Goal: Task Accomplishment & Management: Manage account settings

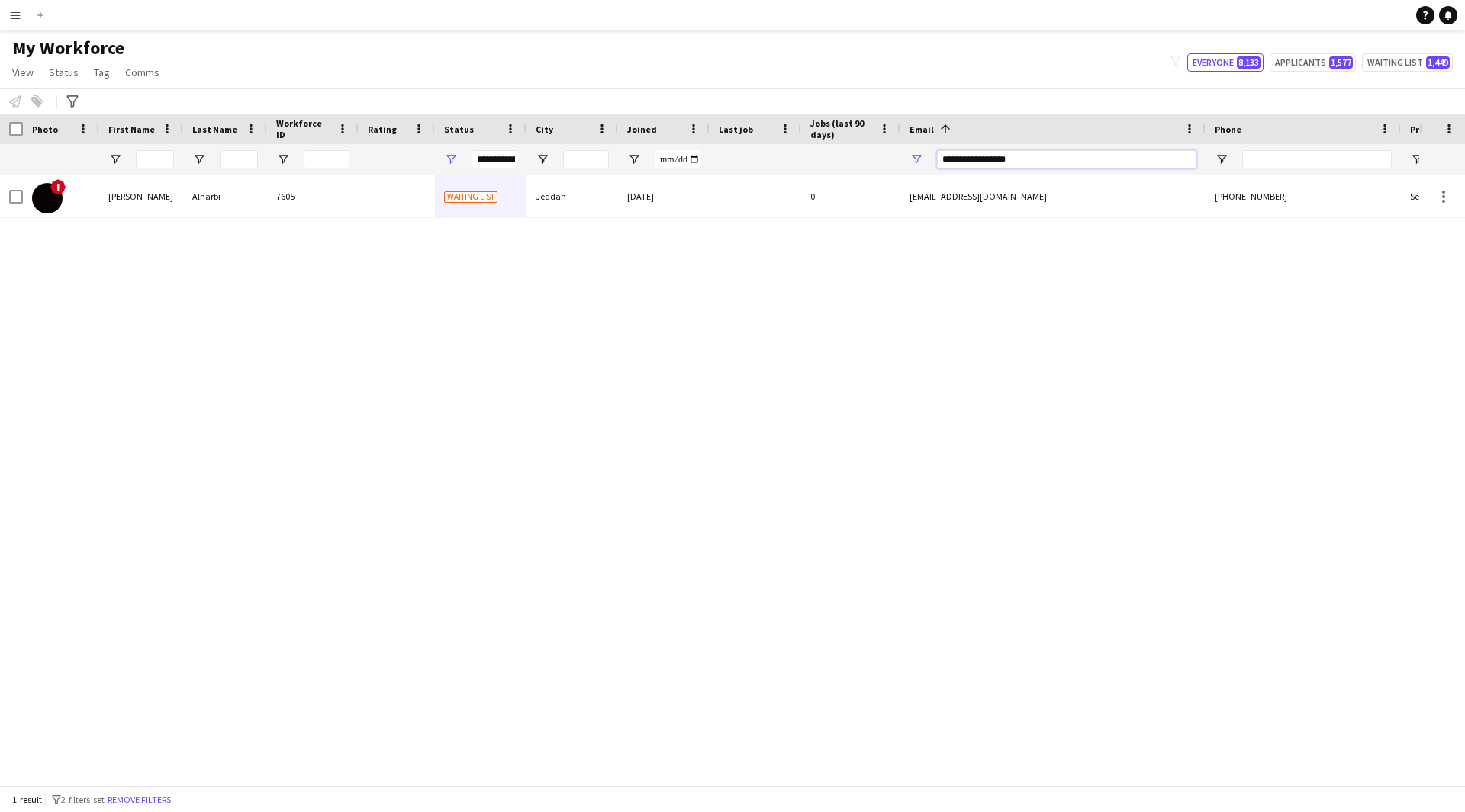
drag, startPoint x: 0, startPoint y: 0, endPoint x: 716, endPoint y: 167, distance: 735.2
click at [716, 167] on div at bounding box center [826, 159] width 1654 height 31
paste input "*********"
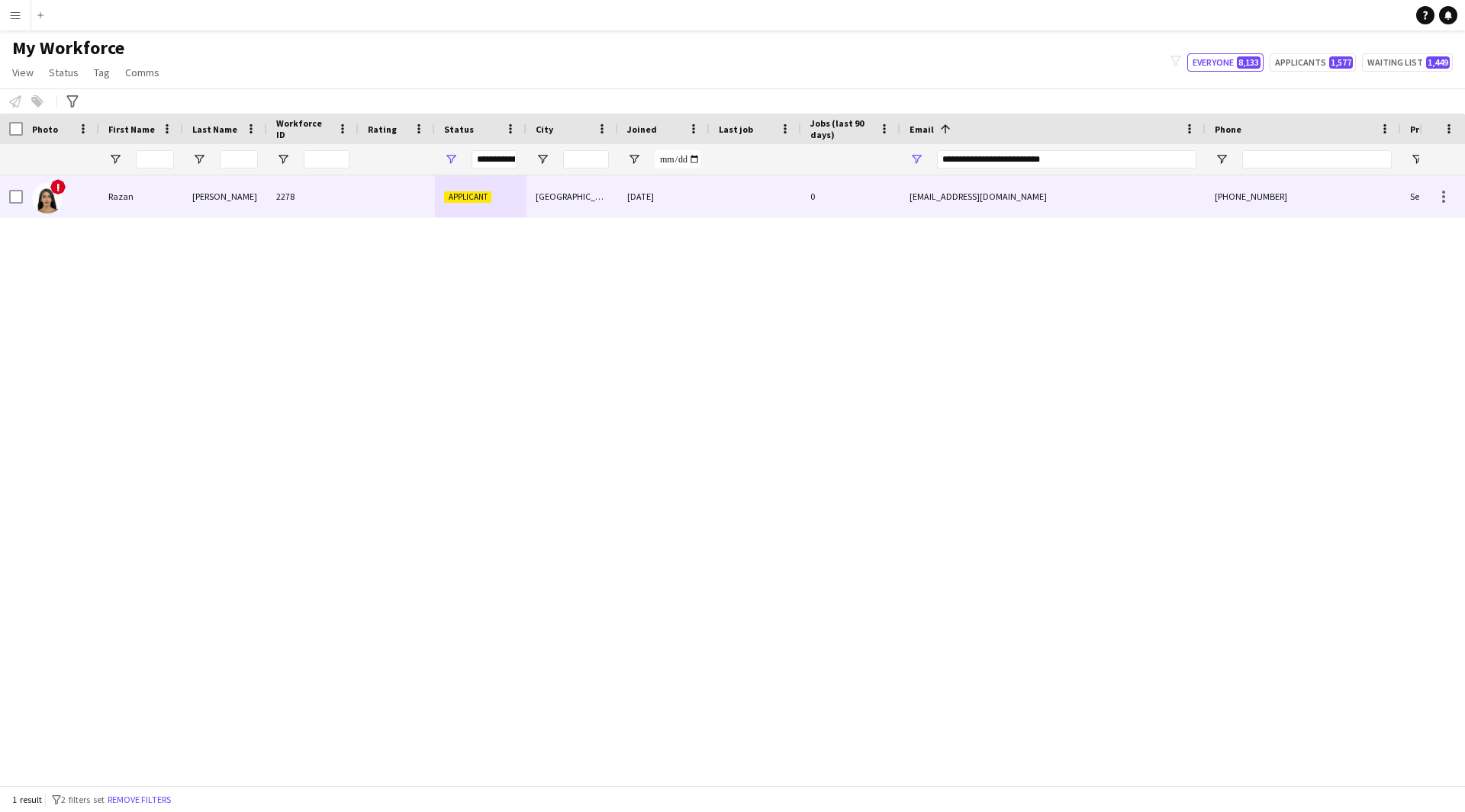
click at [702, 214] on div "[DATE]" at bounding box center [664, 197] width 92 height 42
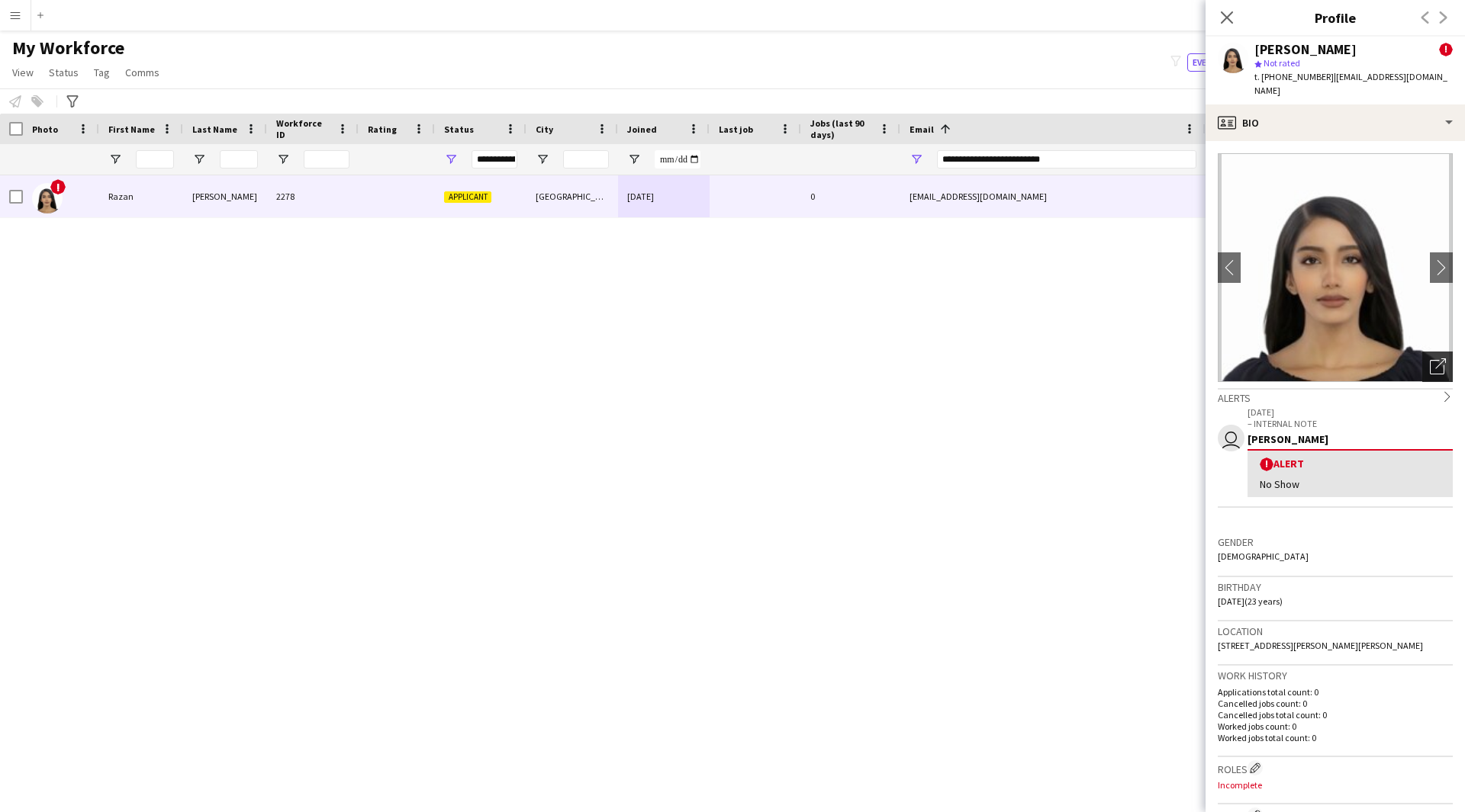
click at [1422, 352] on div "Open photos pop-in" at bounding box center [1437, 367] width 31 height 31
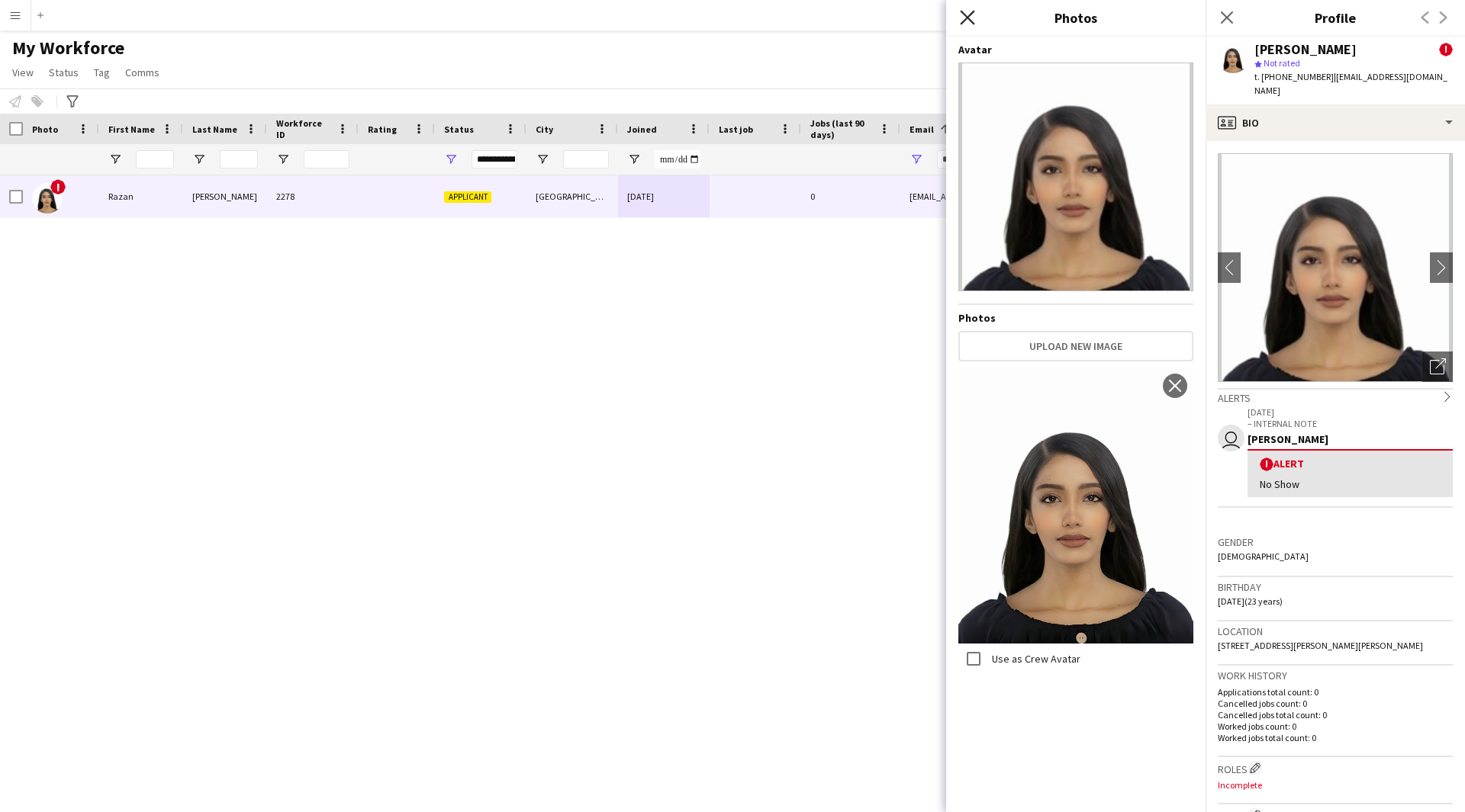
click at [968, 12] on icon "Close pop-in" at bounding box center [966, 17] width 15 height 15
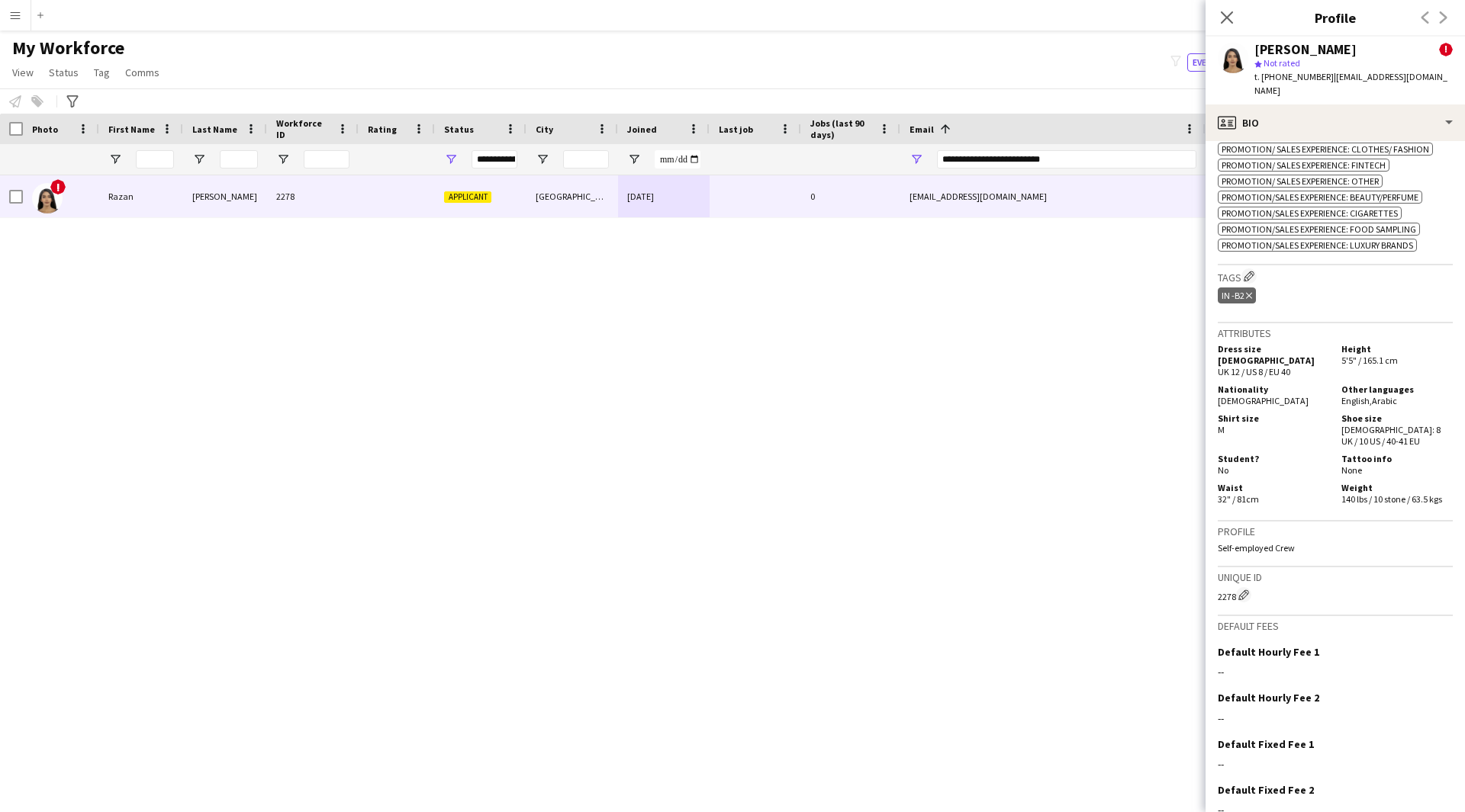
scroll to position [843, 0]
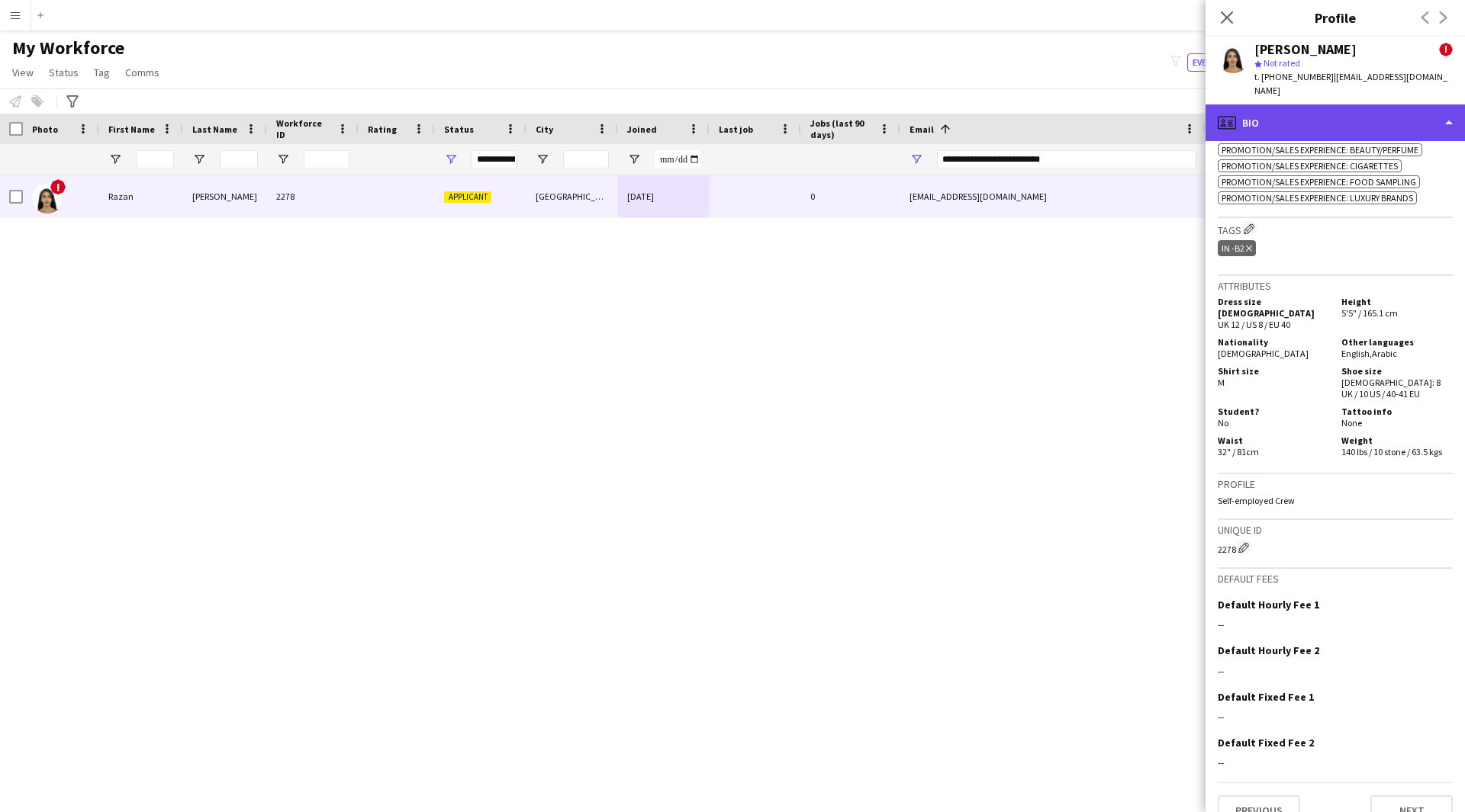
click at [1419, 125] on div "profile Bio" at bounding box center [1335, 123] width 260 height 37
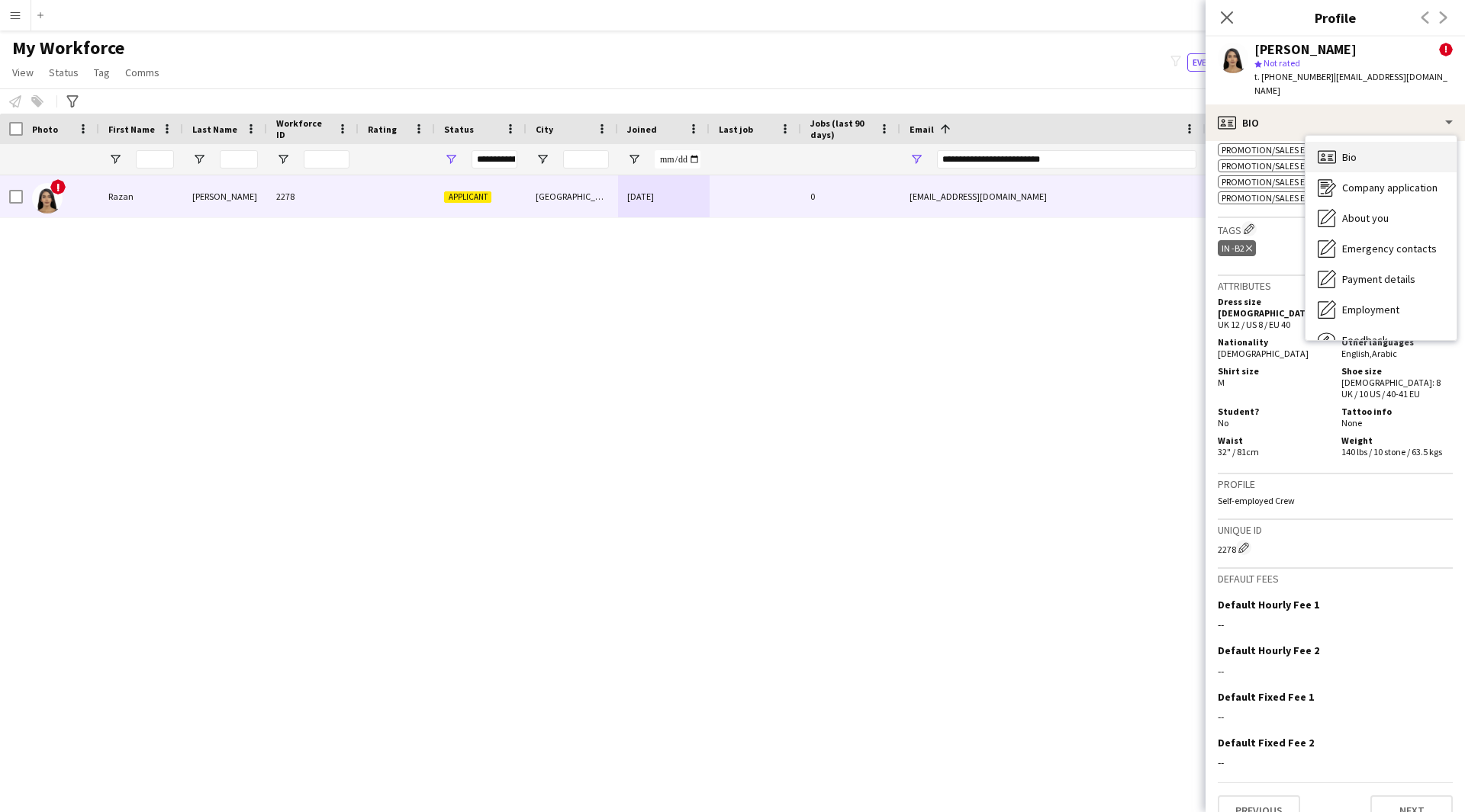
click at [1398, 143] on div "Bio Bio" at bounding box center [1380, 157] width 151 height 31
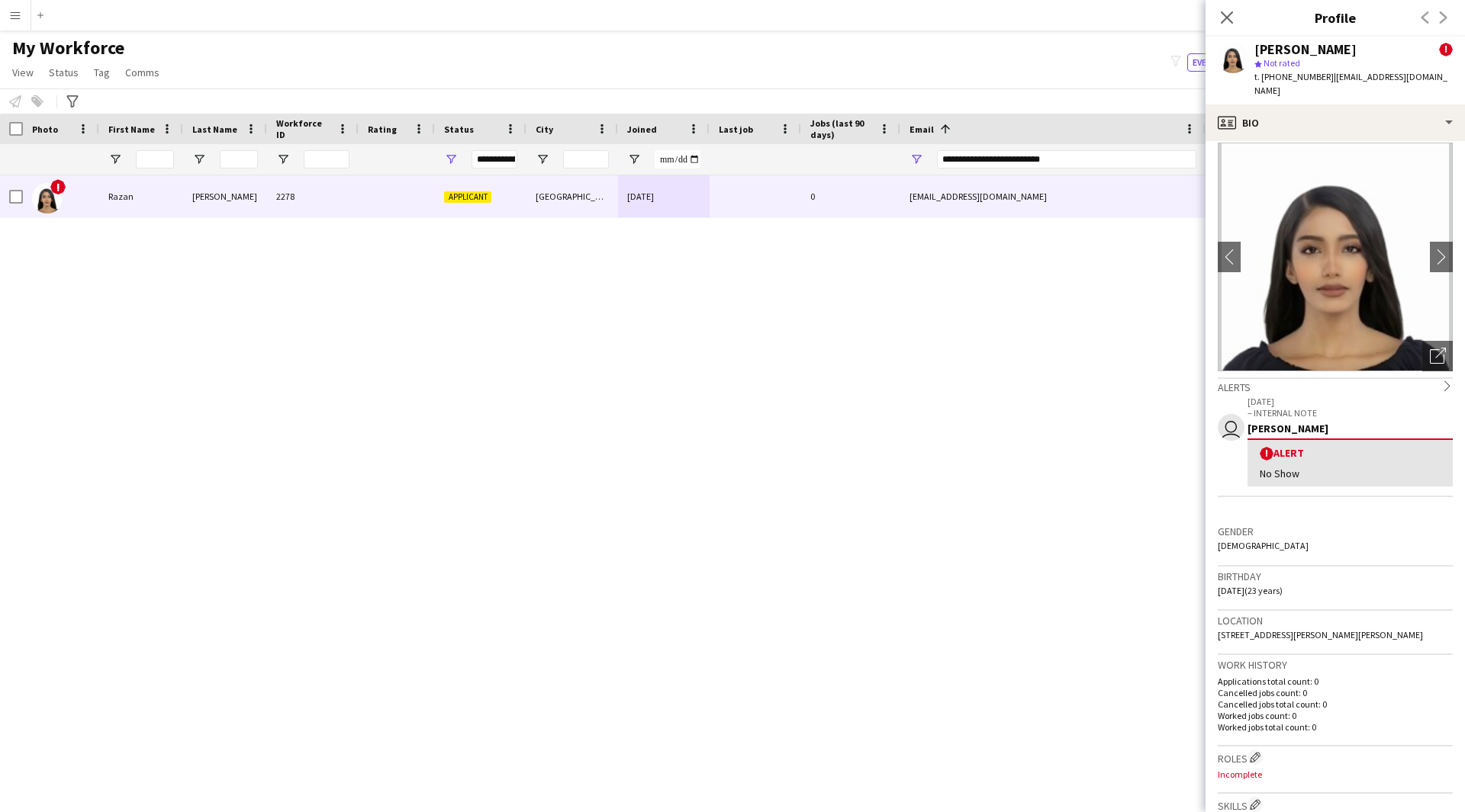
scroll to position [10, 0]
click at [1382, 105] on div "profile Bio" at bounding box center [1335, 123] width 260 height 37
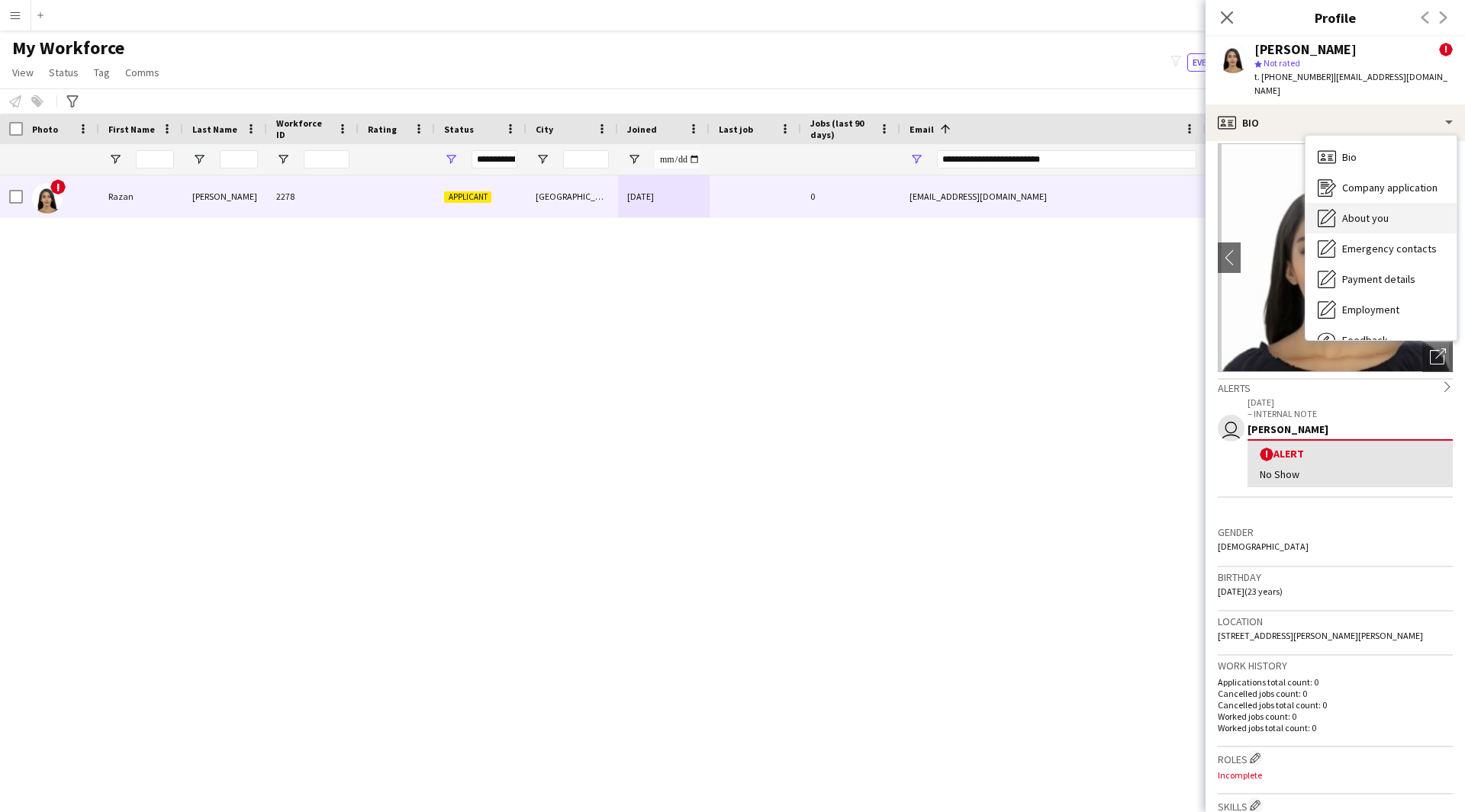
click at [1403, 203] on div "About you About you" at bounding box center [1380, 218] width 151 height 31
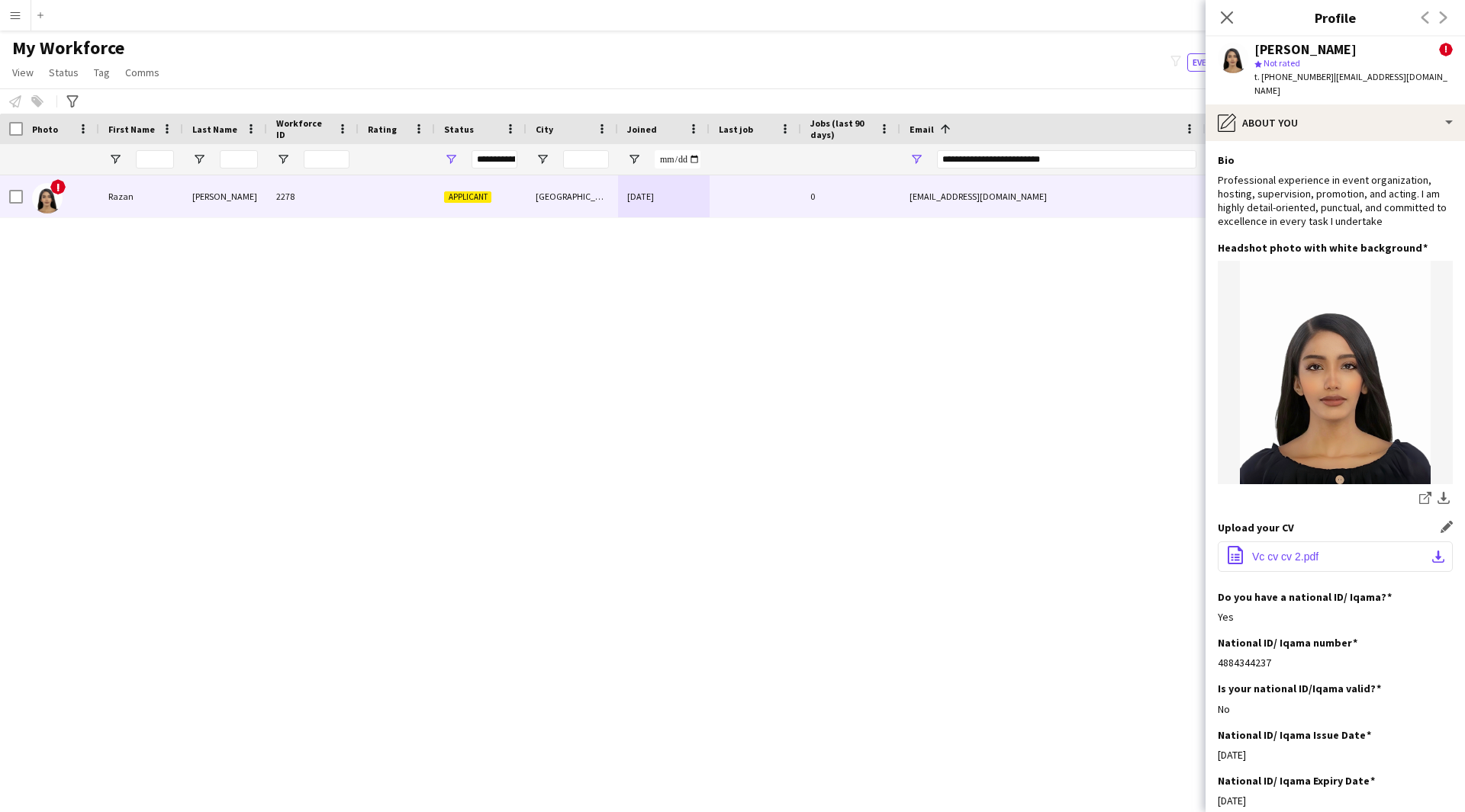
click at [1310, 550] on span "Vc cv cv 2.pdf" at bounding box center [1285, 556] width 66 height 12
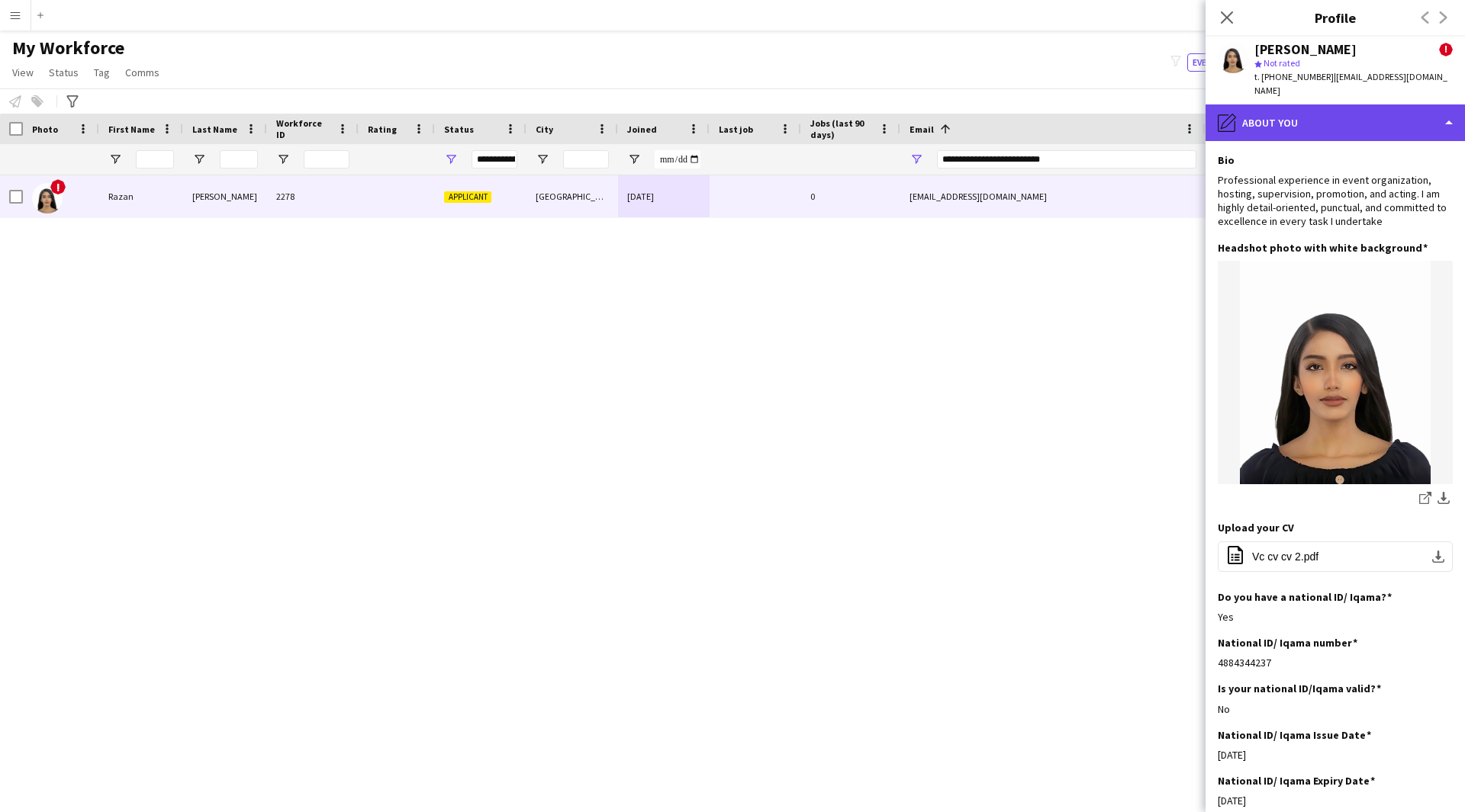
click at [1433, 111] on div "pencil4 About you" at bounding box center [1335, 123] width 260 height 37
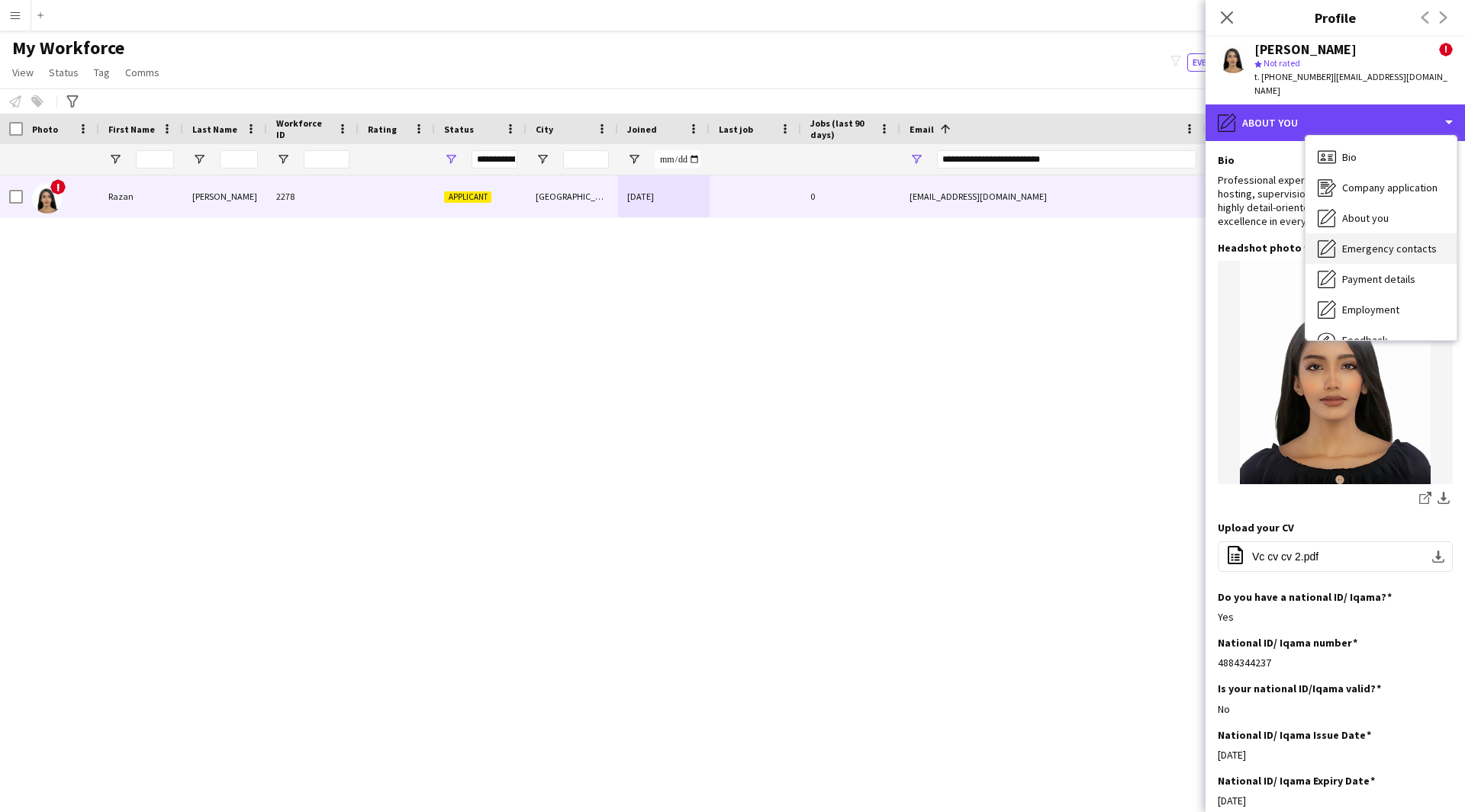
scroll to position [52, 0]
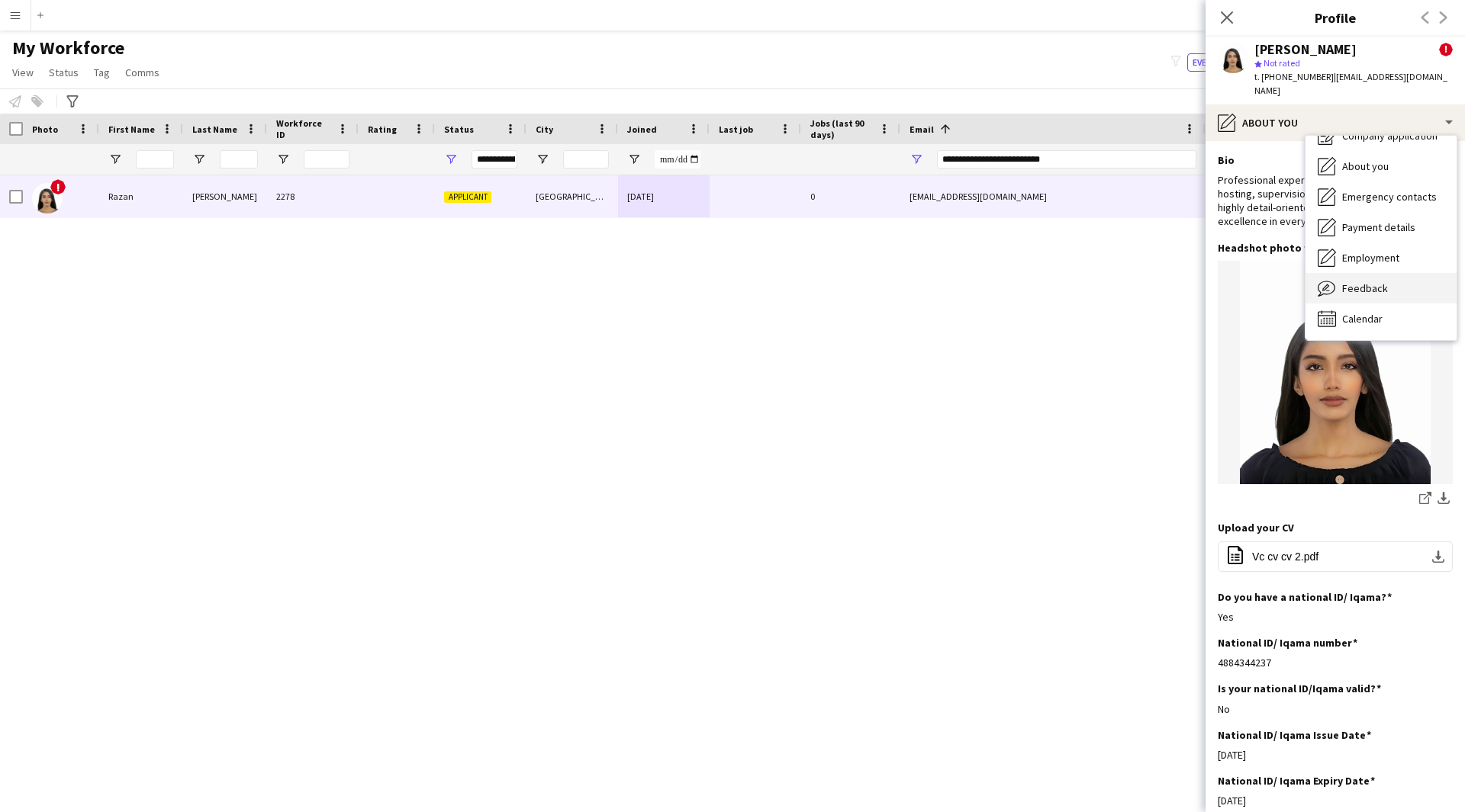
click at [1387, 274] on div "Feedback Feedback" at bounding box center [1380, 288] width 151 height 31
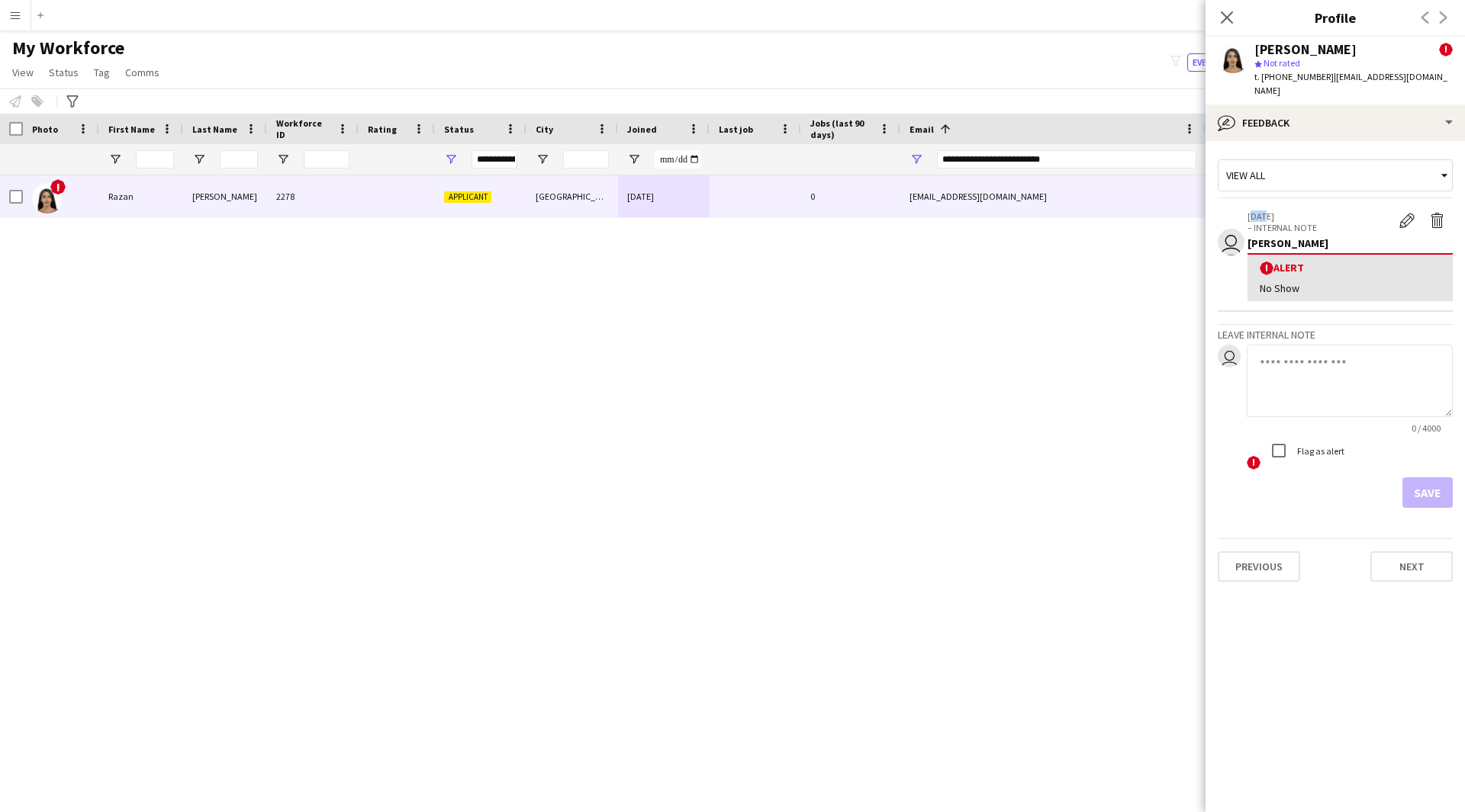
drag, startPoint x: 1258, startPoint y: 207, endPoint x: 1233, endPoint y: 208, distance: 25.0
click at [1233, 208] on app-crew-profile-feedback-alert "user [DATE] – INTERNAL NOTE Edit alert Delete alert [PERSON_NAME] ! Alert No Sh…" at bounding box center [1334, 257] width 235 height 111
click at [1343, 360] on textarea at bounding box center [1349, 381] width 206 height 73
click at [1063, 610] on div "! [PERSON_NAME] 2278 Applicant [GEOGRAPHIC_DATA] [DATE] 0 [EMAIL_ADDRESS][DOMAI…" at bounding box center [710, 474] width 1419 height 598
drag, startPoint x: 1116, startPoint y: 148, endPoint x: 1105, endPoint y: 155, distance: 13.0
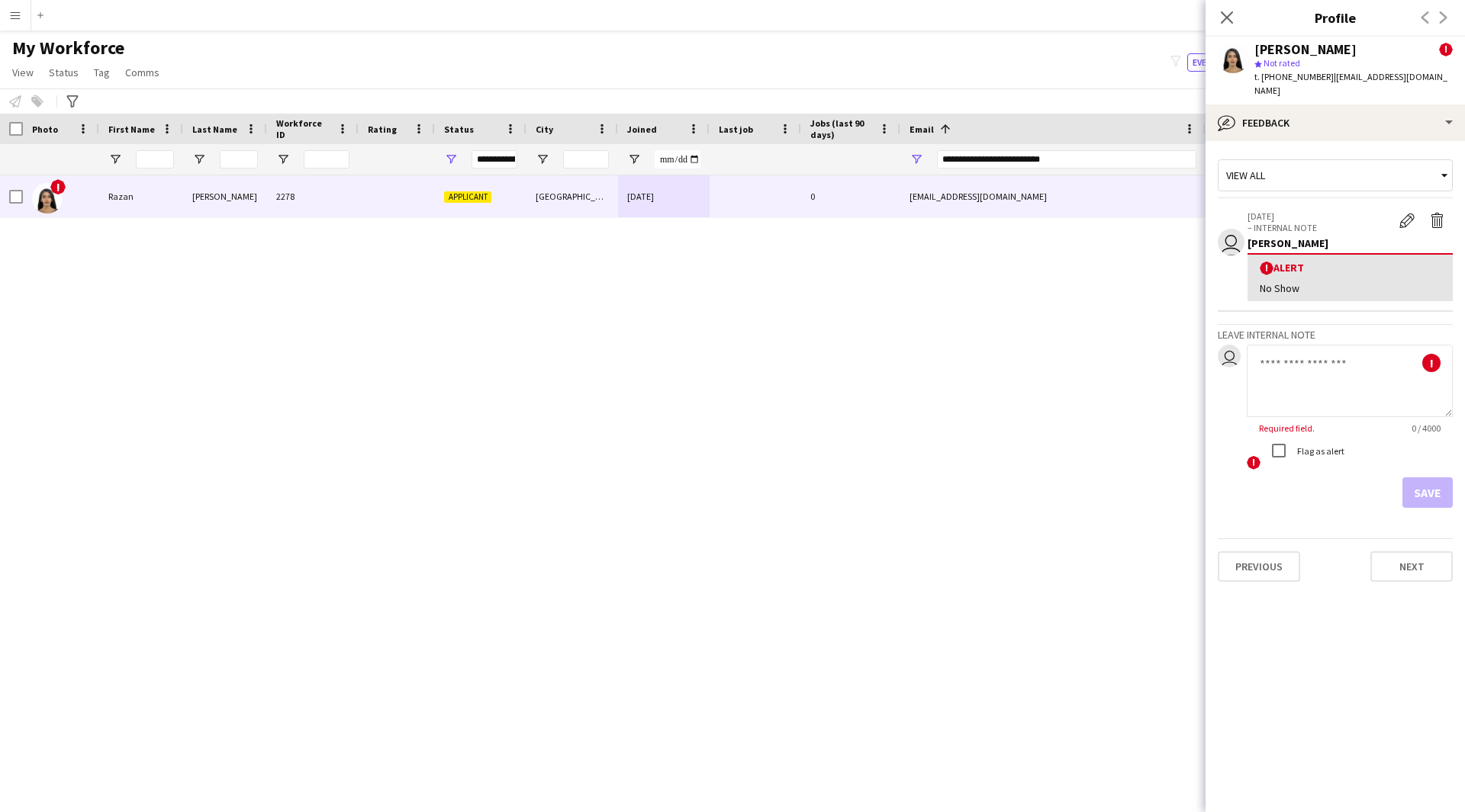
click at [1105, 155] on div "**********" at bounding box center [1066, 159] width 260 height 31
drag, startPoint x: 1105, startPoint y: 155, endPoint x: 810, endPoint y: 165, distance: 295.2
click at [810, 165] on div at bounding box center [826, 159] width 1654 height 31
paste input "Email Filter Input"
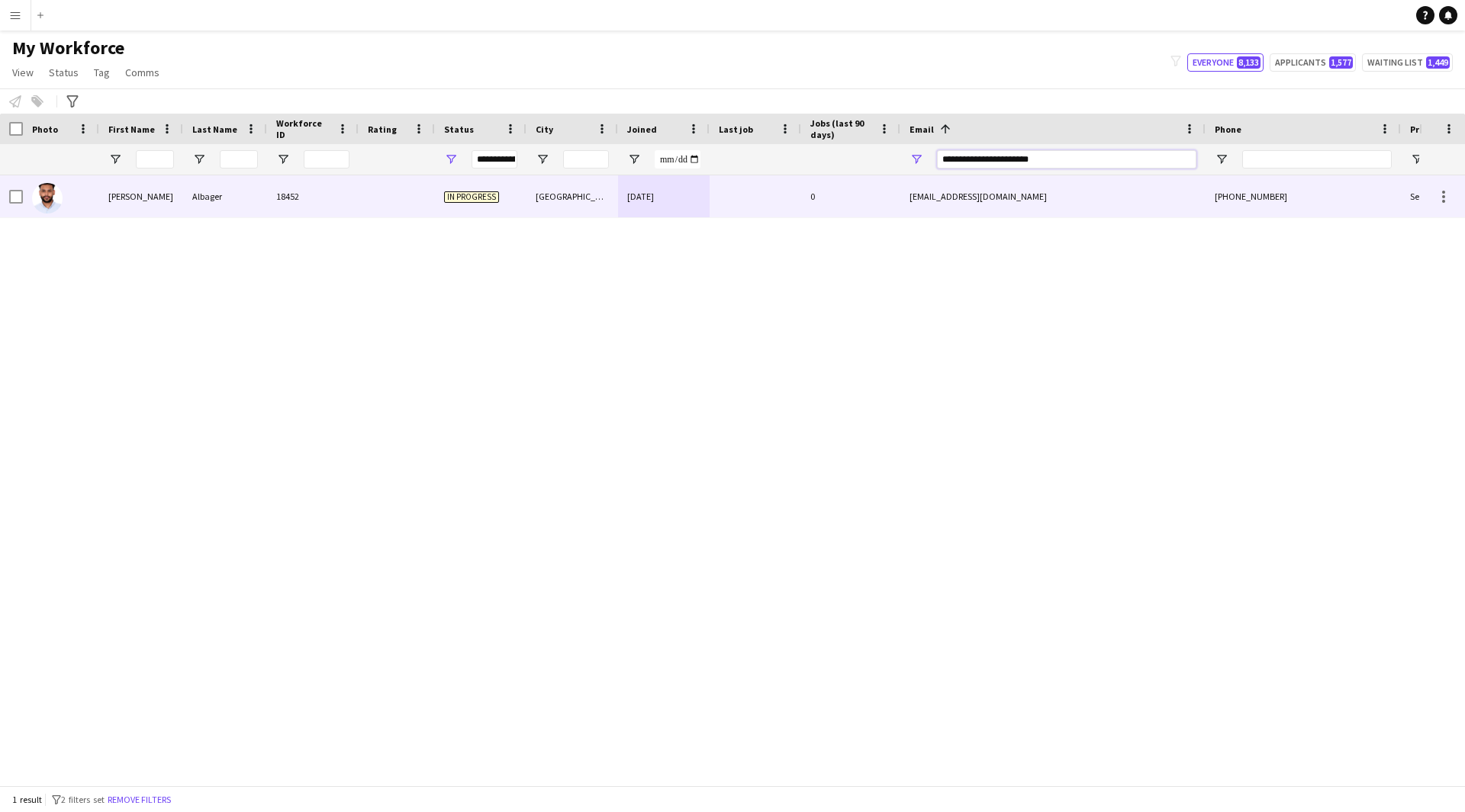
type input "**********"
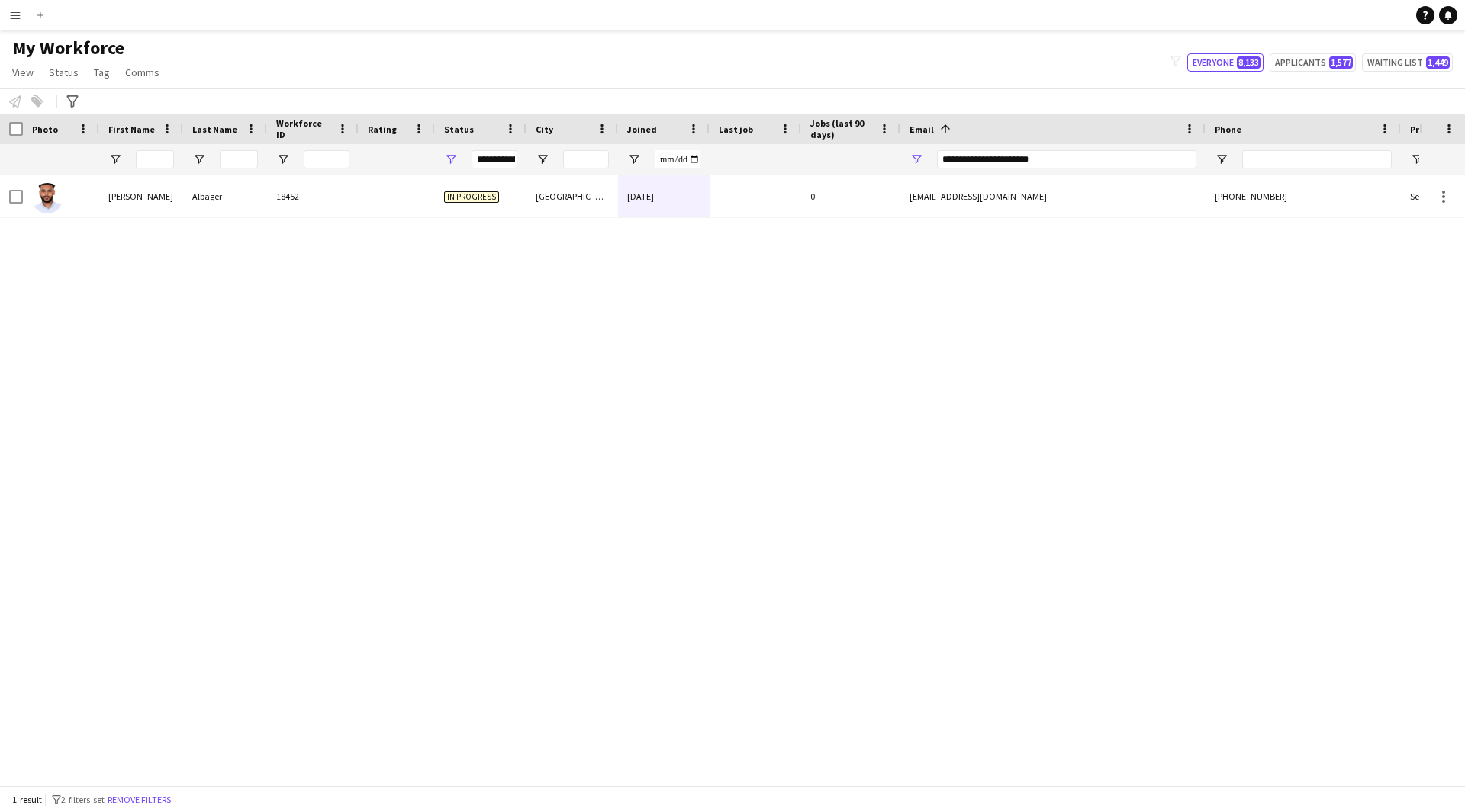
click at [996, 219] on div "[PERSON_NAME] 18452 In progress [GEOGRAPHIC_DATA] [DATE] 0 [EMAIL_ADDRESS][DOMA…" at bounding box center [710, 474] width 1419 height 598
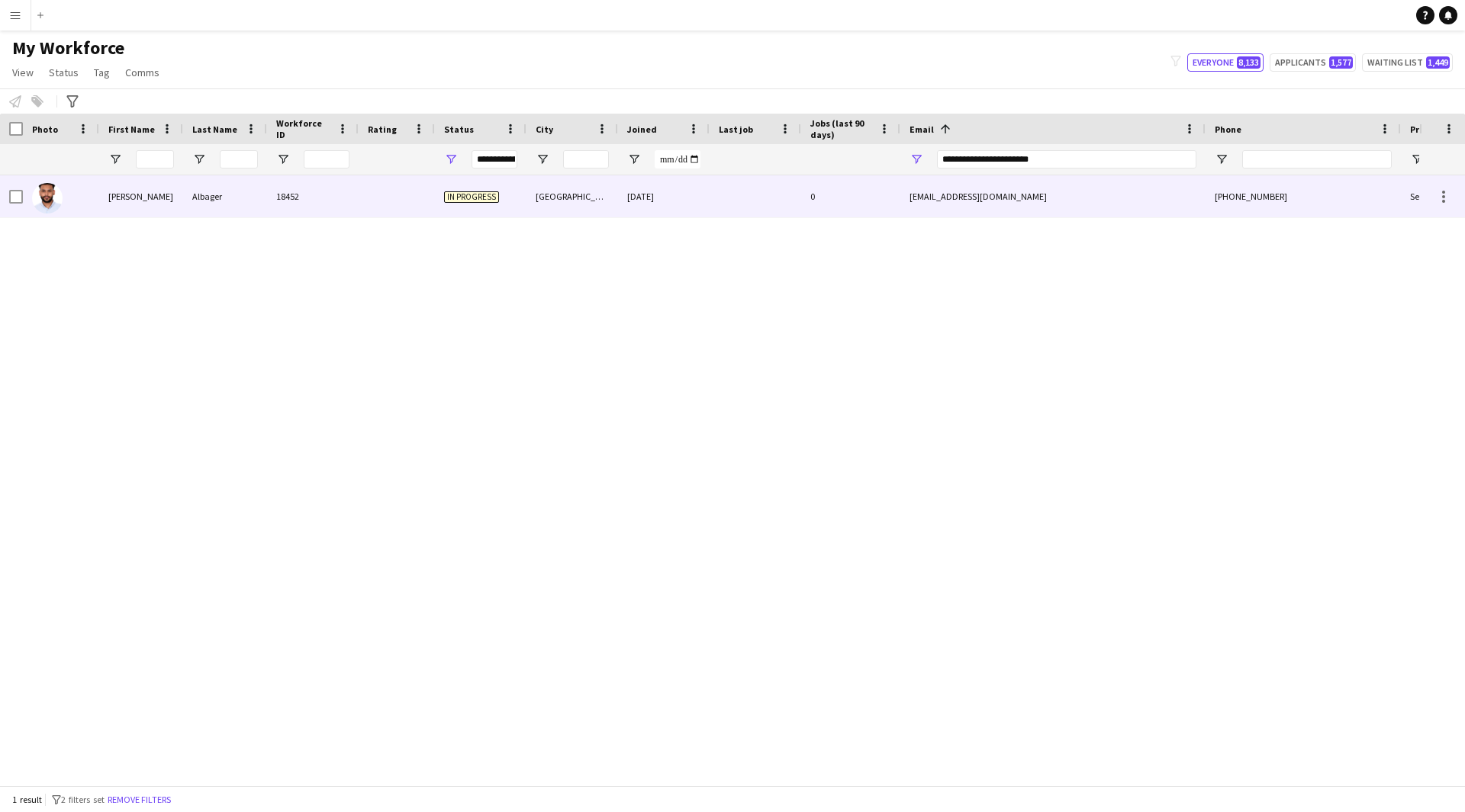
click at [974, 194] on div "[EMAIL_ADDRESS][DOMAIN_NAME]" at bounding box center [1052, 197] width 305 height 42
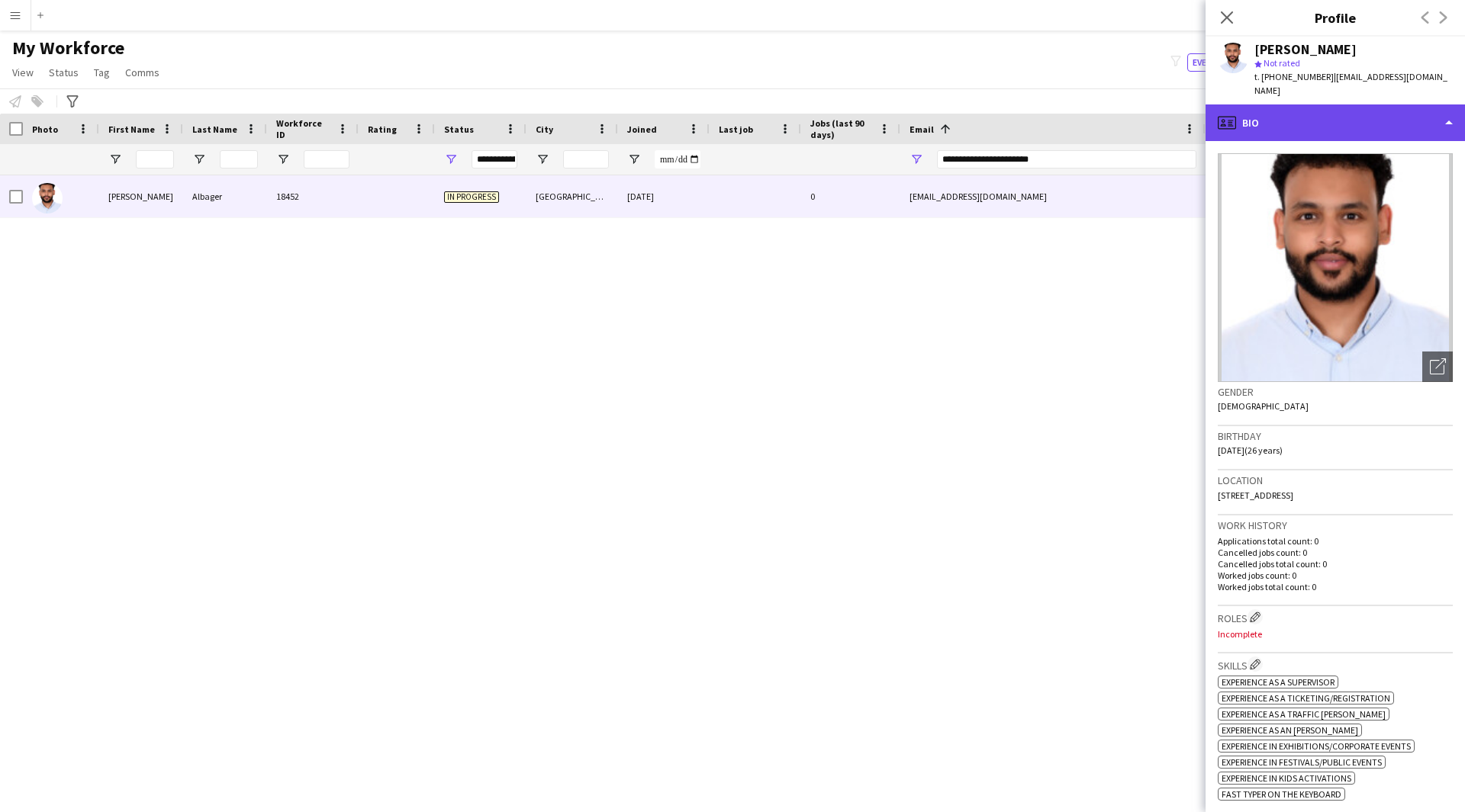
click at [1317, 118] on div "profile Bio" at bounding box center [1335, 123] width 260 height 37
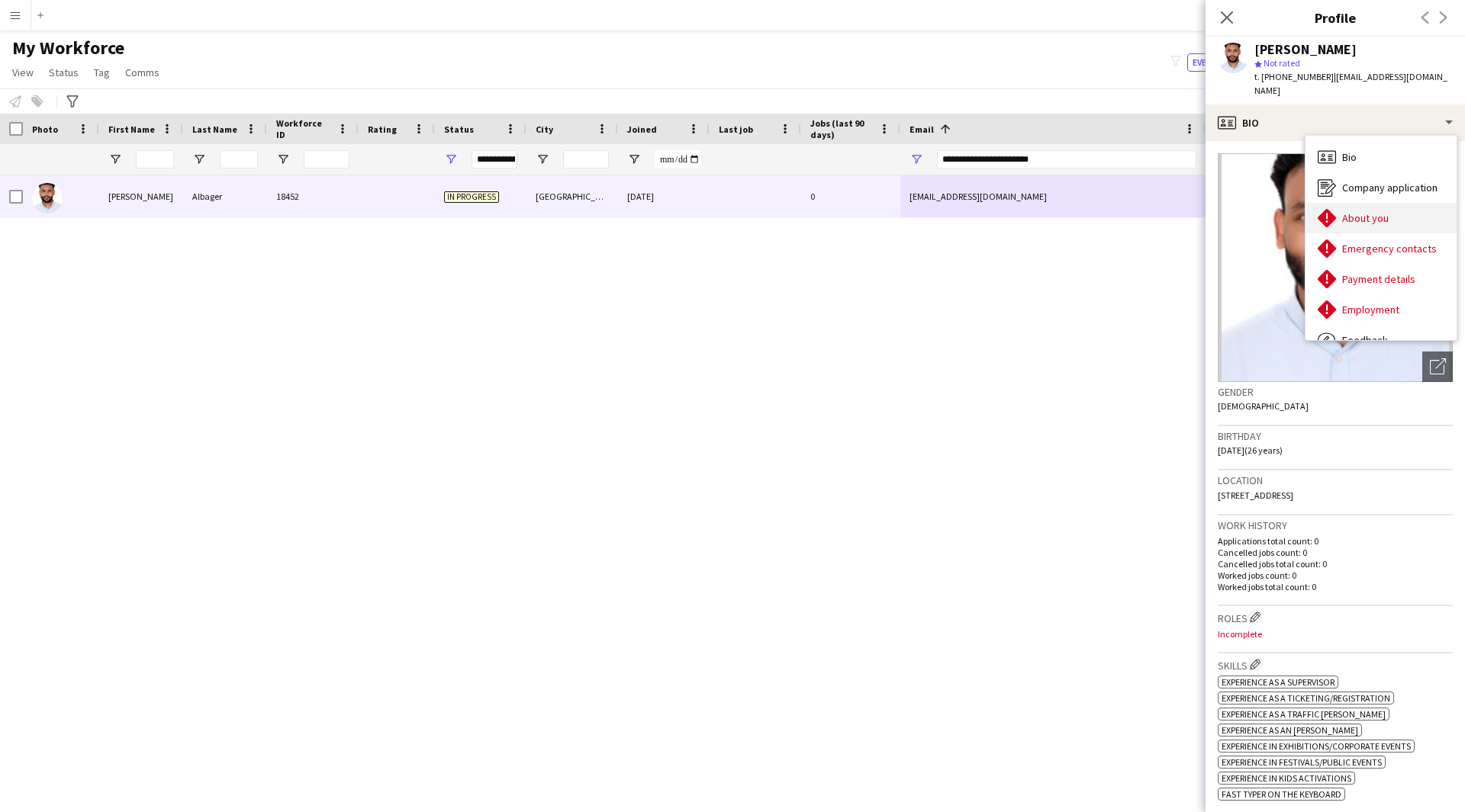
click at [1381, 203] on div "About you About you" at bounding box center [1380, 218] width 151 height 31
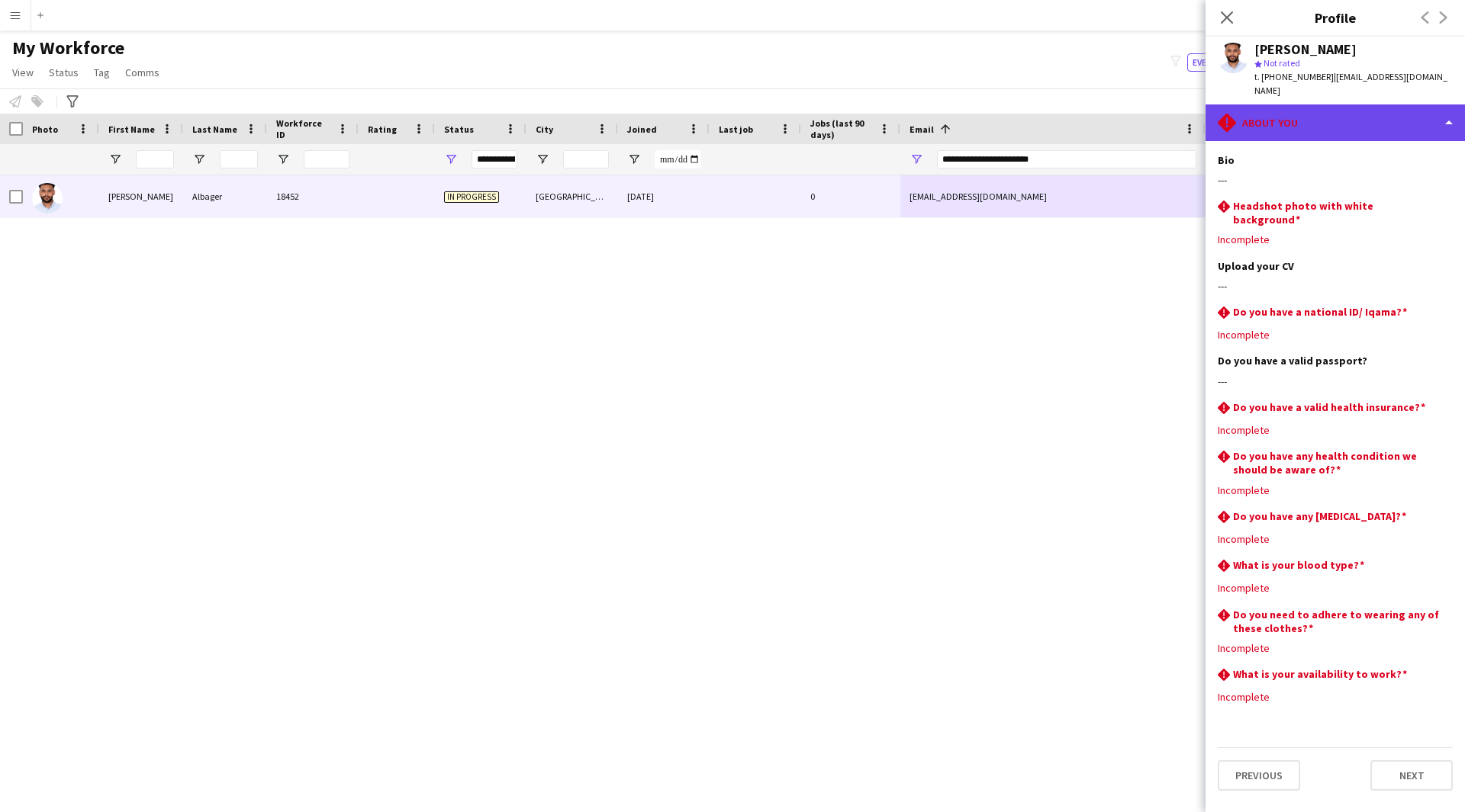
click at [1338, 110] on div "rhombus-alert About you" at bounding box center [1335, 123] width 260 height 37
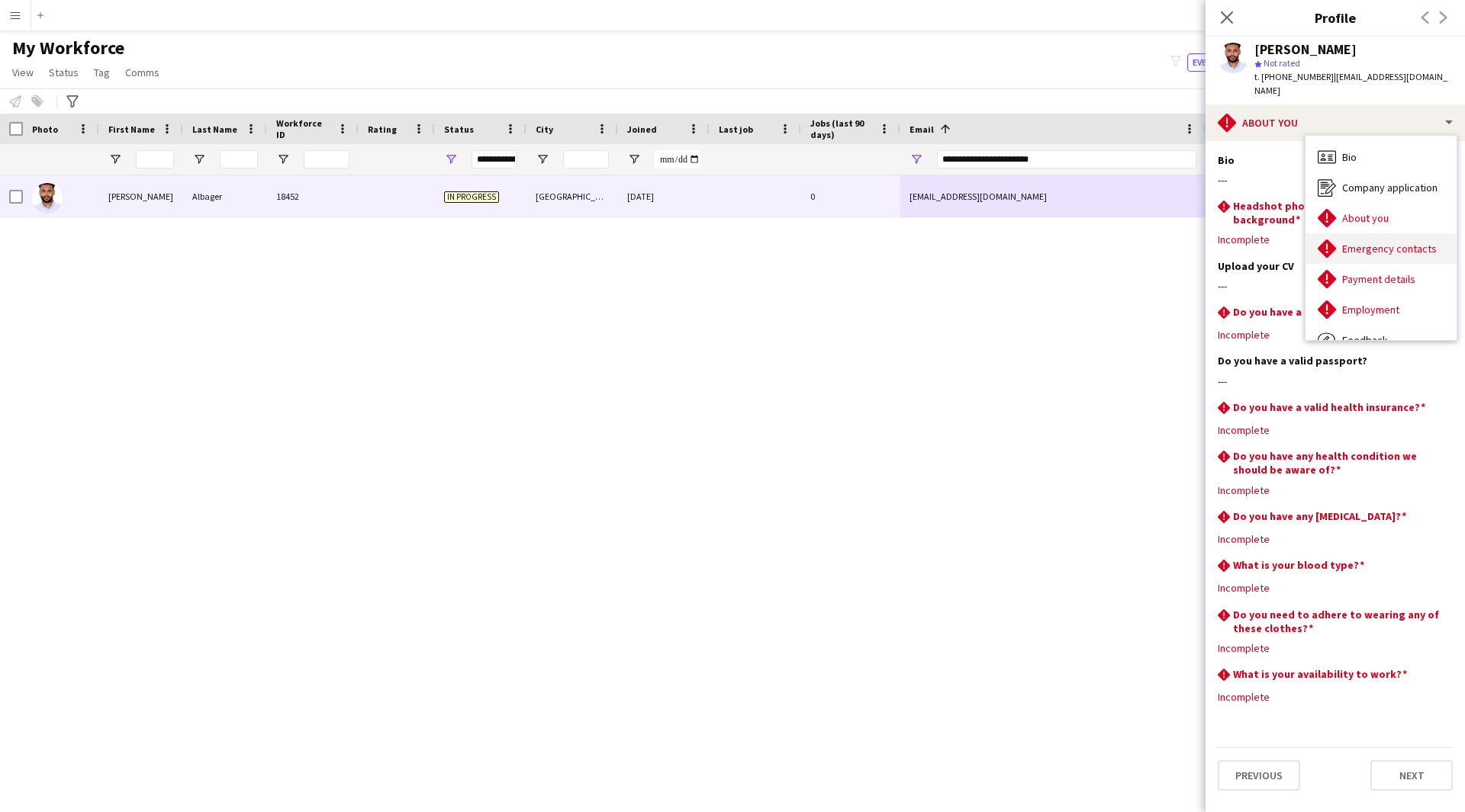
click at [1374, 242] on div "Emergency contacts Emergency contacts" at bounding box center [1380, 249] width 151 height 31
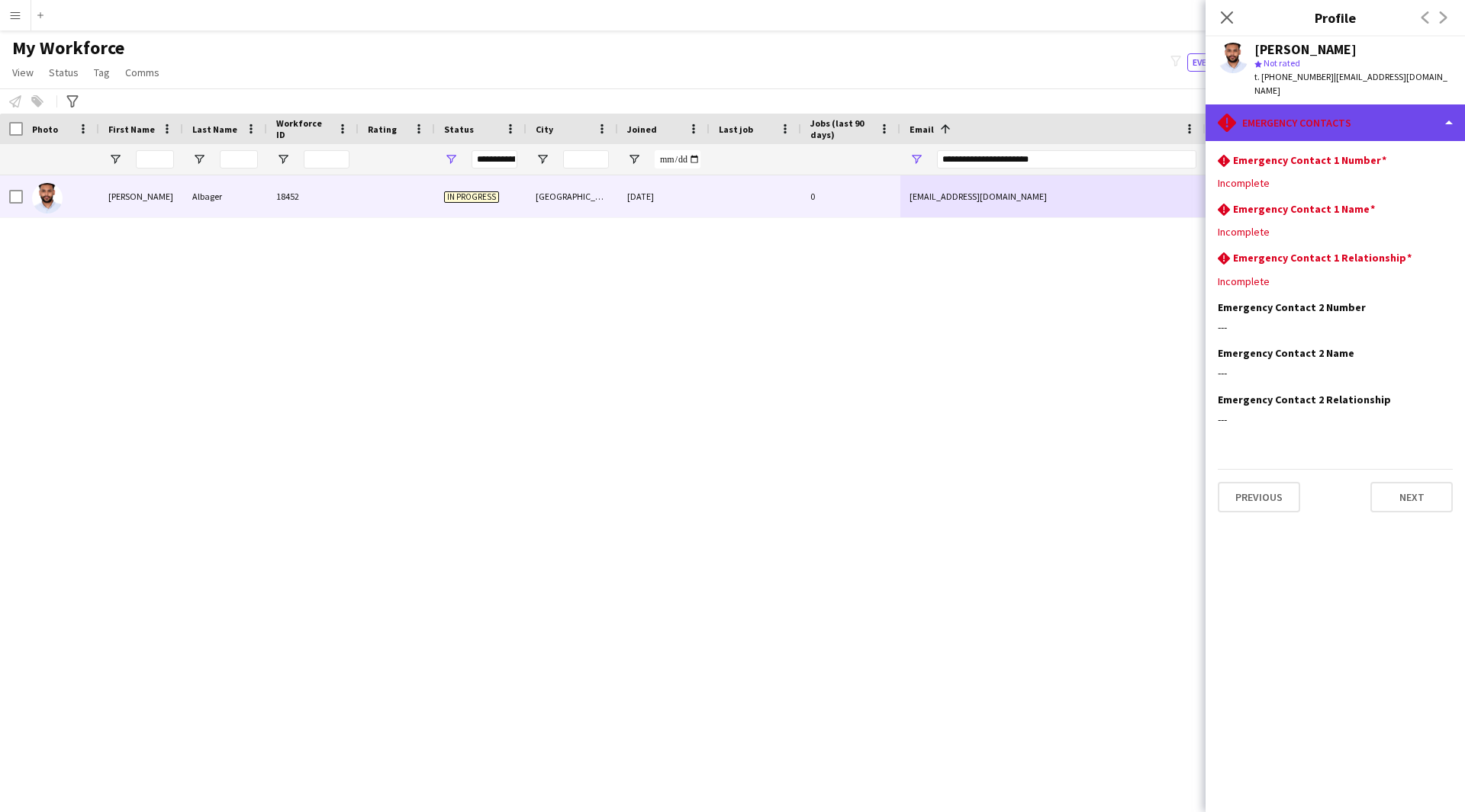
click at [1285, 113] on div "rhombus-alert Emergency contacts" at bounding box center [1335, 123] width 260 height 37
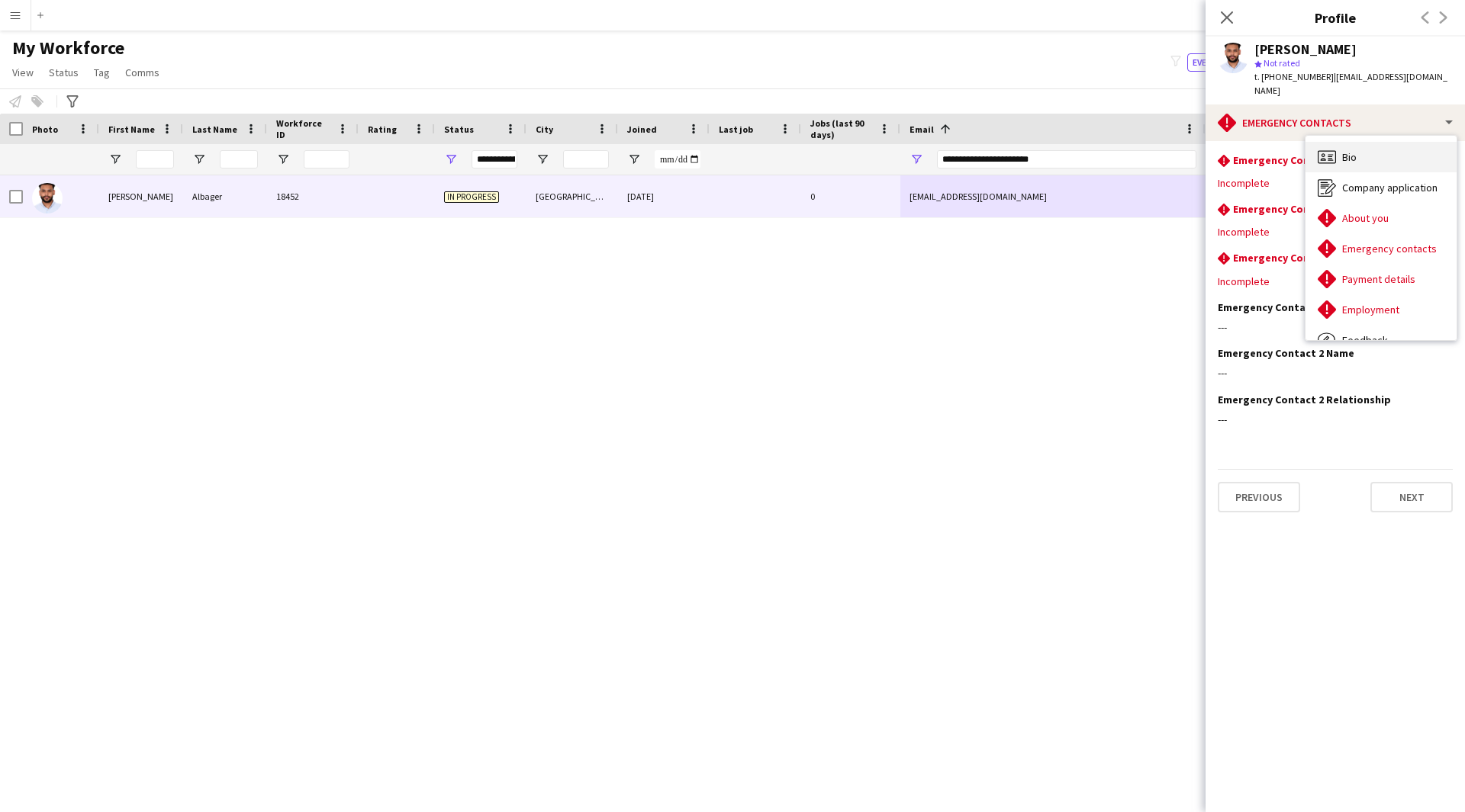
click at [1365, 157] on div "Bio Bio" at bounding box center [1380, 157] width 151 height 31
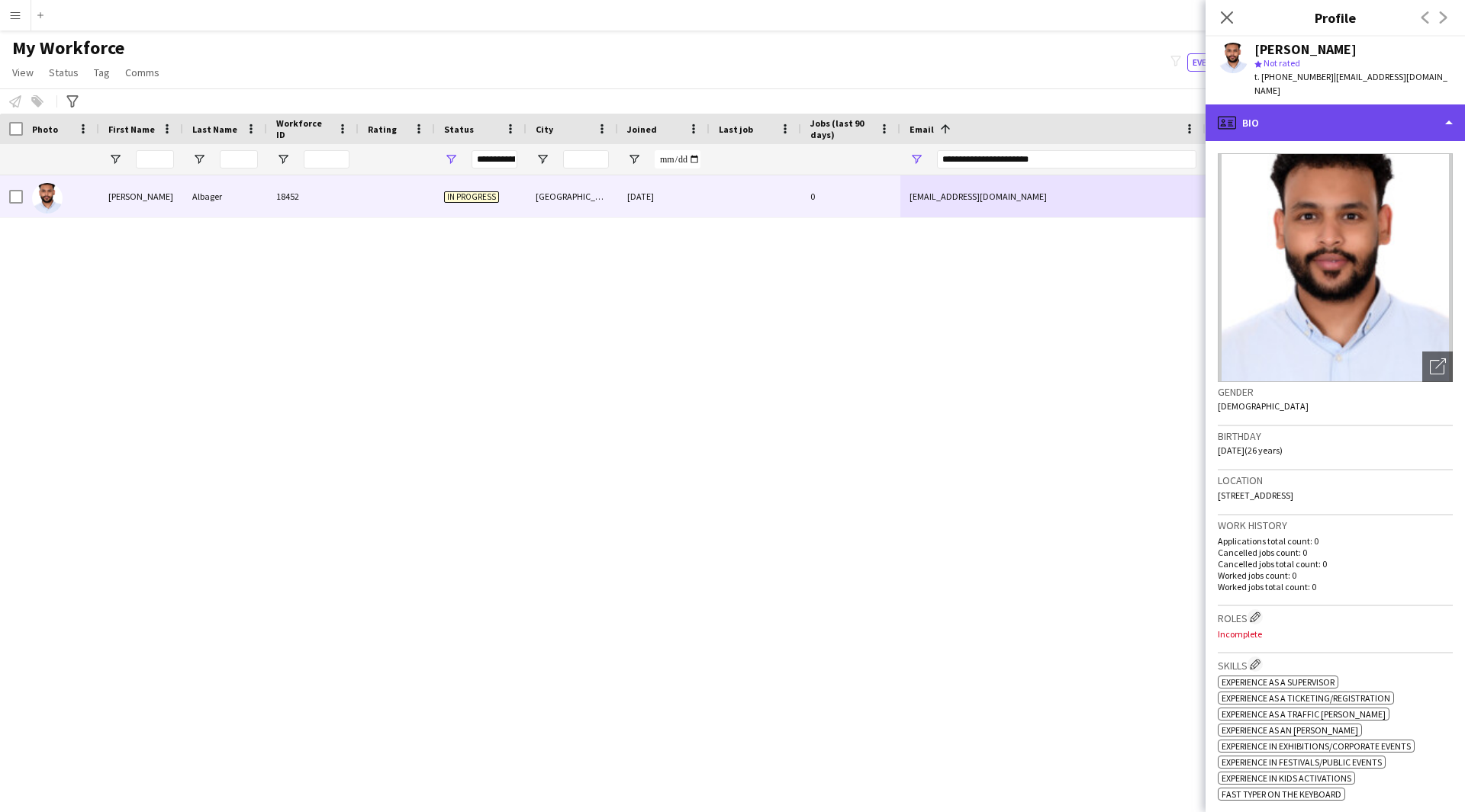
click at [1344, 116] on div "profile Bio" at bounding box center [1335, 123] width 260 height 37
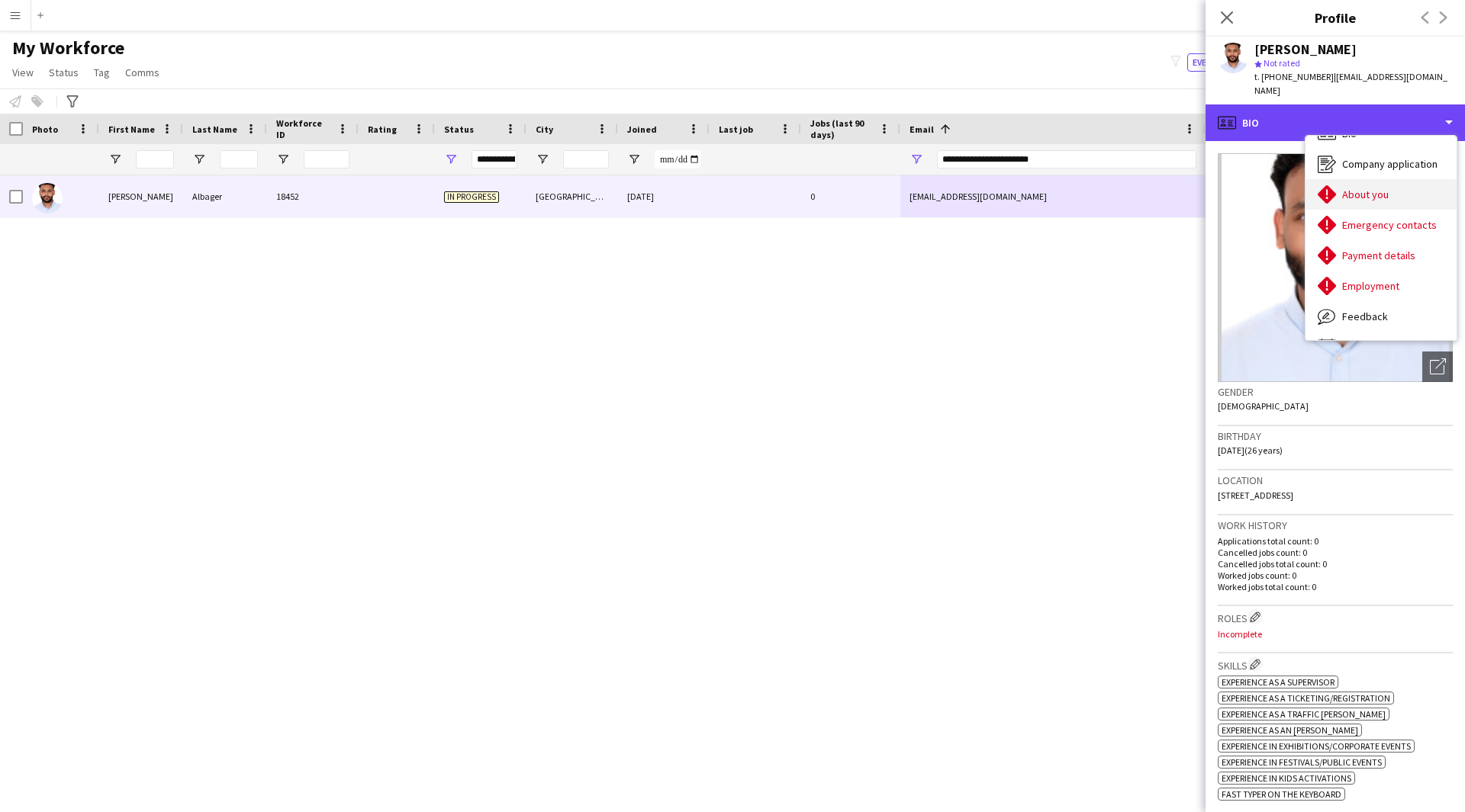
scroll to position [24, 0]
click at [1361, 179] on div "About you About you" at bounding box center [1380, 194] width 151 height 31
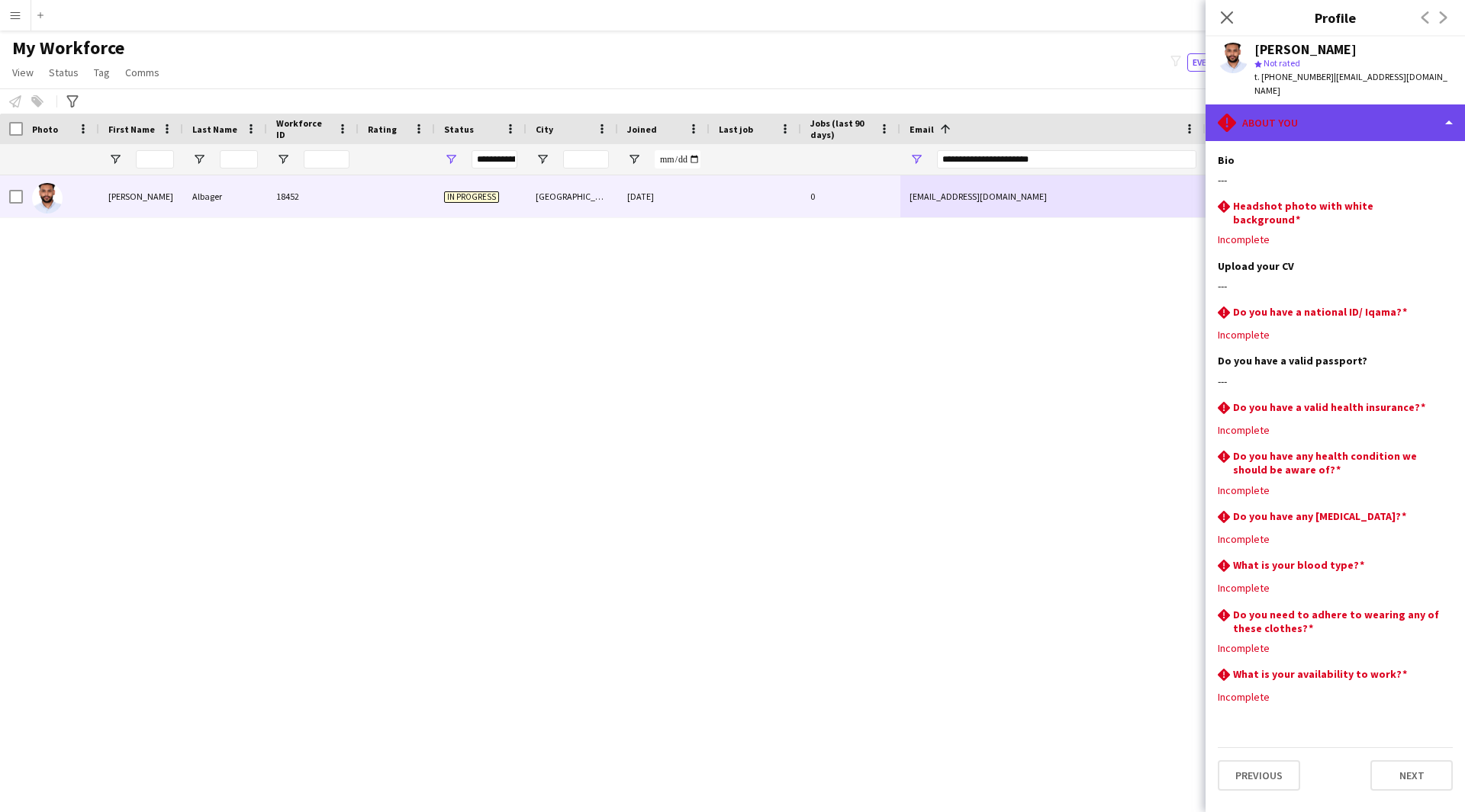
click at [1288, 122] on div "rhombus-alert About you" at bounding box center [1335, 123] width 260 height 37
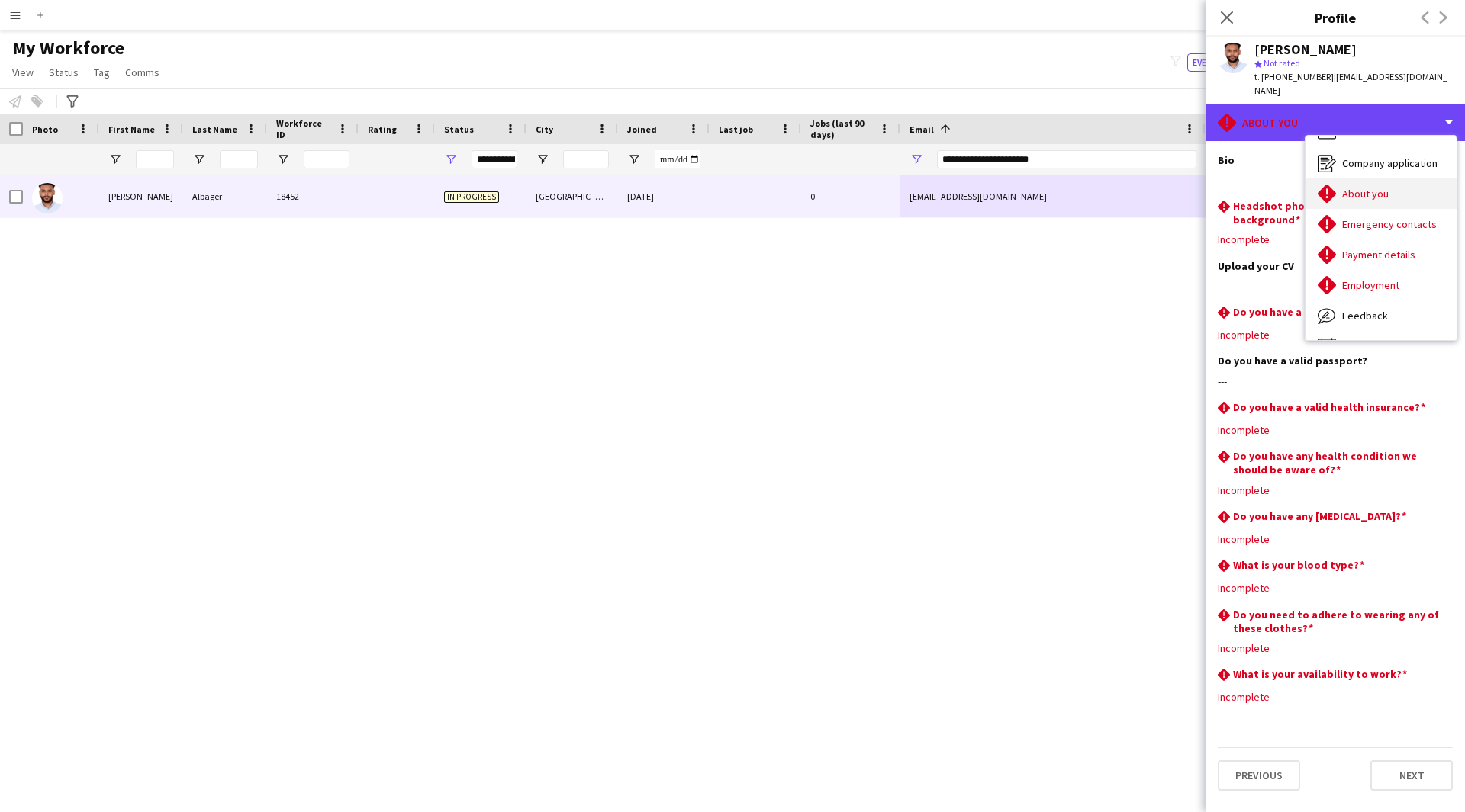
scroll to position [0, 0]
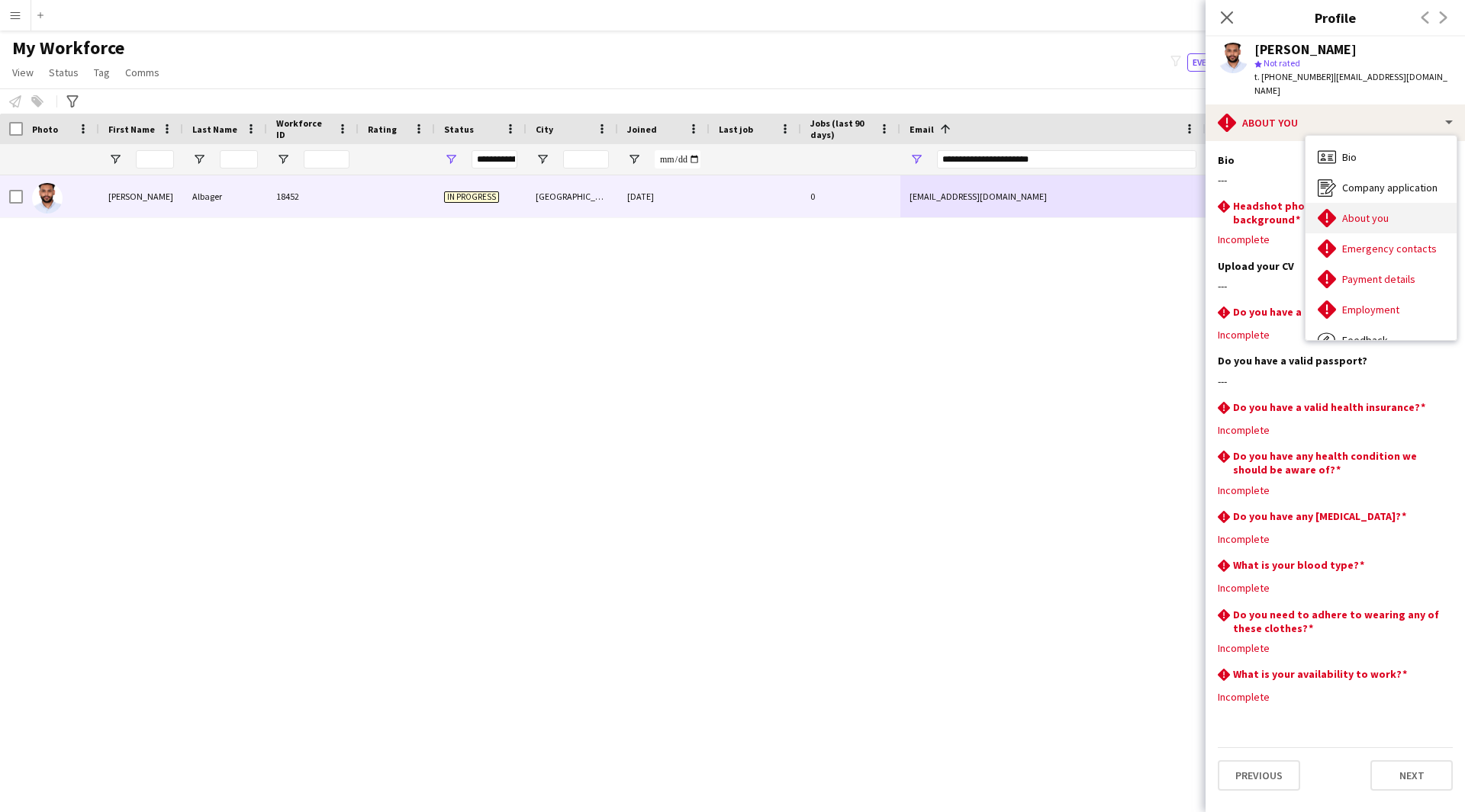
click at [1365, 217] on div "About you About you" at bounding box center [1380, 218] width 151 height 31
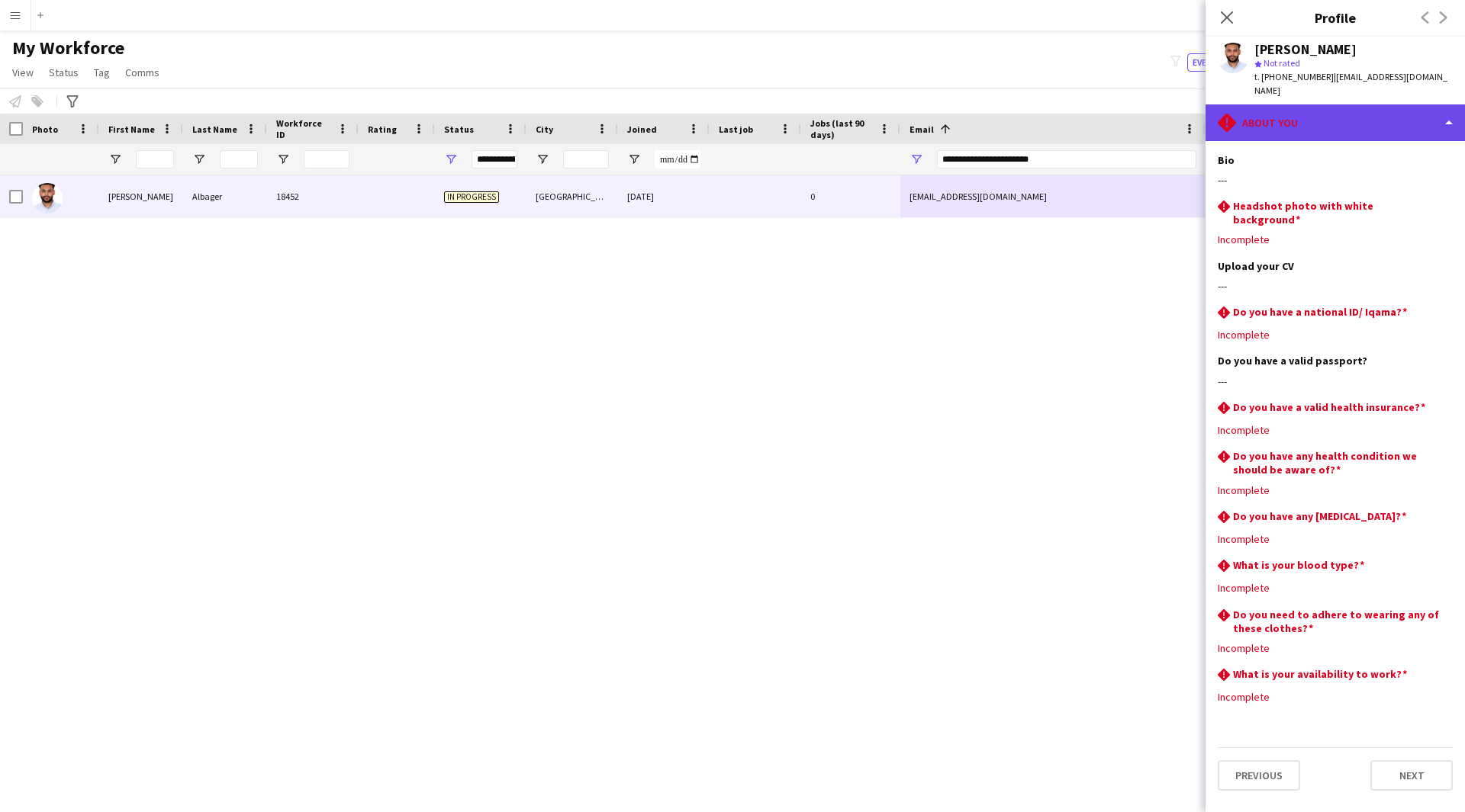
click at [1348, 122] on div "rhombus-alert About you" at bounding box center [1335, 123] width 260 height 37
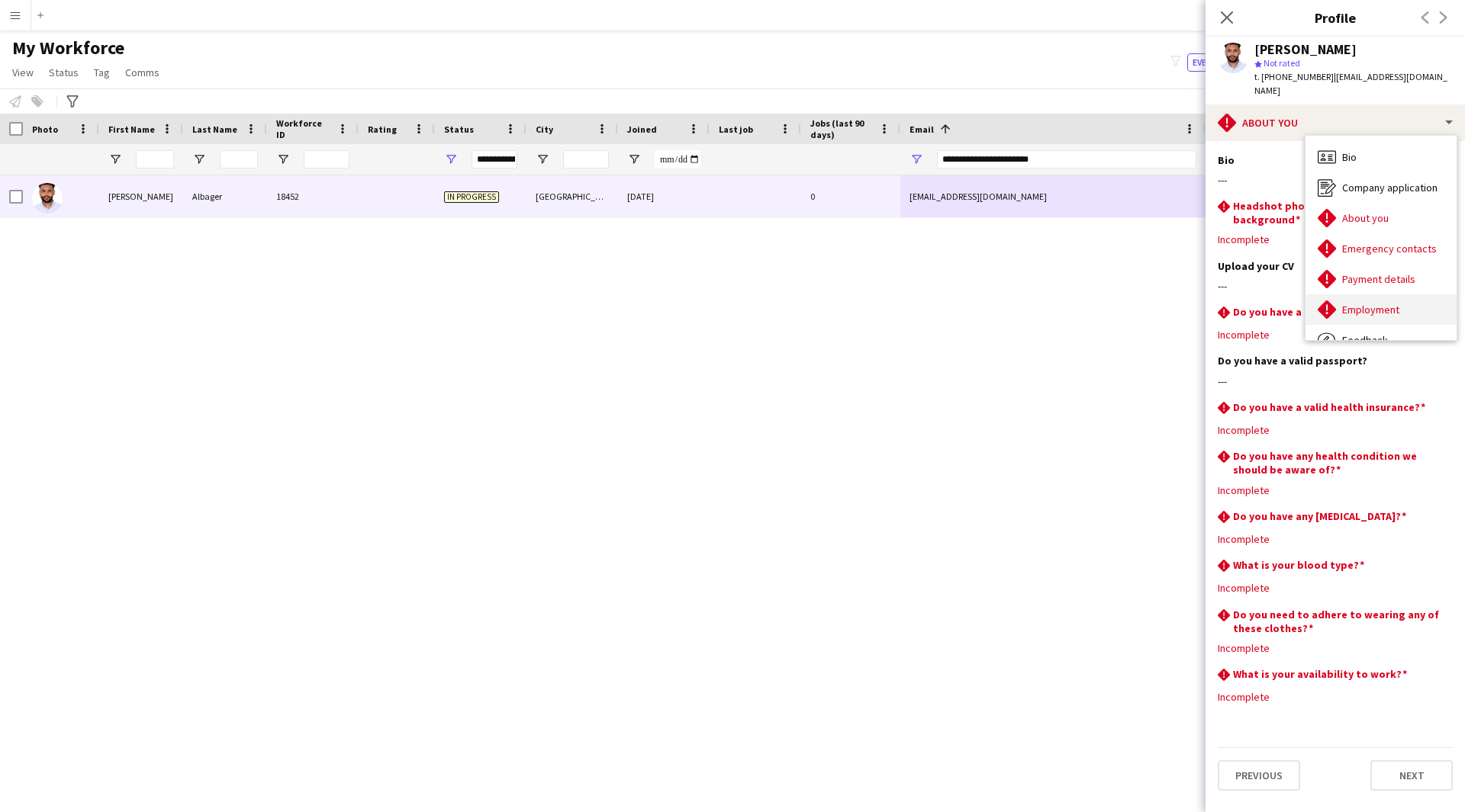
click at [1407, 295] on div "Employment Employment" at bounding box center [1380, 310] width 151 height 31
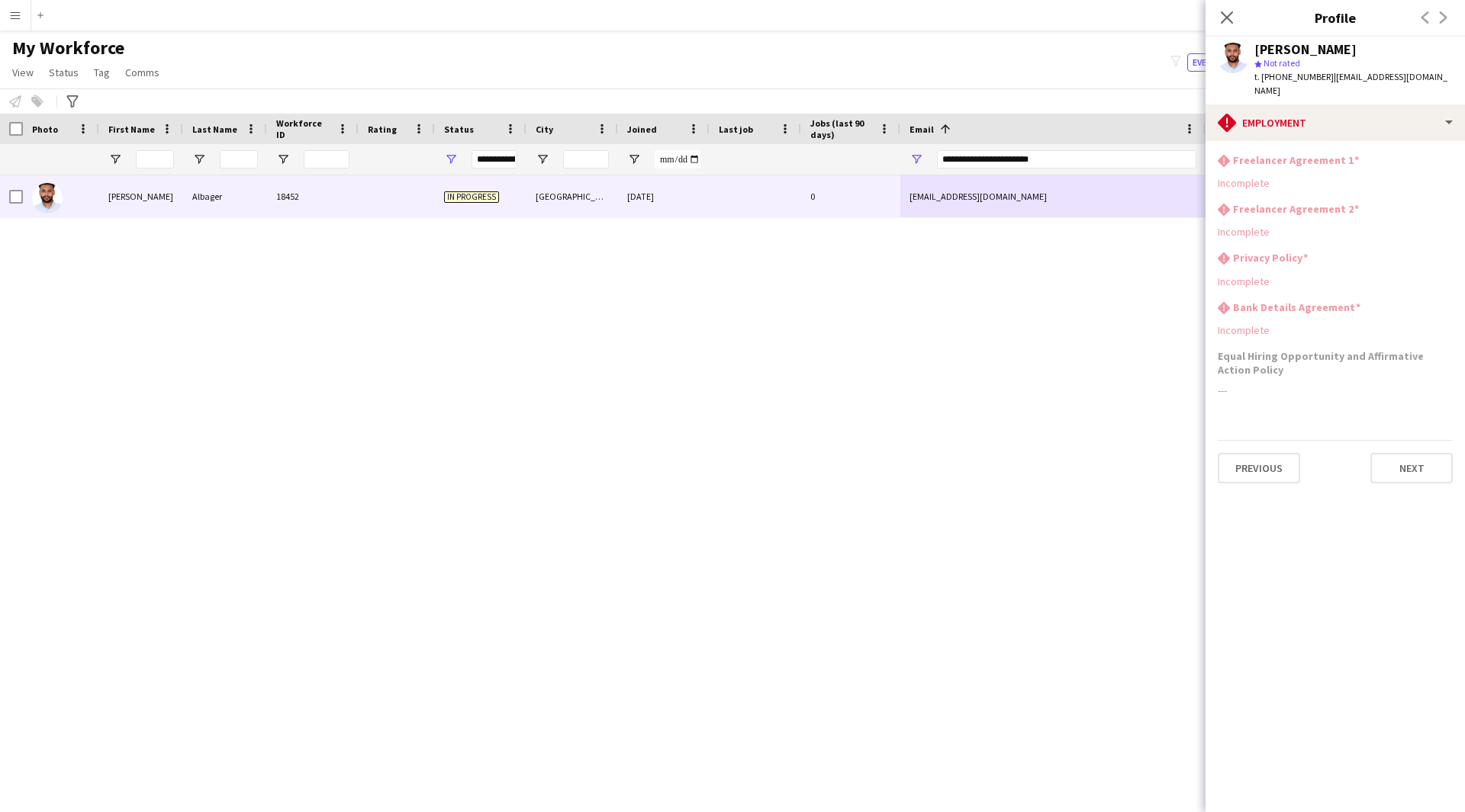
drag, startPoint x: 1356, startPoint y: 314, endPoint x: 1396, endPoint y: 338, distance: 46.6
click at [1396, 338] on app-section-data-types "rhombus-alert Freelancer Agreement 1 Incomplete rhombus-alert Freelancer Agreem…" at bounding box center [1335, 476] width 260 height 671
click at [1396, 350] on h3 "Equal Hiring Opportunity and Affirmative Action Policy" at bounding box center [1334, 363] width 235 height 27
click at [1231, 22] on icon at bounding box center [1226, 17] width 15 height 15
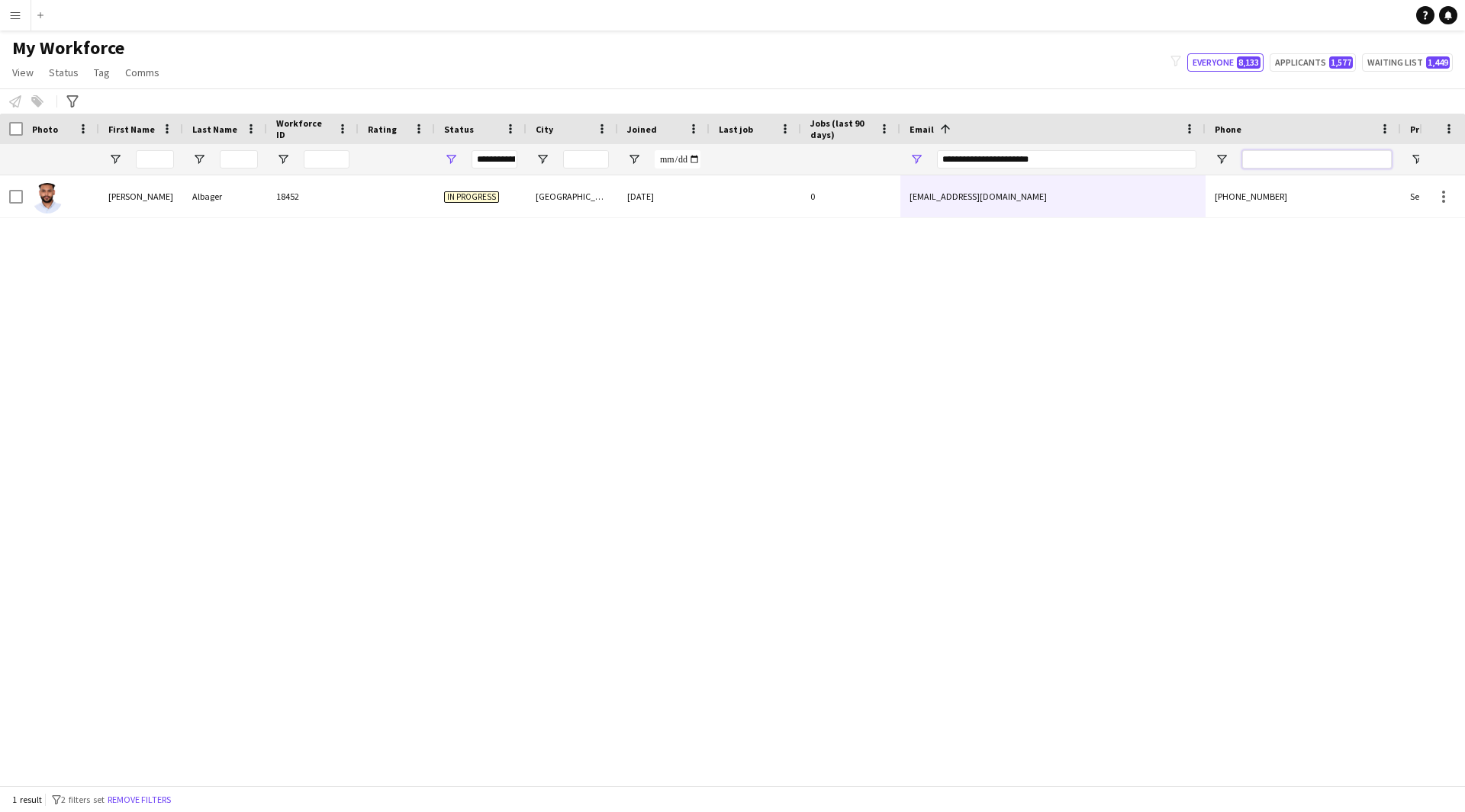
click at [1290, 161] on input "Phone Filter Input" at bounding box center [1317, 159] width 150 height 18
drag, startPoint x: 1107, startPoint y: 160, endPoint x: 453, endPoint y: 160, distance: 654.0
click at [453, 160] on div at bounding box center [826, 159] width 1654 height 31
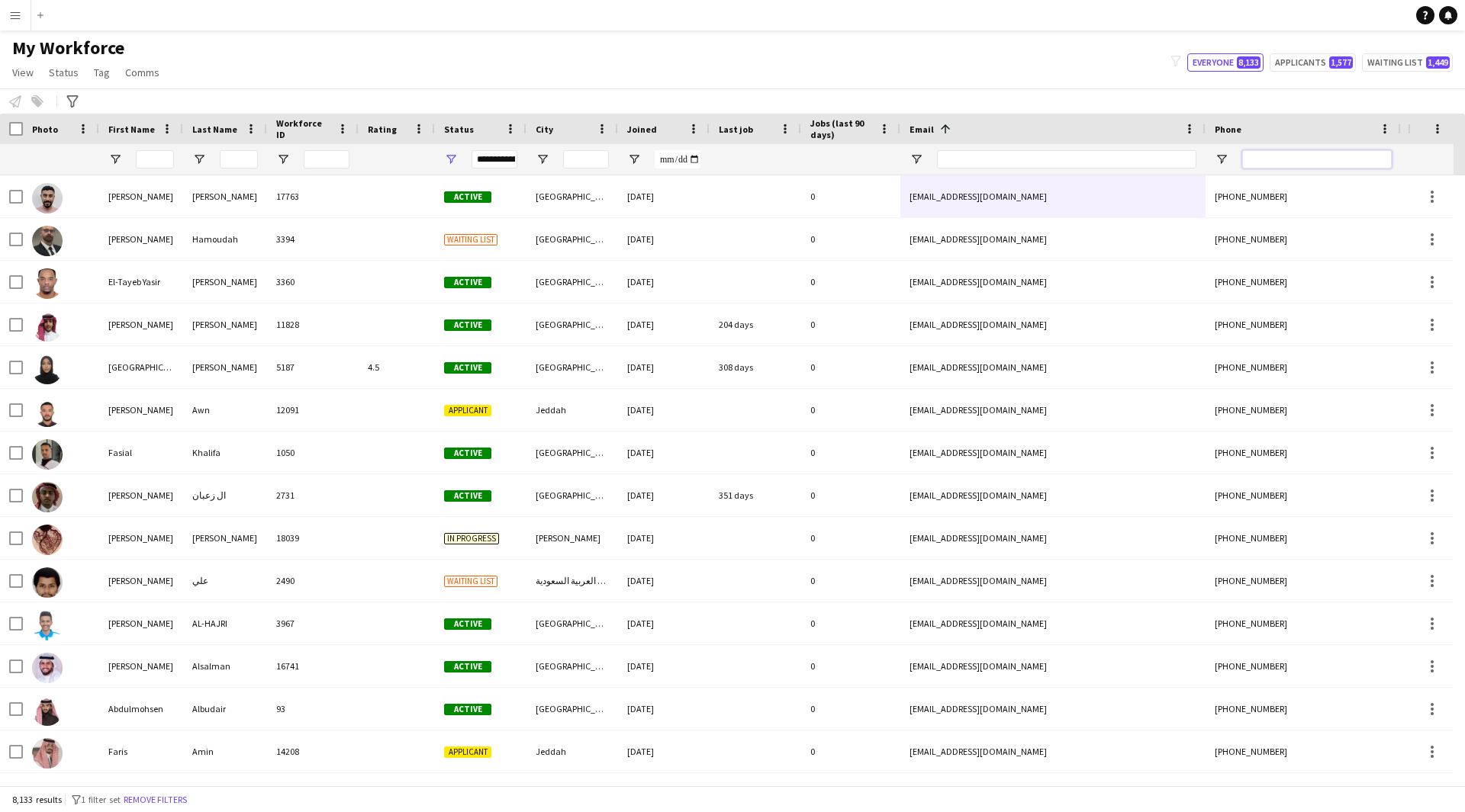
click at [1280, 156] on input "Phone Filter Input" at bounding box center [1317, 159] width 150 height 18
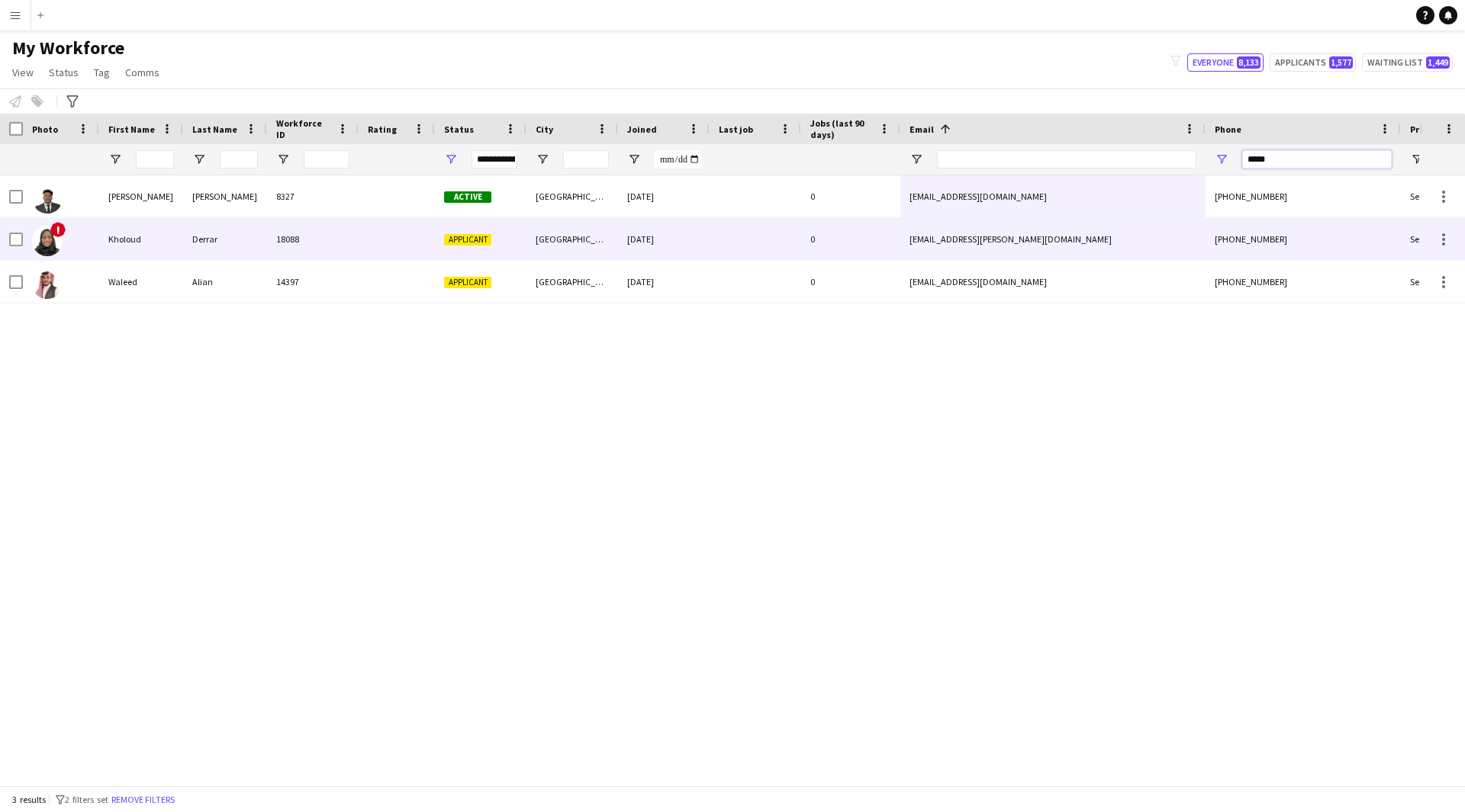
type input "*****"
click at [721, 249] on div at bounding box center [755, 239] width 92 height 42
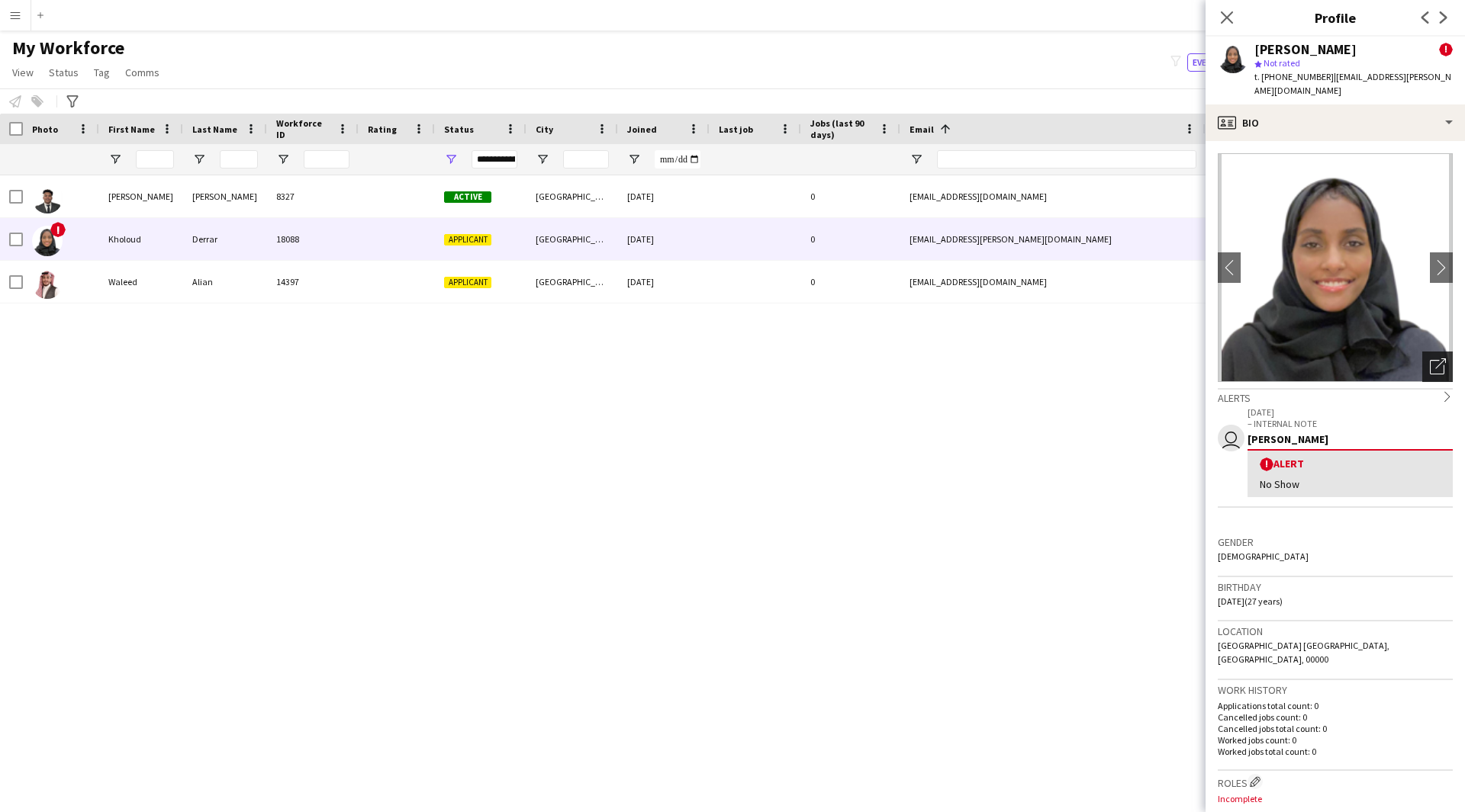
click at [1429, 360] on icon at bounding box center [1436, 367] width 15 height 15
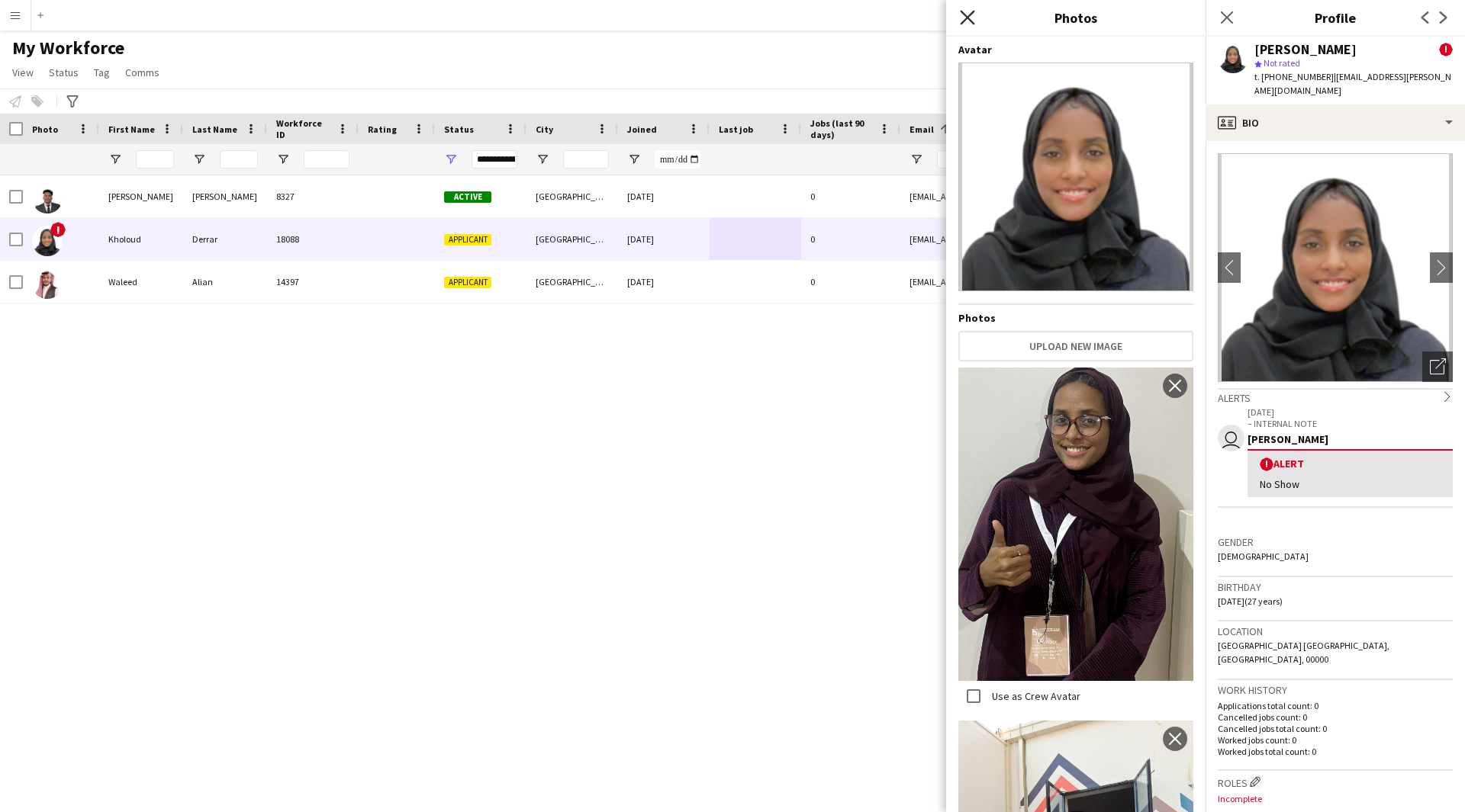
click at [964, 15] on icon at bounding box center [966, 17] width 15 height 15
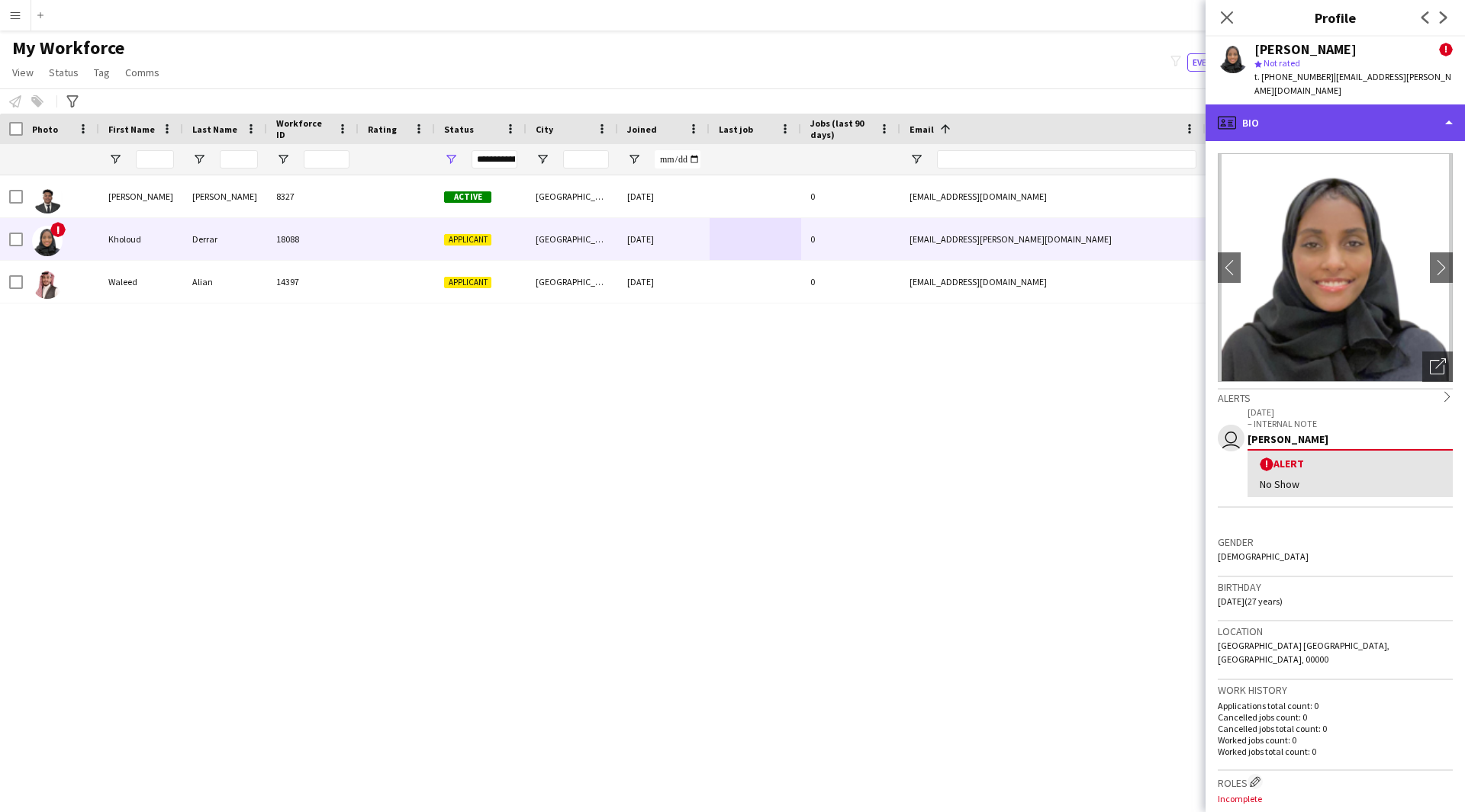
click at [1311, 112] on div "profile Bio" at bounding box center [1335, 123] width 260 height 37
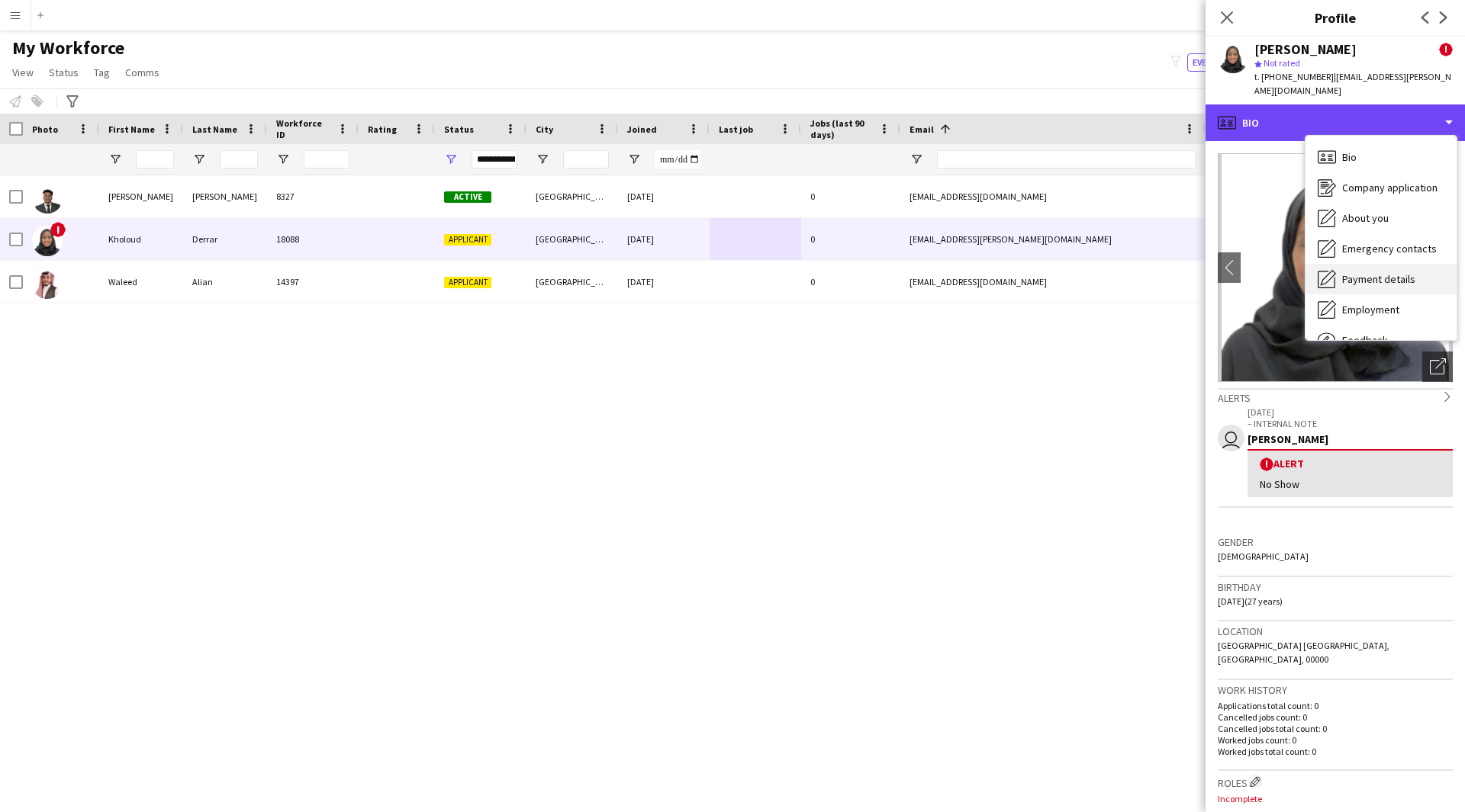
scroll to position [52, 0]
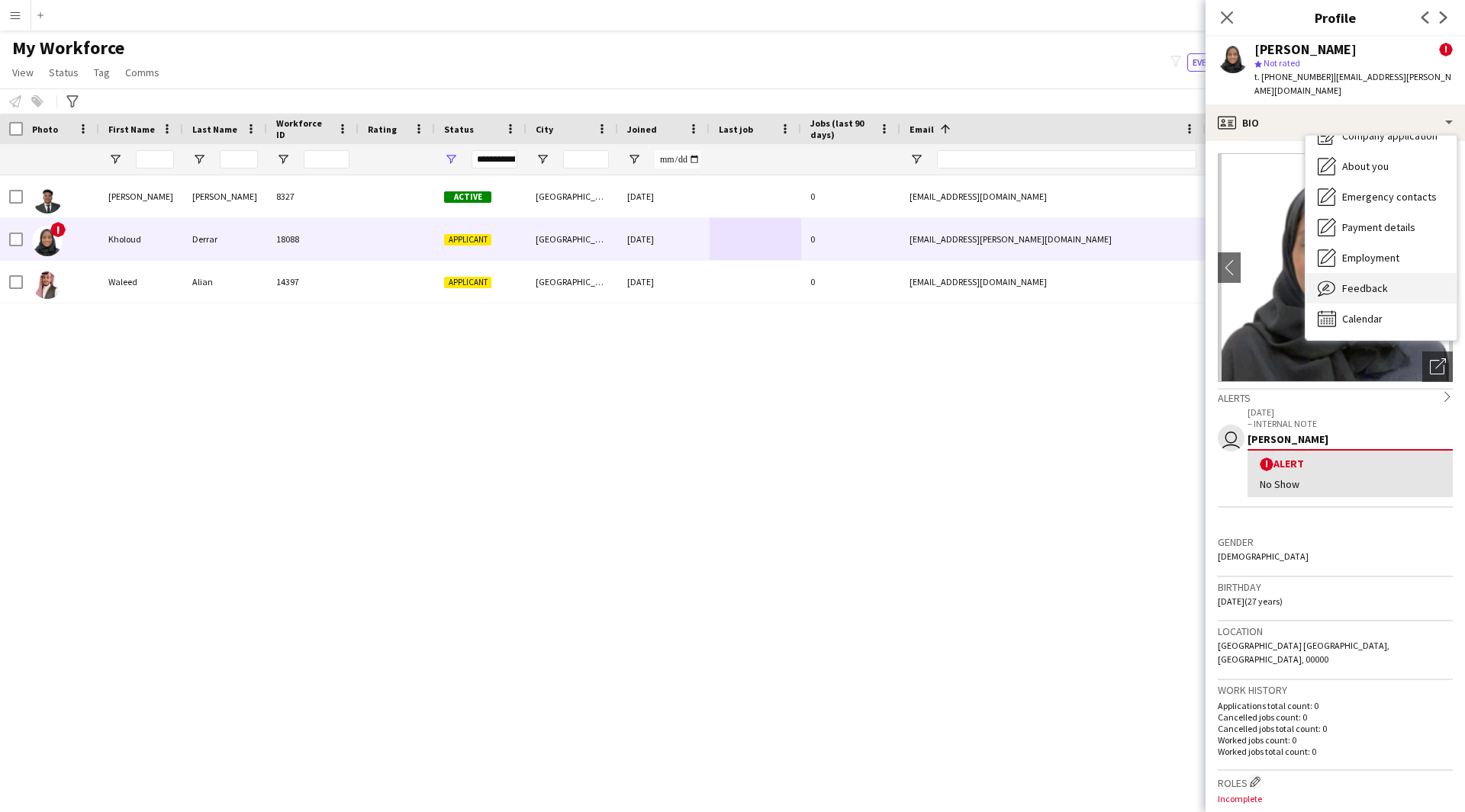
click at [1368, 282] on span "Feedback" at bounding box center [1365, 289] width 46 height 14
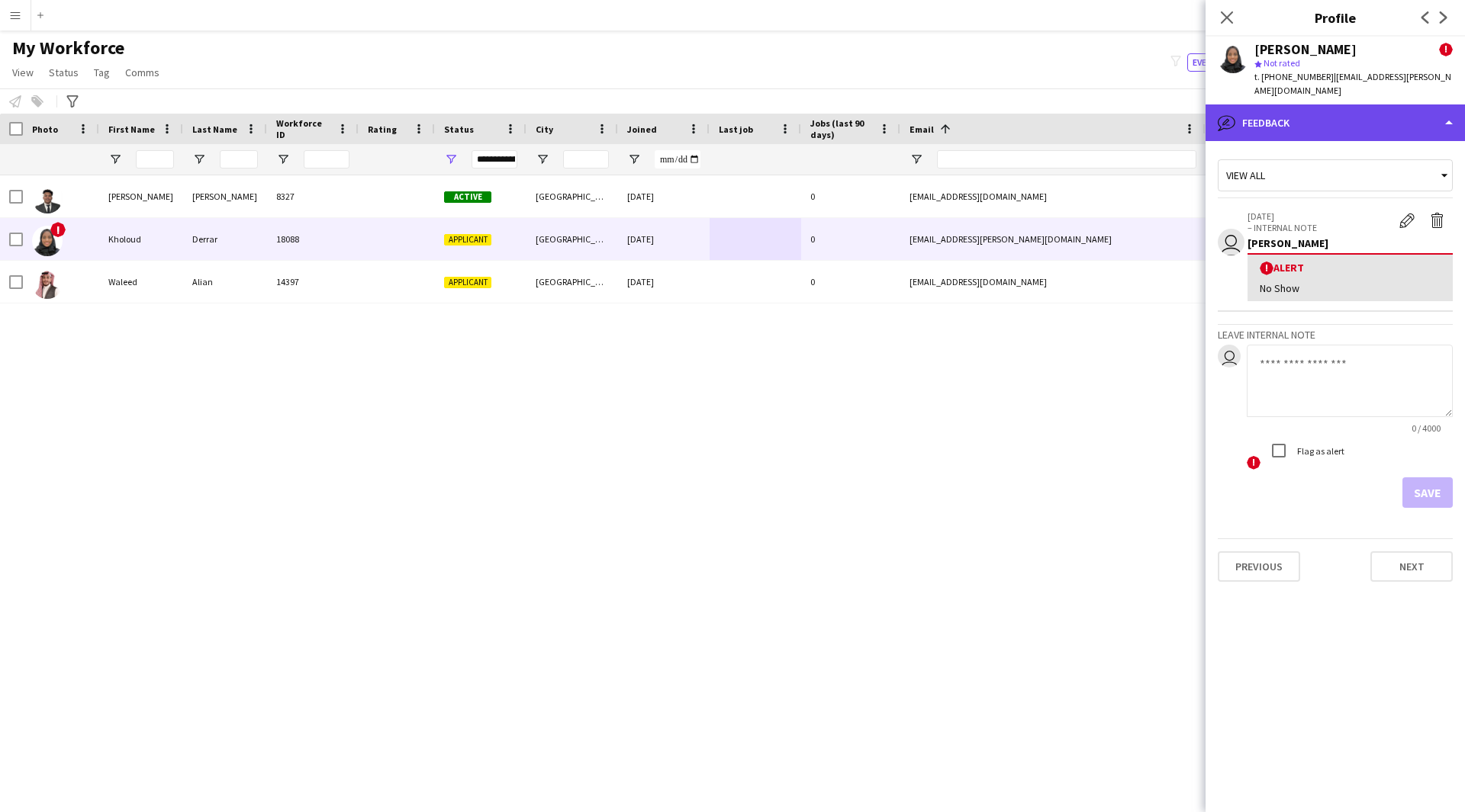
click at [1362, 115] on div "bubble-pencil Feedback" at bounding box center [1335, 123] width 260 height 37
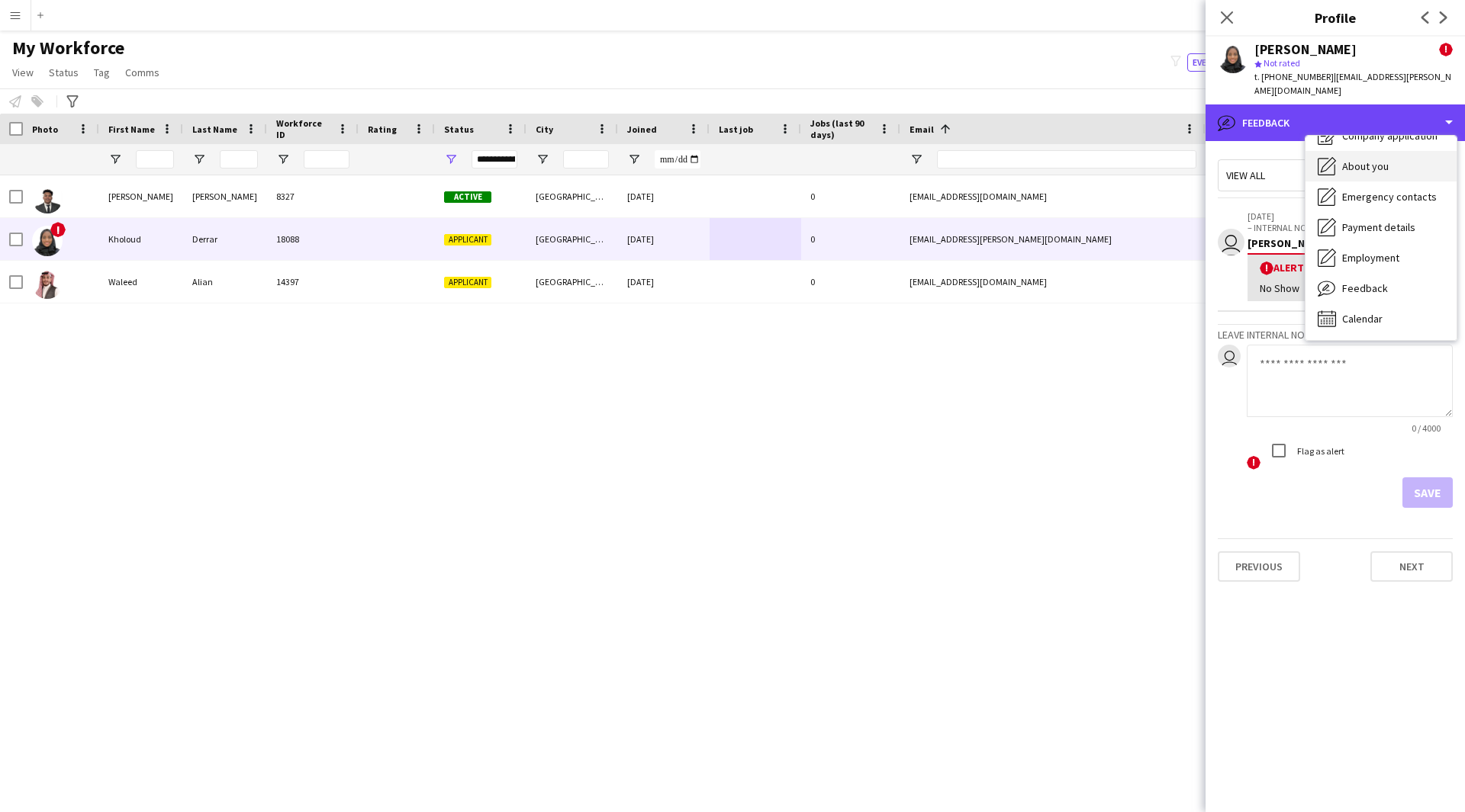
scroll to position [0, 0]
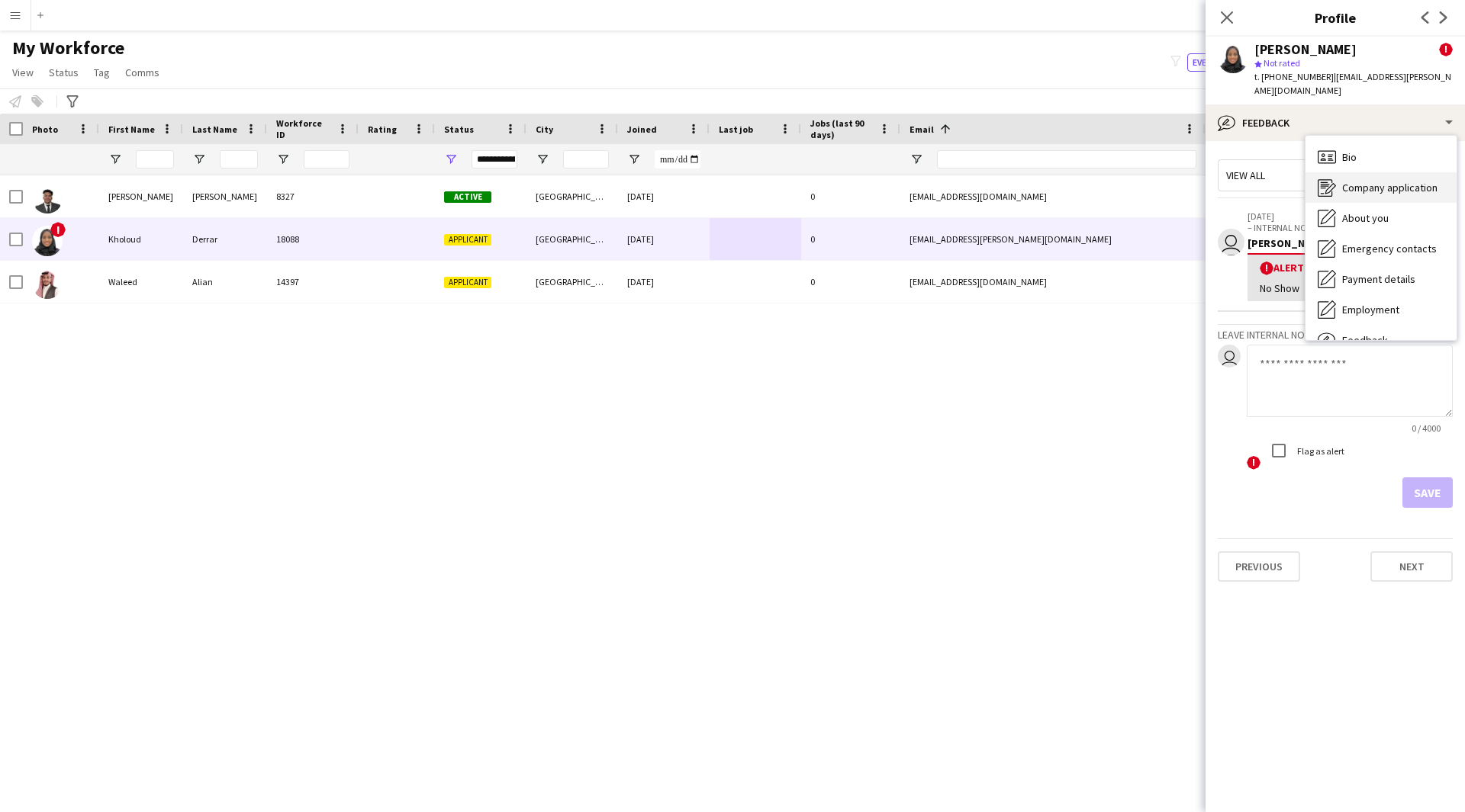
click at [1371, 181] on span "Company application" at bounding box center [1389, 188] width 95 height 14
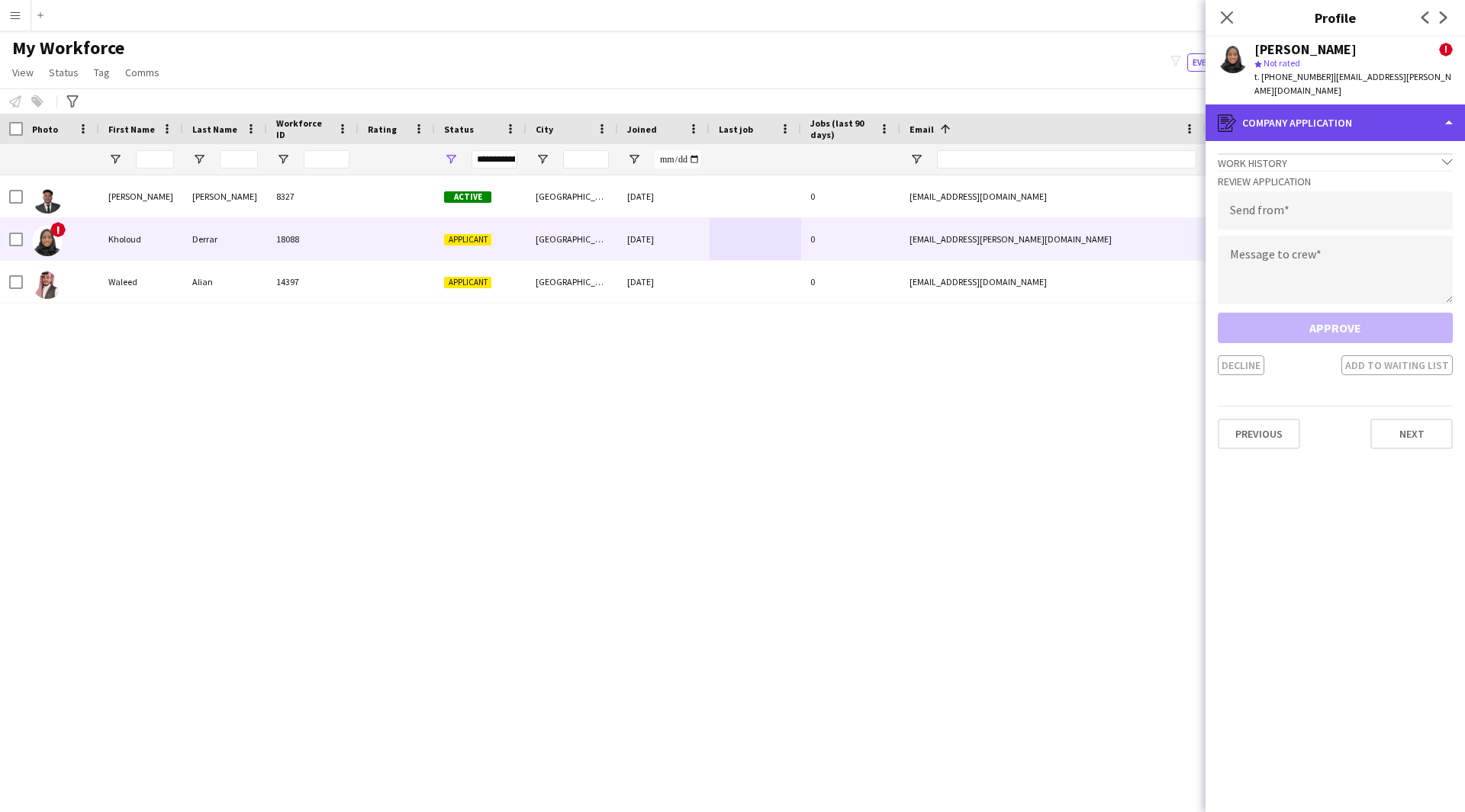
click at [1327, 105] on div "register Company application" at bounding box center [1335, 123] width 260 height 37
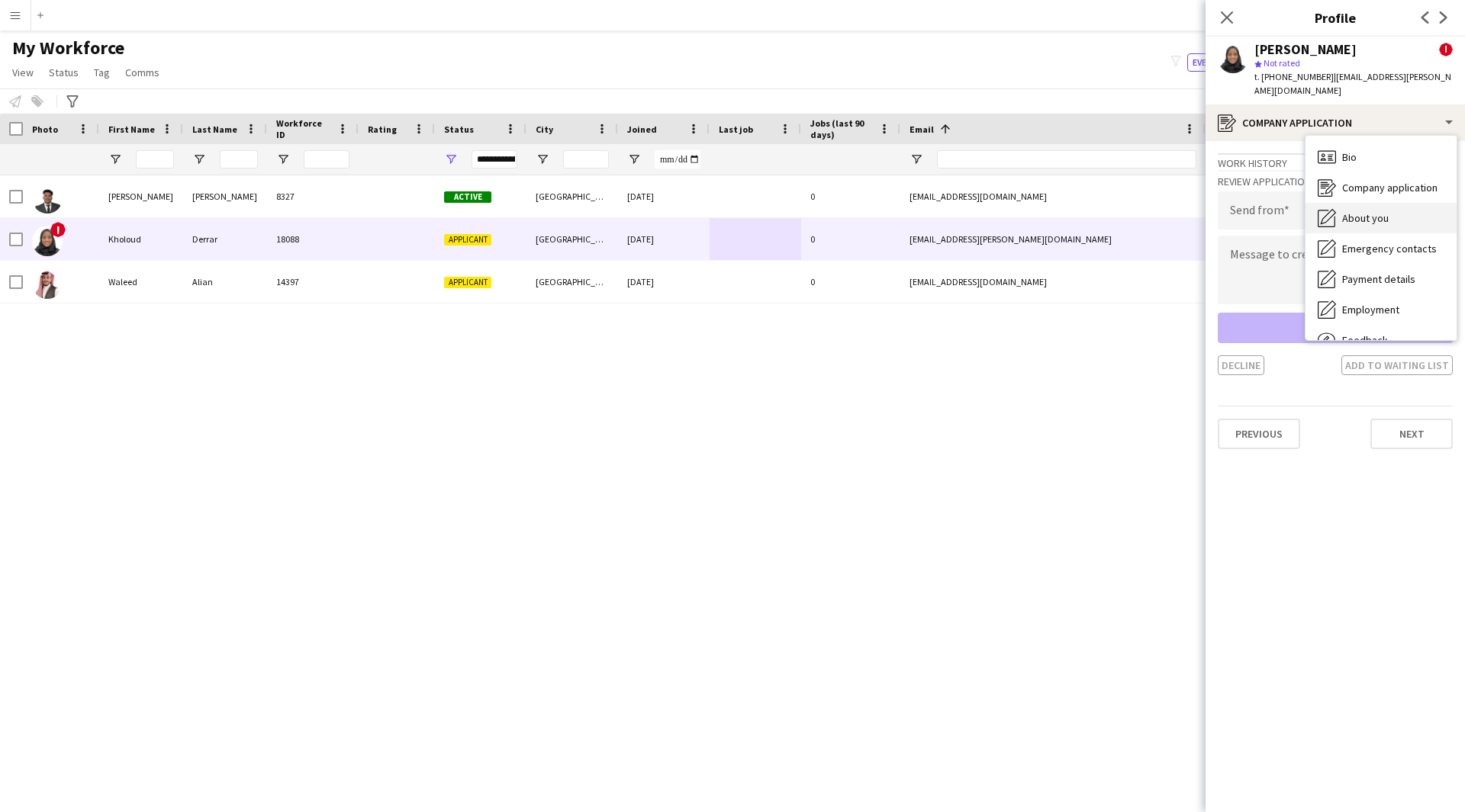
click at [1406, 203] on div "About you About you" at bounding box center [1380, 218] width 151 height 31
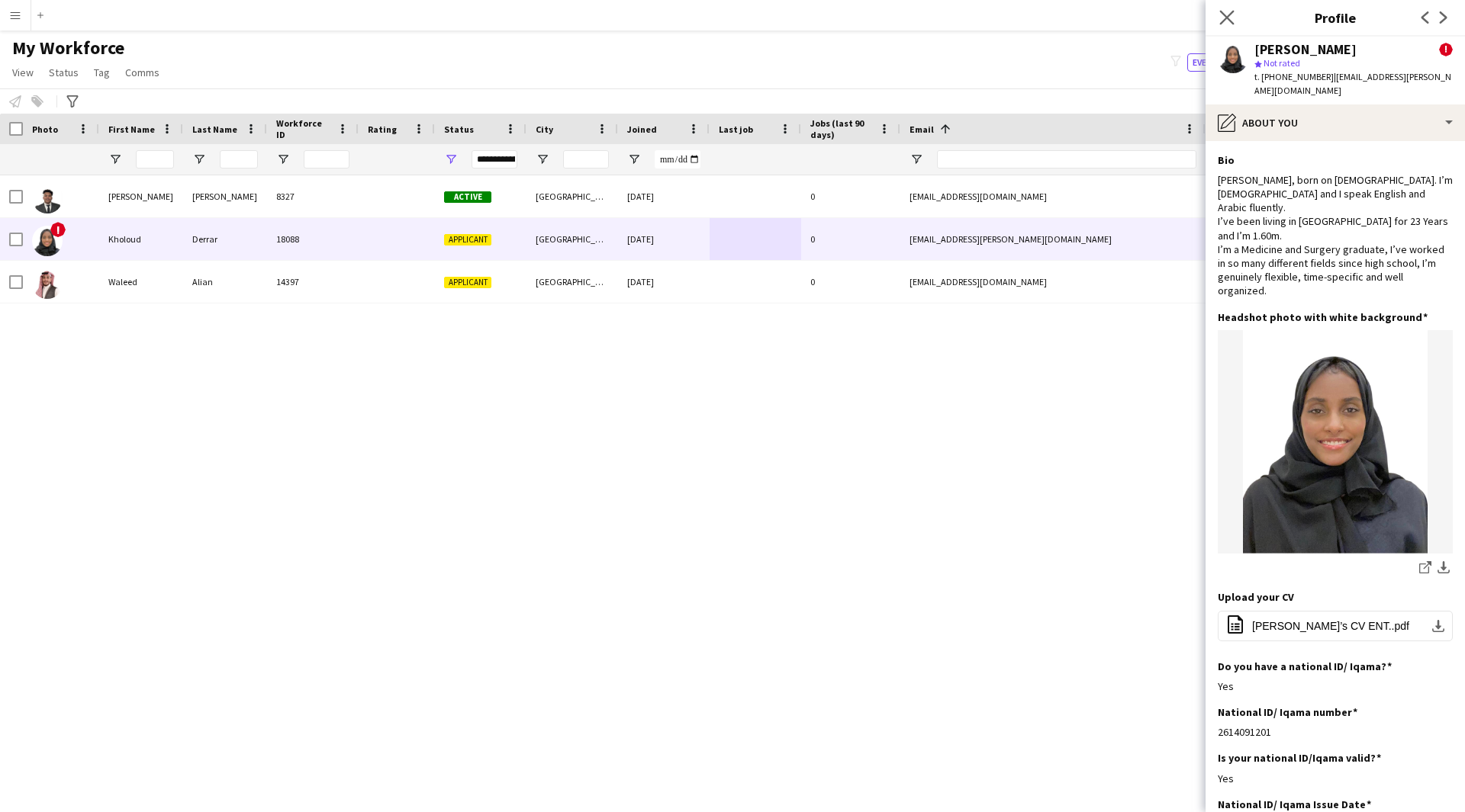
click at [1232, 26] on app-icon "Close pop-in" at bounding box center [1227, 18] width 22 height 22
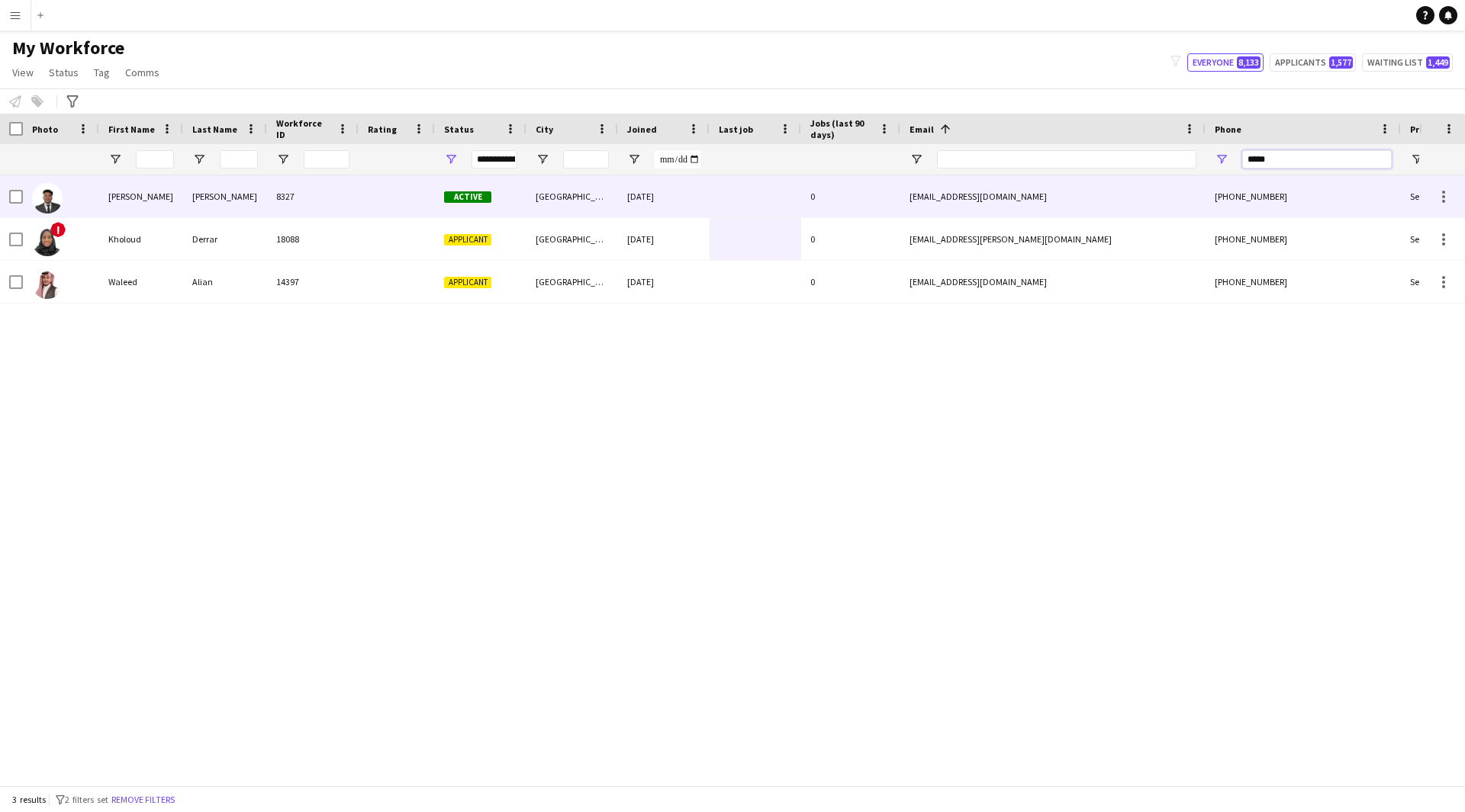
drag, startPoint x: 1296, startPoint y: 165, endPoint x: 1002, endPoint y: 198, distance: 295.8
click at [1002, 198] on div "Workforce Details Photo First Name" at bounding box center [732, 449] width 1465 height 671
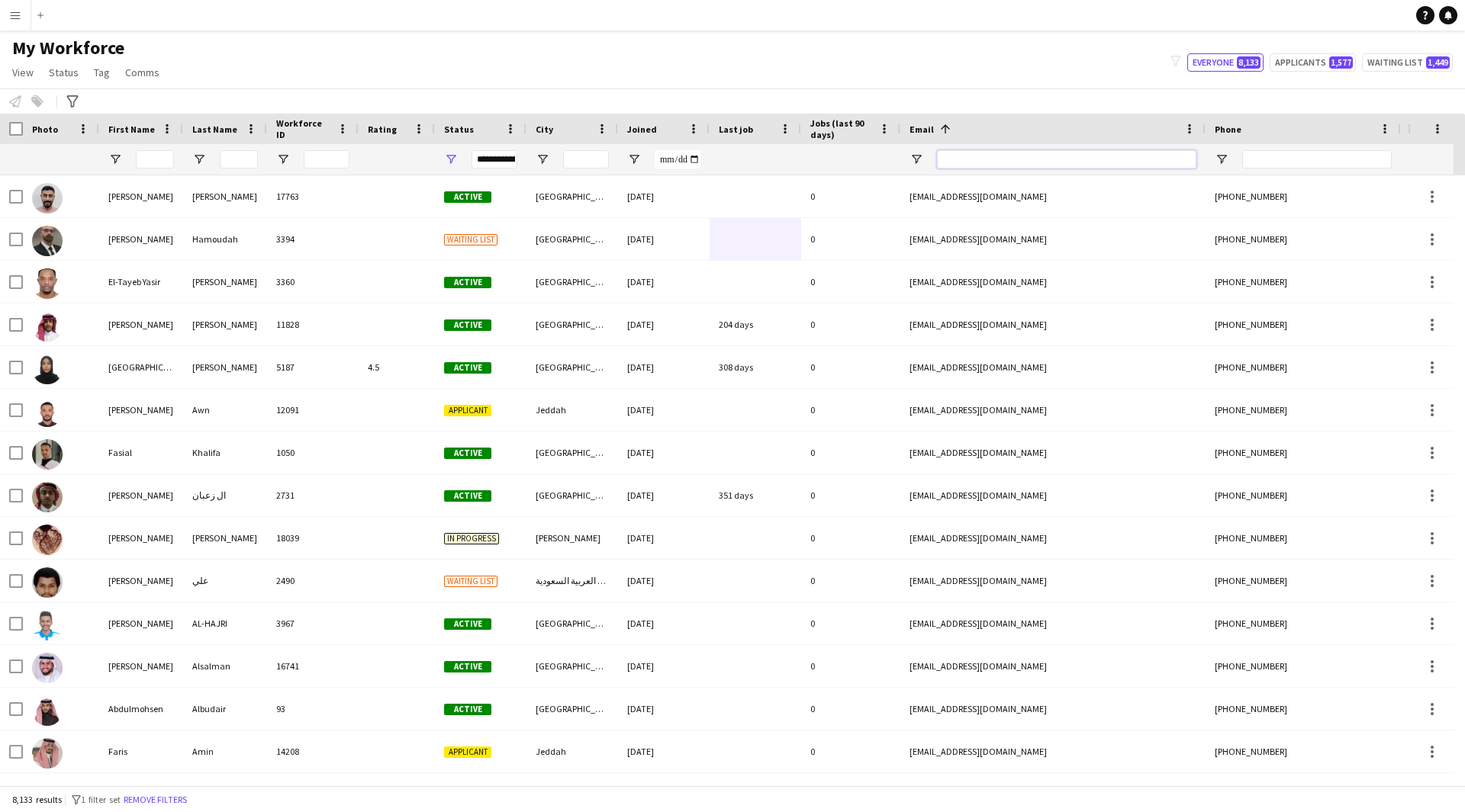
click at [982, 160] on input "Email Filter Input" at bounding box center [1066, 159] width 260 height 18
paste input "**********"
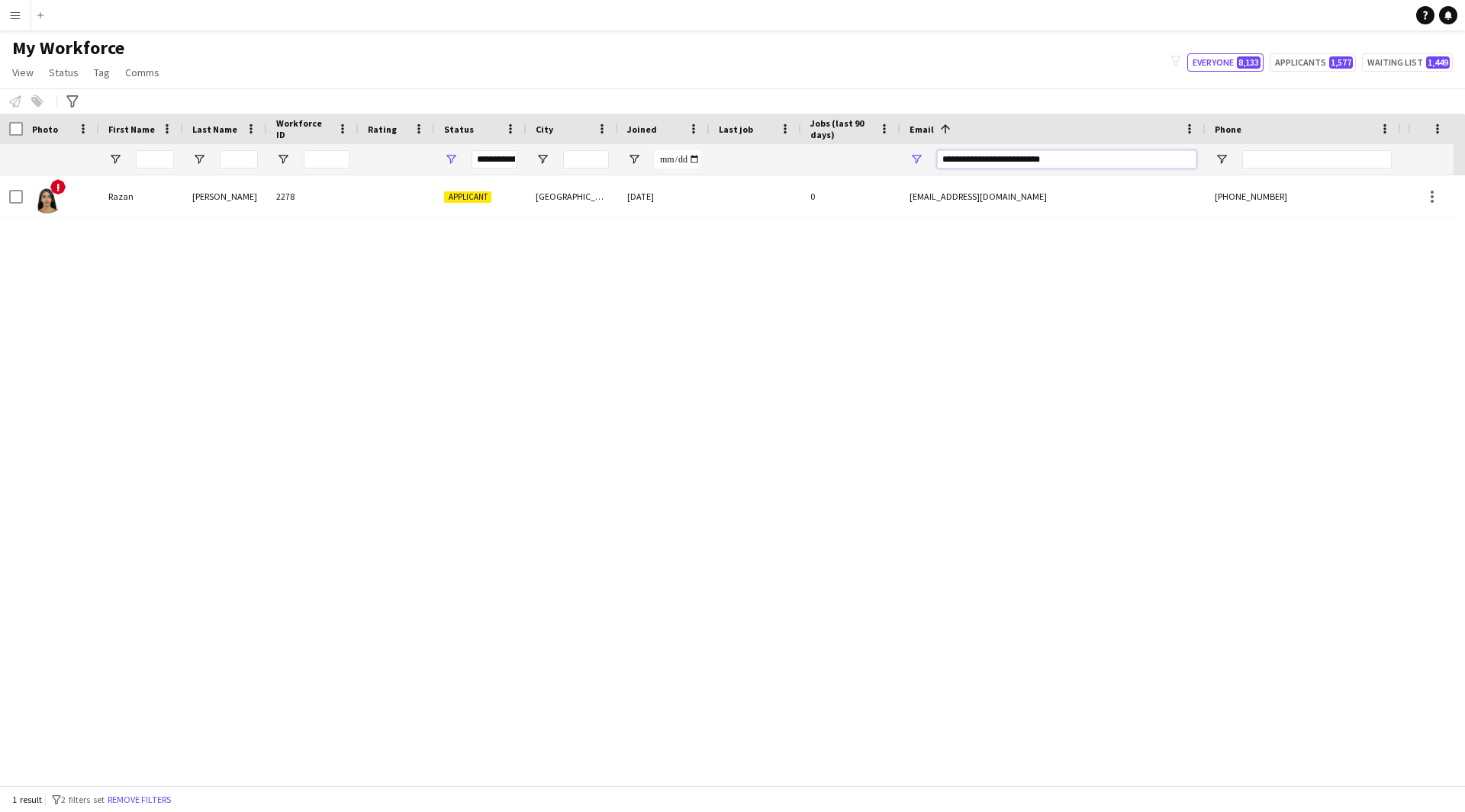
type input "**********"
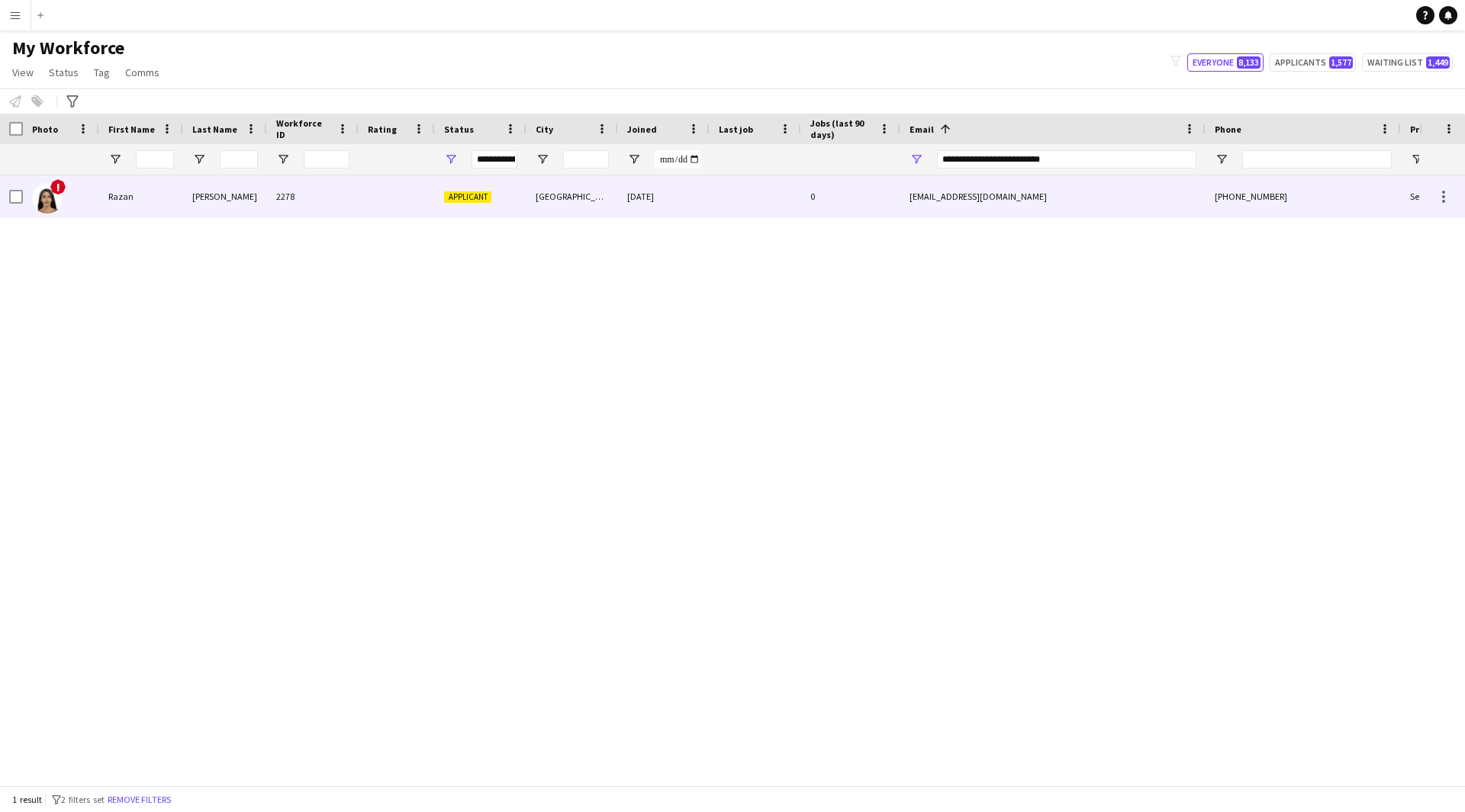
click at [939, 215] on div "[EMAIL_ADDRESS][DOMAIN_NAME]" at bounding box center [1052, 197] width 305 height 42
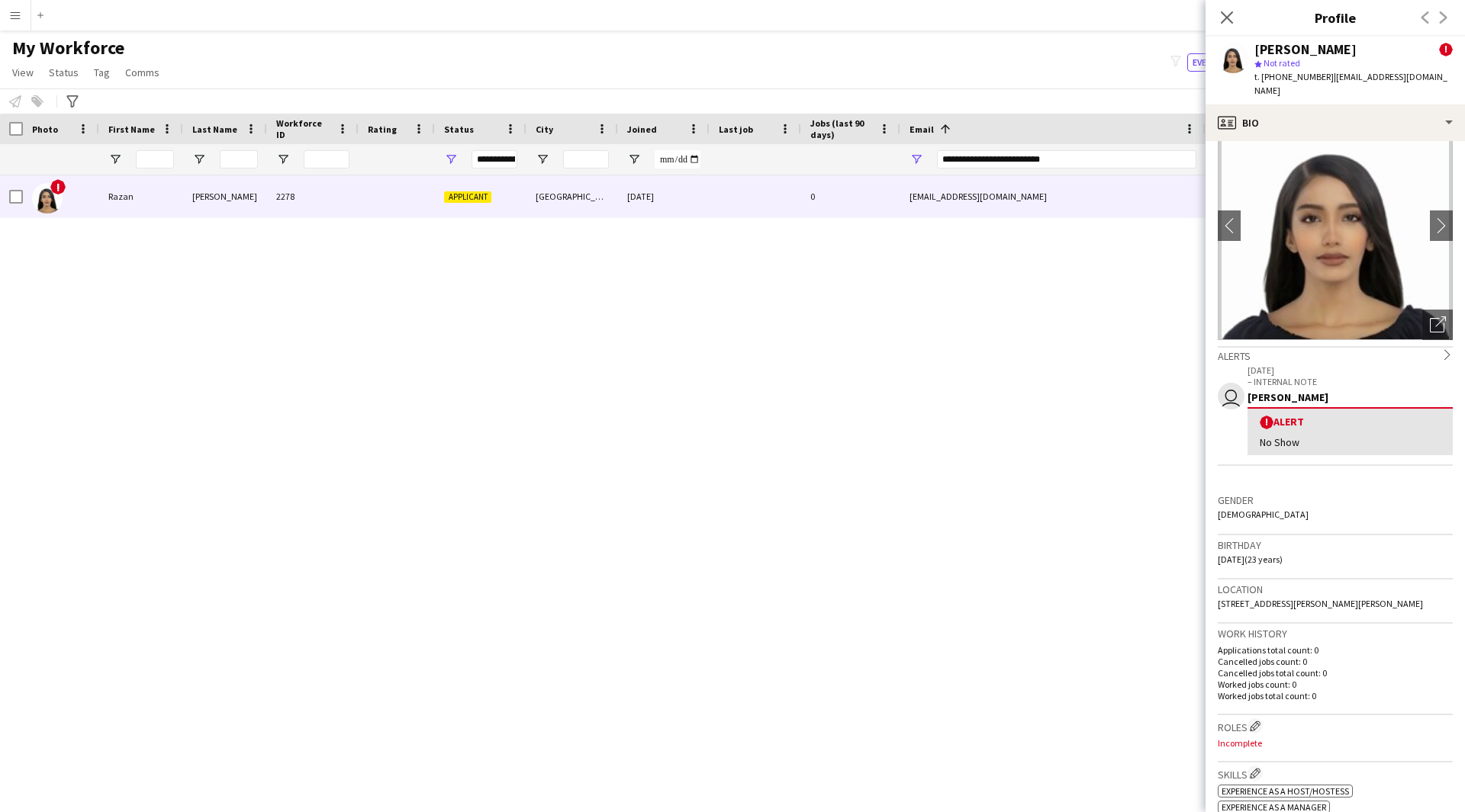
scroll to position [44, 0]
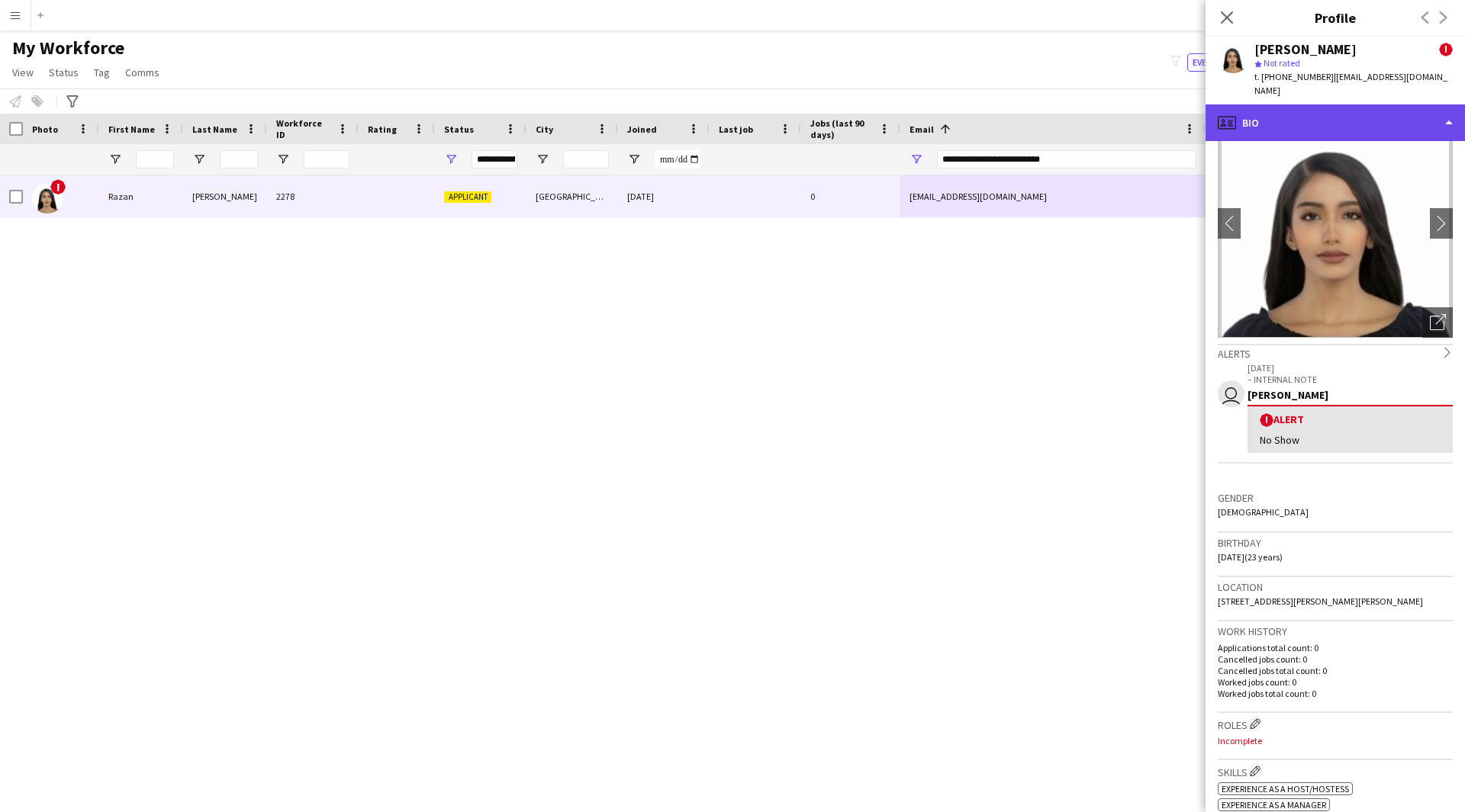
click at [1338, 112] on div "profile Bio" at bounding box center [1335, 123] width 260 height 37
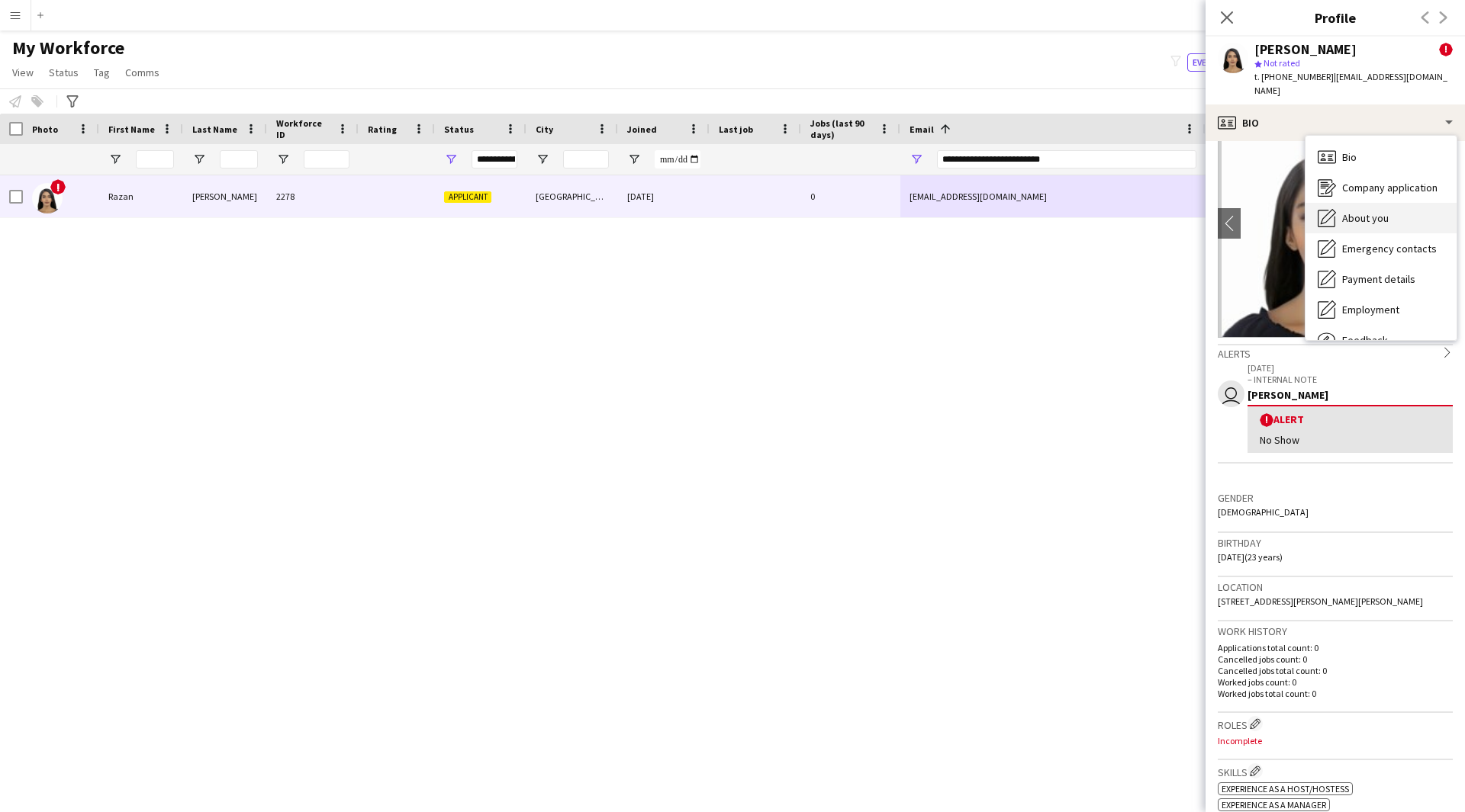
click at [1384, 211] on span "About you" at bounding box center [1365, 218] width 47 height 14
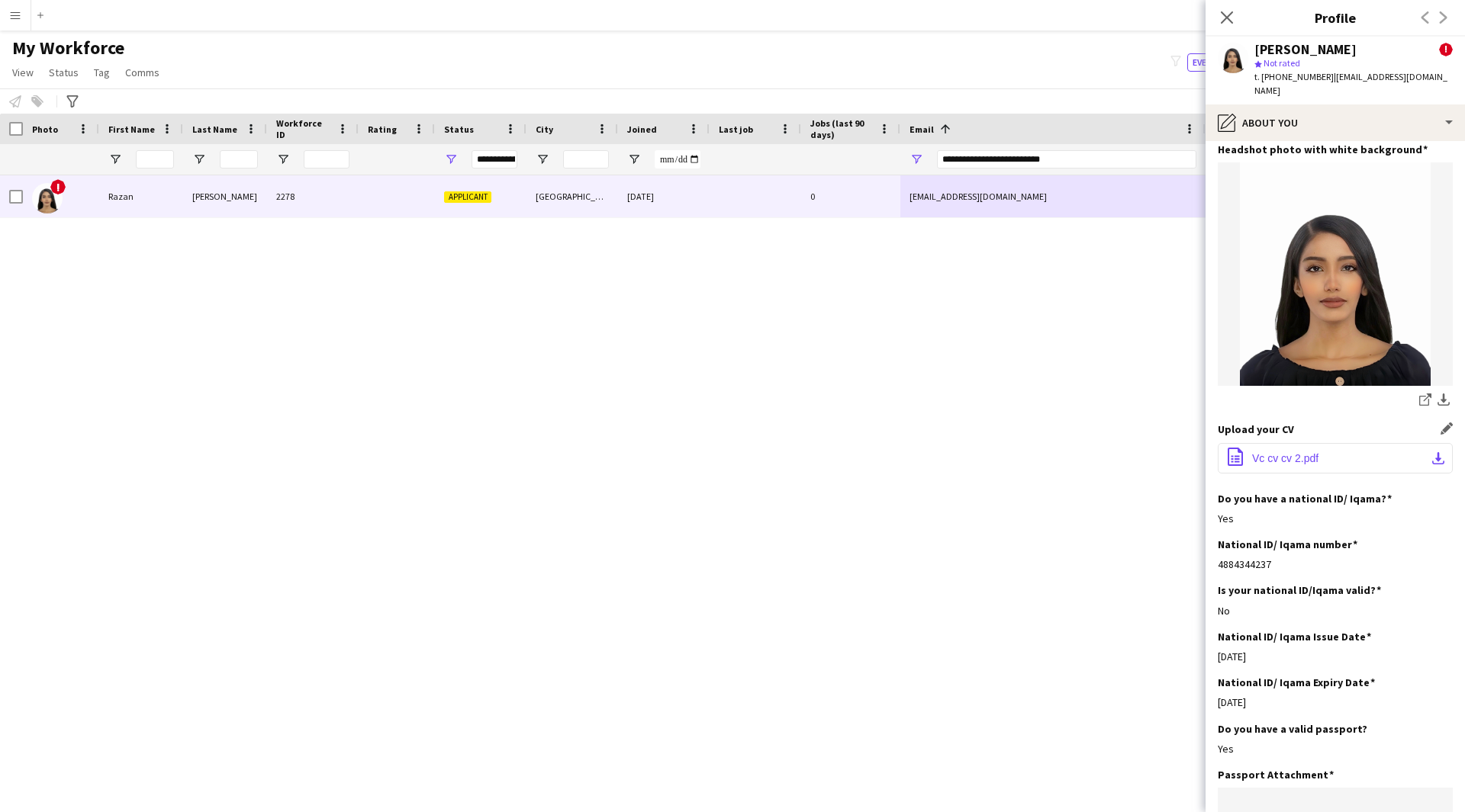
scroll to position [99, 0]
click at [1306, 451] on span "Vc cv cv 2.pdf" at bounding box center [1285, 457] width 66 height 12
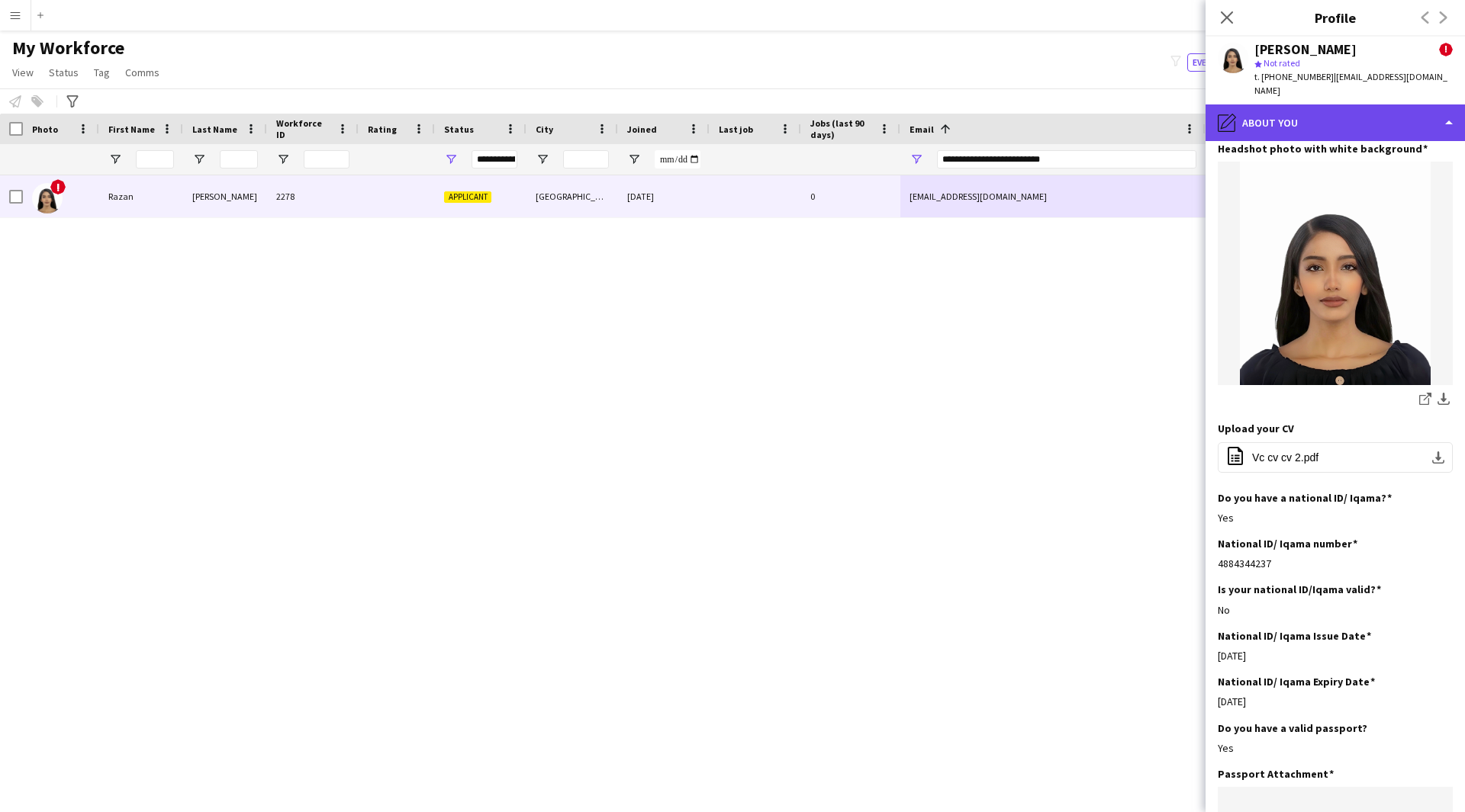
click at [1297, 108] on div "pencil4 About you" at bounding box center [1335, 123] width 260 height 37
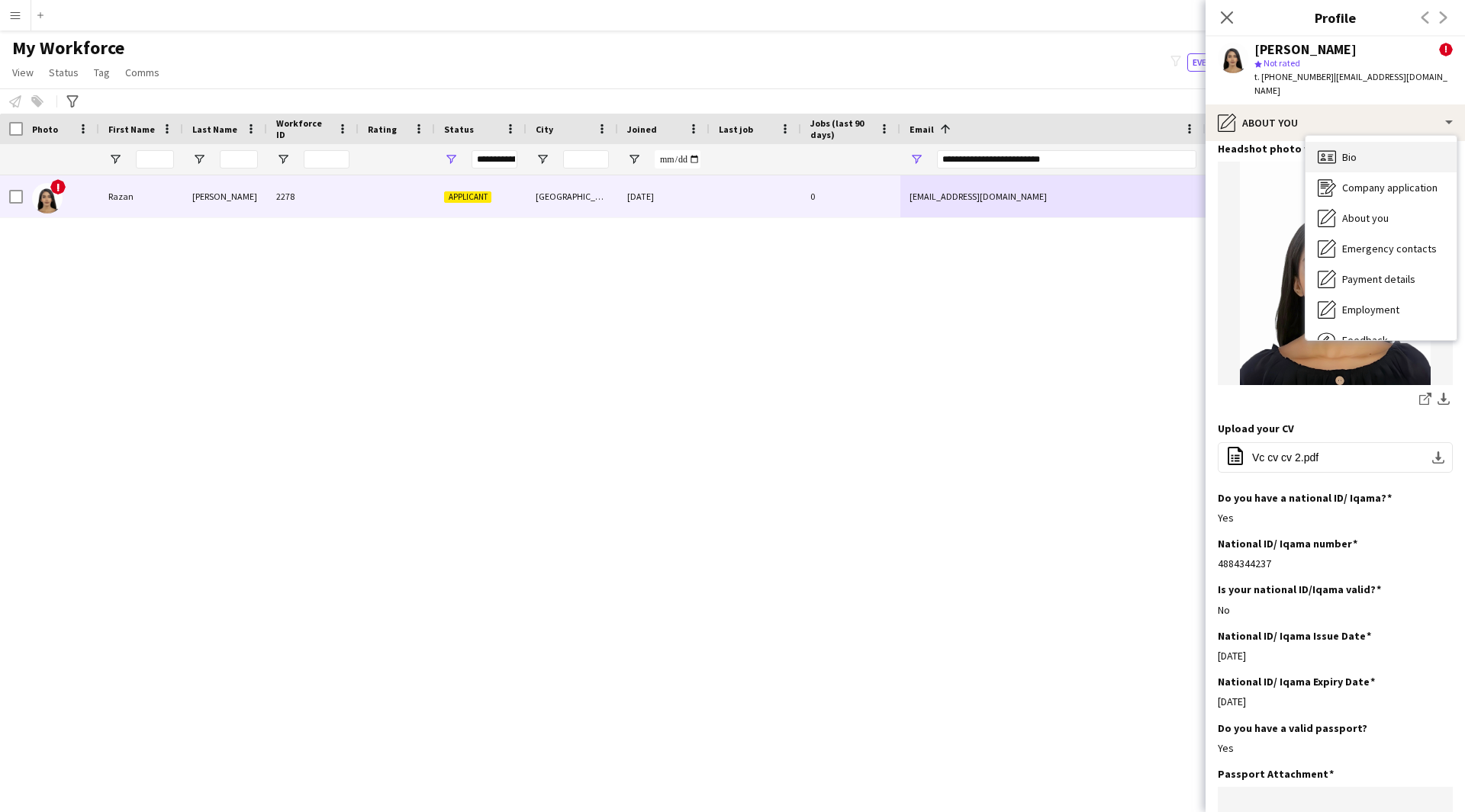
click at [1378, 150] on div "Bio Bio" at bounding box center [1380, 157] width 151 height 31
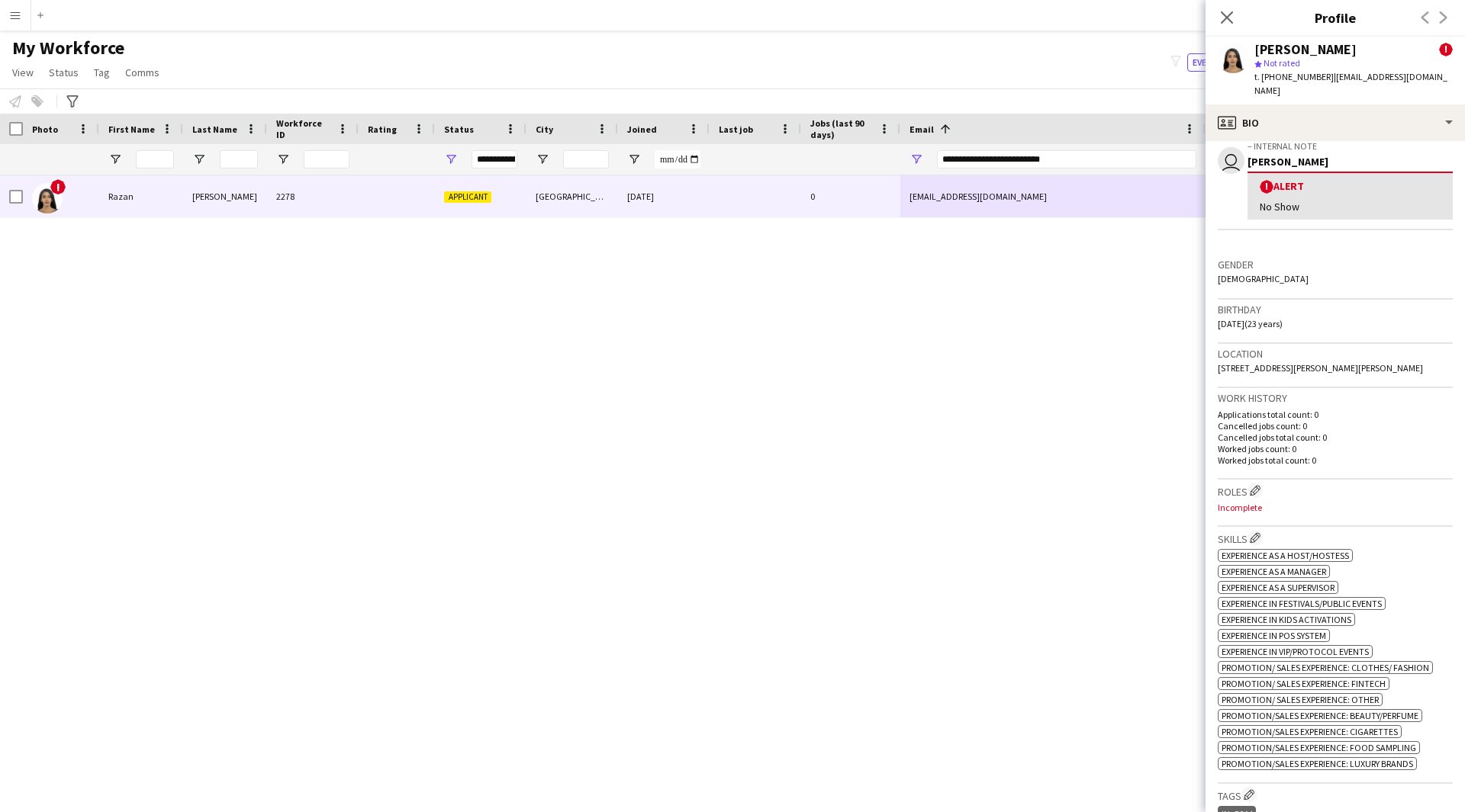
scroll to position [283, 0]
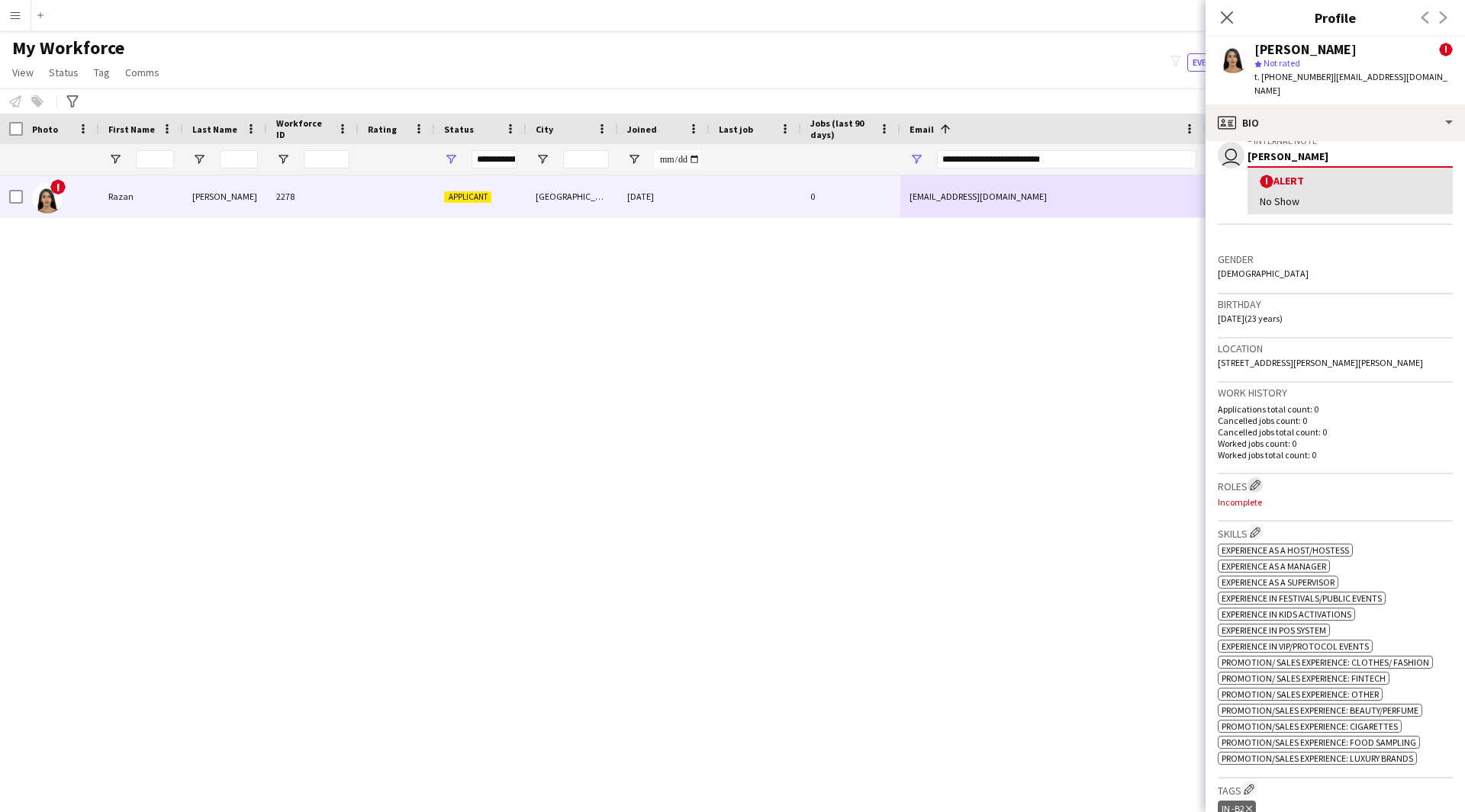
click at [1262, 477] on button "Edit crew company roles" at bounding box center [1254, 484] width 15 height 15
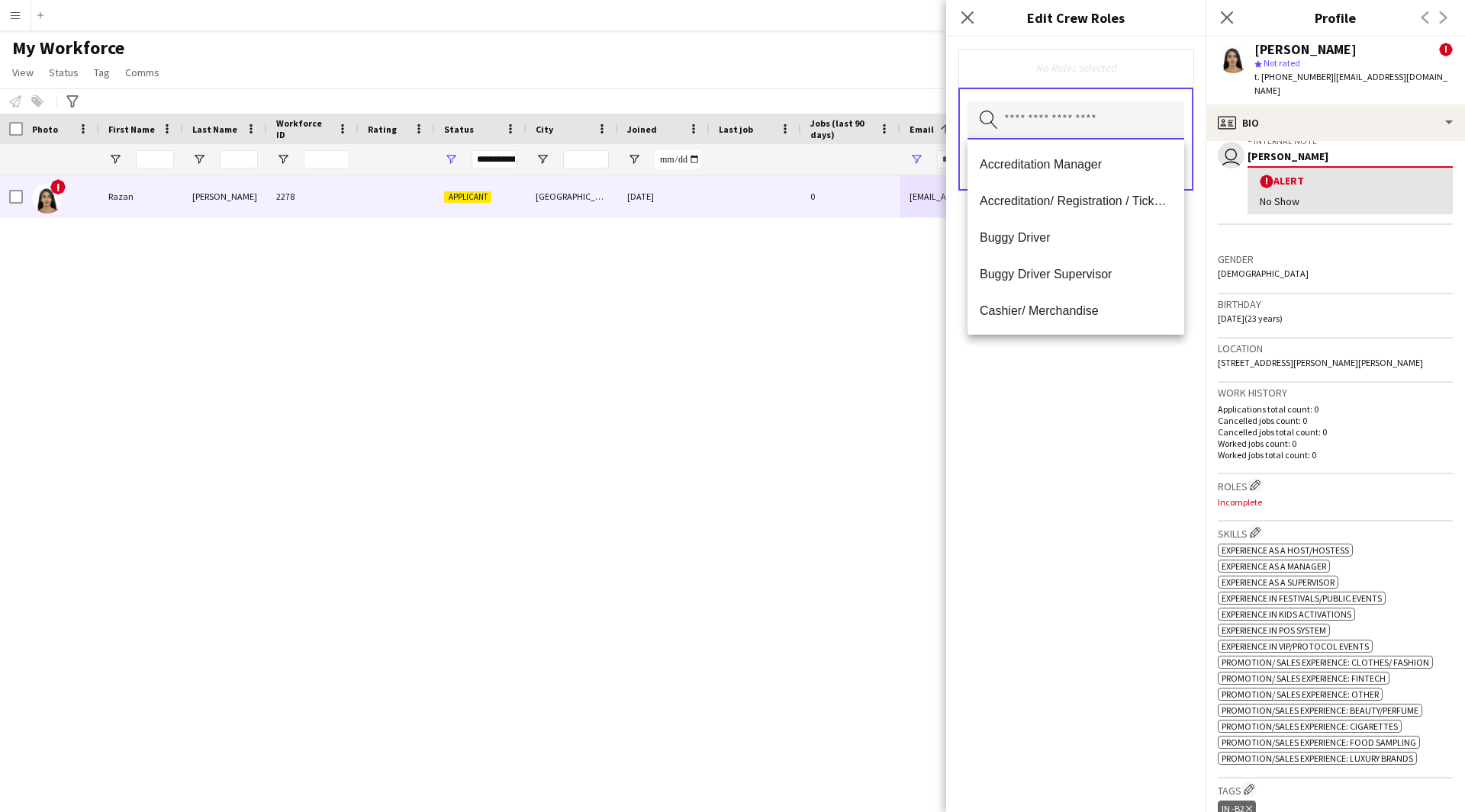
click at [1078, 140] on body "Menu Boards Boards Boards All jobs Status Workforce Workforce My Workforce Recr…" at bounding box center [732, 406] width 1465 height 812
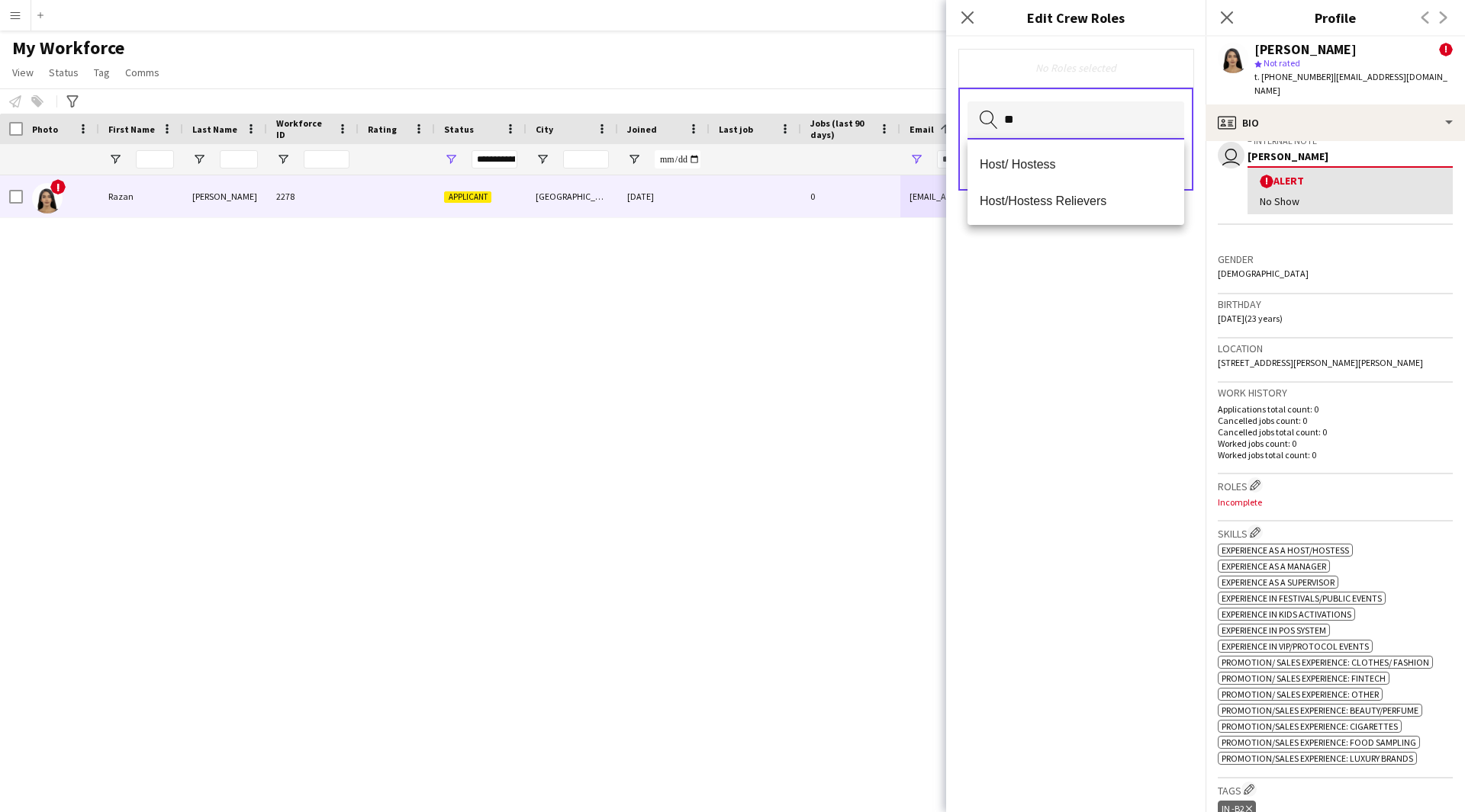
type input "*"
type input "**"
click at [1076, 157] on span "Customer Service Staff" at bounding box center [1075, 164] width 192 height 15
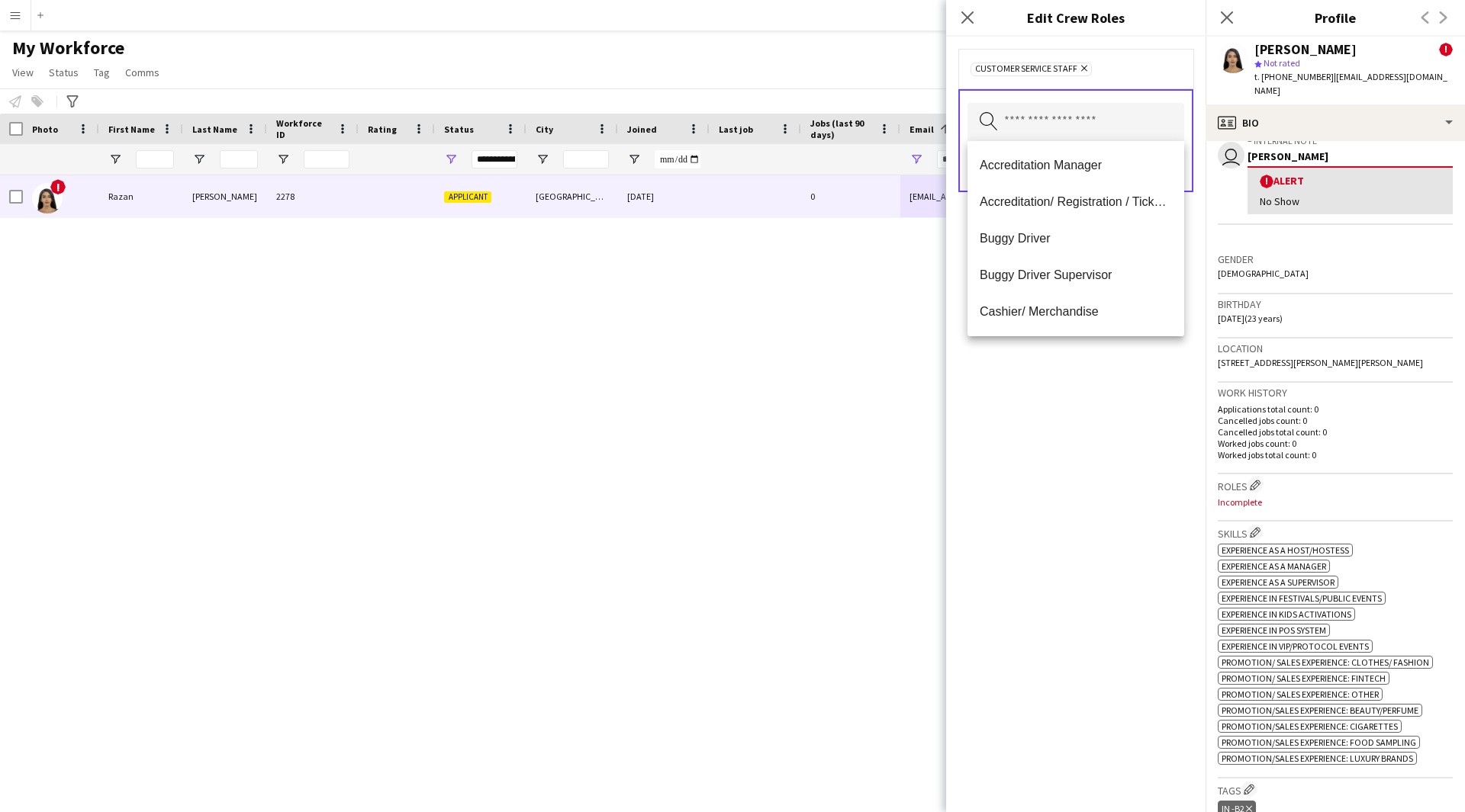
click at [1069, 460] on div "Customer Service Staff Remove Search by role type Save" at bounding box center [1076, 424] width 260 height 775
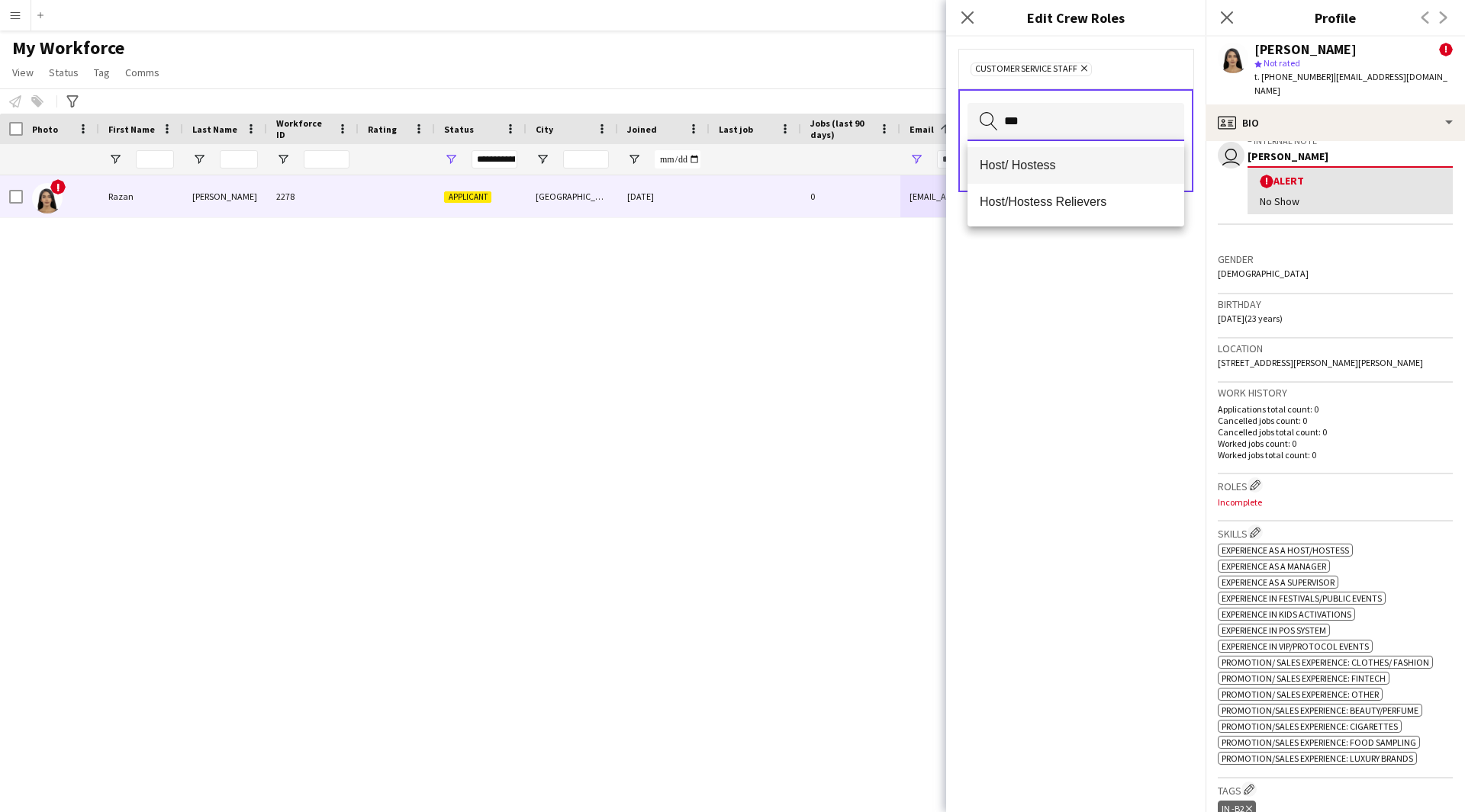
type input "***"
click at [1076, 180] on mat-option "Host/ Hostess" at bounding box center [1075, 165] width 217 height 37
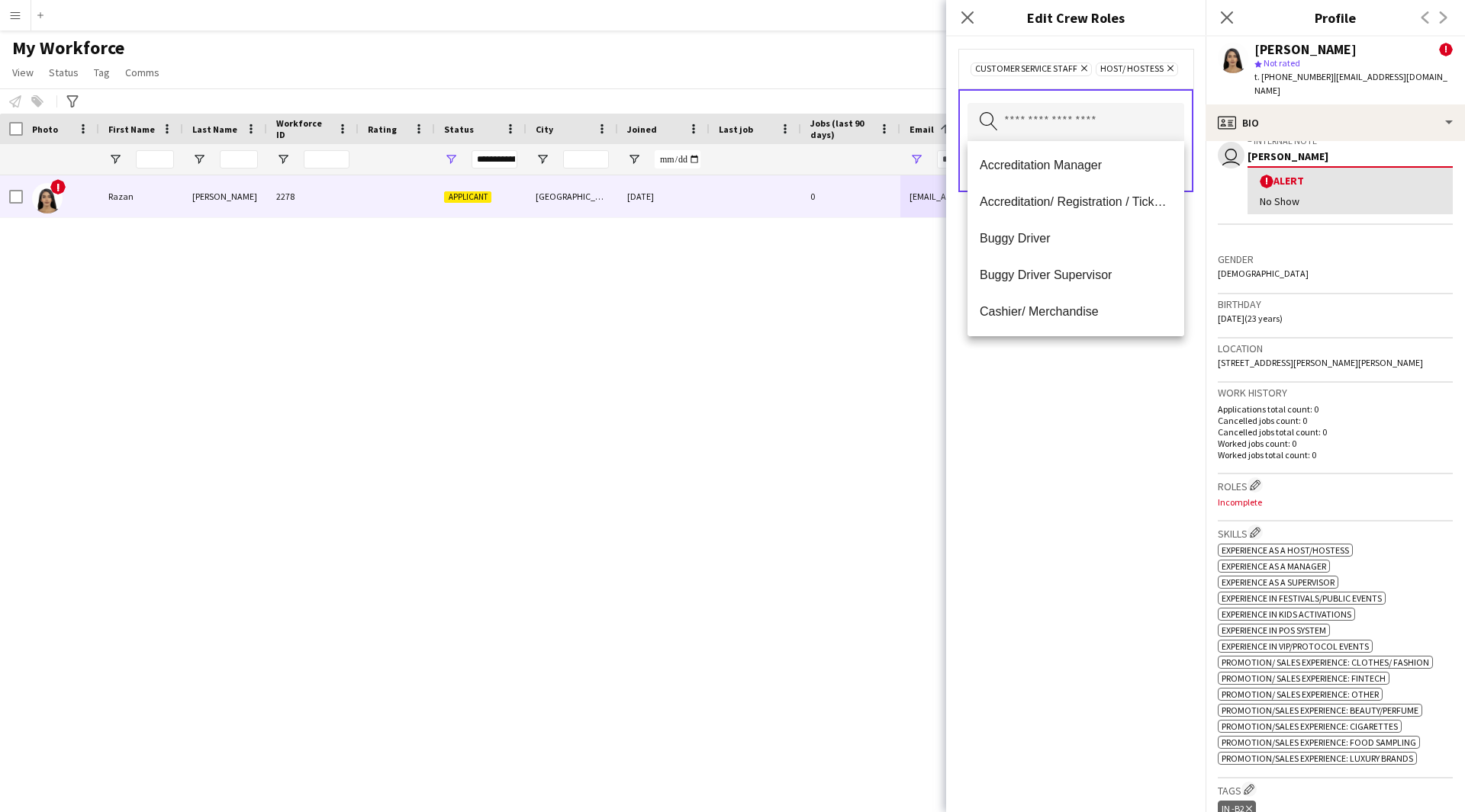
click at [1084, 546] on div "Customer Service Staff Remove Host/ Hostess Remove Search by role type Save" at bounding box center [1076, 424] width 260 height 775
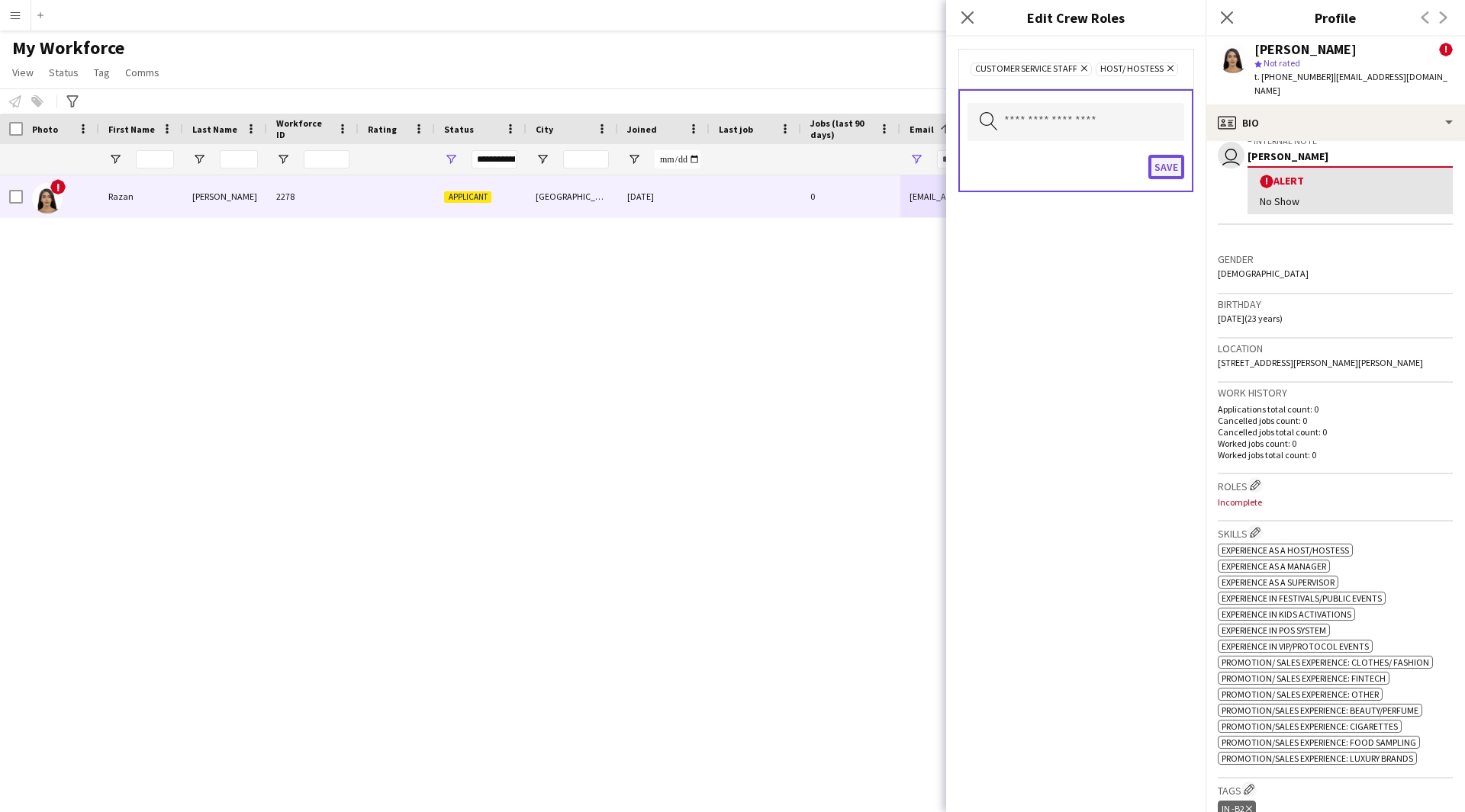
click at [1171, 173] on button "Save" at bounding box center [1166, 167] width 36 height 24
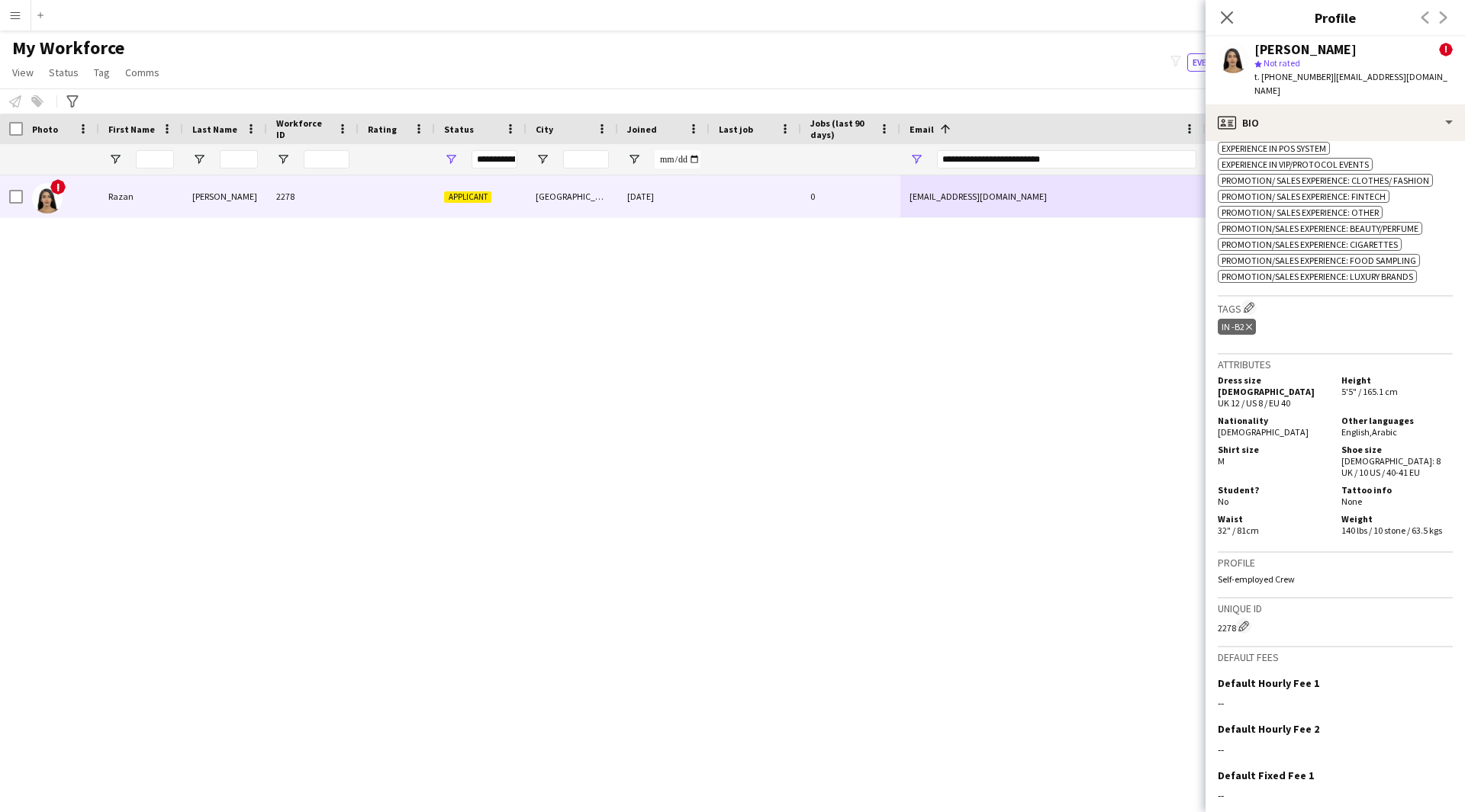
scroll to position [768, 0]
click at [1248, 298] on app-icon "Edit crew company tags" at bounding box center [1248, 303] width 11 height 11
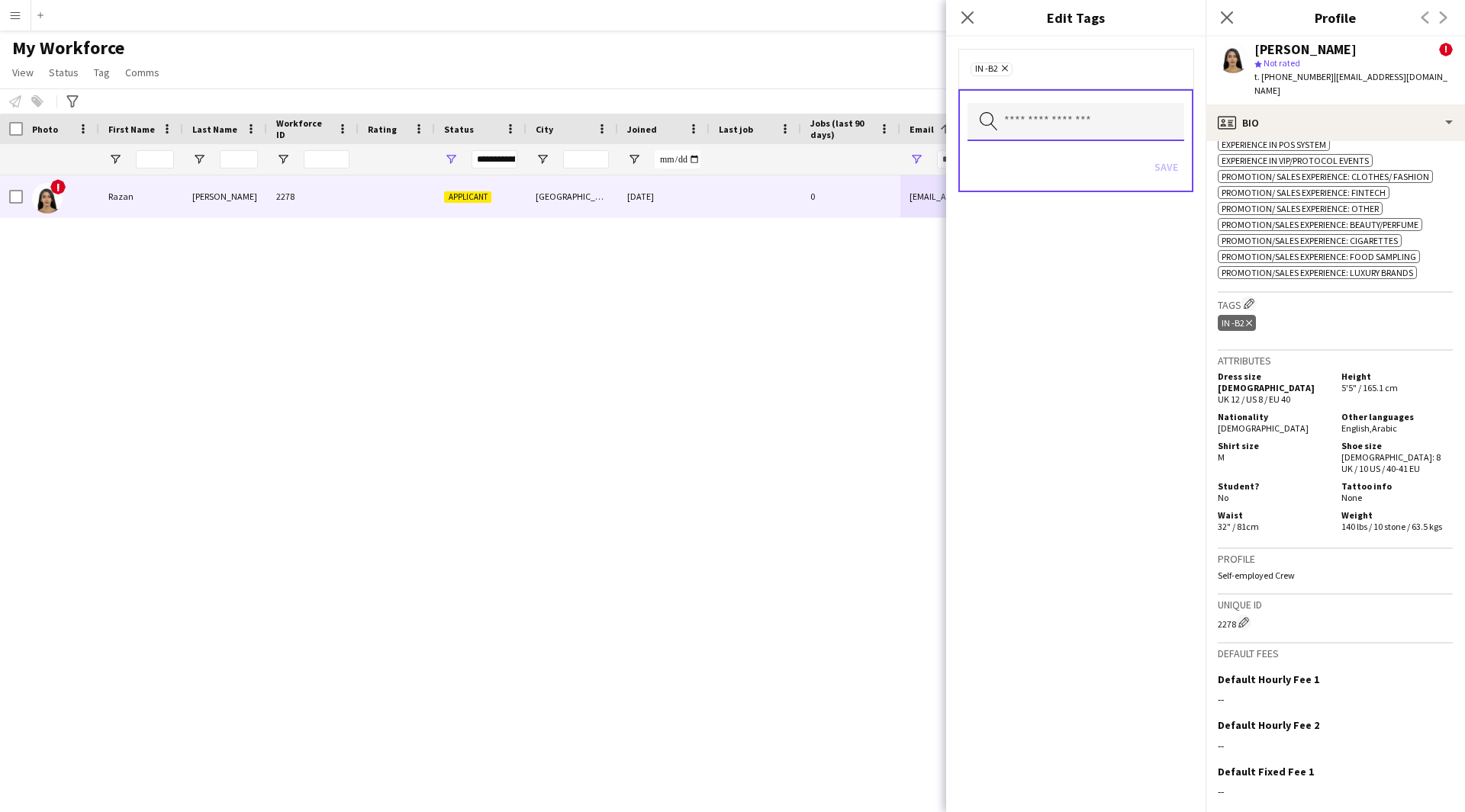
click at [1049, 132] on input "text" at bounding box center [1075, 122] width 217 height 38
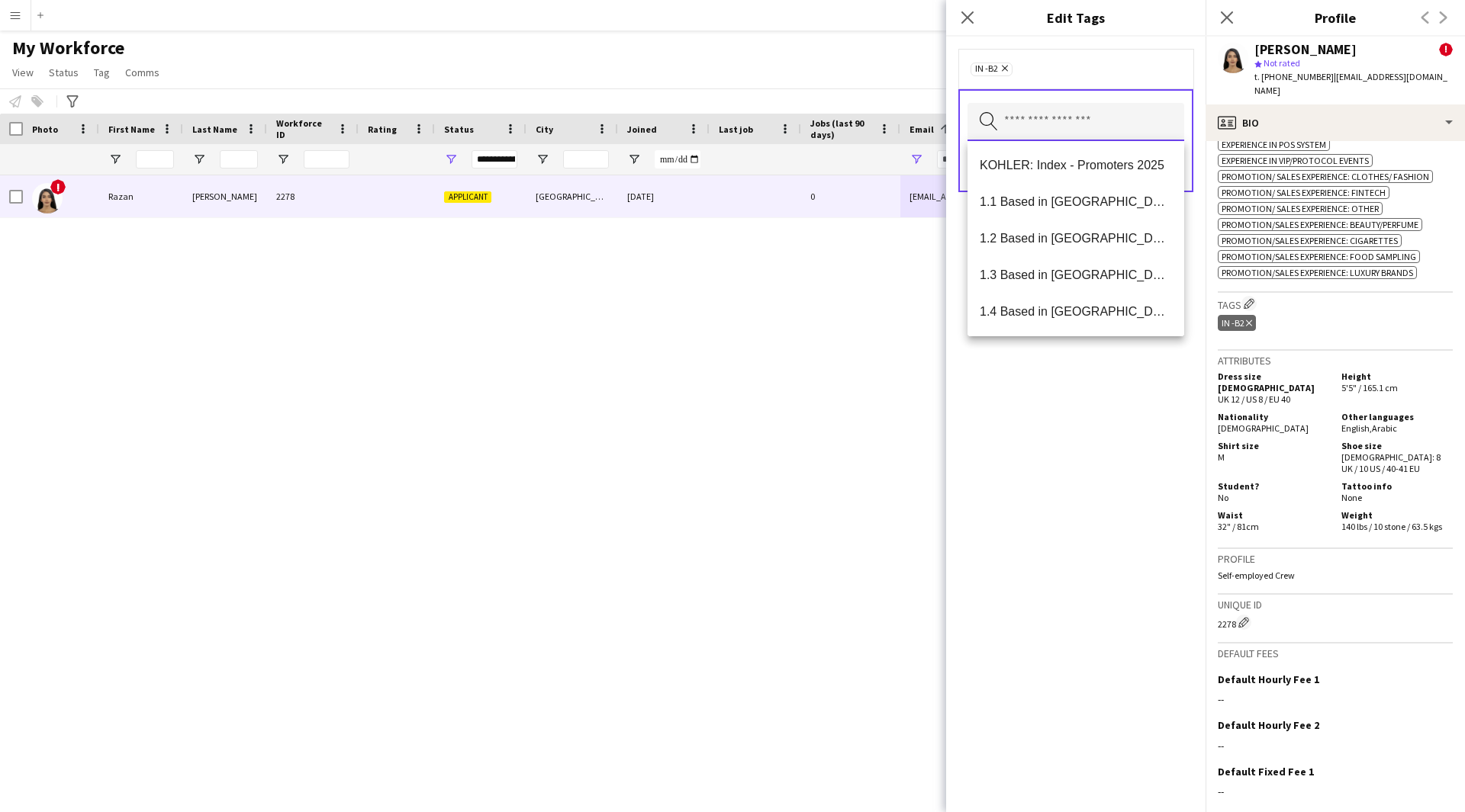
type input "*"
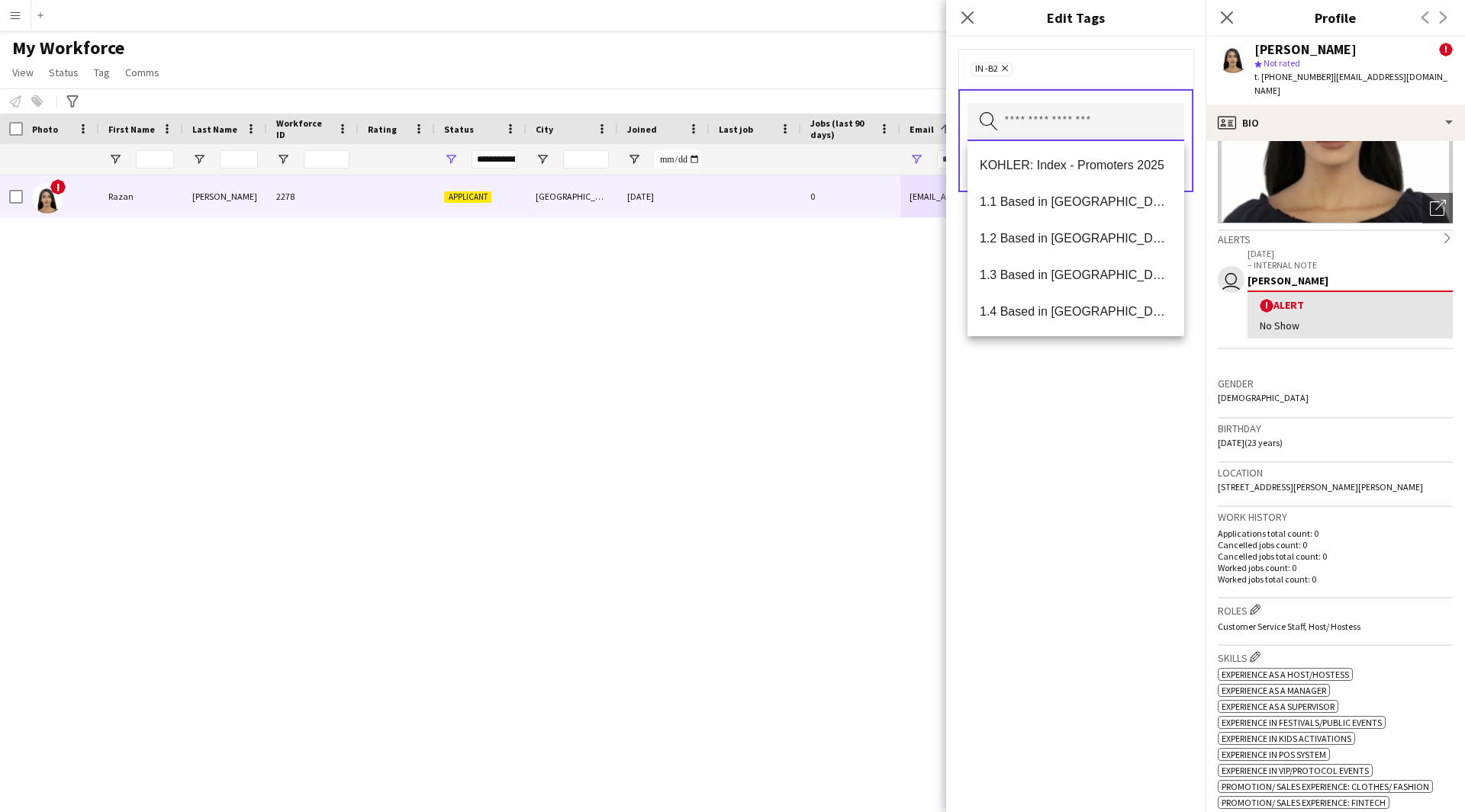
scroll to position [0, 0]
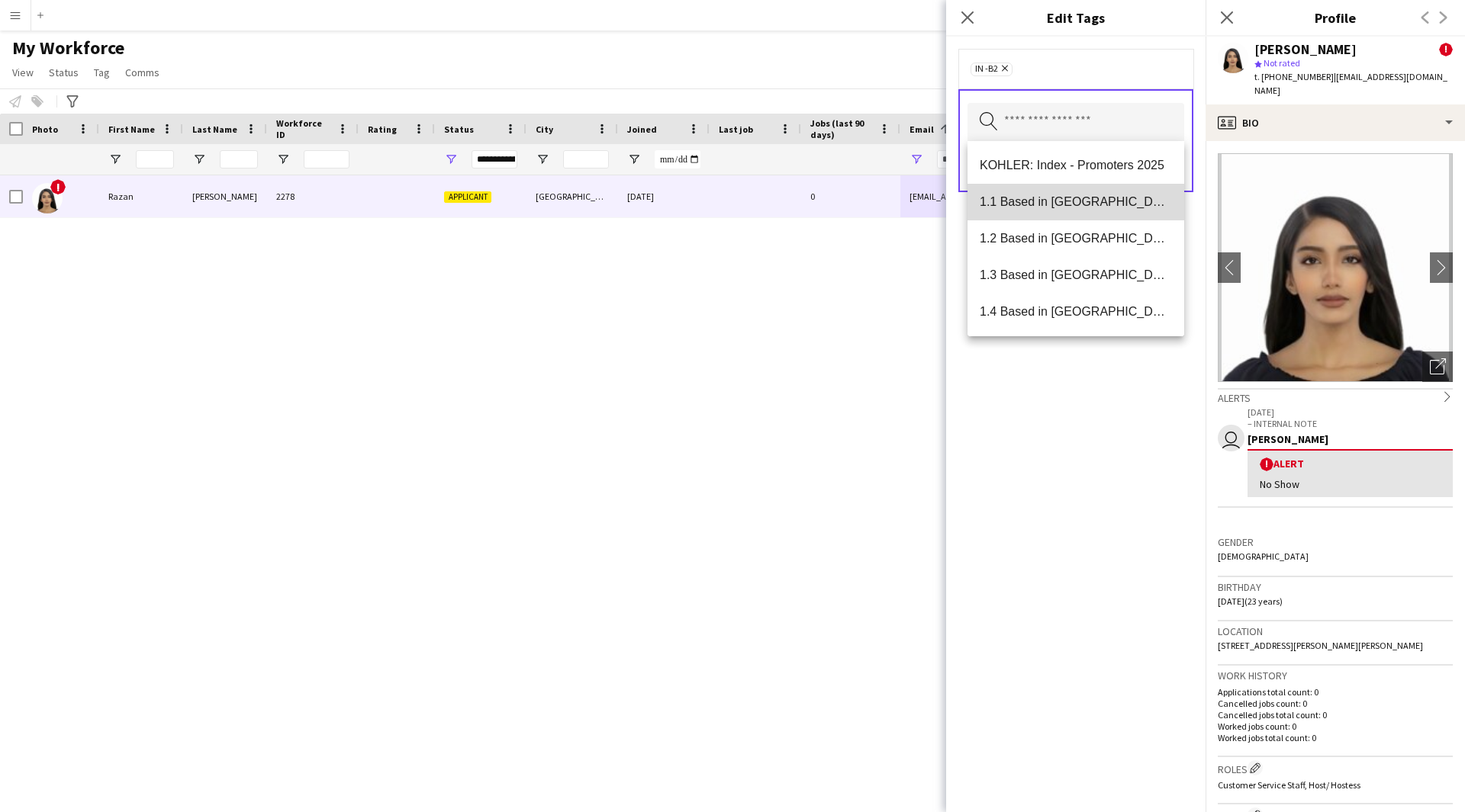
click at [1078, 189] on mat-option "1.1 Based in [GEOGRAPHIC_DATA]" at bounding box center [1075, 202] width 217 height 37
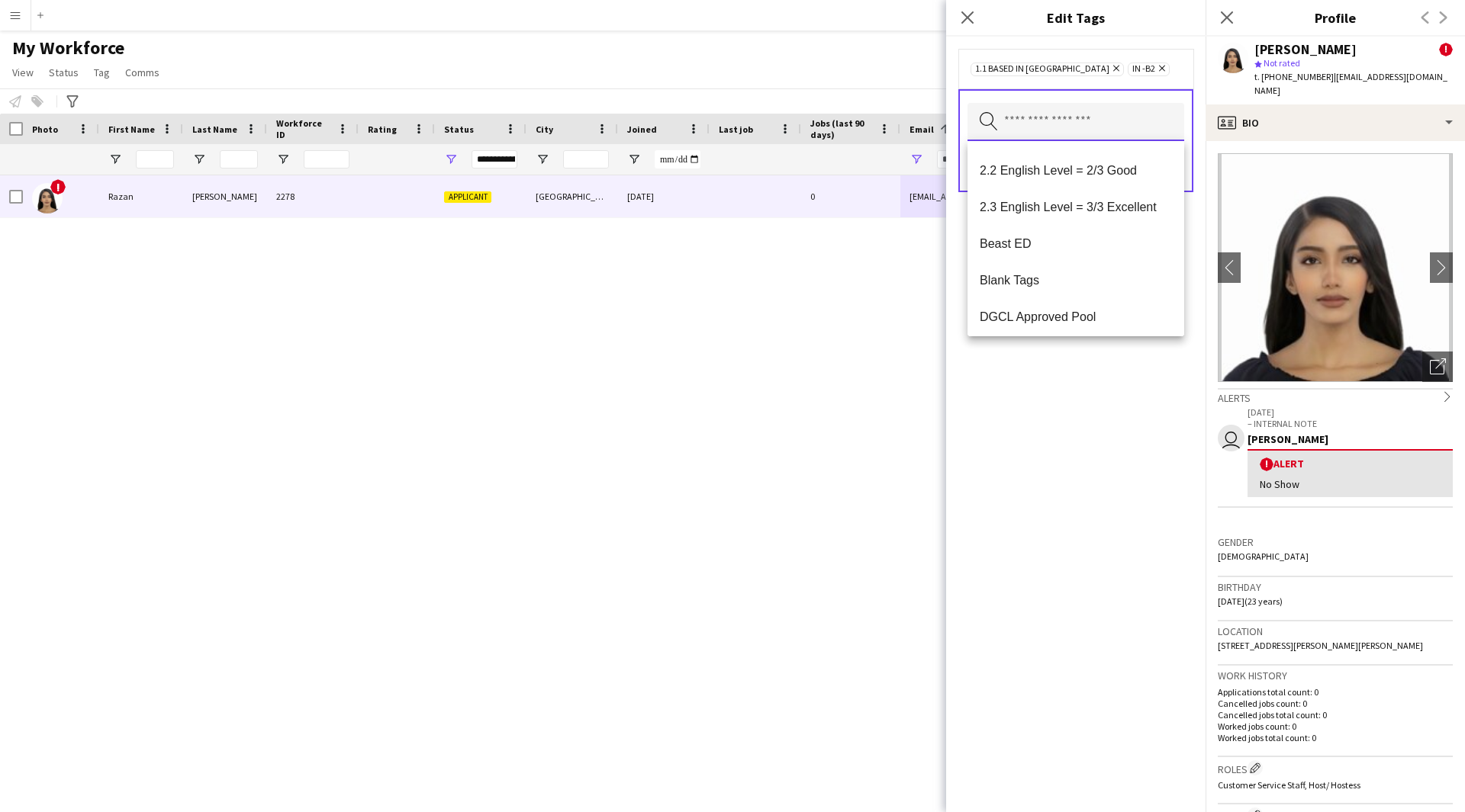
scroll to position [326, 0]
click at [1124, 176] on span "2.2 English Level = 2/3 Good" at bounding box center [1075, 169] width 192 height 15
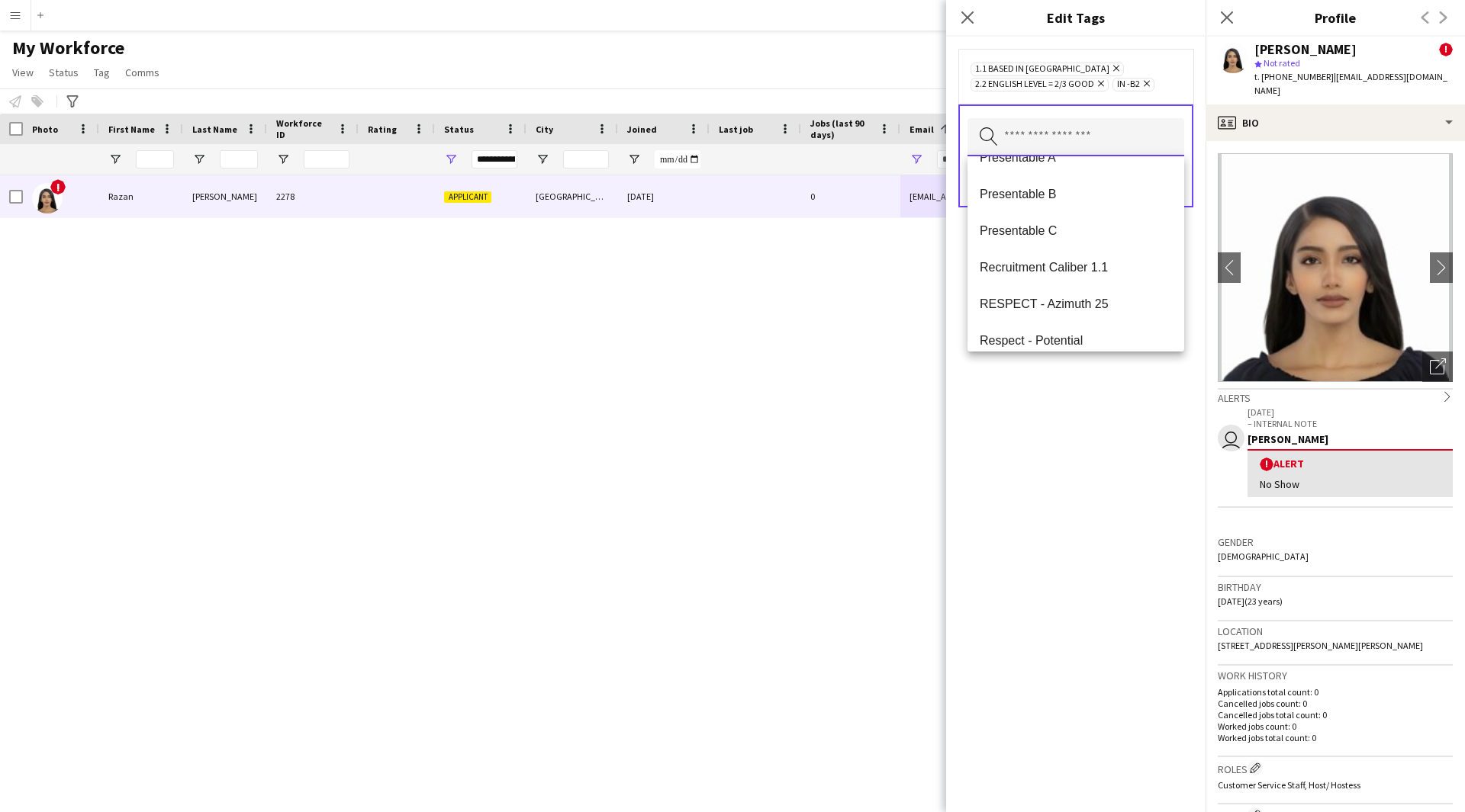
scroll to position [1778, 0]
click at [1034, 208] on mat-option "Presentable B" at bounding box center [1075, 196] width 217 height 37
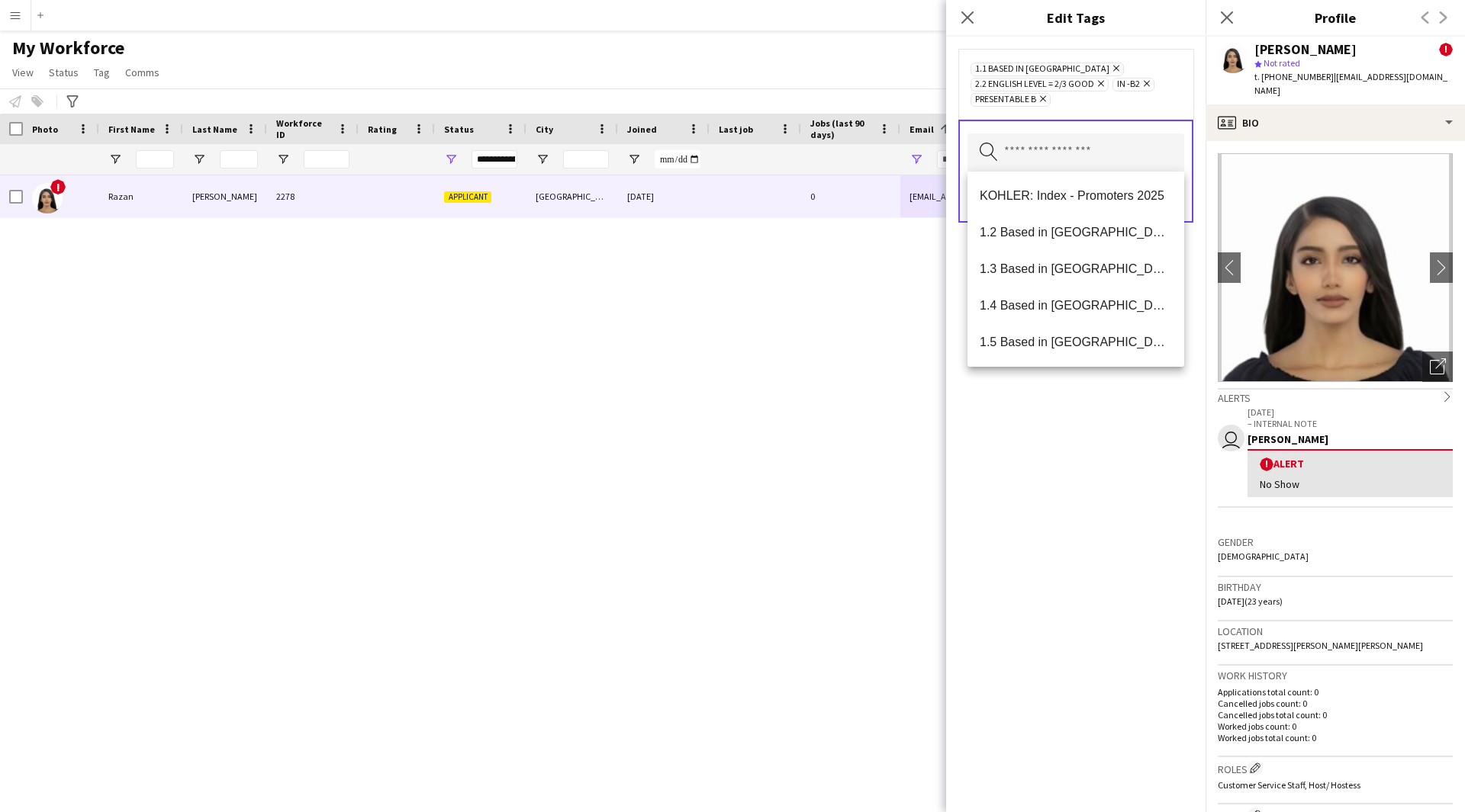
click at [1058, 449] on div "1.1 Based in [GEOGRAPHIC_DATA] Remove 2.2 English Level = 2/3 Good Remove IN -B…" at bounding box center [1076, 424] width 260 height 775
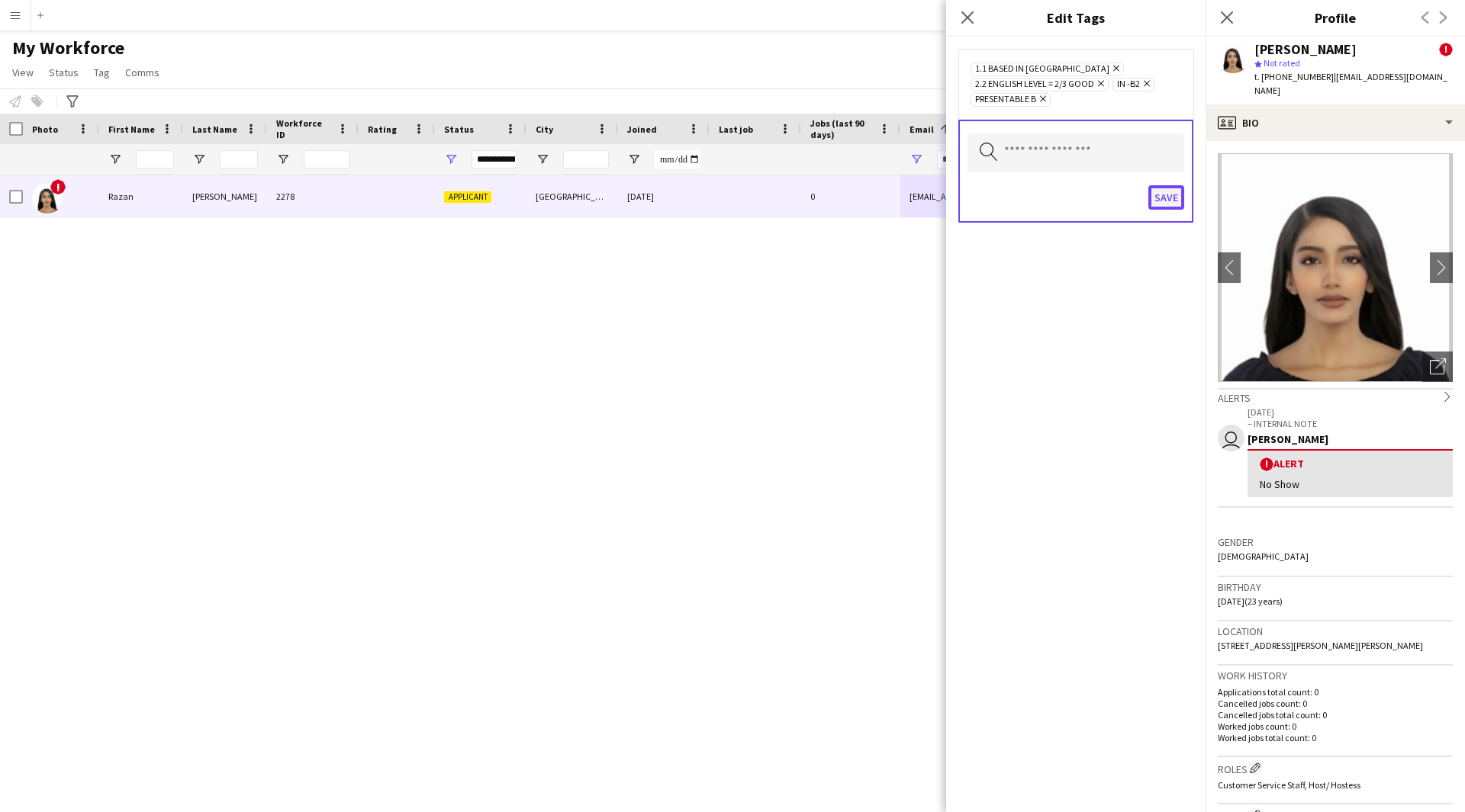
click at [1168, 202] on button "Save" at bounding box center [1166, 197] width 36 height 24
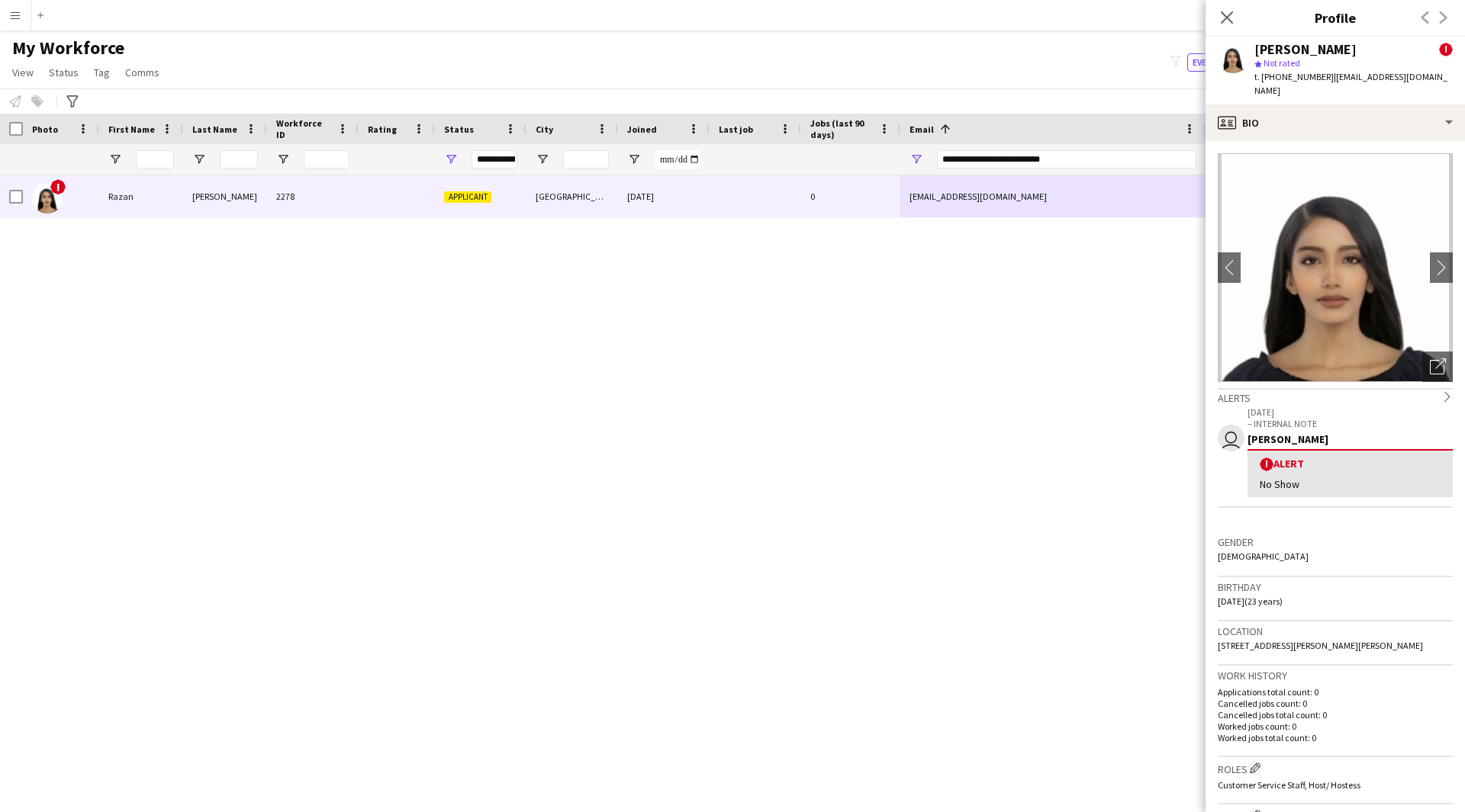
drag, startPoint x: 1125, startPoint y: 523, endPoint x: 1342, endPoint y: 423, distance: 238.9
click at [1342, 423] on body "Menu Boards Boards Boards All jobs Status Workforce Workforce My Workforce Recr…" at bounding box center [732, 406] width 1465 height 812
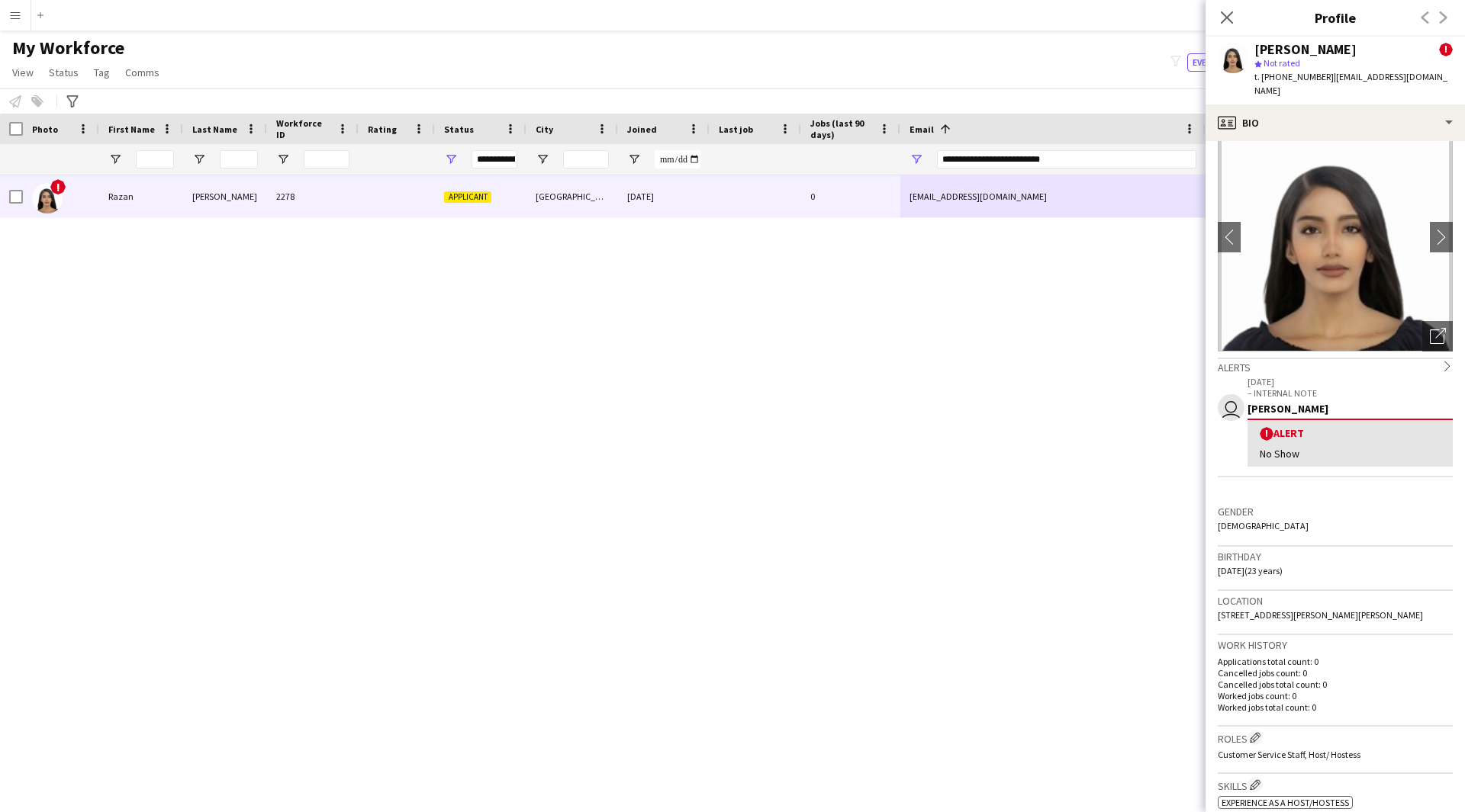
click at [1323, 128] on img at bounding box center [1334, 237] width 235 height 229
click at [1349, 115] on div "profile Bio" at bounding box center [1335, 123] width 260 height 37
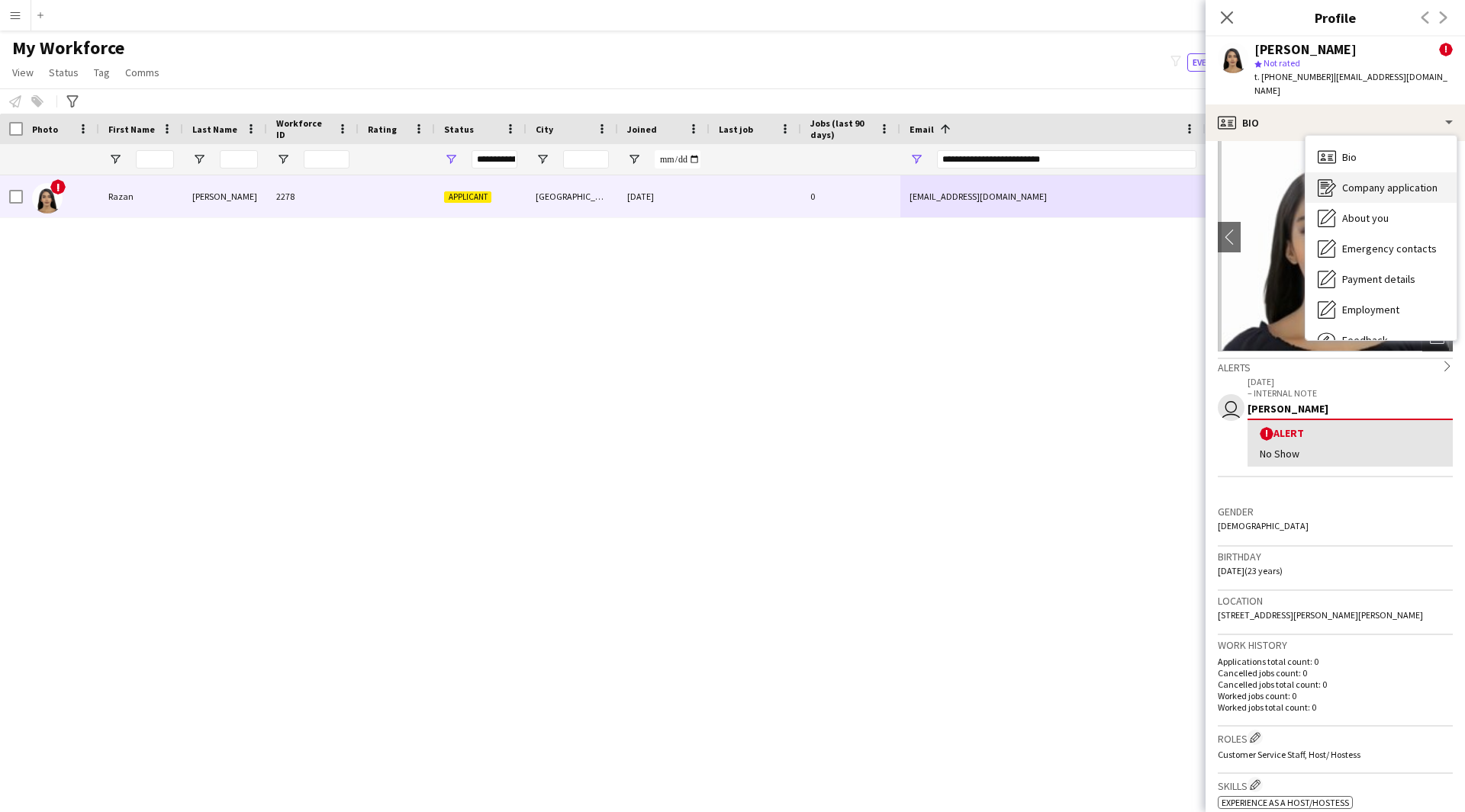
click at [1387, 182] on div "Company application Company application" at bounding box center [1380, 188] width 151 height 31
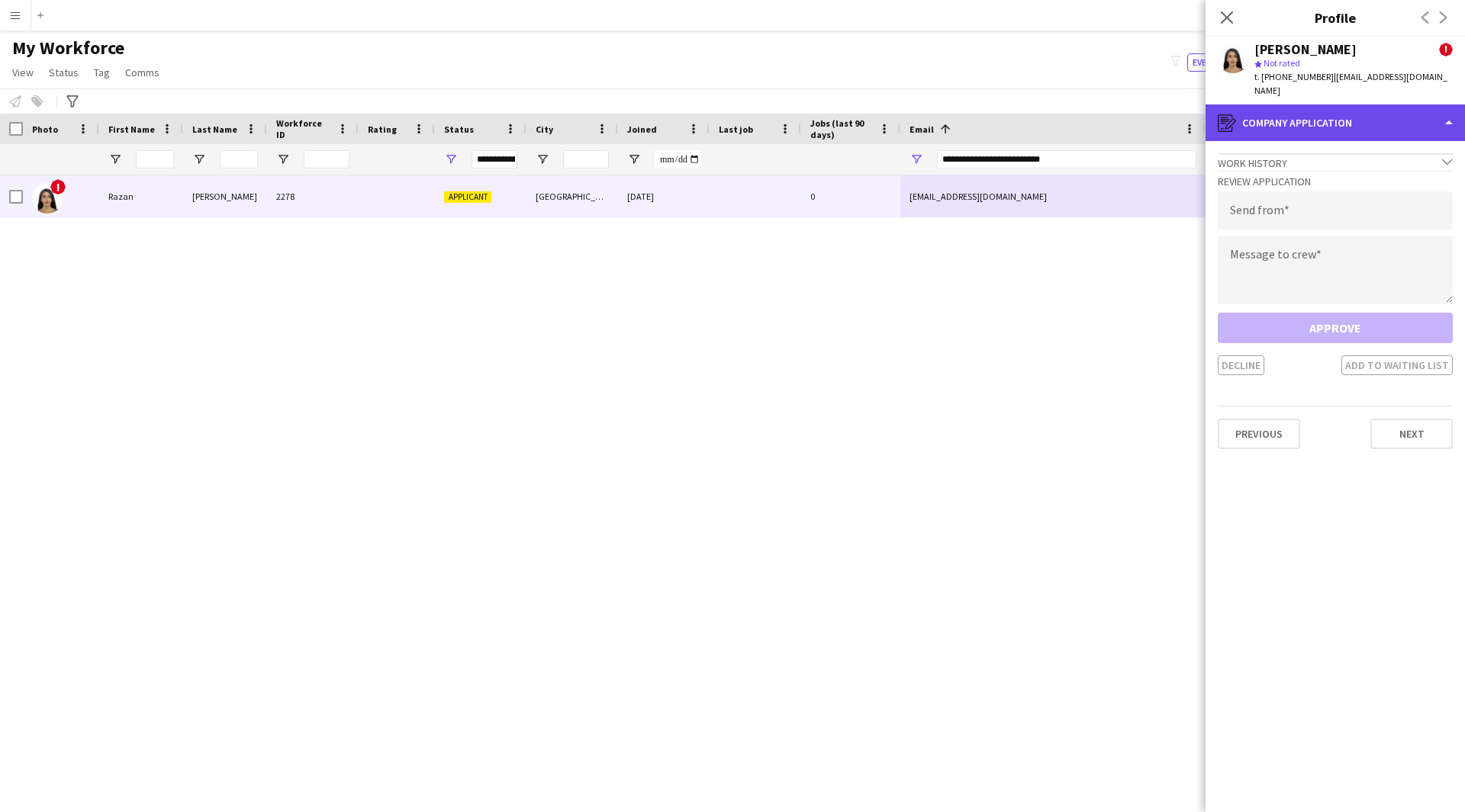
click at [1345, 118] on div "register Company application" at bounding box center [1335, 123] width 260 height 37
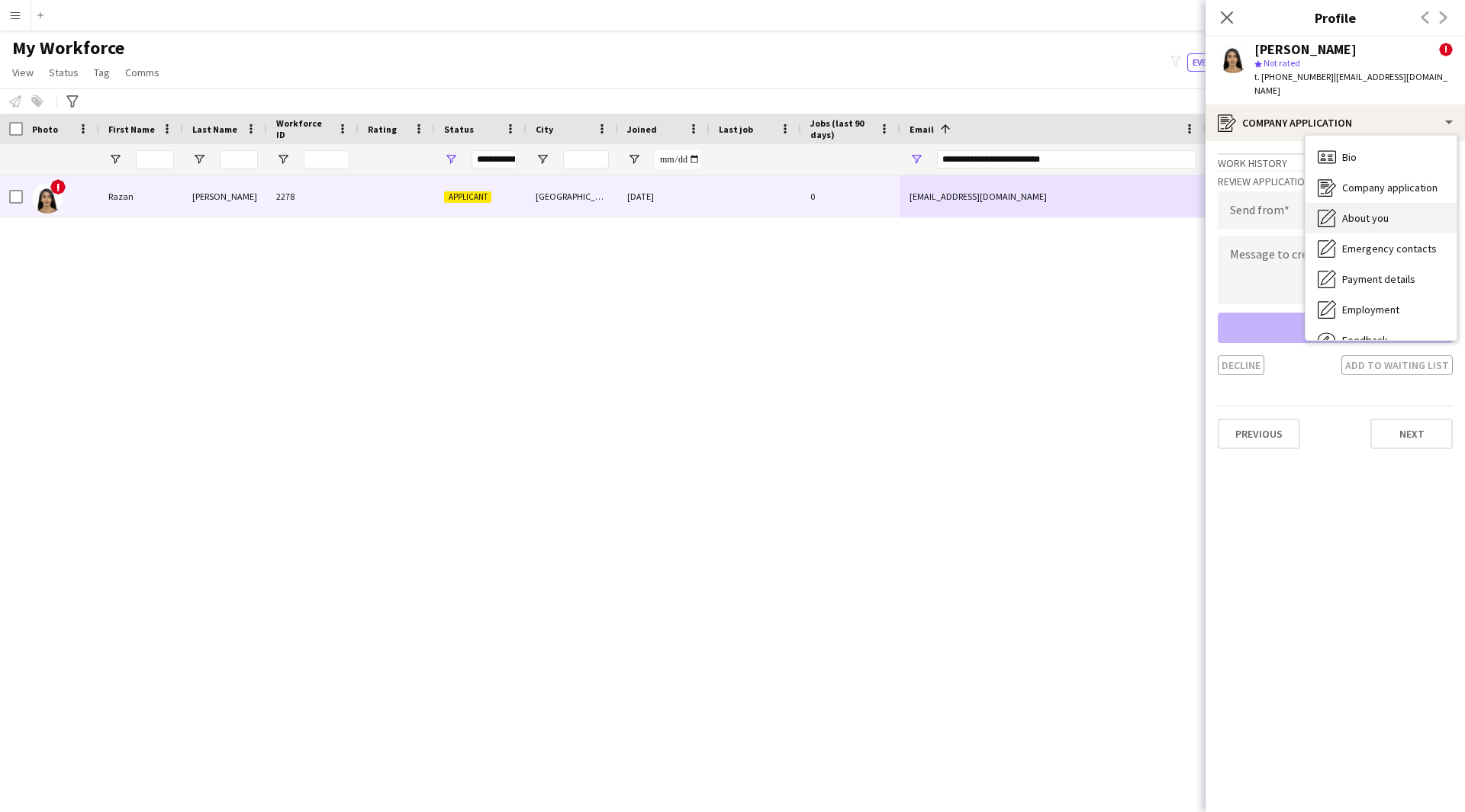
click at [1380, 211] on span "About you" at bounding box center [1365, 218] width 47 height 14
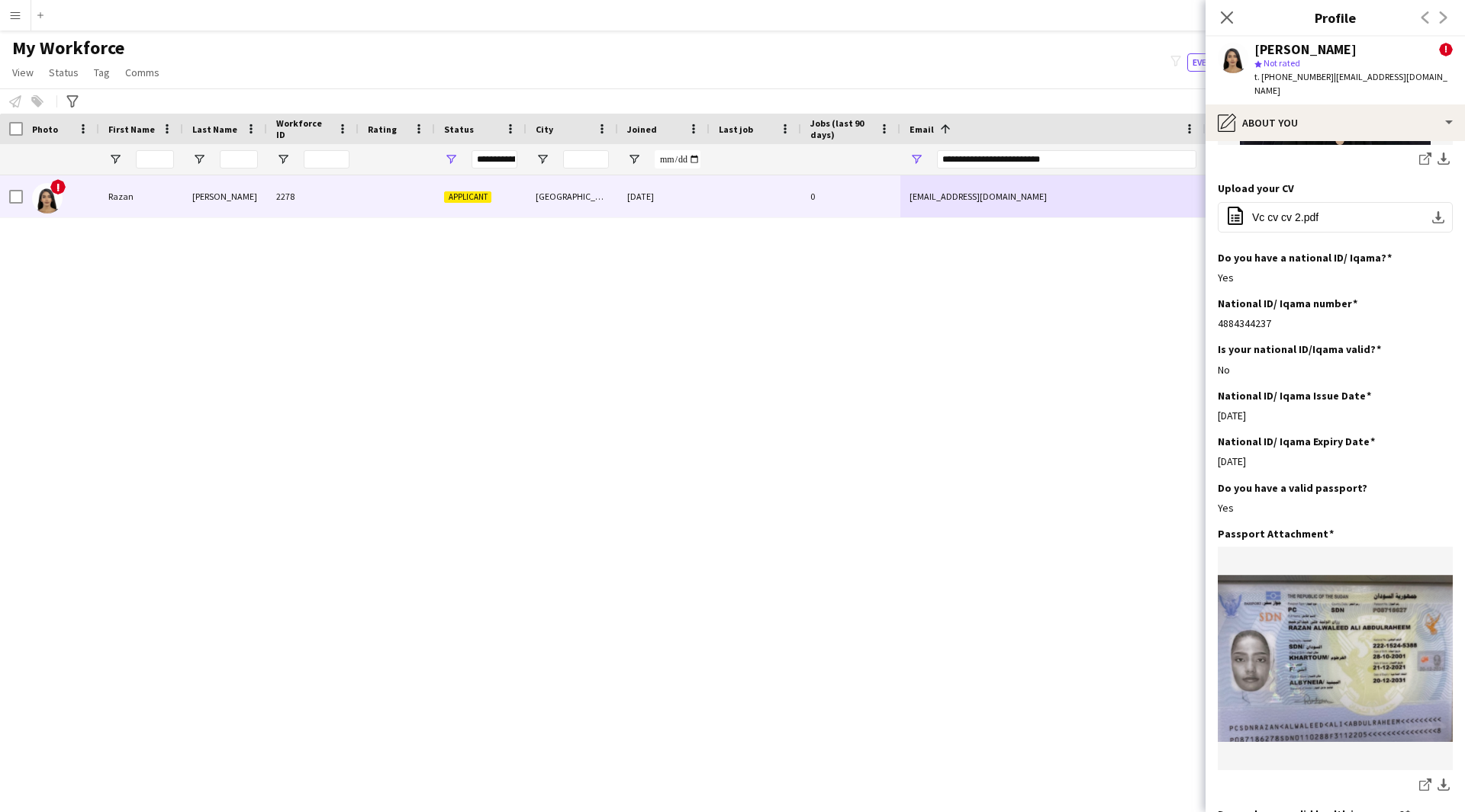
scroll to position [187, 0]
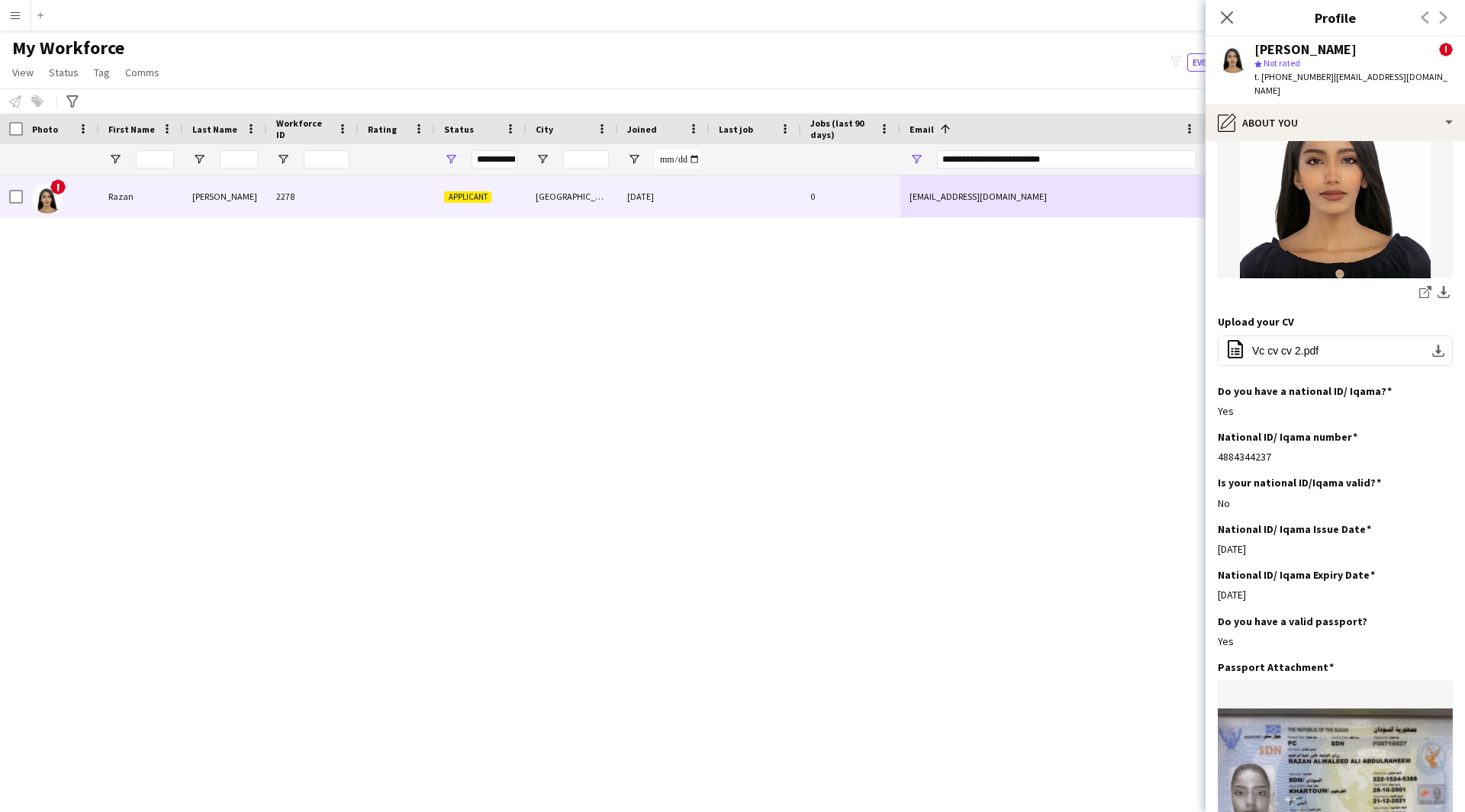
drag, startPoint x: 1309, startPoint y: 203, endPoint x: 1291, endPoint y: 127, distance: 78.1
click at [1291, 141] on app-section-data-types "Bio Edit this field Professional experience in event organization, hosting, sup…" at bounding box center [1335, 476] width 260 height 671
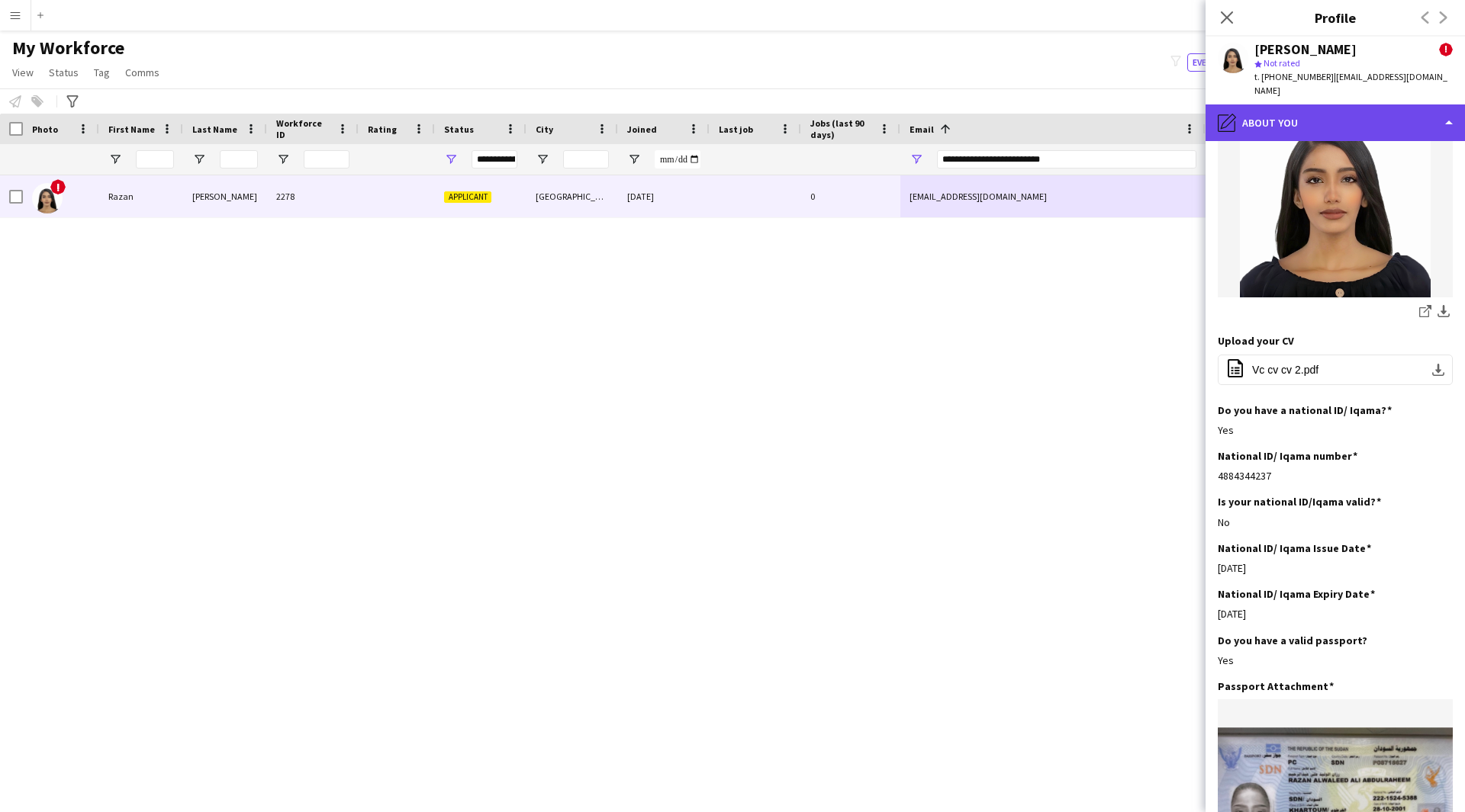
click at [1301, 118] on div "pencil4 About you" at bounding box center [1335, 123] width 260 height 37
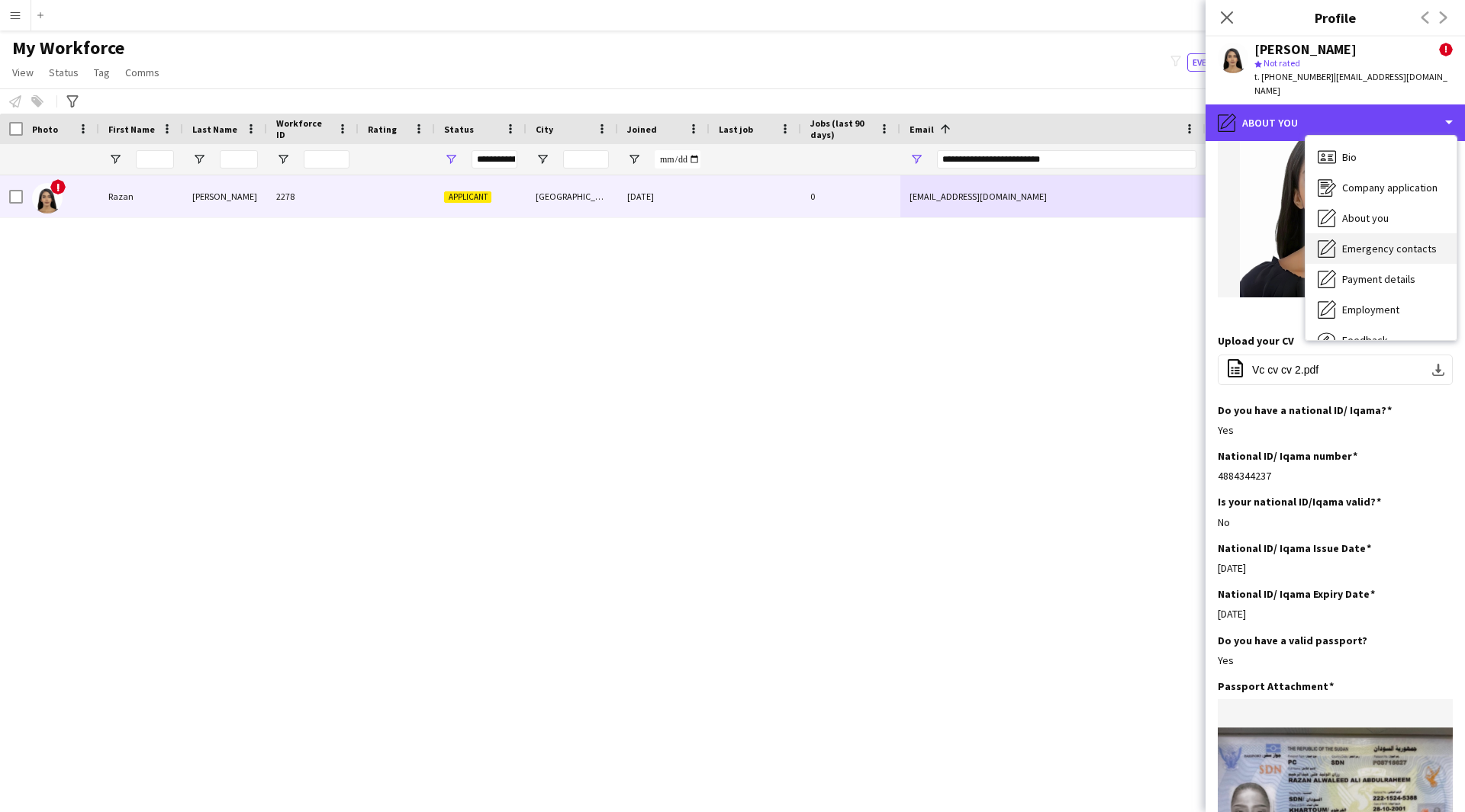
scroll to position [52, 0]
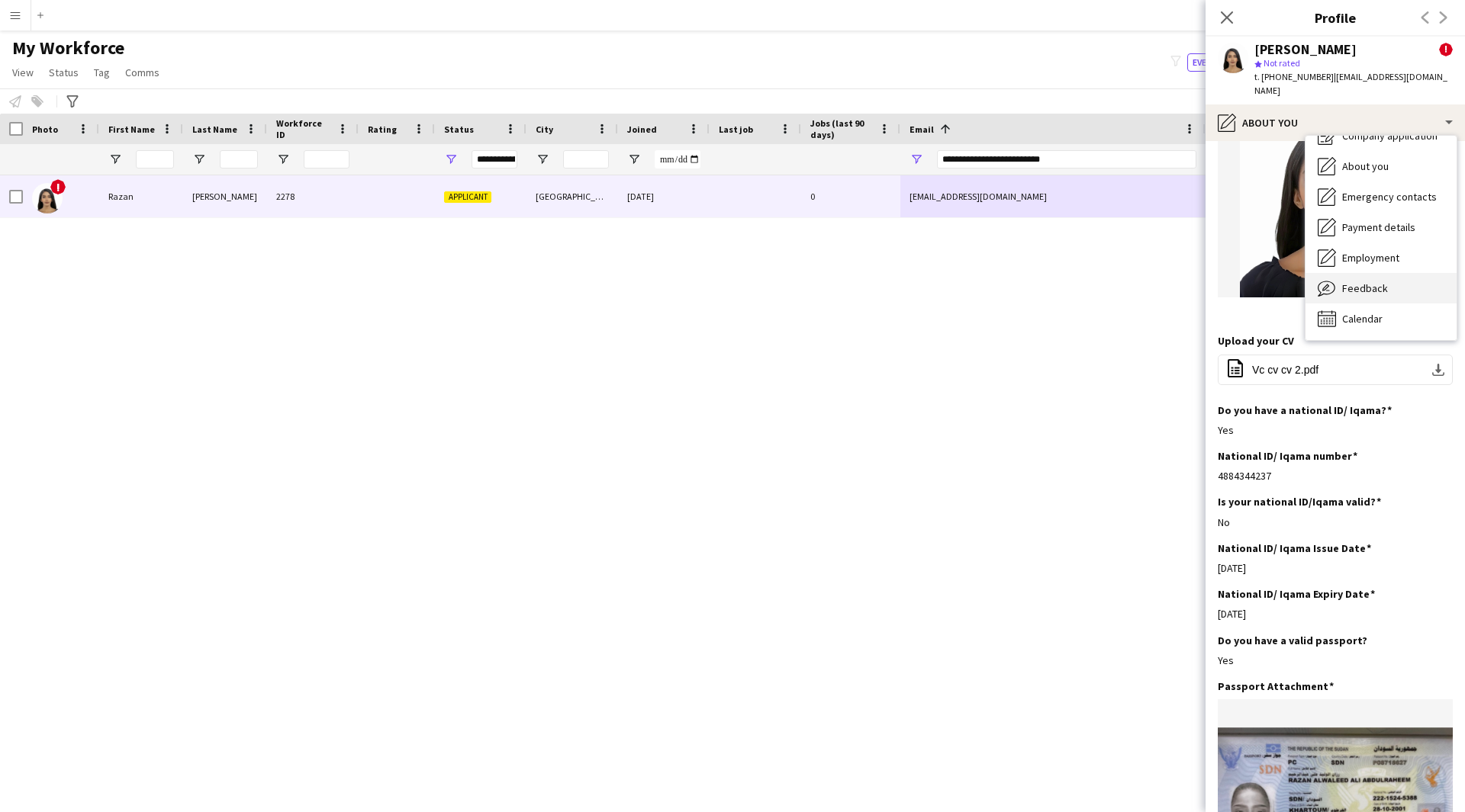
click at [1340, 273] on div "Feedback Feedback" at bounding box center [1380, 288] width 151 height 31
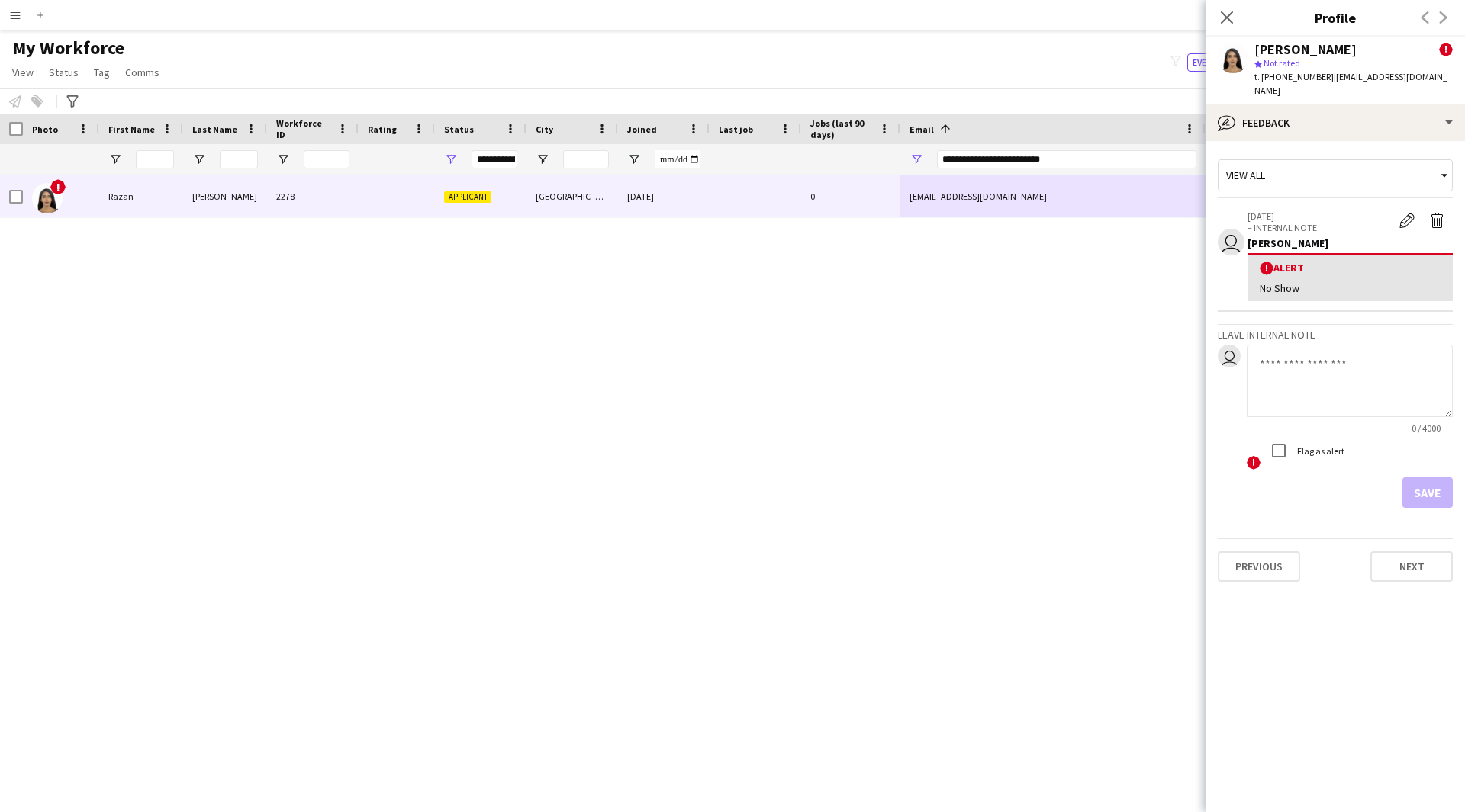
click at [1314, 347] on textarea at bounding box center [1349, 381] width 206 height 73
type textarea "**********"
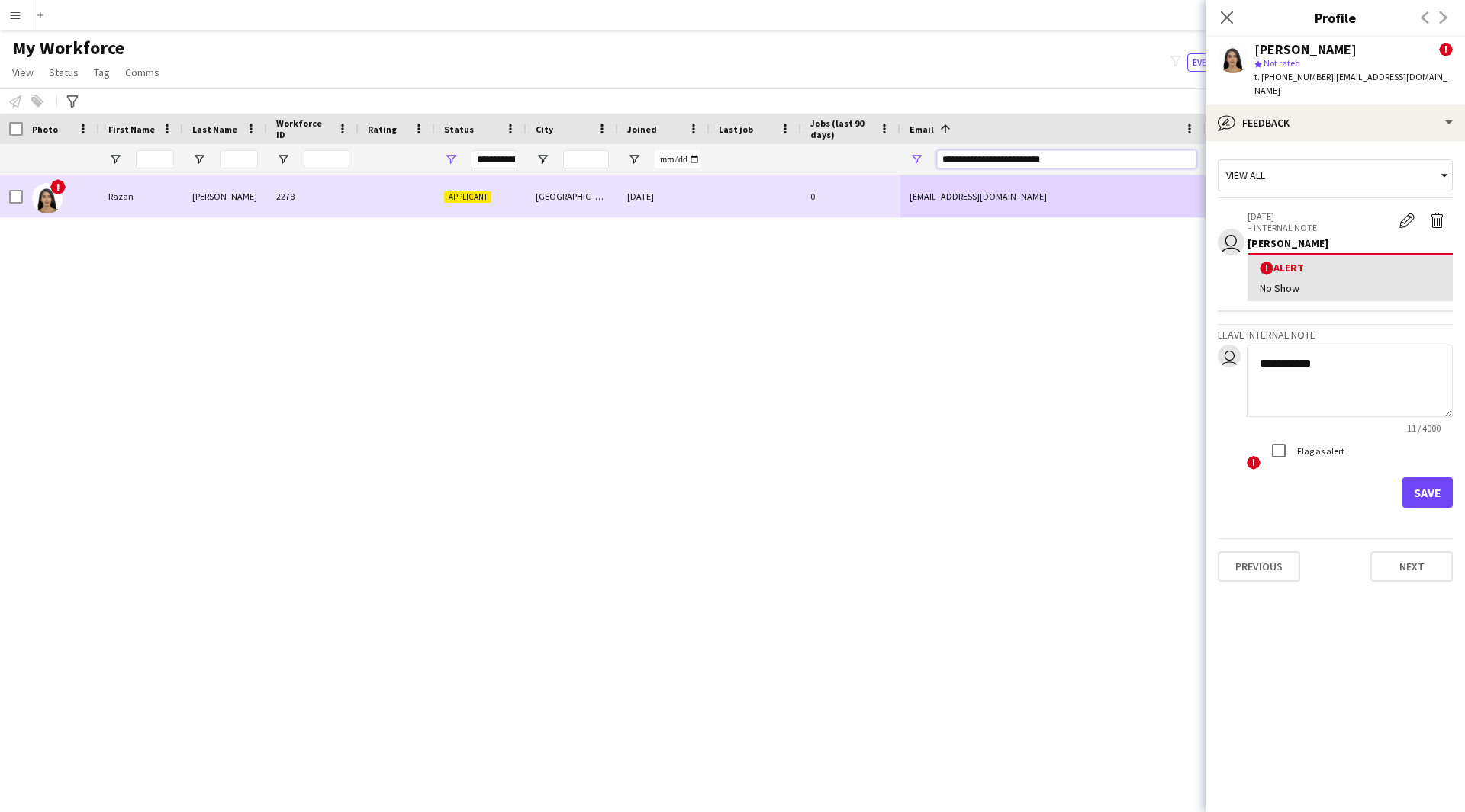
drag, startPoint x: 1094, startPoint y: 156, endPoint x: 616, endPoint y: 247, distance: 486.6
click at [616, 247] on div "Workforce Details Photo First Name" at bounding box center [732, 449] width 1465 height 671
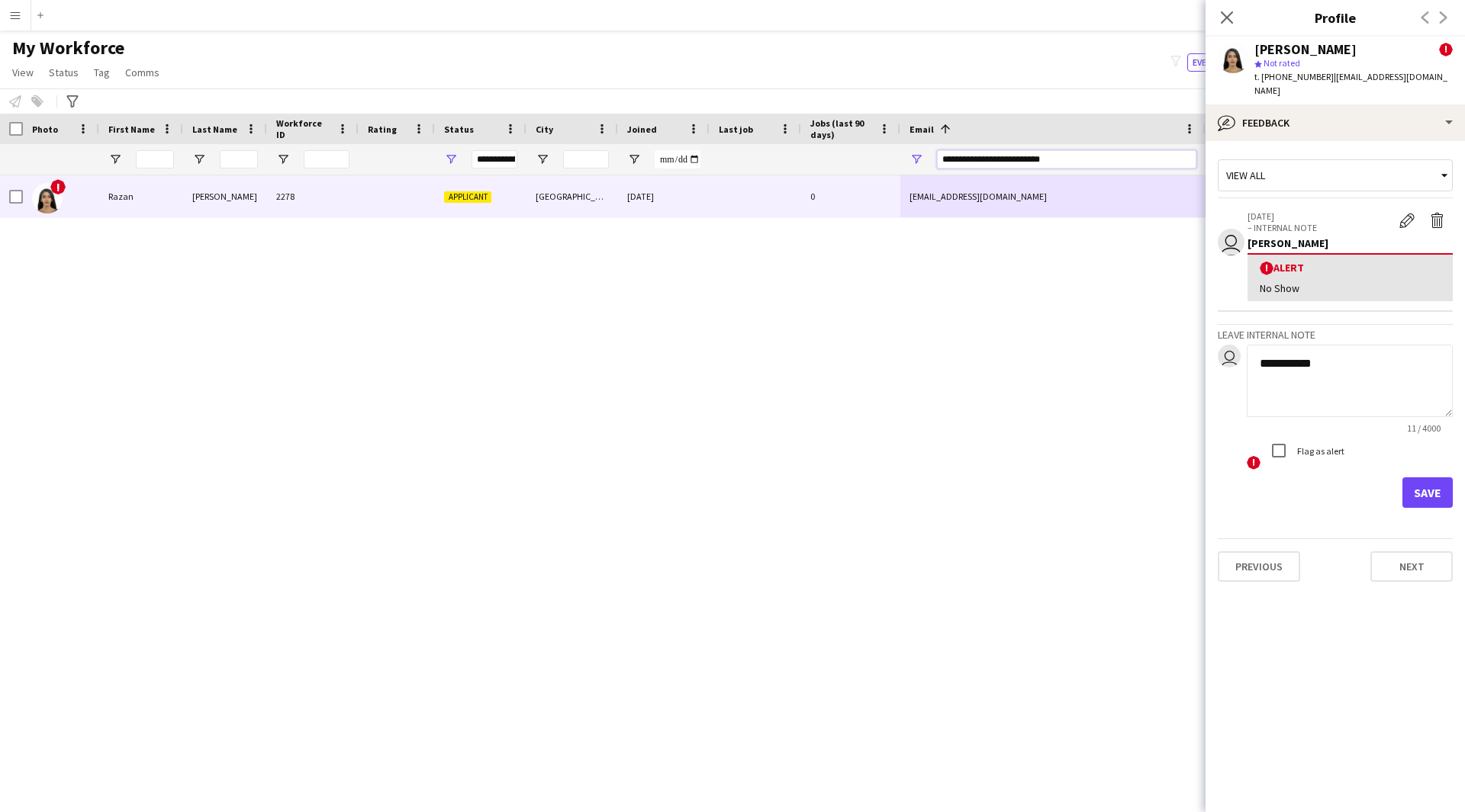
paste input "Email Filter Input"
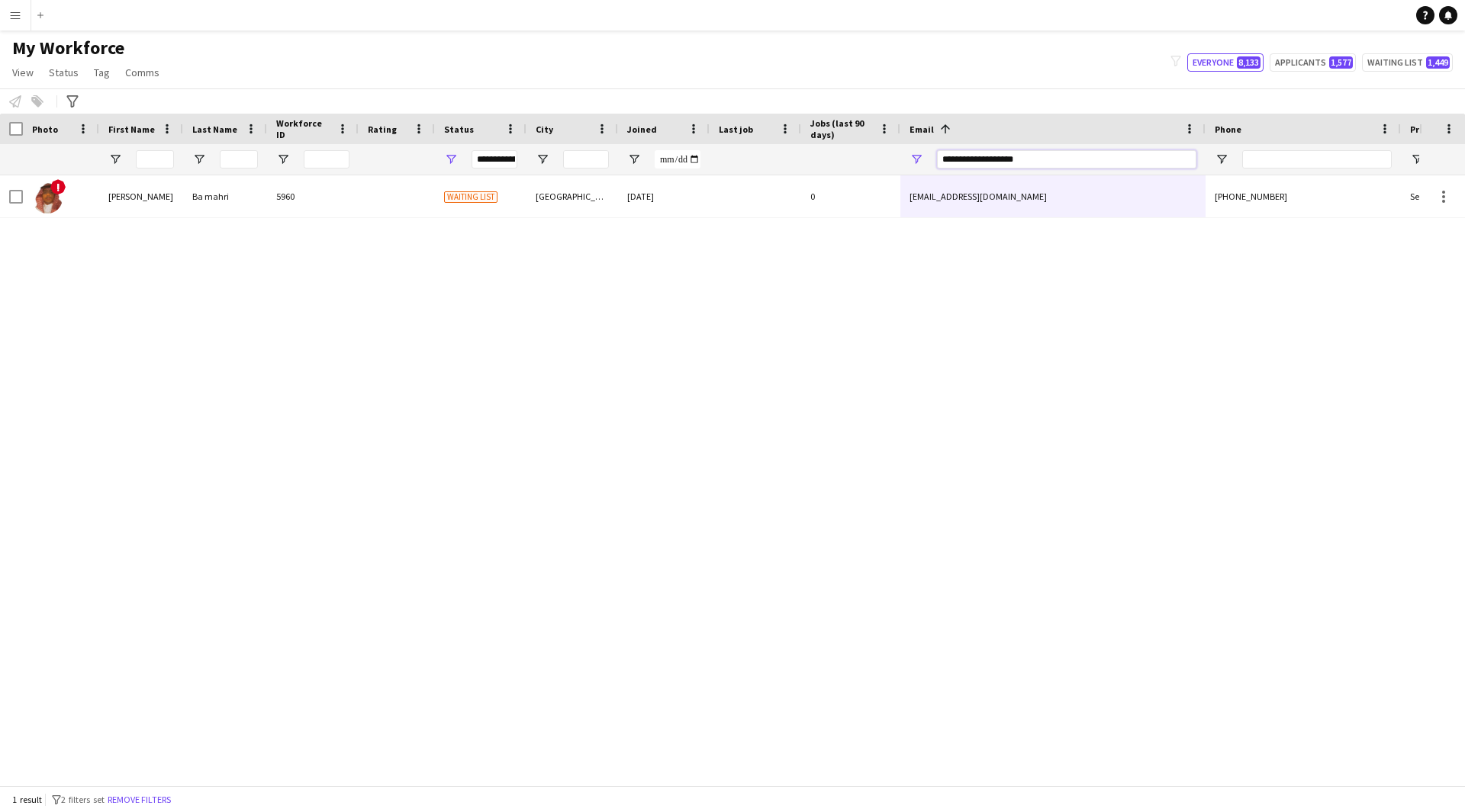
type input "**********"
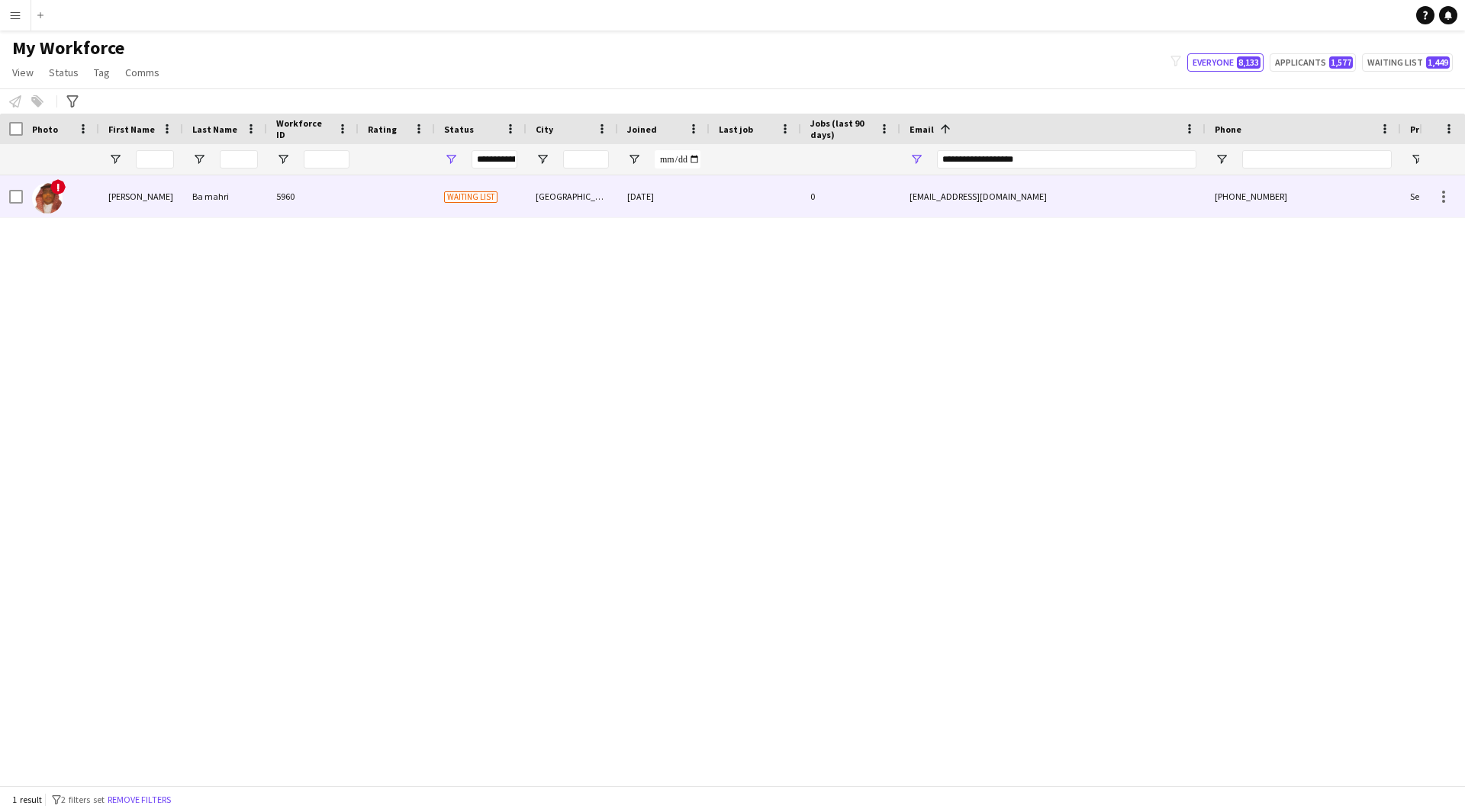
click at [979, 202] on div "[EMAIL_ADDRESS][DOMAIN_NAME]" at bounding box center [1052, 197] width 305 height 42
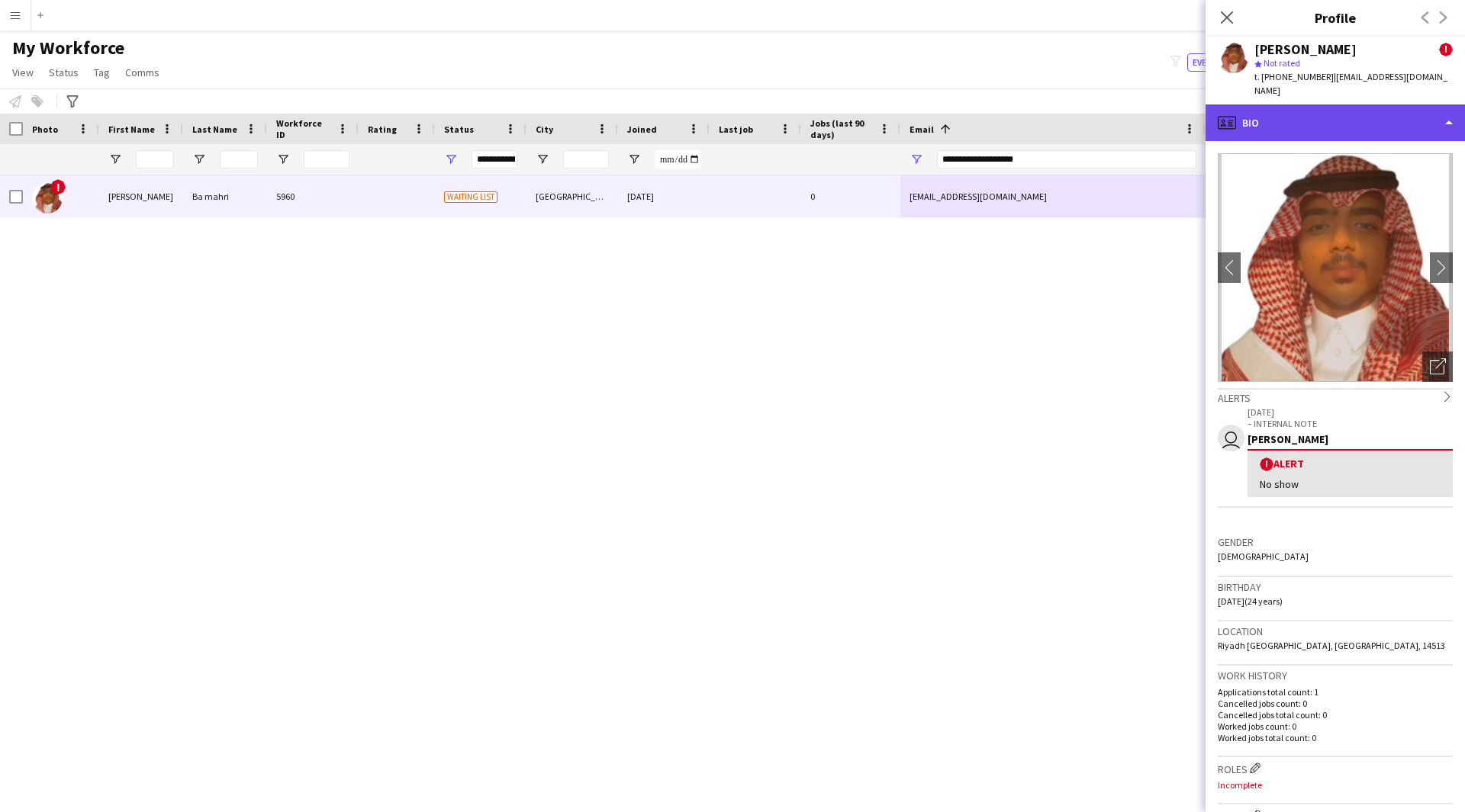
click at [1270, 122] on div "profile Bio" at bounding box center [1335, 123] width 260 height 37
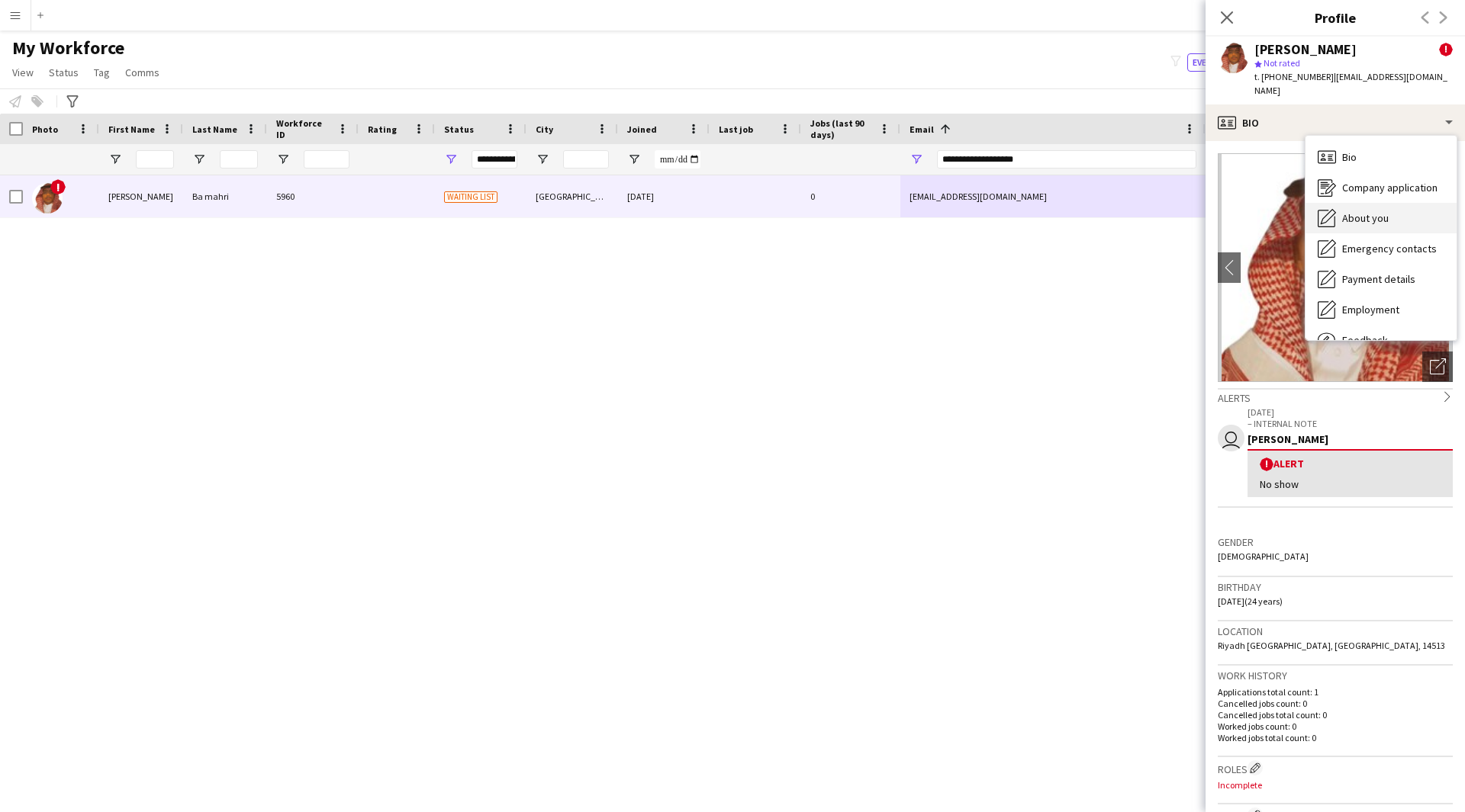
click at [1333, 209] on icon "About you" at bounding box center [1326, 218] width 18 height 18
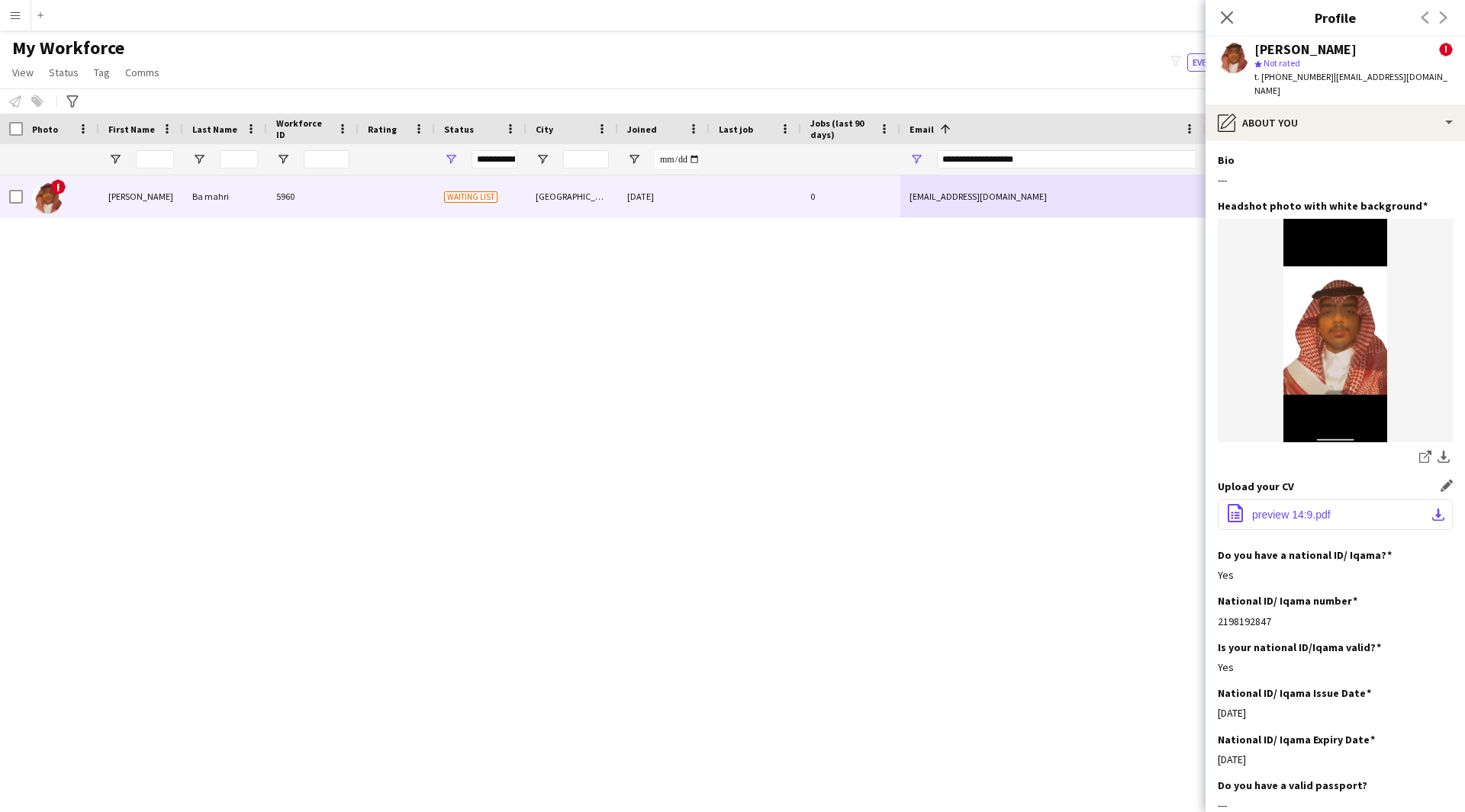
click at [1284, 510] on button "office-file-sheet preview 14:9.pdf download-bottom" at bounding box center [1334, 514] width 235 height 31
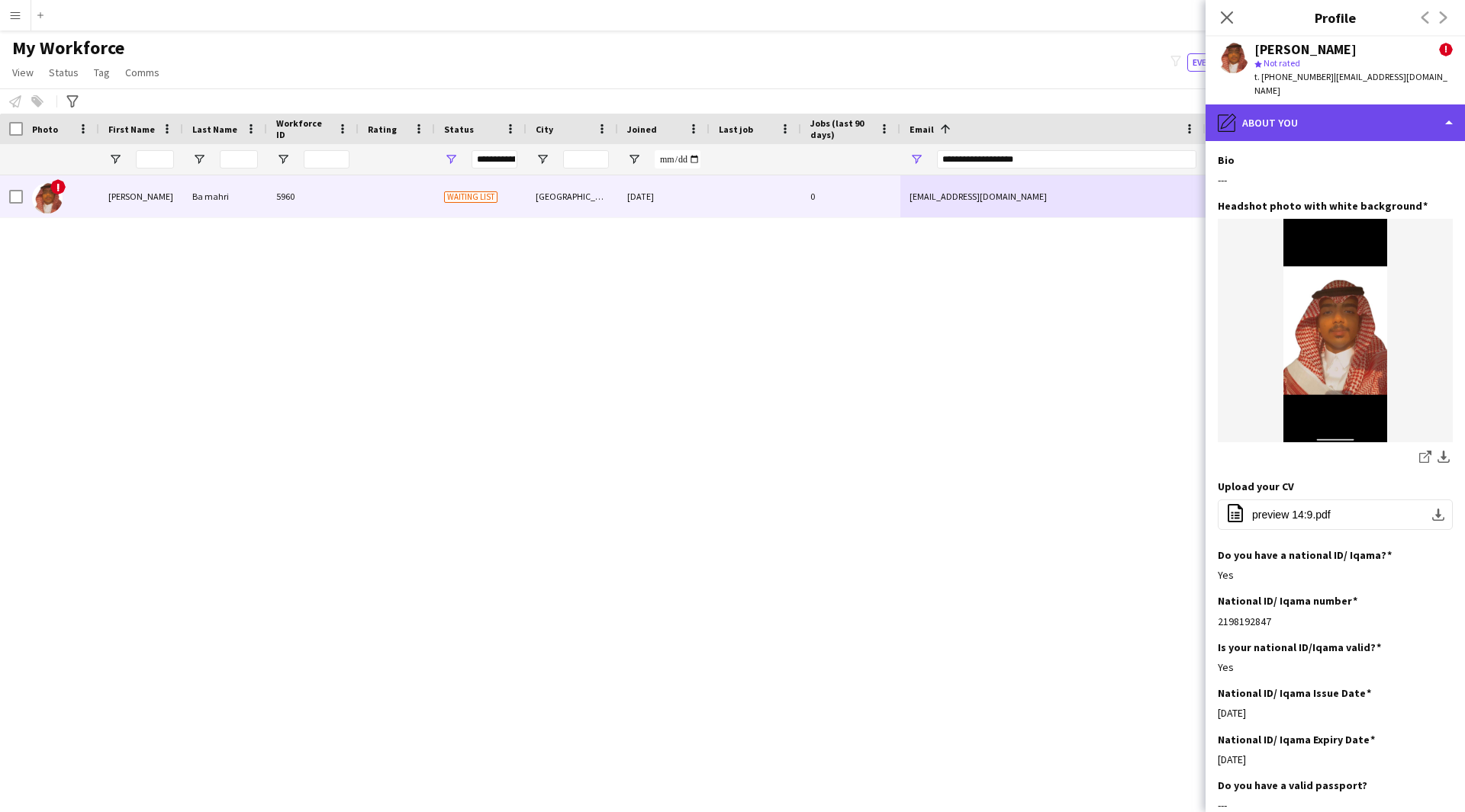
click at [1355, 107] on div "pencil4 About you" at bounding box center [1335, 123] width 260 height 37
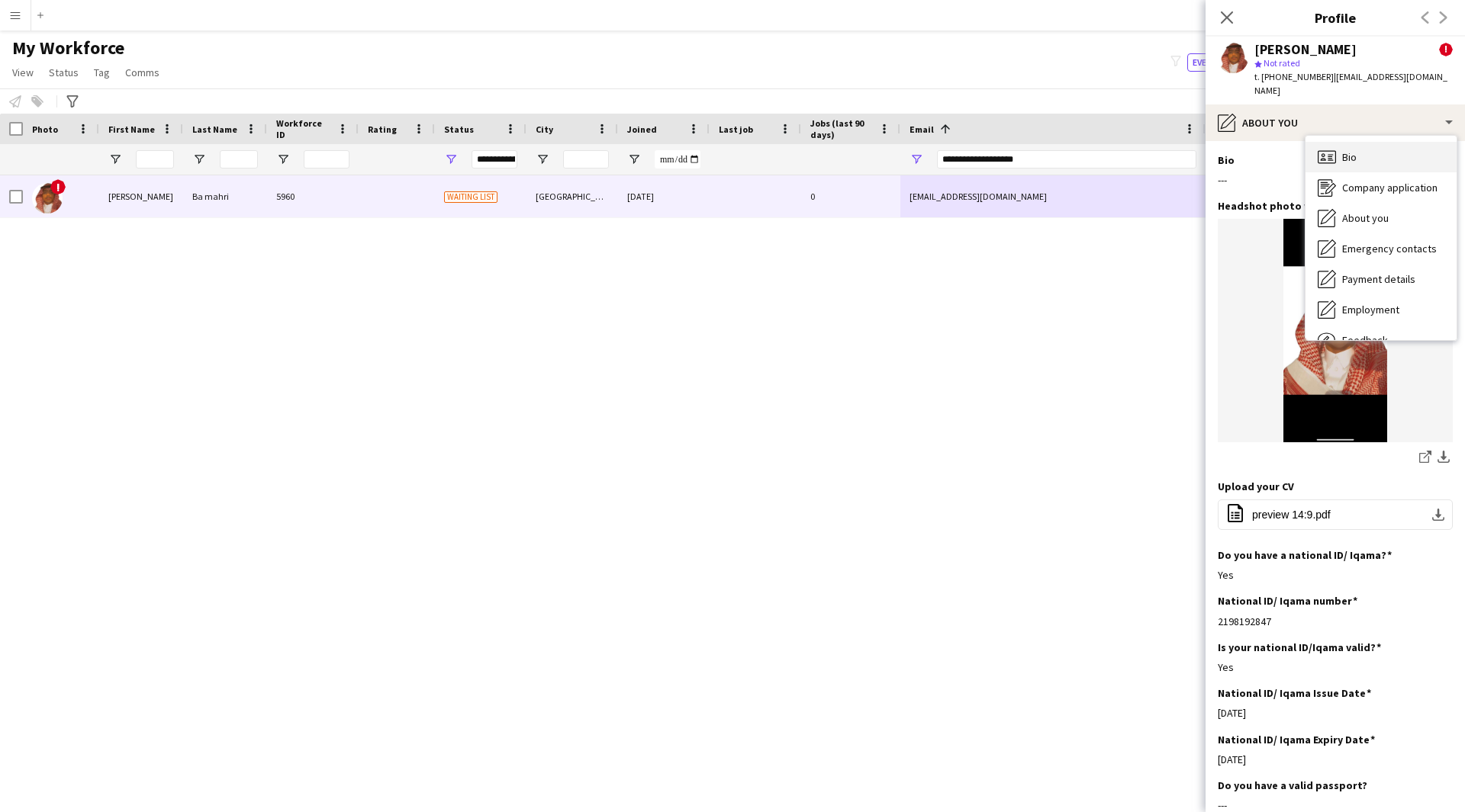
click at [1381, 147] on div "Bio Bio" at bounding box center [1380, 157] width 151 height 31
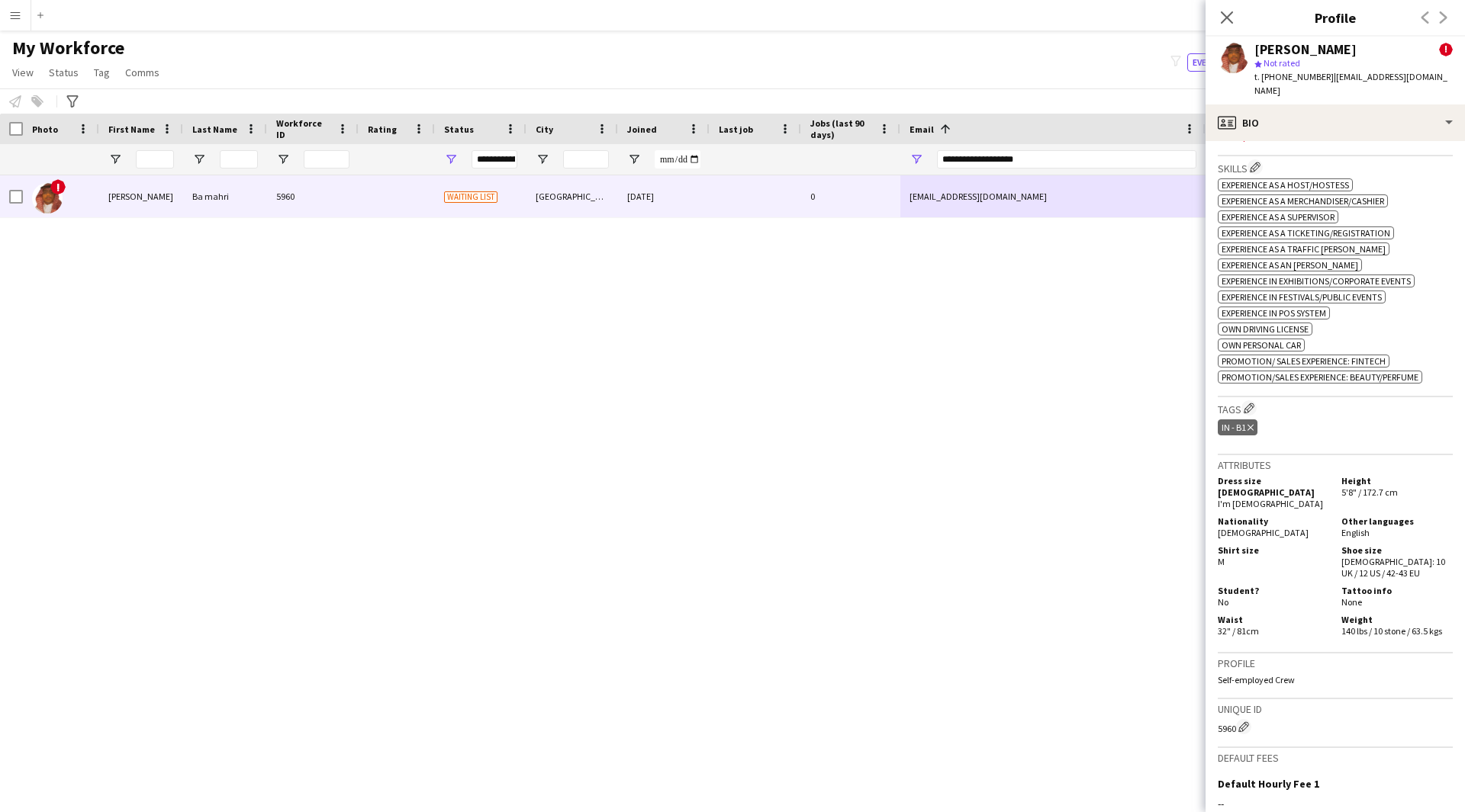
scroll to position [649, 0]
click at [1395, 114] on div "profile Bio" at bounding box center [1335, 123] width 260 height 37
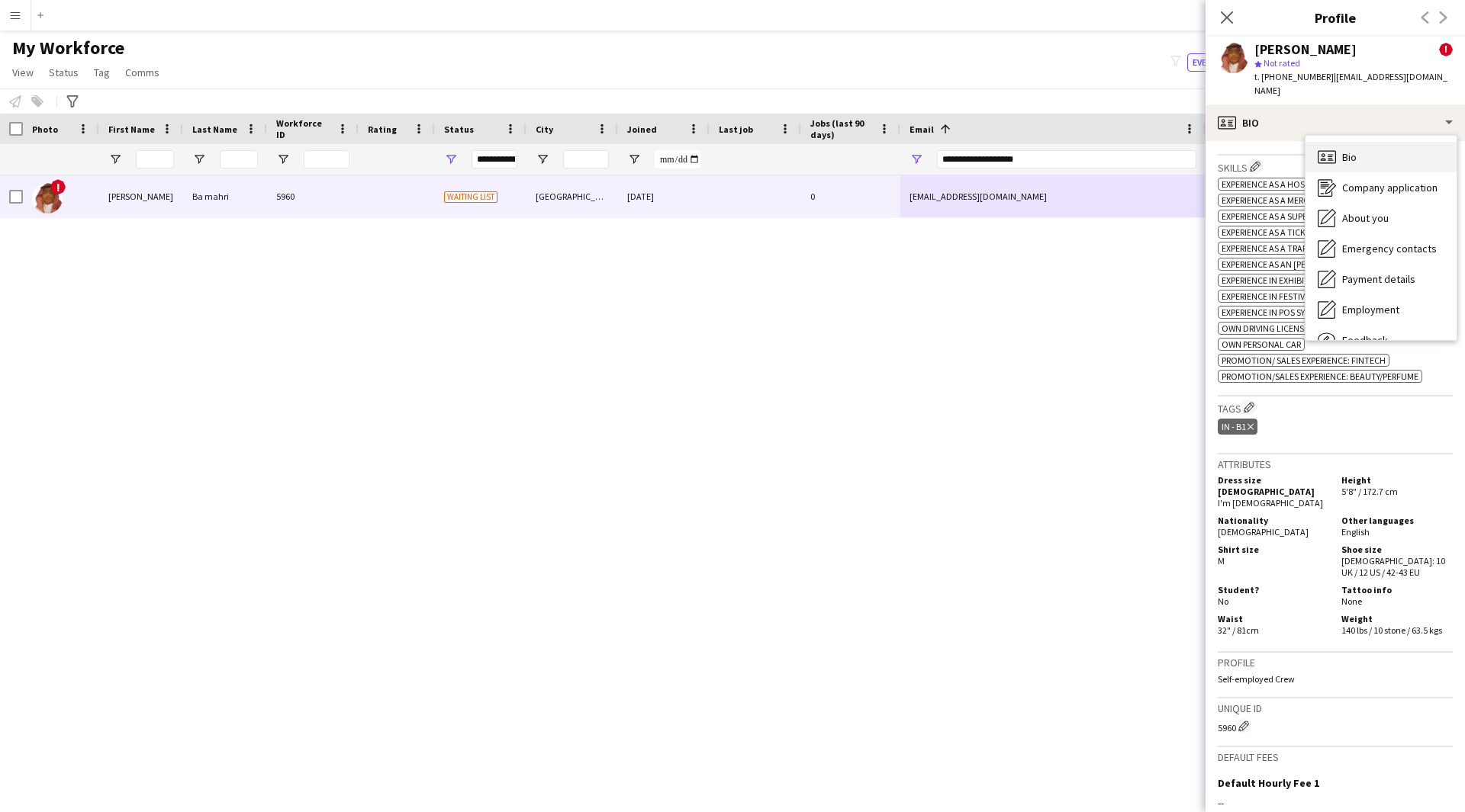
click at [1377, 142] on div "Bio Bio" at bounding box center [1380, 157] width 151 height 31
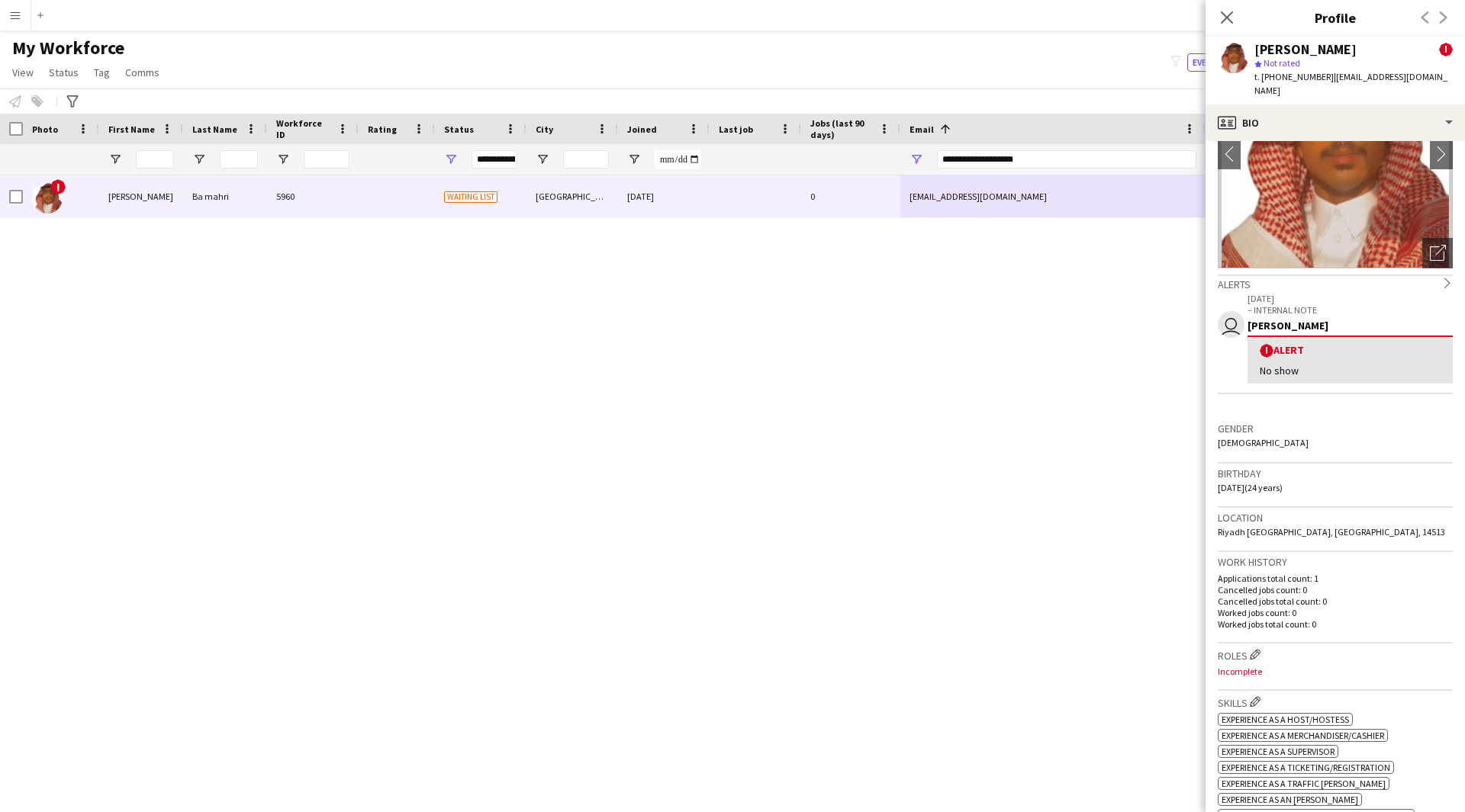
scroll to position [114, 0]
click at [1366, 114] on div "profile Bio" at bounding box center [1335, 123] width 260 height 37
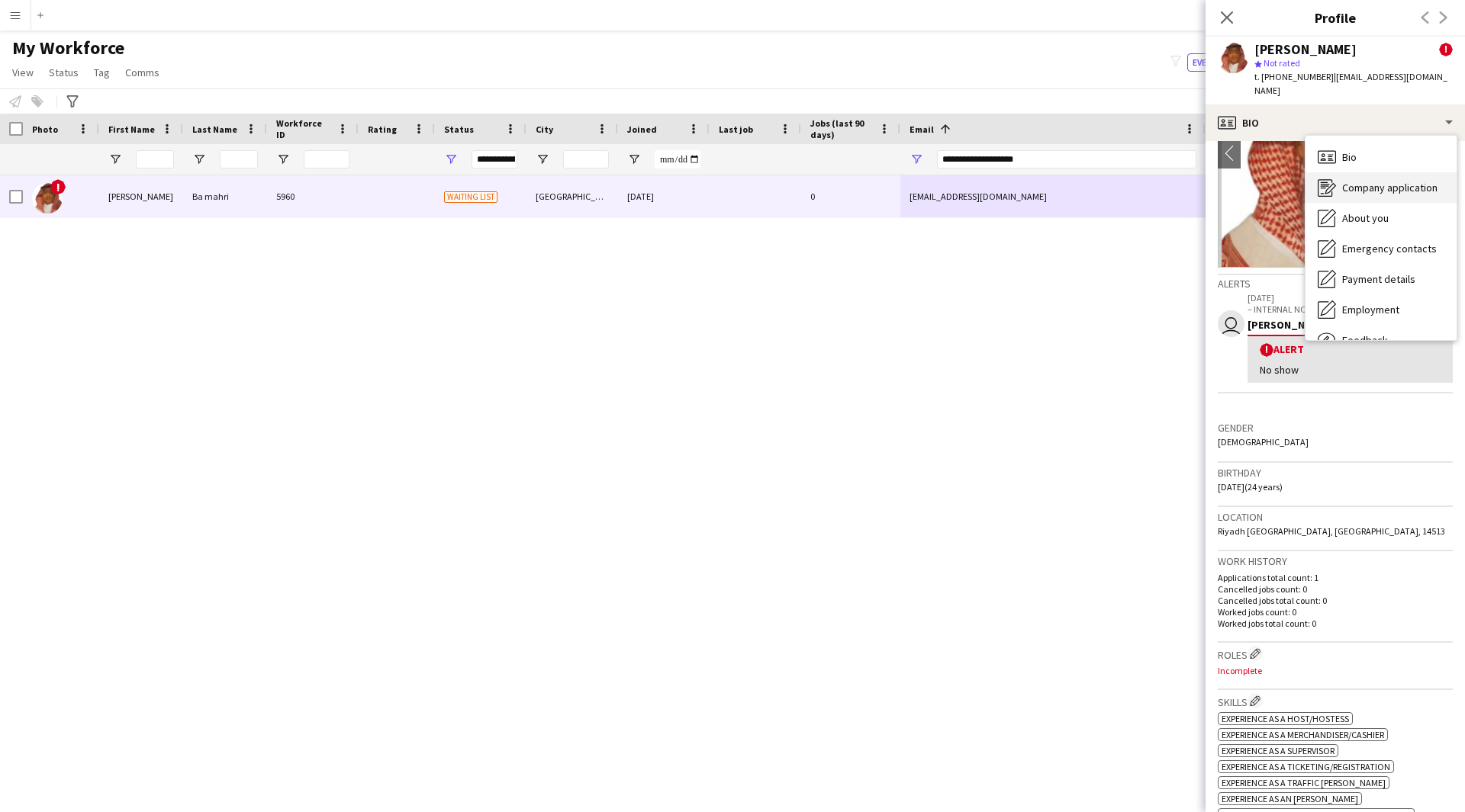
click at [1354, 181] on span "Company application" at bounding box center [1389, 188] width 95 height 14
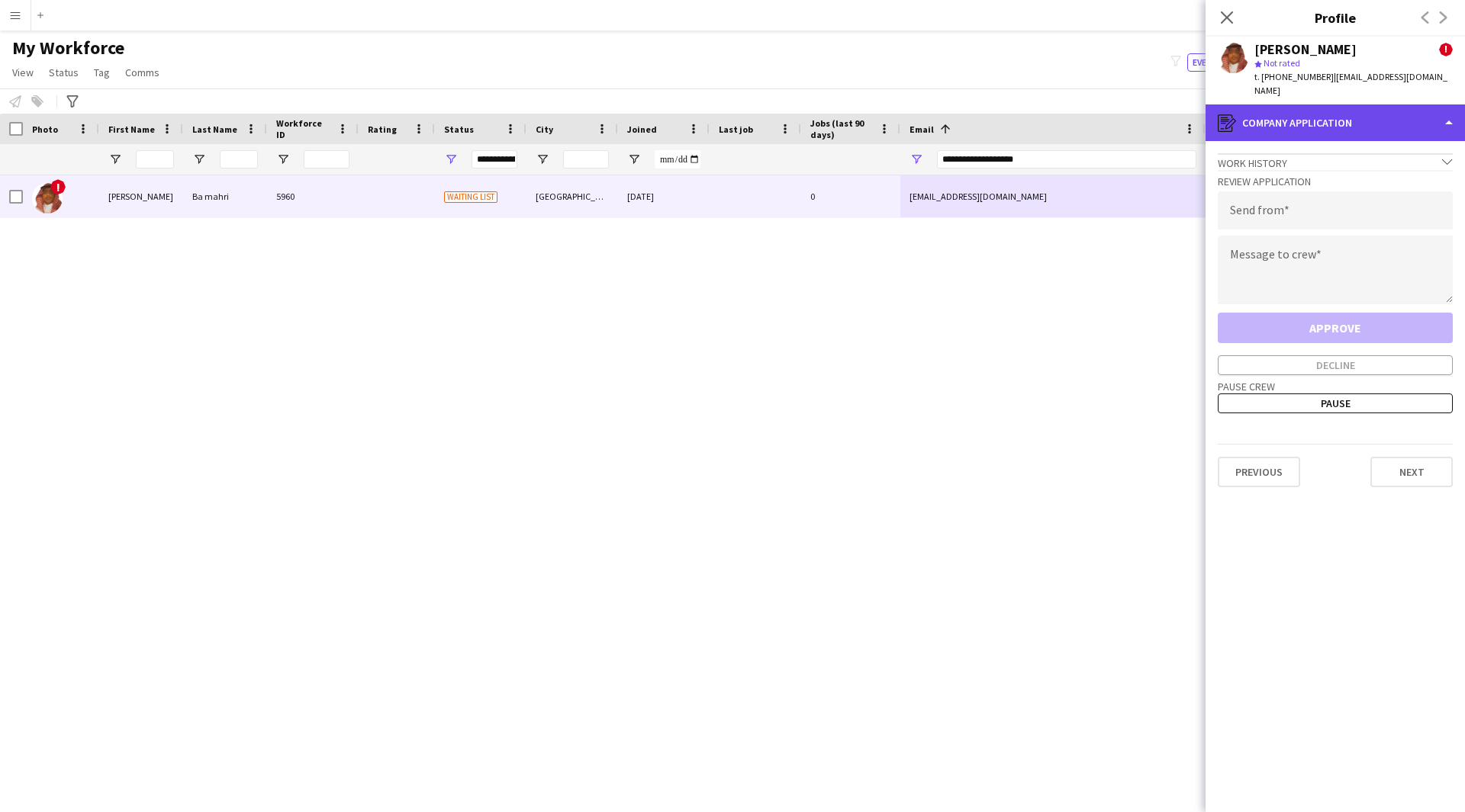
click at [1351, 106] on div "register Company application" at bounding box center [1335, 123] width 260 height 37
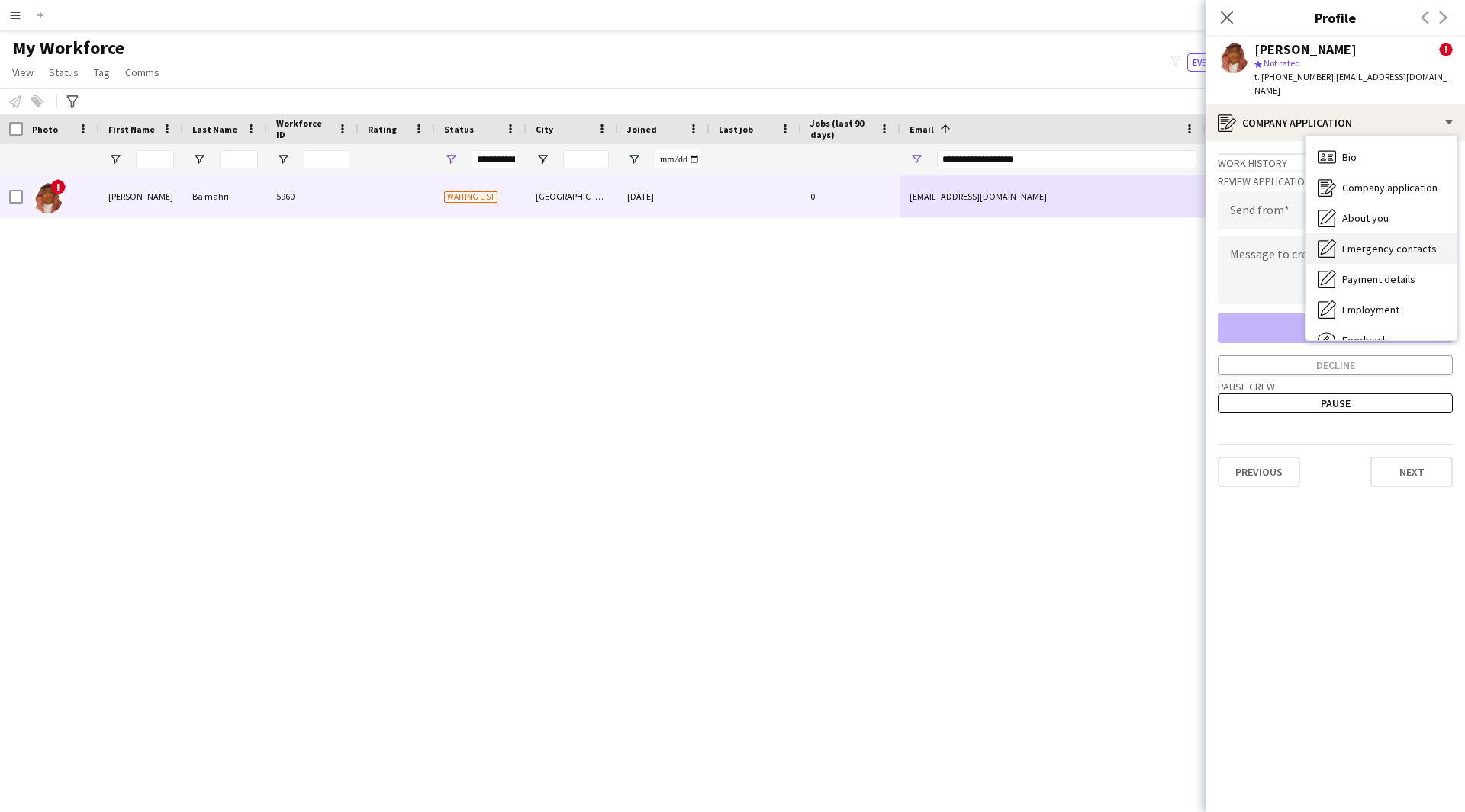
click at [1394, 234] on div "Emergency contacts Emergency contacts" at bounding box center [1380, 249] width 151 height 31
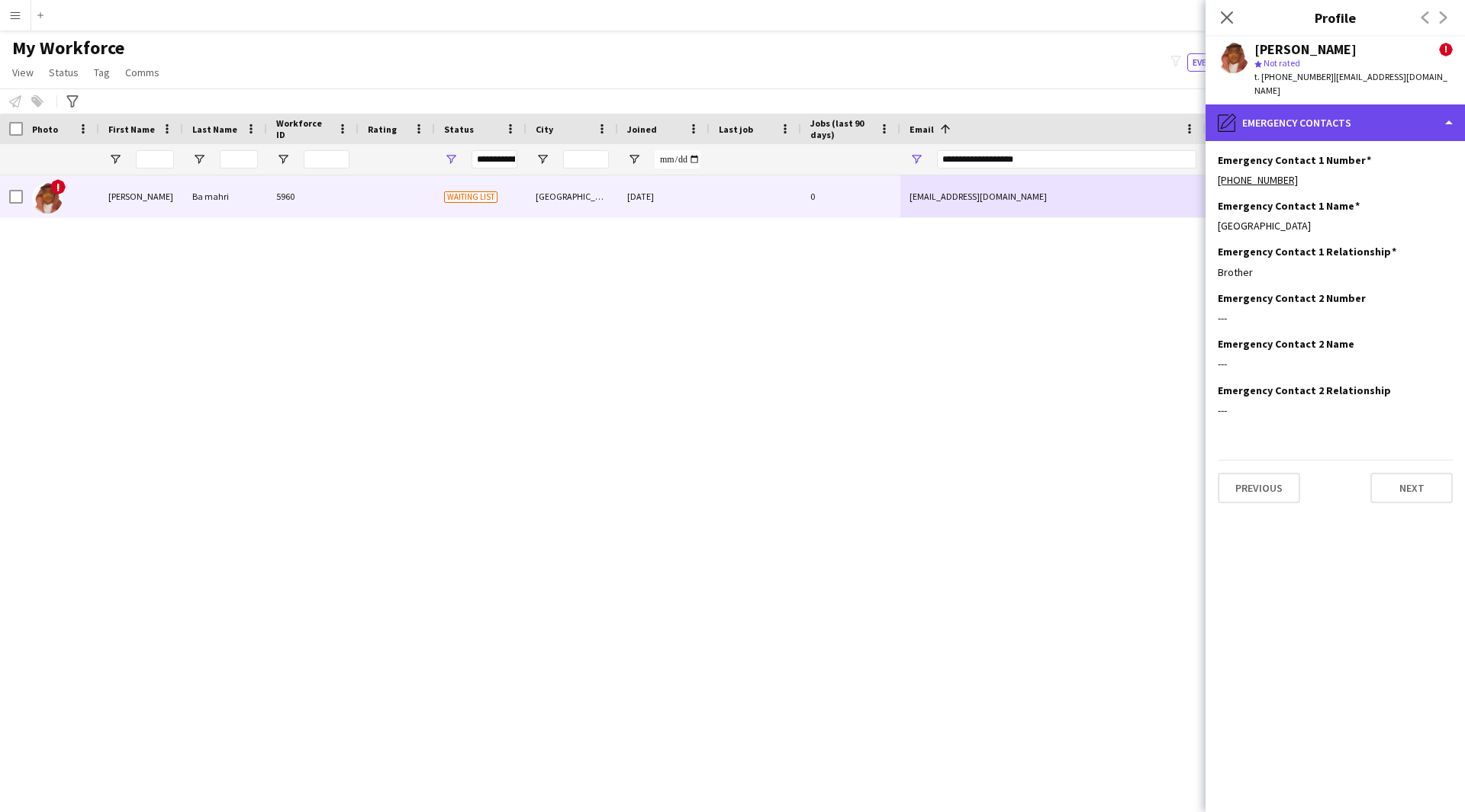
click at [1375, 118] on div "pencil4 Emergency contacts" at bounding box center [1335, 123] width 260 height 37
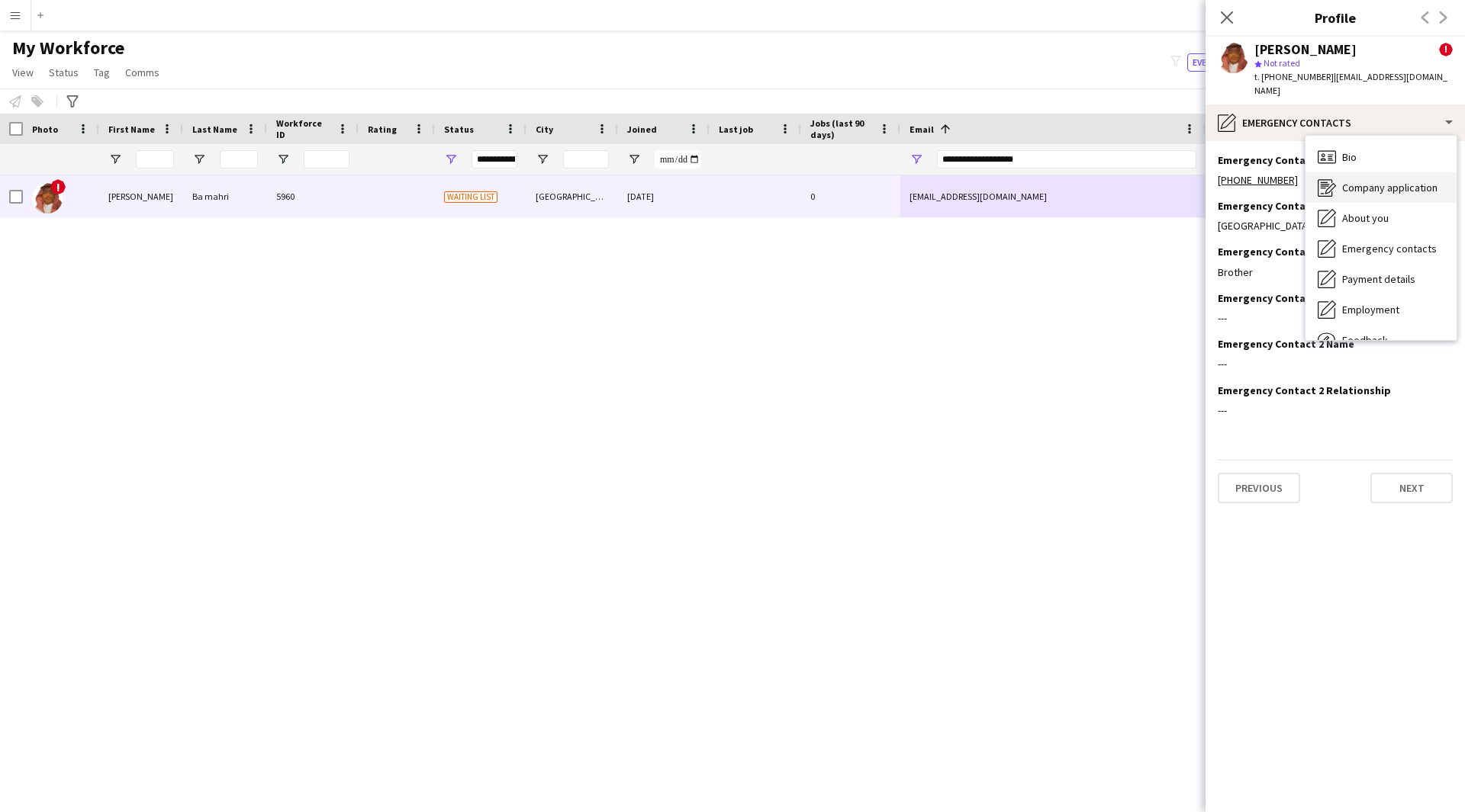
click at [1384, 181] on span "Company application" at bounding box center [1389, 188] width 95 height 14
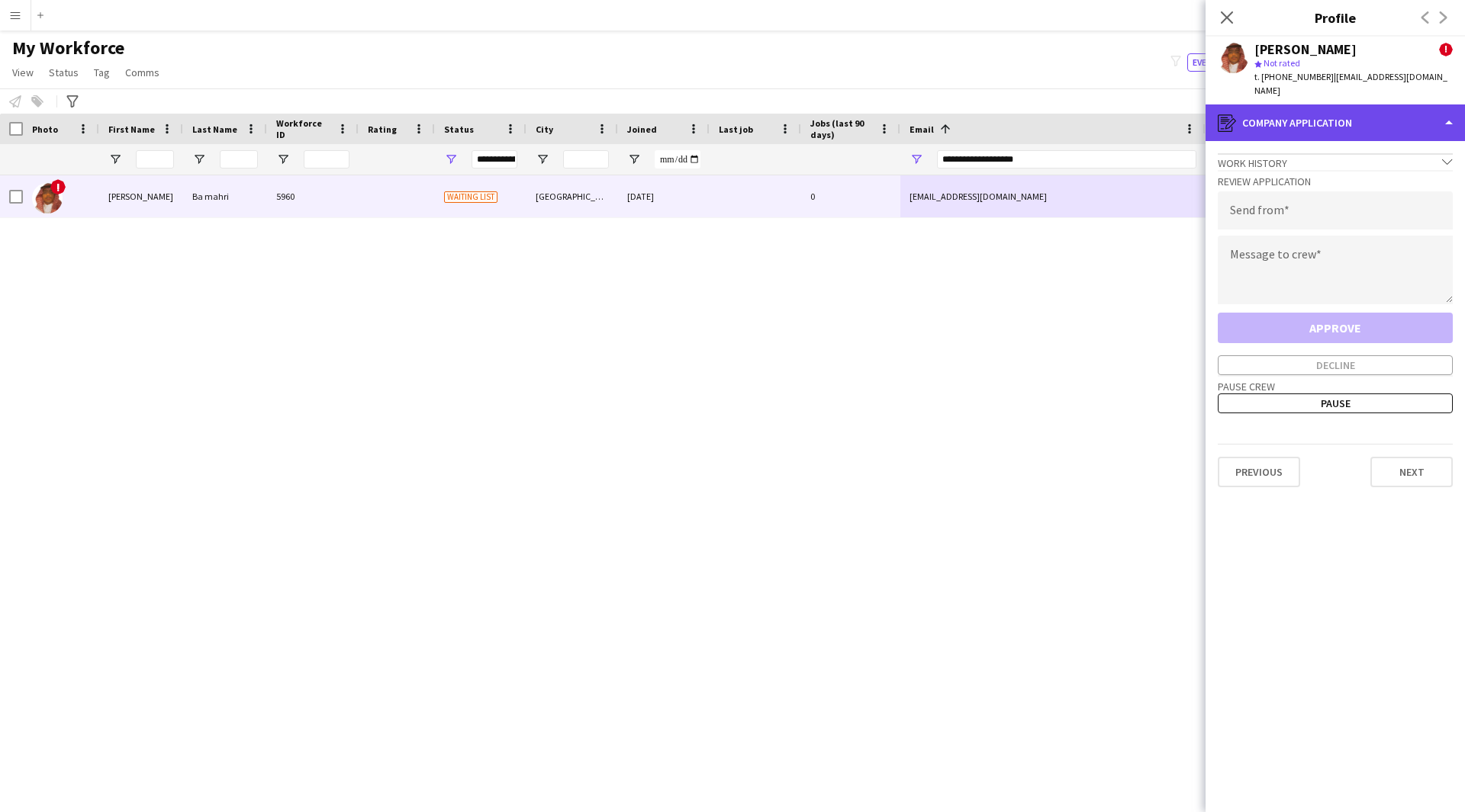
click at [1395, 120] on div "register Company application" at bounding box center [1335, 123] width 260 height 37
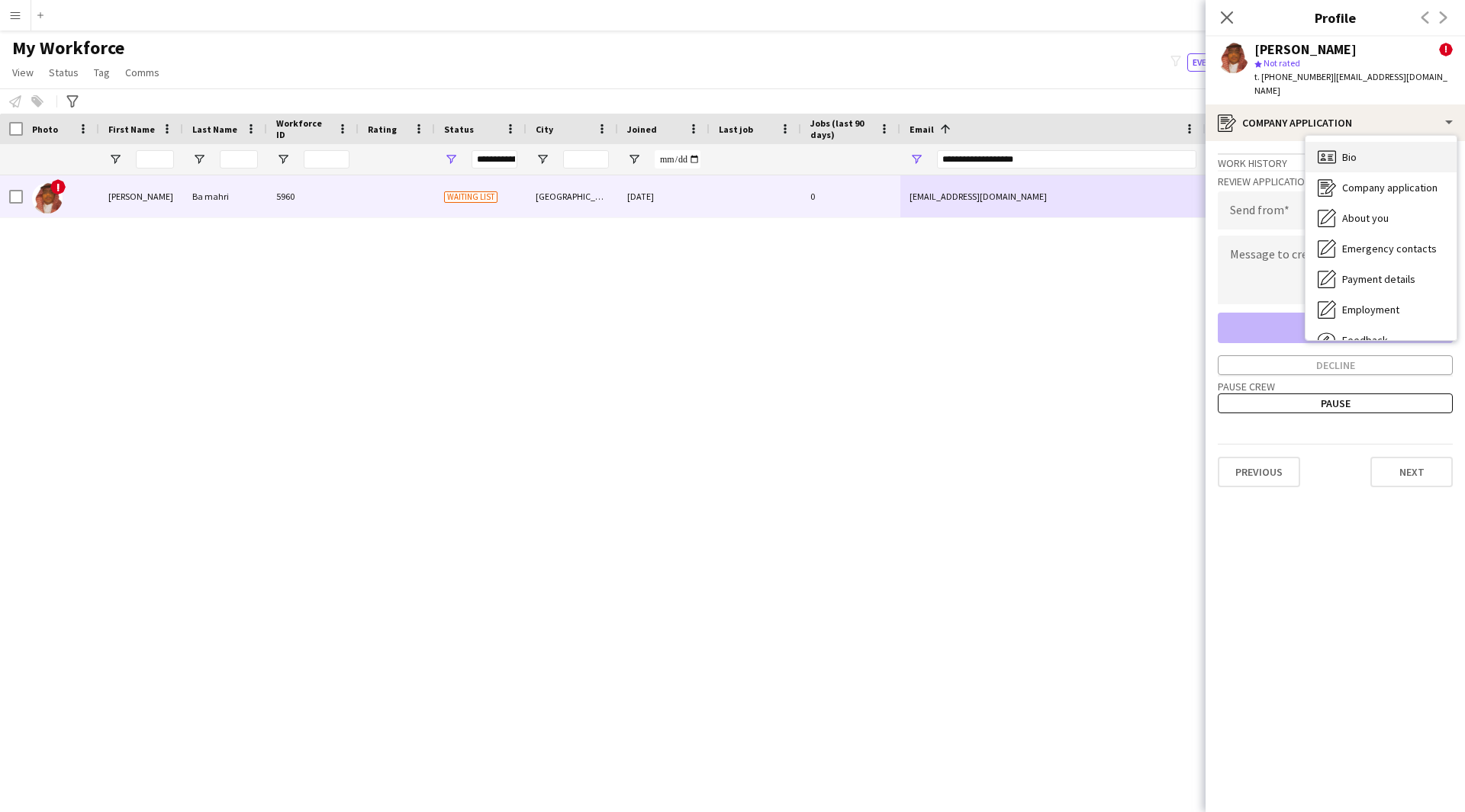
click at [1399, 142] on div "Bio Bio" at bounding box center [1380, 157] width 151 height 31
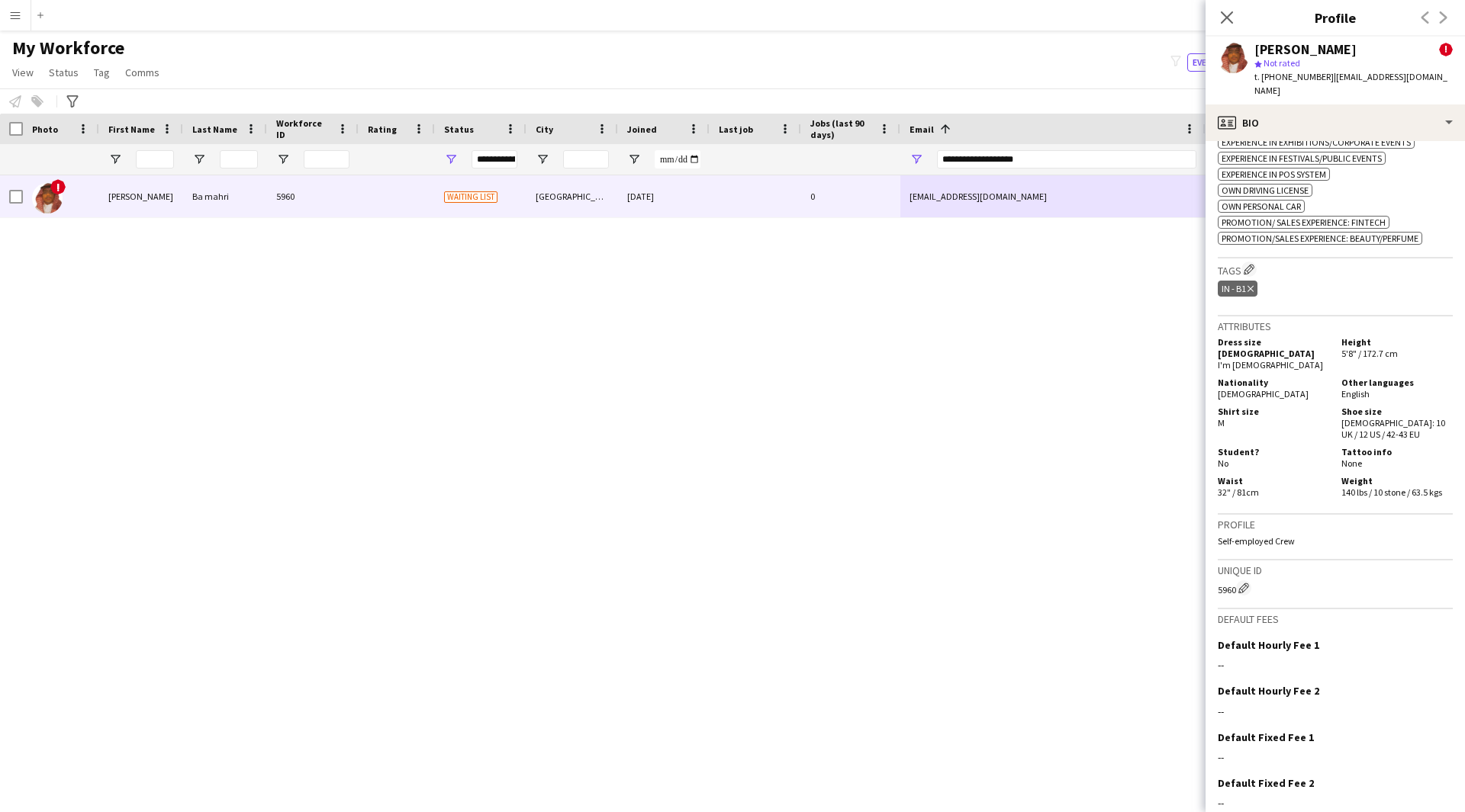
scroll to position [827, 0]
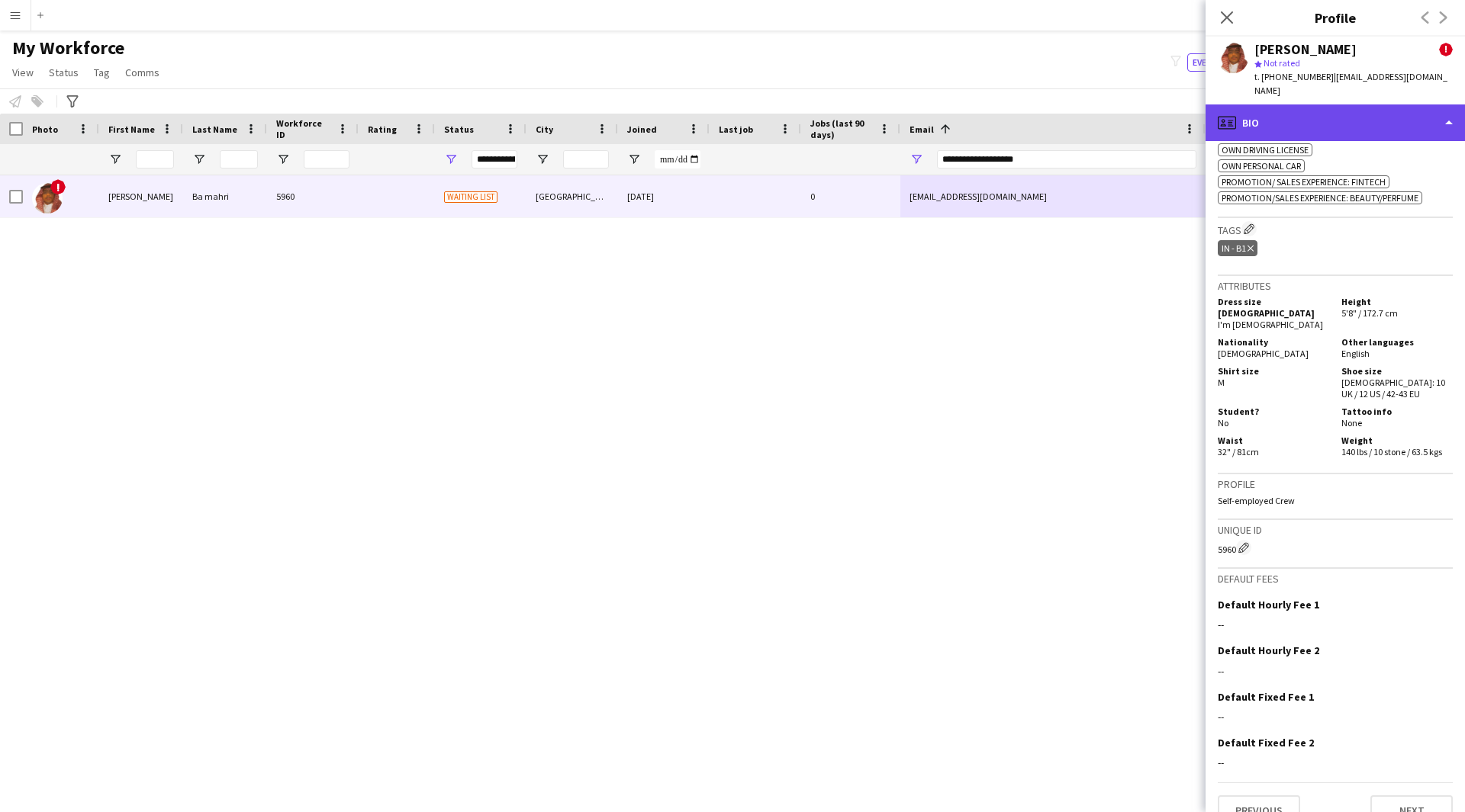
click at [1411, 111] on div "profile Bio" at bounding box center [1335, 123] width 260 height 37
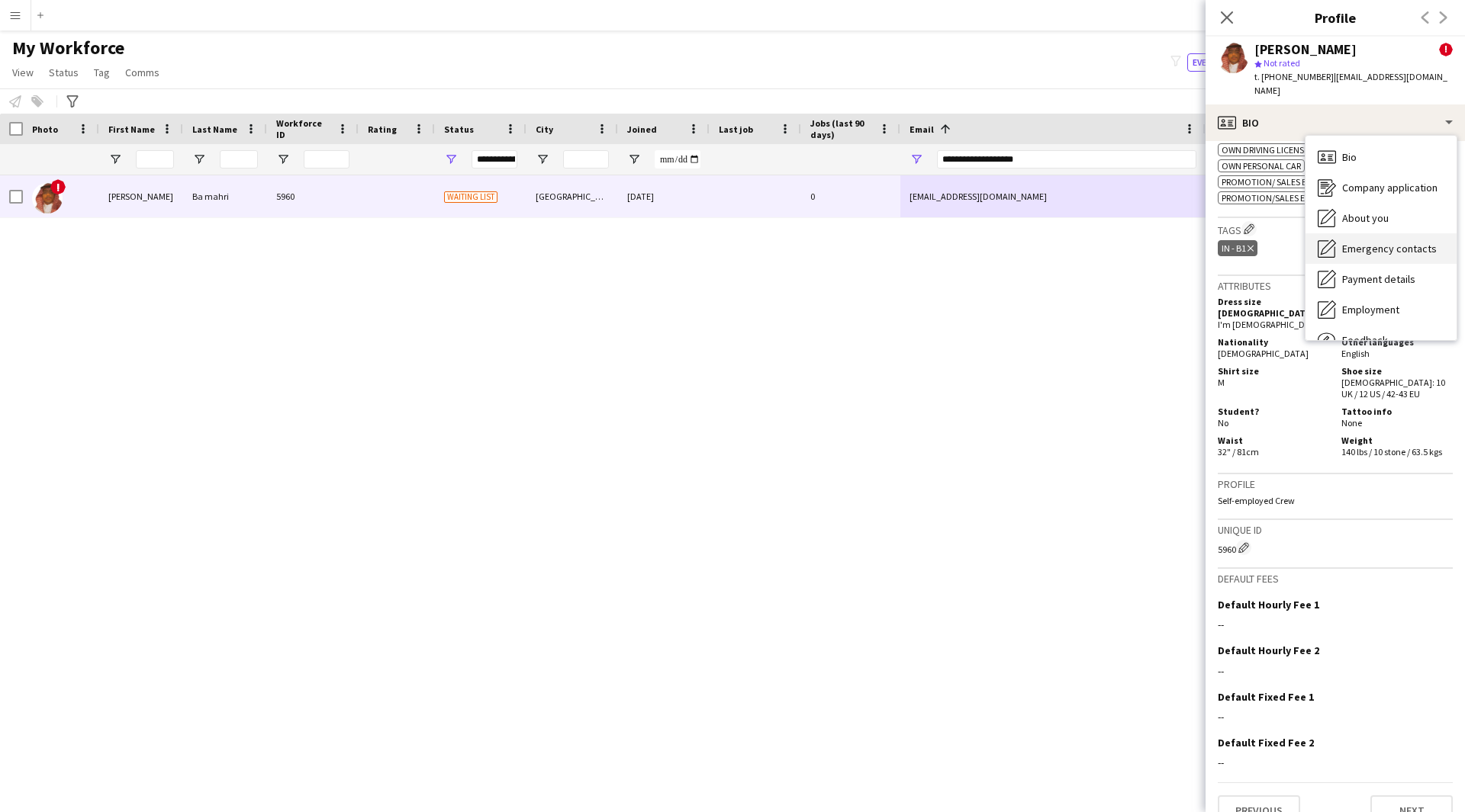
click at [1398, 242] on span "Emergency contacts" at bounding box center [1389, 249] width 95 height 14
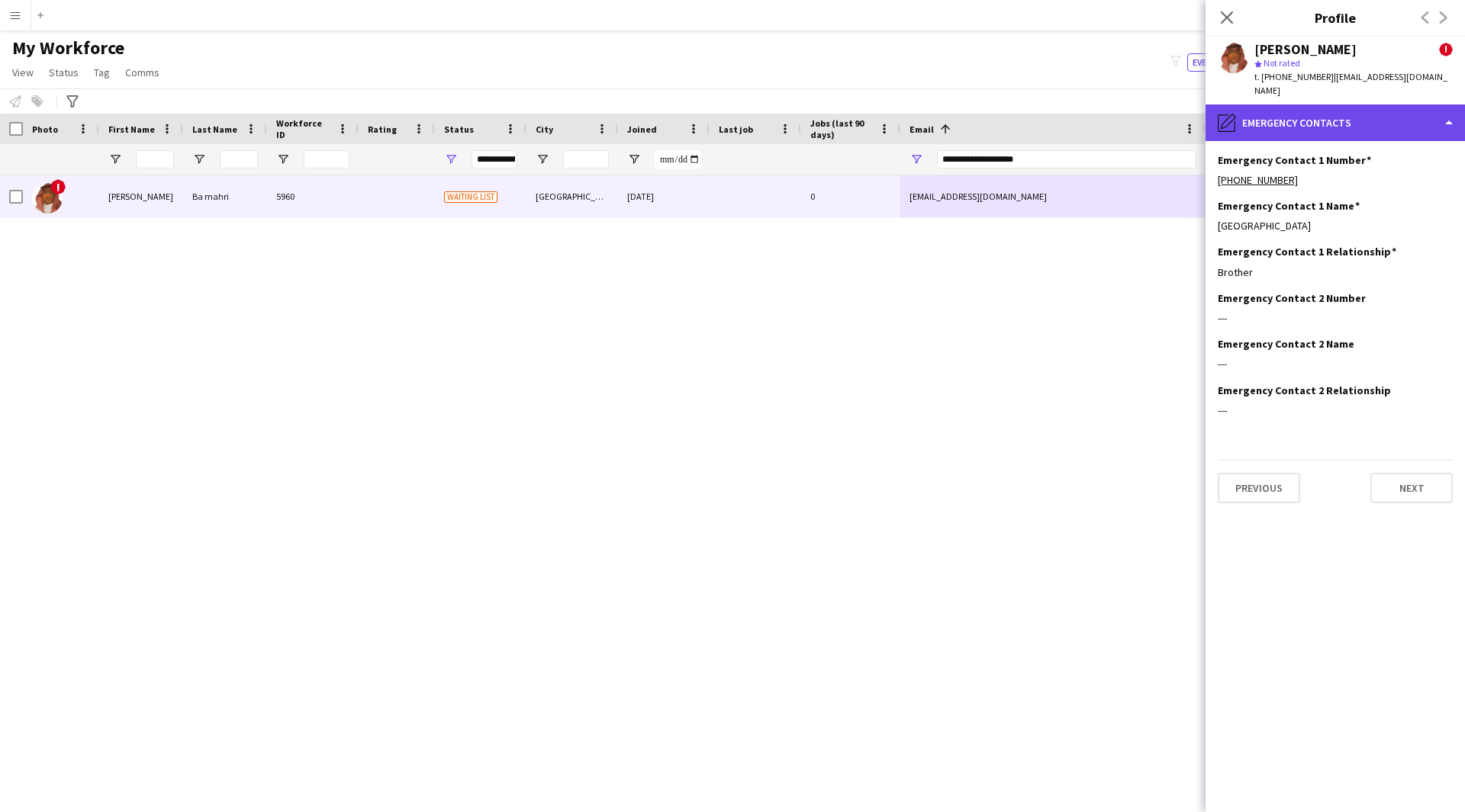
click at [1360, 105] on div "pencil4 Emergency contacts" at bounding box center [1335, 123] width 260 height 37
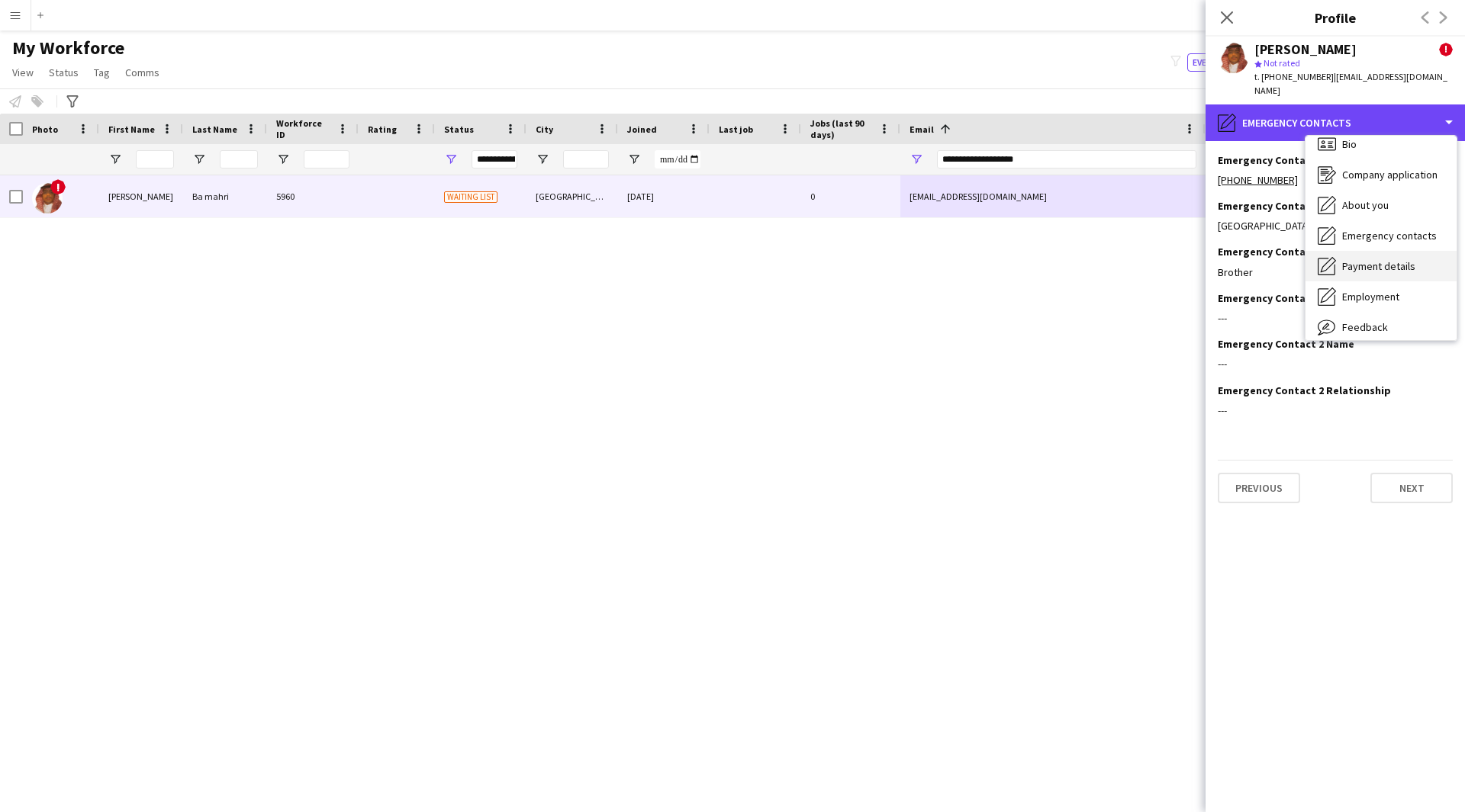
scroll to position [0, 0]
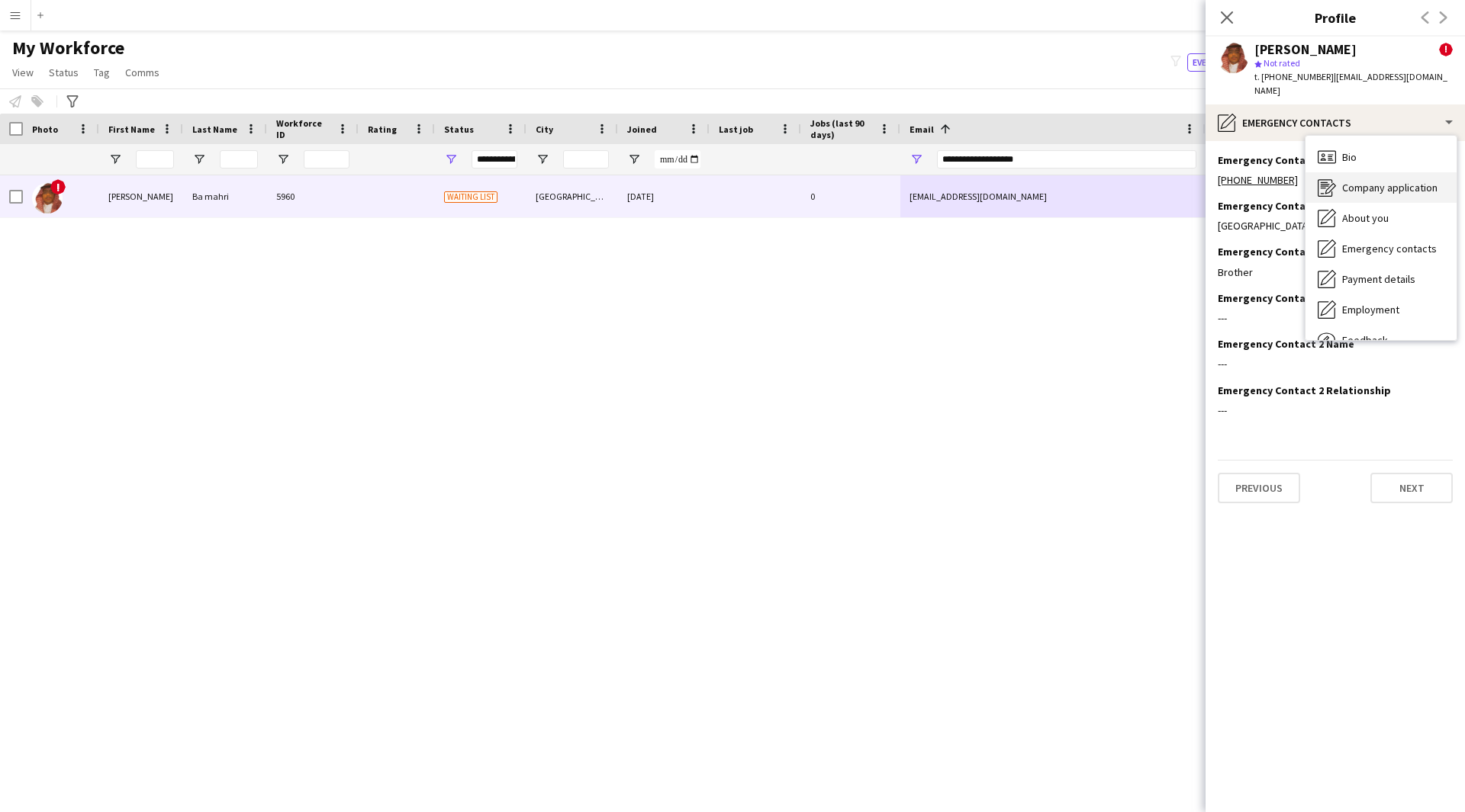
click at [1372, 173] on div "Company application Company application" at bounding box center [1380, 188] width 151 height 31
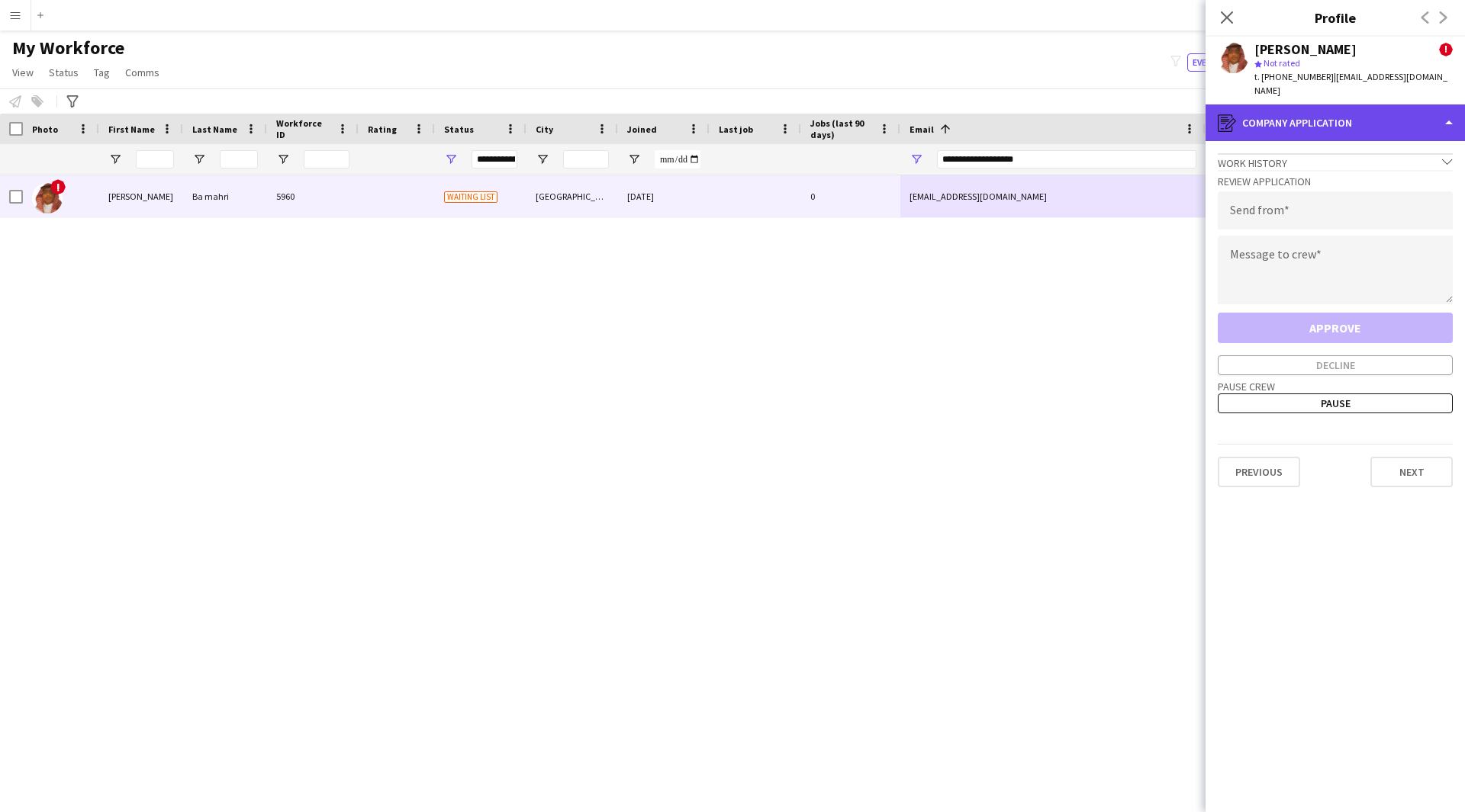
click at [1354, 110] on div "register Company application" at bounding box center [1335, 123] width 260 height 37
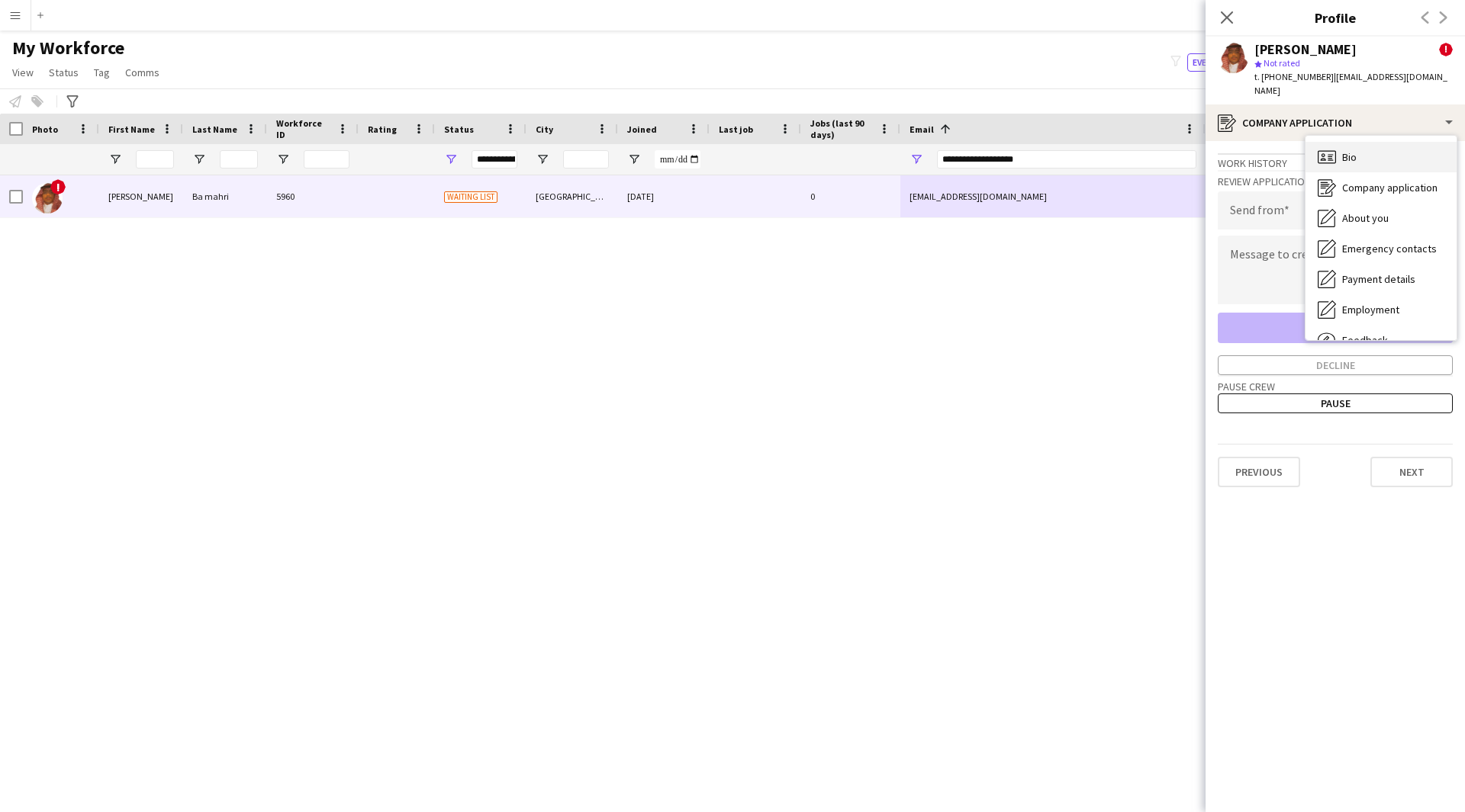
click at [1358, 142] on div "Bio Bio" at bounding box center [1380, 157] width 151 height 31
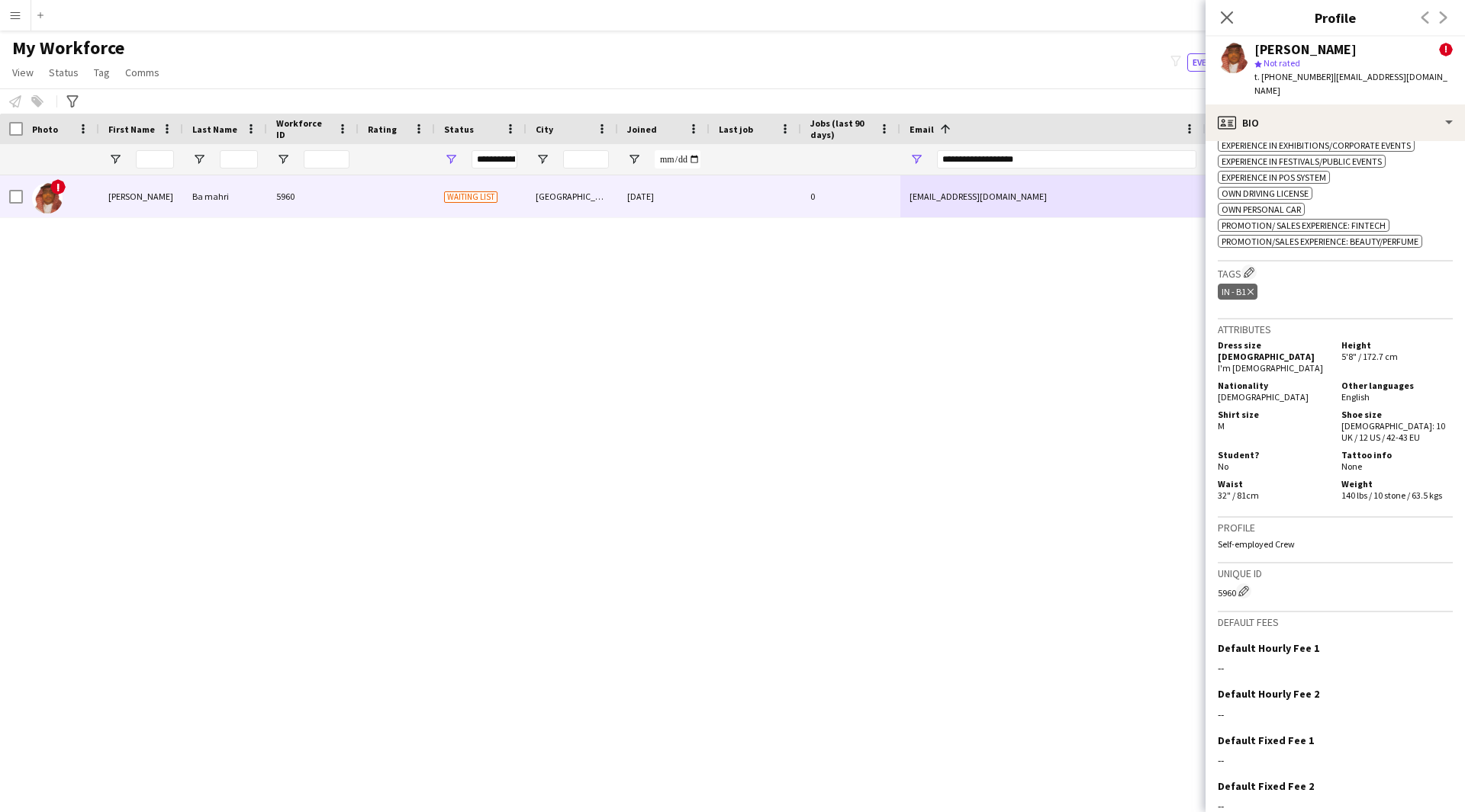
scroll to position [827, 0]
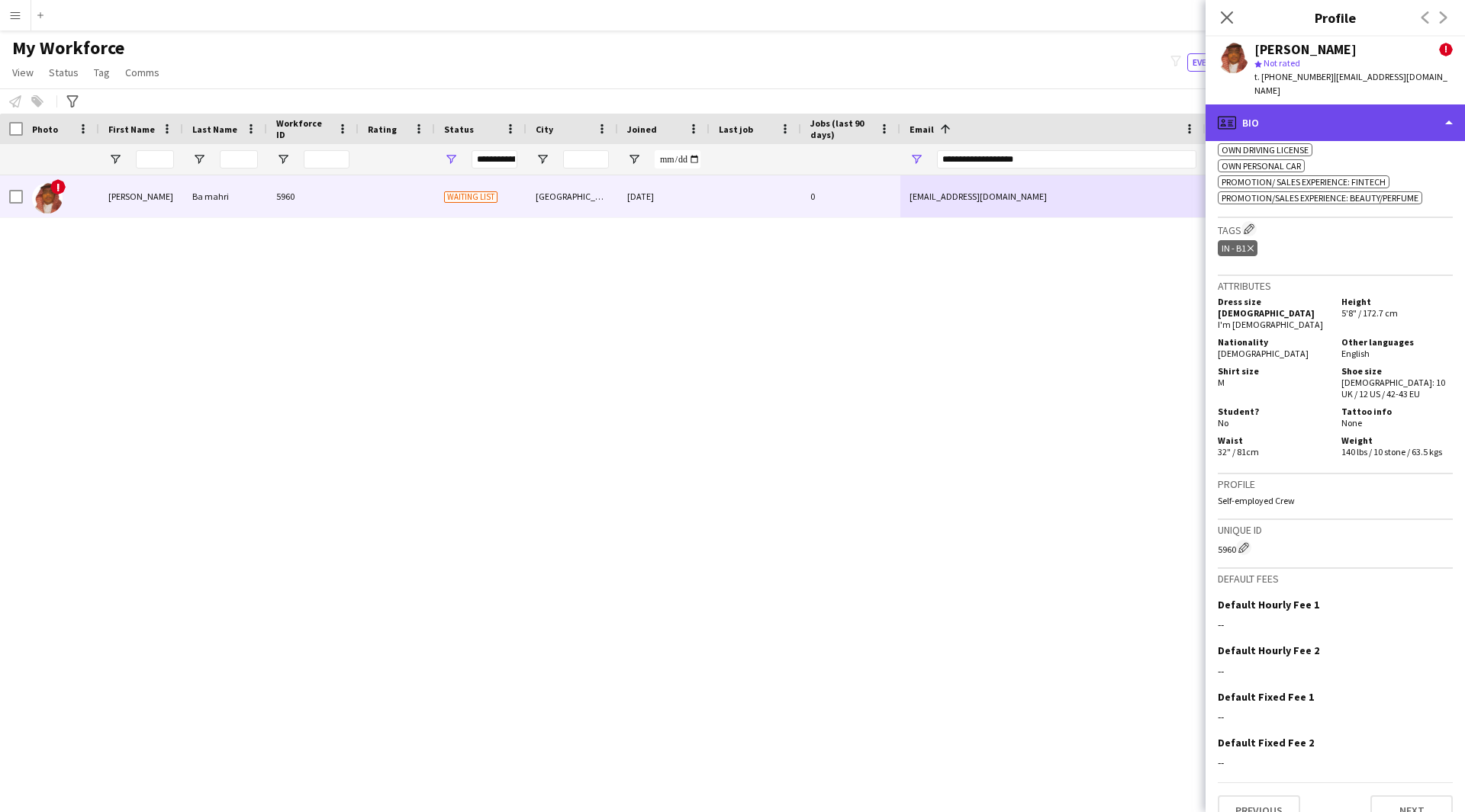
click at [1384, 111] on div "profile Bio" at bounding box center [1335, 123] width 260 height 37
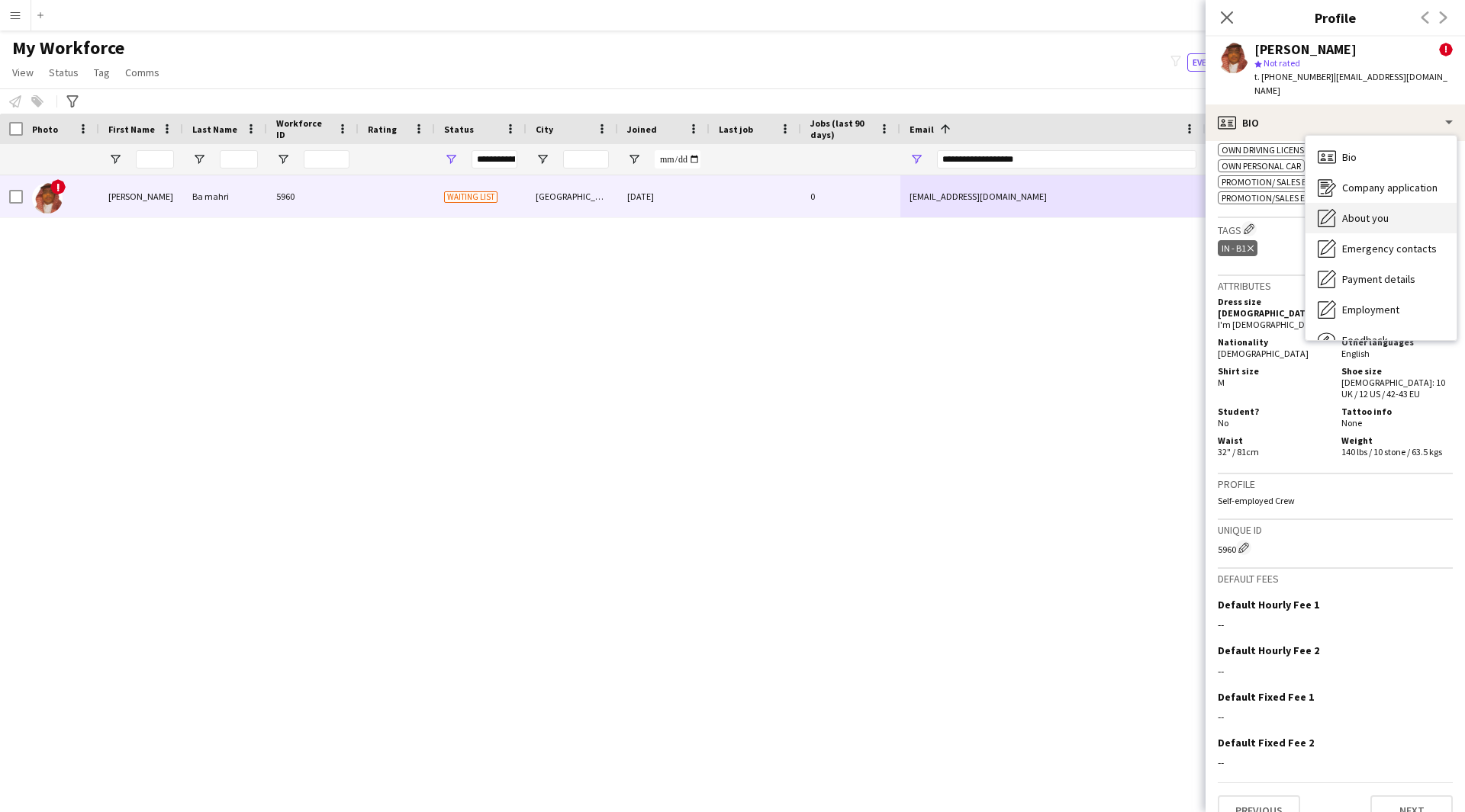
click at [1381, 214] on div "About you About you" at bounding box center [1380, 218] width 151 height 31
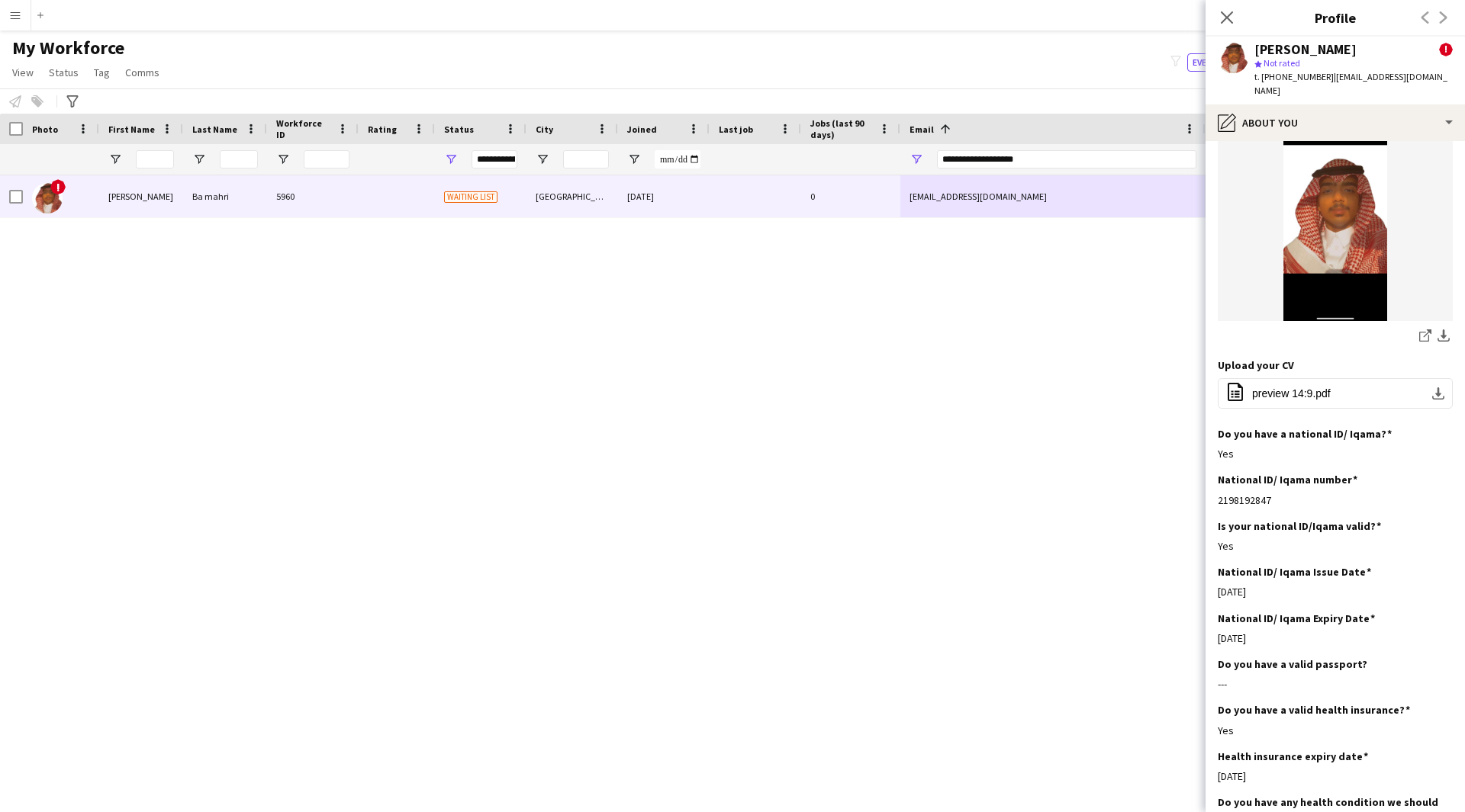
scroll to position [122, 0]
click at [1055, 712] on div "! [PERSON_NAME] 5960 Waiting list [GEOGRAPHIC_DATA] [DATE] 0 [EMAIL_ADDRESS][DO…" at bounding box center [710, 474] width 1419 height 598
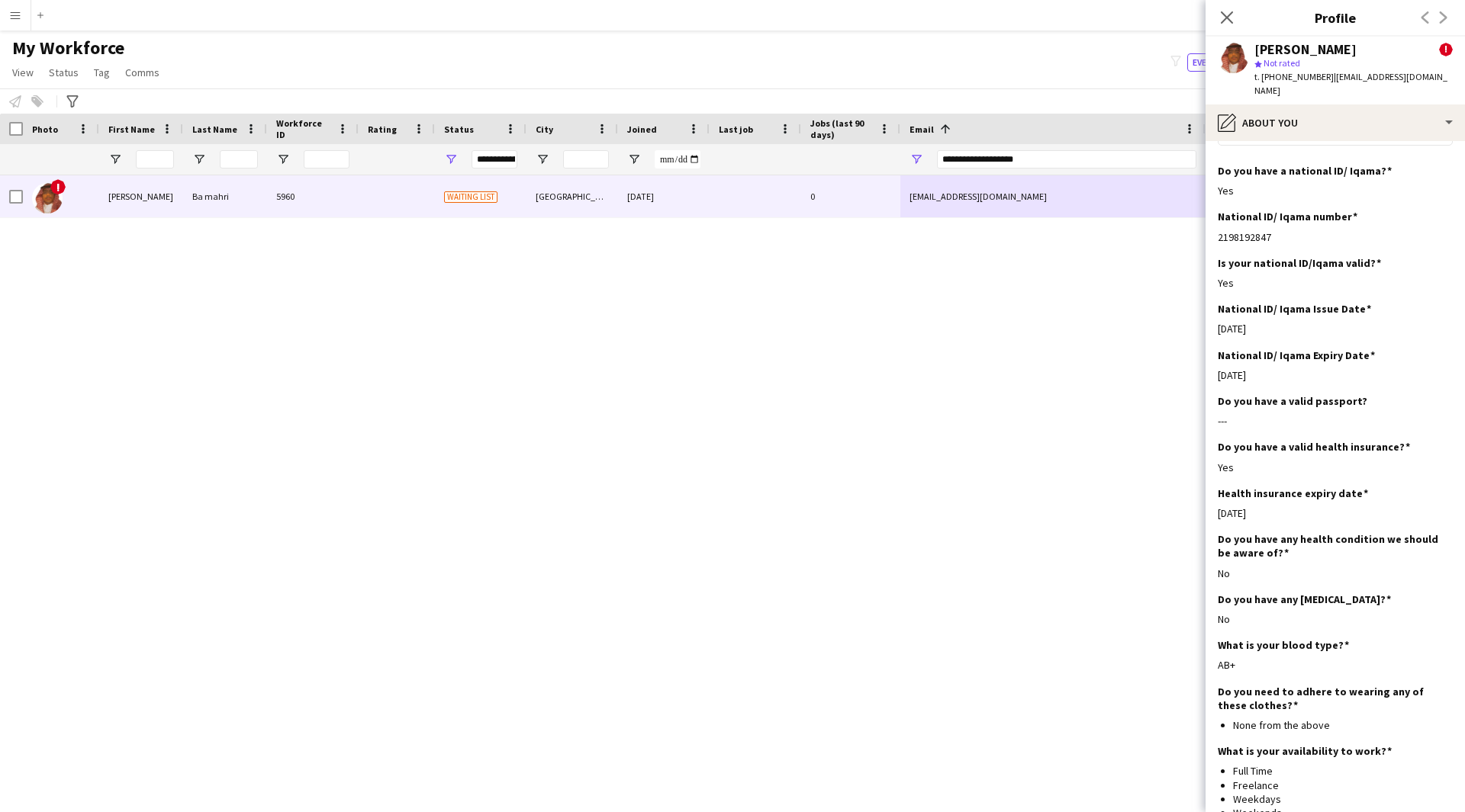
scroll to position [390, 0]
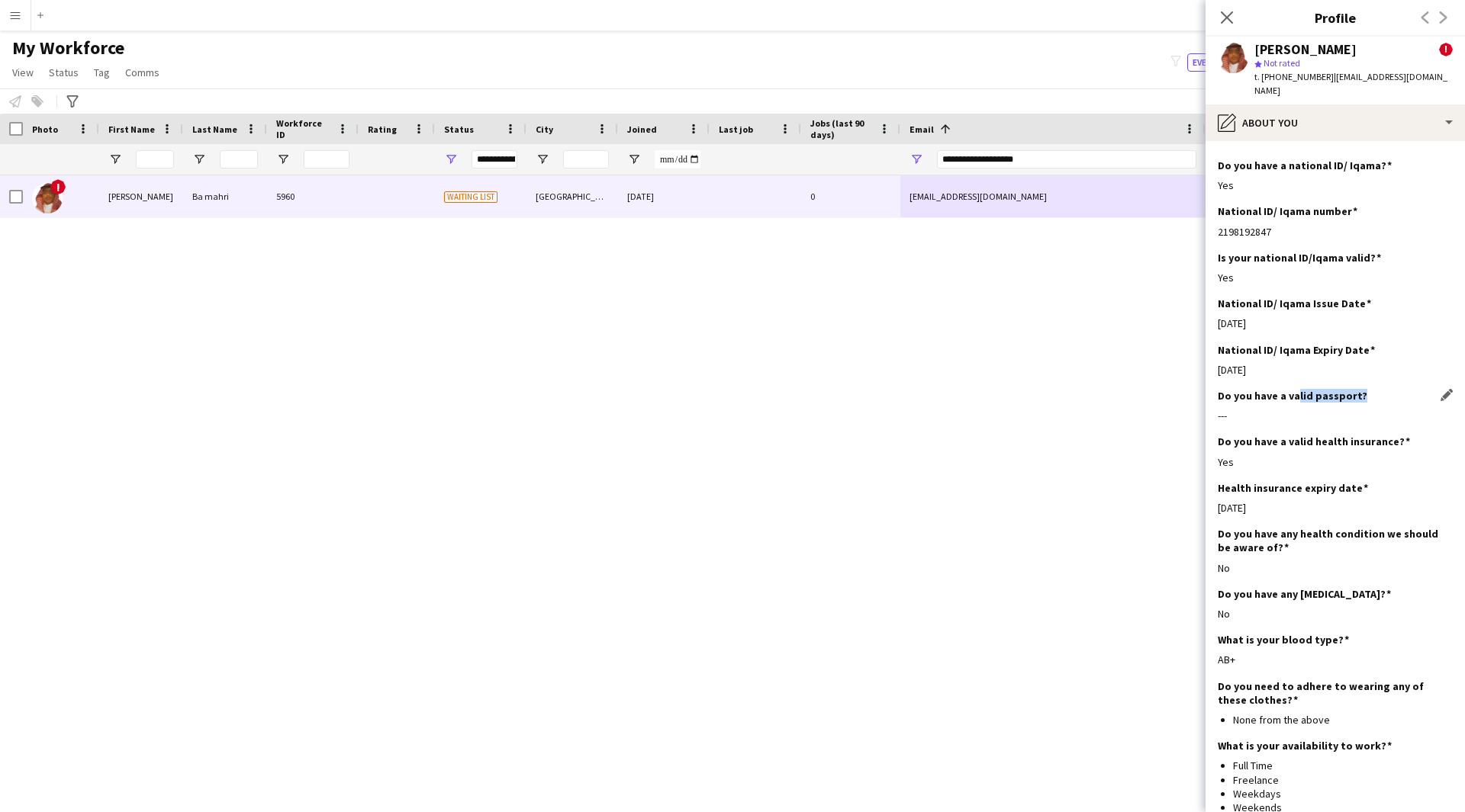
drag, startPoint x: 1356, startPoint y: 381, endPoint x: 1291, endPoint y: 380, distance: 65.0
click at [1291, 389] on div "Do you have a valid passport? Edit this field" at bounding box center [1334, 396] width 235 height 14
click at [1291, 389] on h3 "Do you have a valid passport?" at bounding box center [1292, 396] width 150 height 14
drag, startPoint x: 1348, startPoint y: 387, endPoint x: 1242, endPoint y: 377, distance: 106.5
click at [1242, 389] on h3 "Do you have a valid passport?" at bounding box center [1292, 396] width 150 height 14
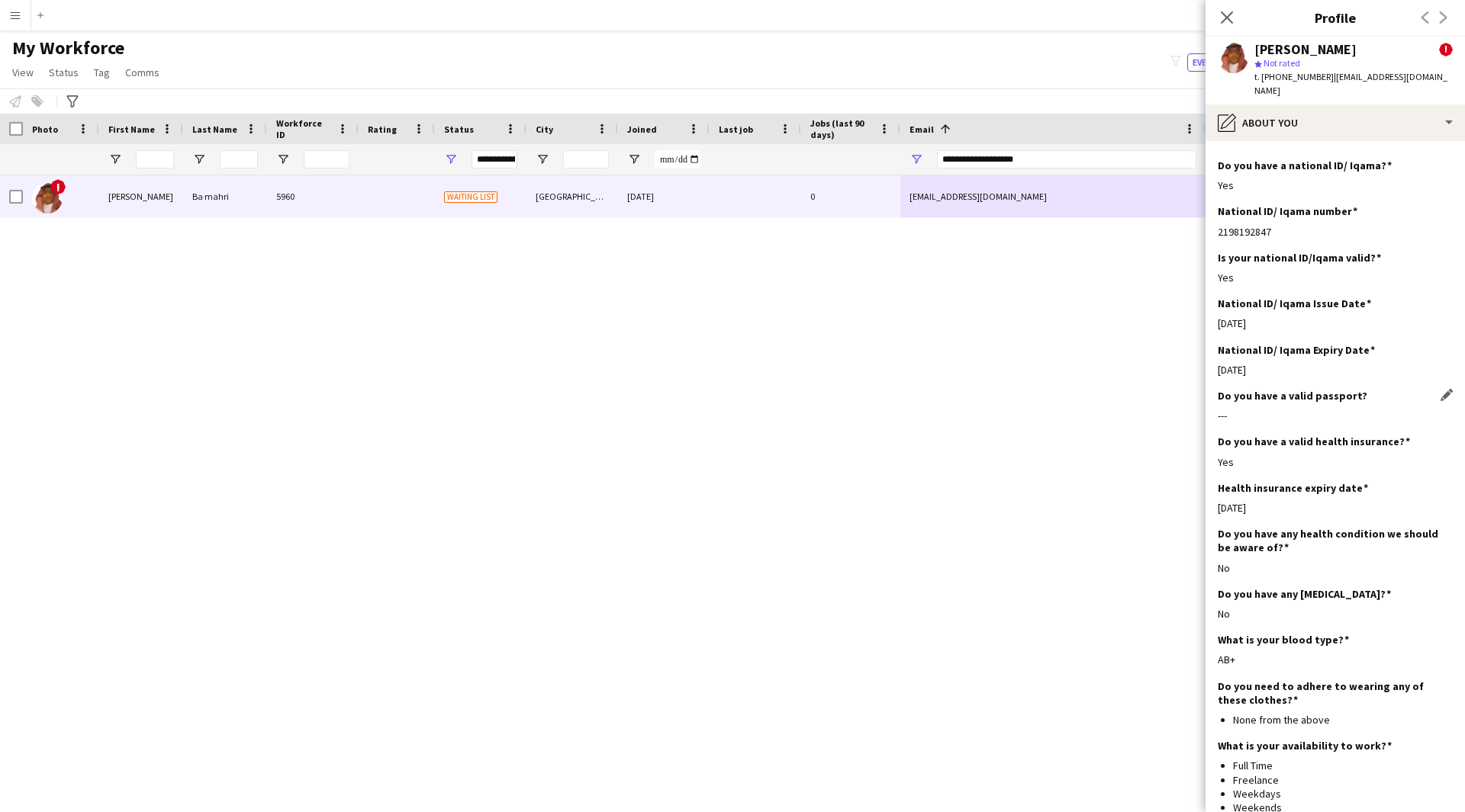
click at [1330, 408] on div "---" at bounding box center [1334, 415] width 235 height 14
drag, startPoint x: 1330, startPoint y: 403, endPoint x: 1281, endPoint y: 134, distance: 273.4
click at [1281, 141] on app-section-data-types "Bio Edit this field --- Headshot photo with white background Edit this field sh…" at bounding box center [1335, 476] width 260 height 671
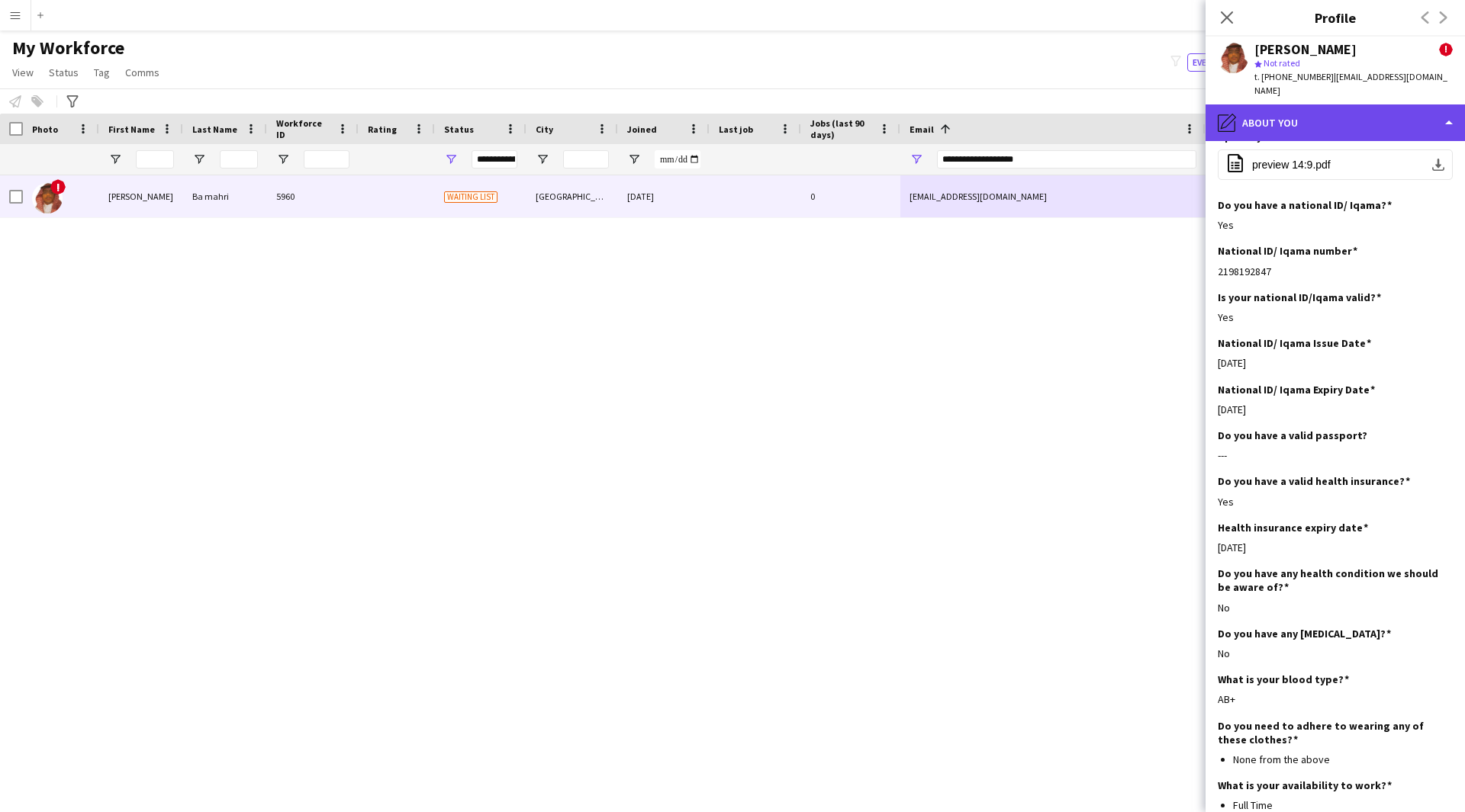
click at [1303, 111] on div "pencil4 About you" at bounding box center [1335, 123] width 260 height 37
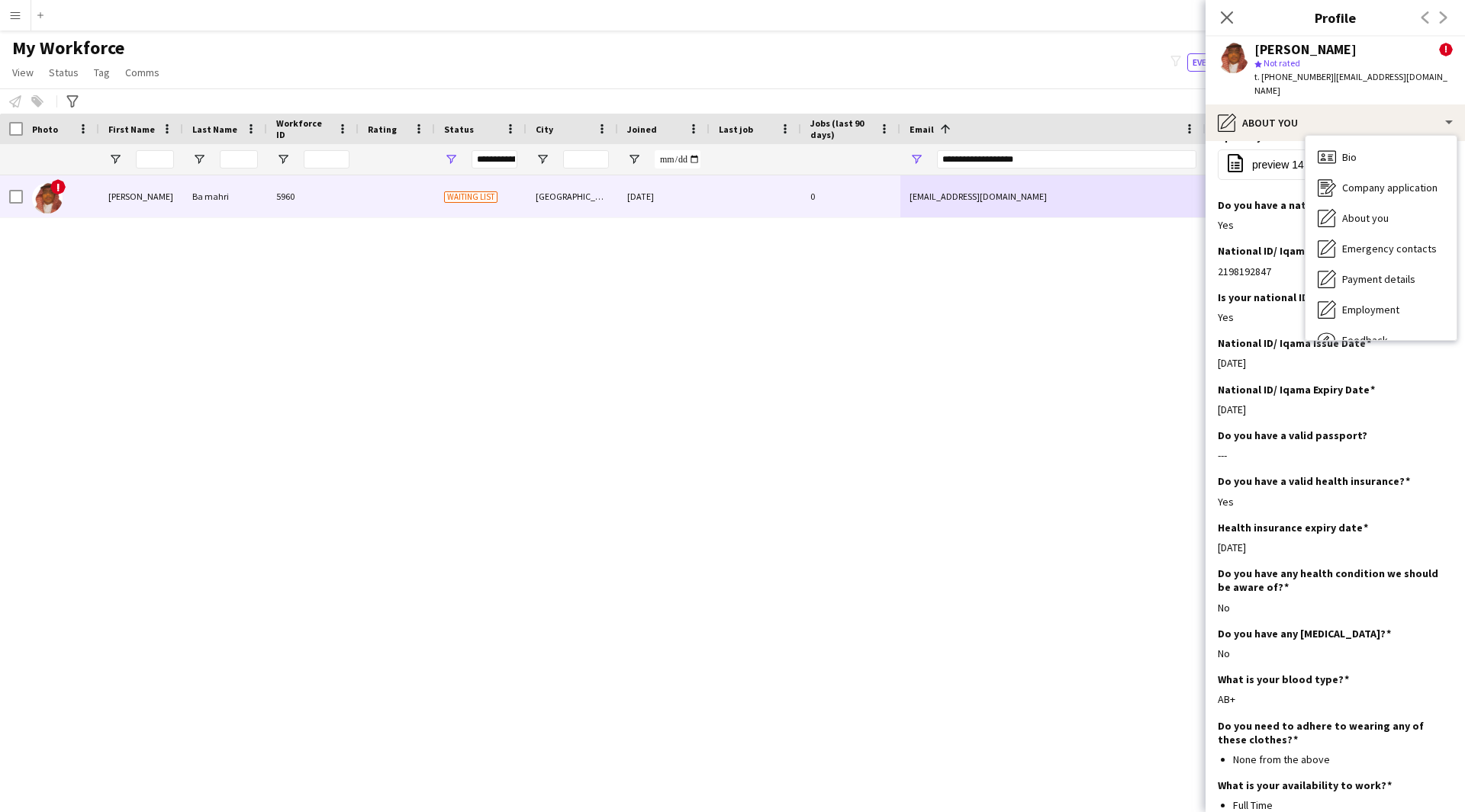
drag, startPoint x: 1358, startPoint y: 205, endPoint x: 1362, endPoint y: 218, distance: 13.6
click at [1362, 218] on div "About you About you" at bounding box center [1380, 218] width 151 height 31
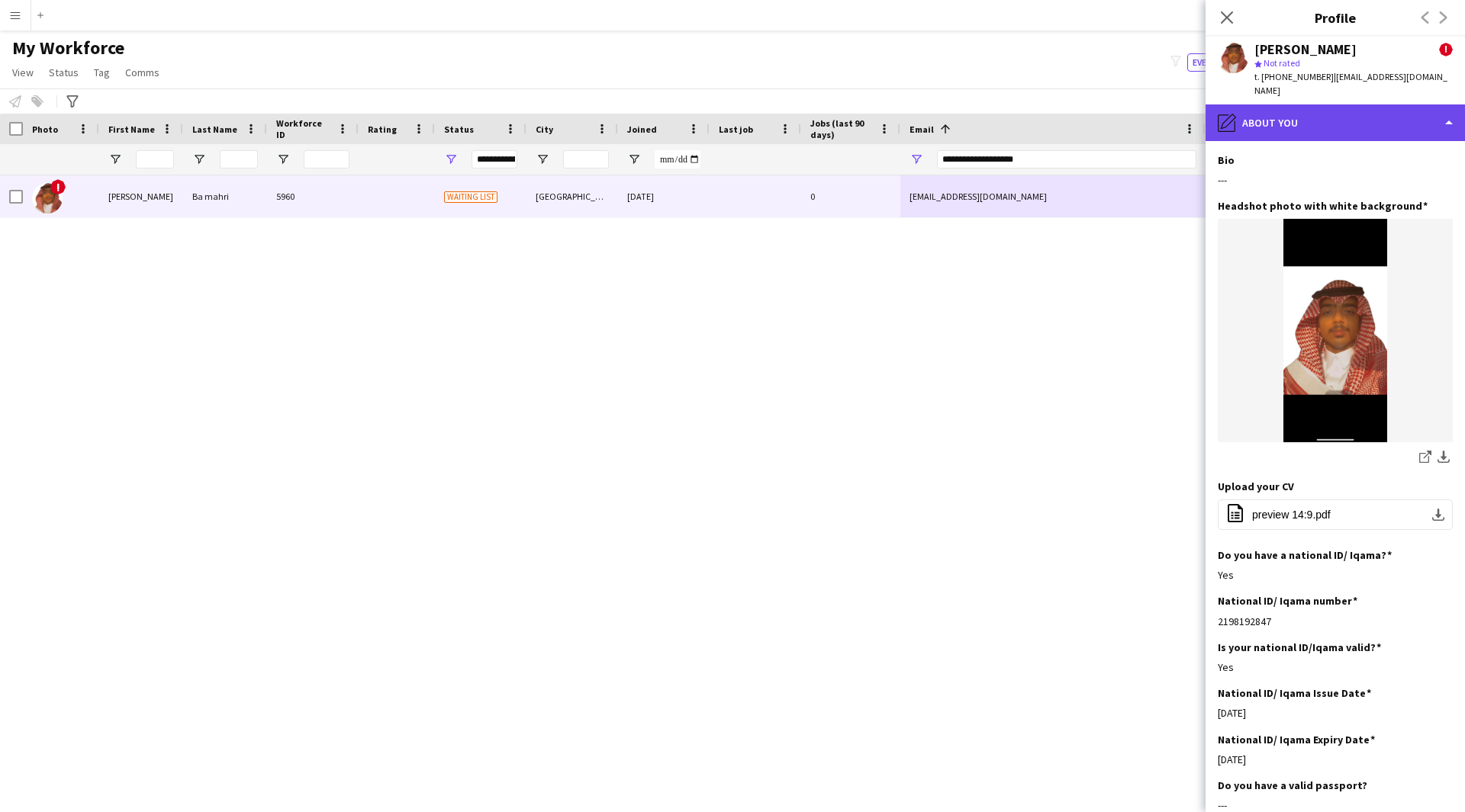
click at [1358, 105] on div "pencil4 About you" at bounding box center [1335, 123] width 260 height 37
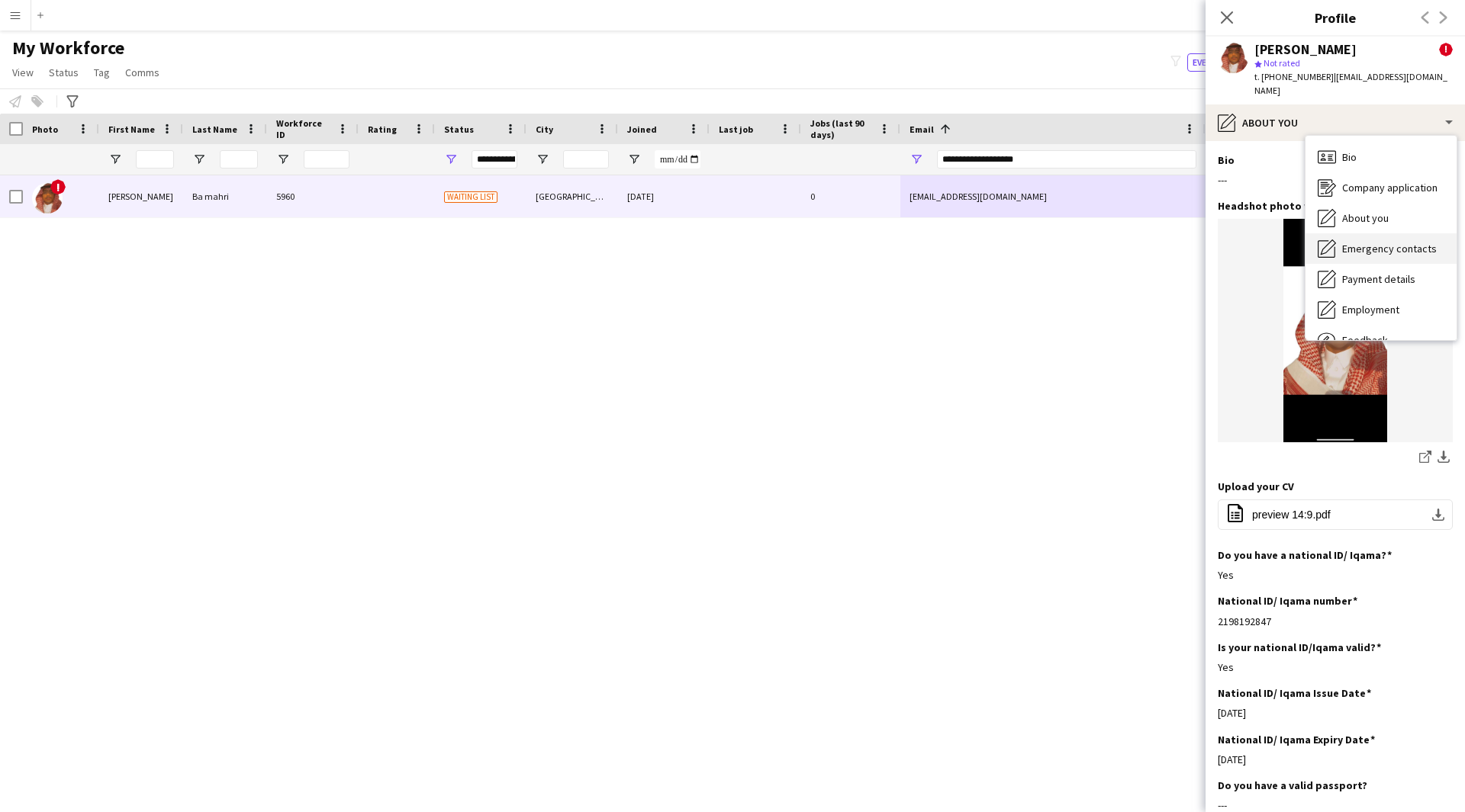
click at [1386, 242] on span "Emergency contacts" at bounding box center [1389, 249] width 95 height 14
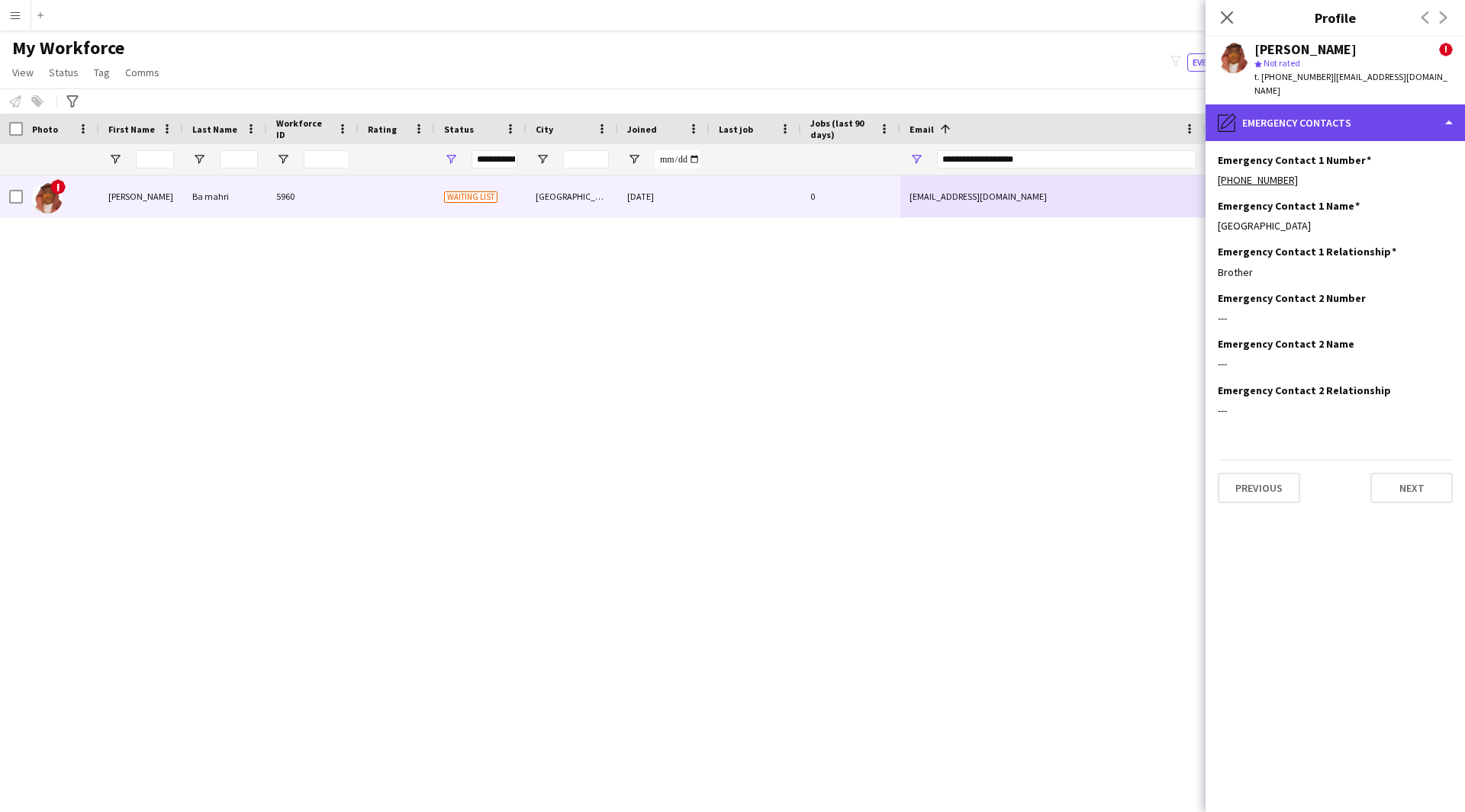
click at [1332, 115] on div "pencil4 Emergency contacts" at bounding box center [1335, 123] width 260 height 37
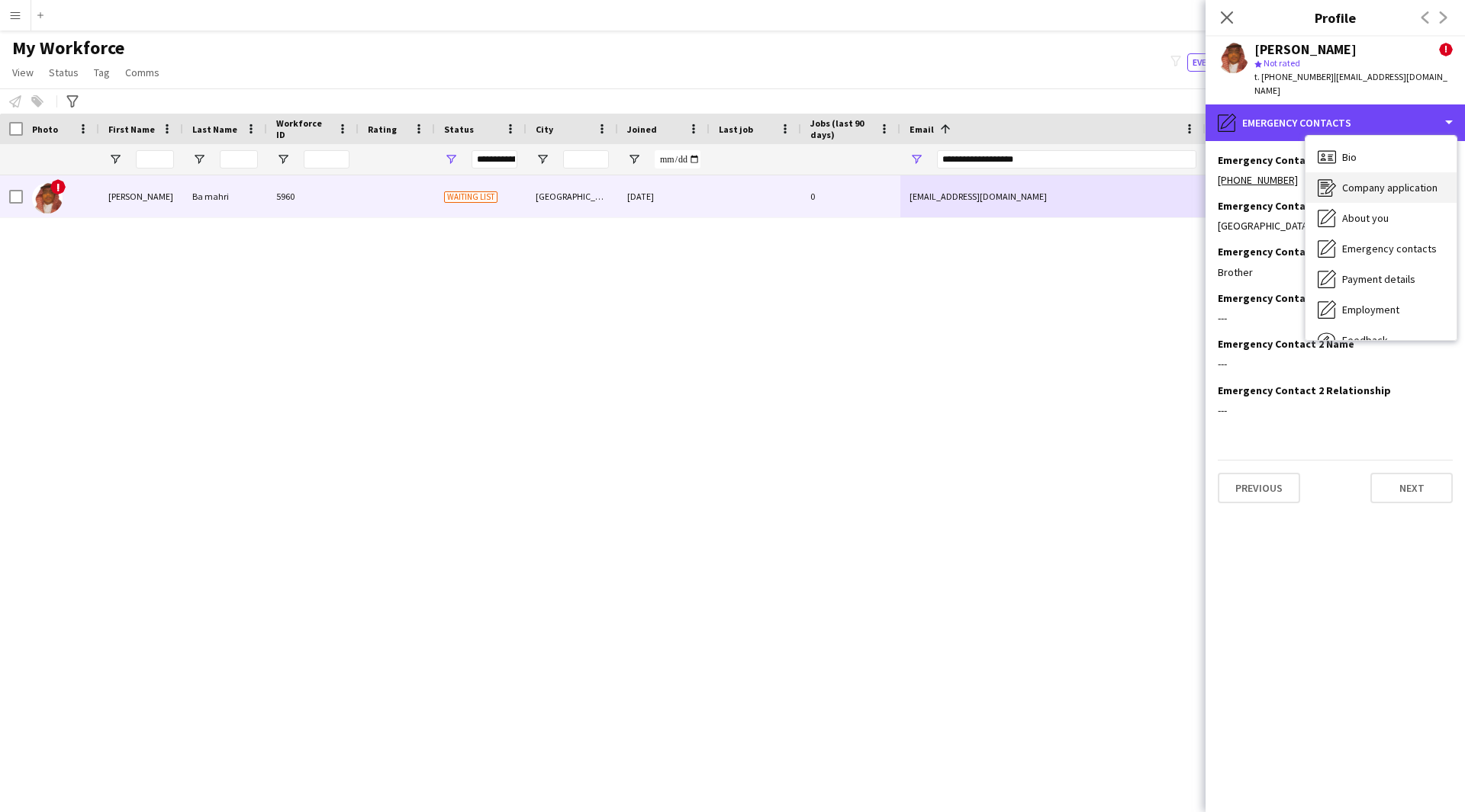
scroll to position [52, 0]
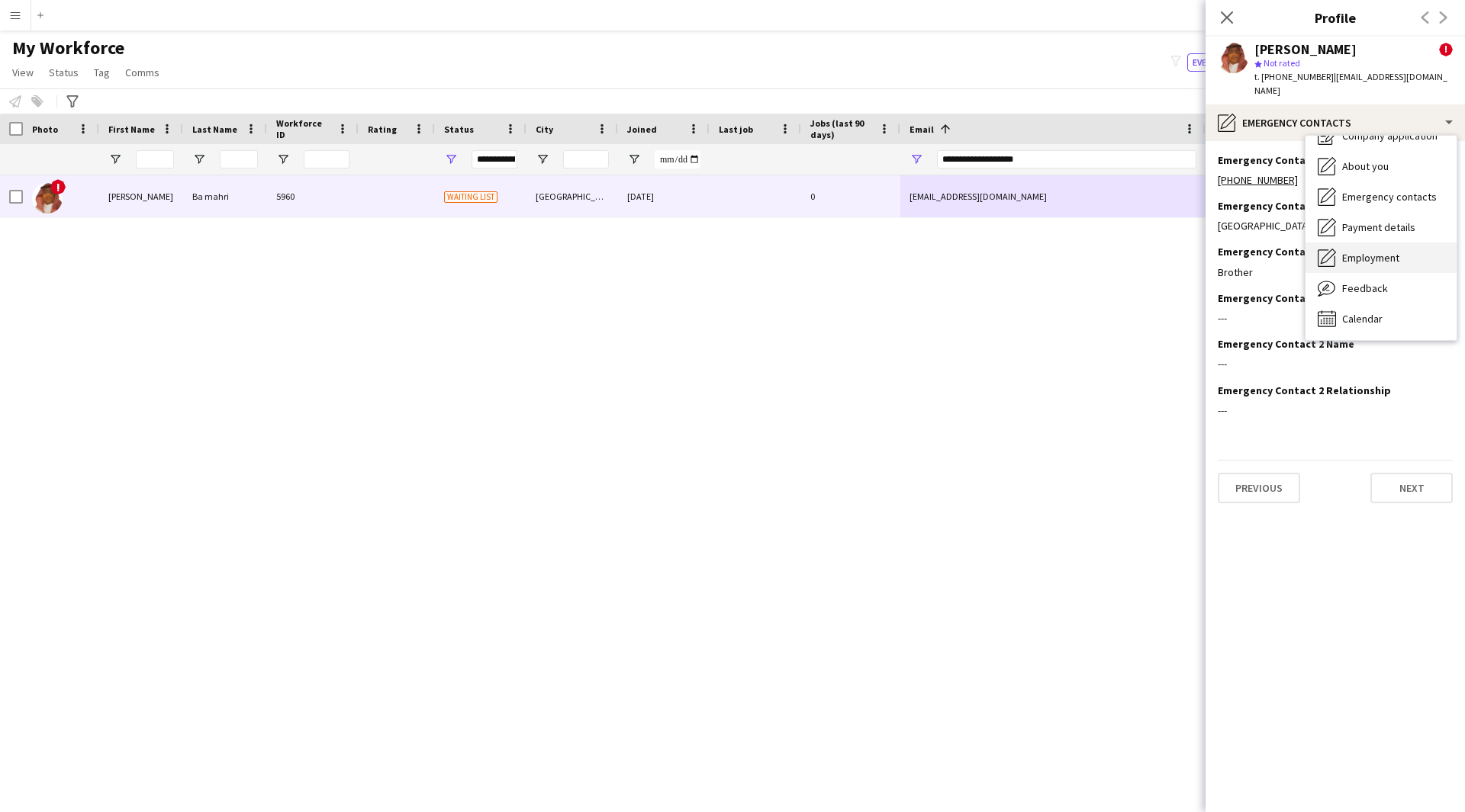
click at [1383, 256] on div "Employment Employment" at bounding box center [1380, 258] width 151 height 31
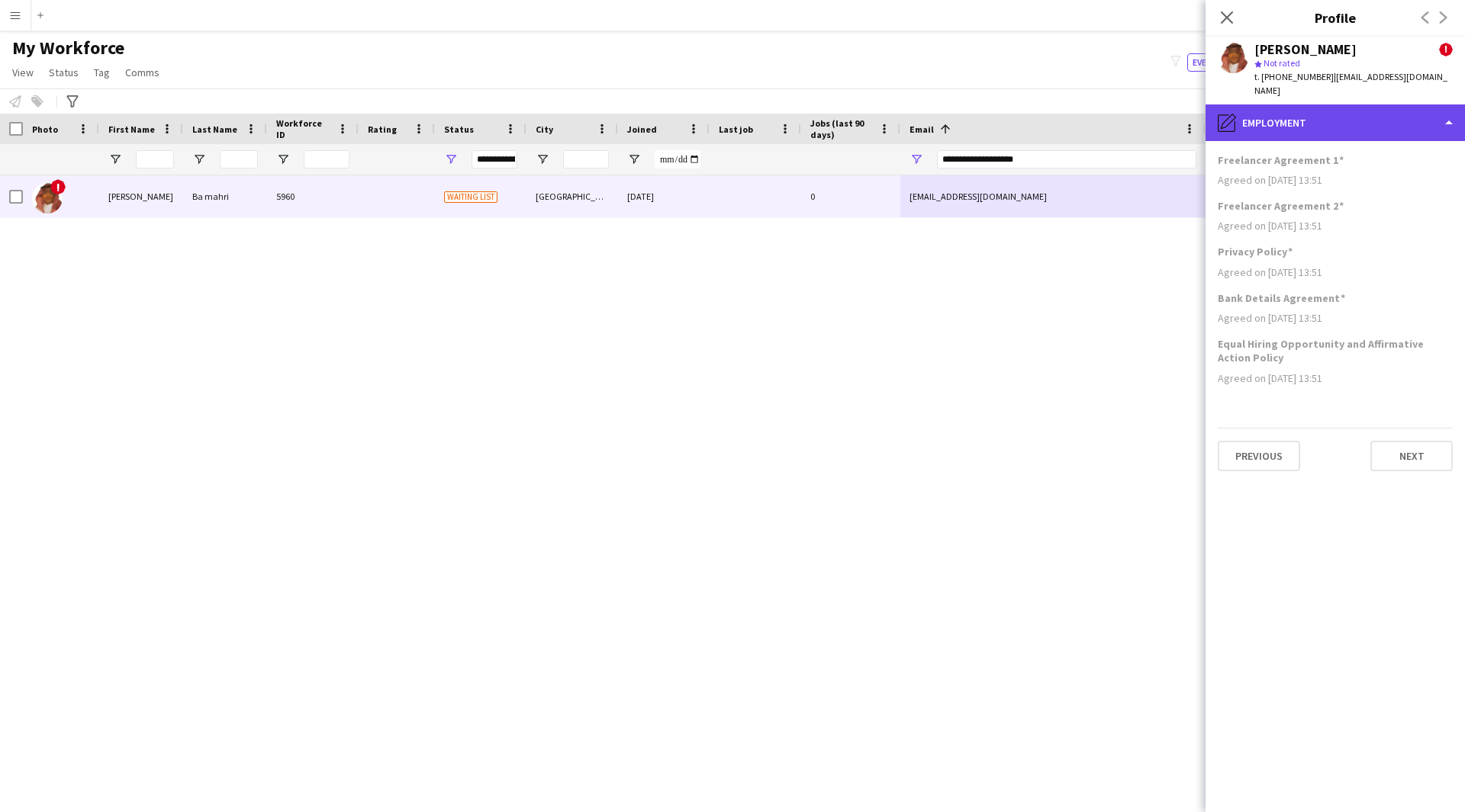
click at [1360, 115] on div "pencil4 Employment" at bounding box center [1335, 123] width 260 height 37
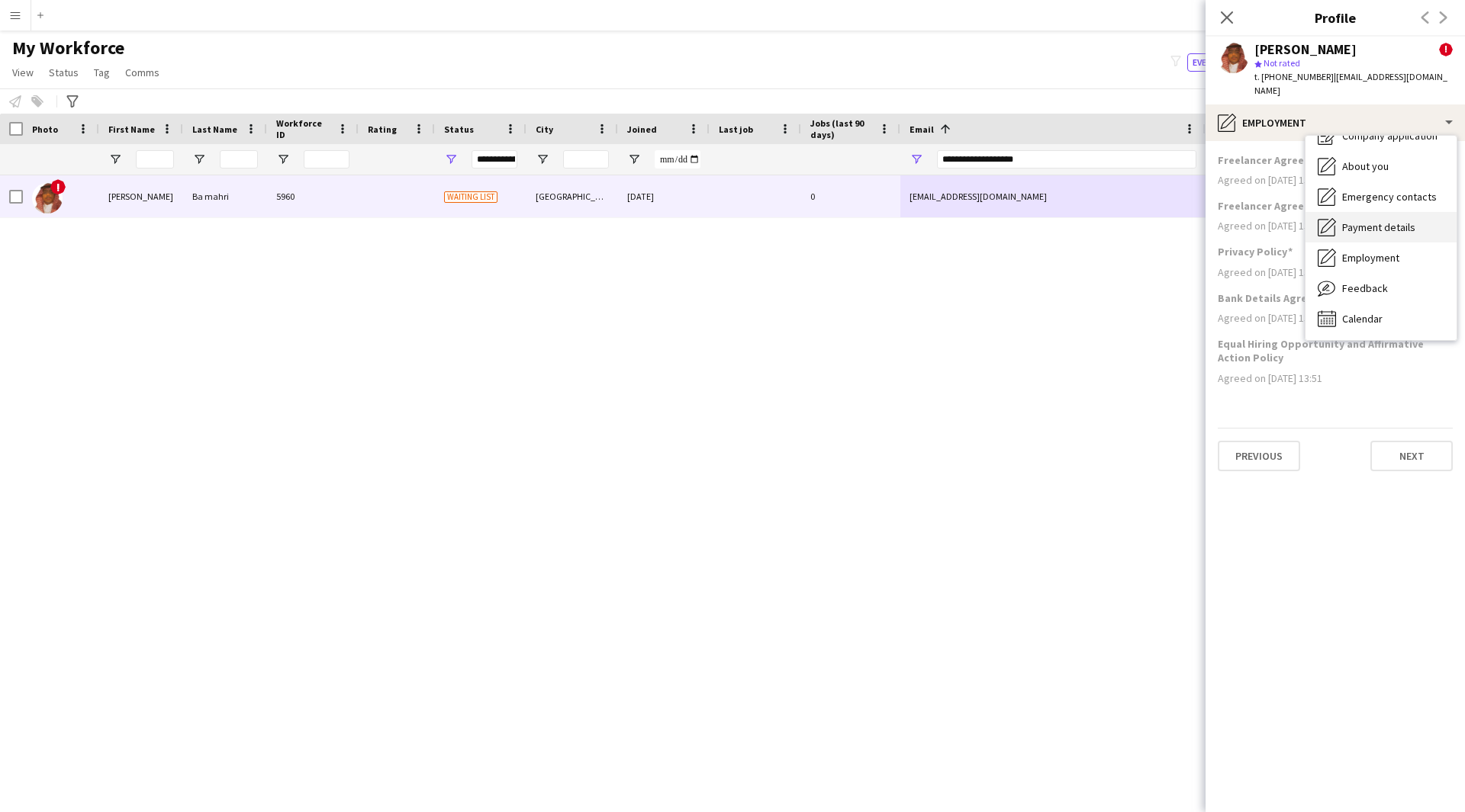
click at [1403, 212] on div "Payment details Payment details" at bounding box center [1380, 227] width 151 height 31
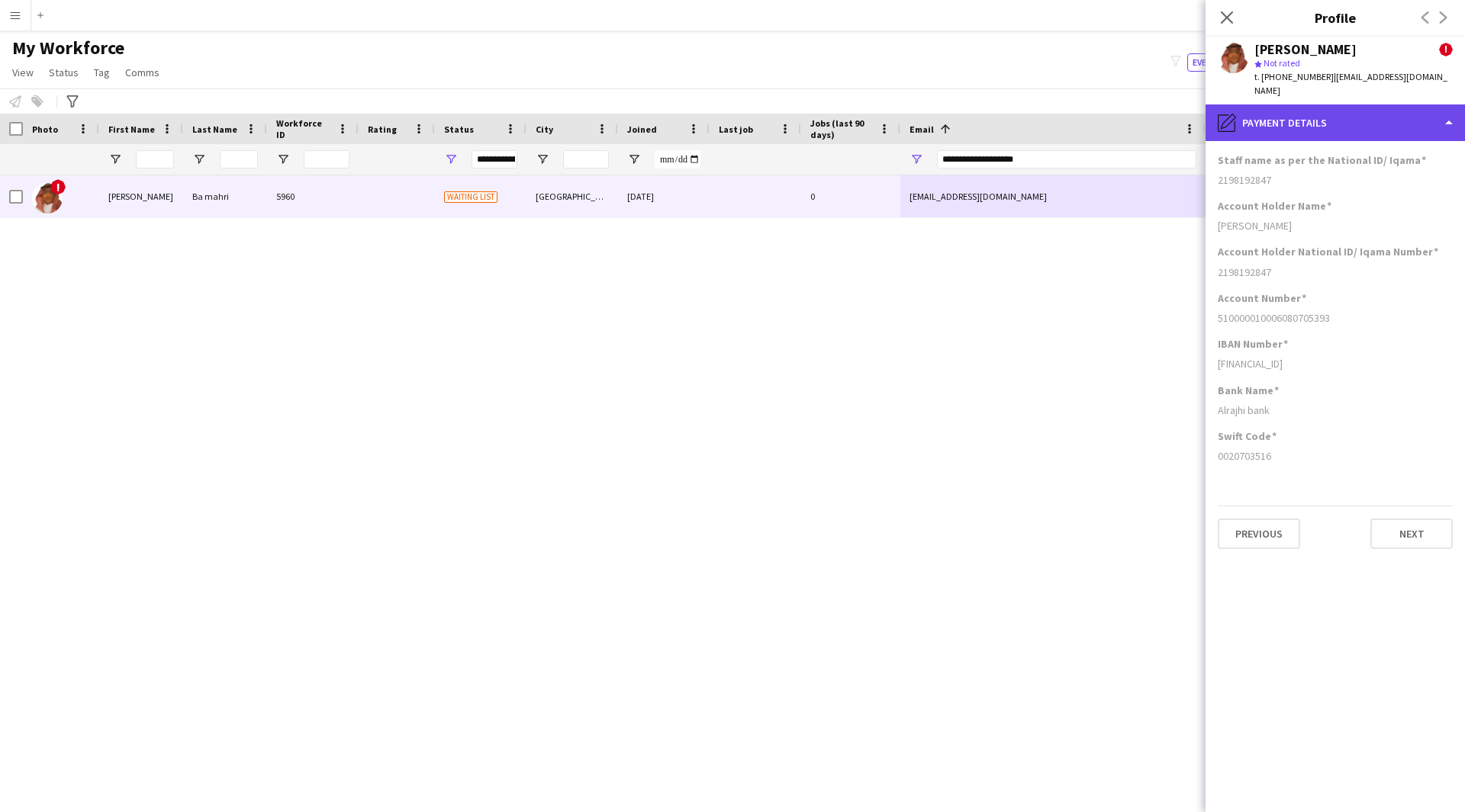
click at [1368, 105] on div "pencil4 Payment details" at bounding box center [1335, 123] width 260 height 37
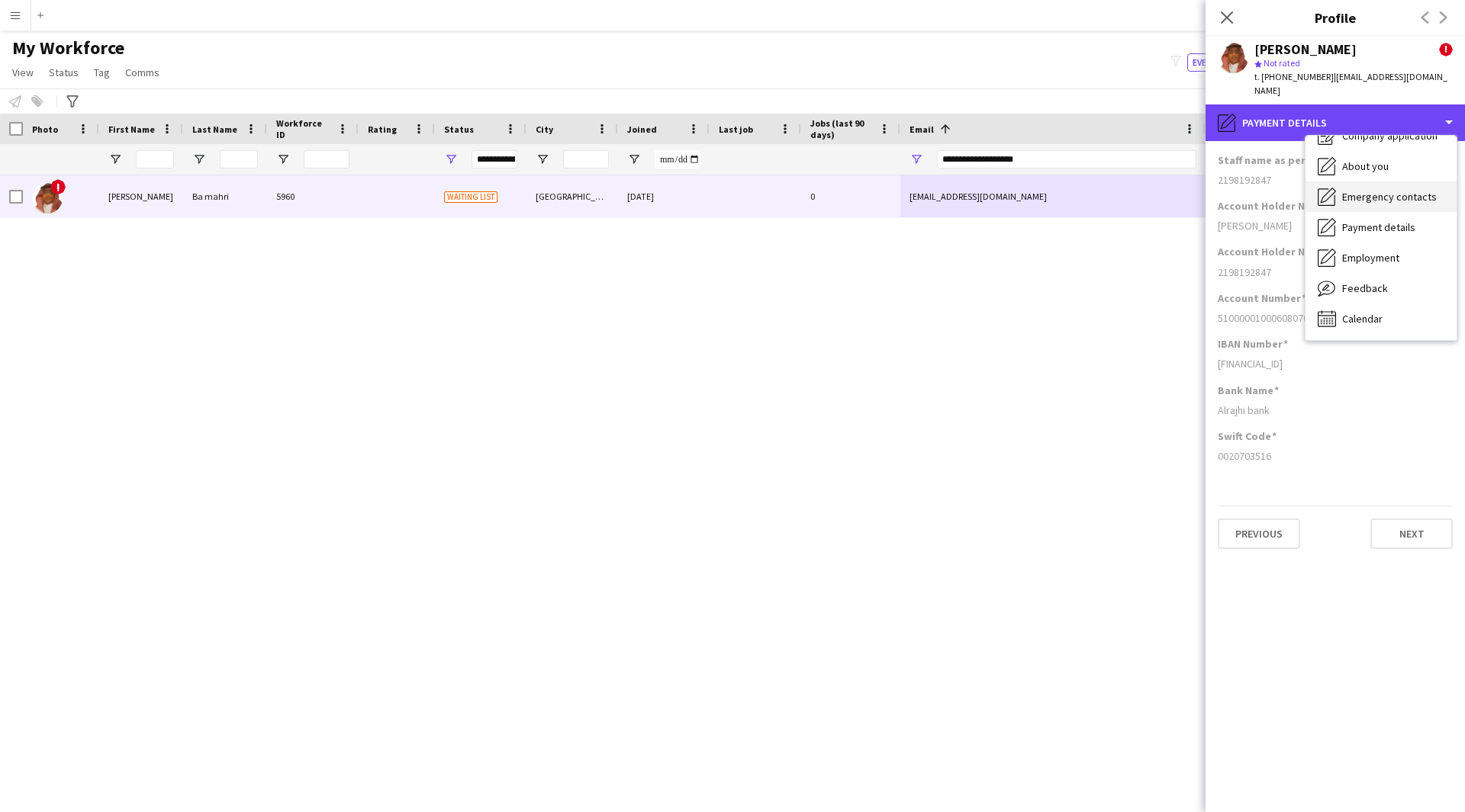
scroll to position [0, 0]
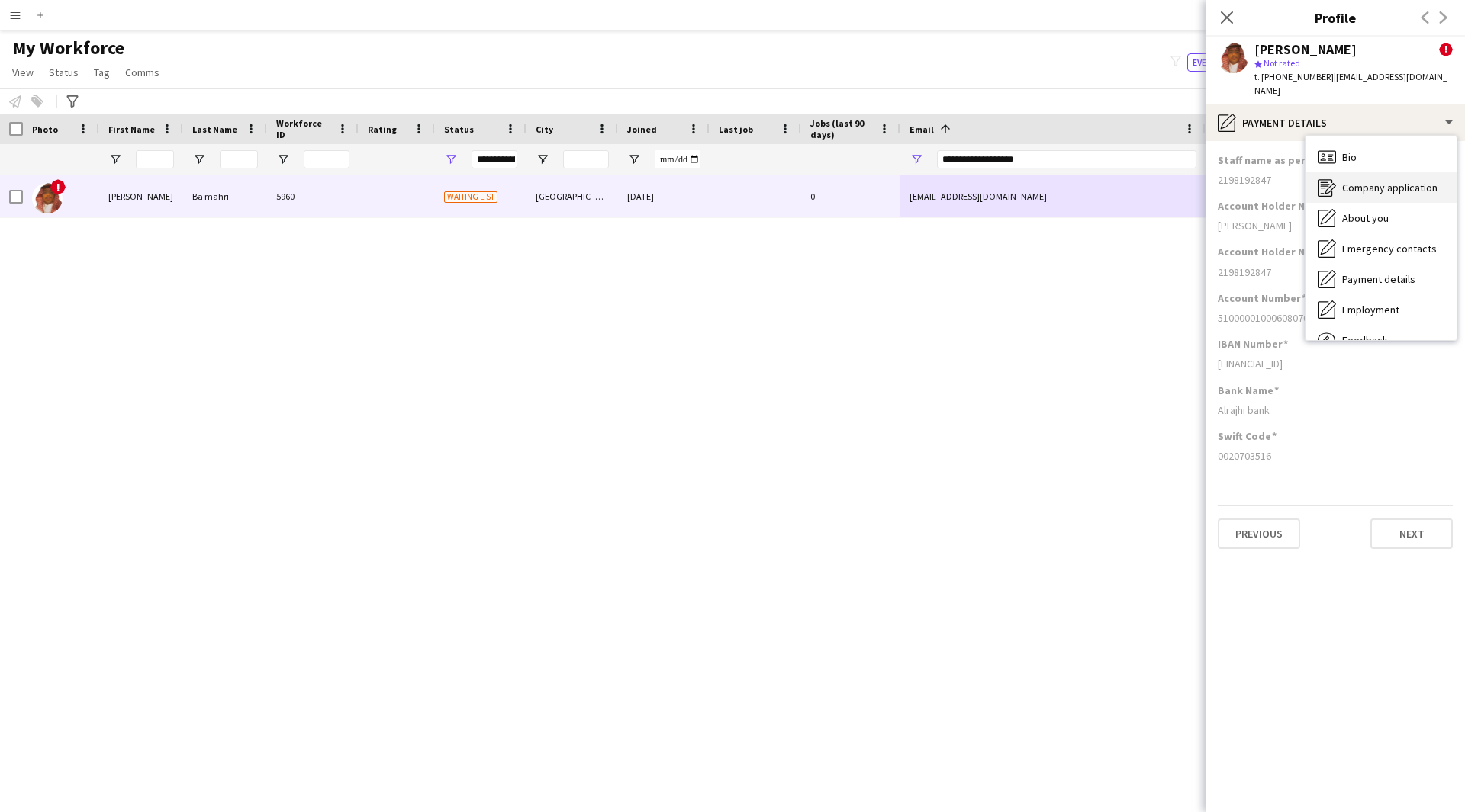
click at [1387, 173] on div "Company application Company application" at bounding box center [1380, 188] width 151 height 31
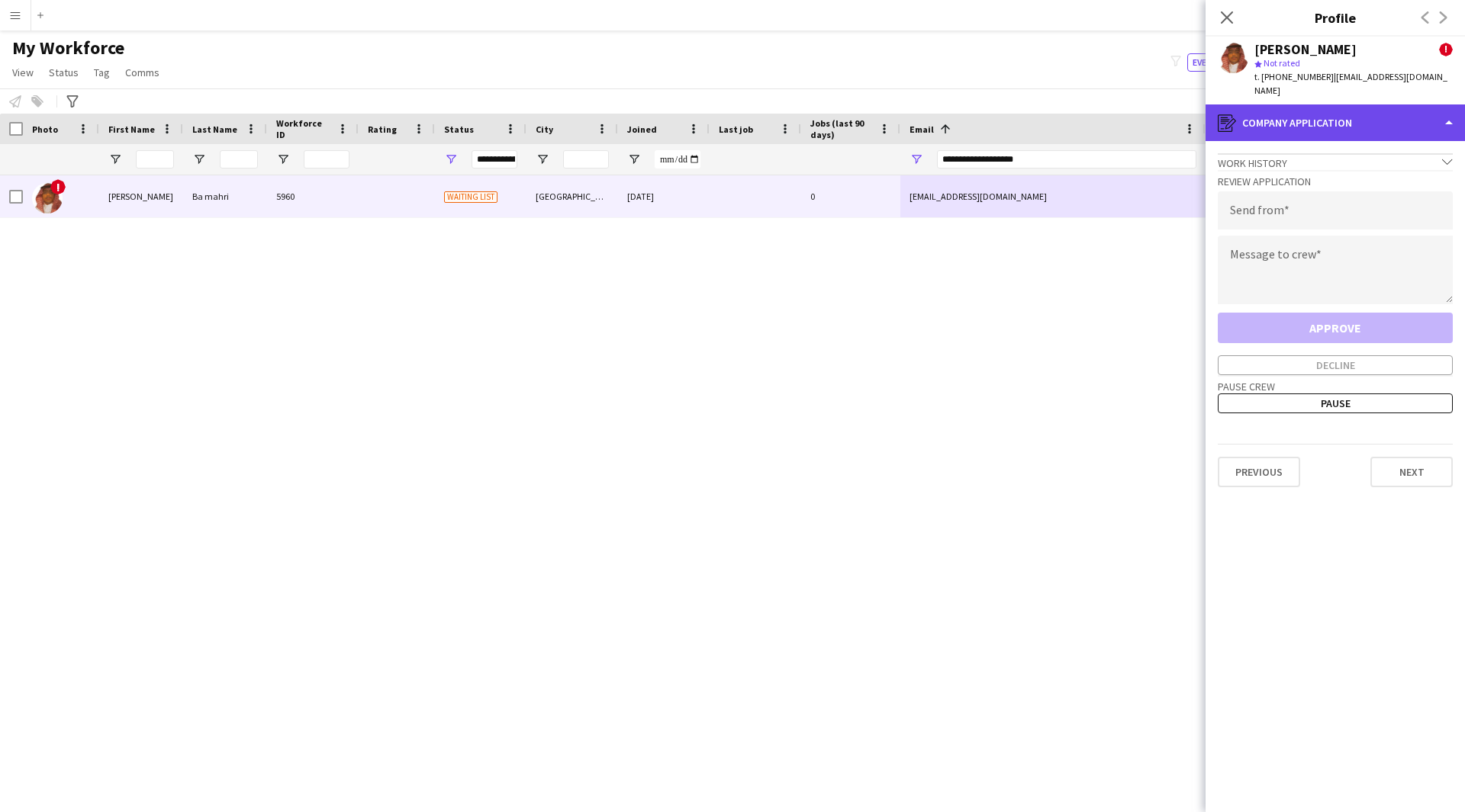
click at [1353, 112] on div "register Company application" at bounding box center [1335, 123] width 260 height 37
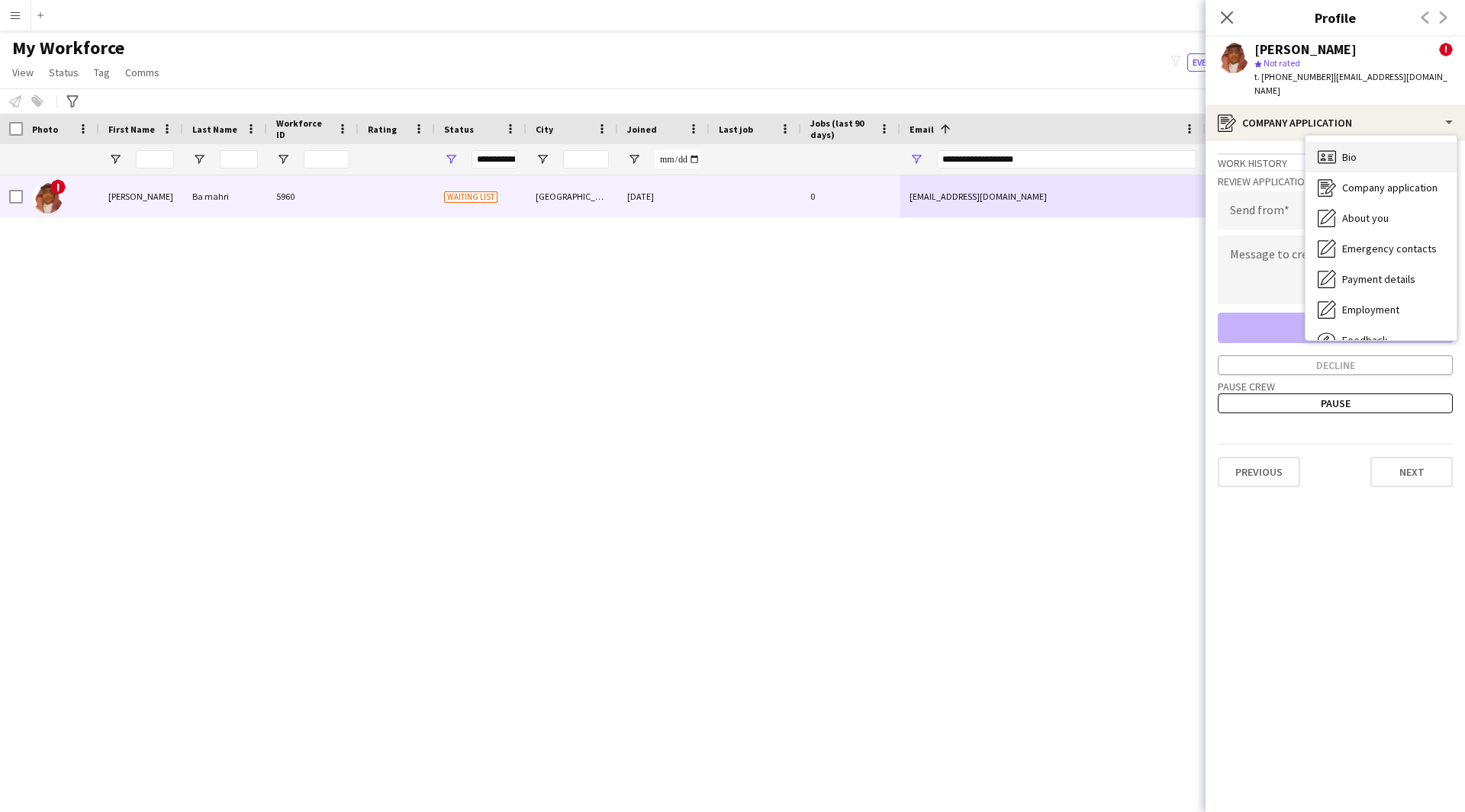
click at [1395, 142] on div "Bio Bio" at bounding box center [1380, 157] width 151 height 31
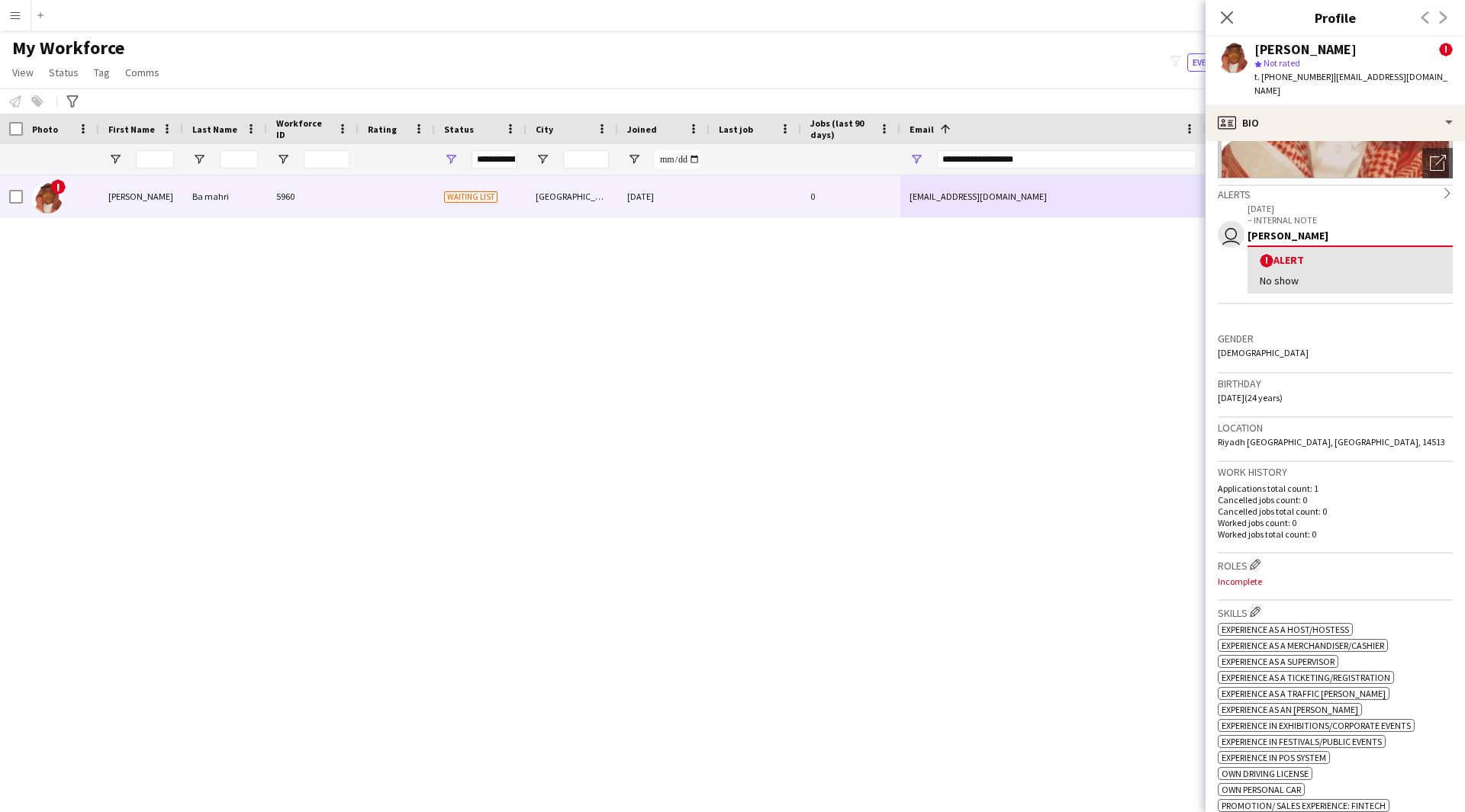
scroll to position [290, 0]
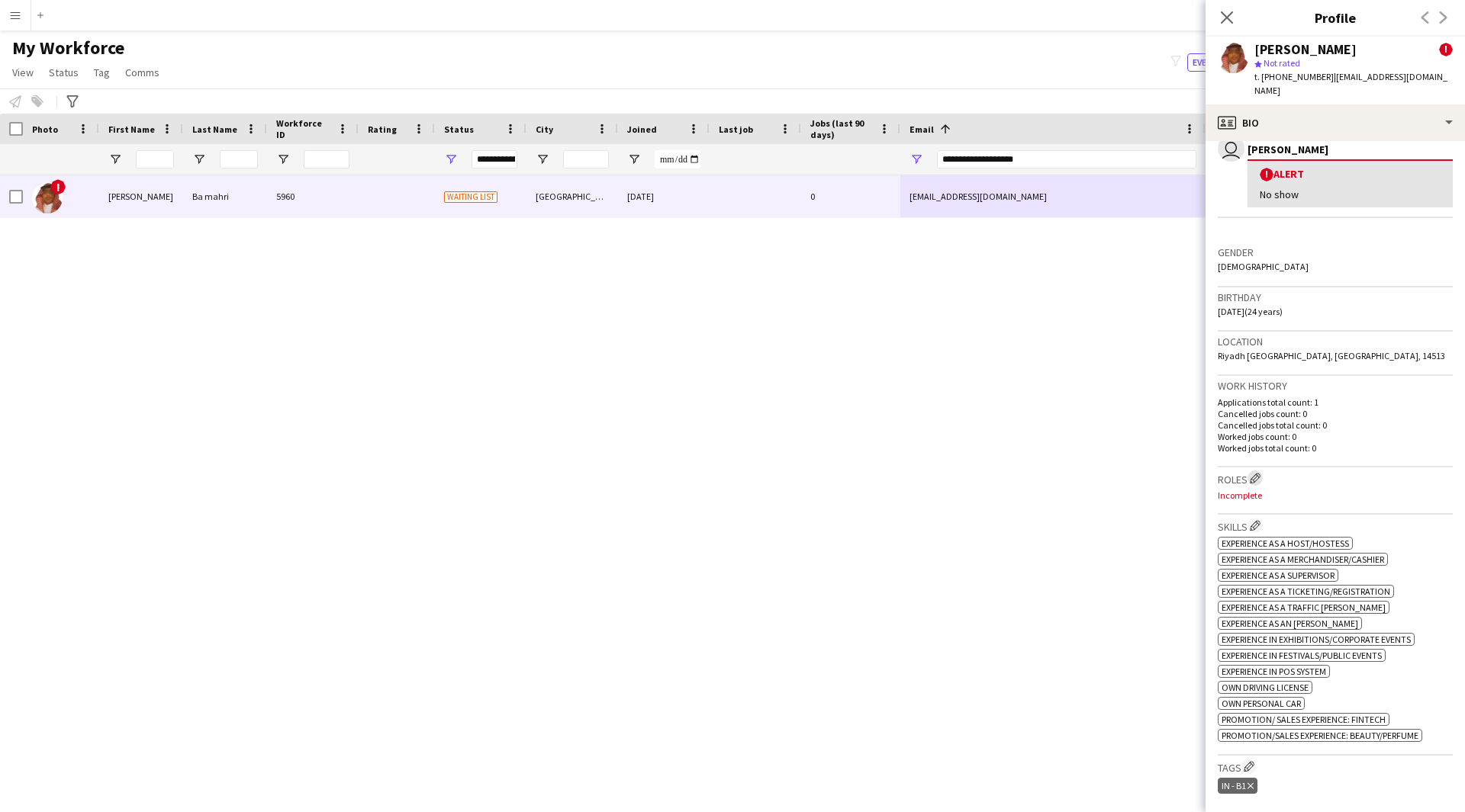
click at [1250, 470] on button "Edit crew company roles" at bounding box center [1254, 477] width 15 height 15
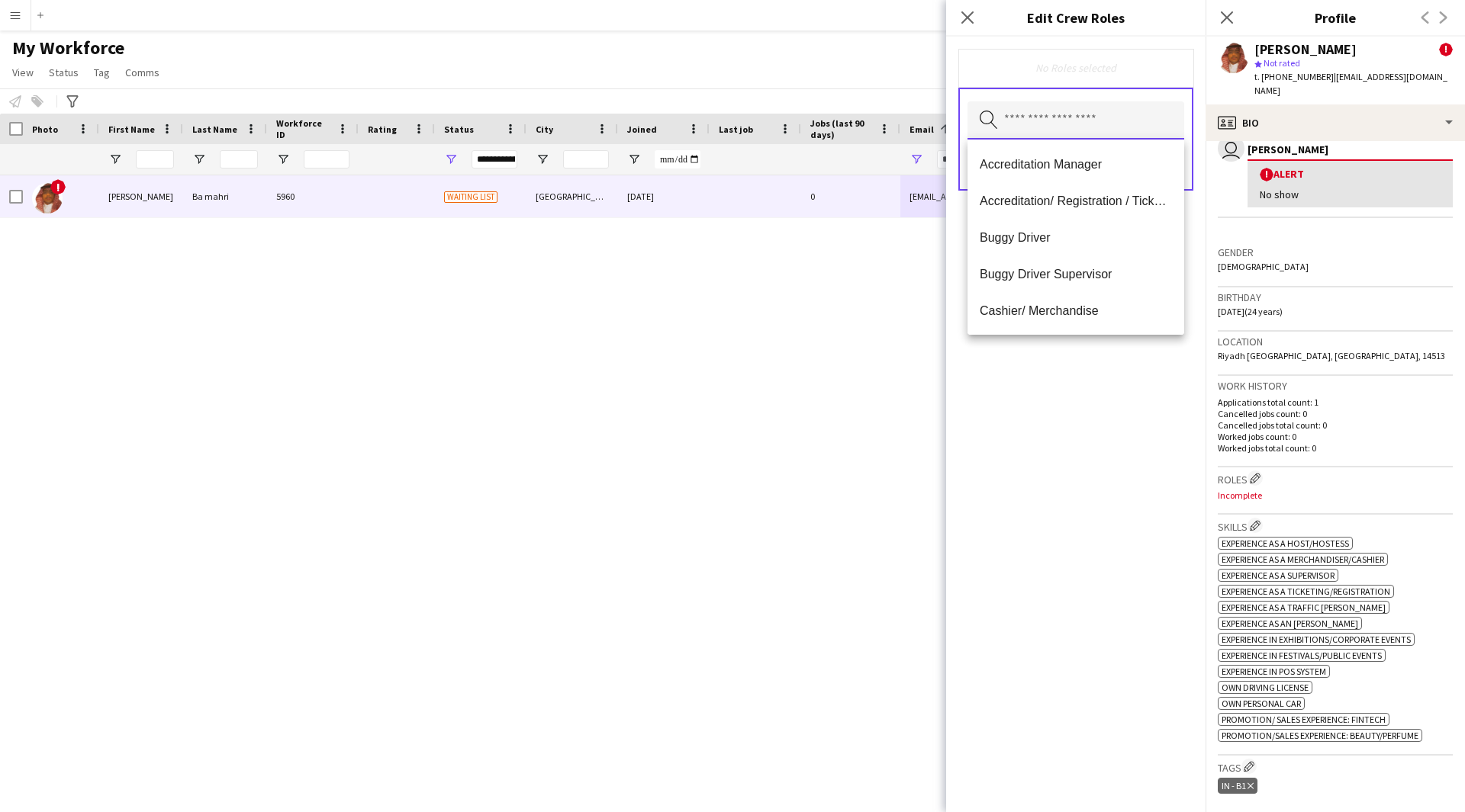
click at [1071, 134] on input "text" at bounding box center [1075, 121] width 217 height 38
type input "*"
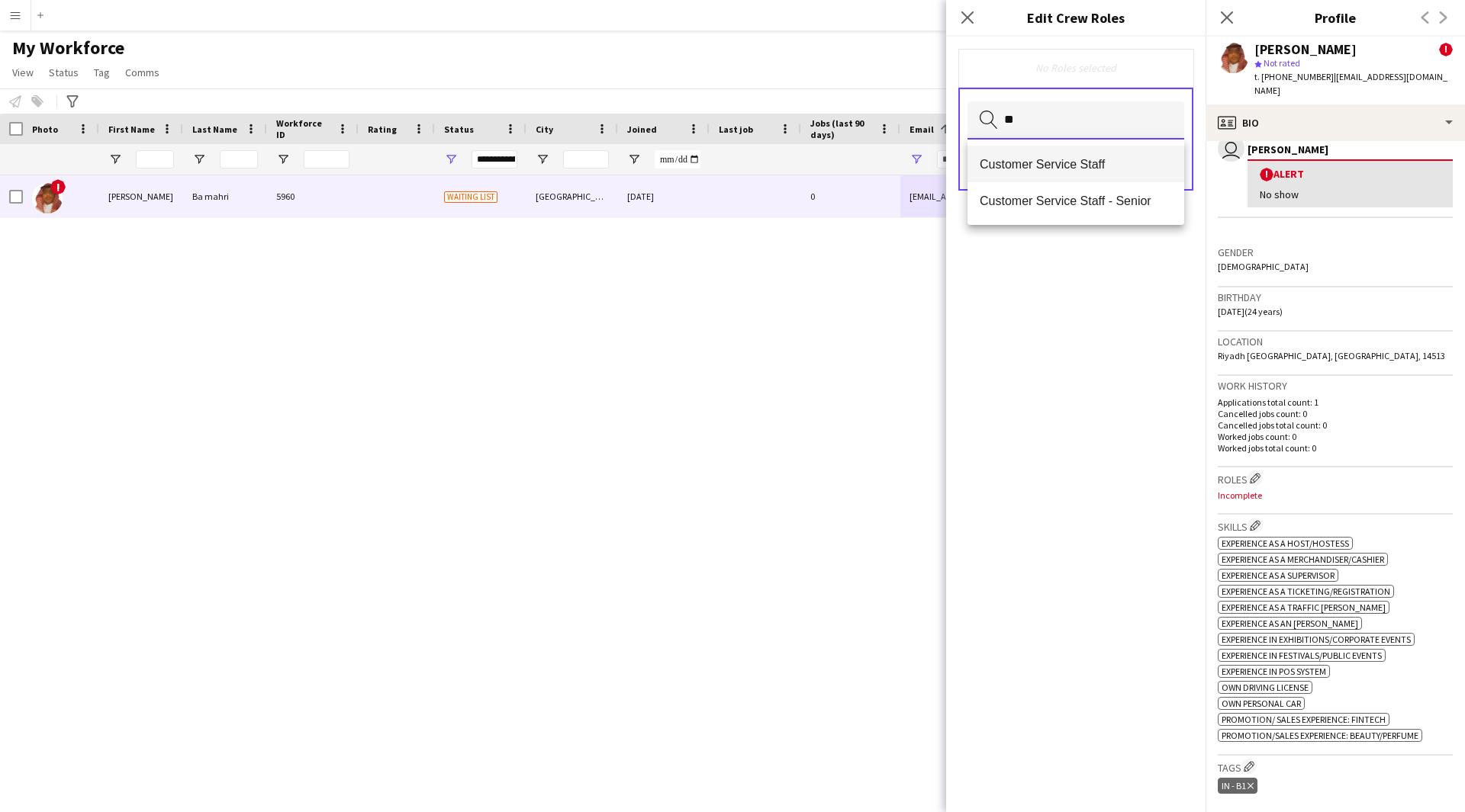
type input "**"
click at [1072, 164] on span "Customer Service Staff" at bounding box center [1075, 164] width 192 height 15
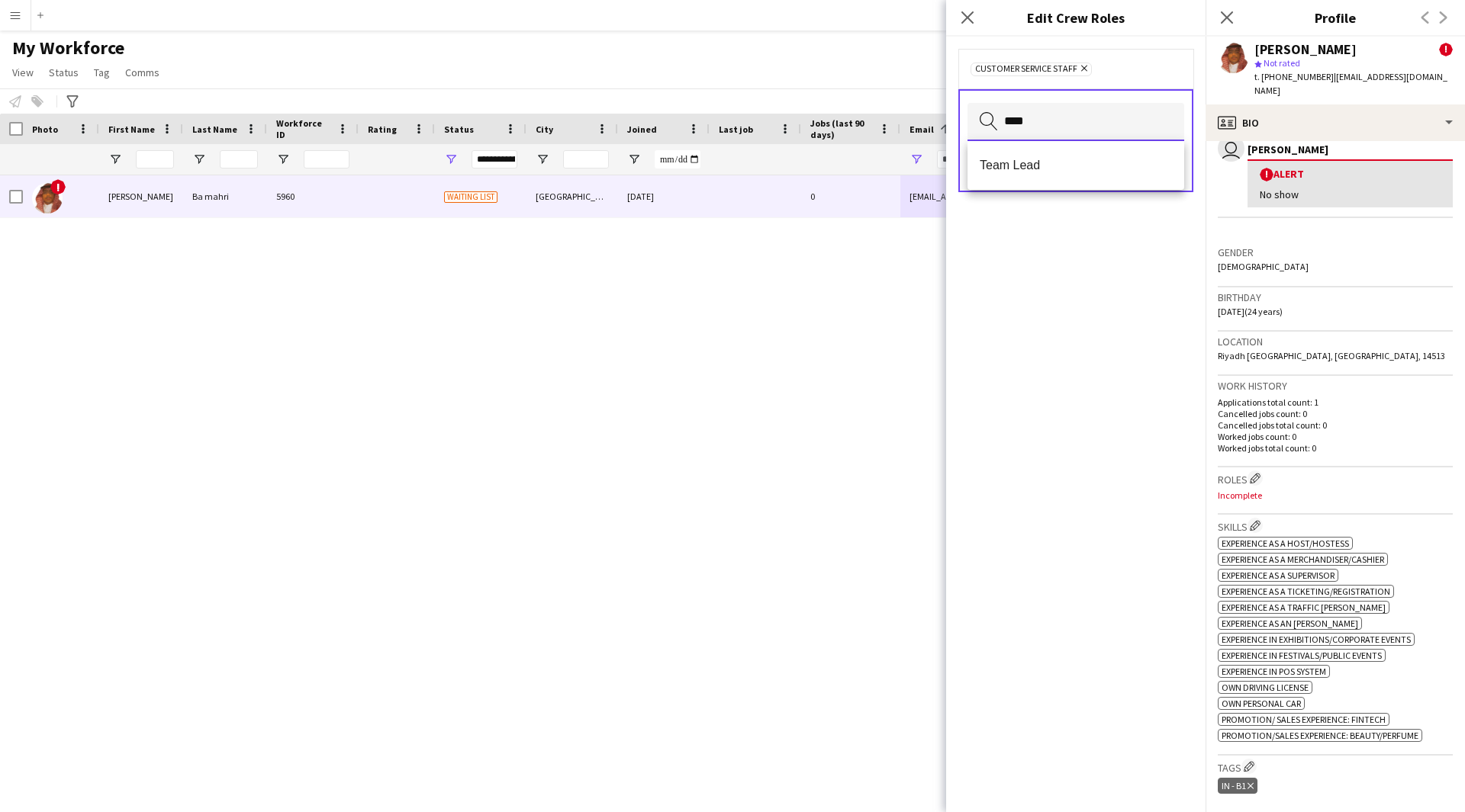
type input "****"
click at [1072, 164] on span "Team Lead" at bounding box center [1075, 165] width 192 height 15
type input "**"
click at [1071, 162] on span "Host/ Hostess" at bounding box center [1075, 165] width 192 height 15
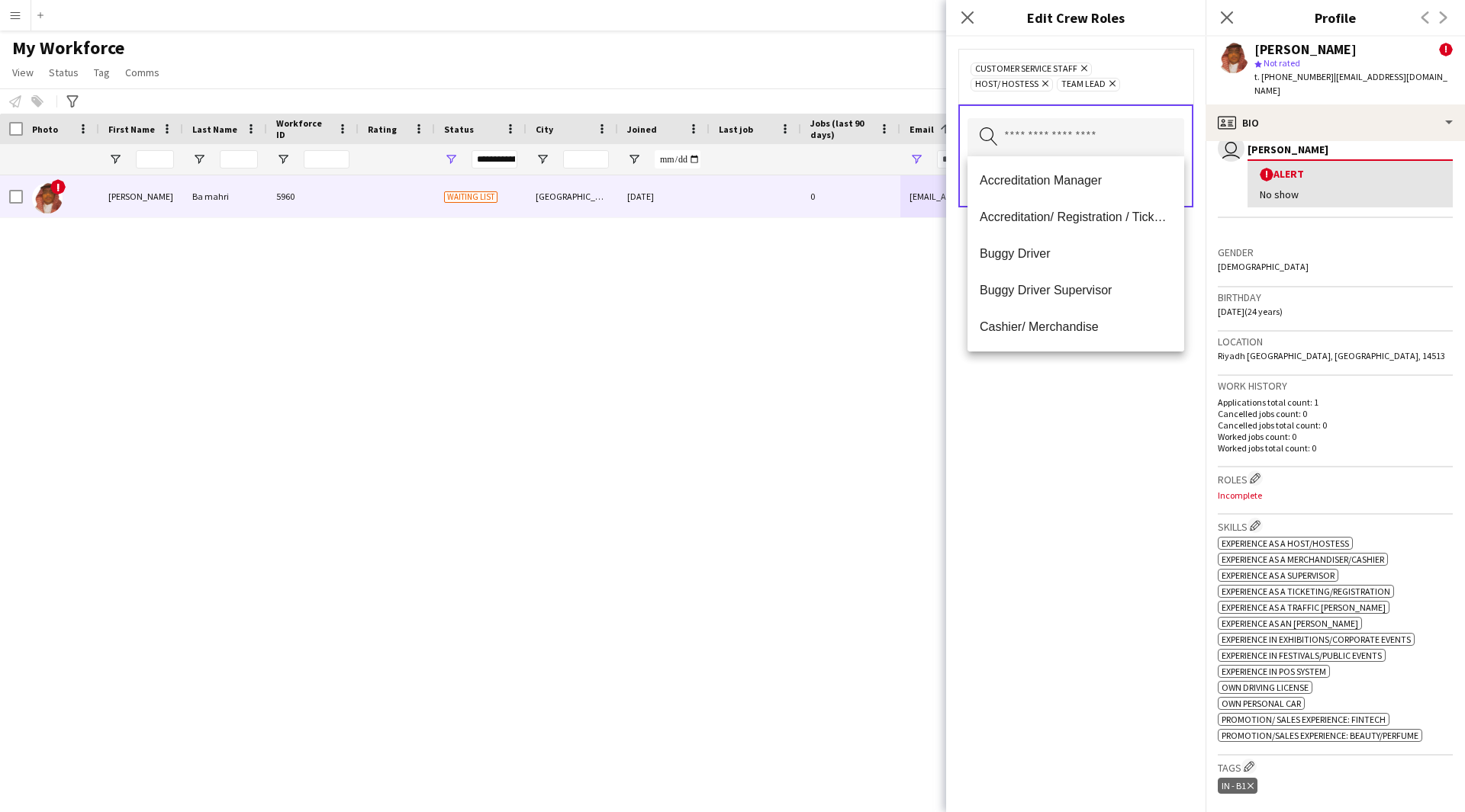
click at [1122, 512] on div "Customer Service Staff Remove Host/ Hostess Remove Team Lead Remove Search by r…" at bounding box center [1076, 424] width 260 height 775
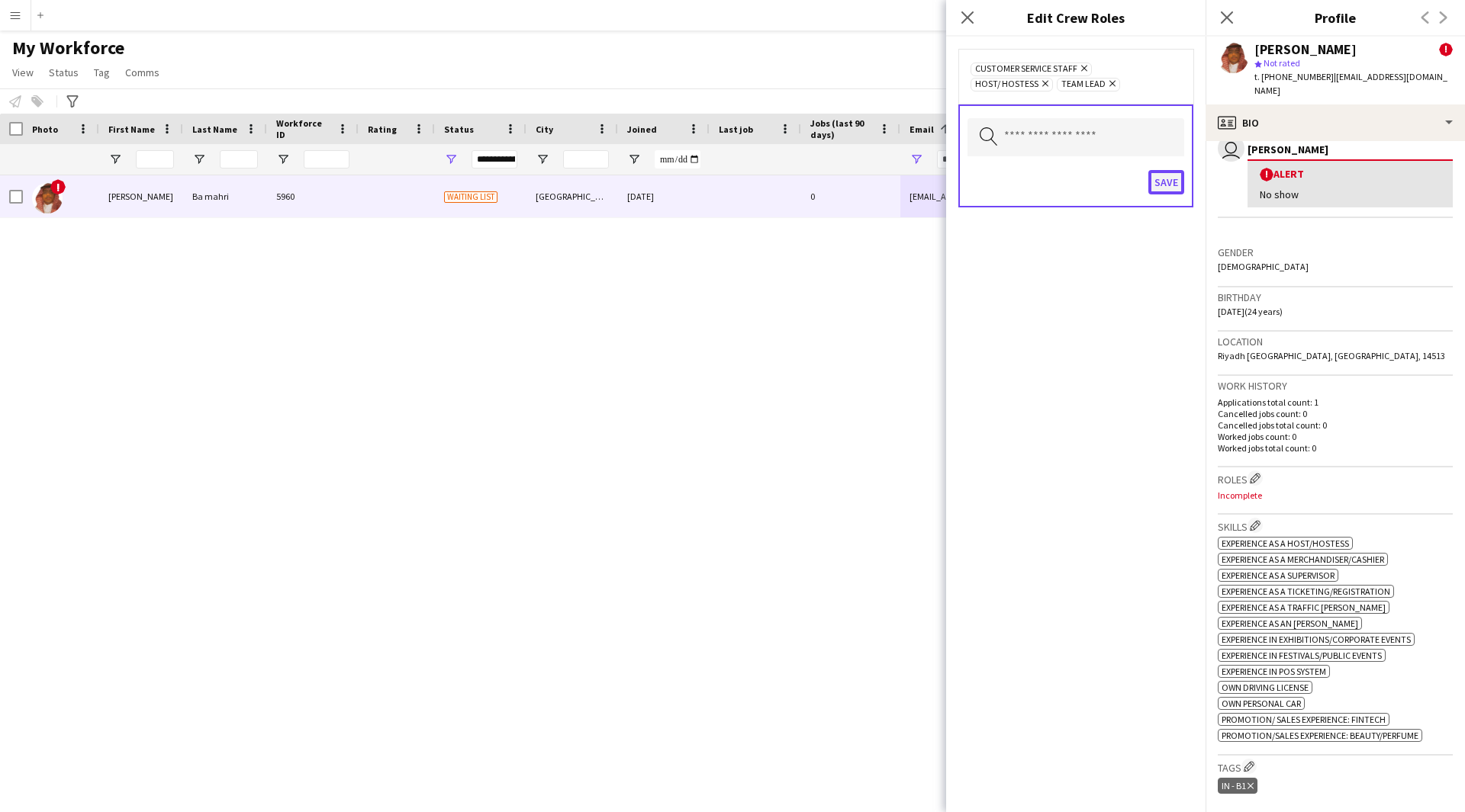
click at [1158, 194] on button "Save" at bounding box center [1166, 182] width 36 height 24
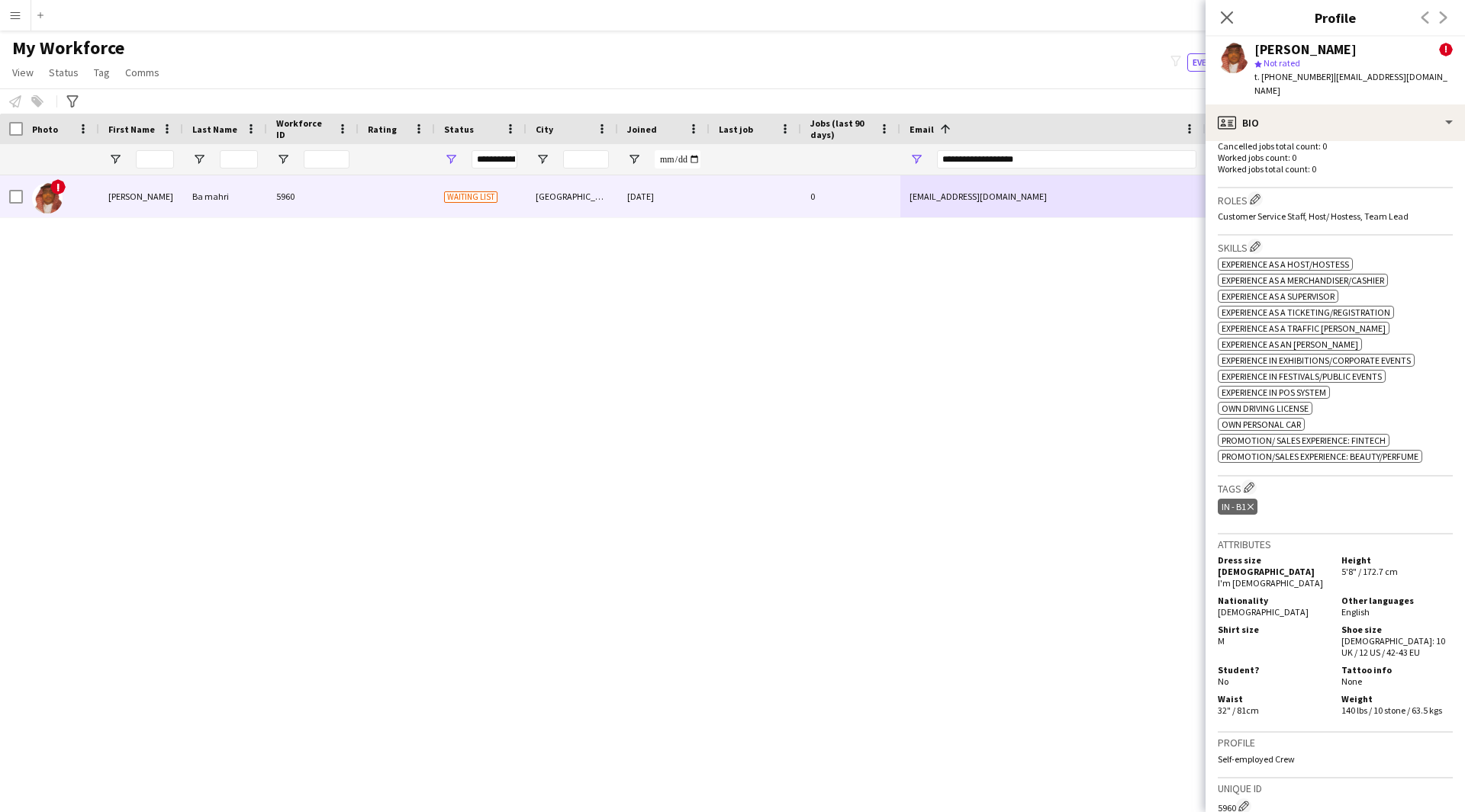
scroll to position [570, 0]
click at [1250, 480] on app-icon "Edit crew company tags" at bounding box center [1248, 485] width 11 height 11
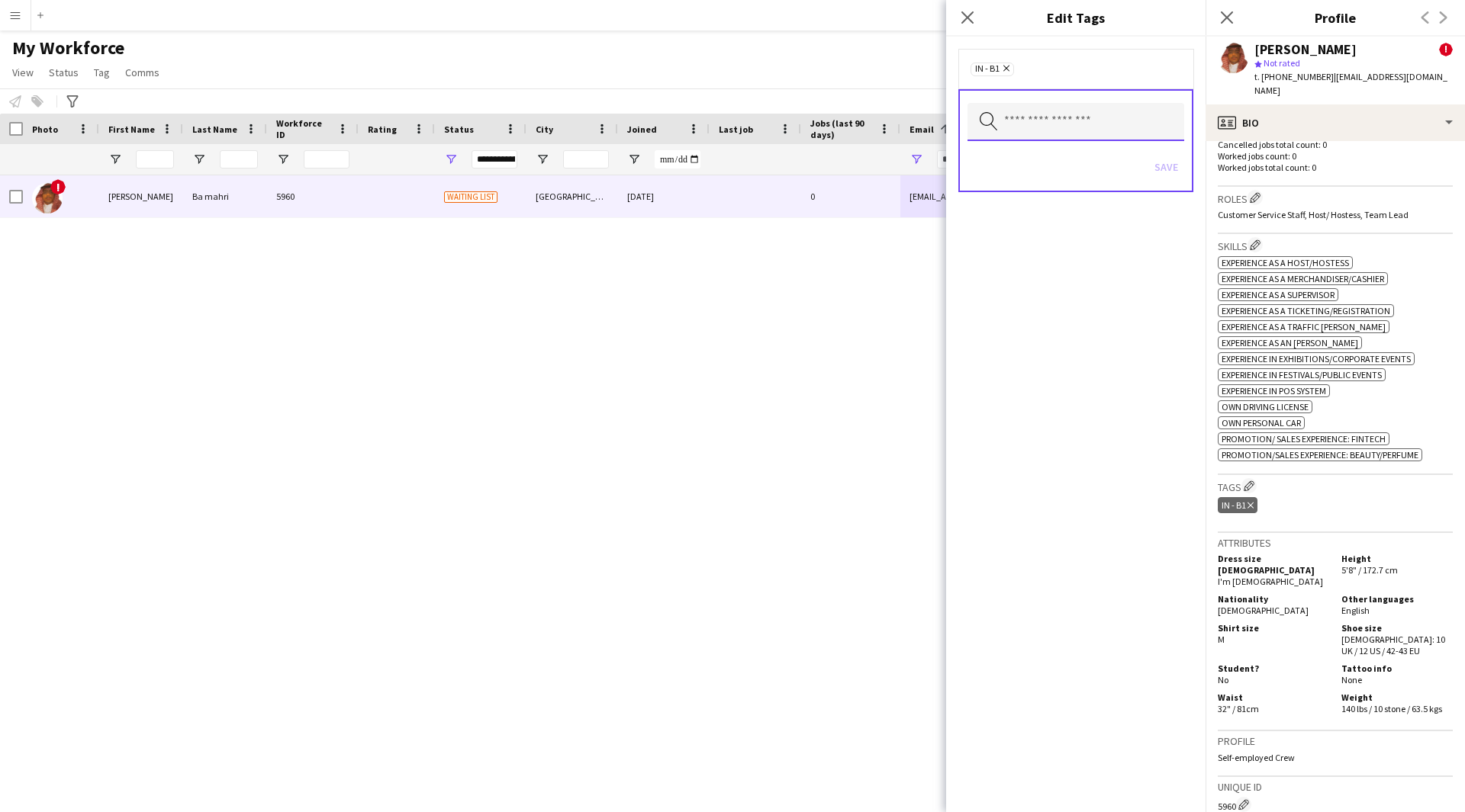
click at [1033, 125] on input "text" at bounding box center [1075, 122] width 217 height 38
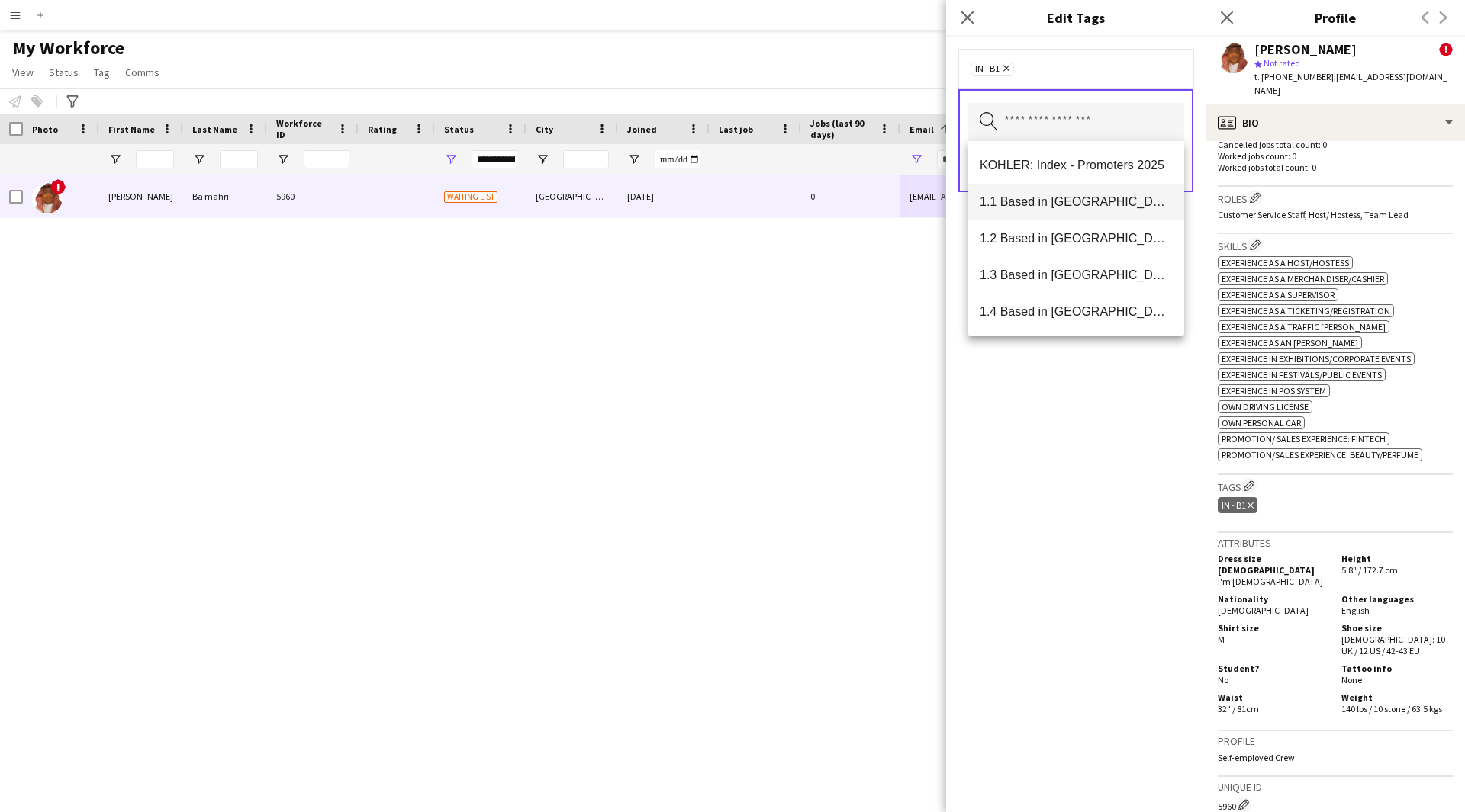
click at [1066, 197] on span "1.1 Based in [GEOGRAPHIC_DATA]" at bounding box center [1075, 202] width 192 height 15
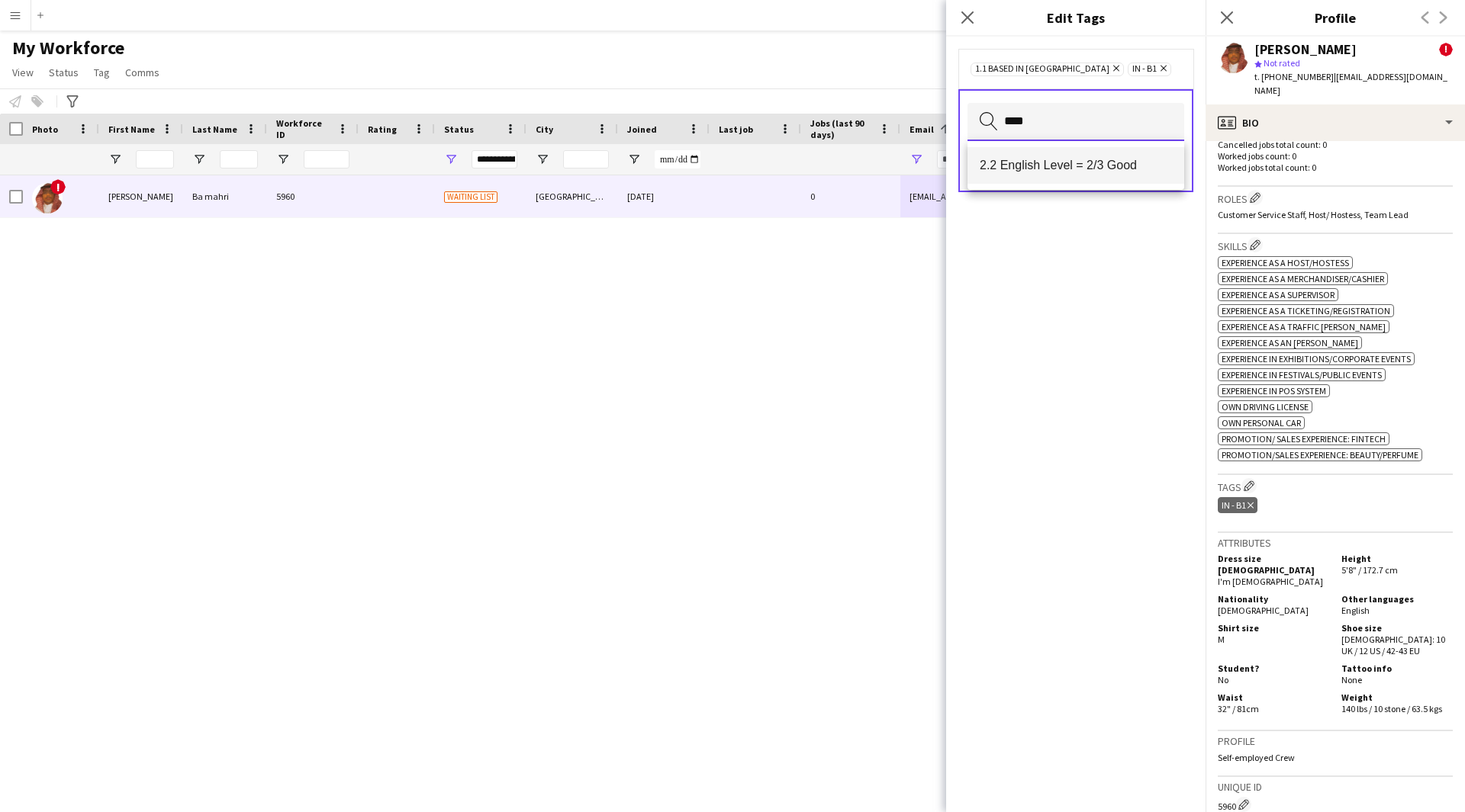
type input "****"
click at [1096, 162] on span "2.2 English Level = 2/3 Good" at bounding box center [1075, 165] width 192 height 15
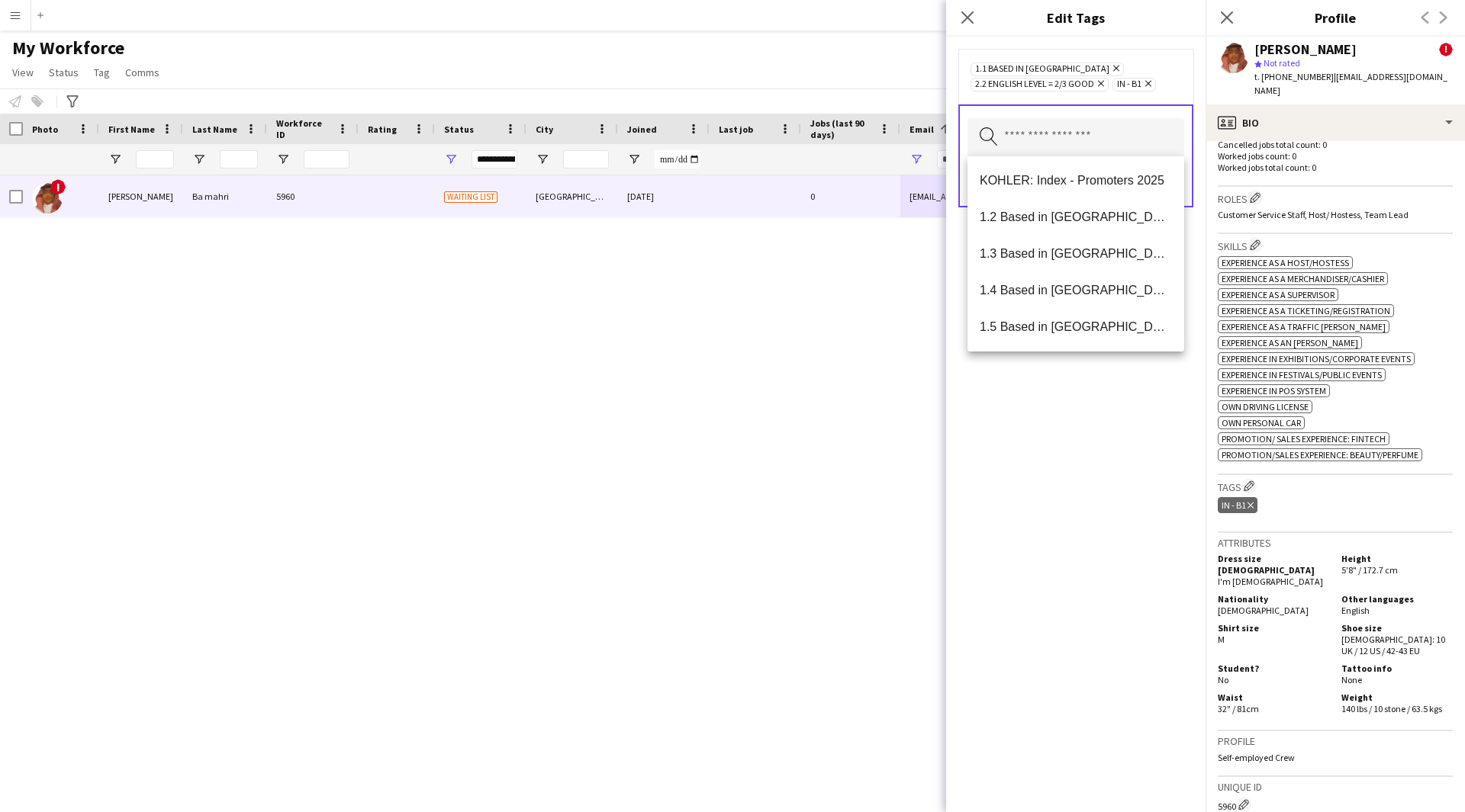
click at [1111, 457] on div "1.1 Based in [GEOGRAPHIC_DATA] Remove 2.2 English Level = 2/3 Good Remove IN - …" at bounding box center [1076, 424] width 260 height 775
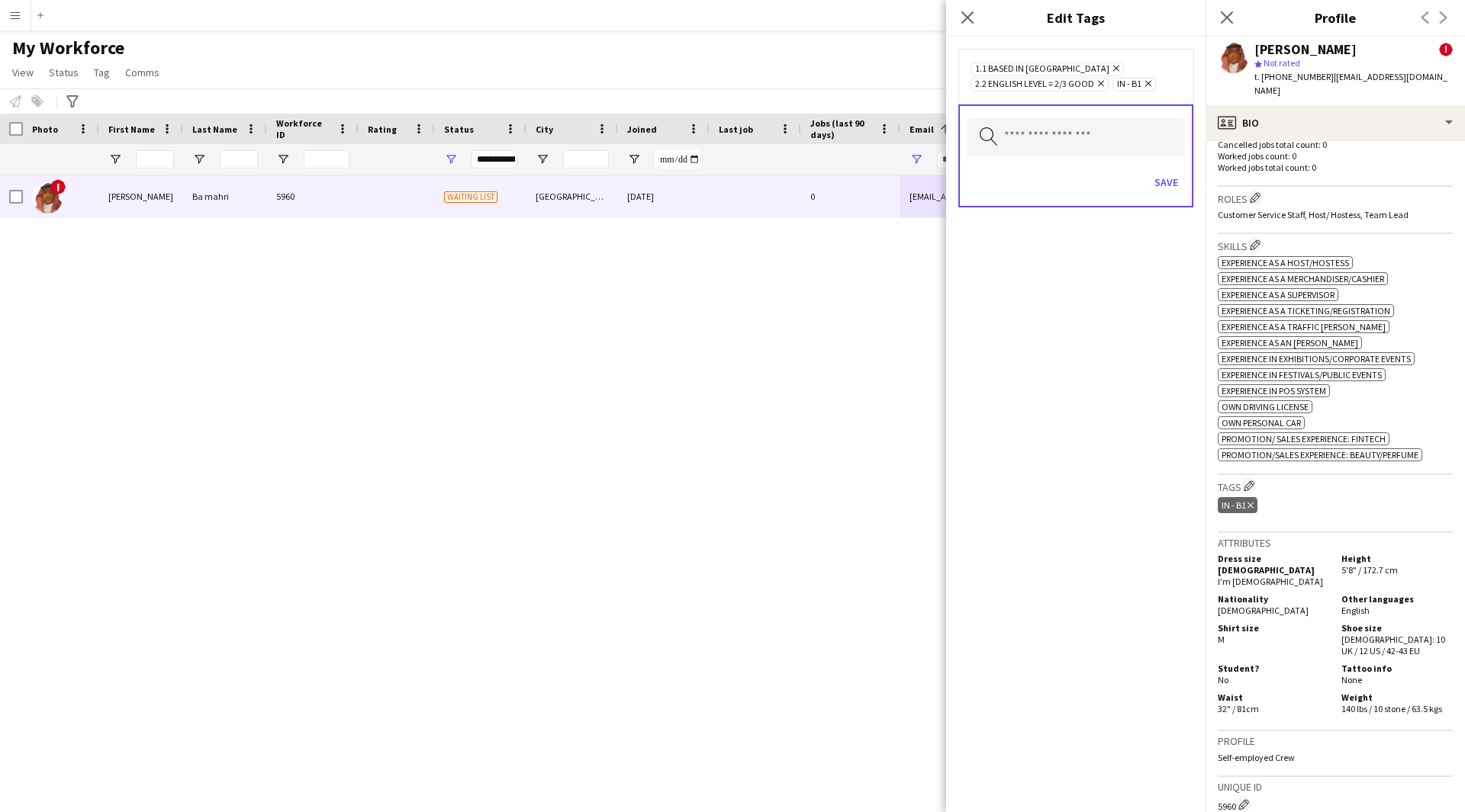
click at [1069, 156] on div "Search by tag name Save" at bounding box center [1075, 156] width 235 height 103
click at [1081, 142] on input "text" at bounding box center [1075, 137] width 217 height 38
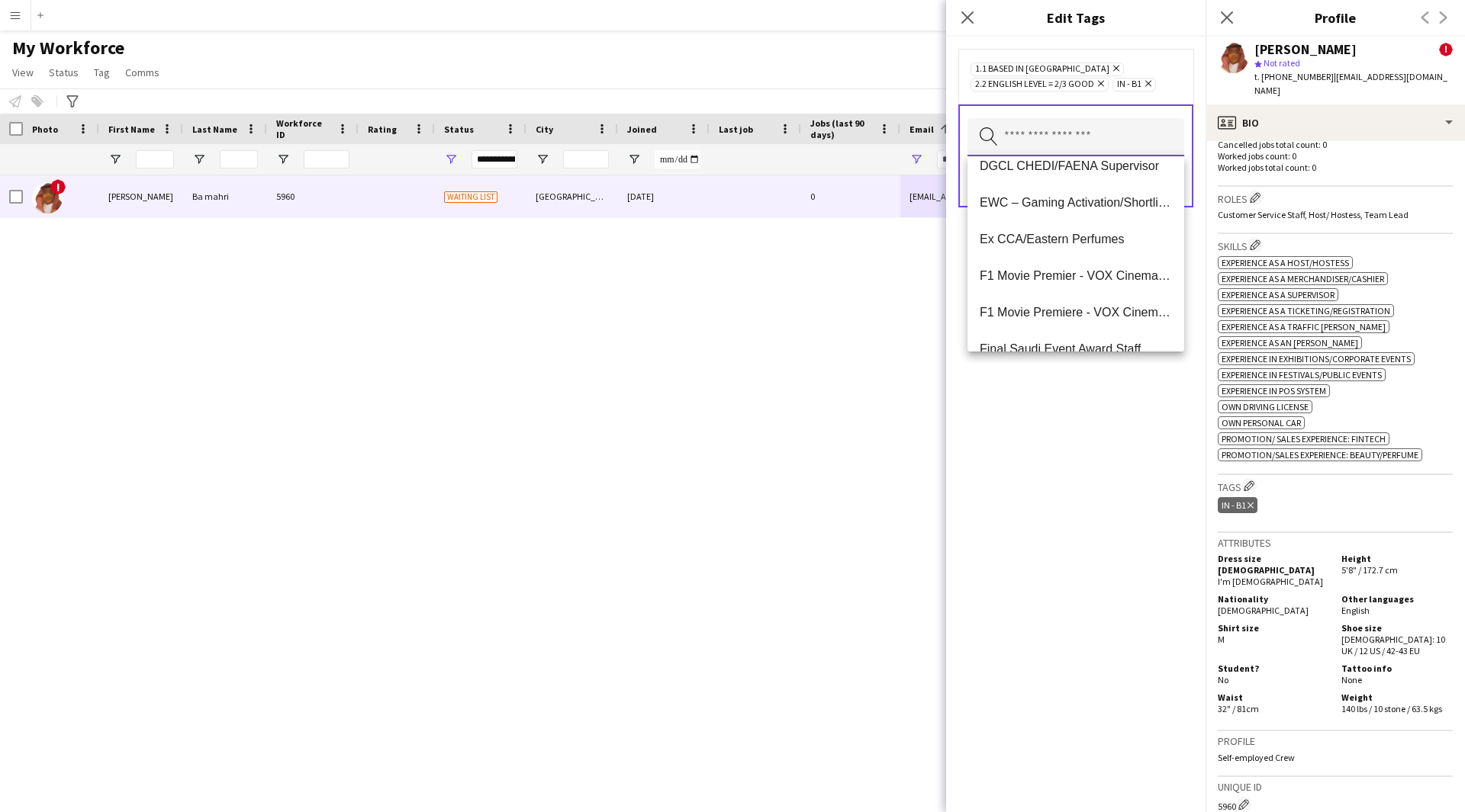
scroll to position [0, 0]
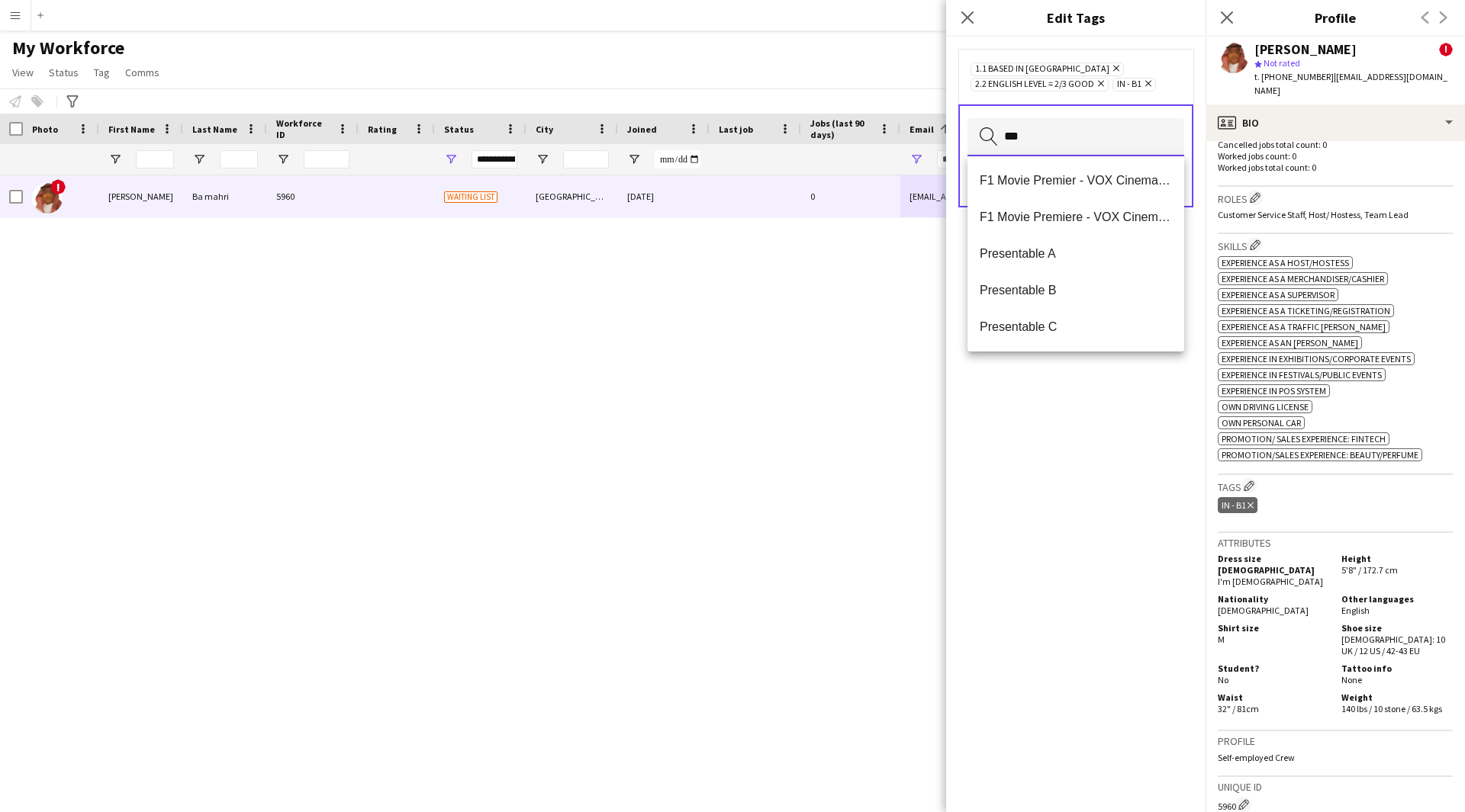
type input "***"
click at [1094, 277] on mat-option "Presentable B" at bounding box center [1075, 291] width 217 height 37
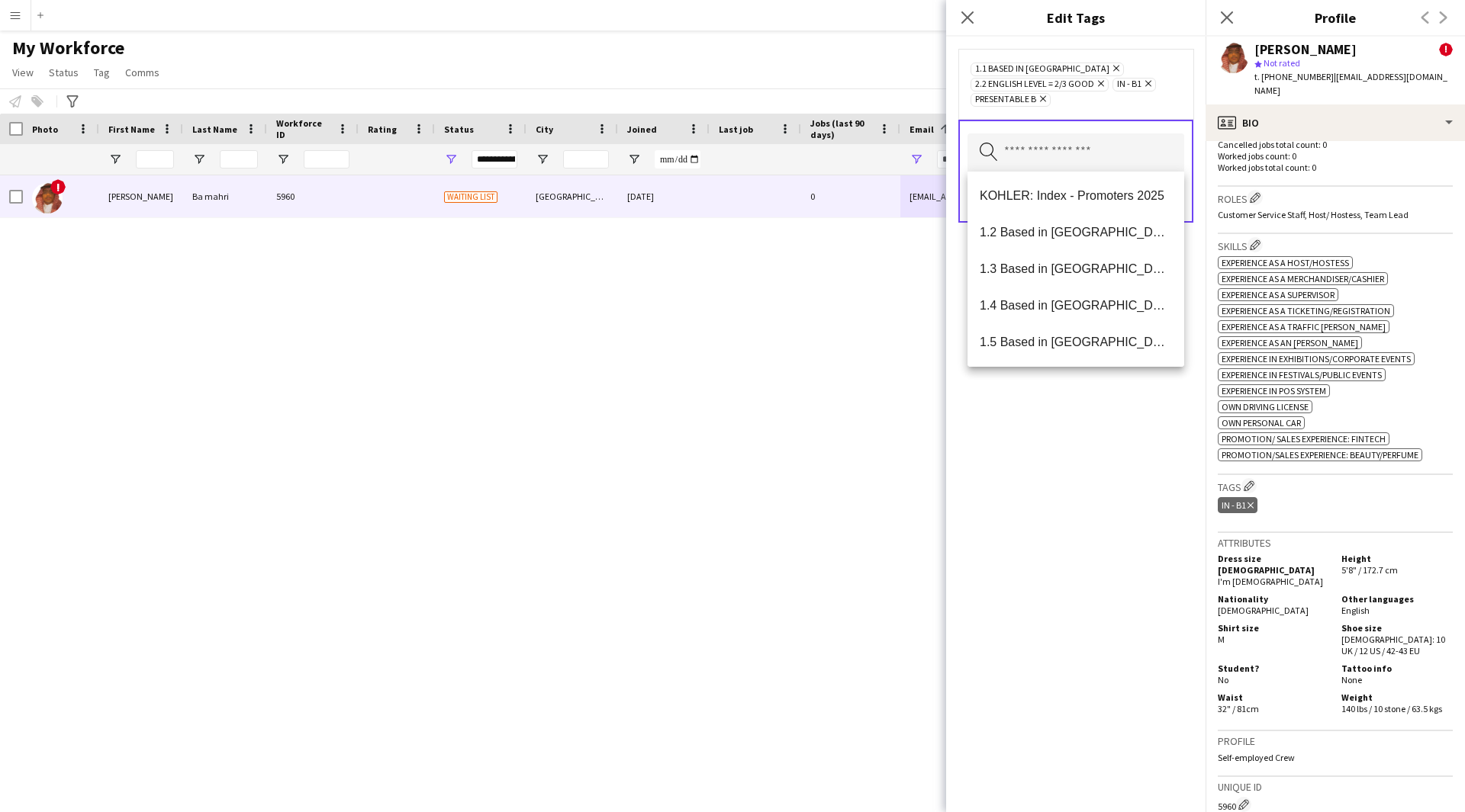
click at [1117, 484] on div "1.1 Based in [GEOGRAPHIC_DATA] Remove 2.2 English Level = 2/3 Good Remove IN - …" at bounding box center [1076, 424] width 260 height 775
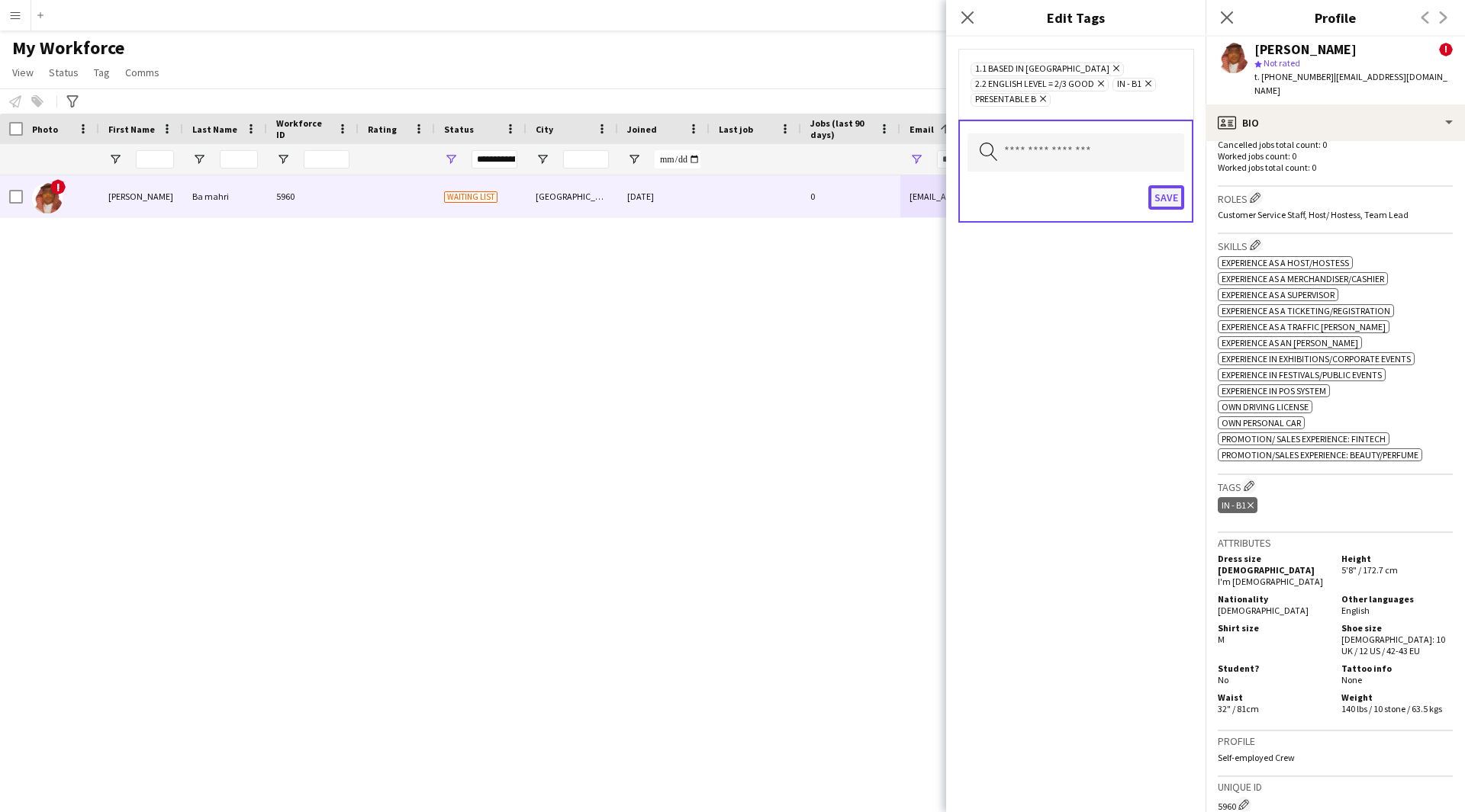
click at [1159, 207] on button "Save" at bounding box center [1166, 197] width 36 height 24
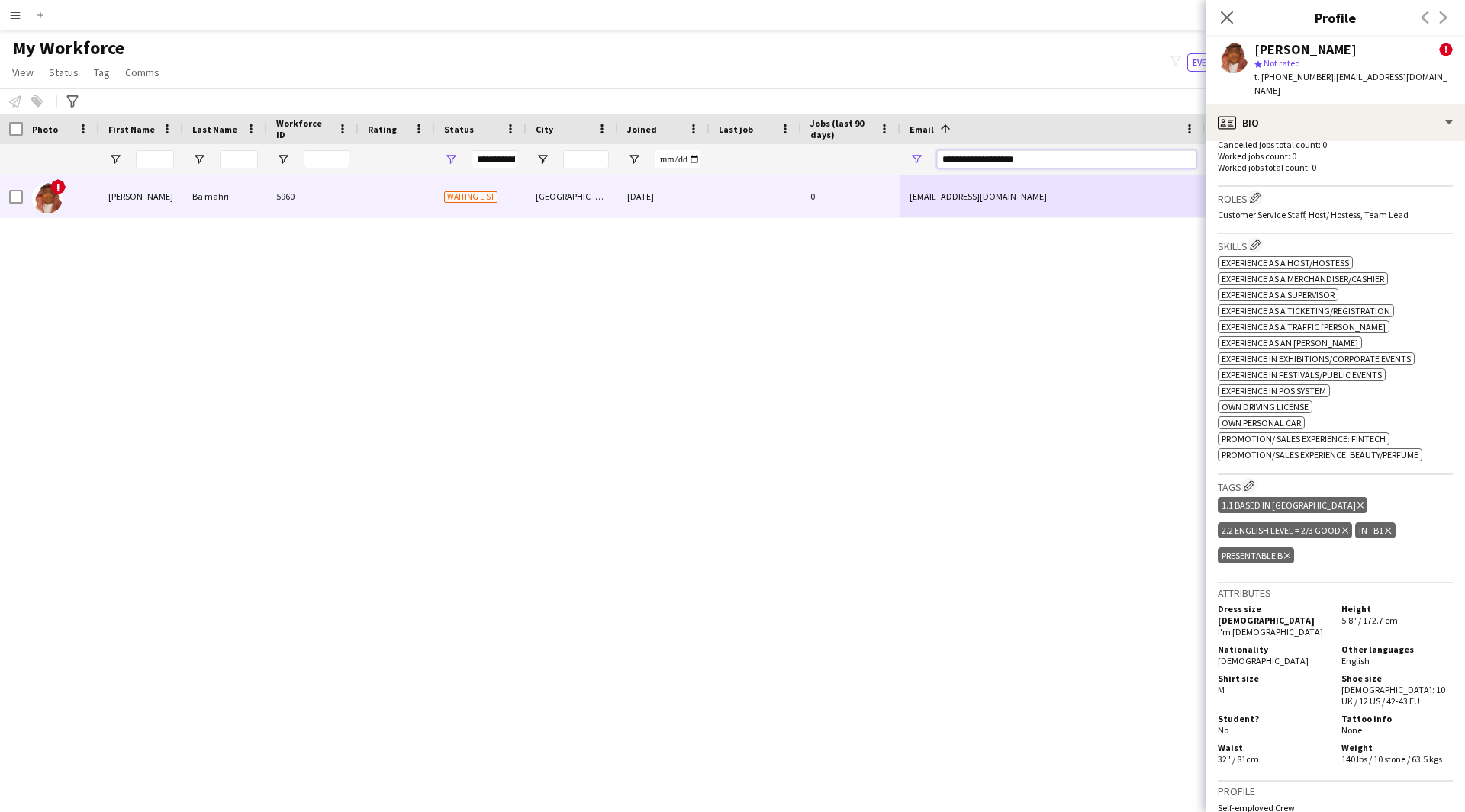
drag, startPoint x: 1049, startPoint y: 156, endPoint x: 497, endPoint y: 185, distance: 552.8
click at [497, 185] on div "Workforce Details Photo First Name" at bounding box center [732, 449] width 1465 height 671
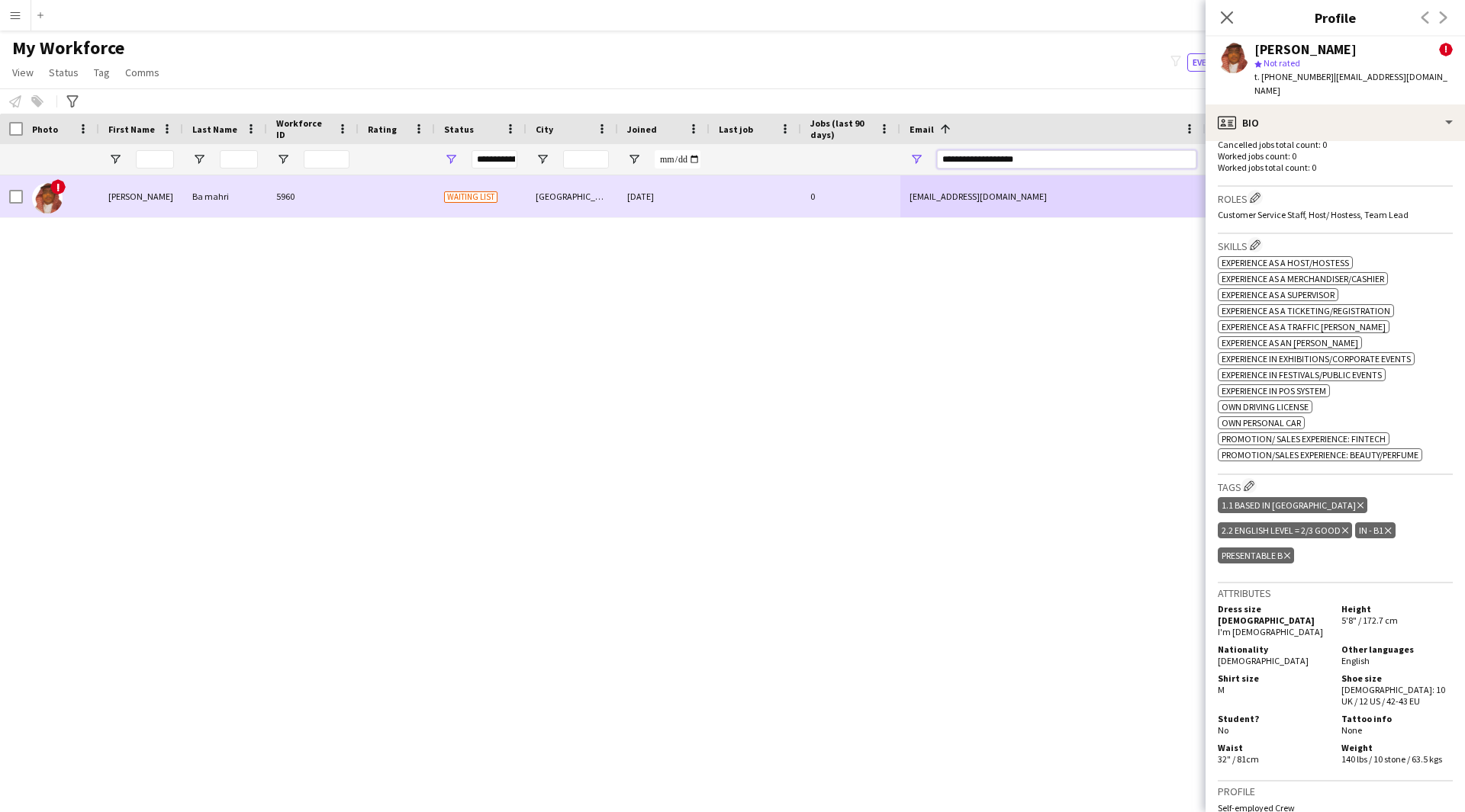
paste input "*"
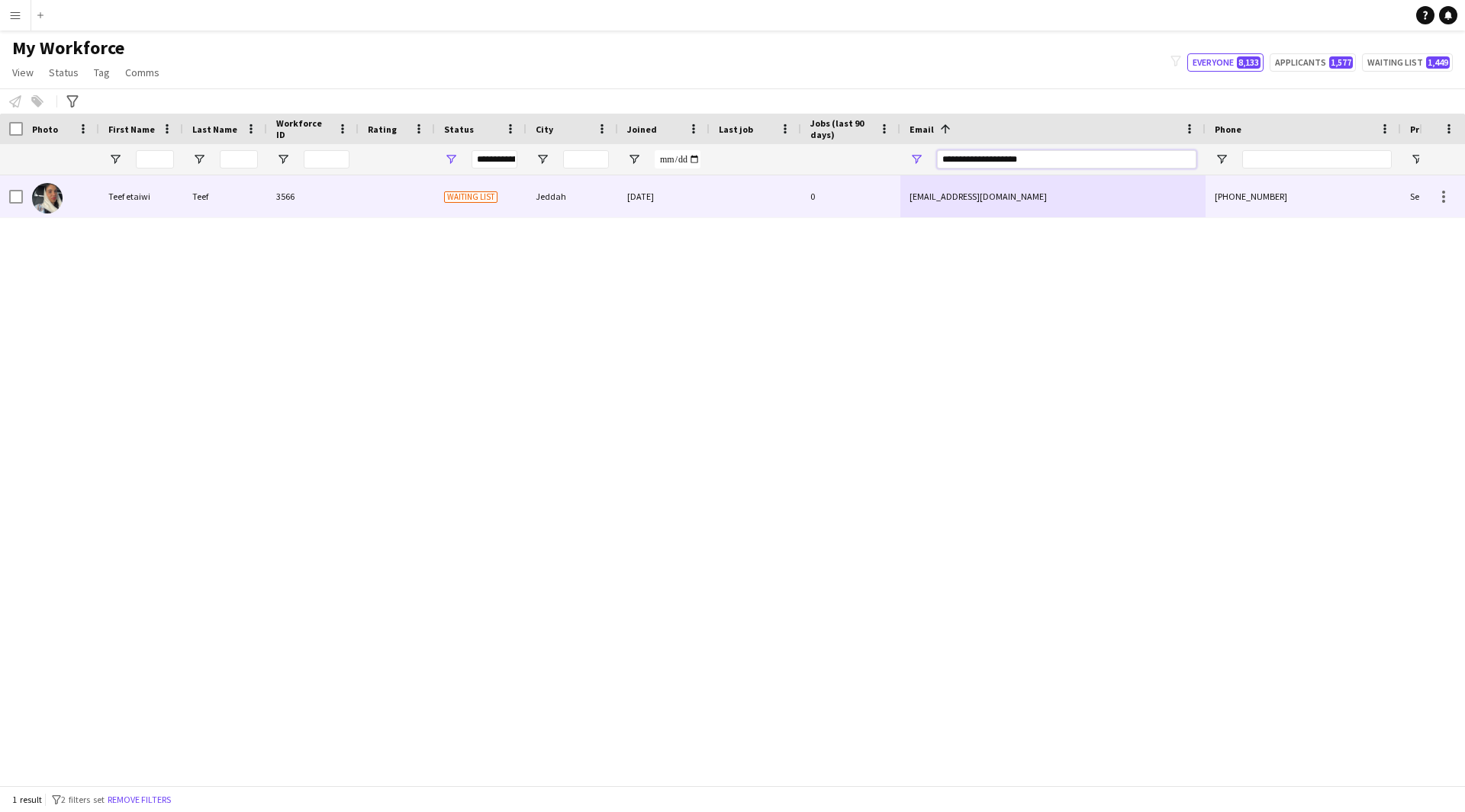
type input "**********"
click at [756, 196] on div at bounding box center [755, 197] width 92 height 42
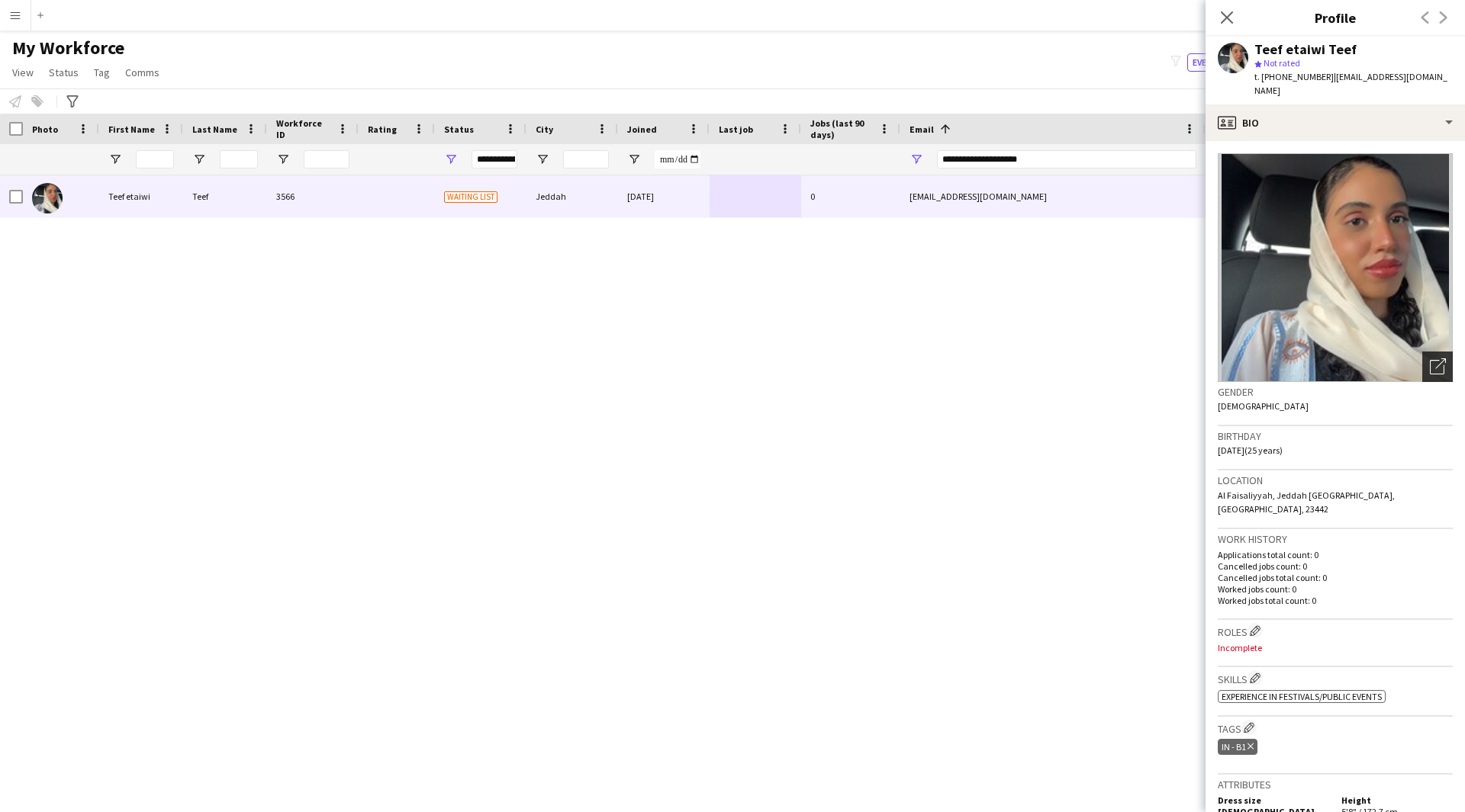
click at [1429, 359] on icon "Open photos pop-in" at bounding box center [1437, 367] width 16 height 16
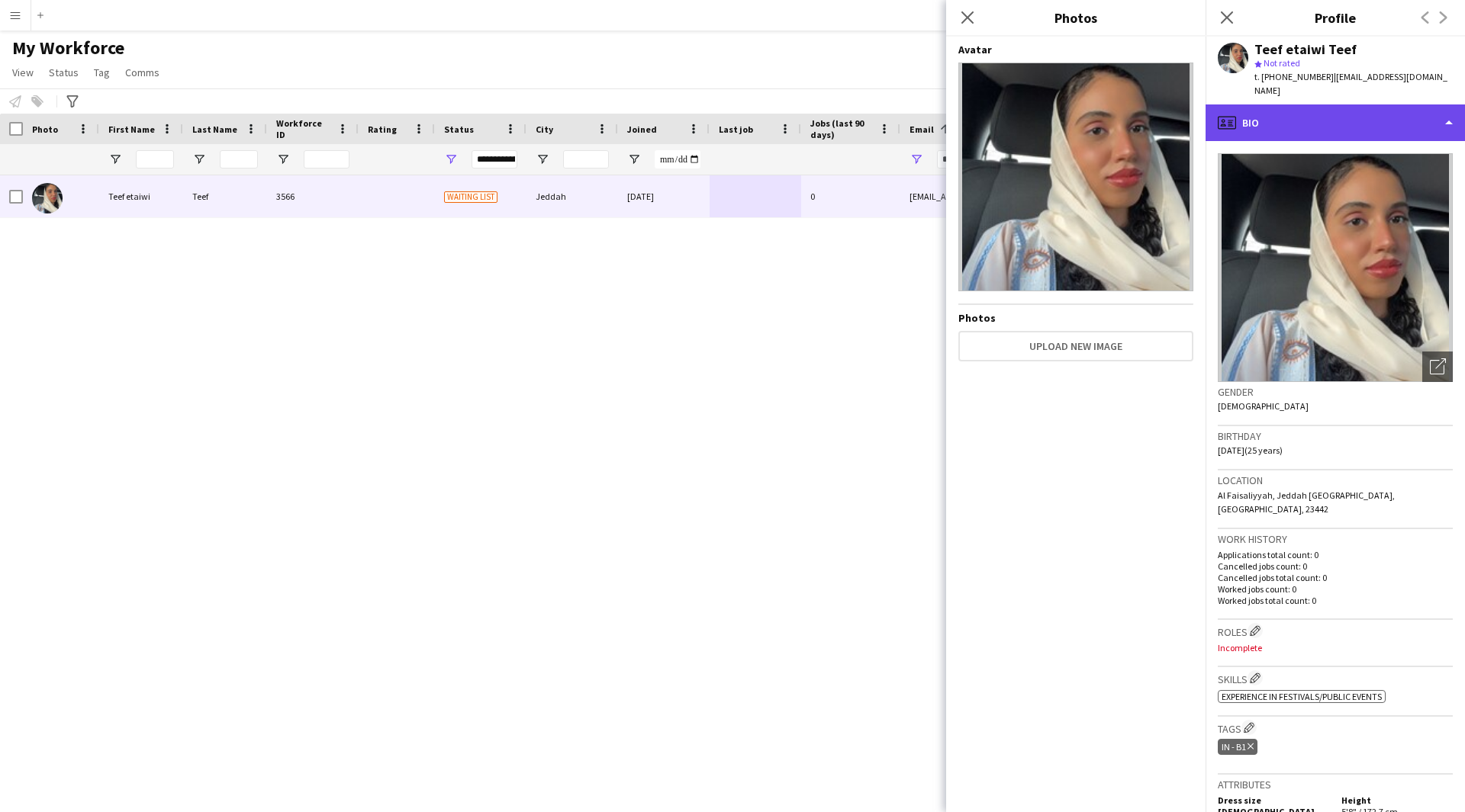
click at [1350, 105] on div "profile Bio" at bounding box center [1335, 123] width 260 height 37
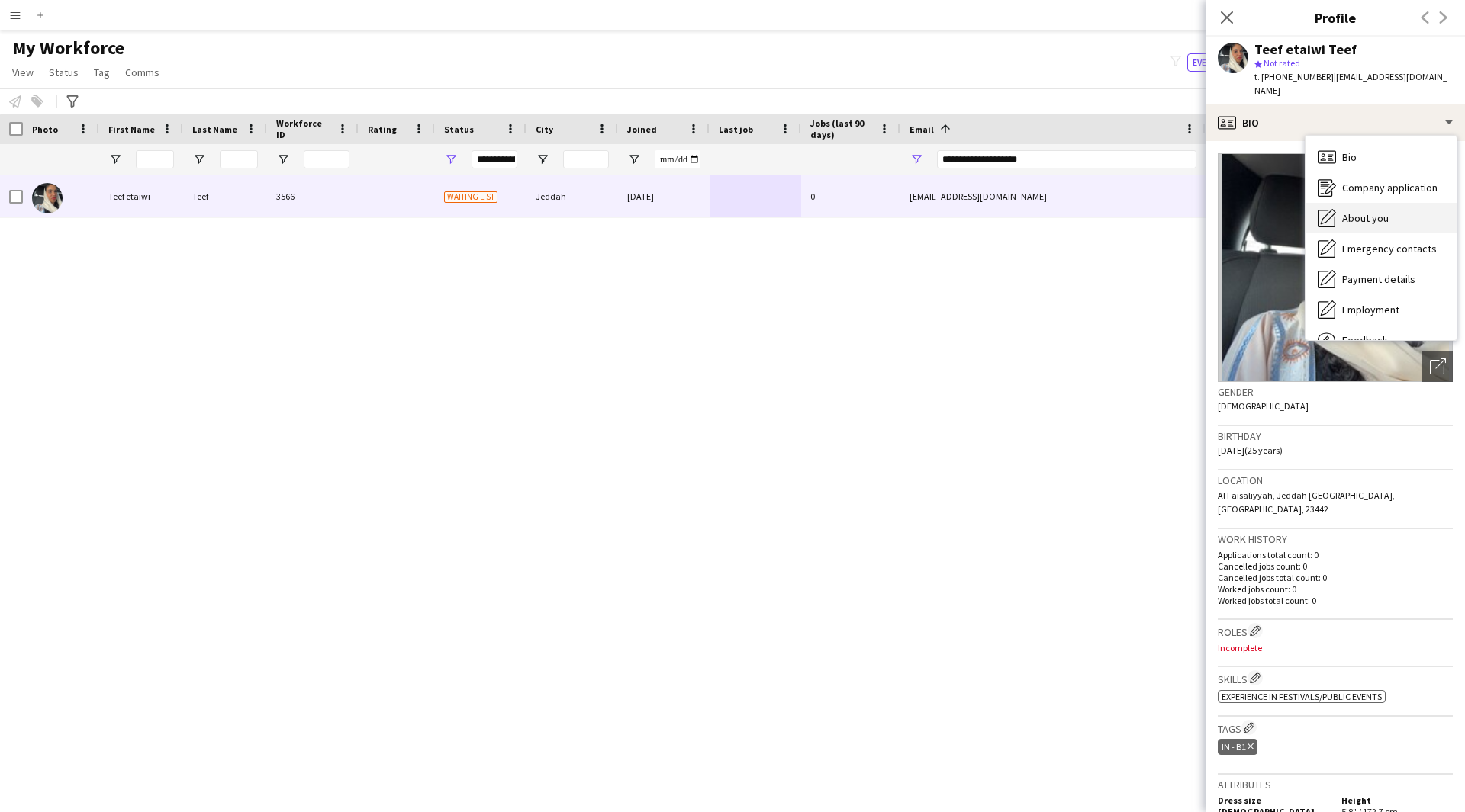
click at [1364, 203] on div "About you About you" at bounding box center [1380, 218] width 151 height 31
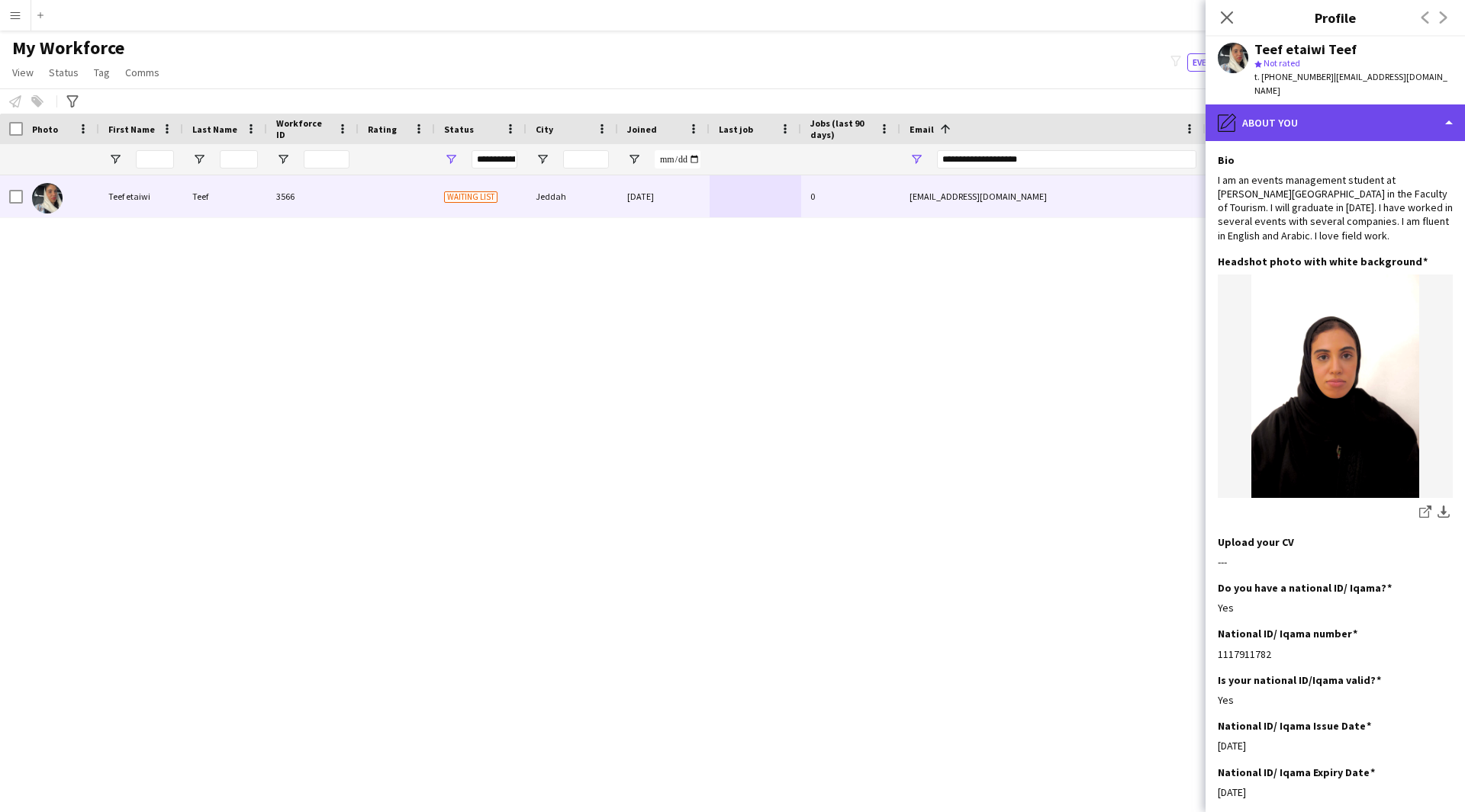
click at [1292, 109] on div "pencil4 About you" at bounding box center [1335, 123] width 260 height 37
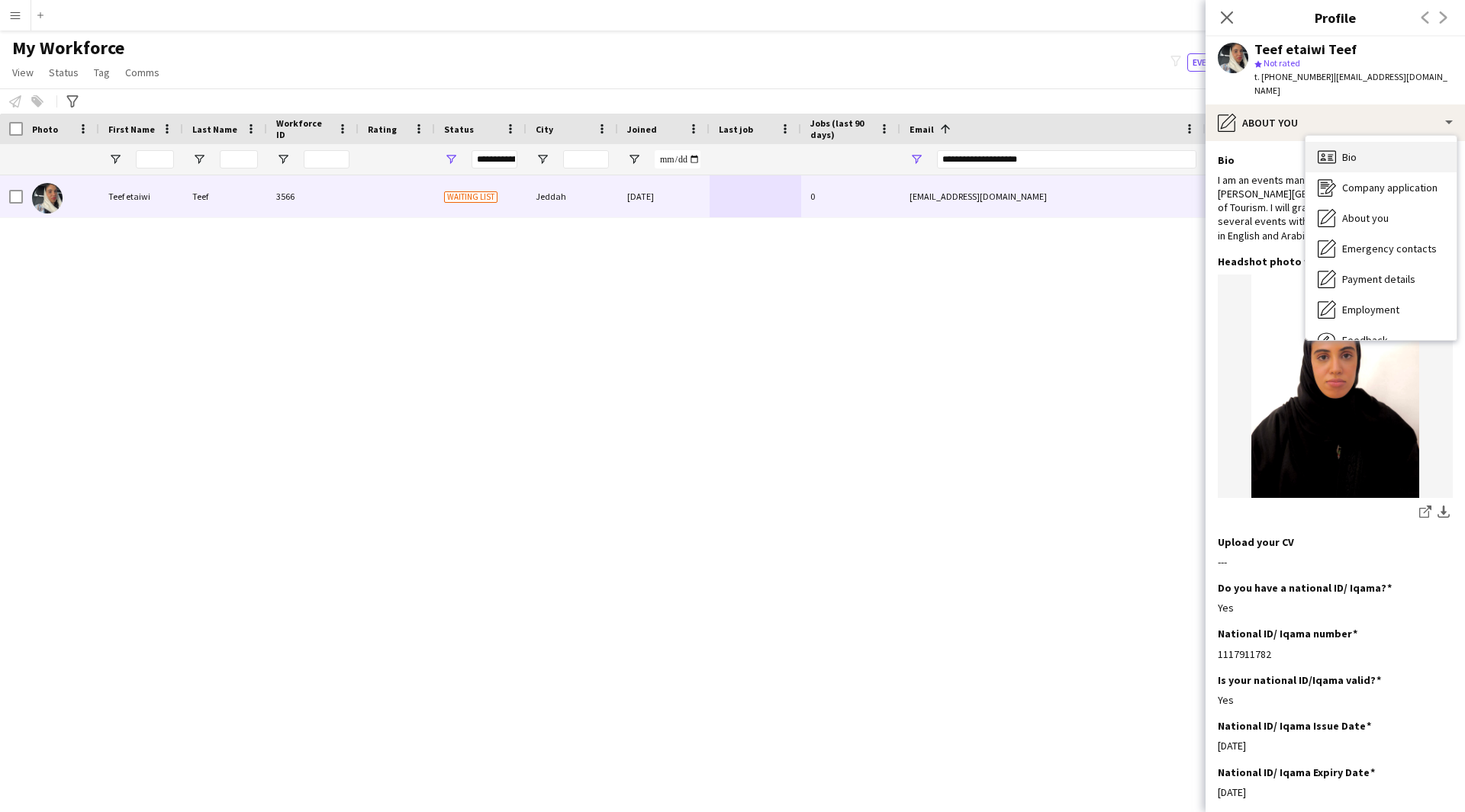
click at [1325, 142] on div "Bio Bio" at bounding box center [1380, 157] width 151 height 31
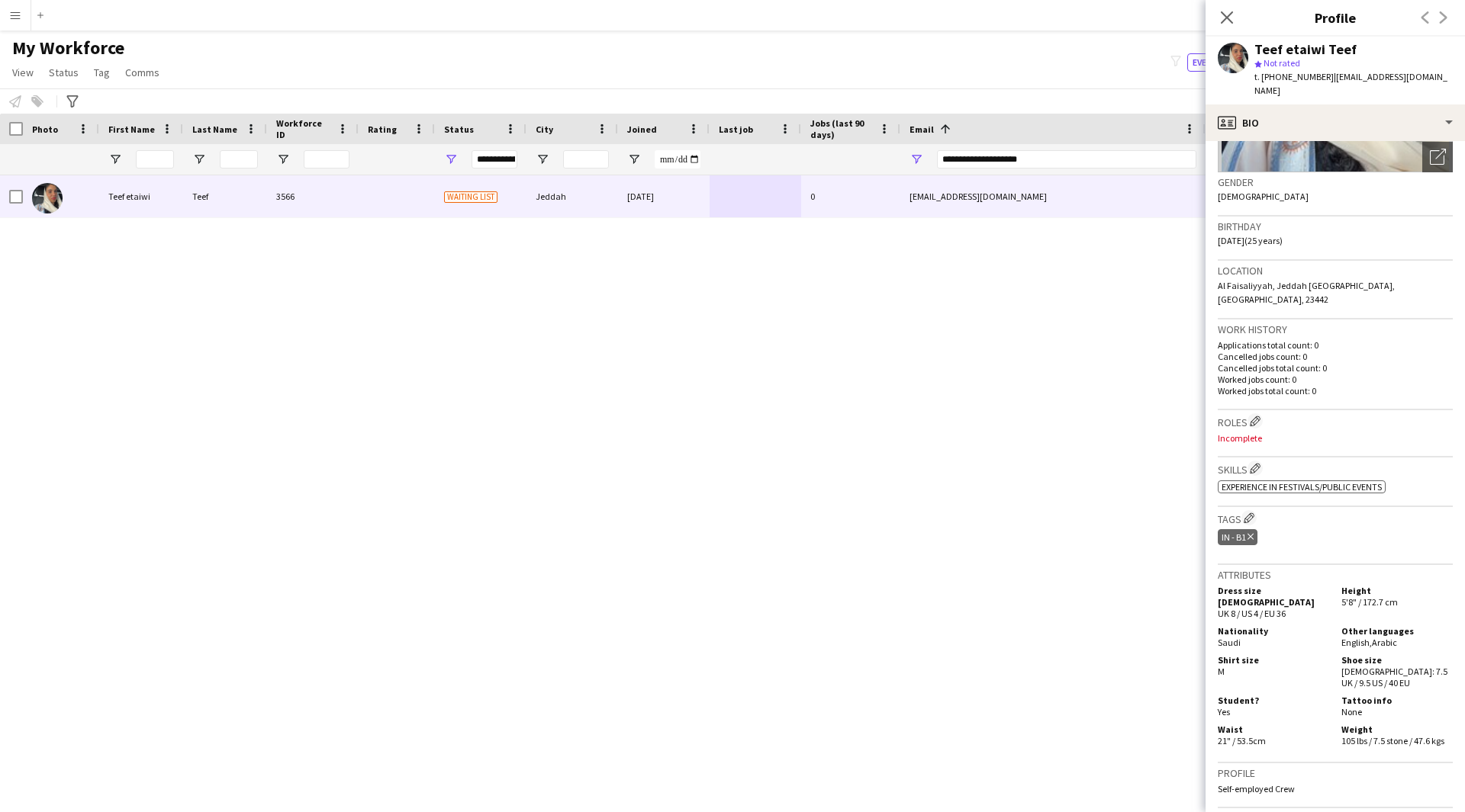
scroll to position [211, 0]
click at [1258, 414] on app-icon "Edit crew company roles" at bounding box center [1254, 419] width 11 height 11
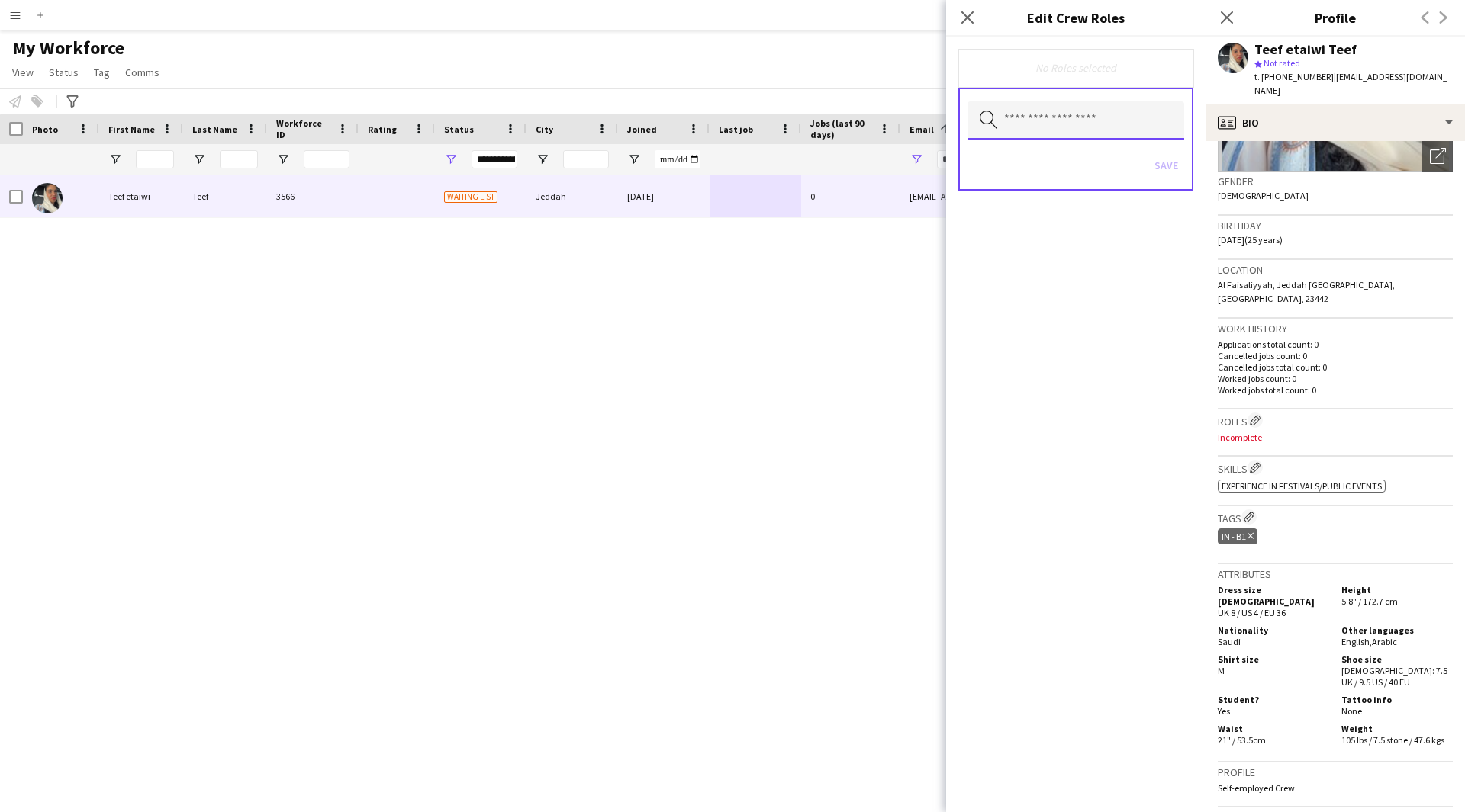
click at [1104, 108] on input "text" at bounding box center [1075, 121] width 217 height 38
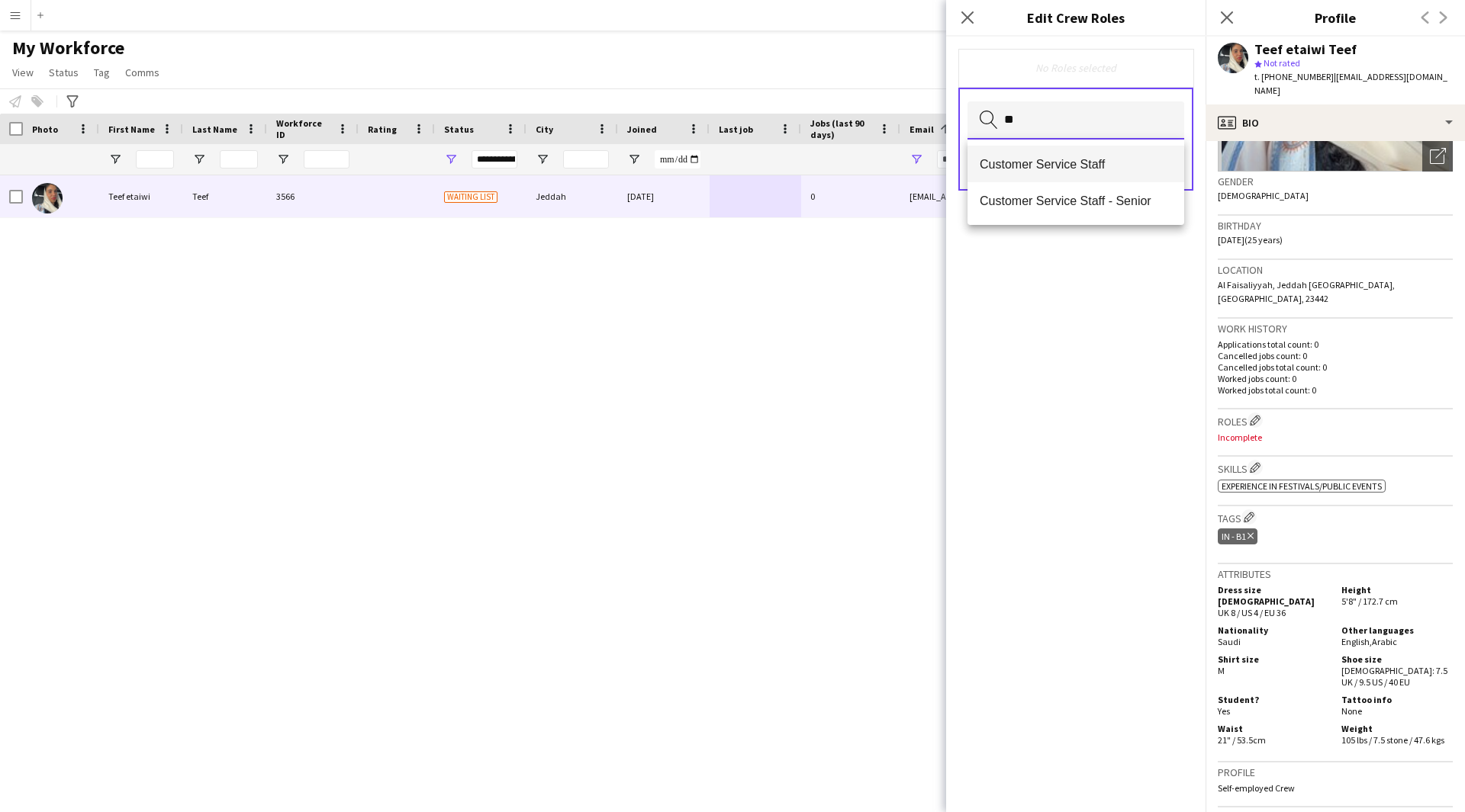
type input "**"
click at [1083, 163] on span "Customer Service Staff" at bounding box center [1075, 164] width 192 height 15
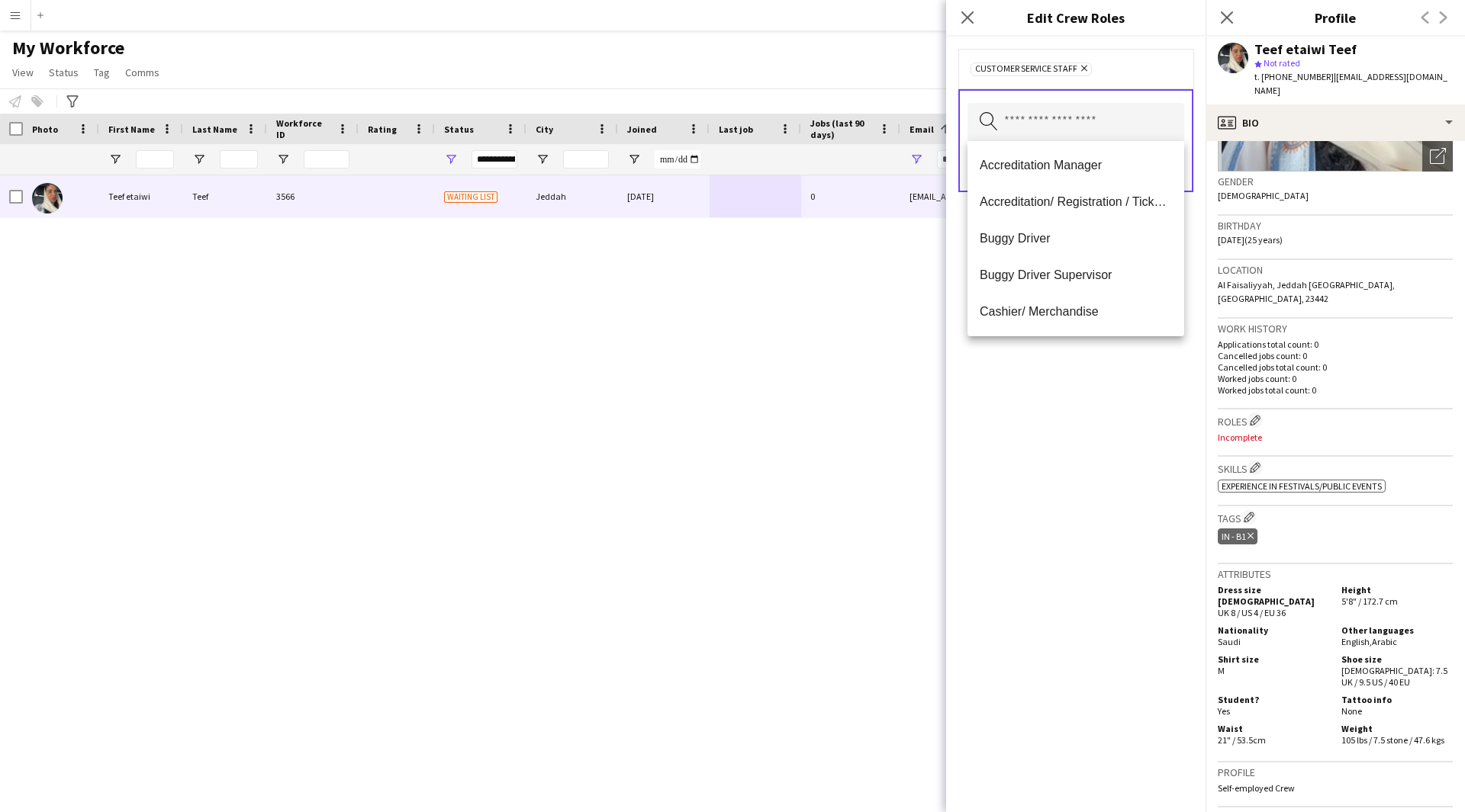
click at [1049, 607] on div "Customer Service Staff Remove Search by role type Save" at bounding box center [1076, 424] width 260 height 775
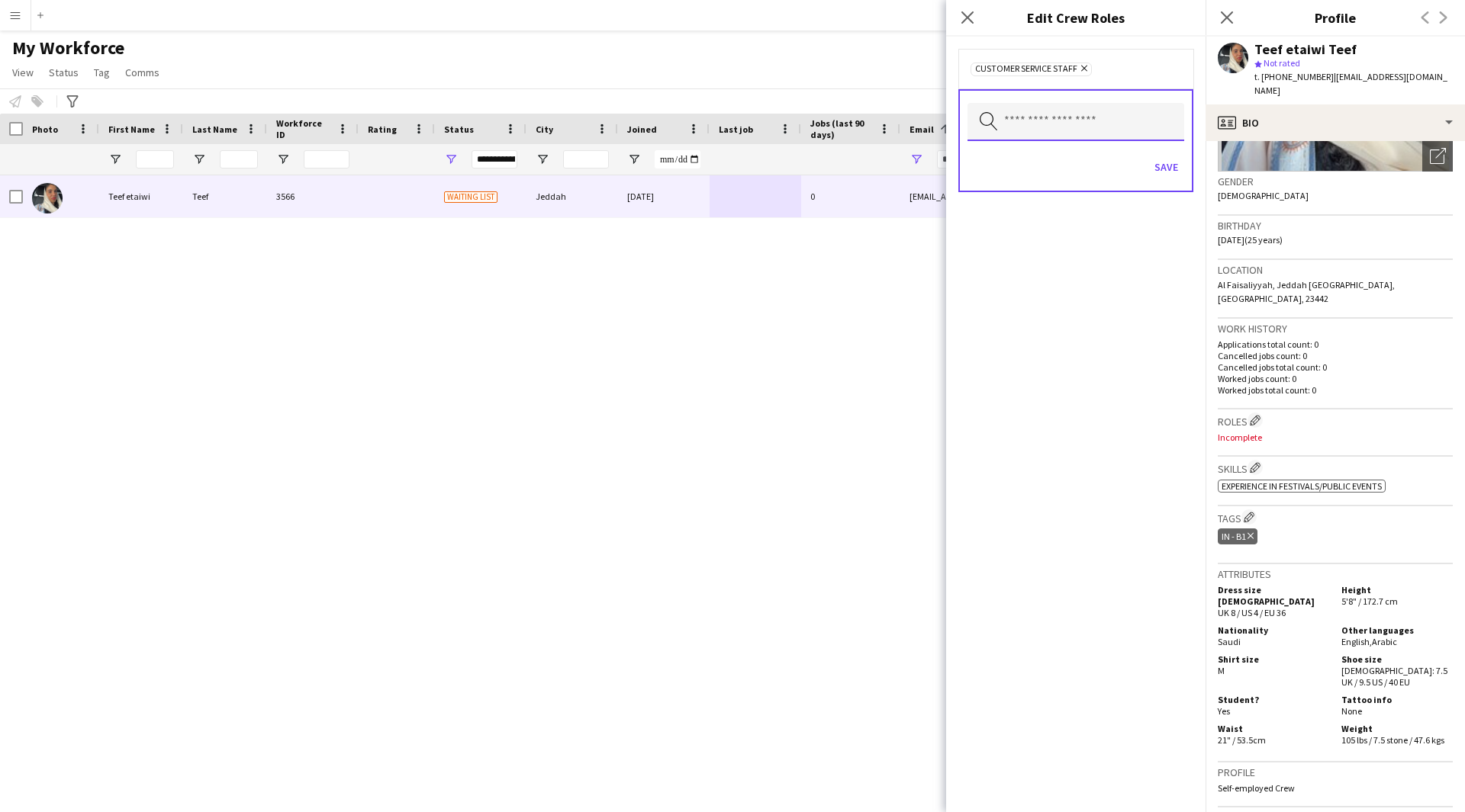
click at [1078, 126] on input "text" at bounding box center [1075, 122] width 217 height 38
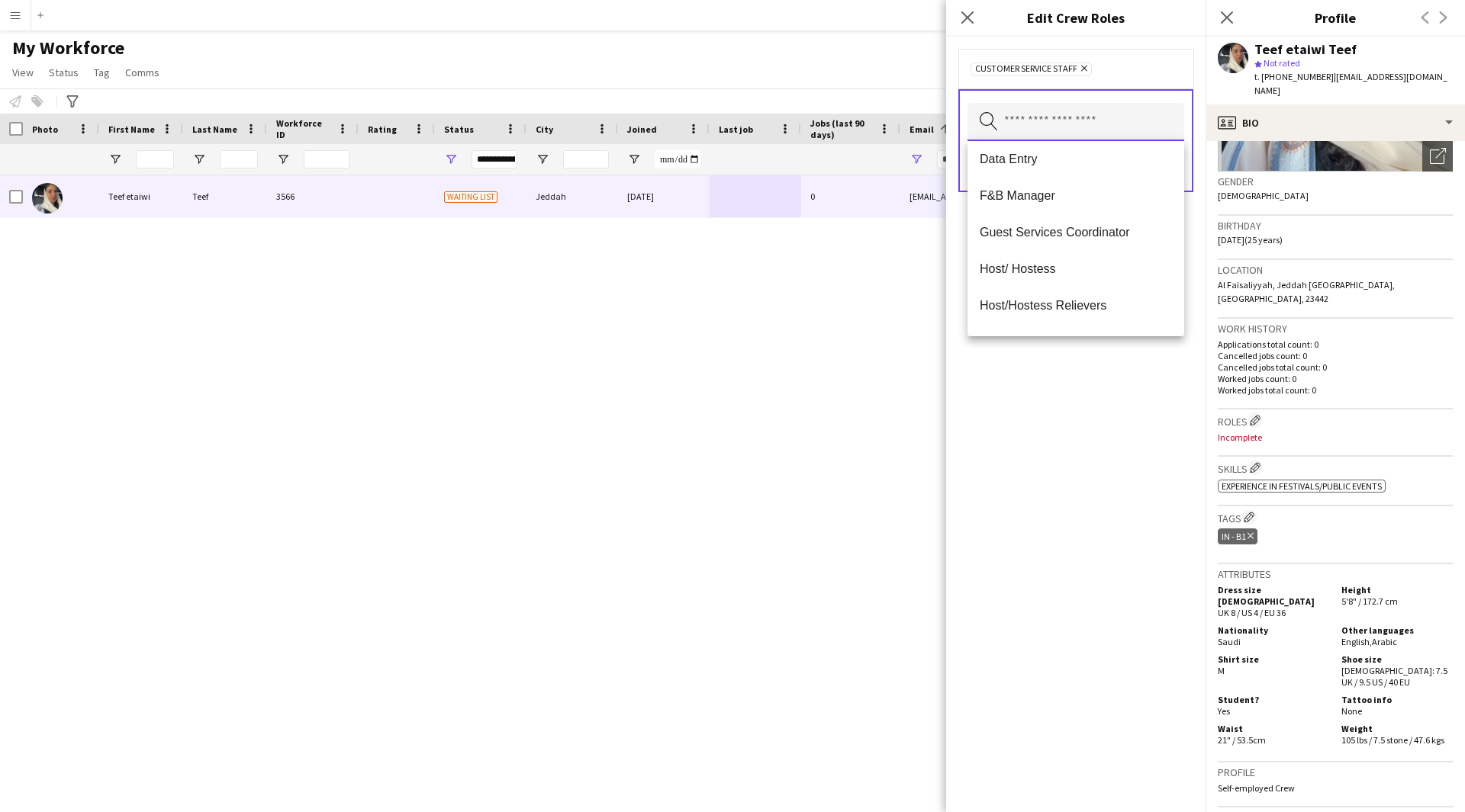
scroll to position [0, 0]
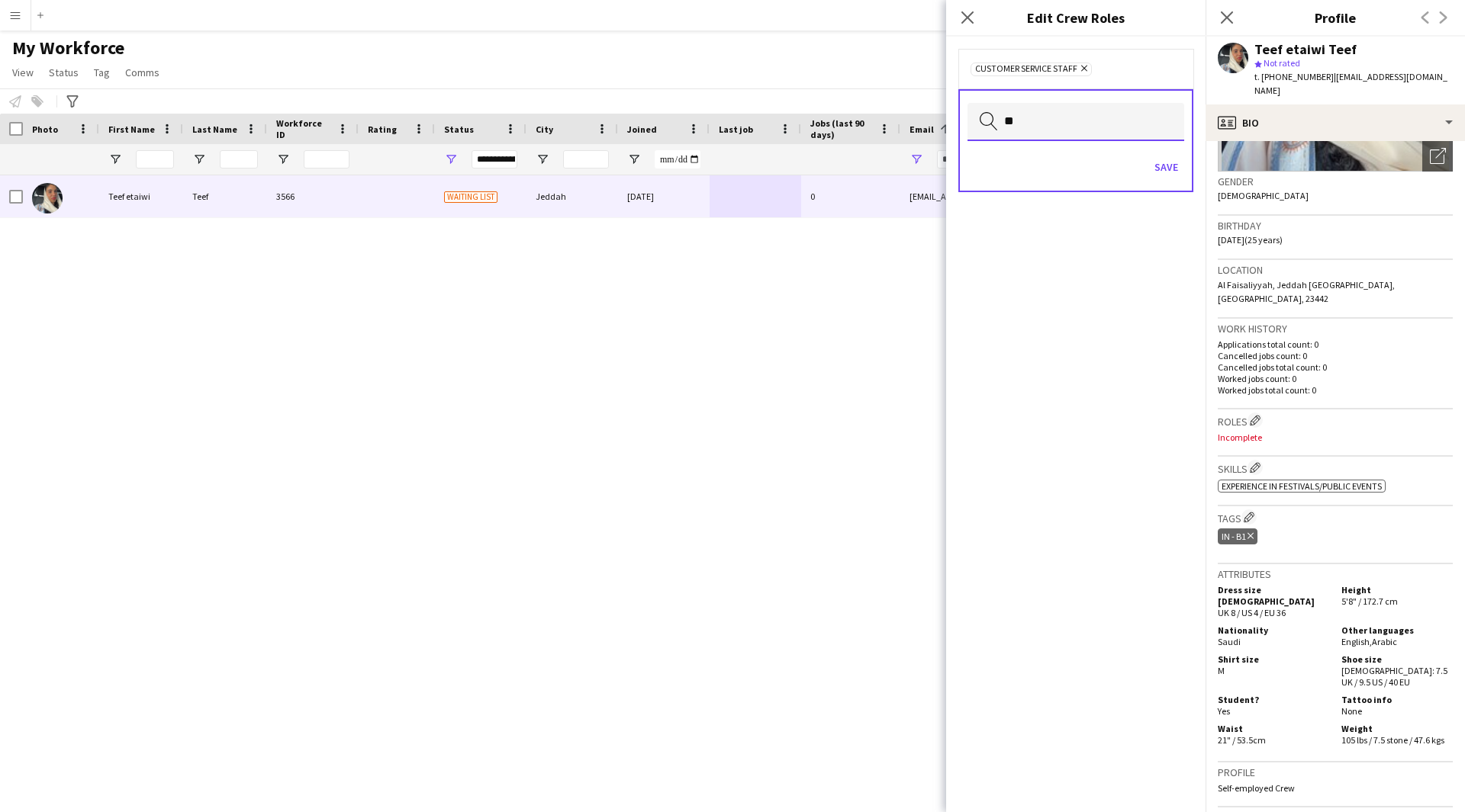
type input "*"
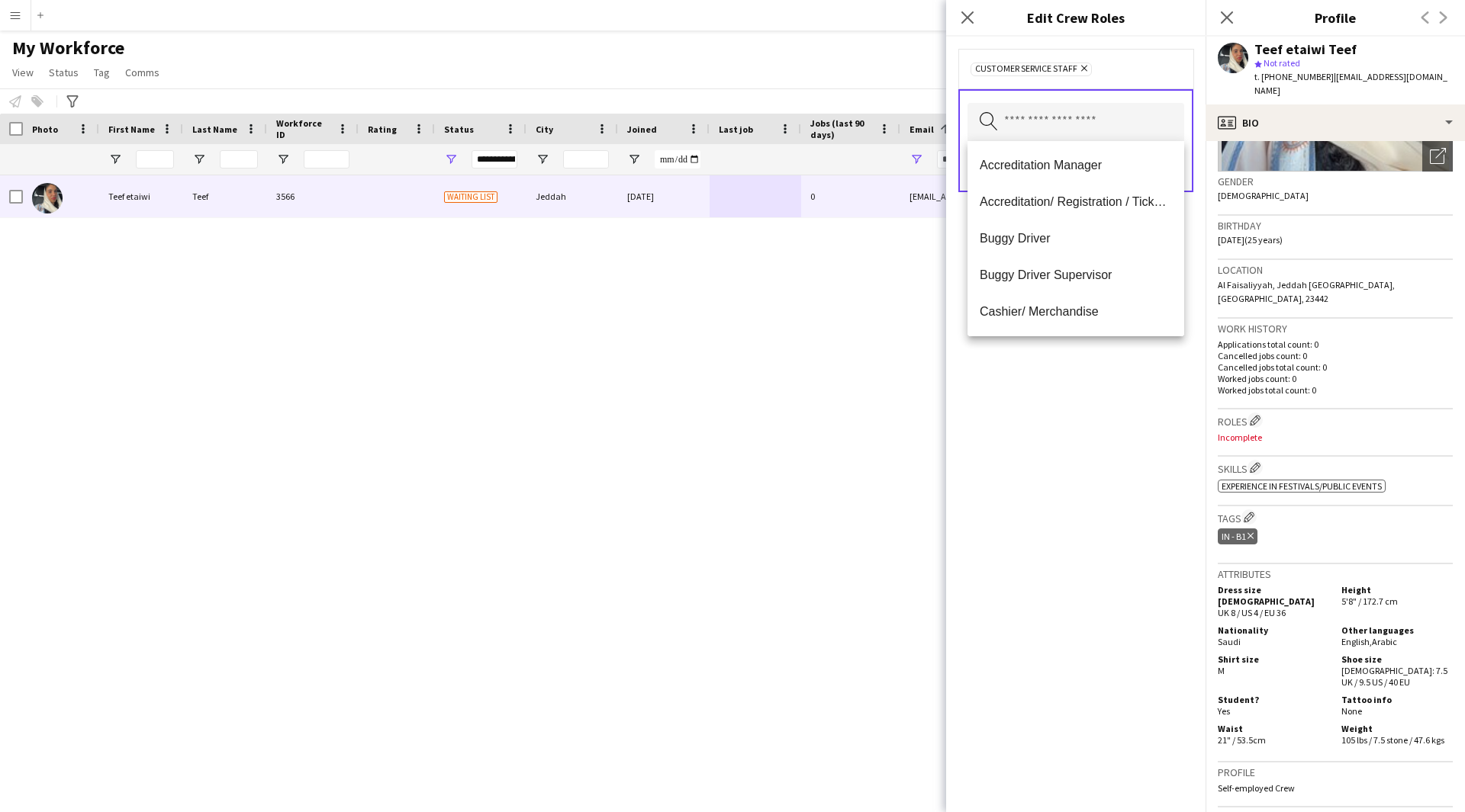
click at [1107, 430] on div "Customer Service Staff Remove Search by role type Save" at bounding box center [1076, 424] width 260 height 775
click at [1101, 126] on input "text" at bounding box center [1075, 122] width 217 height 38
type input "***"
click at [1089, 205] on span "Promoter / Sales / Brand Ambassador" at bounding box center [1075, 202] width 192 height 15
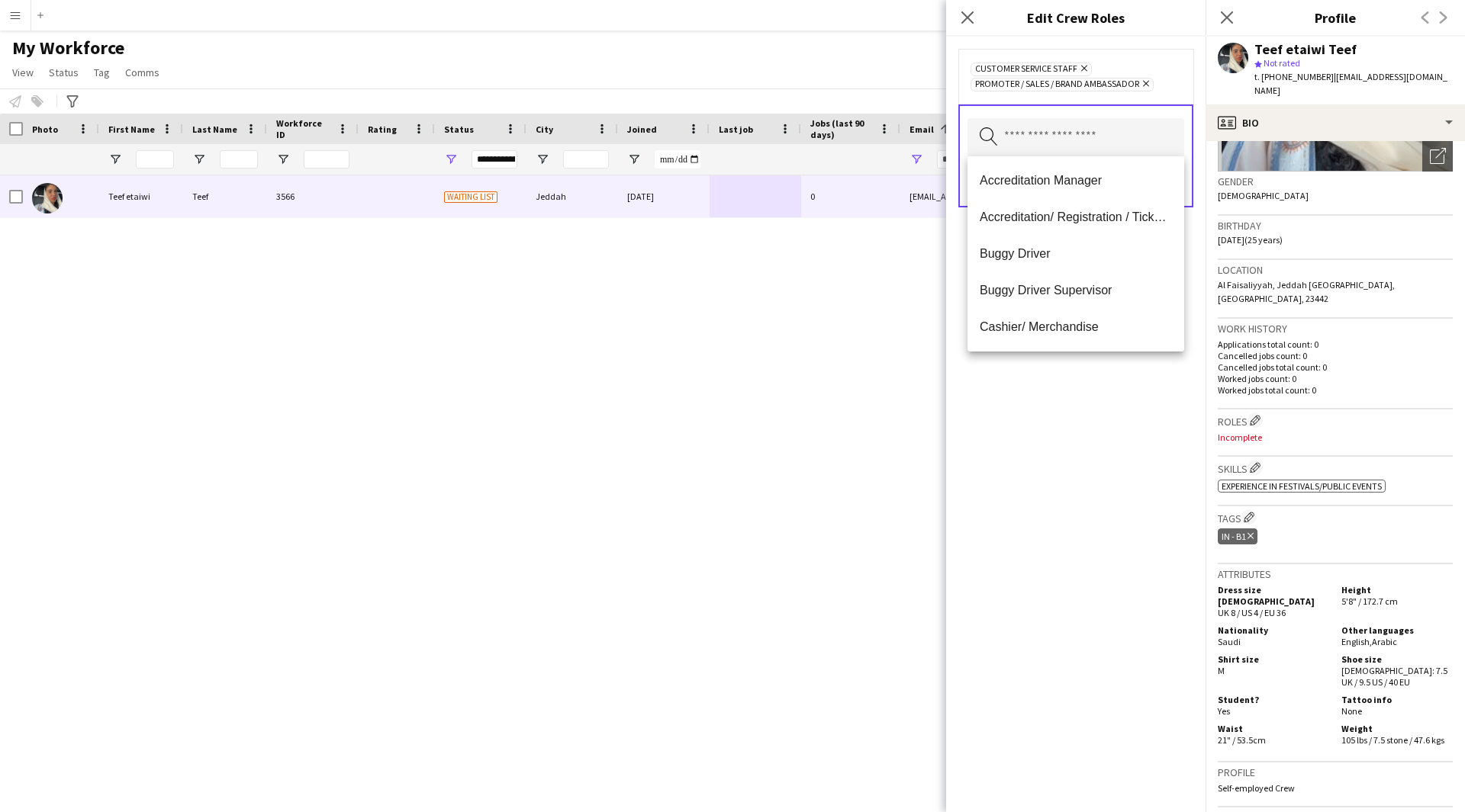
click at [1066, 533] on div "Customer Service Staff Remove Promoter / Sales / Brand Ambassador Remove Search…" at bounding box center [1076, 424] width 260 height 775
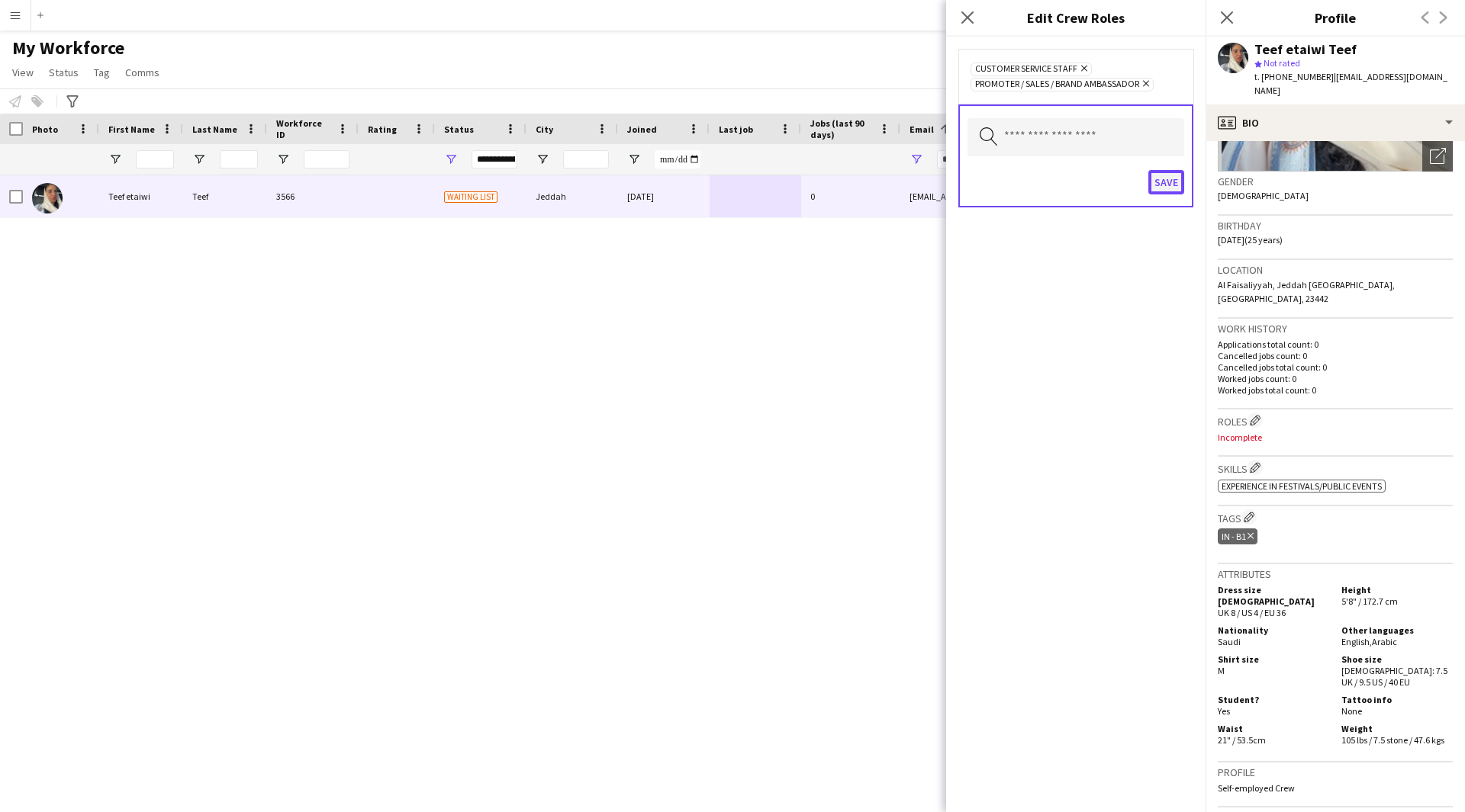
click at [1160, 189] on button "Save" at bounding box center [1166, 182] width 36 height 24
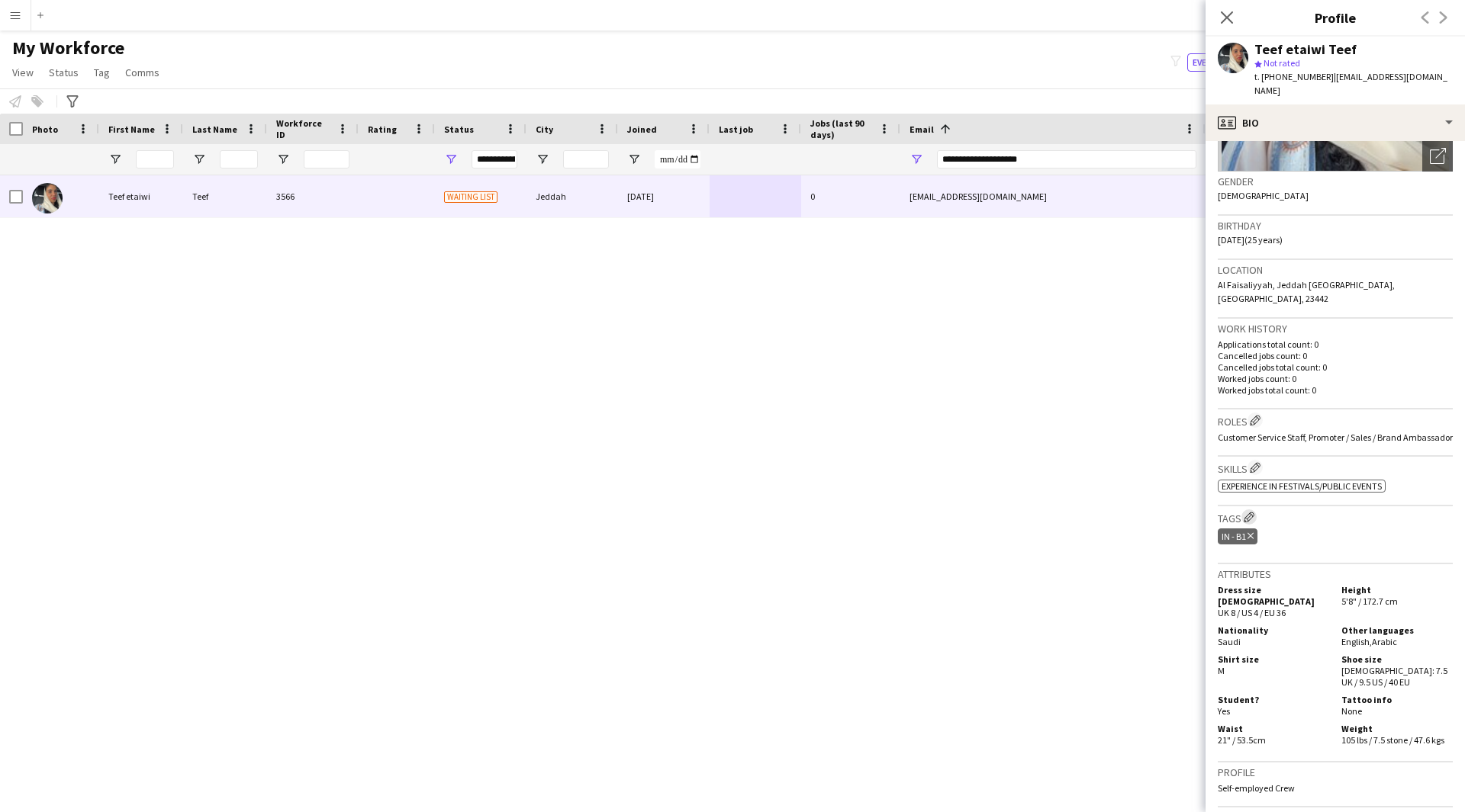
click at [1245, 511] on app-icon "Edit crew company tags" at bounding box center [1248, 516] width 11 height 11
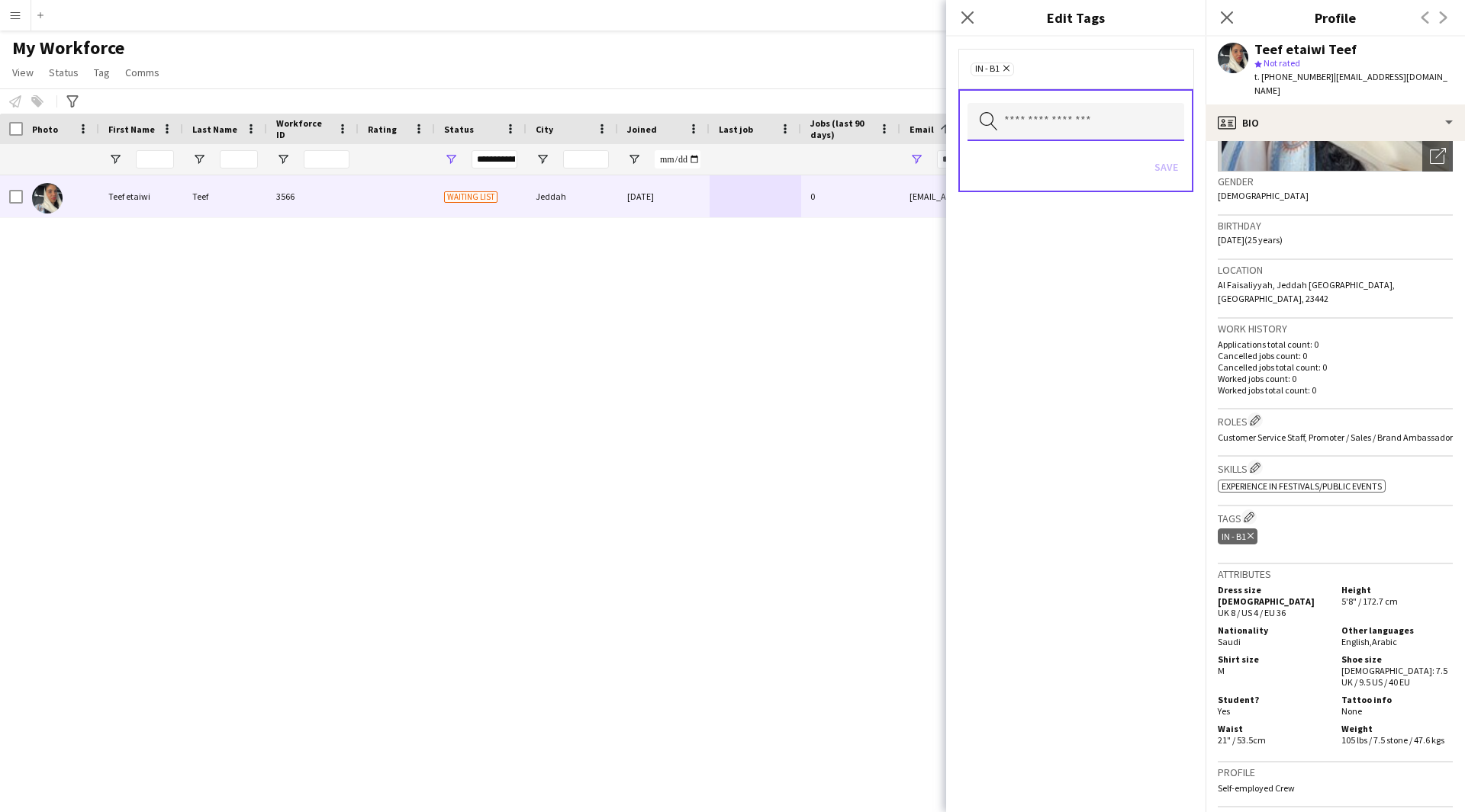
click at [1103, 107] on input "text" at bounding box center [1075, 122] width 217 height 38
type input "****"
click at [1082, 157] on mat-option "2.1 English Level = 1/3 Poor" at bounding box center [1075, 165] width 217 height 37
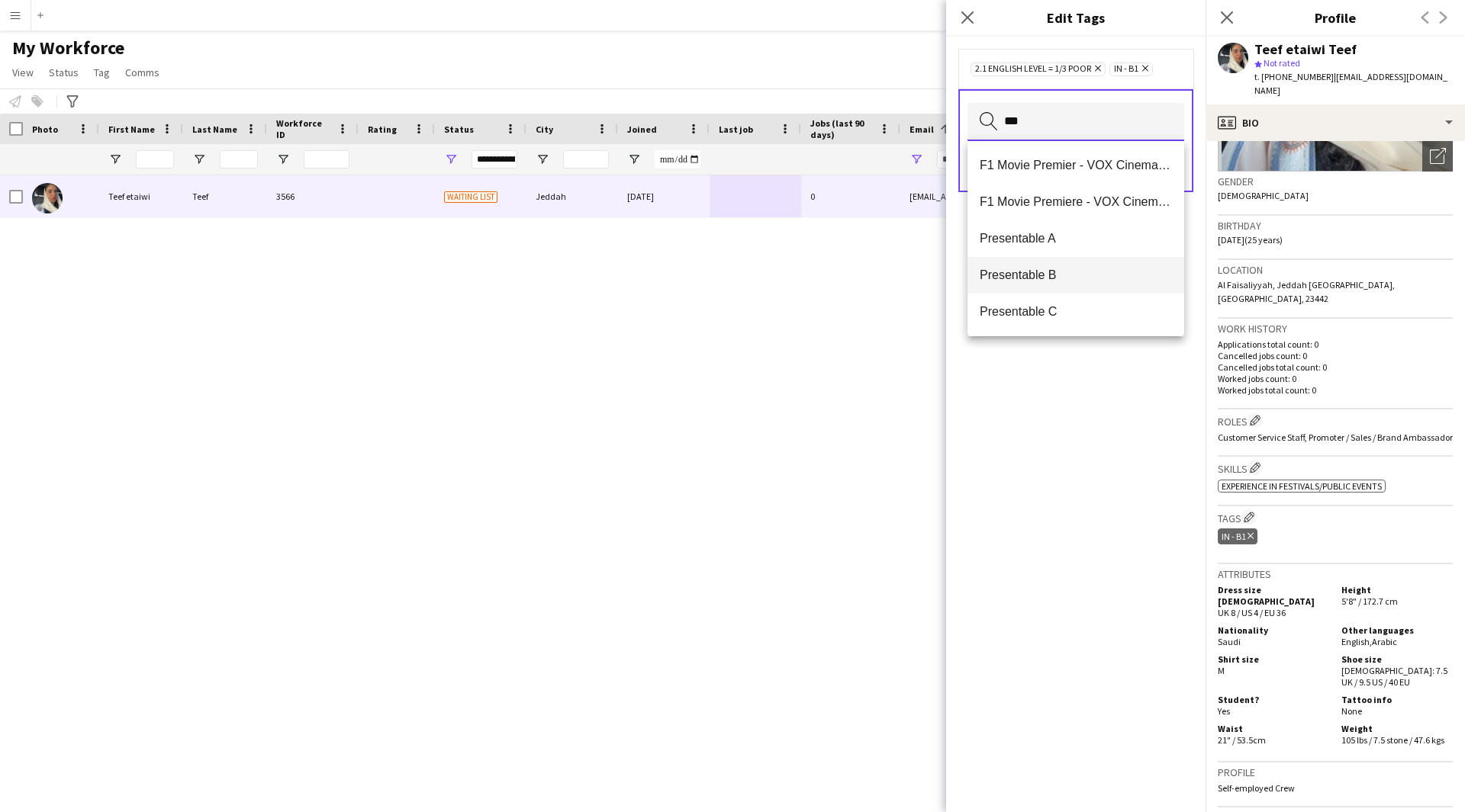
type input "***"
drag, startPoint x: 1080, startPoint y: 284, endPoint x: 1019, endPoint y: 276, distance: 61.5
click at [1019, 276] on span "Presentable B" at bounding box center [1075, 275] width 192 height 15
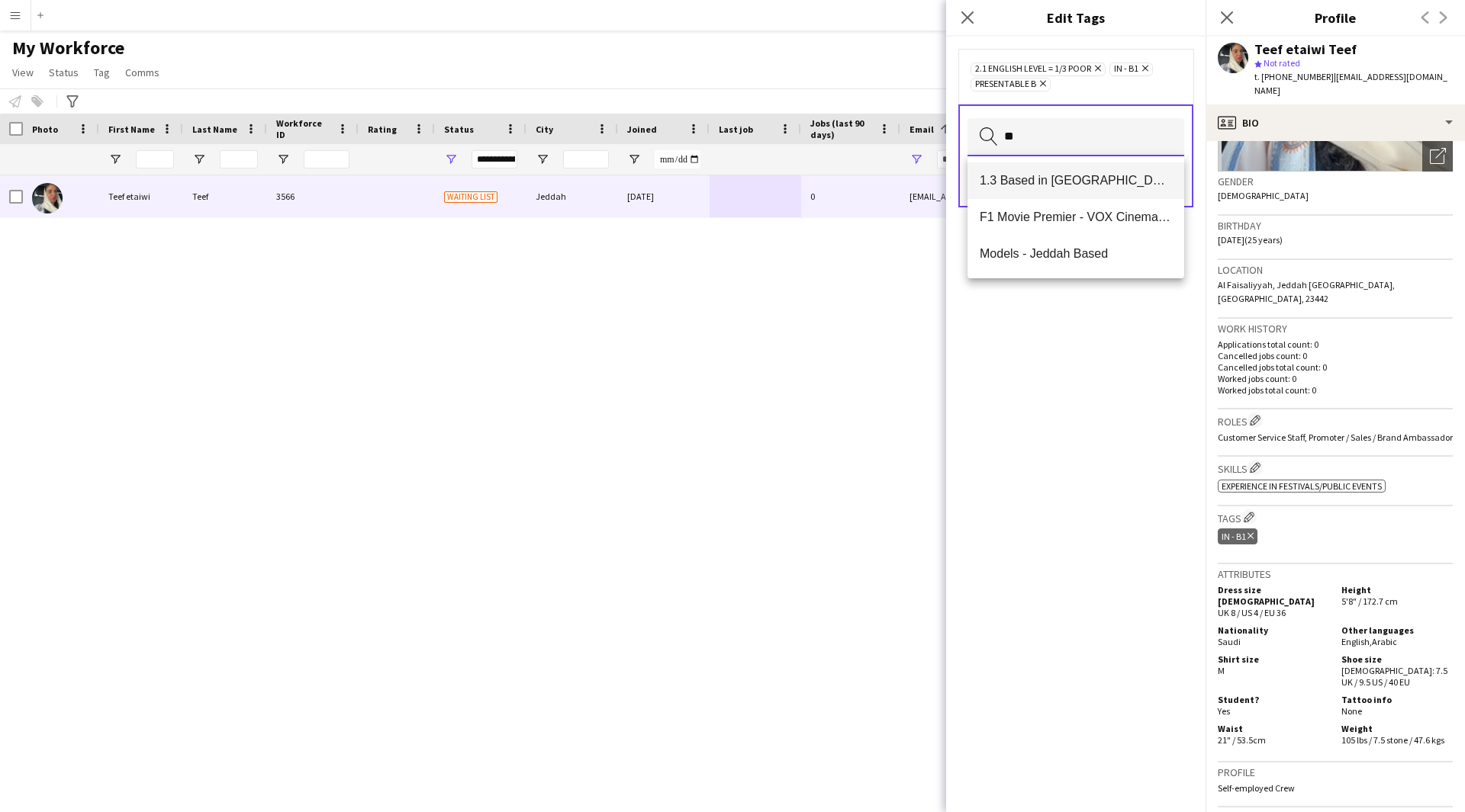
type input "**"
click at [1091, 168] on mat-option "1.3 Based in [GEOGRAPHIC_DATA]" at bounding box center [1075, 181] width 217 height 37
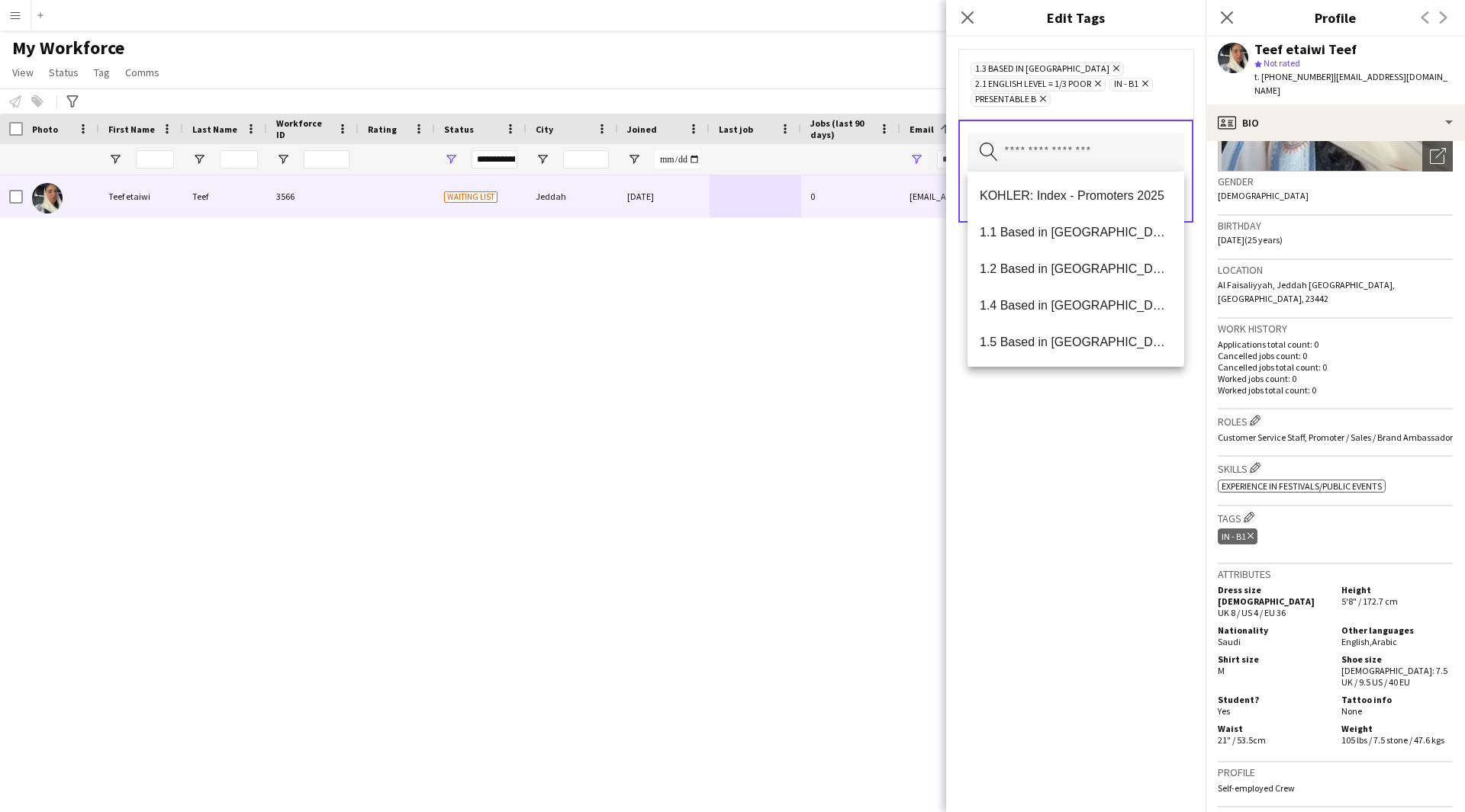
click at [1075, 502] on div "1.3 Based in [GEOGRAPHIC_DATA] Remove 2.1 English Level = 1/3 Poor Remove IN - …" at bounding box center [1076, 424] width 260 height 775
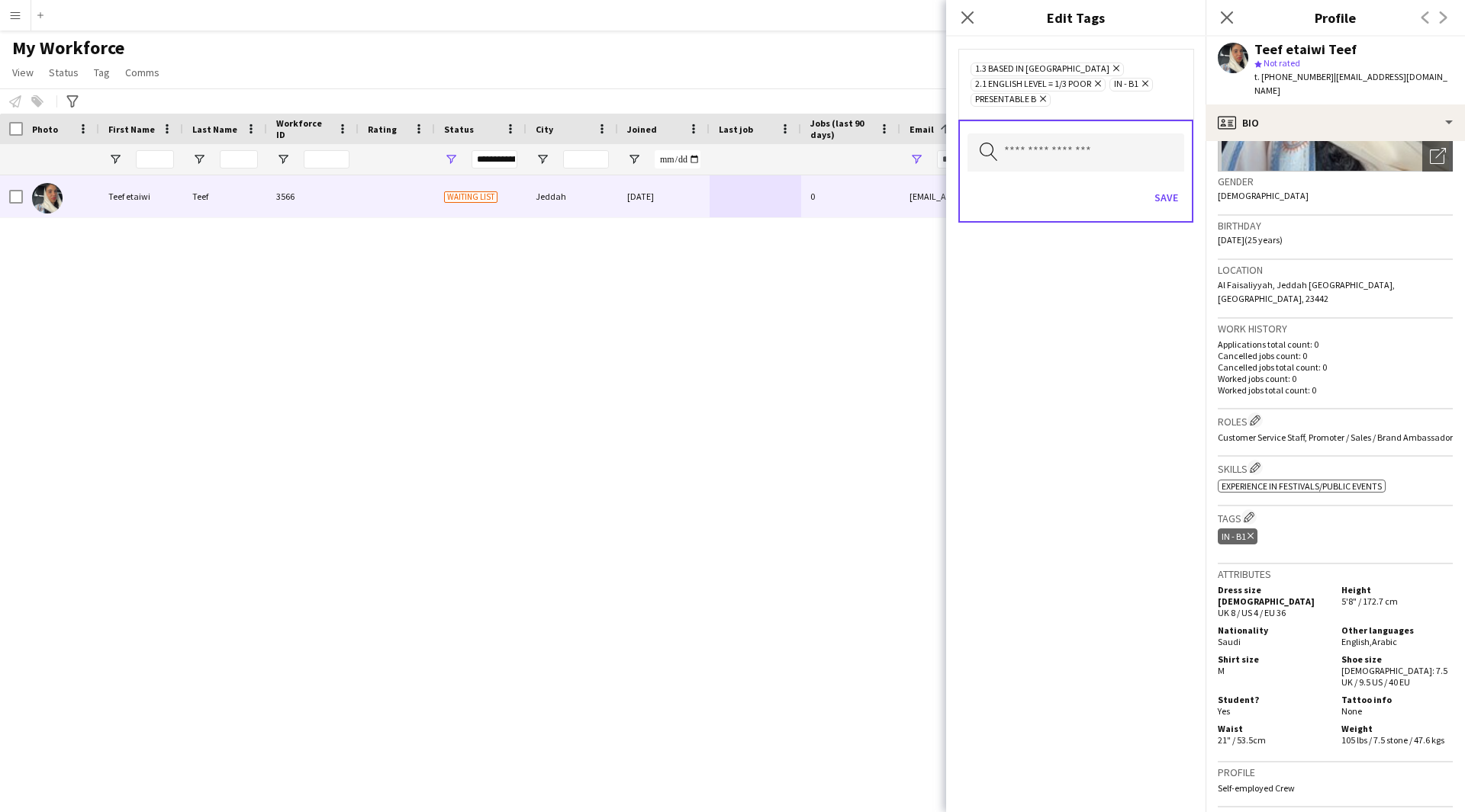
click at [1166, 185] on div "Save" at bounding box center [1075, 200] width 217 height 44
click at [1166, 196] on button "Save" at bounding box center [1166, 197] width 36 height 24
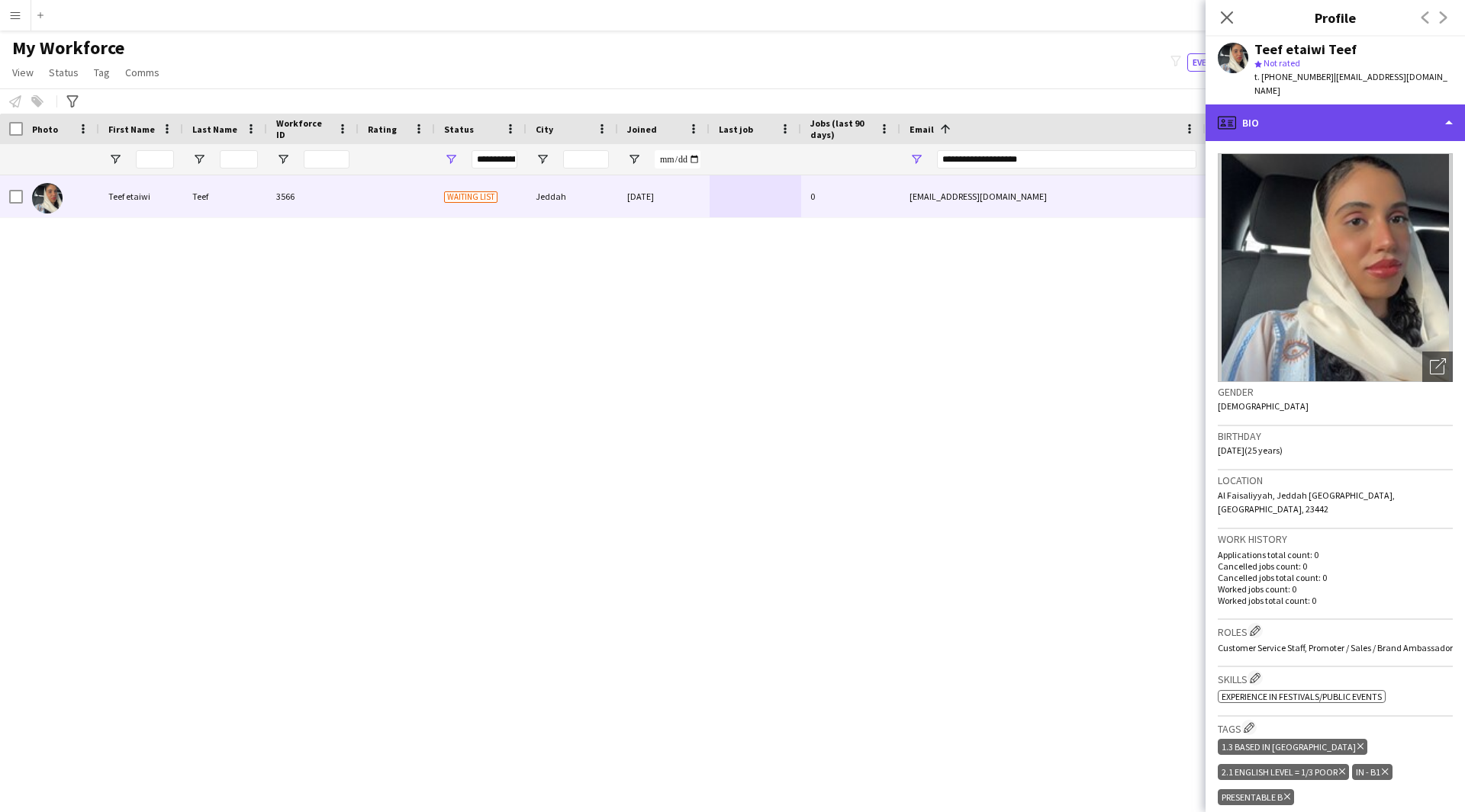
click at [1329, 116] on div "profile Bio" at bounding box center [1335, 123] width 260 height 37
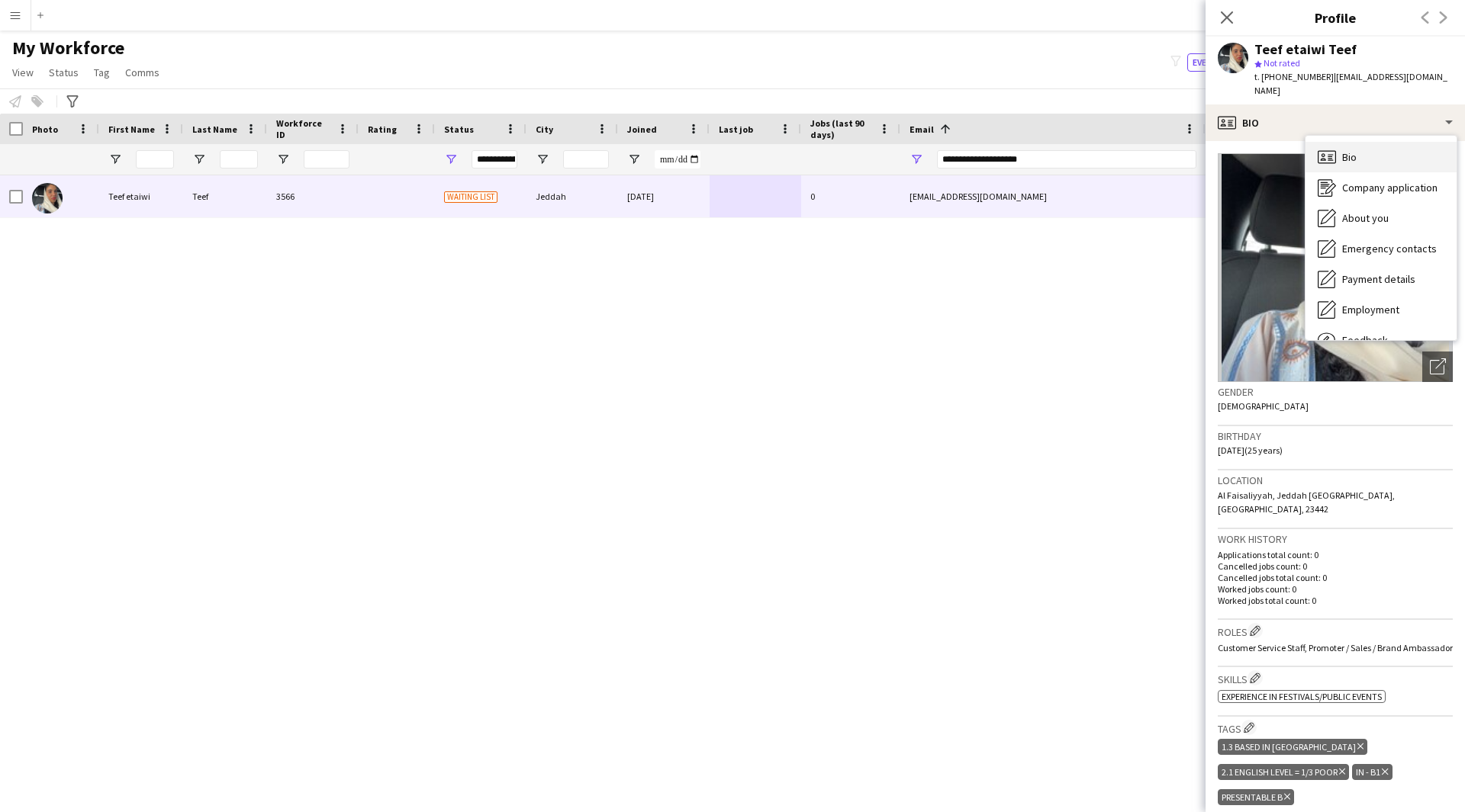
click at [1339, 142] on div "Bio Bio" at bounding box center [1380, 157] width 151 height 31
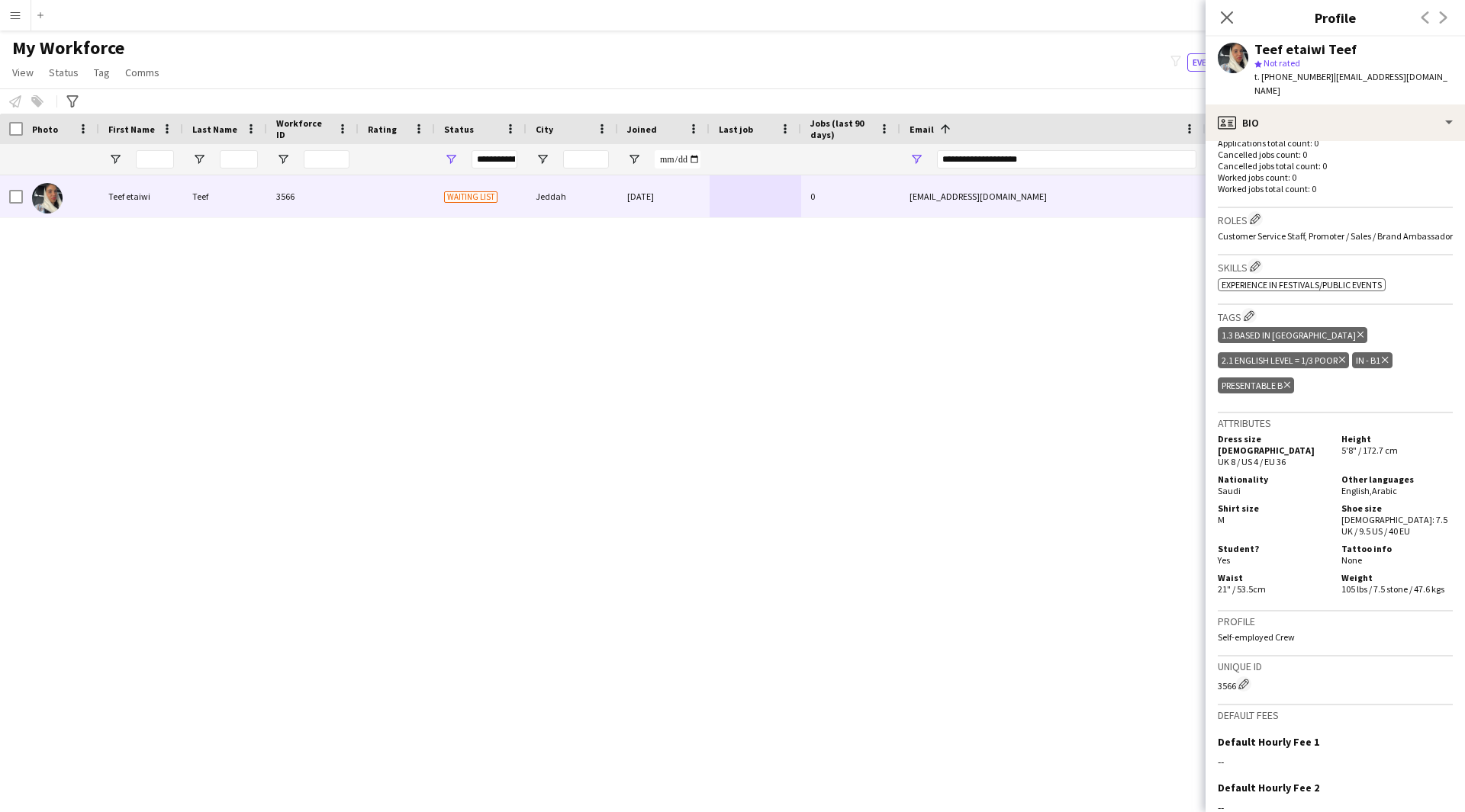
scroll to position [546, 0]
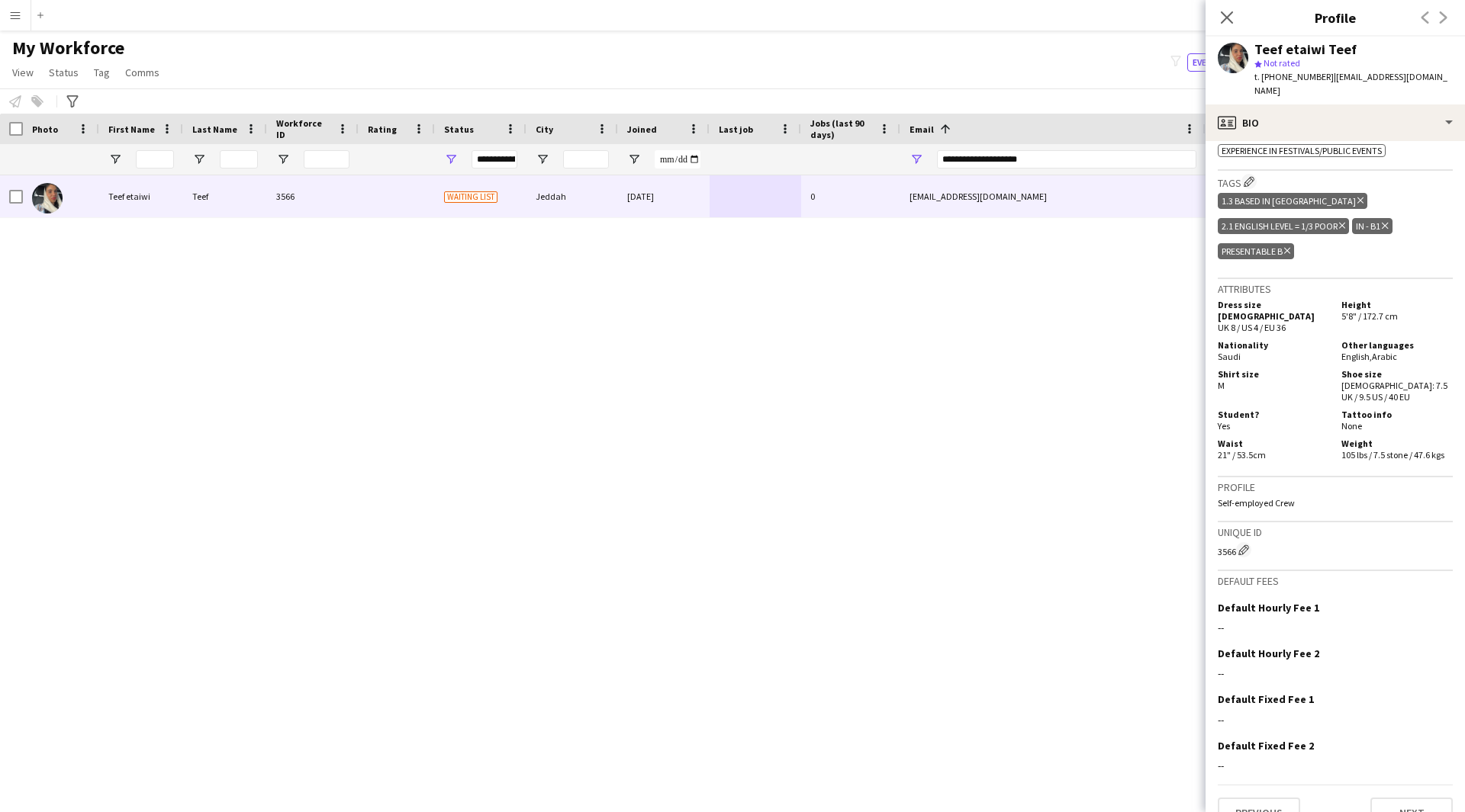
click at [815, 700] on div "Teef etaiwi Teef 3566 Waiting list Jeddah [DATE] 0 [EMAIL_ADDRESS][DOMAIN_NAME]…" at bounding box center [710, 474] width 1419 height 598
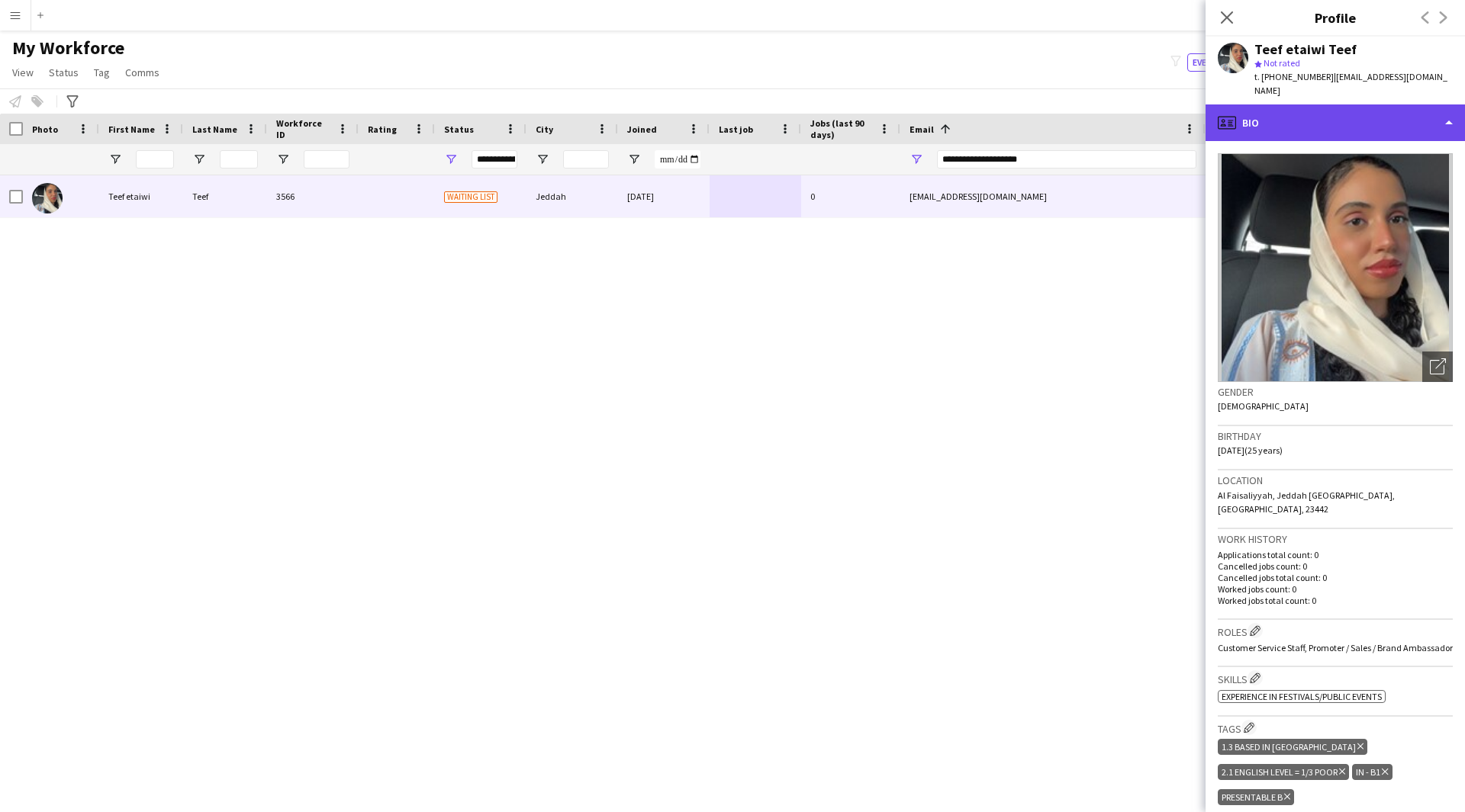
click at [1342, 111] on div "profile Bio" at bounding box center [1335, 123] width 260 height 37
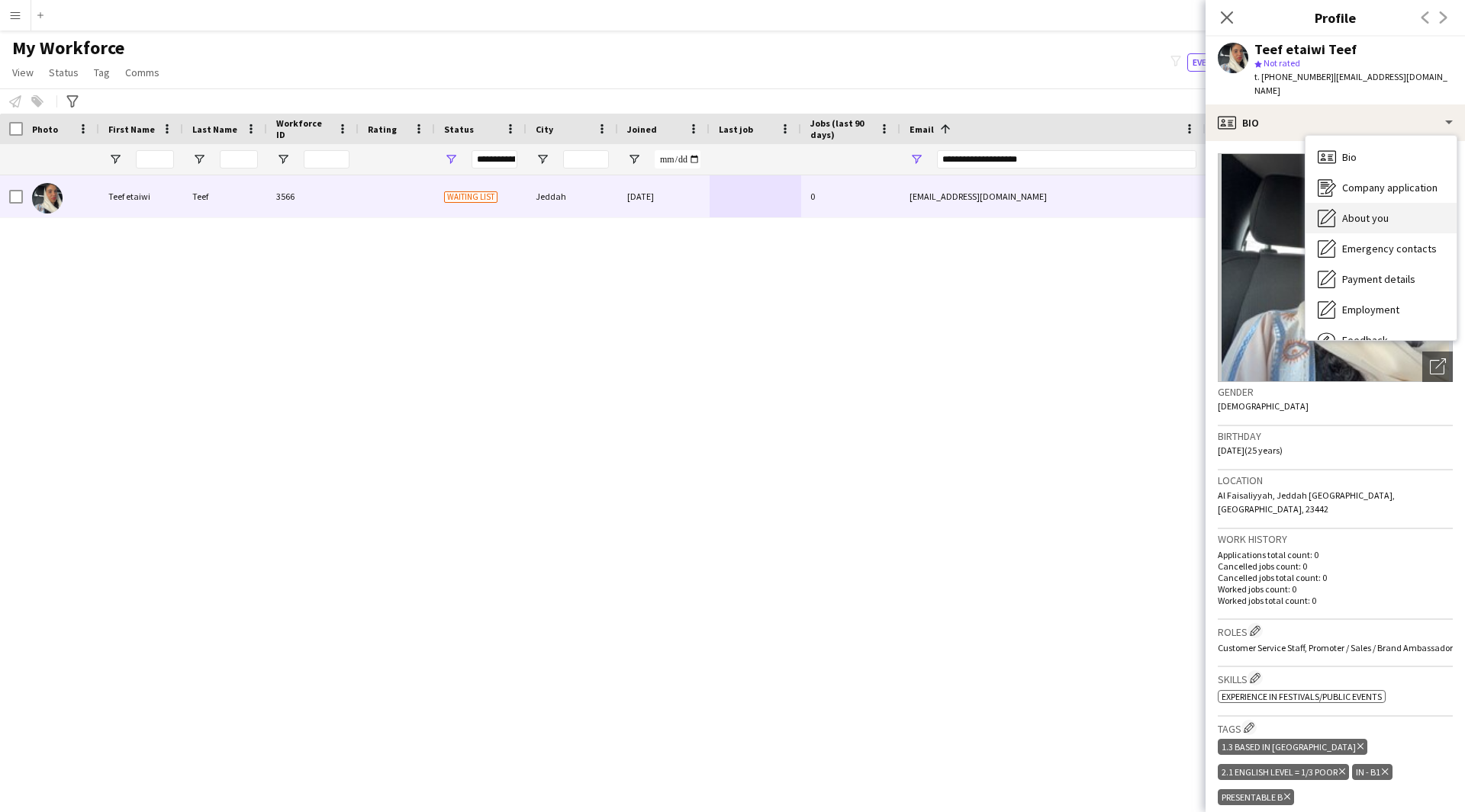
click at [1365, 203] on div "About you About you" at bounding box center [1380, 218] width 151 height 31
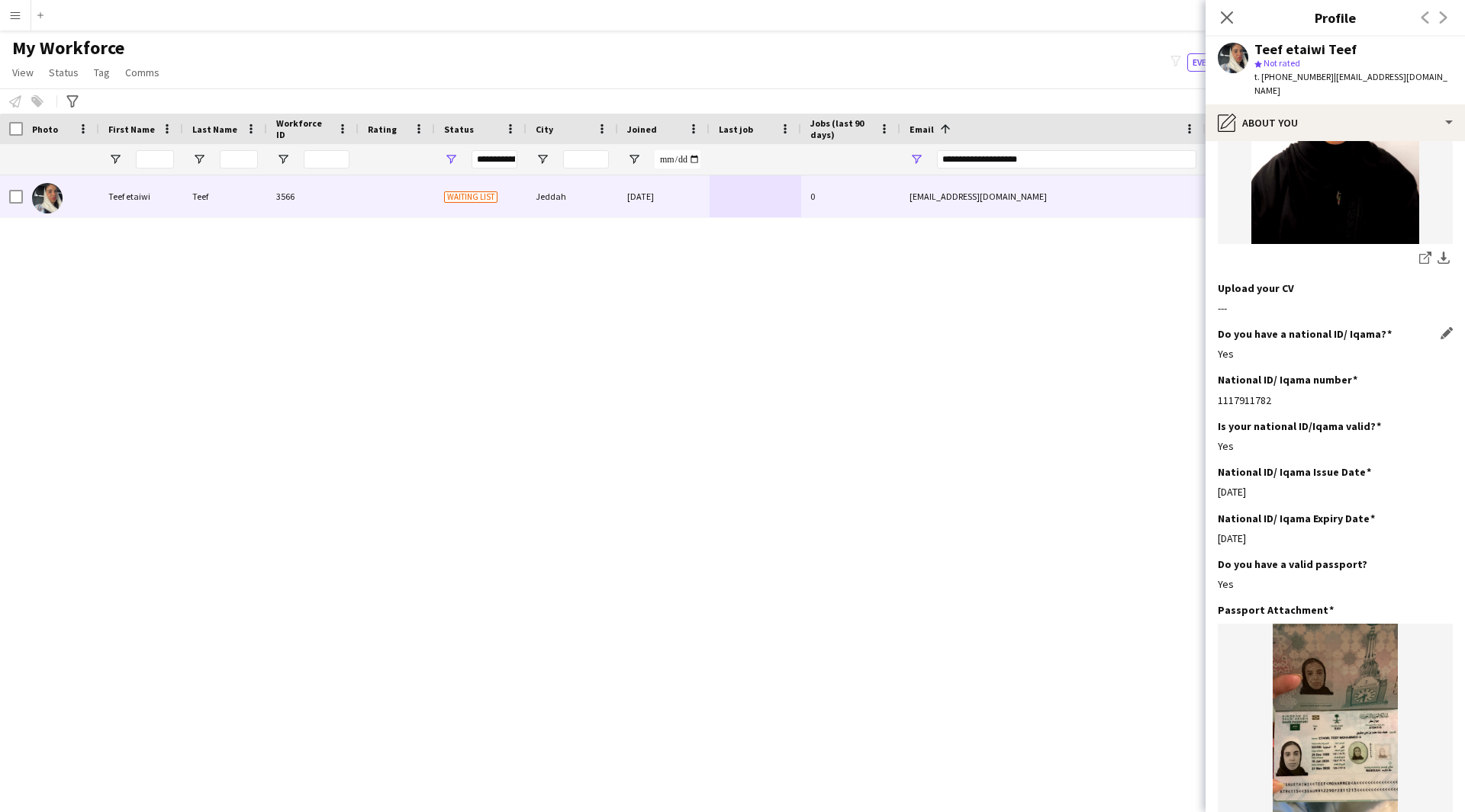
scroll to position [260, 0]
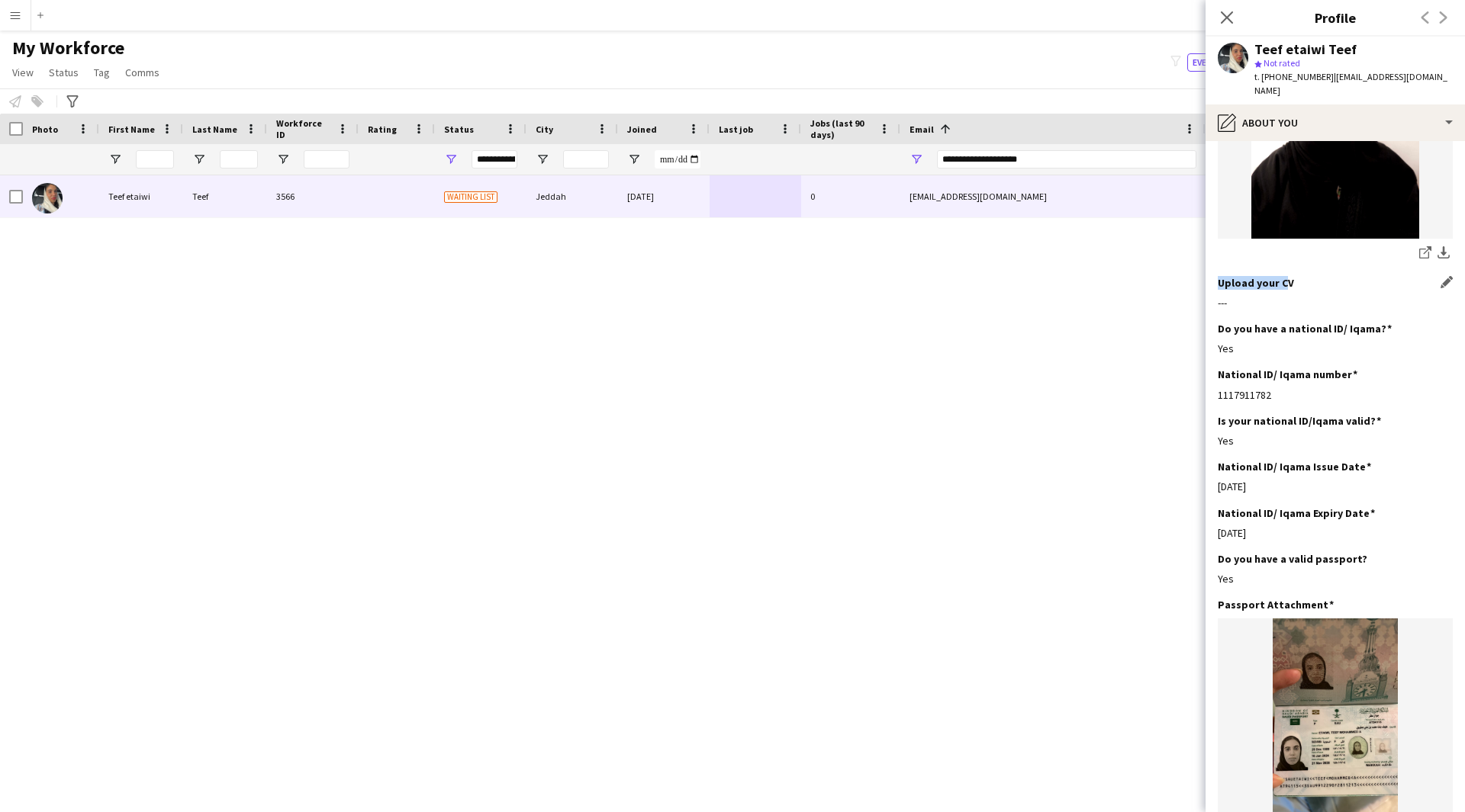
drag, startPoint x: 1283, startPoint y: 276, endPoint x: 1219, endPoint y: 269, distance: 64.4
click at [1219, 276] on h3 "Upload your CV" at bounding box center [1255, 283] width 76 height 14
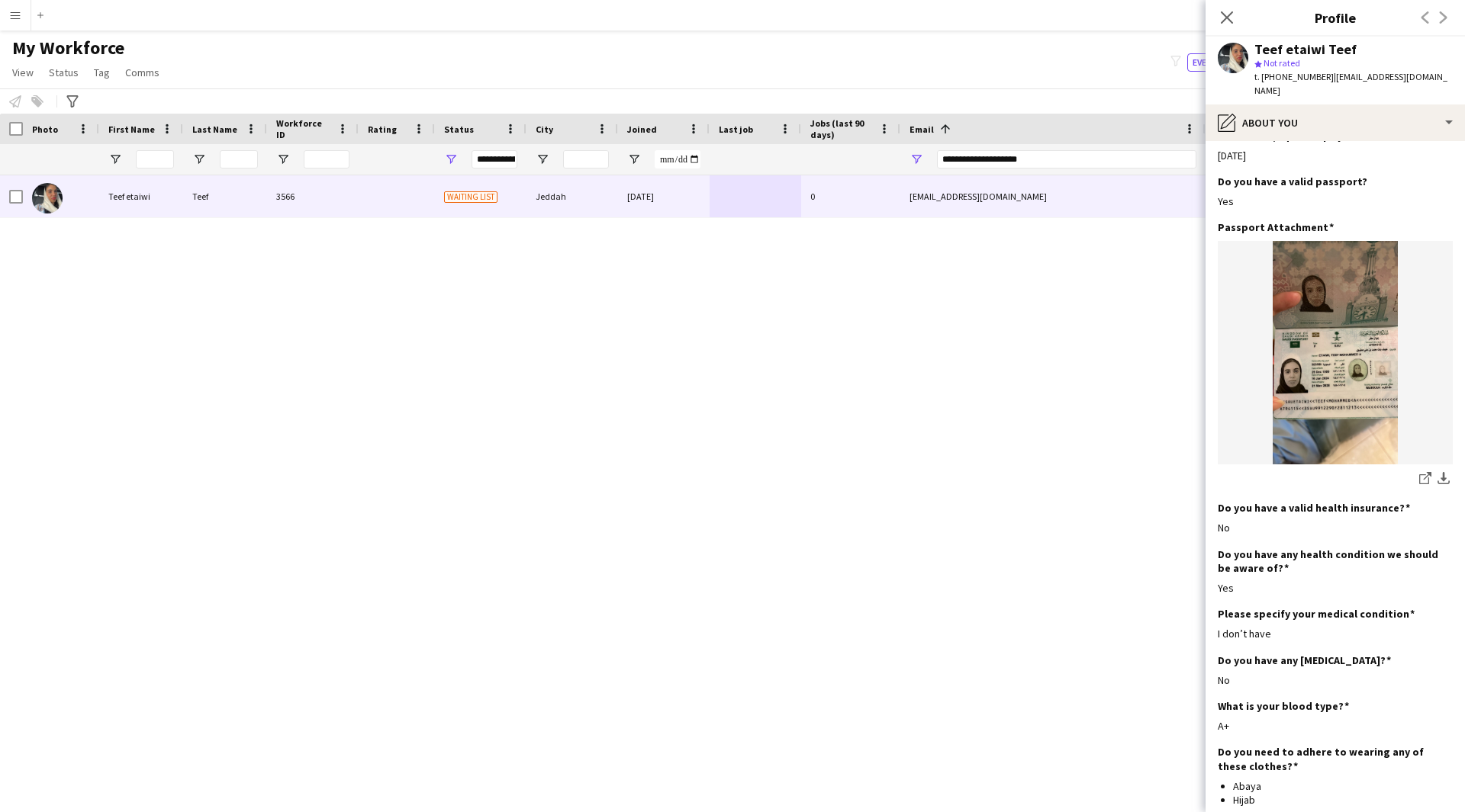
scroll to position [762, 0]
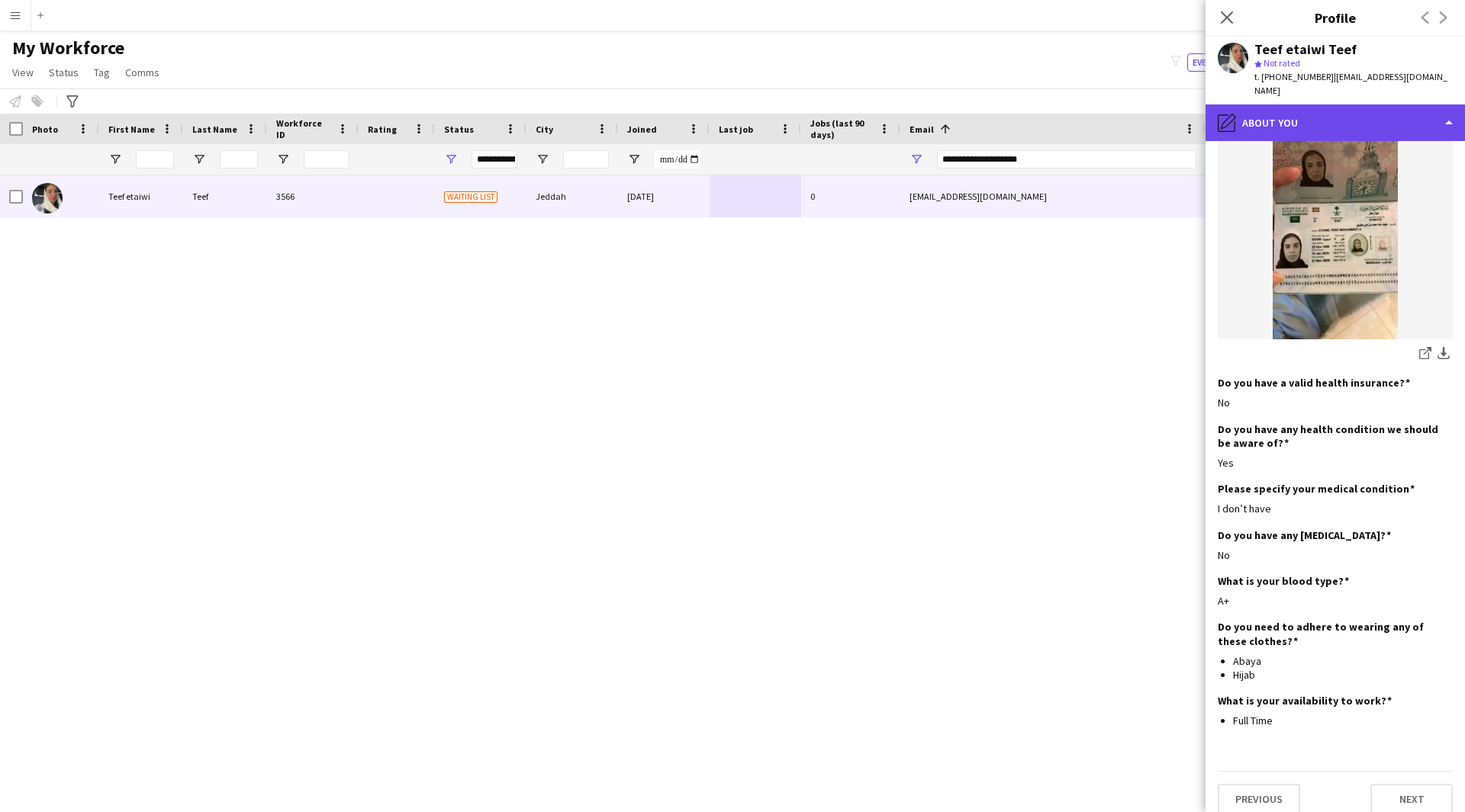
click at [1254, 108] on div "pencil4 About you" at bounding box center [1335, 123] width 260 height 37
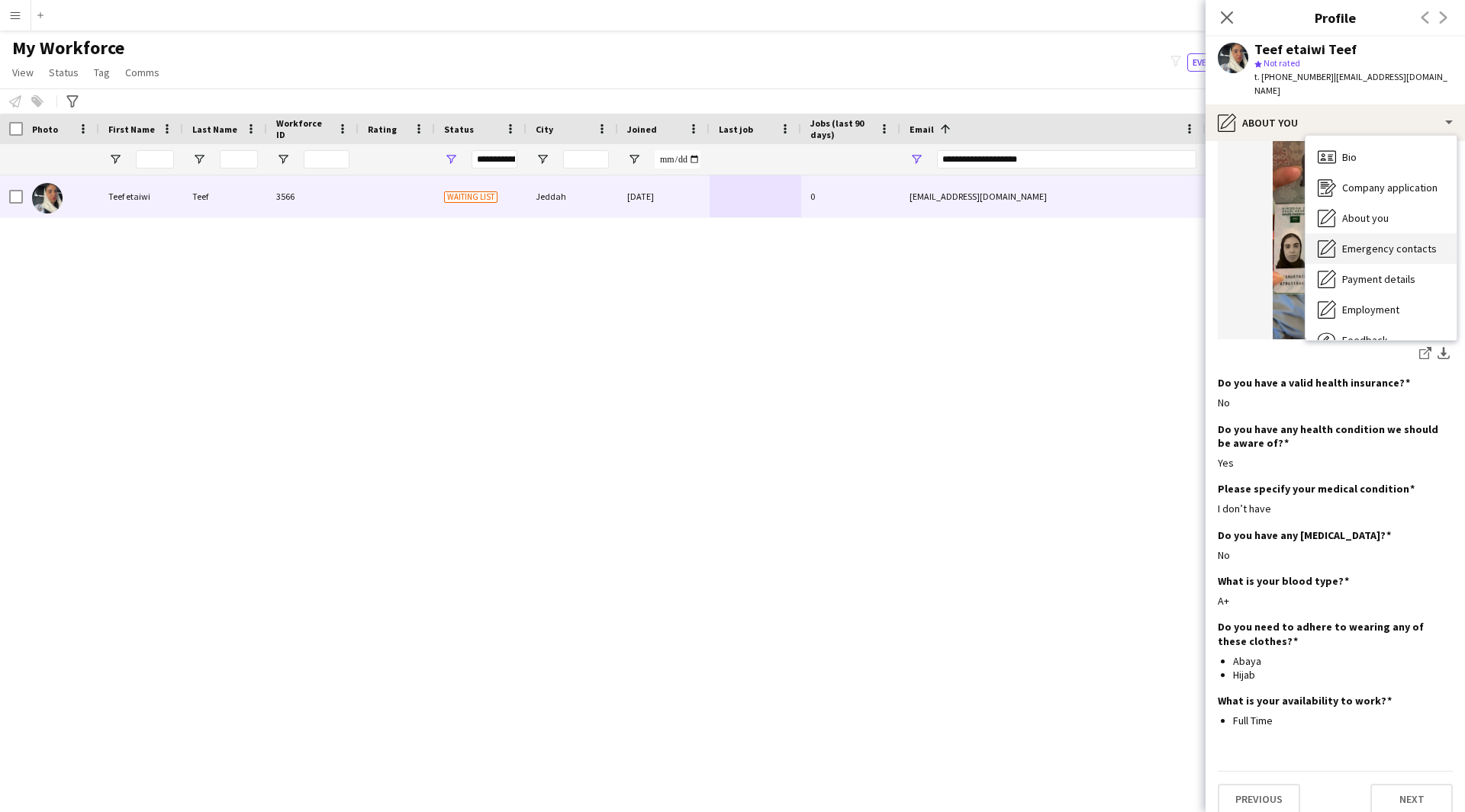
click at [1338, 234] on div "Emergency contacts Emergency contacts" at bounding box center [1380, 249] width 151 height 31
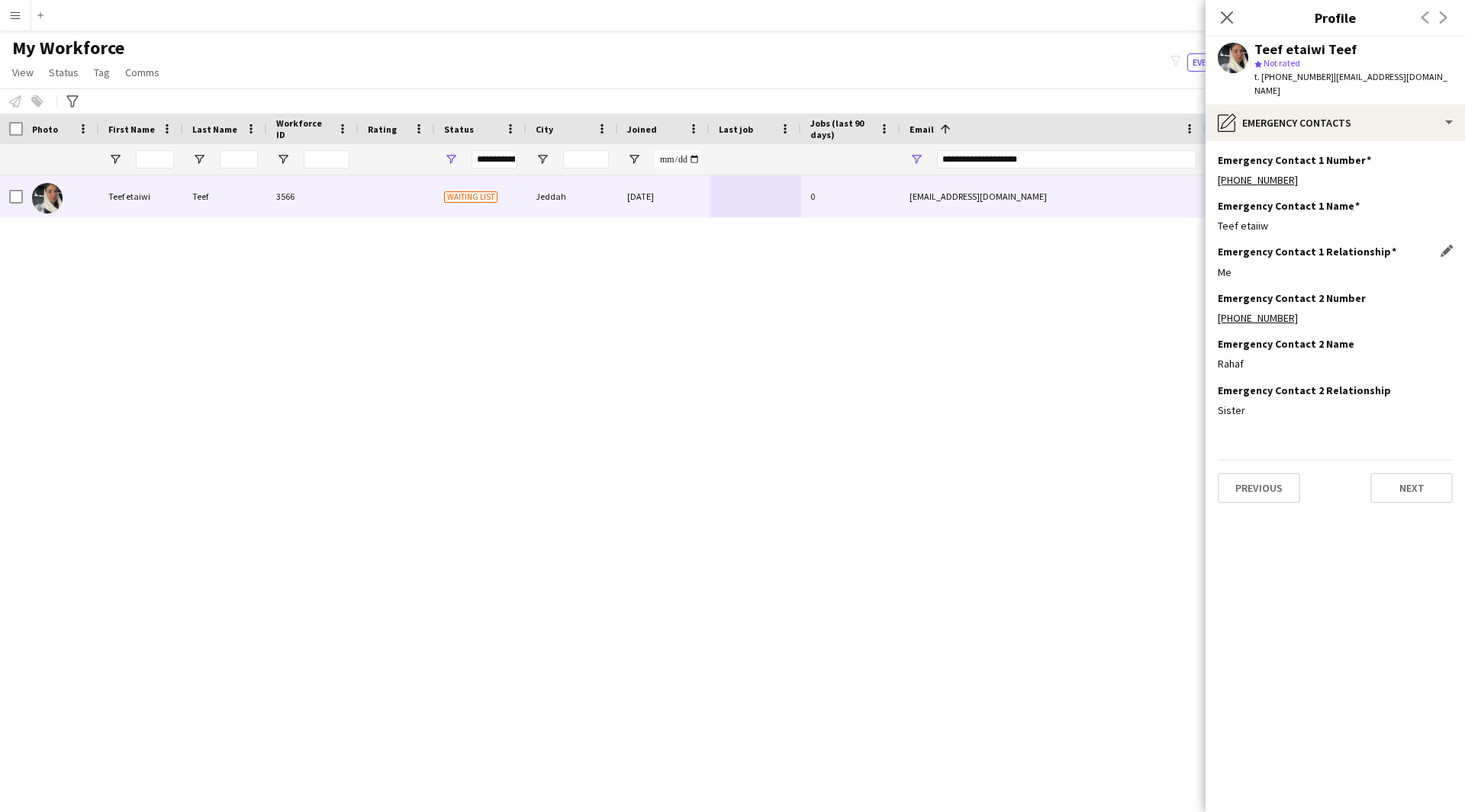
drag, startPoint x: 1260, startPoint y: 249, endPoint x: 1268, endPoint y: 245, distance: 8.9
click at [1268, 245] on div "Emergency Contact 1 Relationship Edit this field Me" at bounding box center [1334, 268] width 235 height 46
click at [1276, 266] on div "Me" at bounding box center [1334, 273] width 235 height 14
drag, startPoint x: 1251, startPoint y: 263, endPoint x: 1199, endPoint y: 263, distance: 52.0
click at [1199, 263] on body "Menu Boards Boards Boards All jobs Status Workforce Workforce My Workforce Recr…" at bounding box center [732, 406] width 1465 height 812
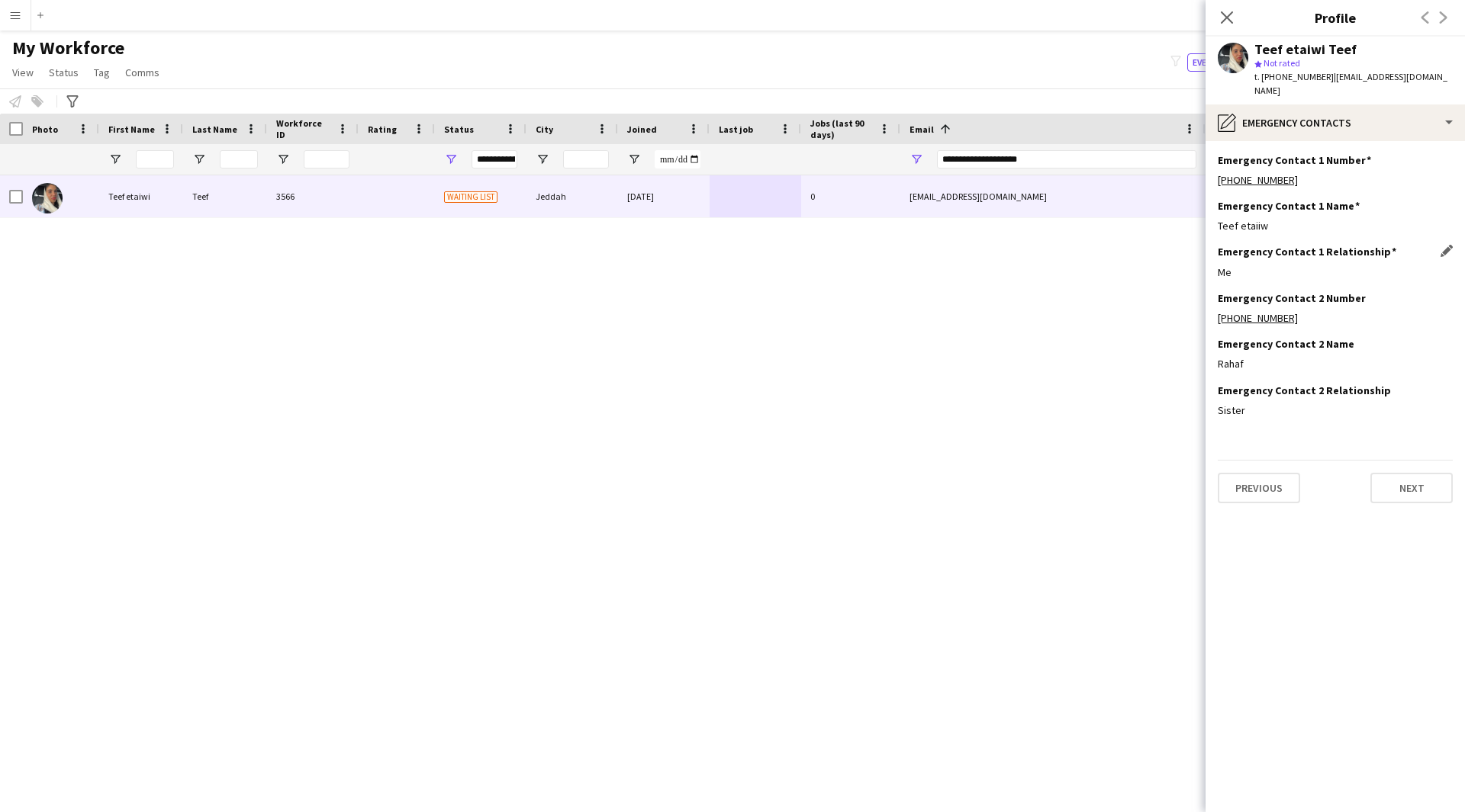
click at [1229, 266] on div "Me" at bounding box center [1334, 273] width 235 height 14
drag, startPoint x: 1244, startPoint y: 256, endPoint x: 1192, endPoint y: 247, distance: 52.8
click at [1192, 247] on body "Menu Boards Boards Boards All jobs Status Workforce Workforce My Workforce Recr…" at bounding box center [732, 406] width 1465 height 812
click at [1346, 124] on div "pencil4 Emergency contacts" at bounding box center [1335, 123] width 260 height 37
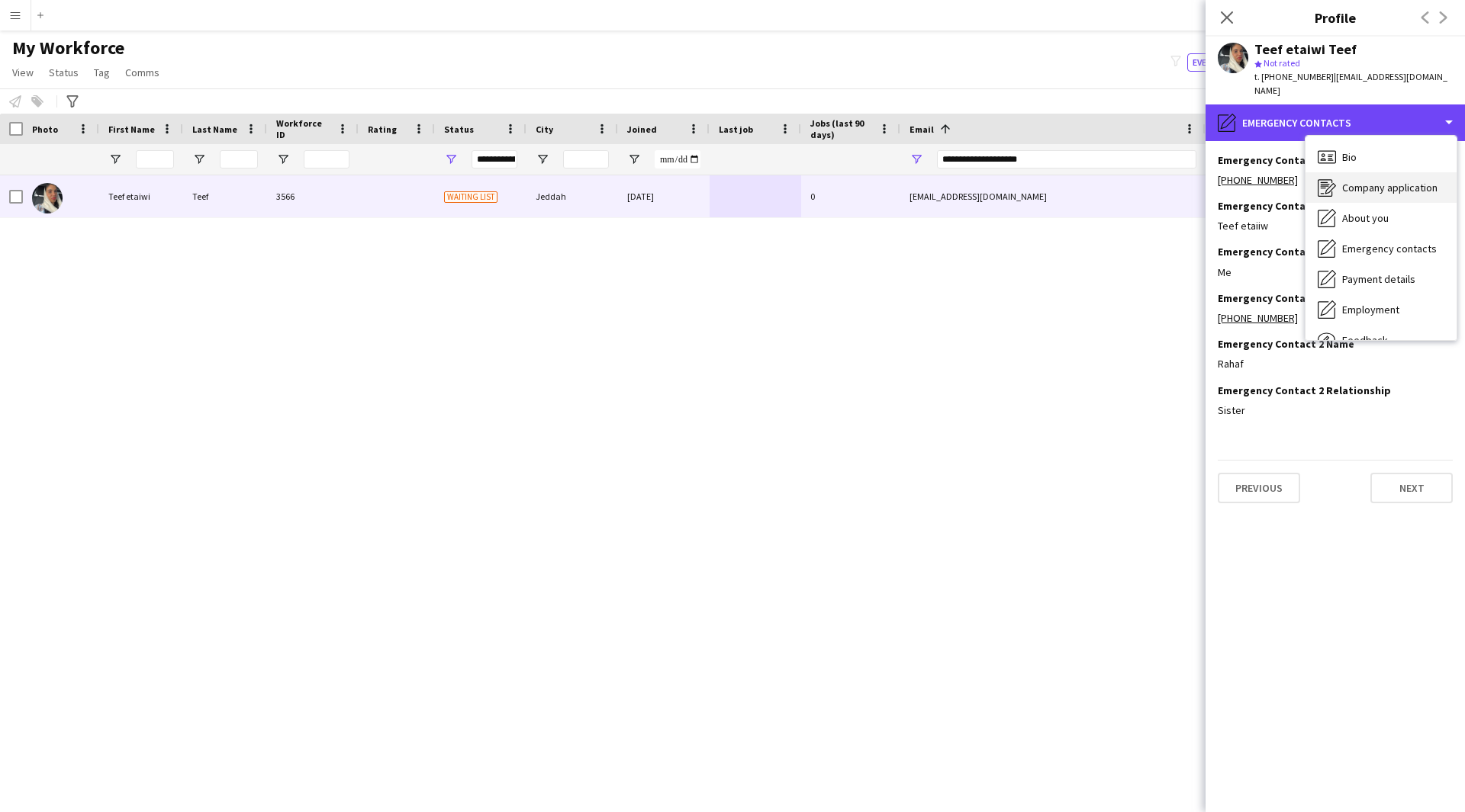
scroll to position [52, 0]
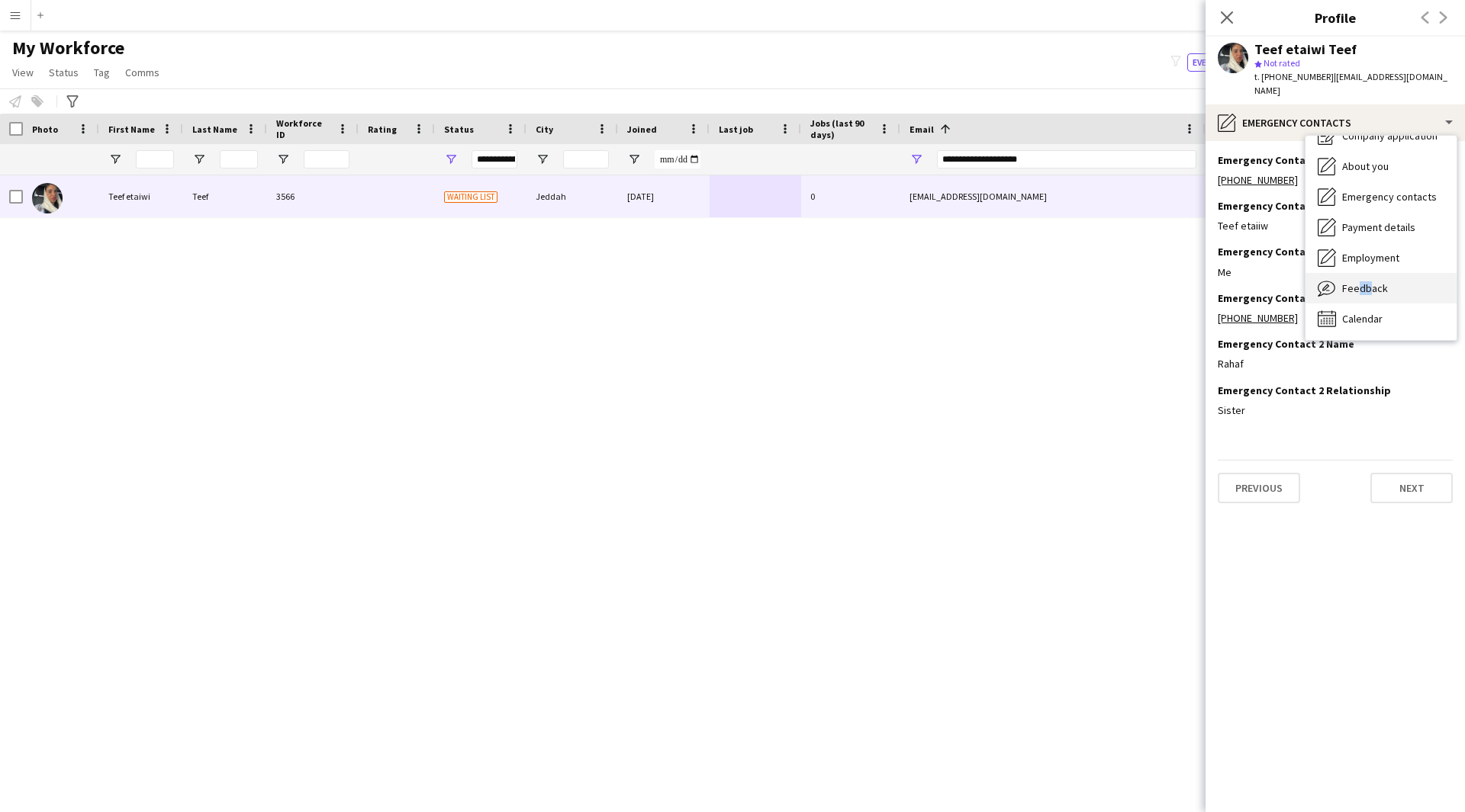
drag, startPoint x: 1351, startPoint y: 281, endPoint x: 1371, endPoint y: 266, distance: 25.0
click at [1371, 273] on div "Feedback Feedback" at bounding box center [1380, 288] width 151 height 31
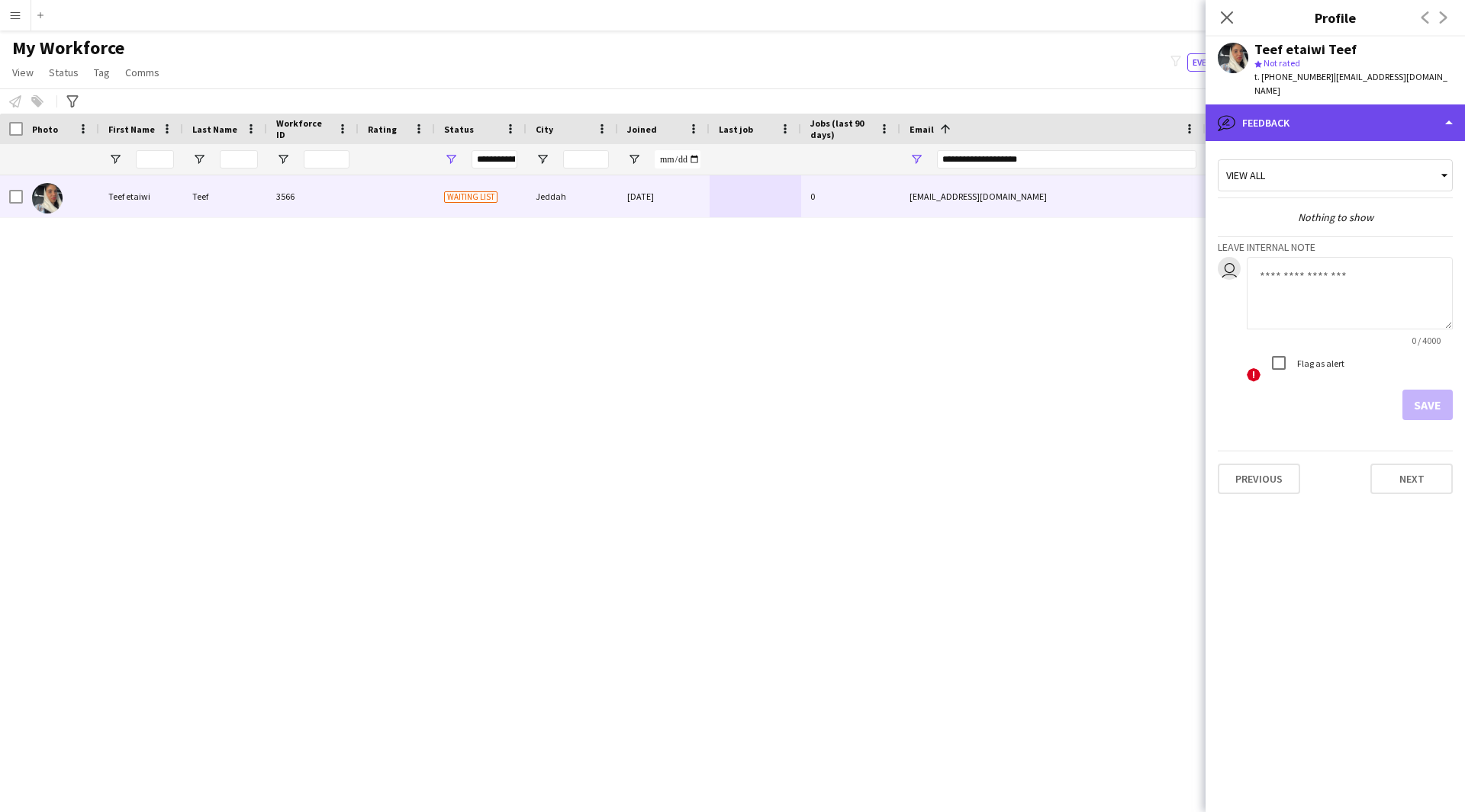
click at [1342, 123] on div "bubble-pencil Feedback" at bounding box center [1335, 123] width 260 height 37
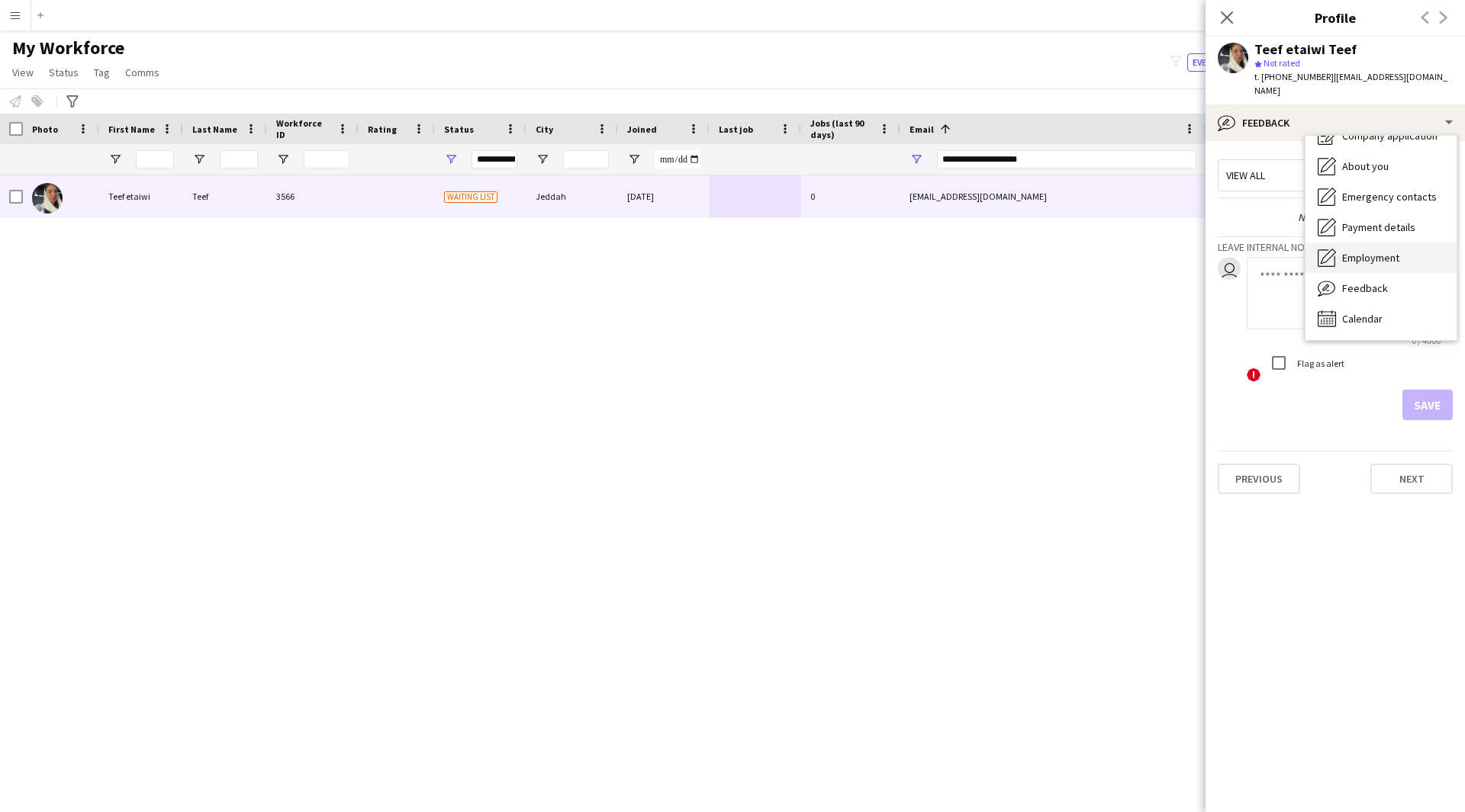
click at [1375, 251] on span "Employment" at bounding box center [1370, 258] width 57 height 14
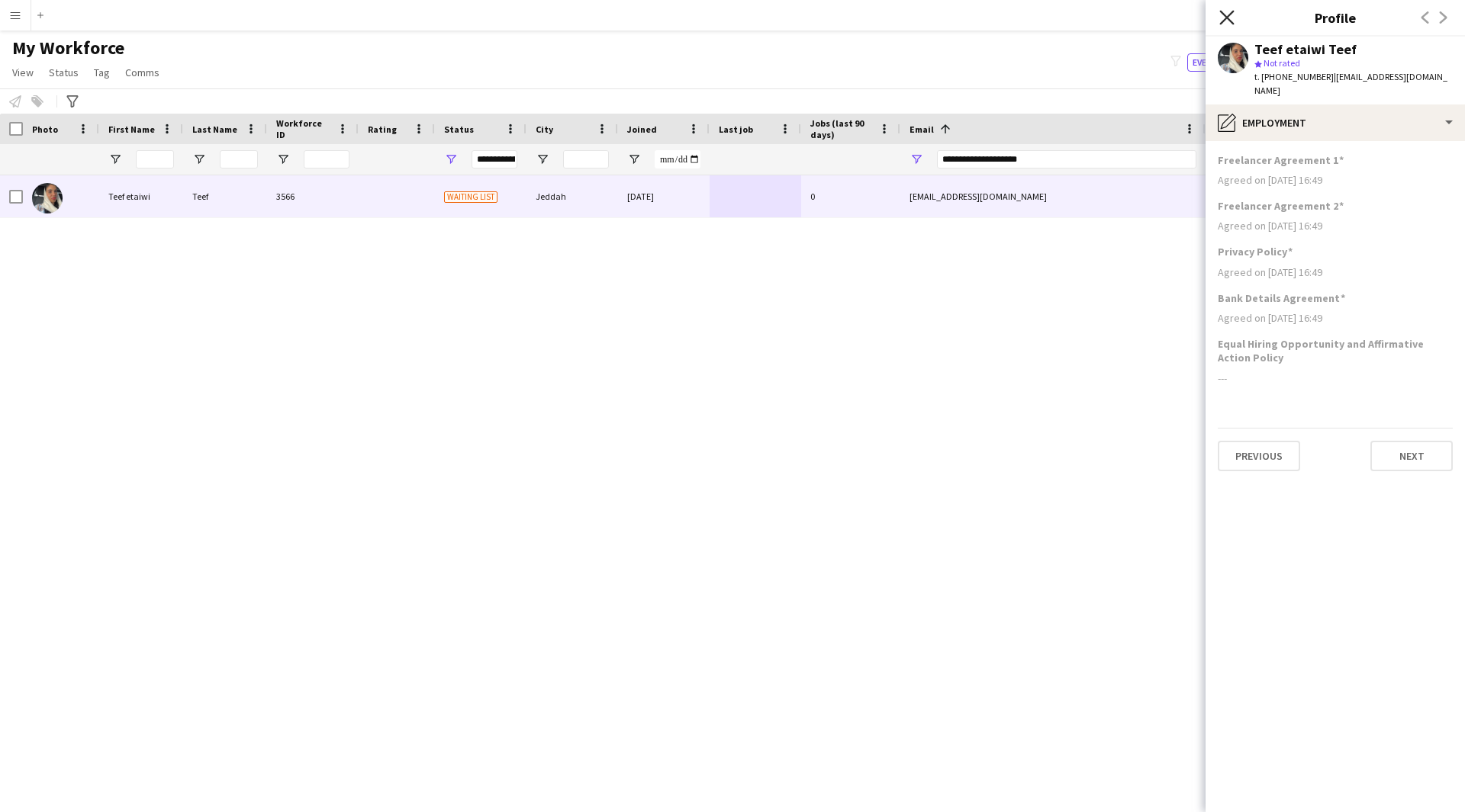
click at [1220, 18] on icon "Close pop-in" at bounding box center [1226, 17] width 15 height 15
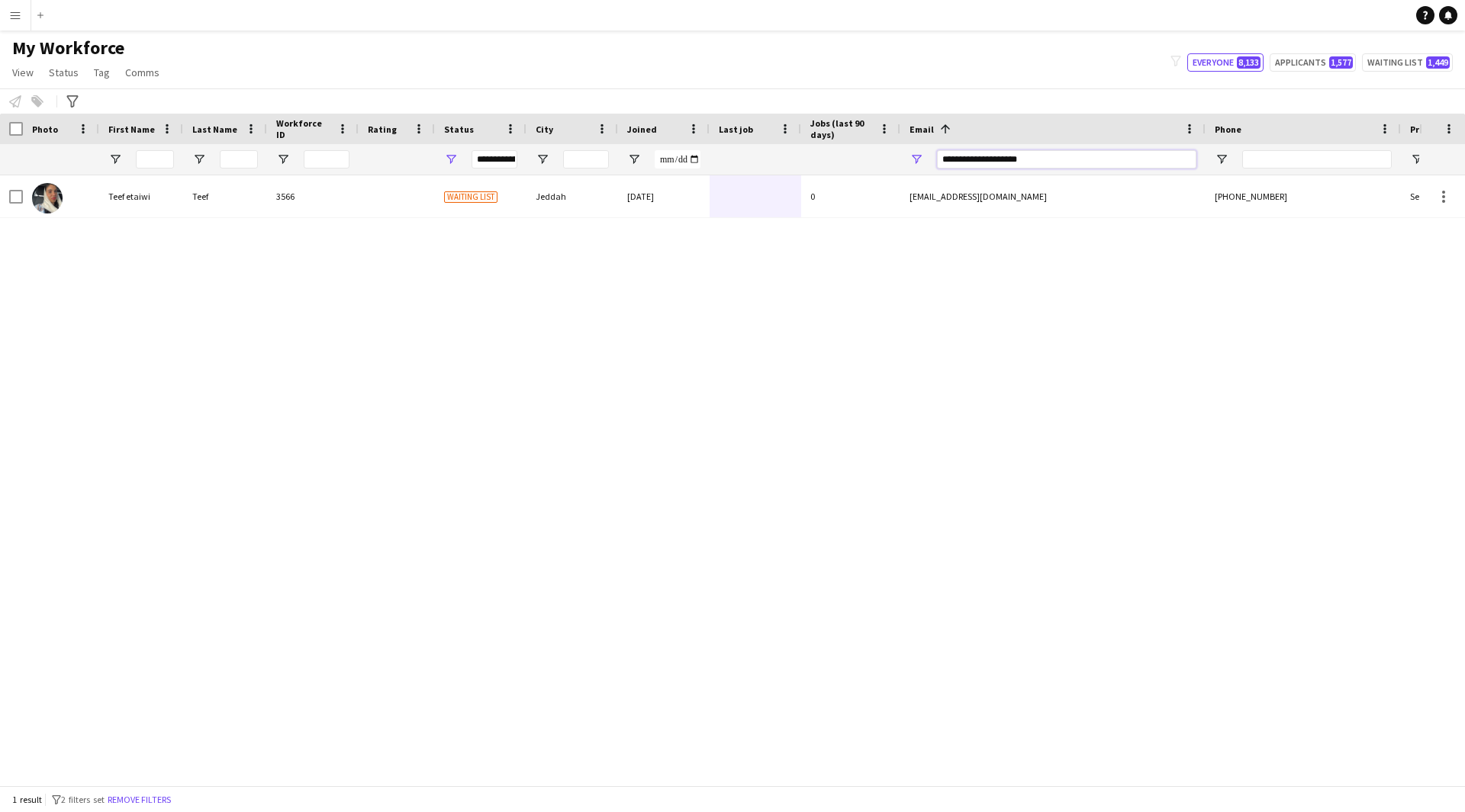
drag, startPoint x: 1051, startPoint y: 150, endPoint x: 739, endPoint y: 187, distance: 314.2
click at [739, 187] on div "Workforce Details Photo First Name" at bounding box center [732, 449] width 1465 height 671
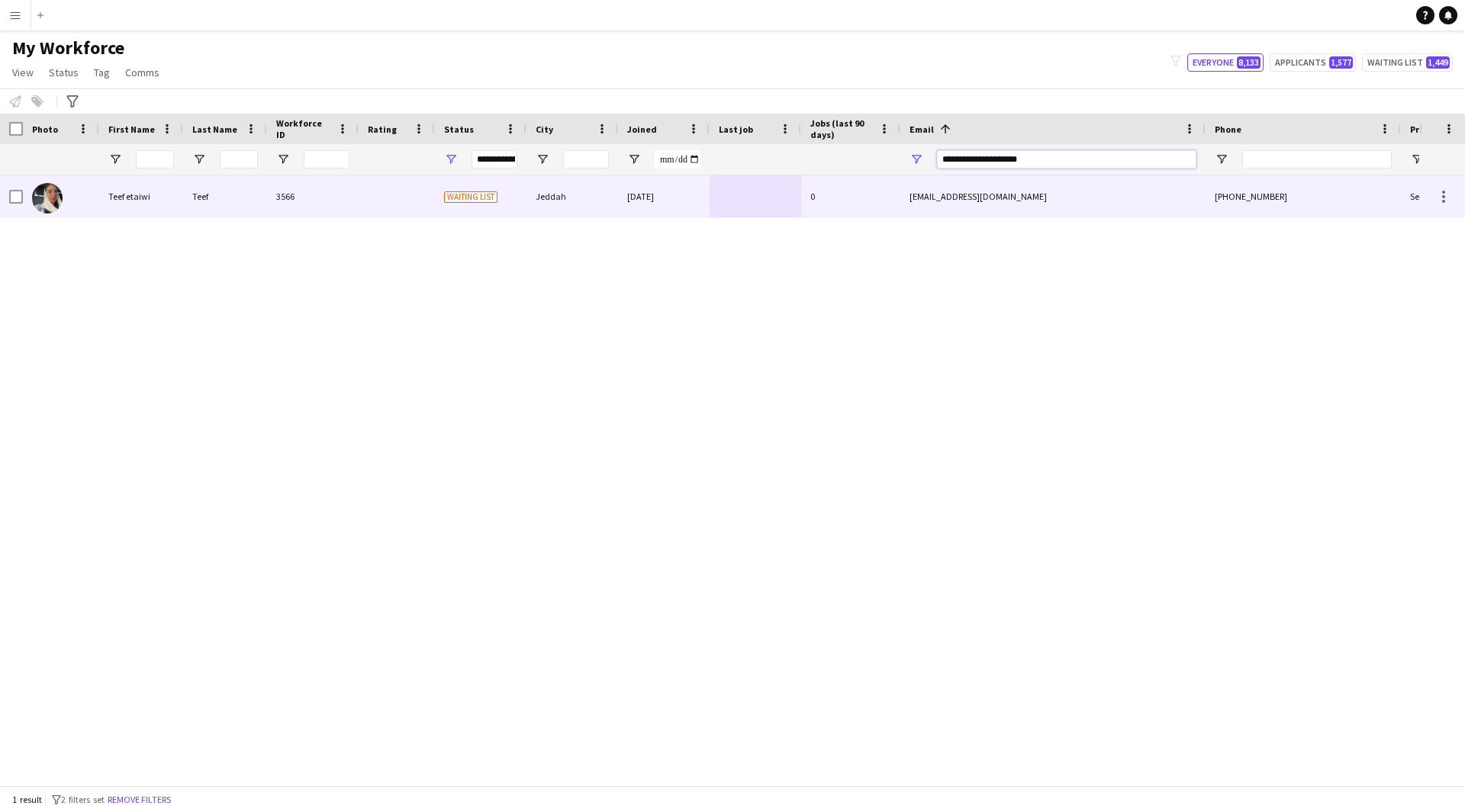
paste input "Email Filter Input"
click at [912, 202] on div "[EMAIL_ADDRESS][DOMAIN_NAME]" at bounding box center [1052, 197] width 305 height 42
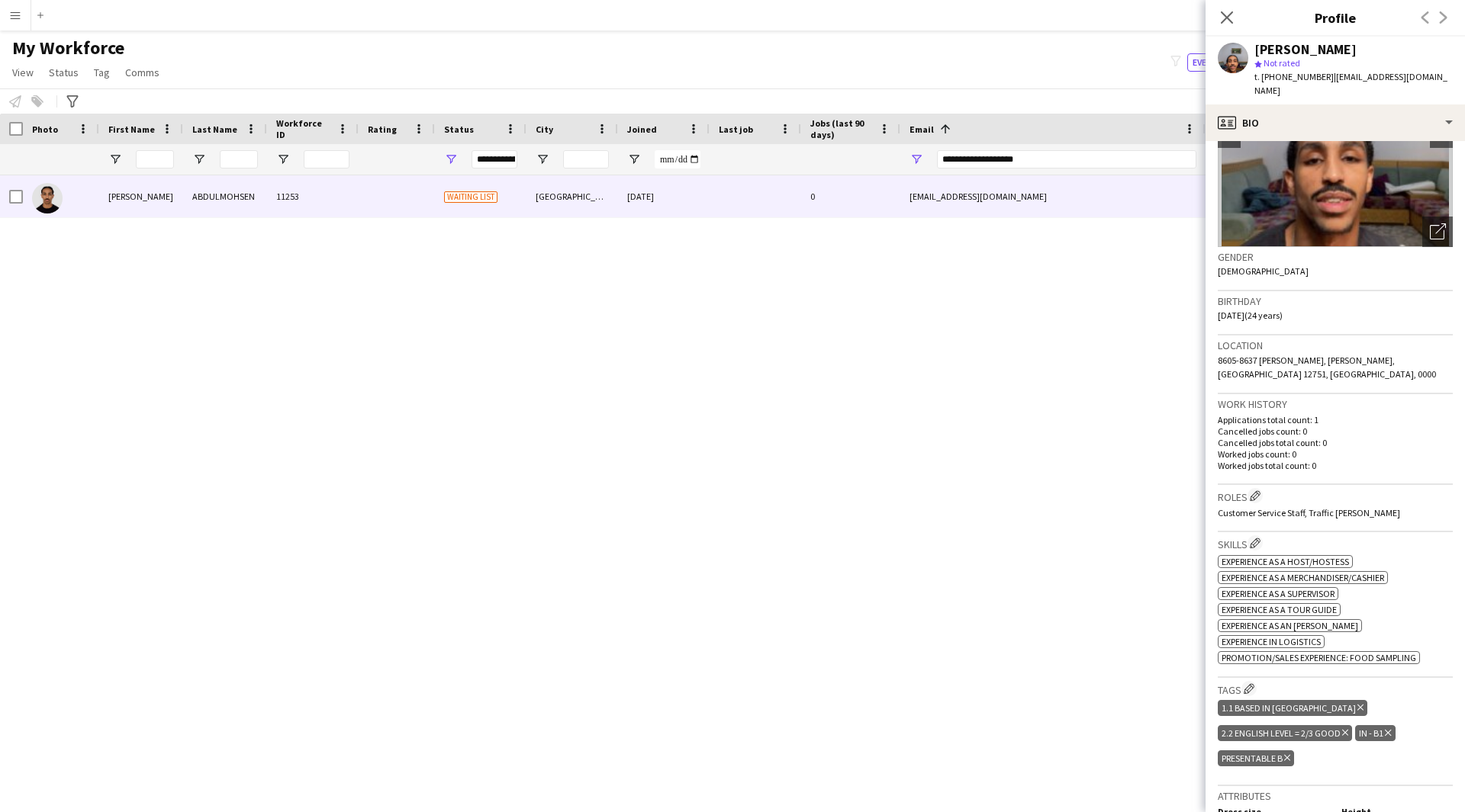
scroll to position [0, 0]
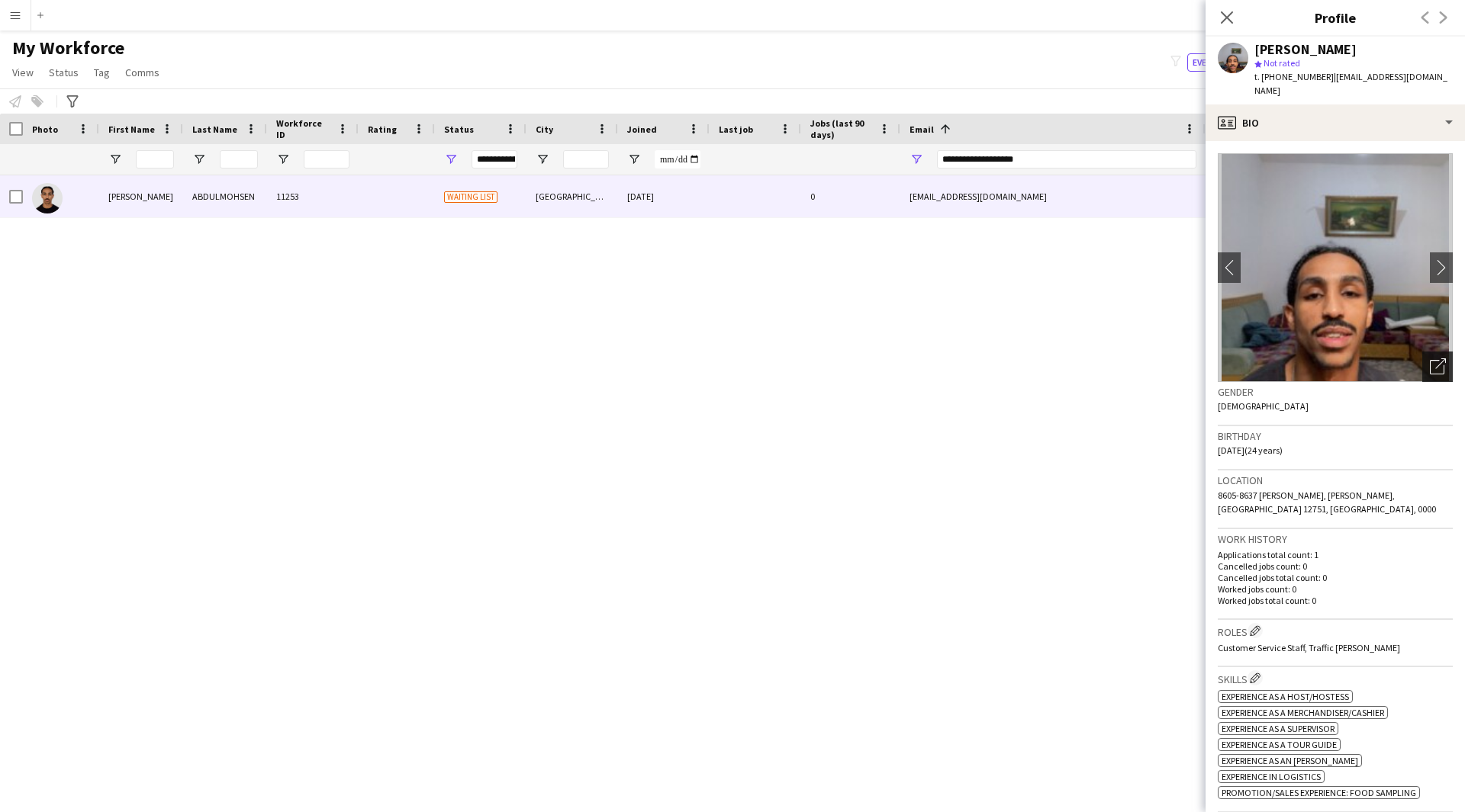
click at [1427, 352] on div "Open photos pop-in" at bounding box center [1437, 367] width 31 height 31
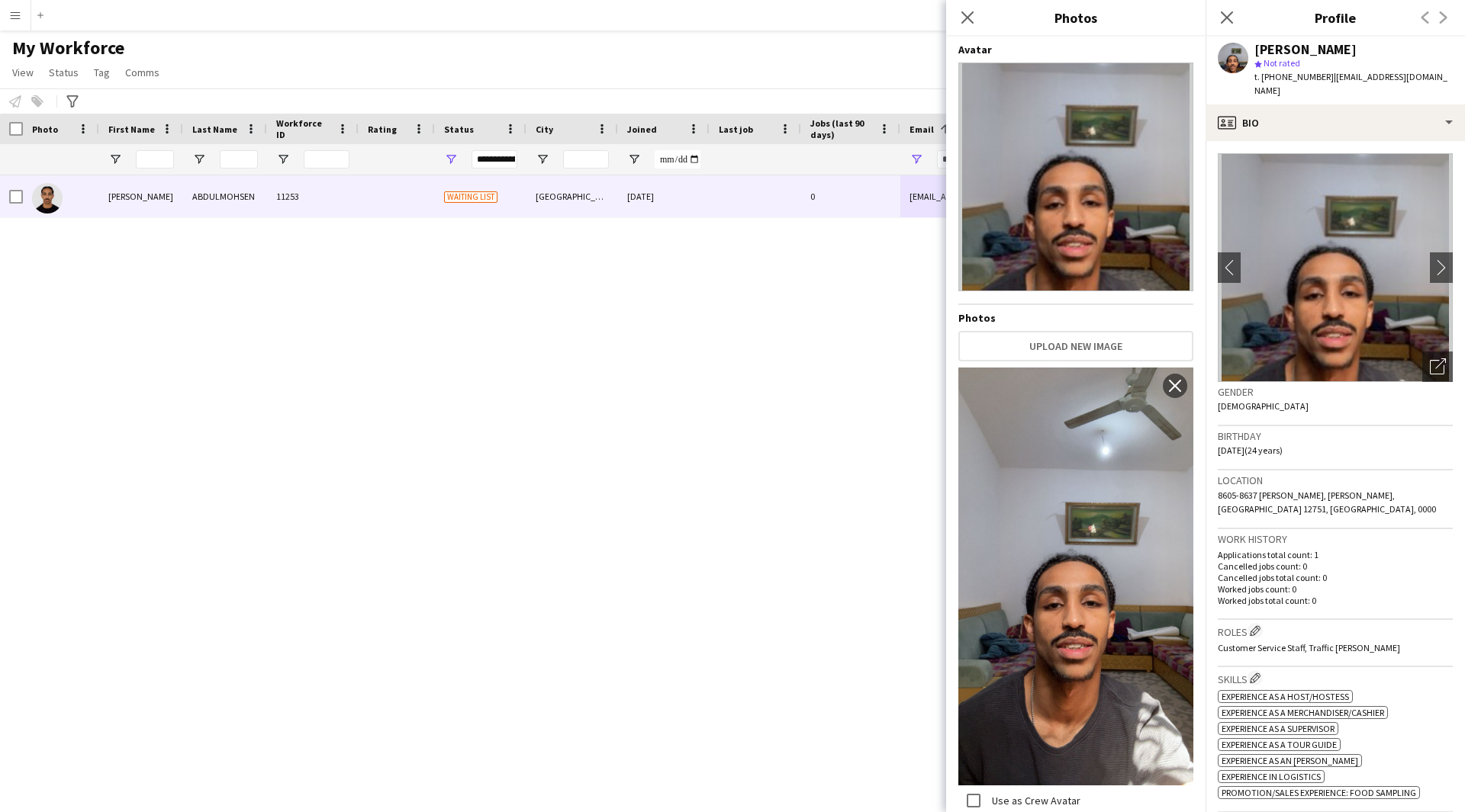
click at [1042, 92] on img at bounding box center [1075, 177] width 235 height 229
click at [967, 21] on icon "Close pop-in" at bounding box center [966, 17] width 15 height 15
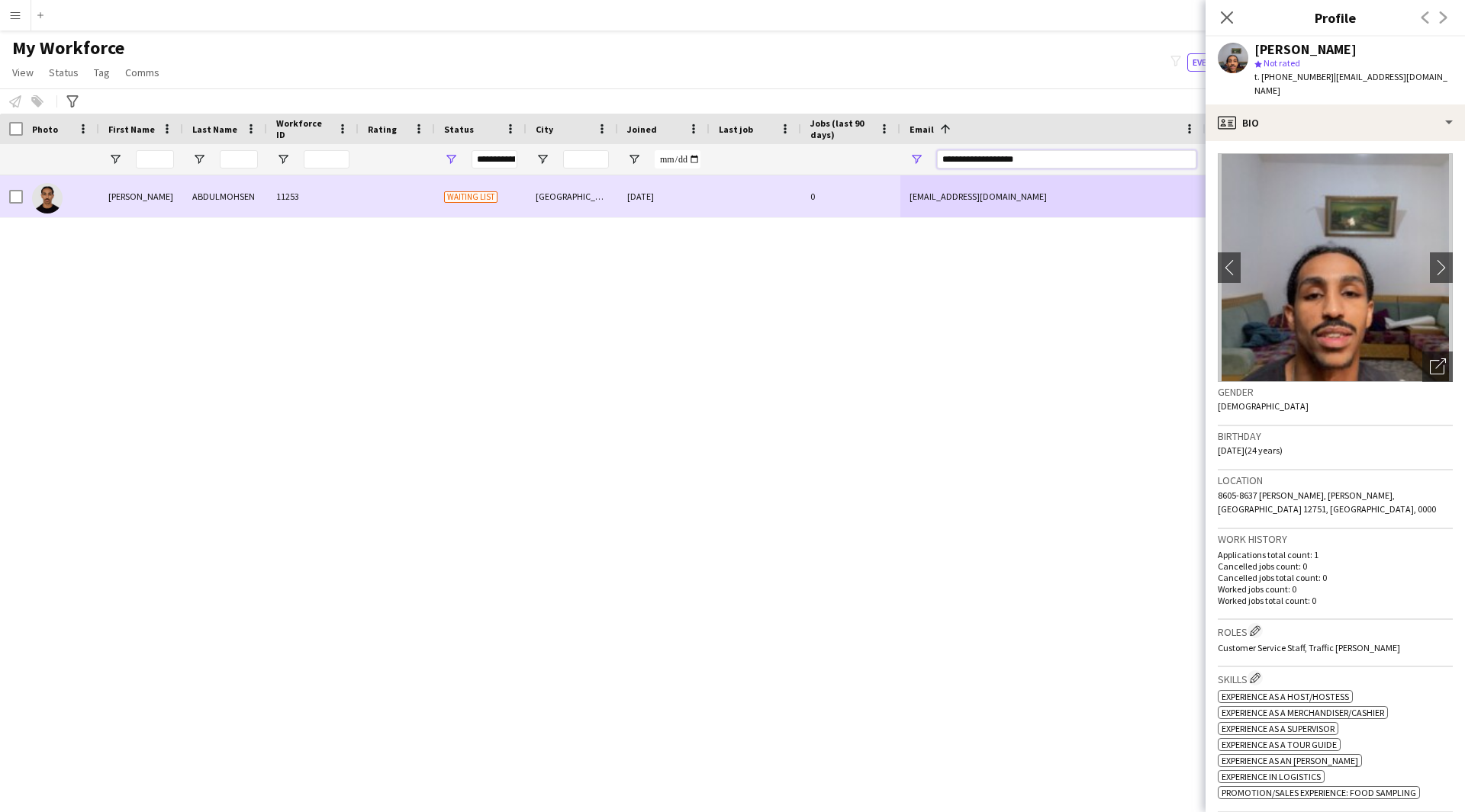
drag, startPoint x: 1047, startPoint y: 160, endPoint x: 634, endPoint y: 198, distance: 414.7
click at [634, 198] on div "Workforce Details Photo First Name" at bounding box center [732, 449] width 1465 height 671
paste input "*******"
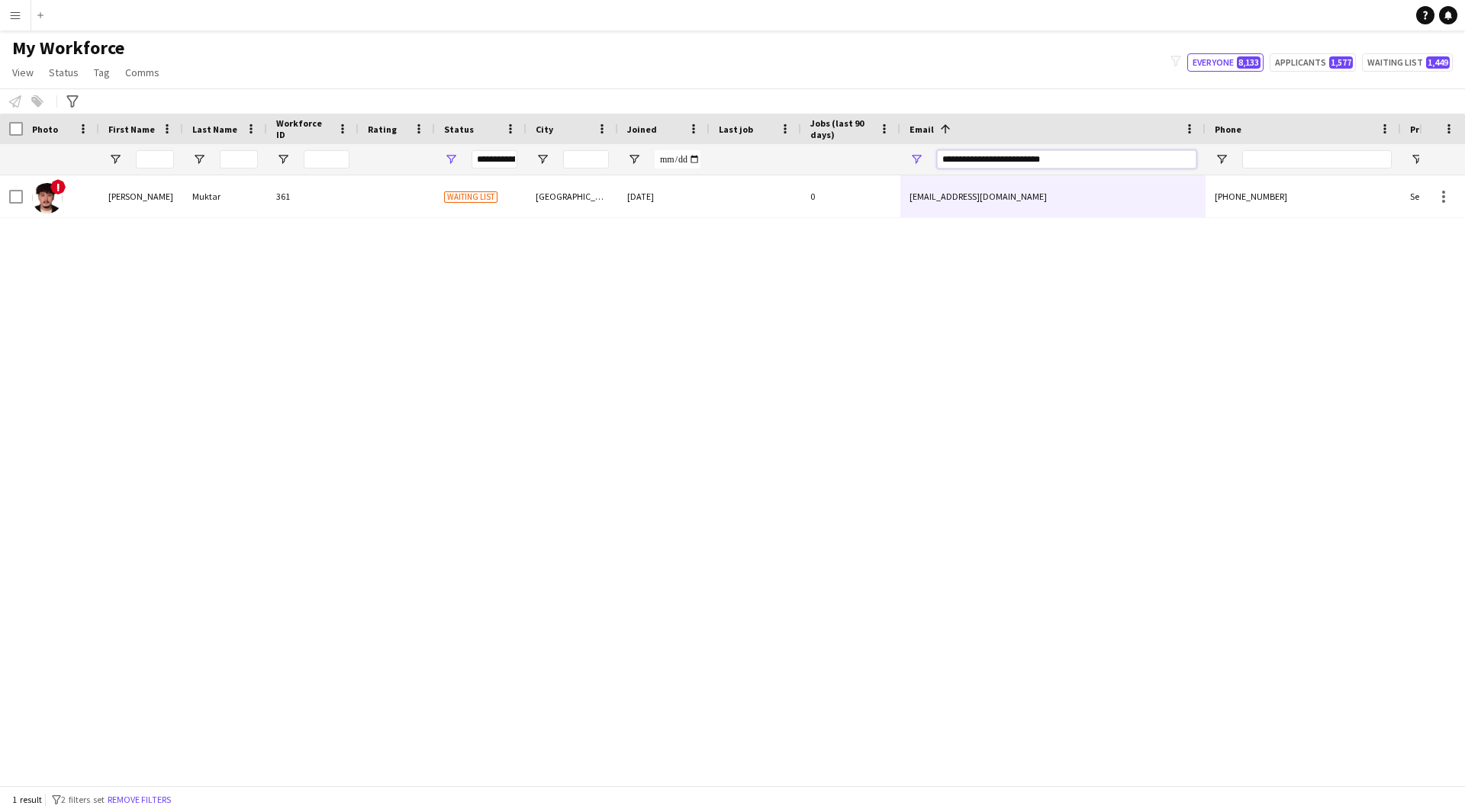
type input "**********"
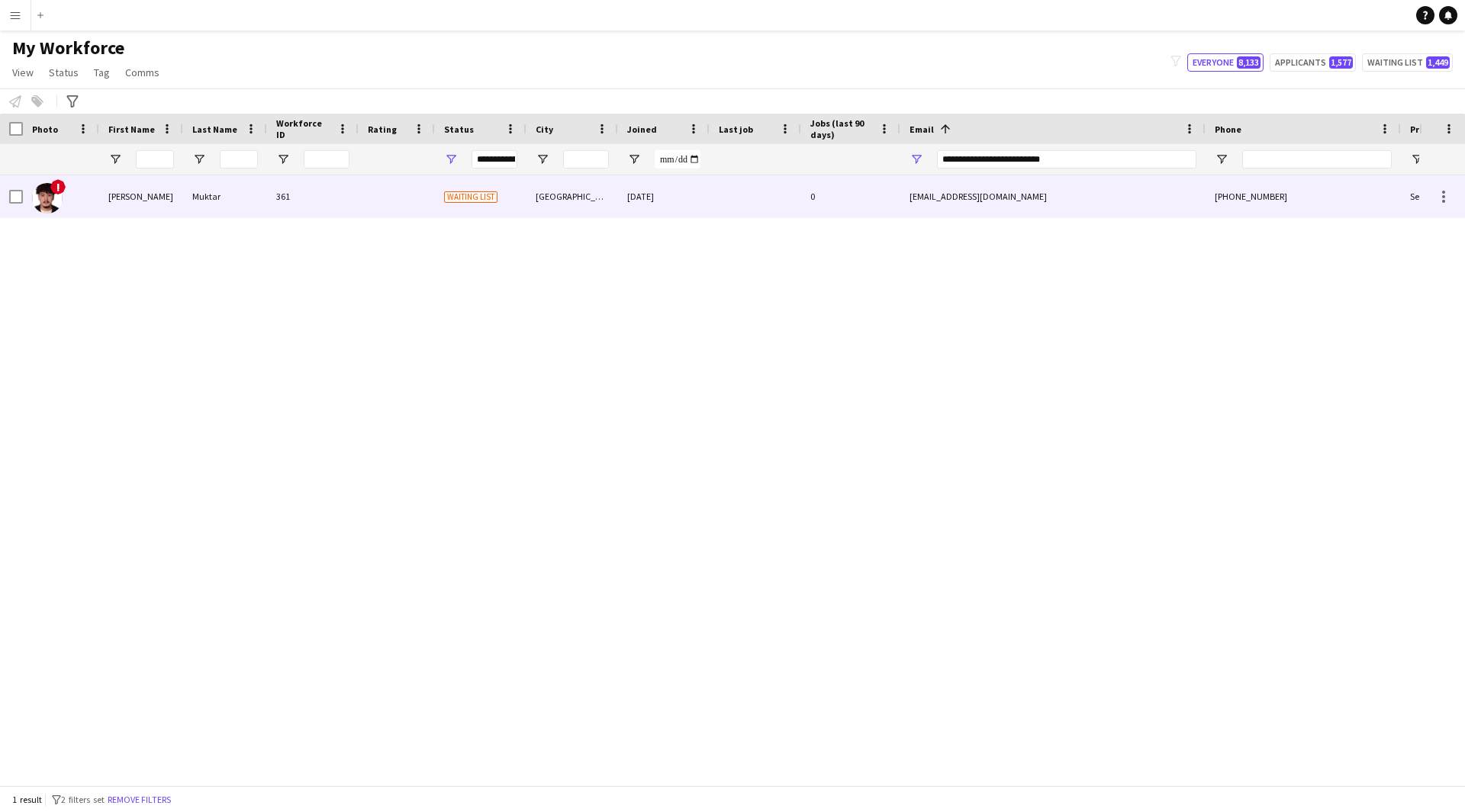
click at [766, 207] on div at bounding box center [755, 197] width 92 height 42
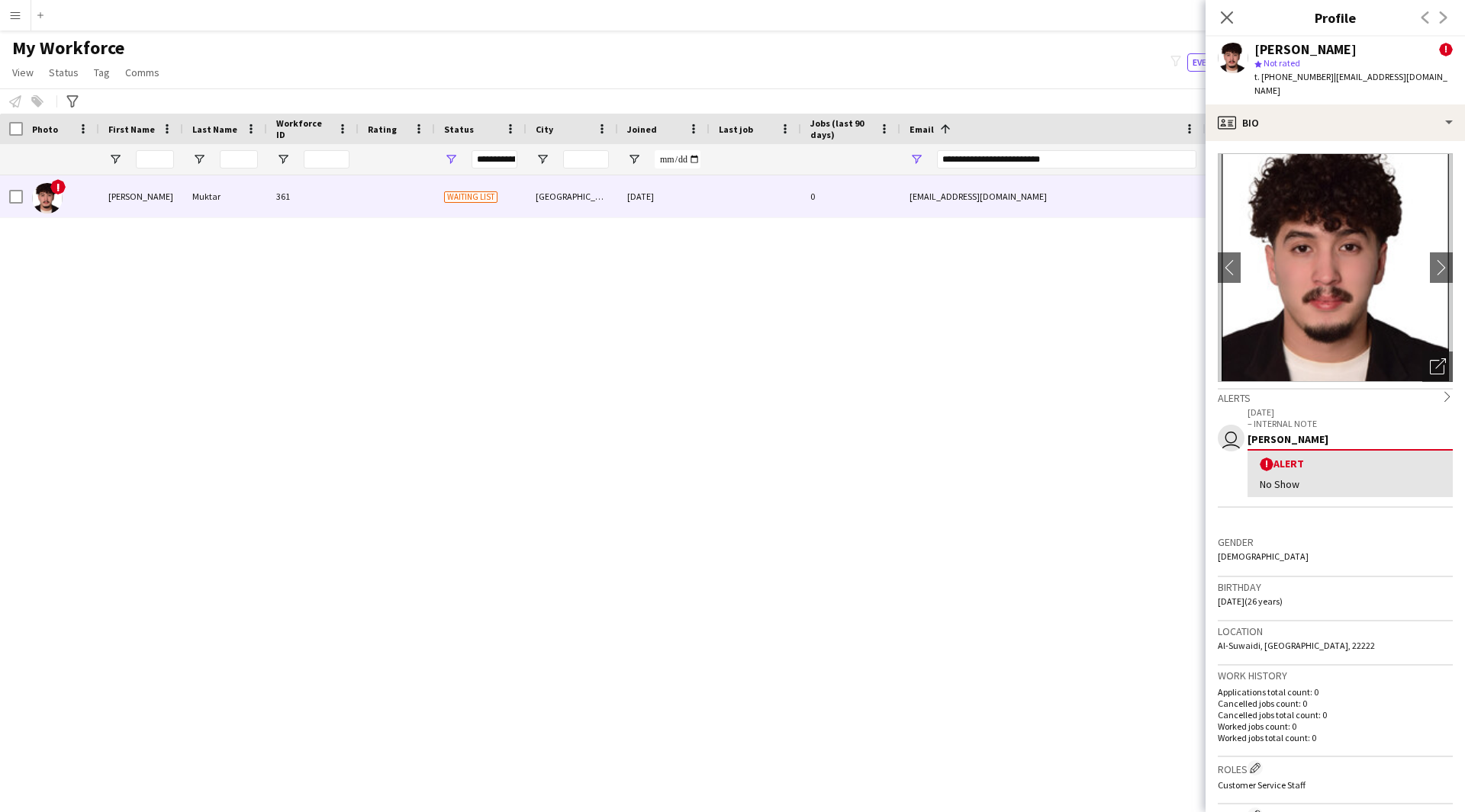
click at [1349, 141] on app-crew-profile-bio "chevron-left chevron-right Open photos pop-in Alerts chevron-right user [DATE] …" at bounding box center [1335, 476] width 260 height 671
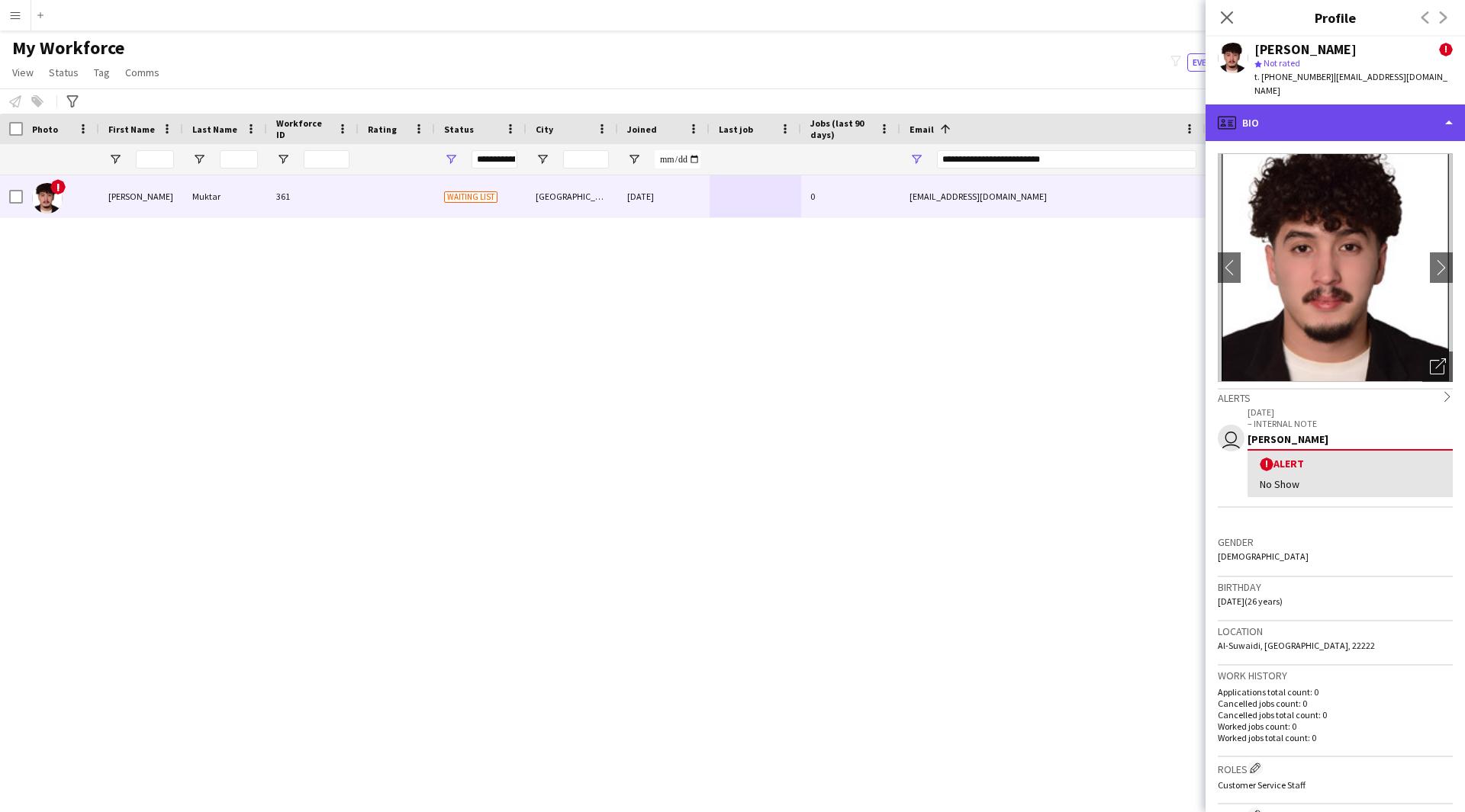
click at [1351, 122] on div "profile Bio" at bounding box center [1335, 123] width 260 height 37
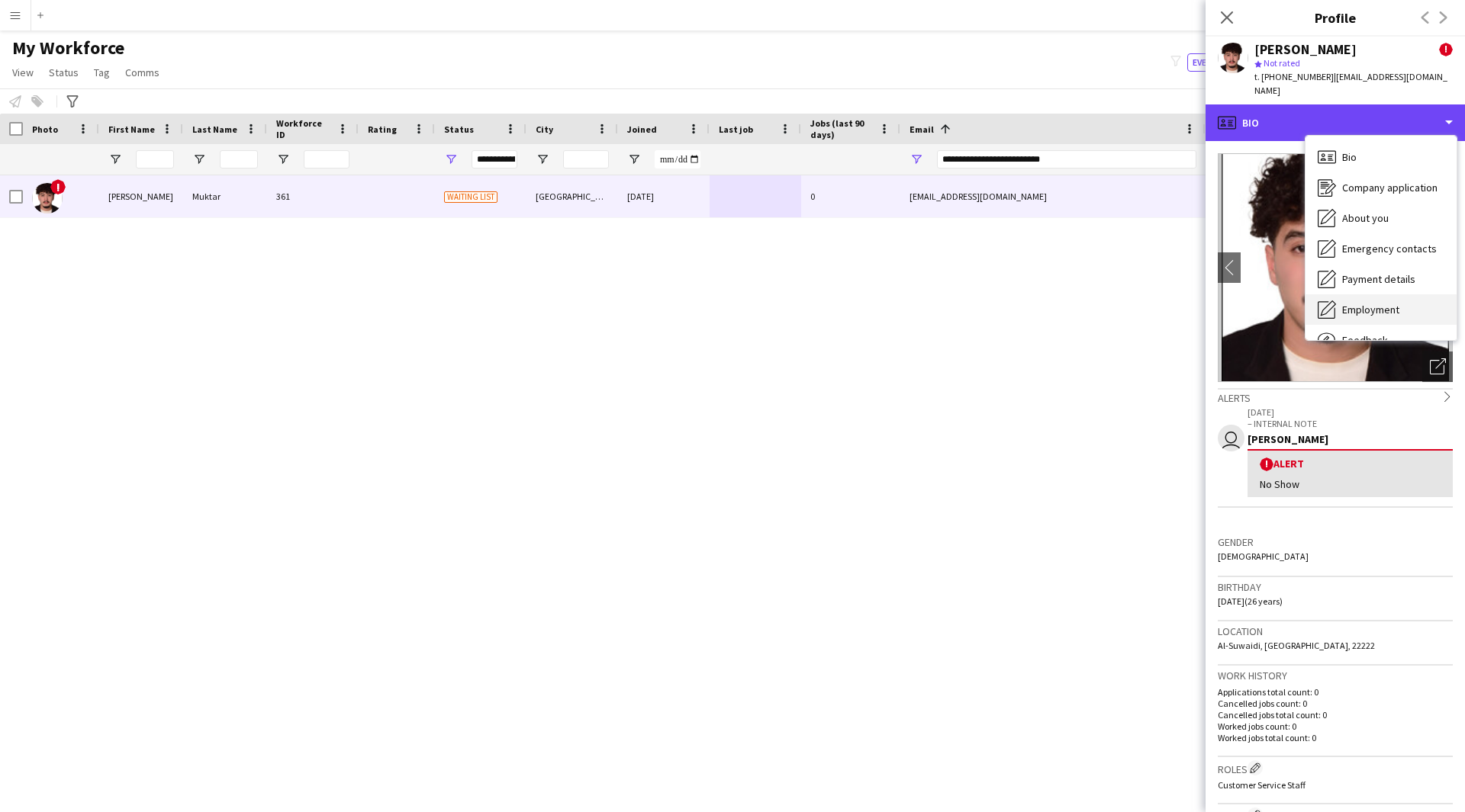
scroll to position [52, 0]
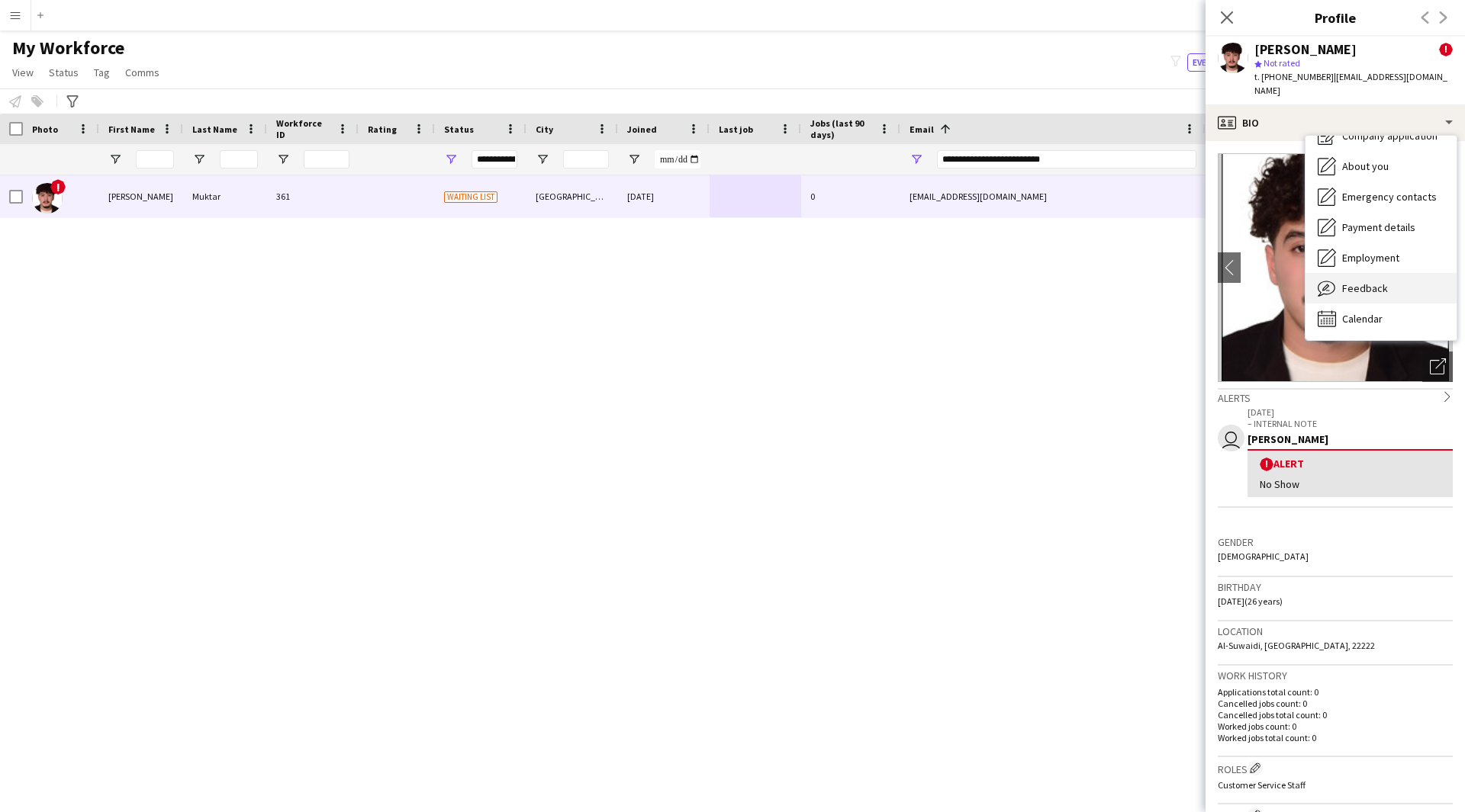
click at [1391, 276] on div "Feedback Feedback" at bounding box center [1380, 288] width 151 height 31
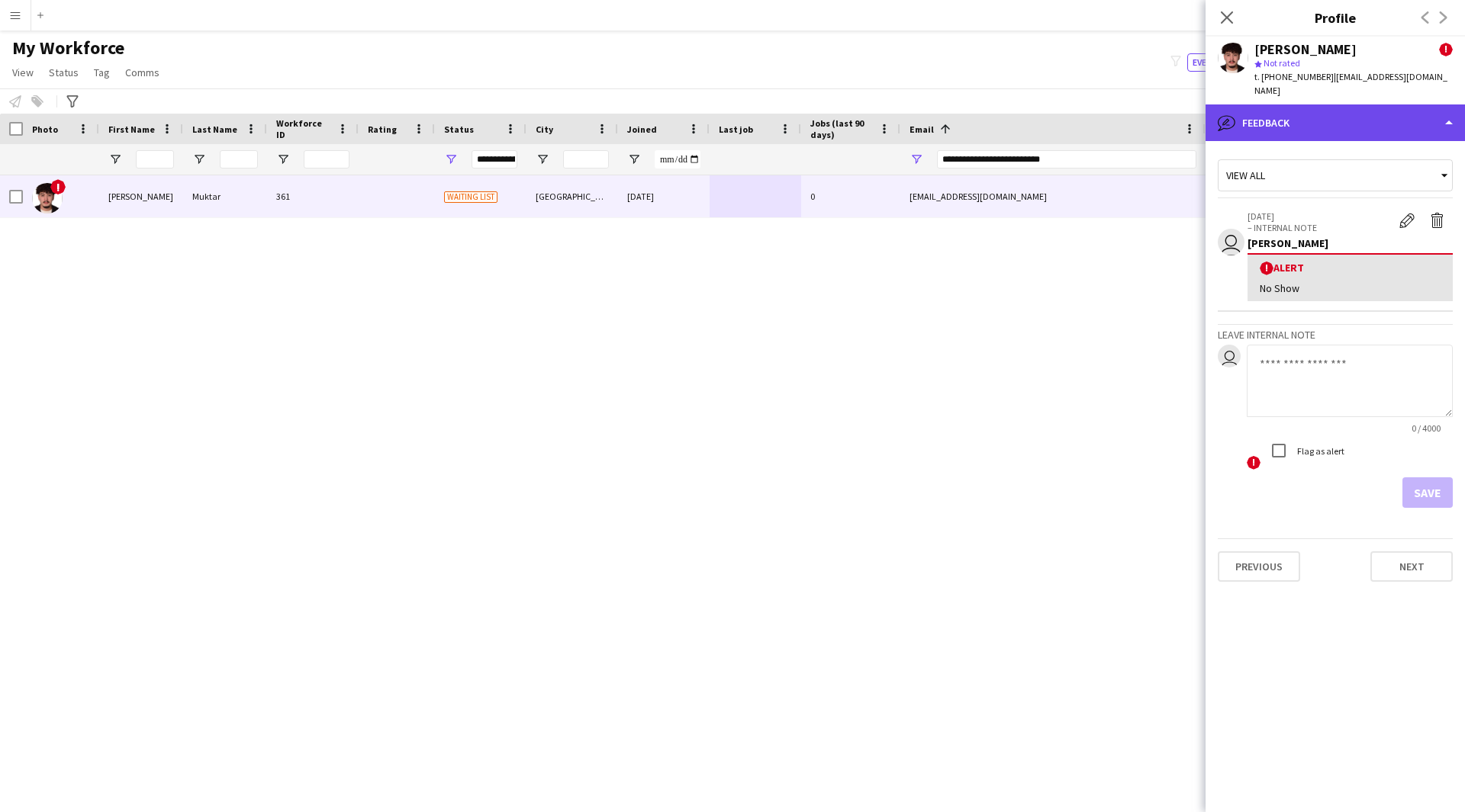
click at [1296, 117] on div "bubble-pencil Feedback" at bounding box center [1335, 123] width 260 height 37
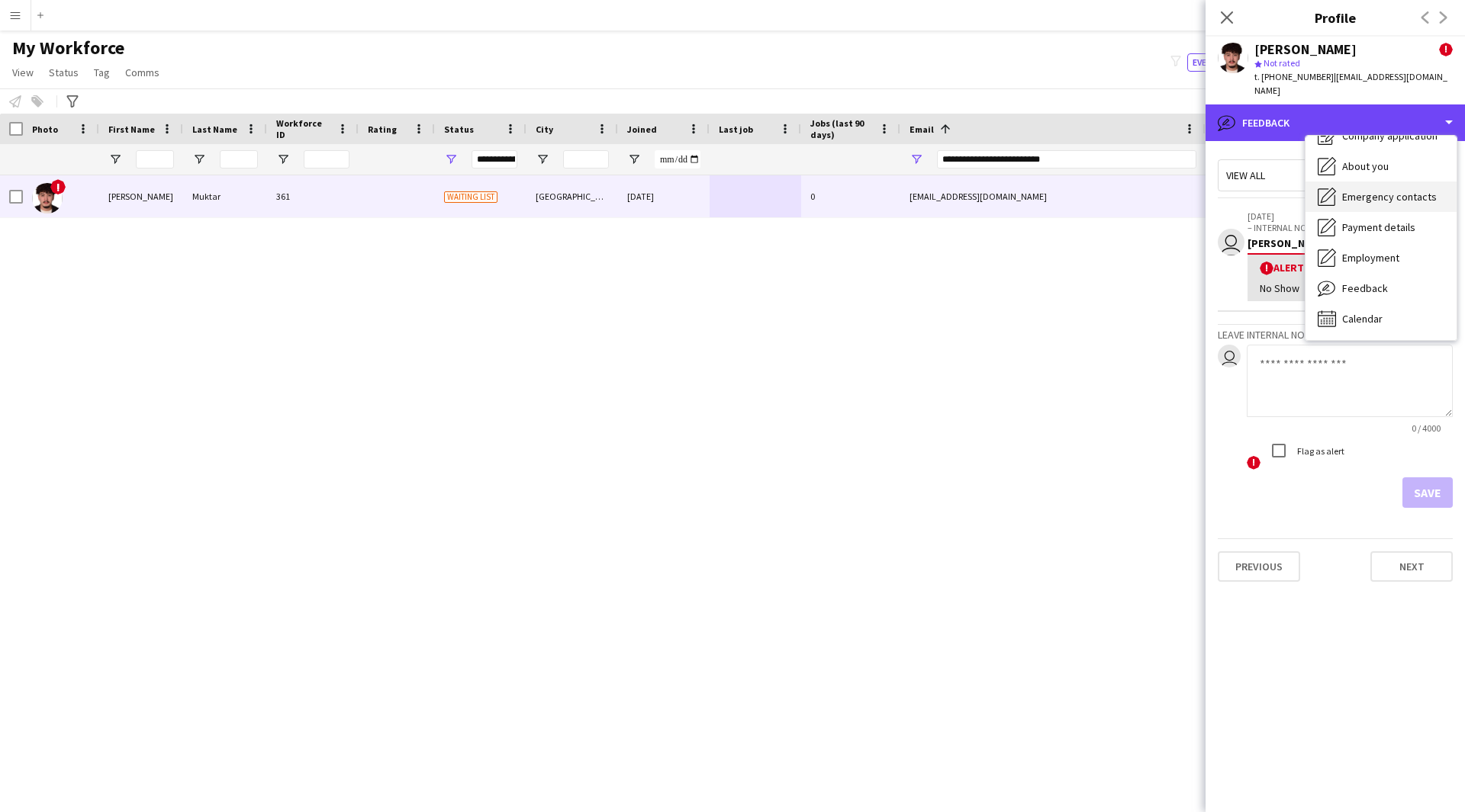
scroll to position [0, 0]
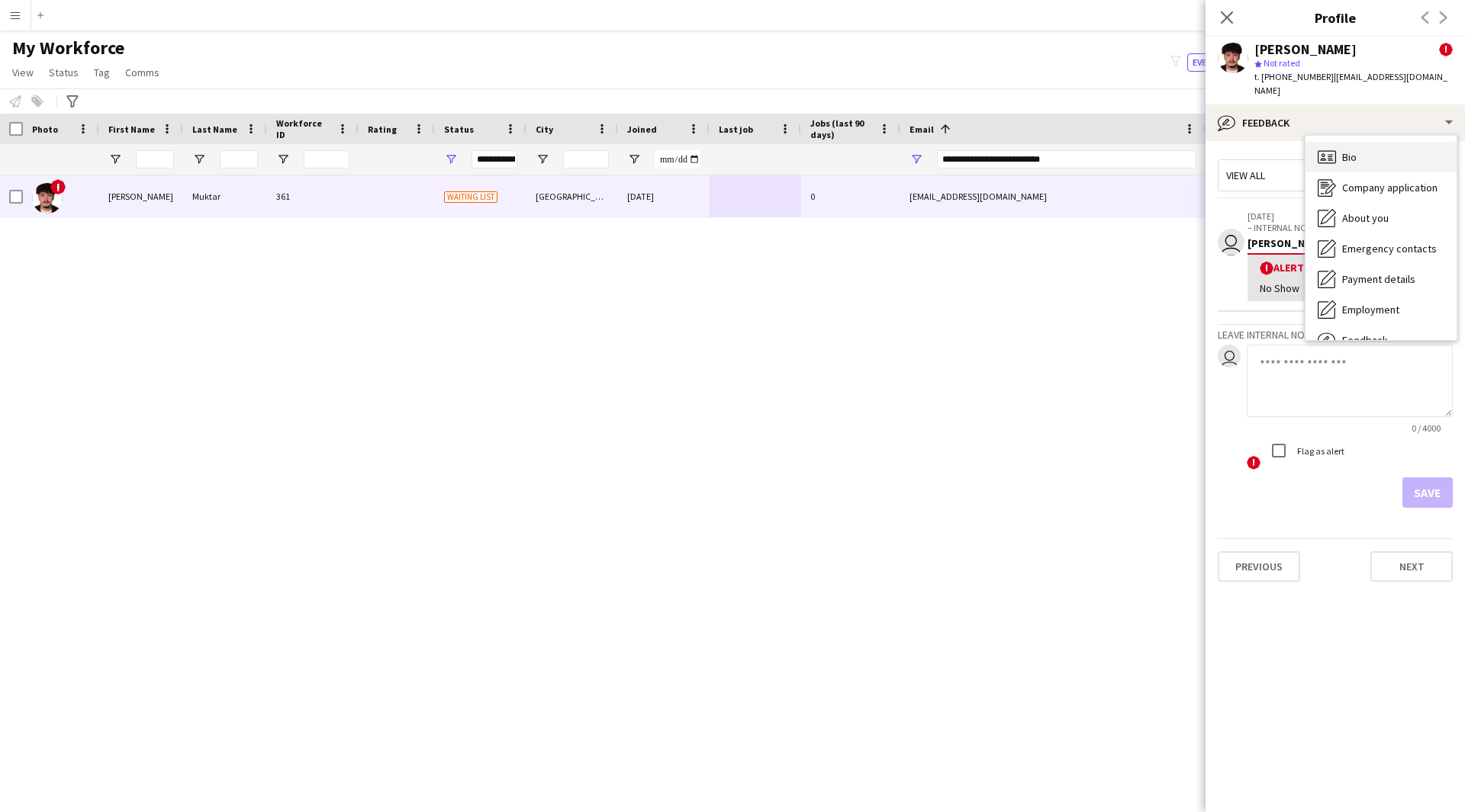
click at [1374, 146] on div "Bio Bio" at bounding box center [1380, 157] width 151 height 31
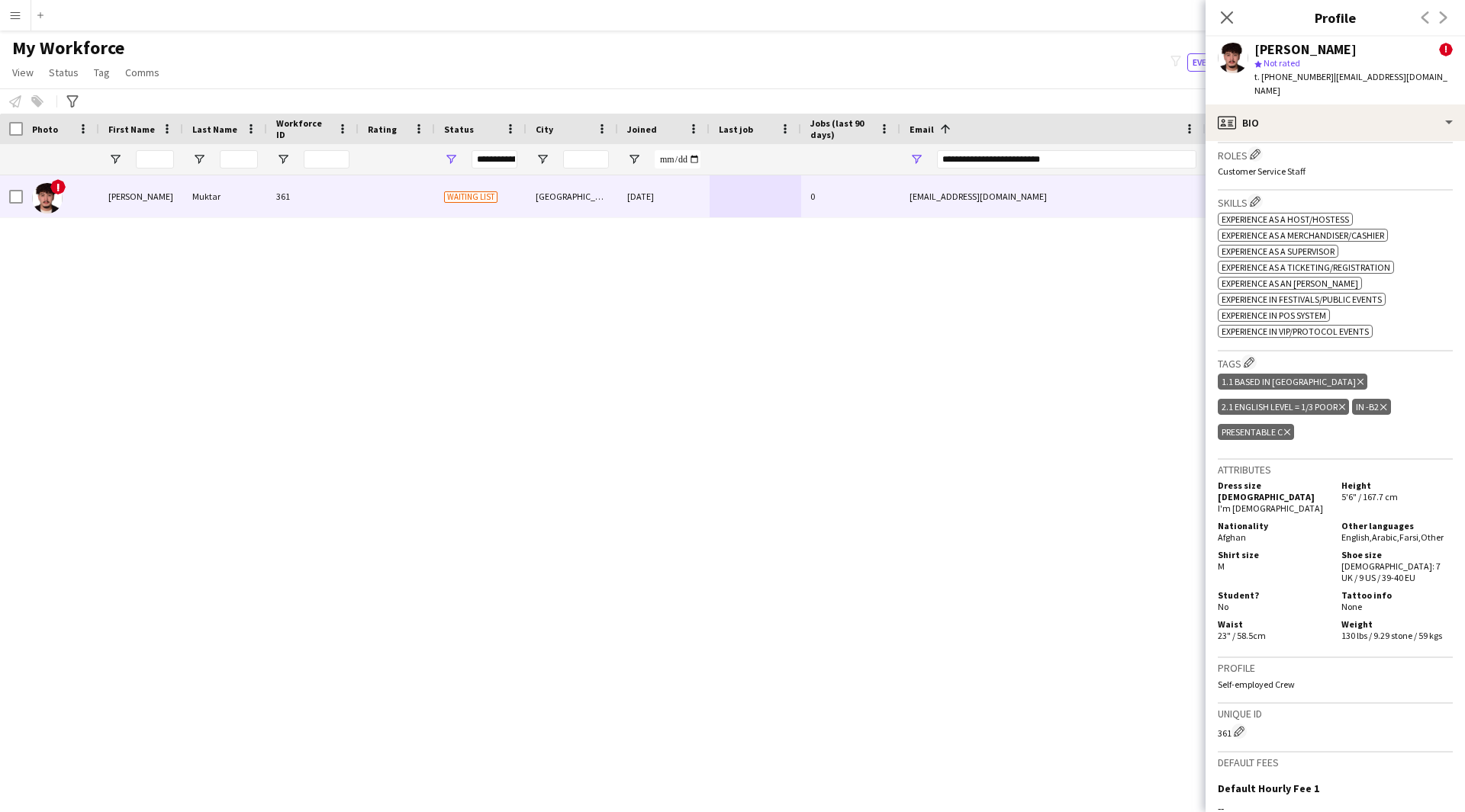
scroll to position [797, 0]
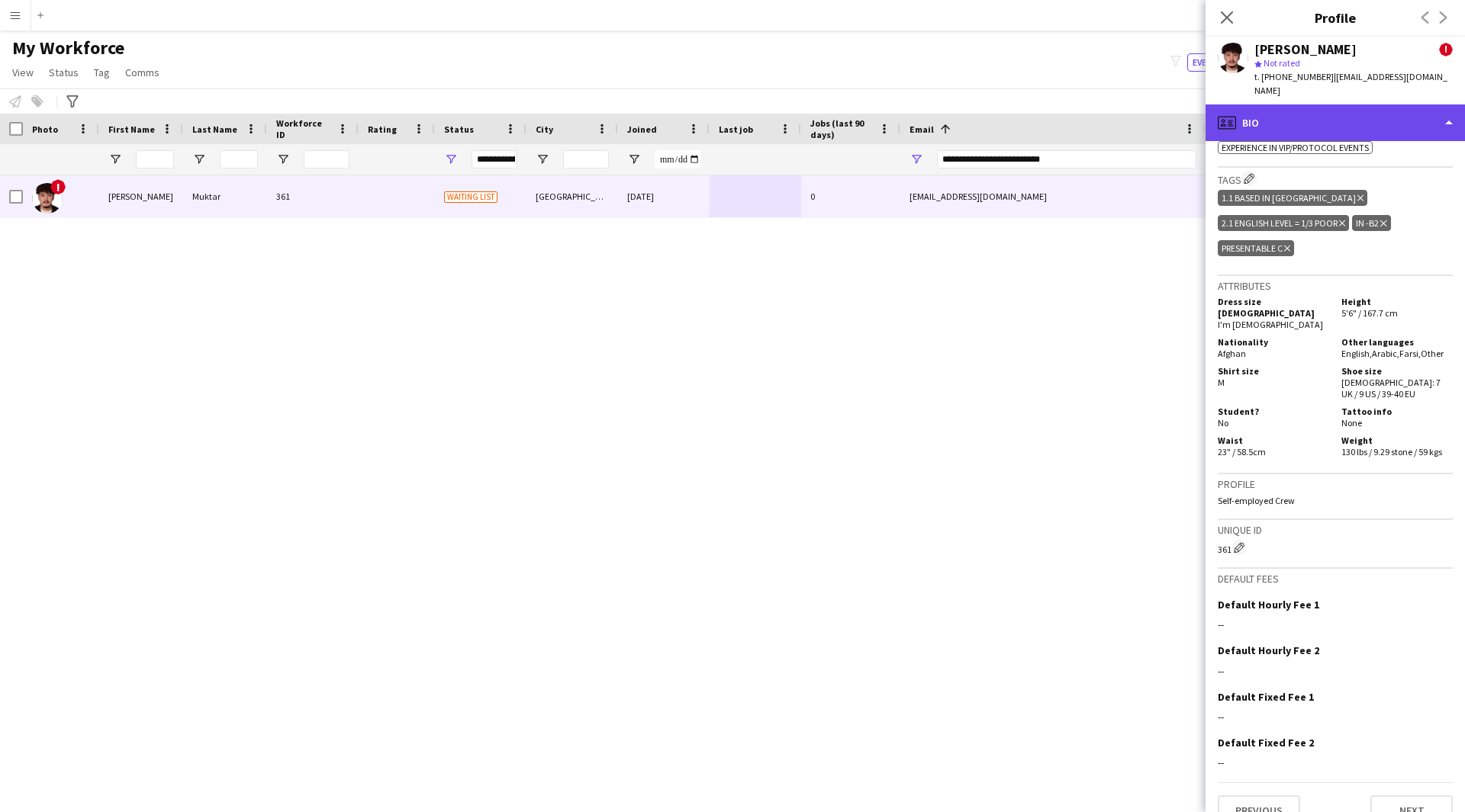
click at [1336, 121] on div "profile Bio" at bounding box center [1335, 123] width 260 height 37
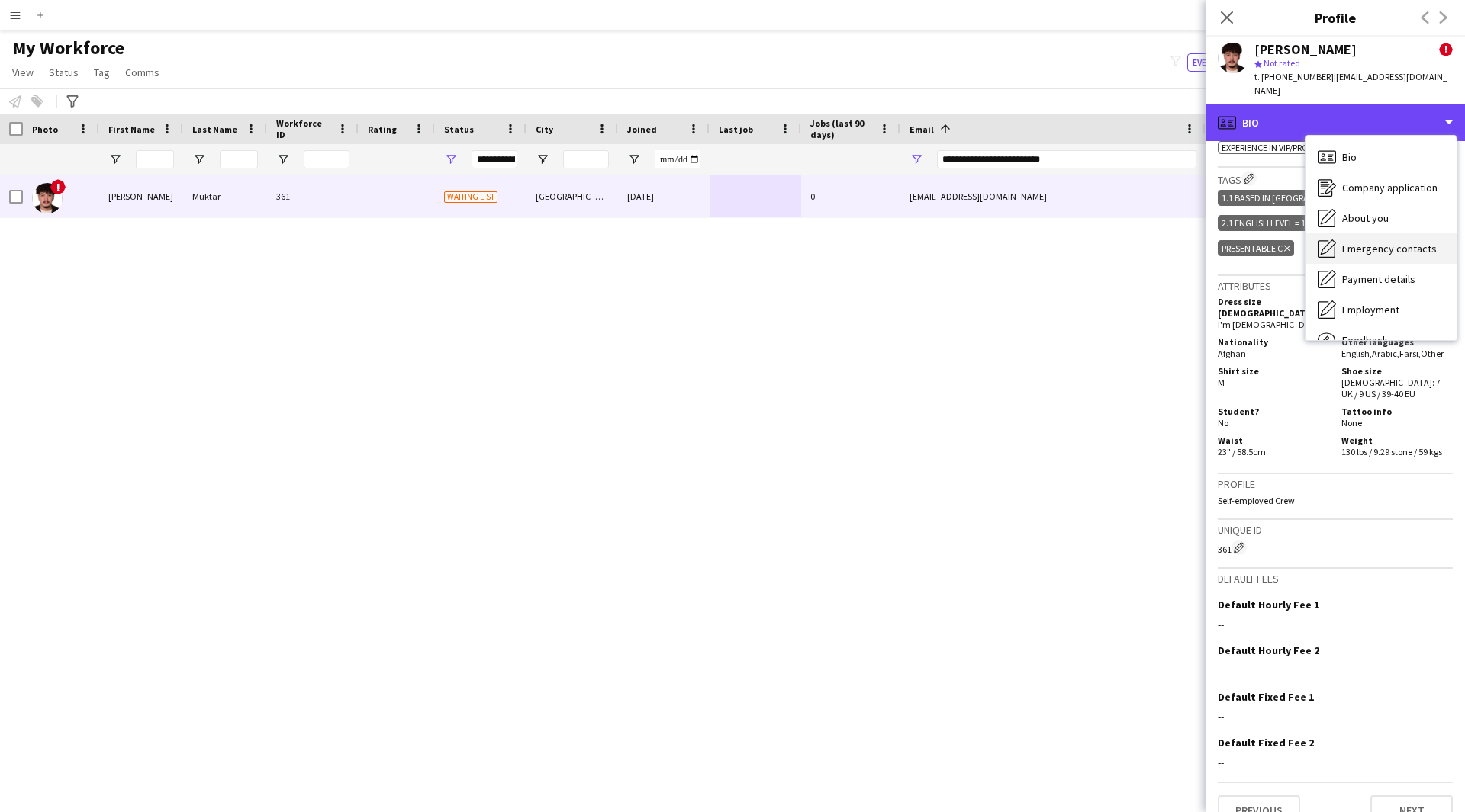
scroll to position [52, 0]
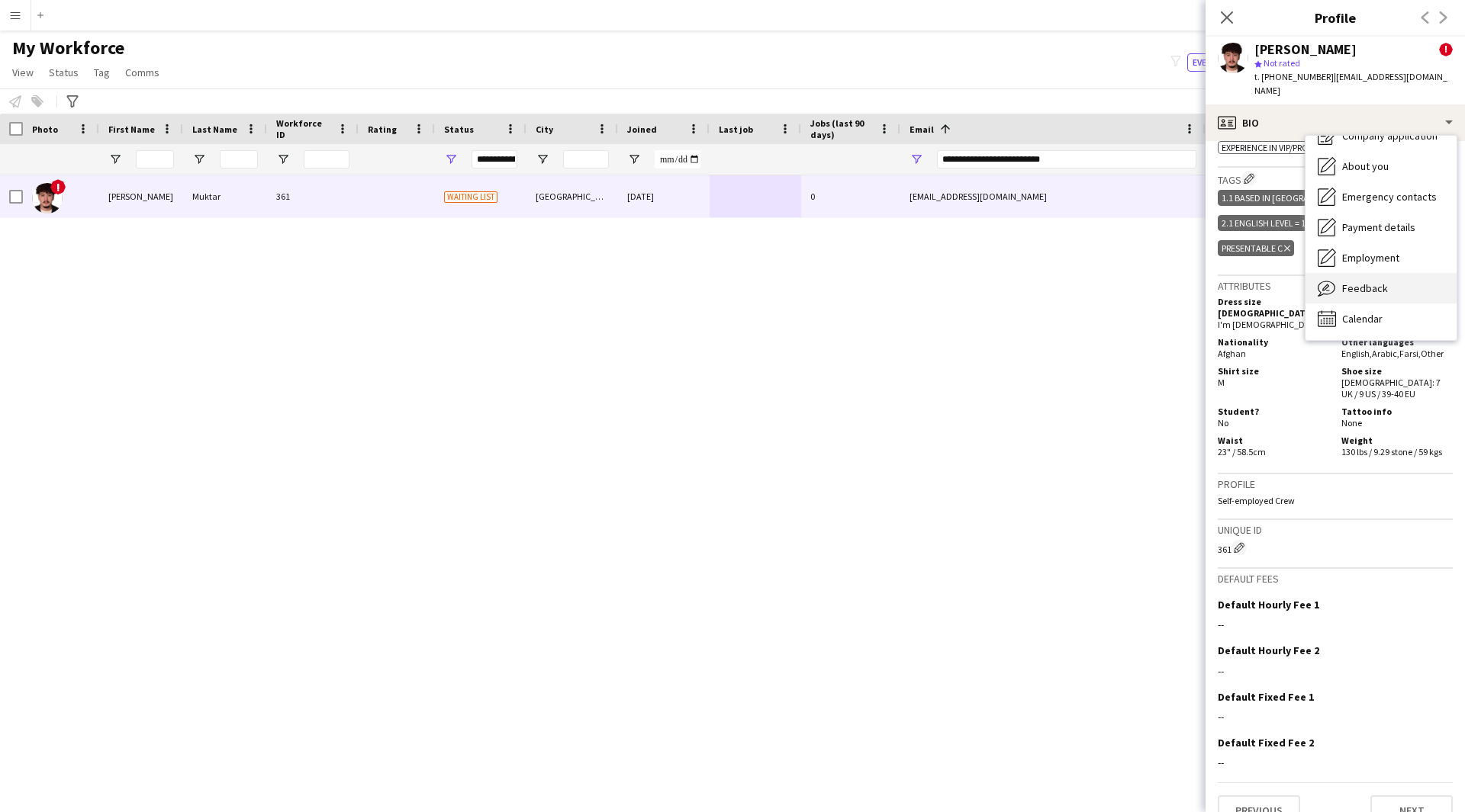
click at [1354, 282] on span "Feedback" at bounding box center [1365, 289] width 46 height 14
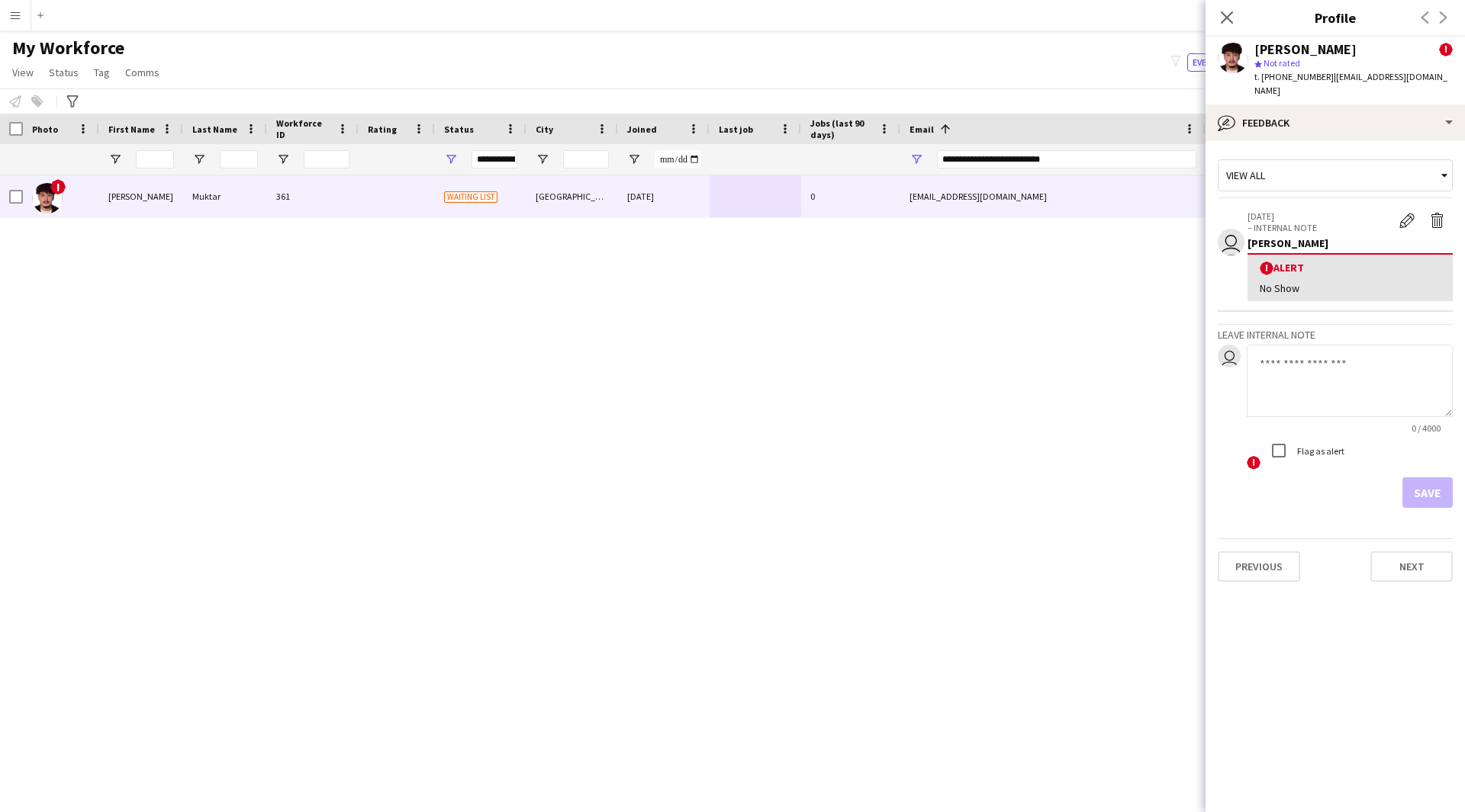
click at [1310, 350] on textarea at bounding box center [1349, 381] width 206 height 73
type textarea "**********"
click at [1419, 455] on div "**********" at bounding box center [1349, 407] width 206 height 127
click at [1423, 477] on button "Save" at bounding box center [1427, 492] width 50 height 31
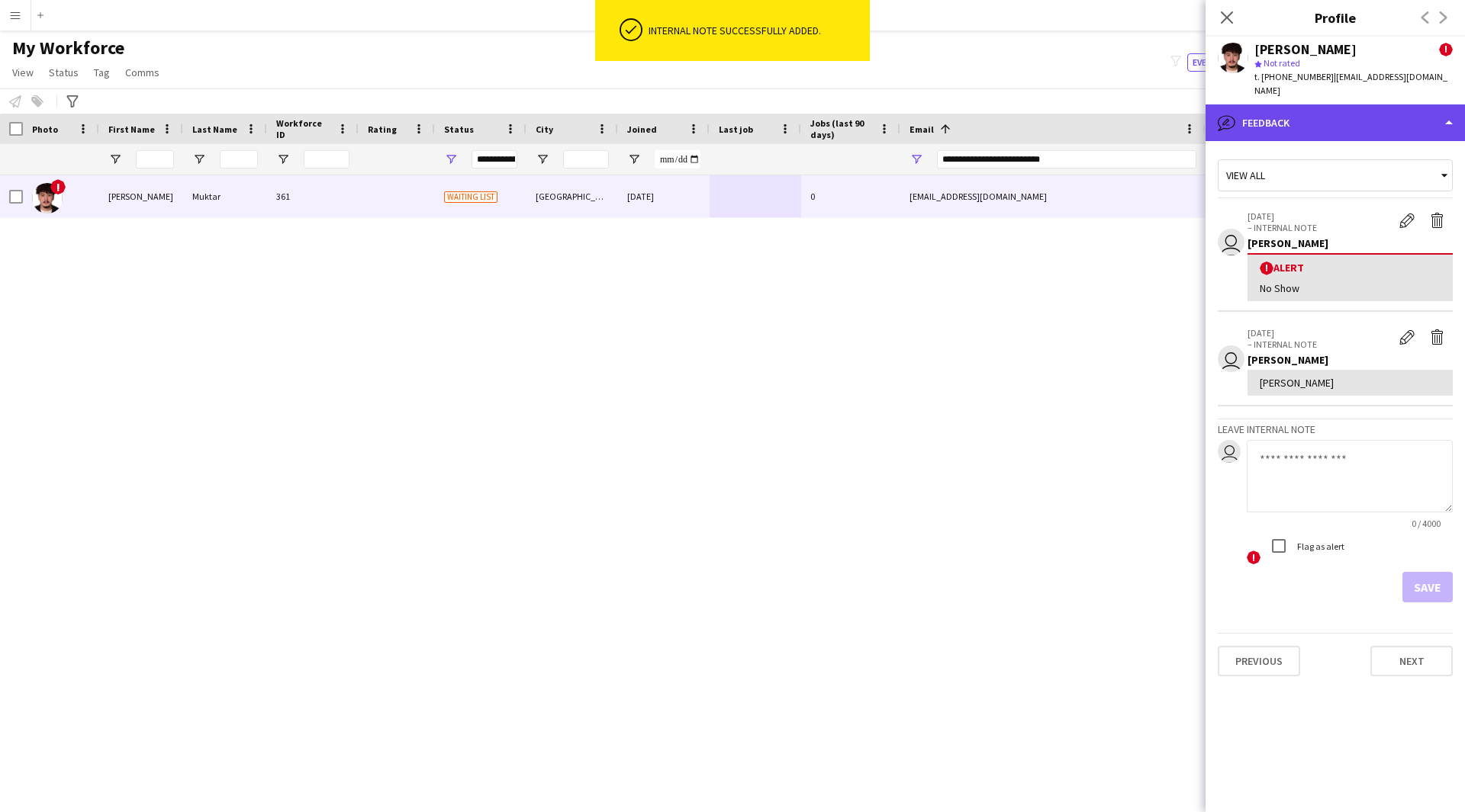
click at [1327, 105] on div "bubble-pencil Feedback" at bounding box center [1335, 123] width 260 height 37
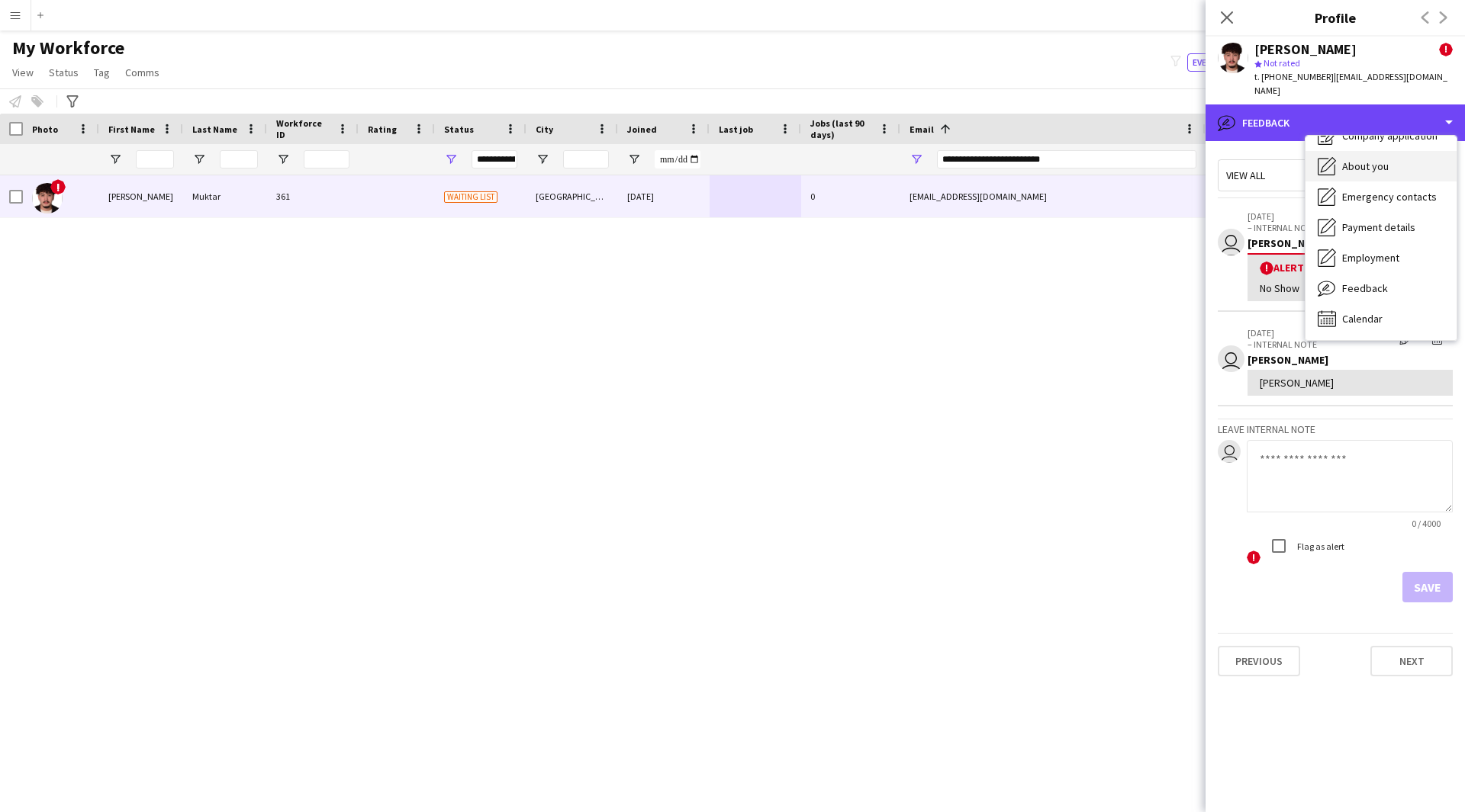
scroll to position [0, 0]
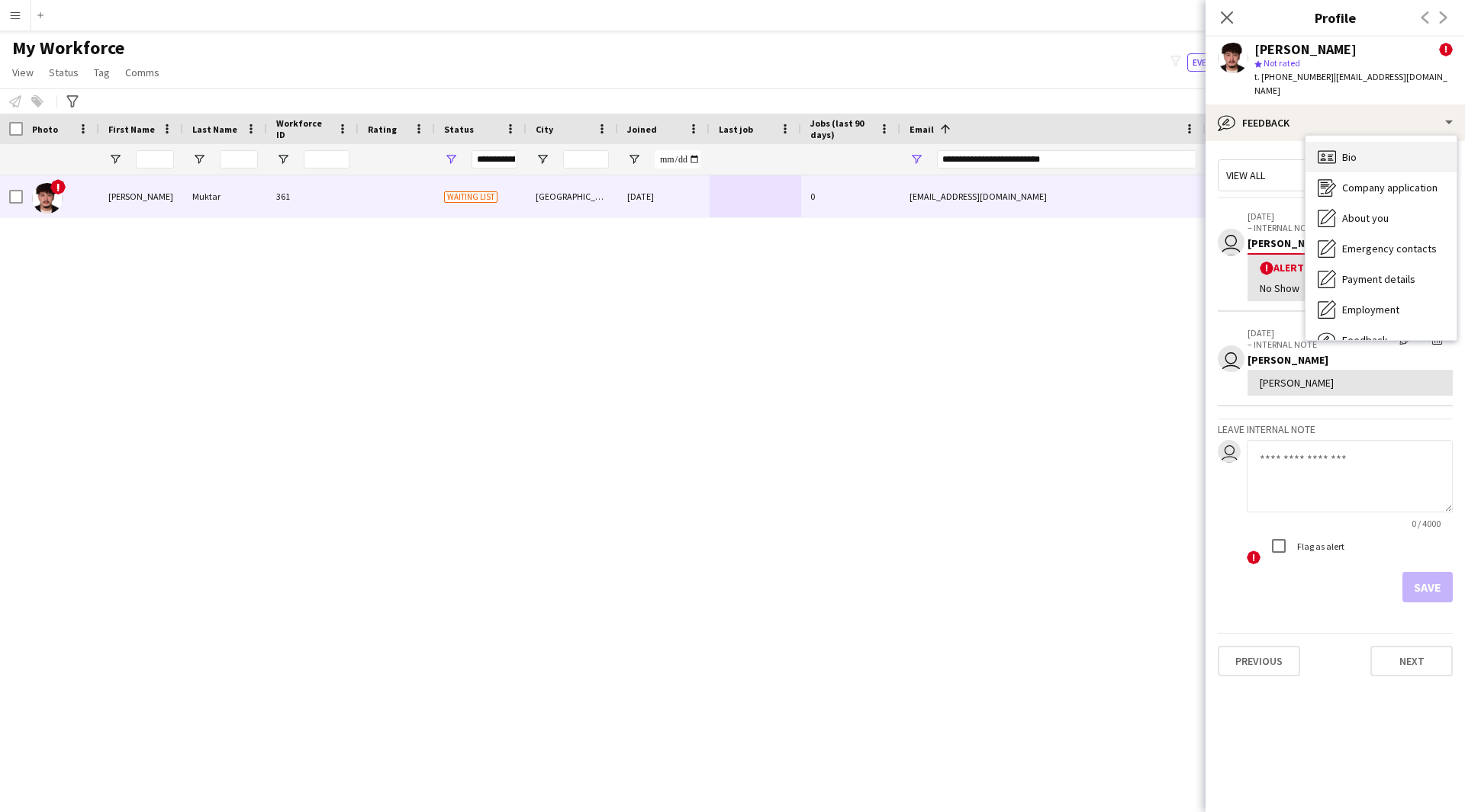
click at [1362, 149] on div "Bio Bio" at bounding box center [1380, 157] width 151 height 31
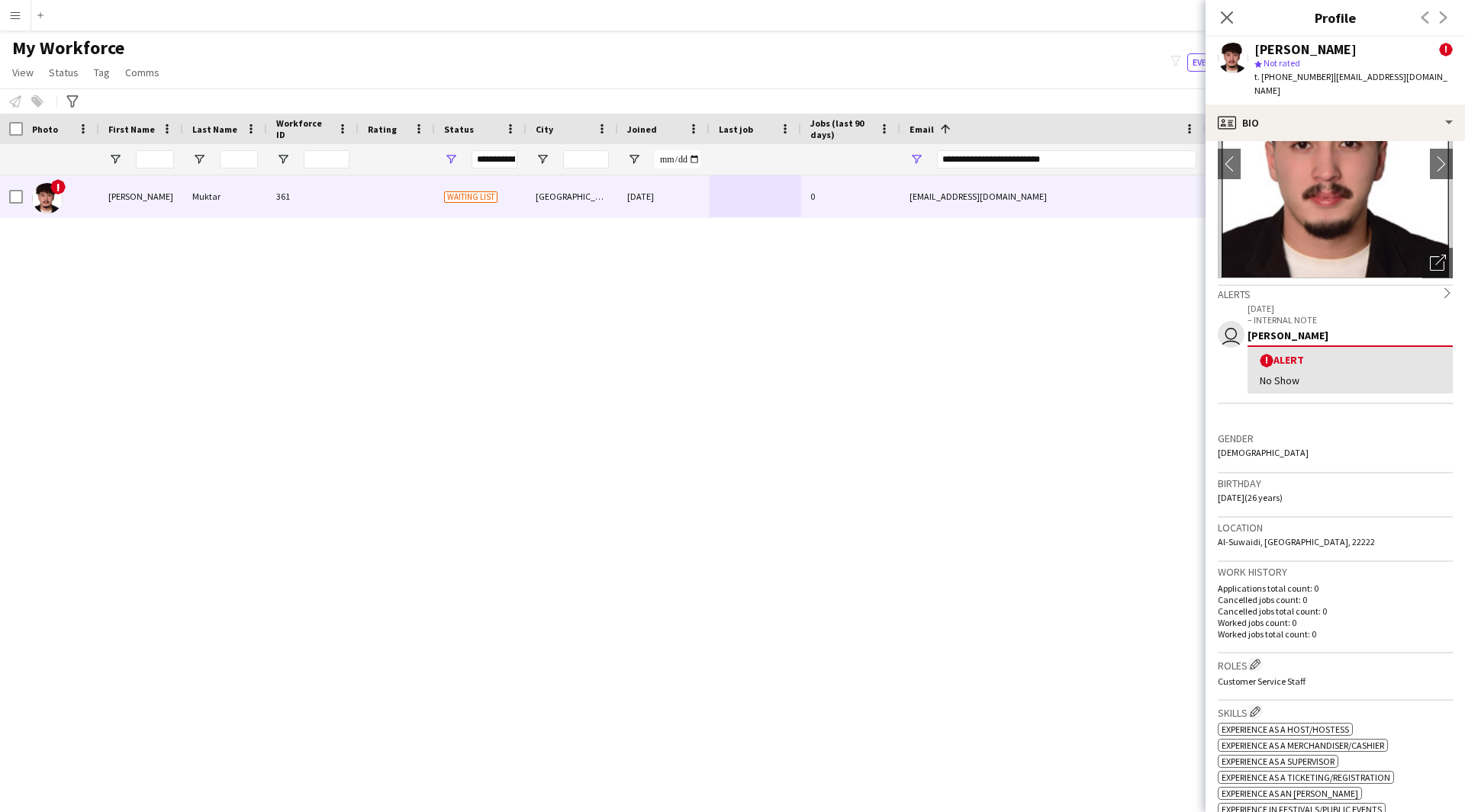
scroll to position [76, 0]
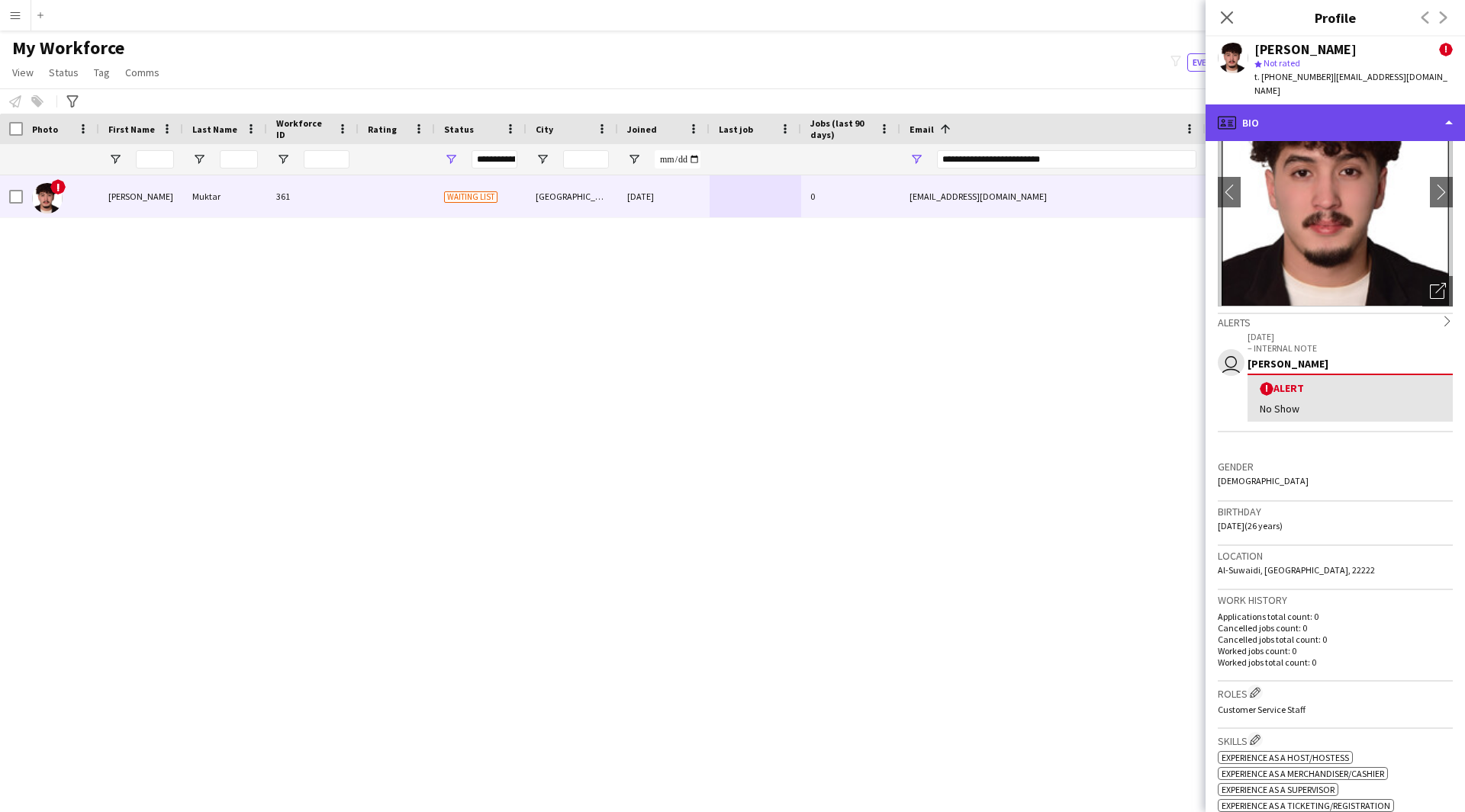
click at [1337, 109] on div "profile Bio" at bounding box center [1335, 123] width 260 height 37
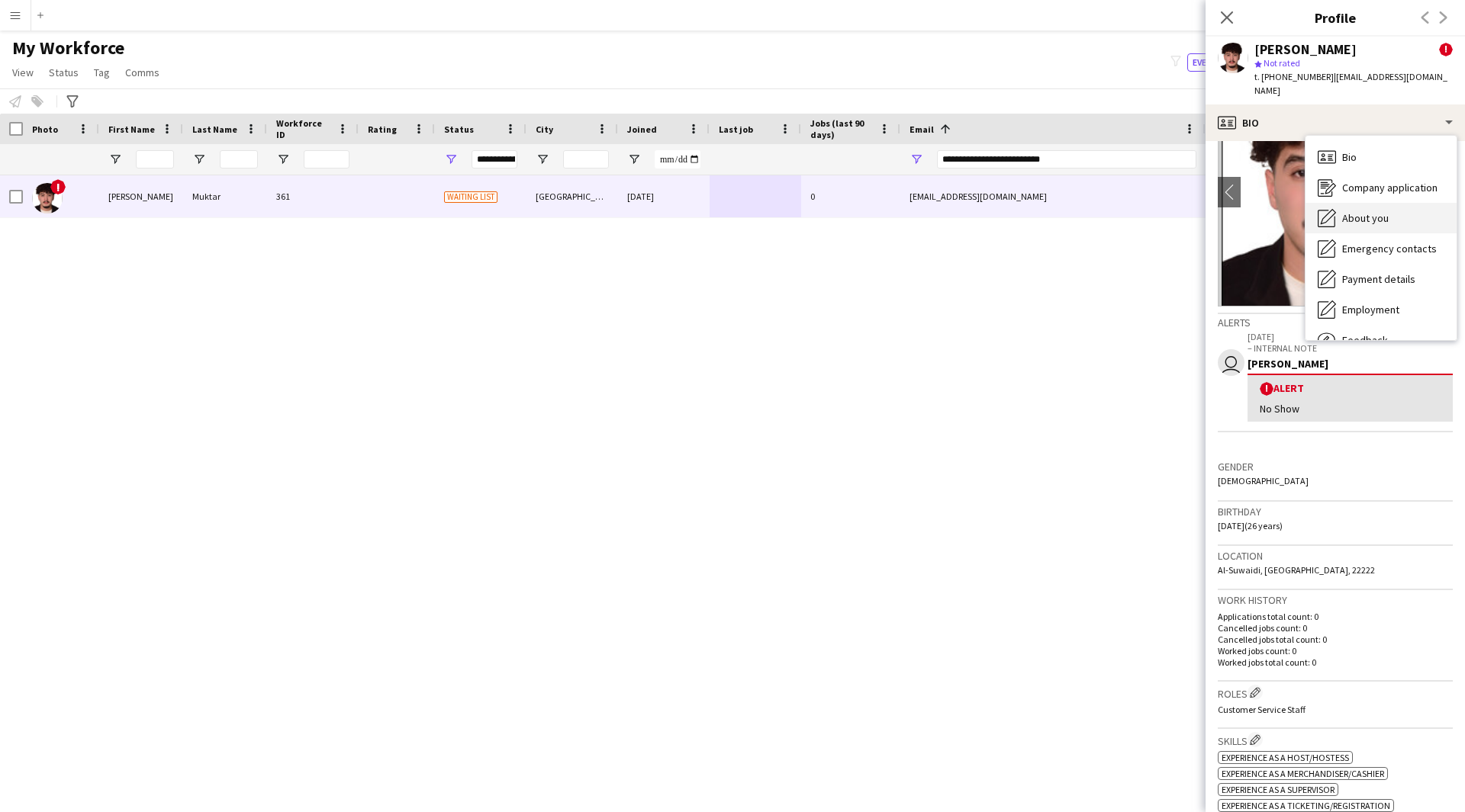
click at [1367, 211] on span "About you" at bounding box center [1365, 218] width 47 height 14
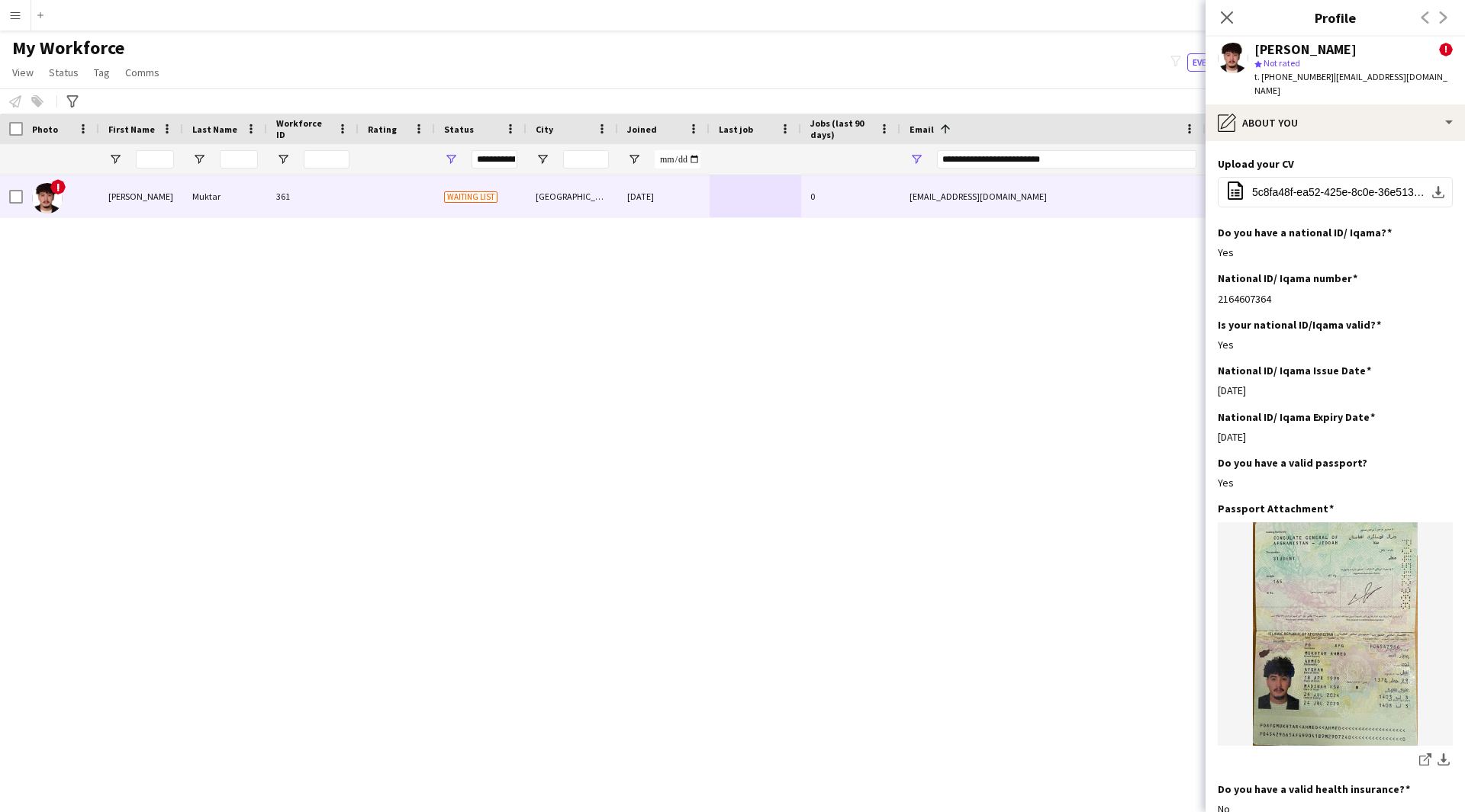
scroll to position [807, 0]
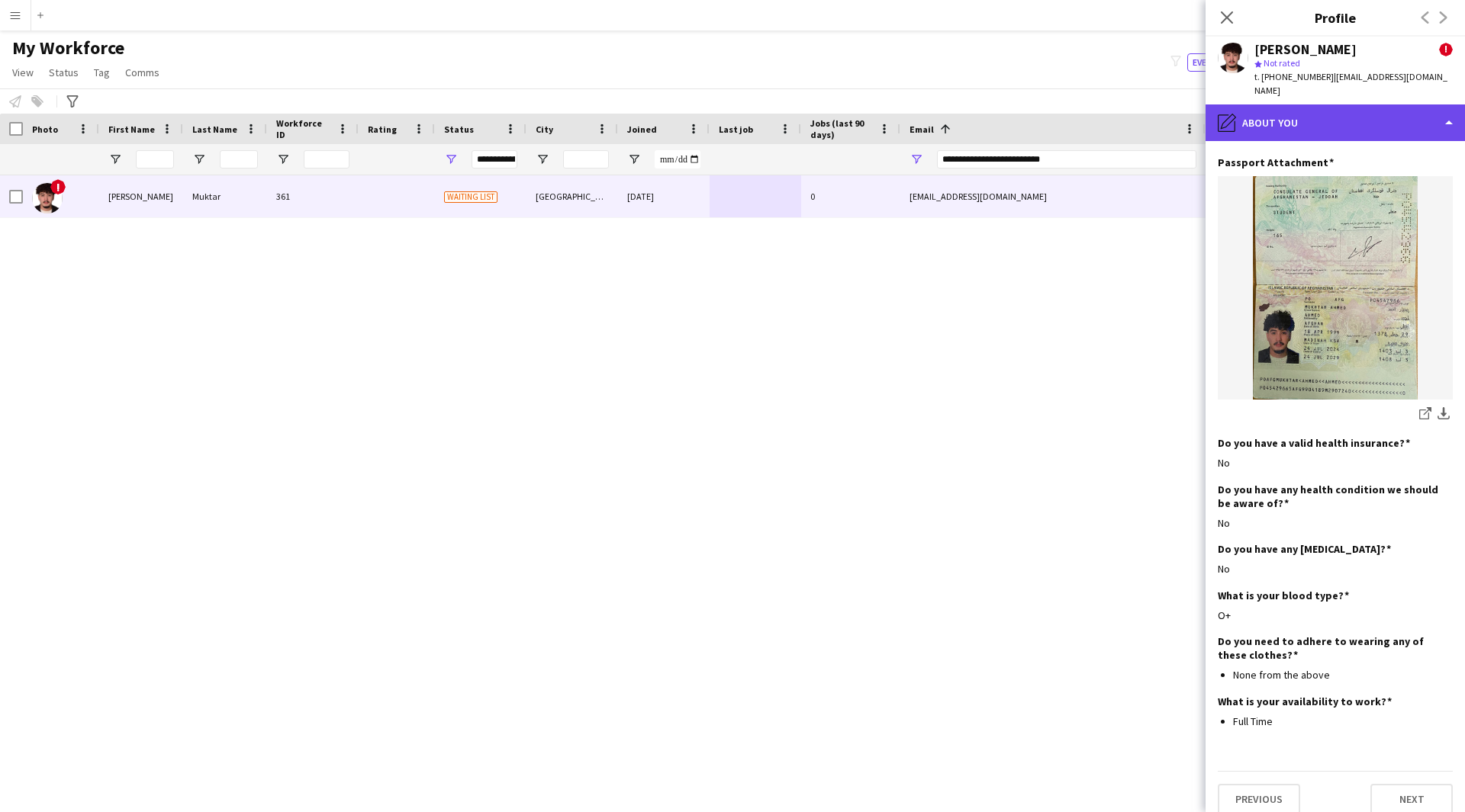
click at [1329, 105] on div "pencil4 About you" at bounding box center [1335, 123] width 260 height 37
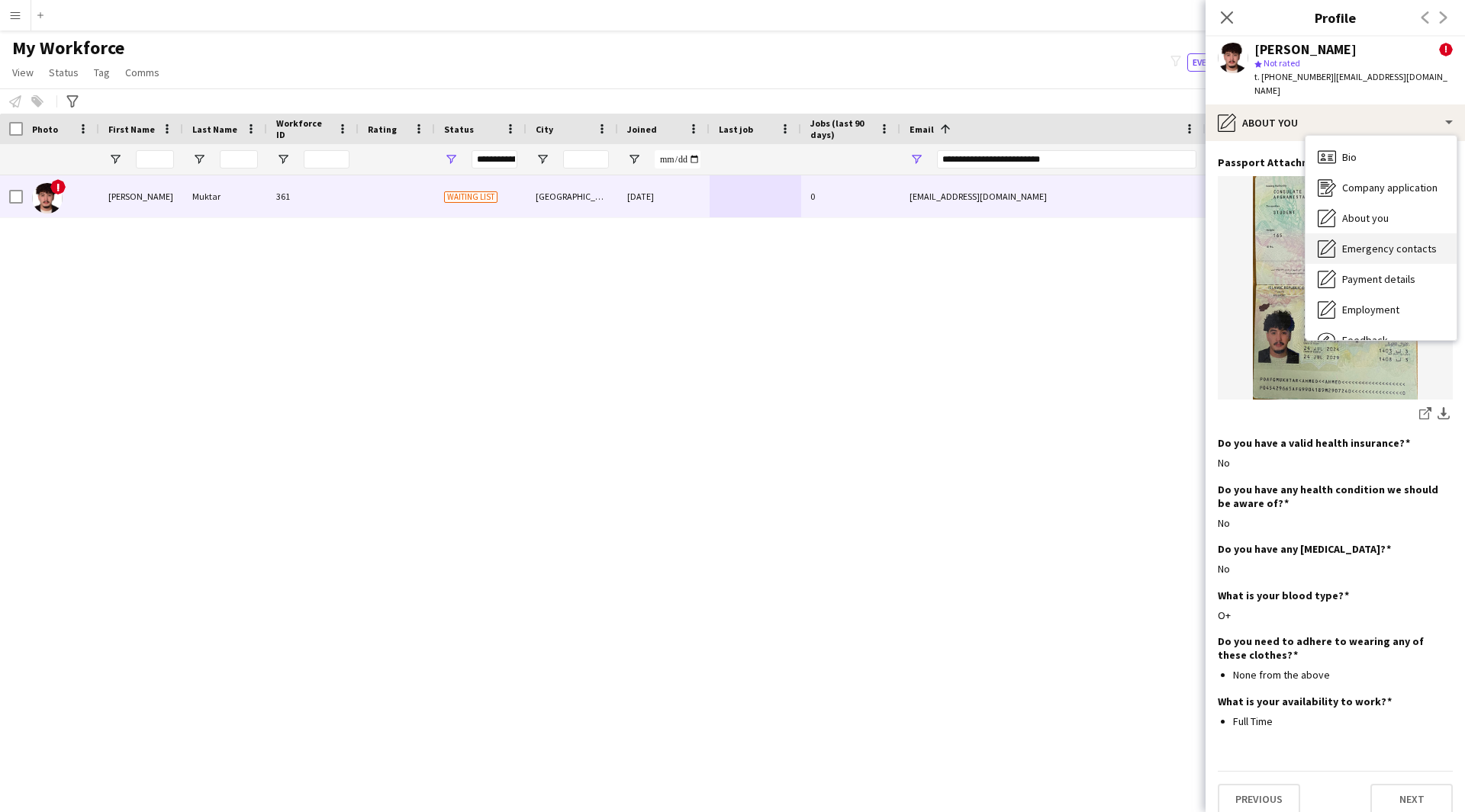
click at [1358, 242] on span "Emergency contacts" at bounding box center [1389, 249] width 95 height 14
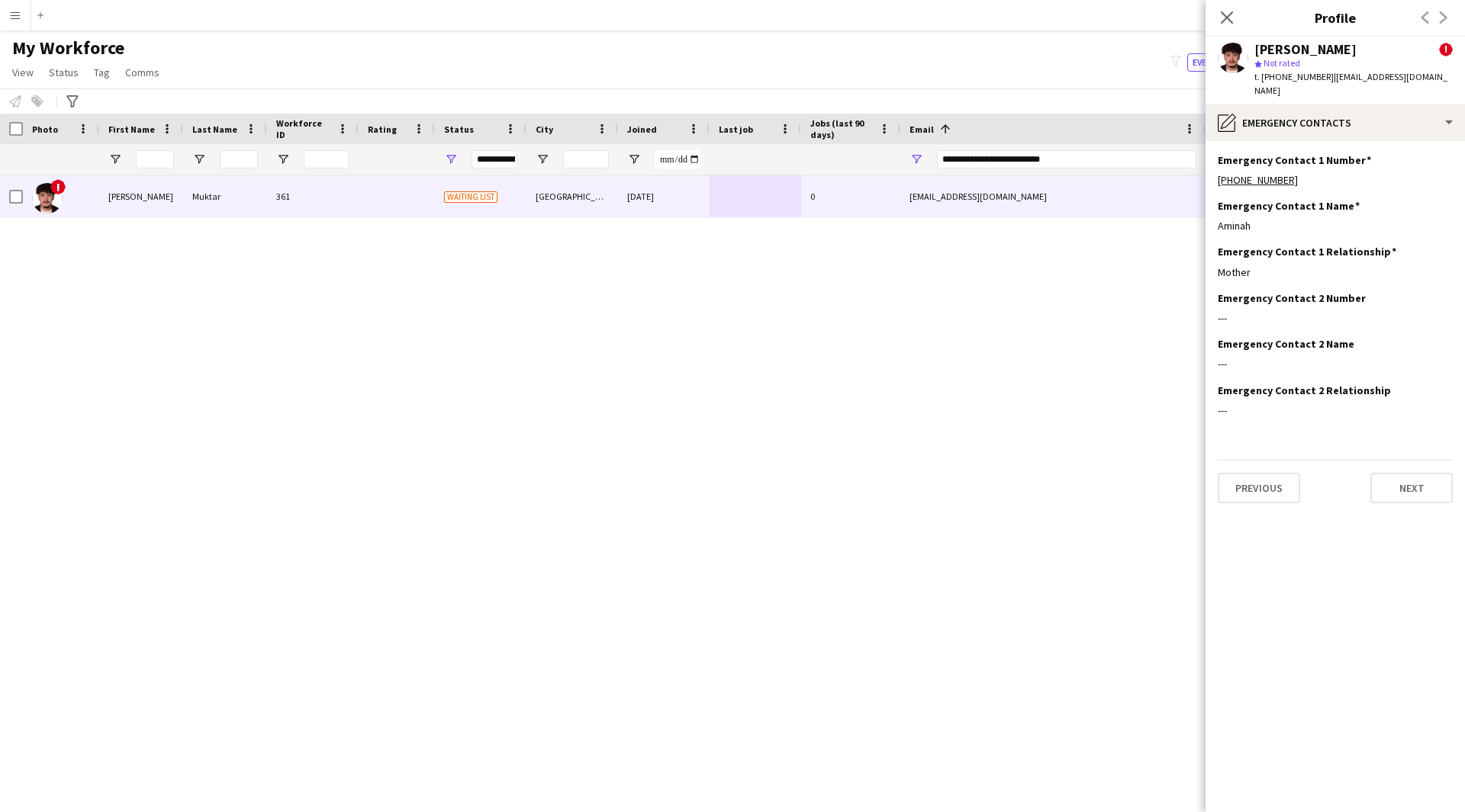
scroll to position [0, 0]
drag, startPoint x: 1100, startPoint y: 160, endPoint x: 762, endPoint y: 160, distance: 338.0
click at [762, 160] on div at bounding box center [826, 159] width 1654 height 31
paste input "Email Filter Input"
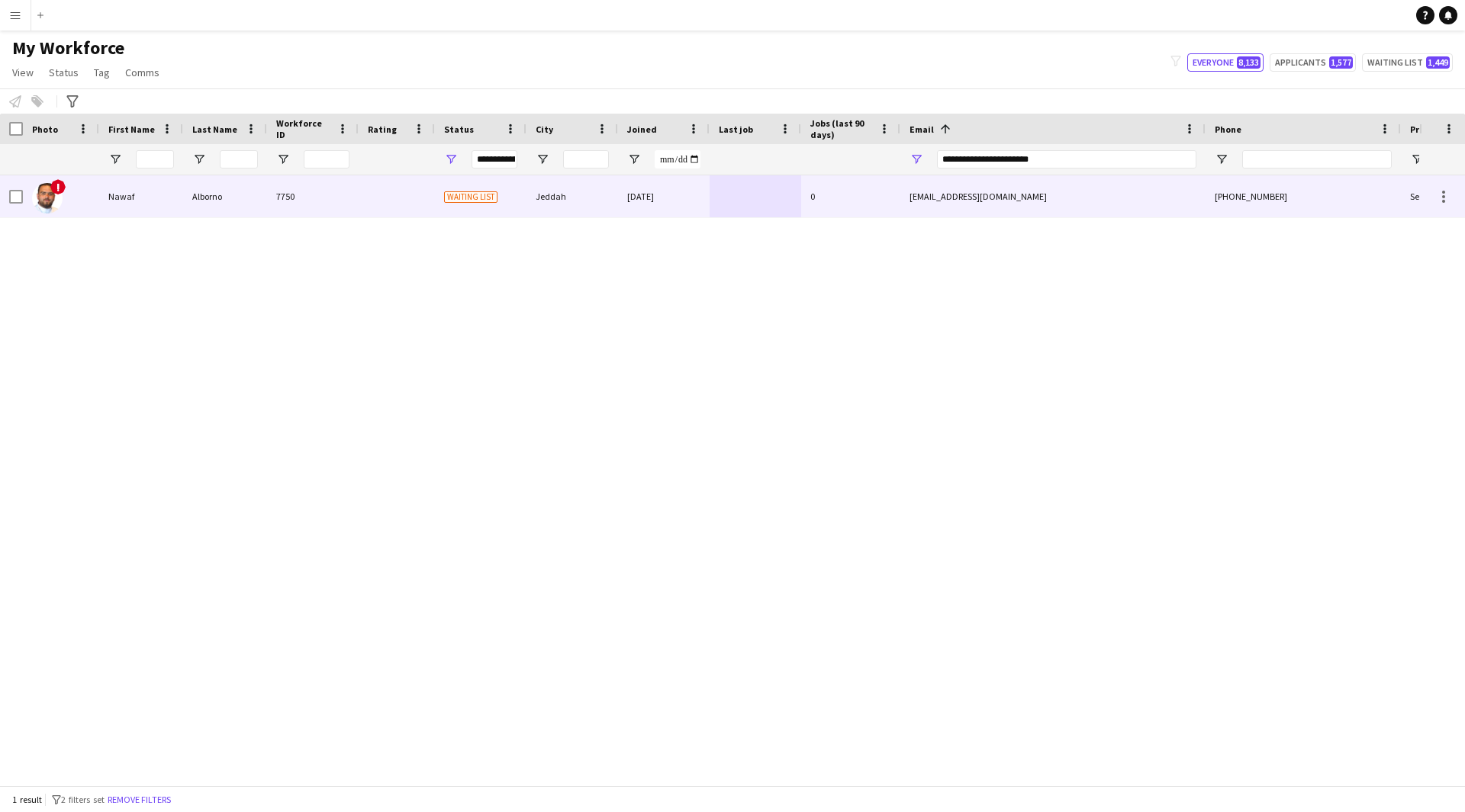
click at [741, 202] on div at bounding box center [755, 197] width 92 height 42
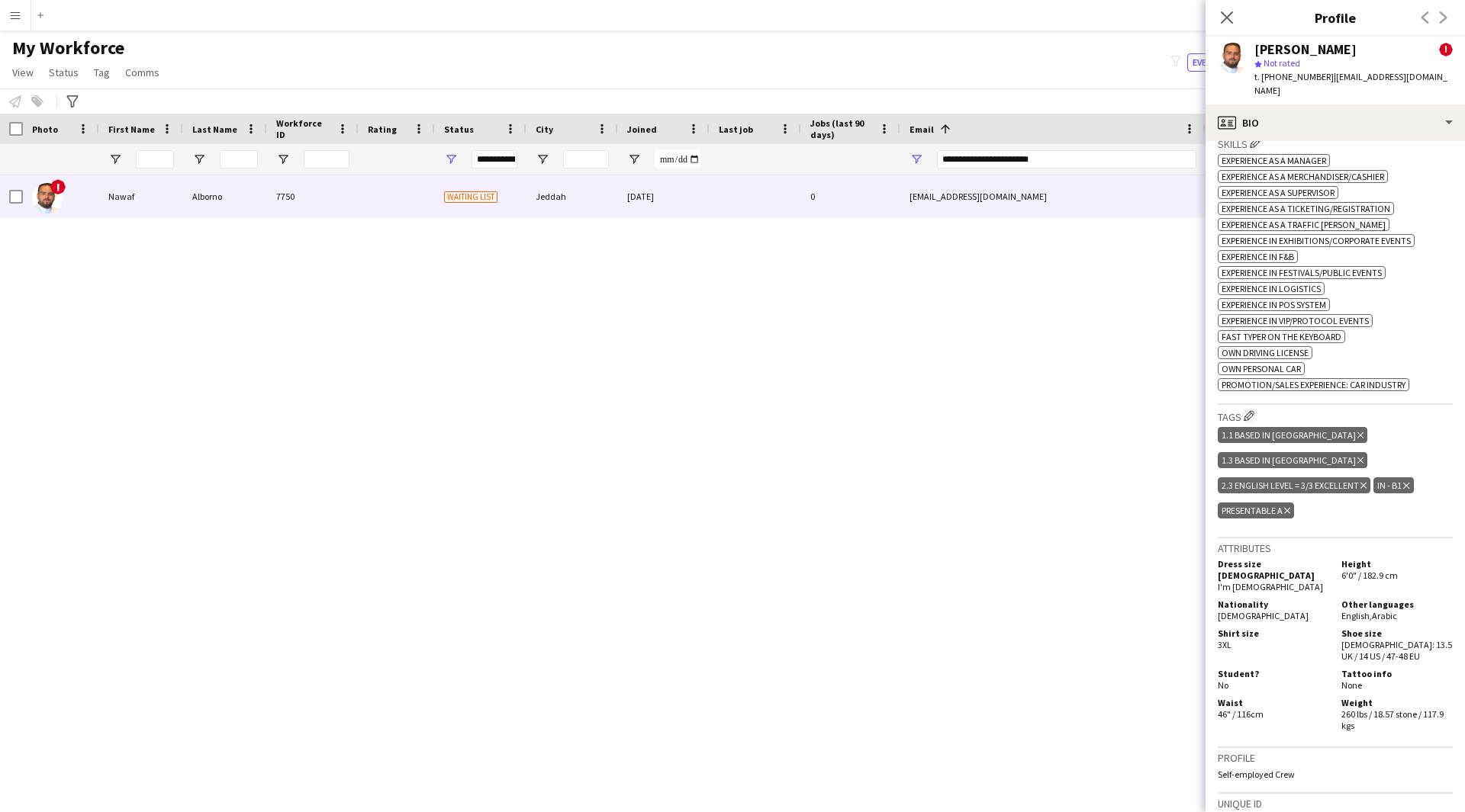
scroll to position [944, 0]
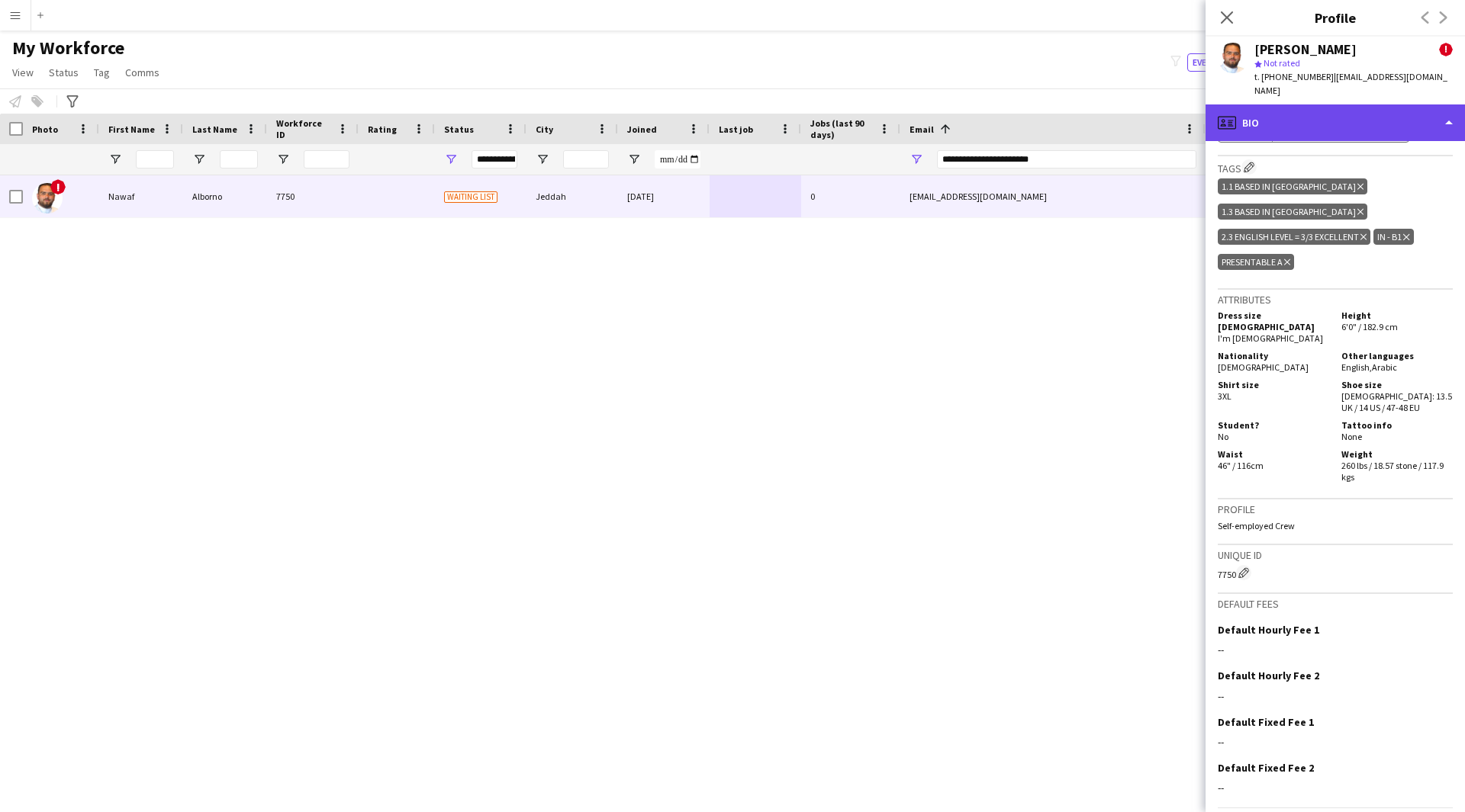
click at [1371, 118] on div "profile Bio" at bounding box center [1335, 123] width 260 height 37
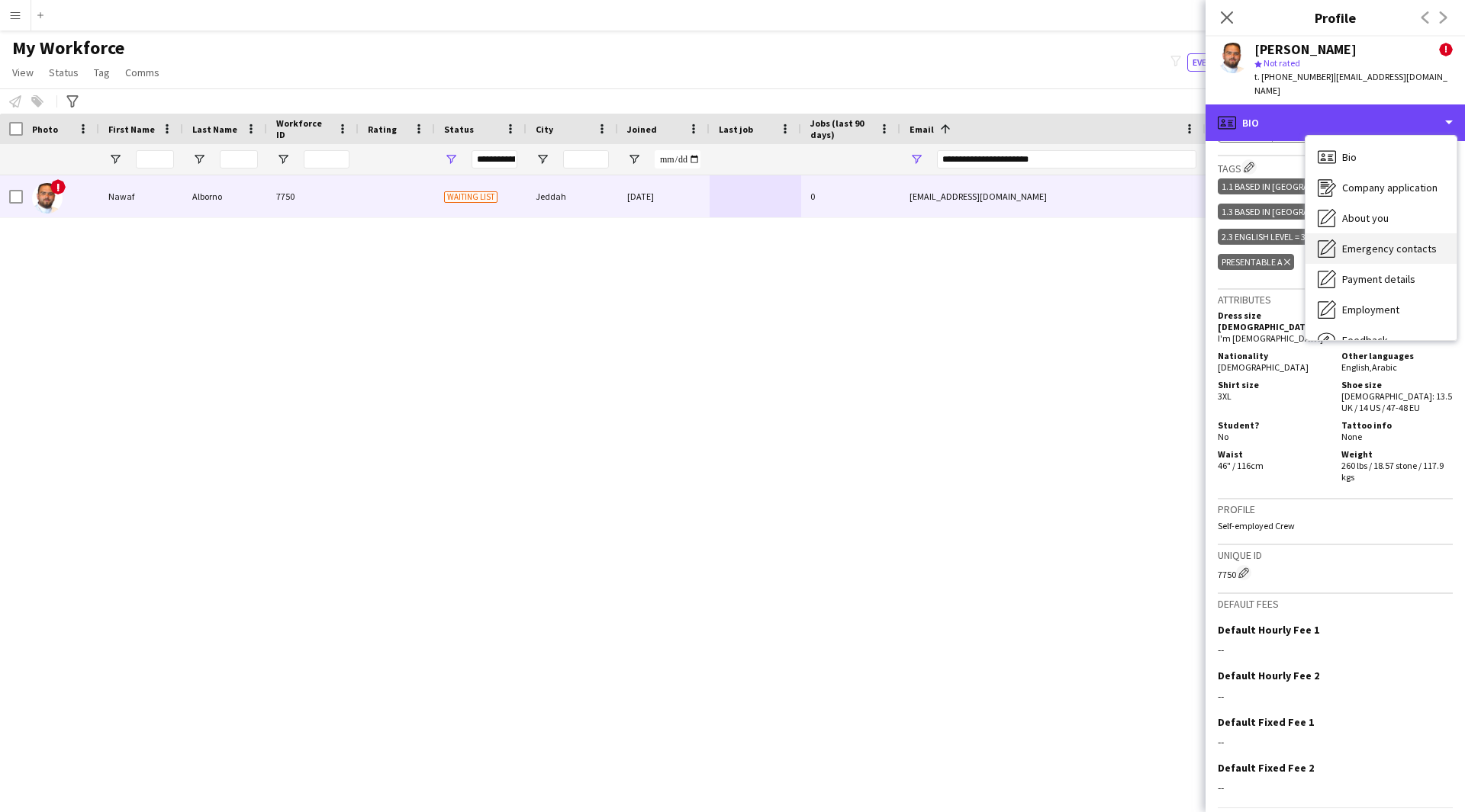
scroll to position [52, 0]
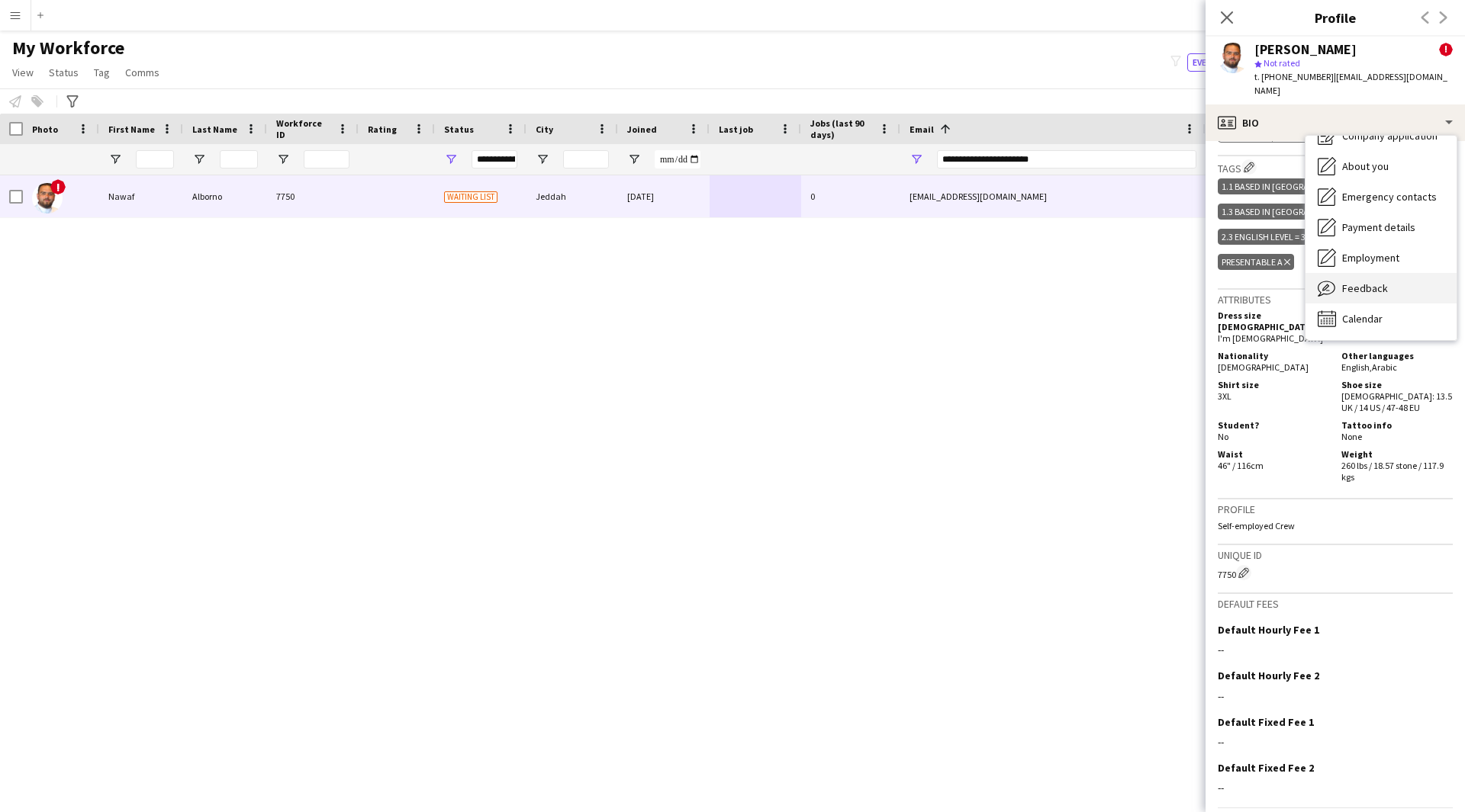
click at [1375, 282] on span "Feedback" at bounding box center [1365, 289] width 46 height 14
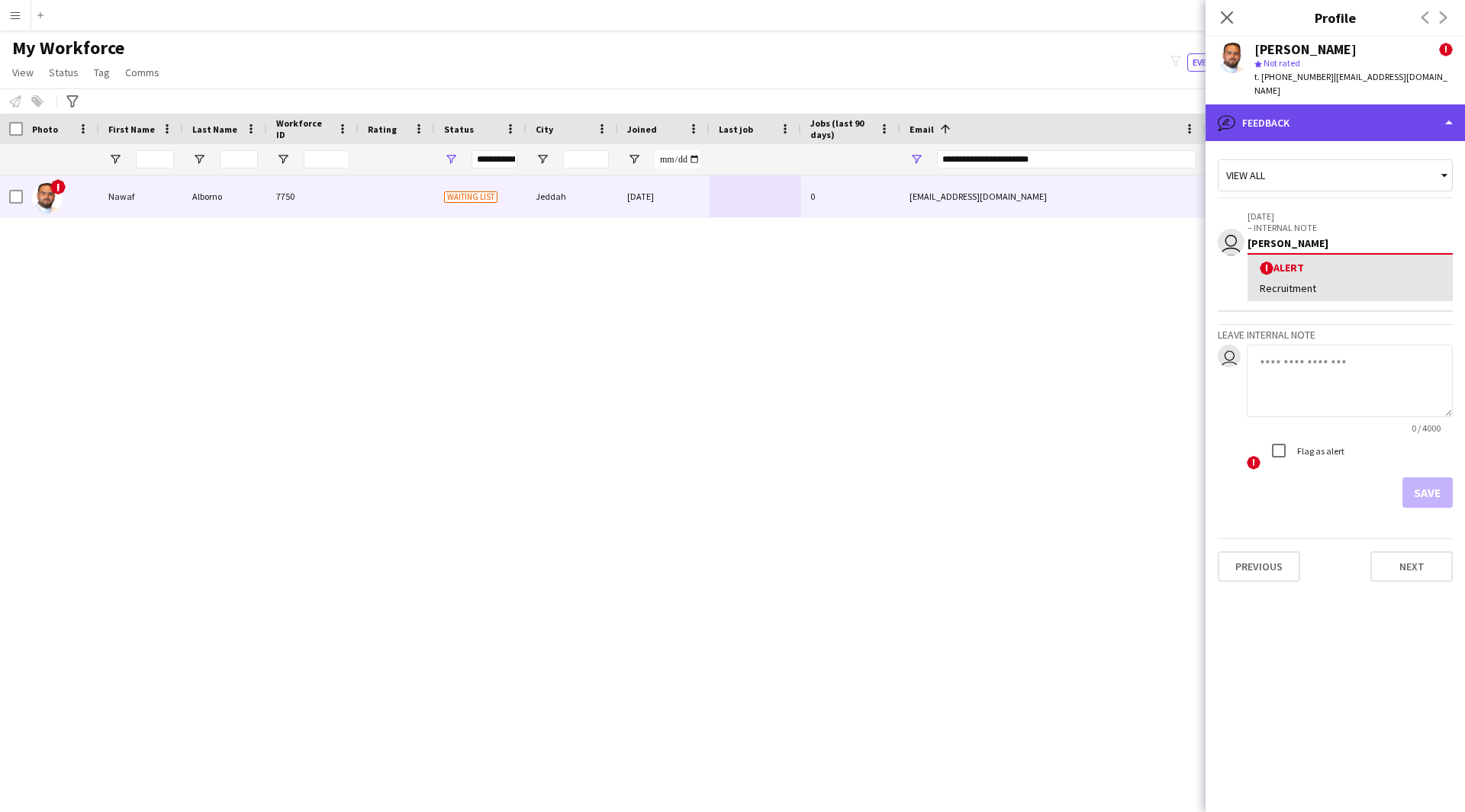
click at [1304, 115] on div "bubble-pencil Feedback" at bounding box center [1335, 123] width 260 height 37
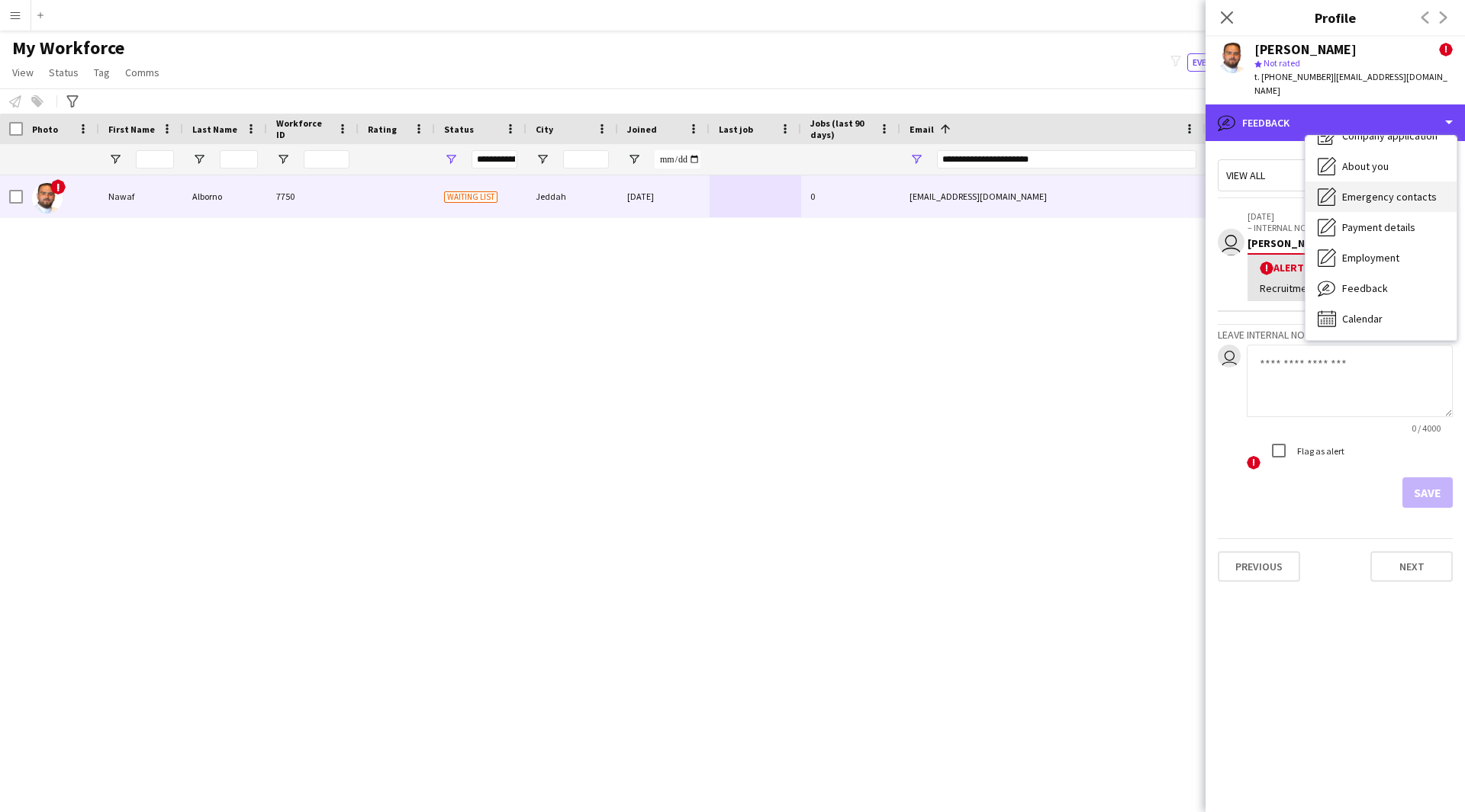
scroll to position [0, 0]
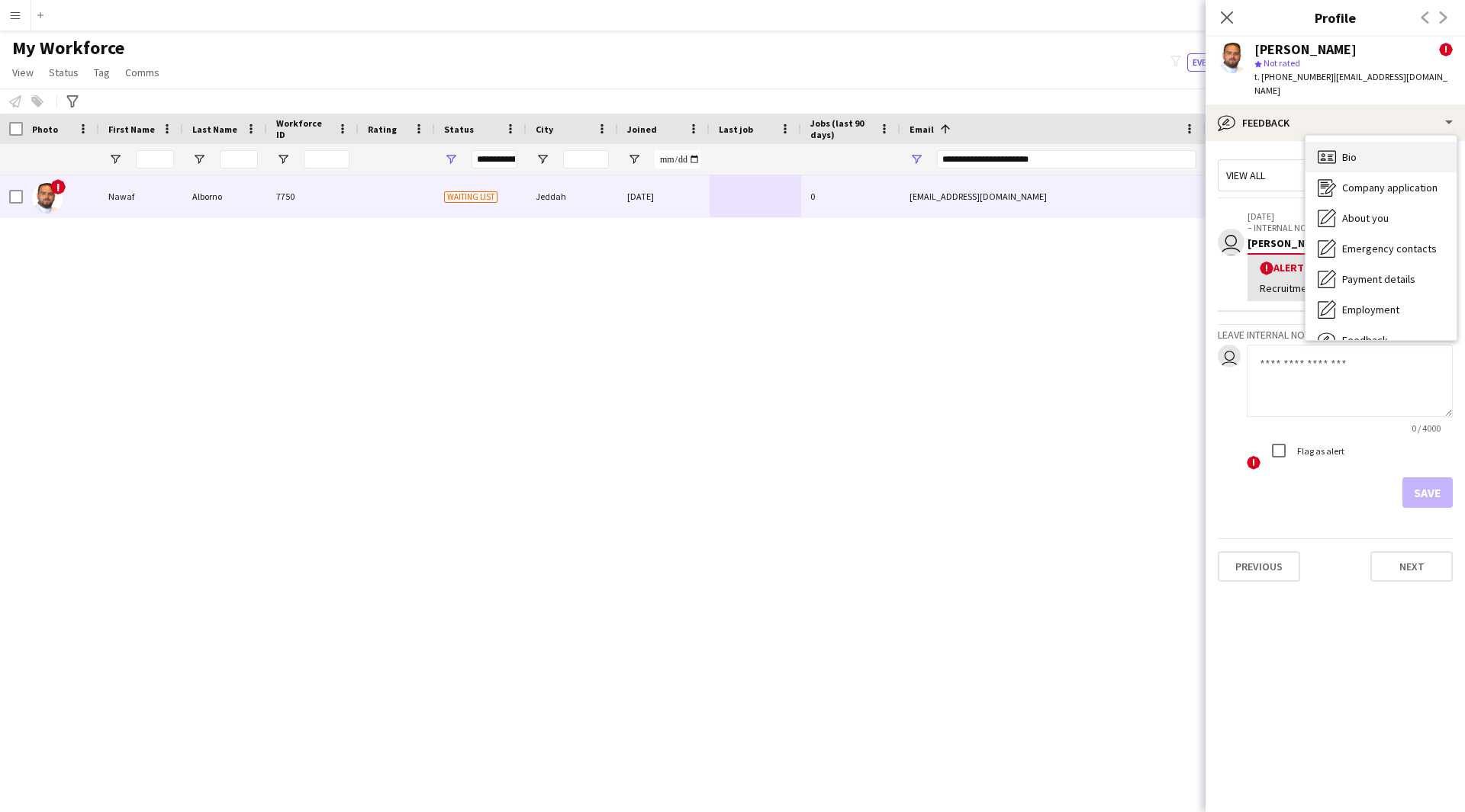
click at [1395, 150] on div "Bio Bio" at bounding box center [1380, 157] width 151 height 31
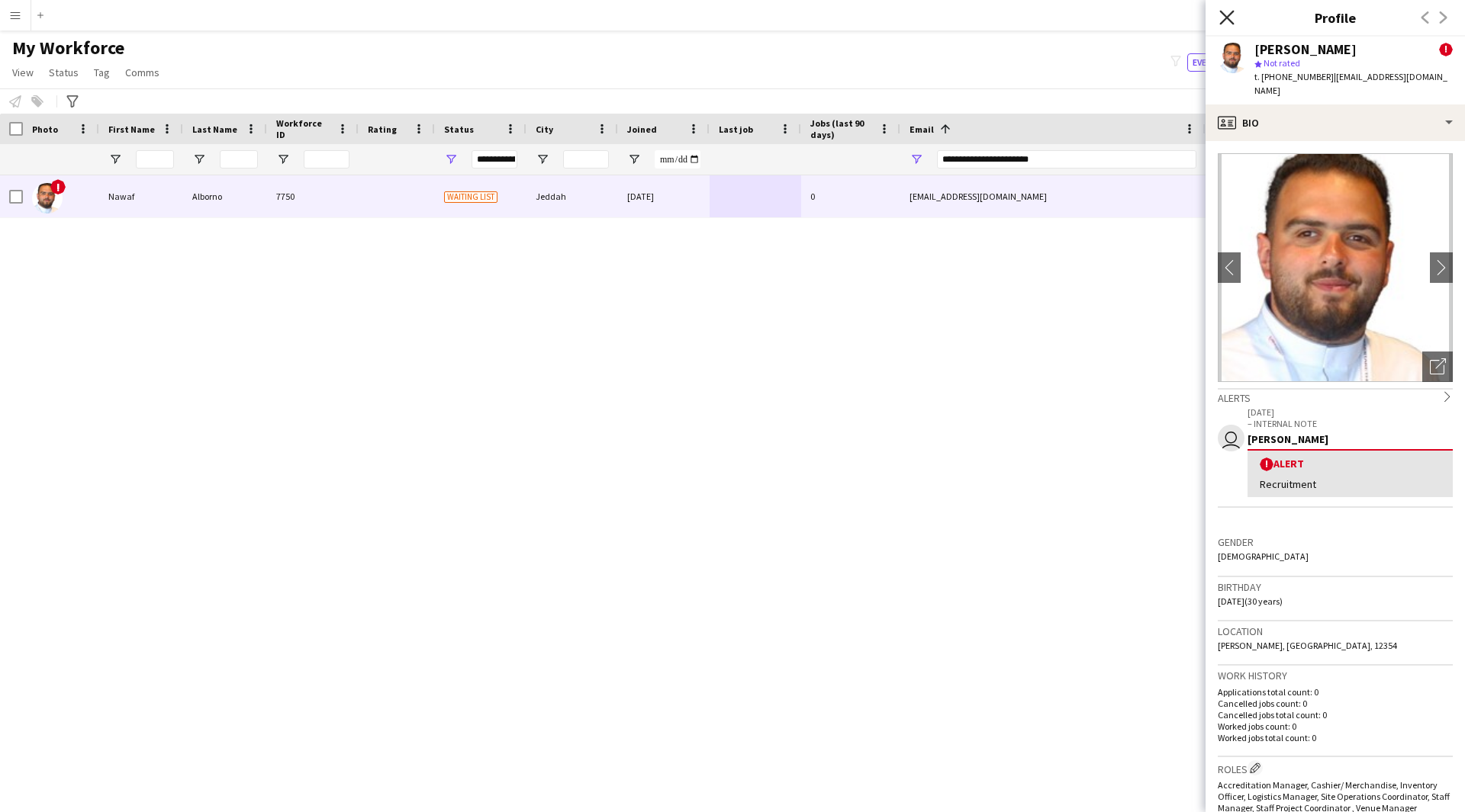
click at [1229, 20] on icon at bounding box center [1226, 17] width 15 height 15
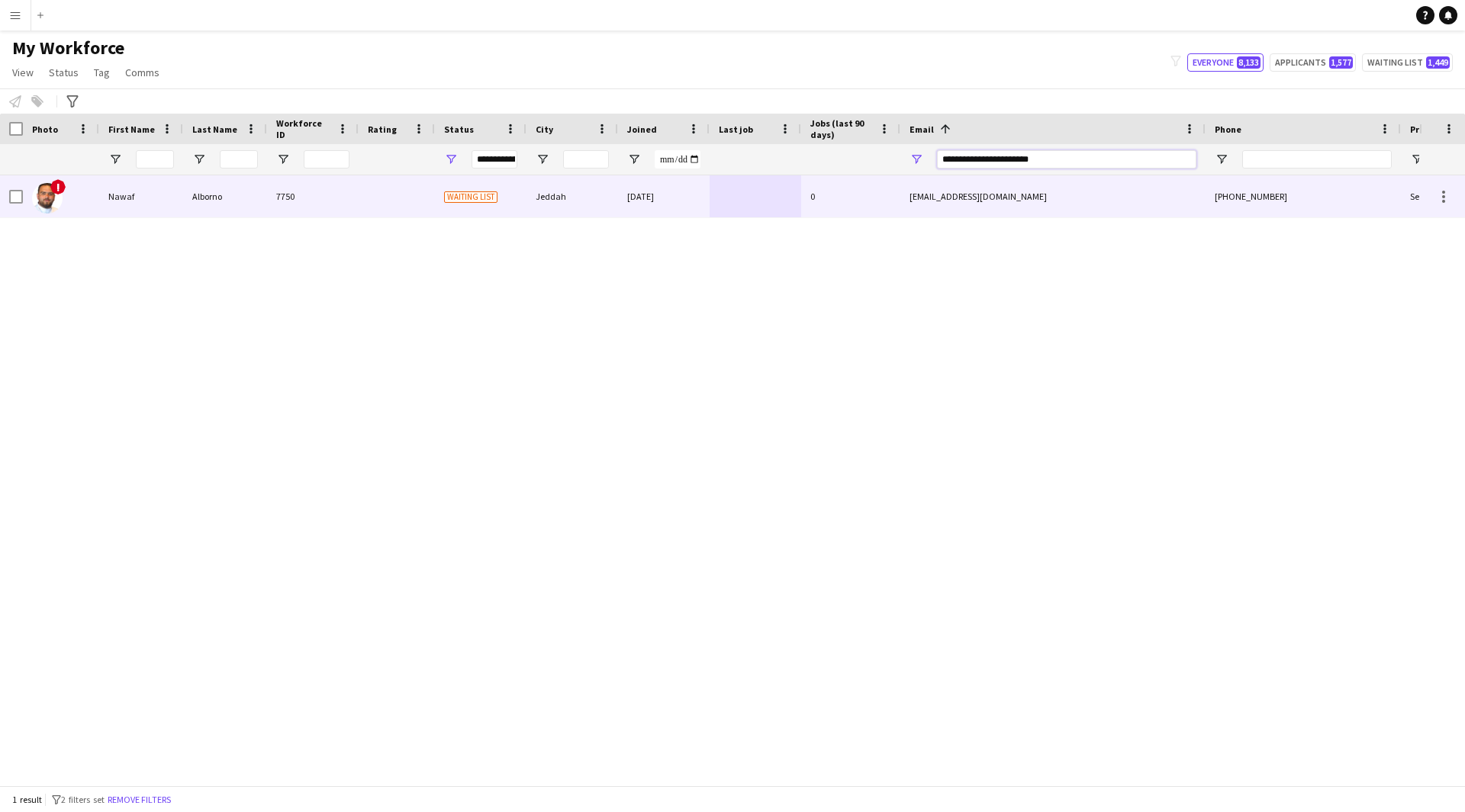
drag, startPoint x: 1079, startPoint y: 159, endPoint x: 737, endPoint y: 195, distance: 343.9
click at [737, 195] on div "Workforce Details Photo First Name" at bounding box center [732, 449] width 1465 height 671
paste input "Email Filter Input"
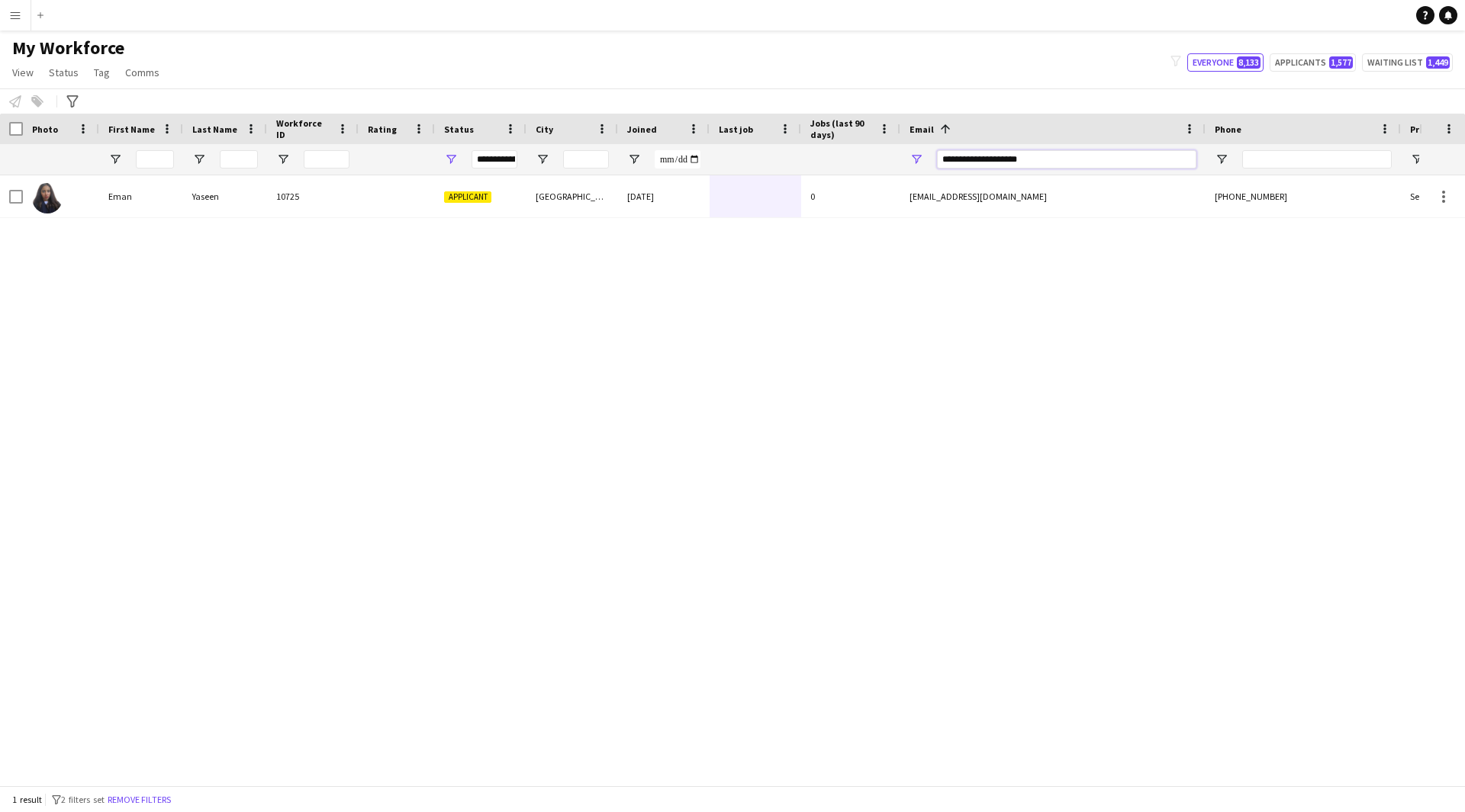
type input "**********"
click at [727, 220] on div "[PERSON_NAME] 10725 Applicant [GEOGRAPHIC_DATA] [DATE] 0 [EMAIL_ADDRESS][DOMAIN…" at bounding box center [710, 474] width 1419 height 598
click at [739, 205] on div at bounding box center [755, 197] width 92 height 42
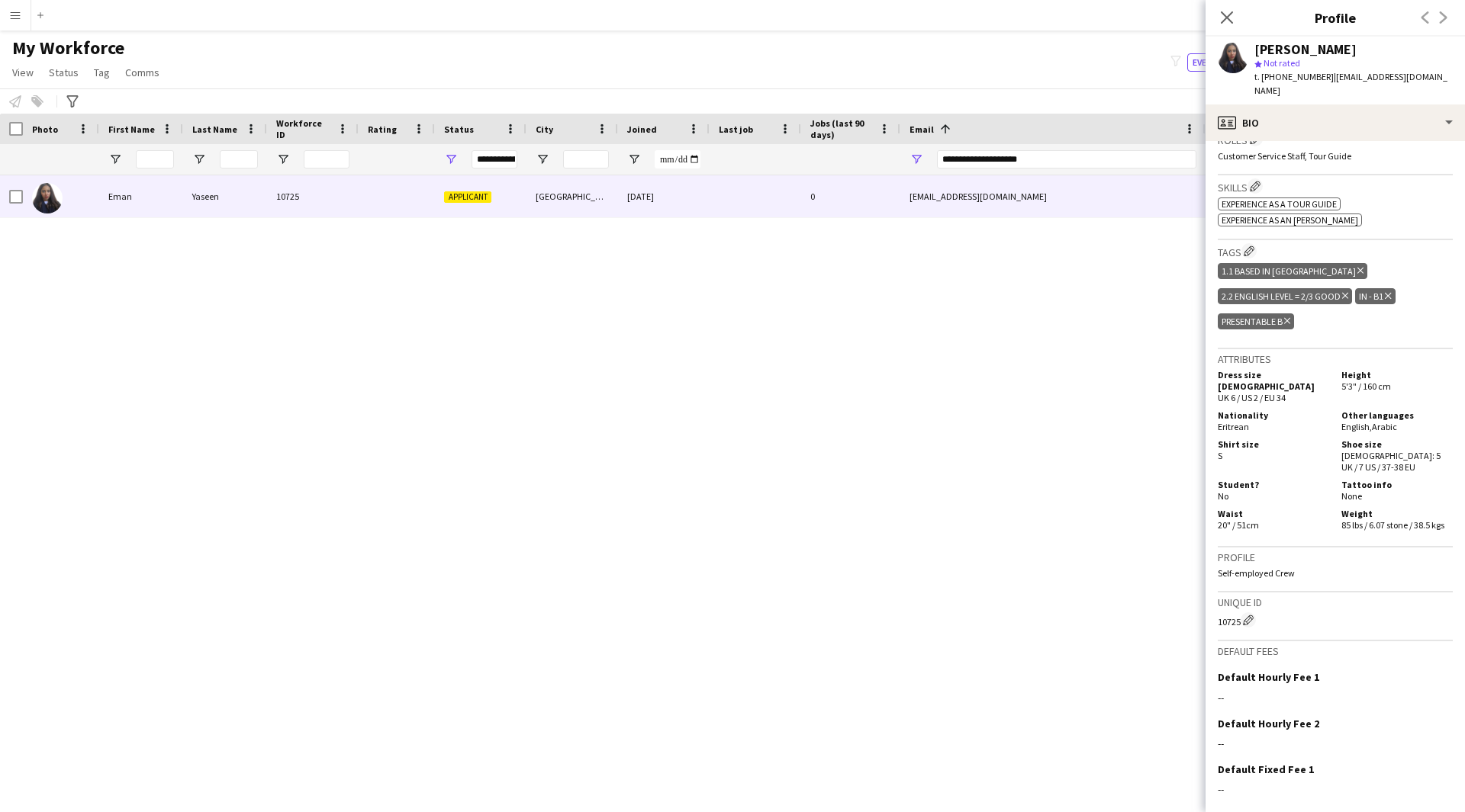
scroll to position [478, 0]
click at [1234, 26] on app-icon "Close pop-in" at bounding box center [1227, 18] width 22 height 22
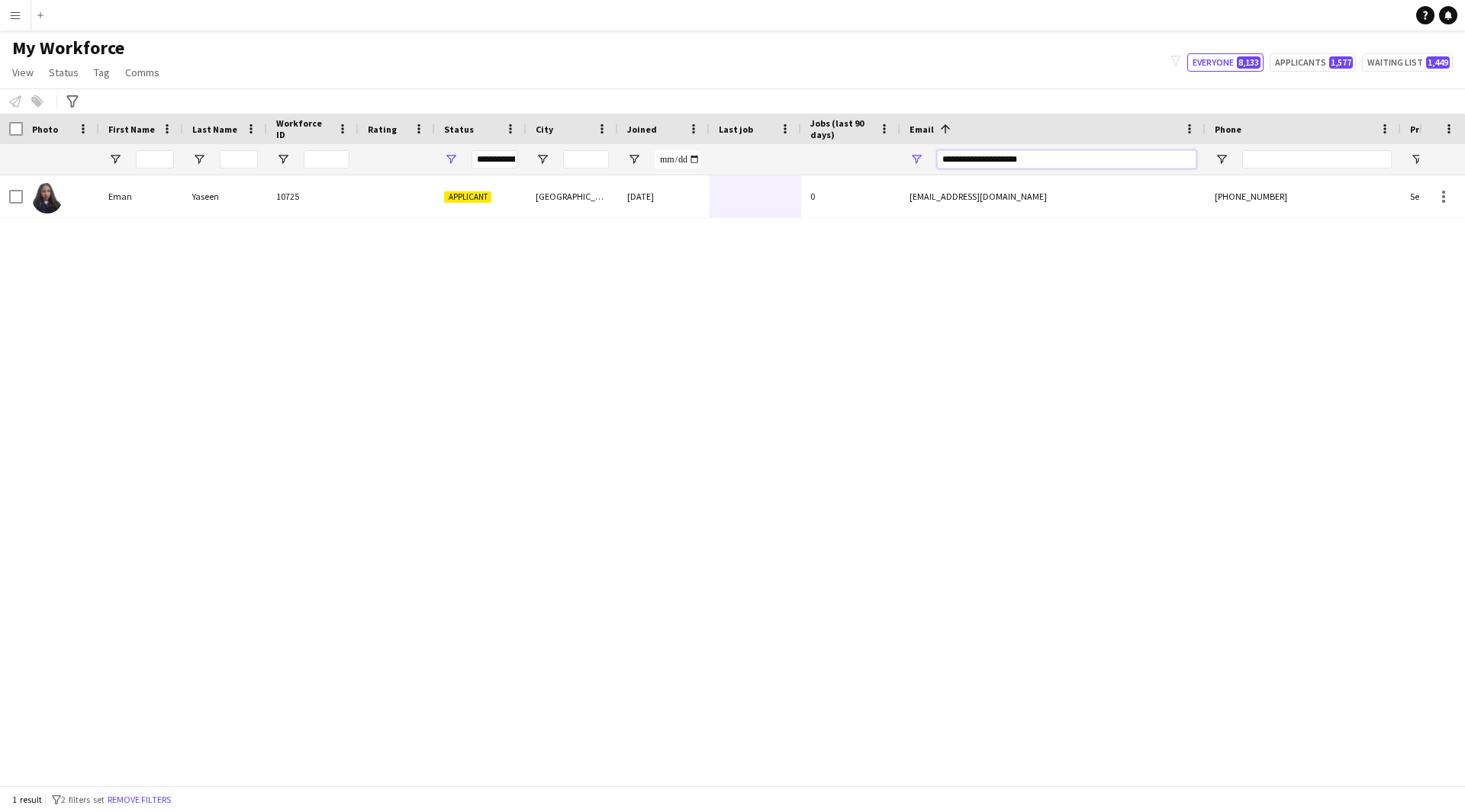
drag, startPoint x: 1106, startPoint y: 163, endPoint x: 794, endPoint y: 202, distance: 314.4
click at [794, 202] on div "Workforce Details Photo First Name" at bounding box center [732, 449] width 1465 height 671
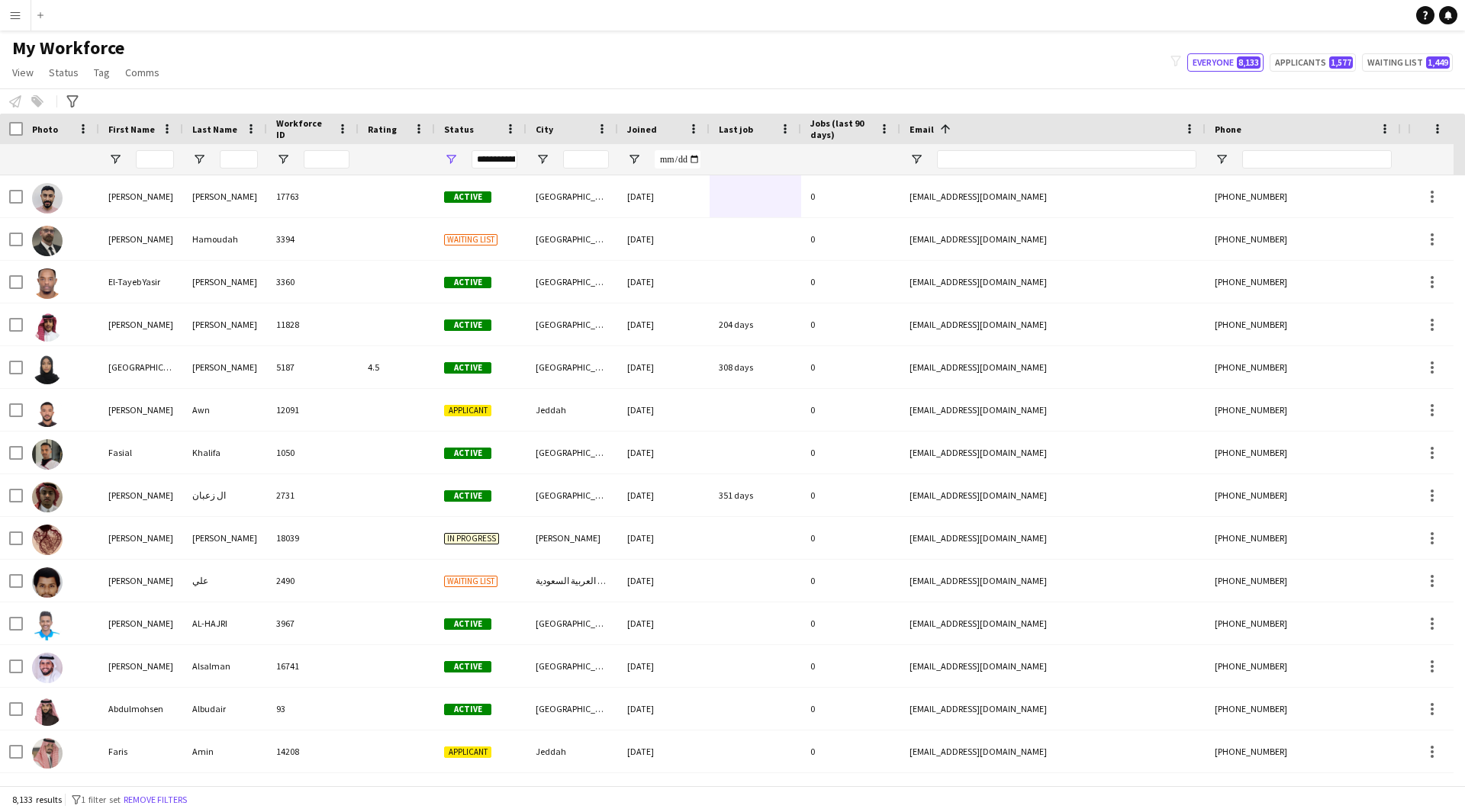
click at [1270, 149] on div at bounding box center [1317, 159] width 150 height 31
click at [1270, 153] on input "Phone Filter Input" at bounding box center [1317, 159] width 150 height 18
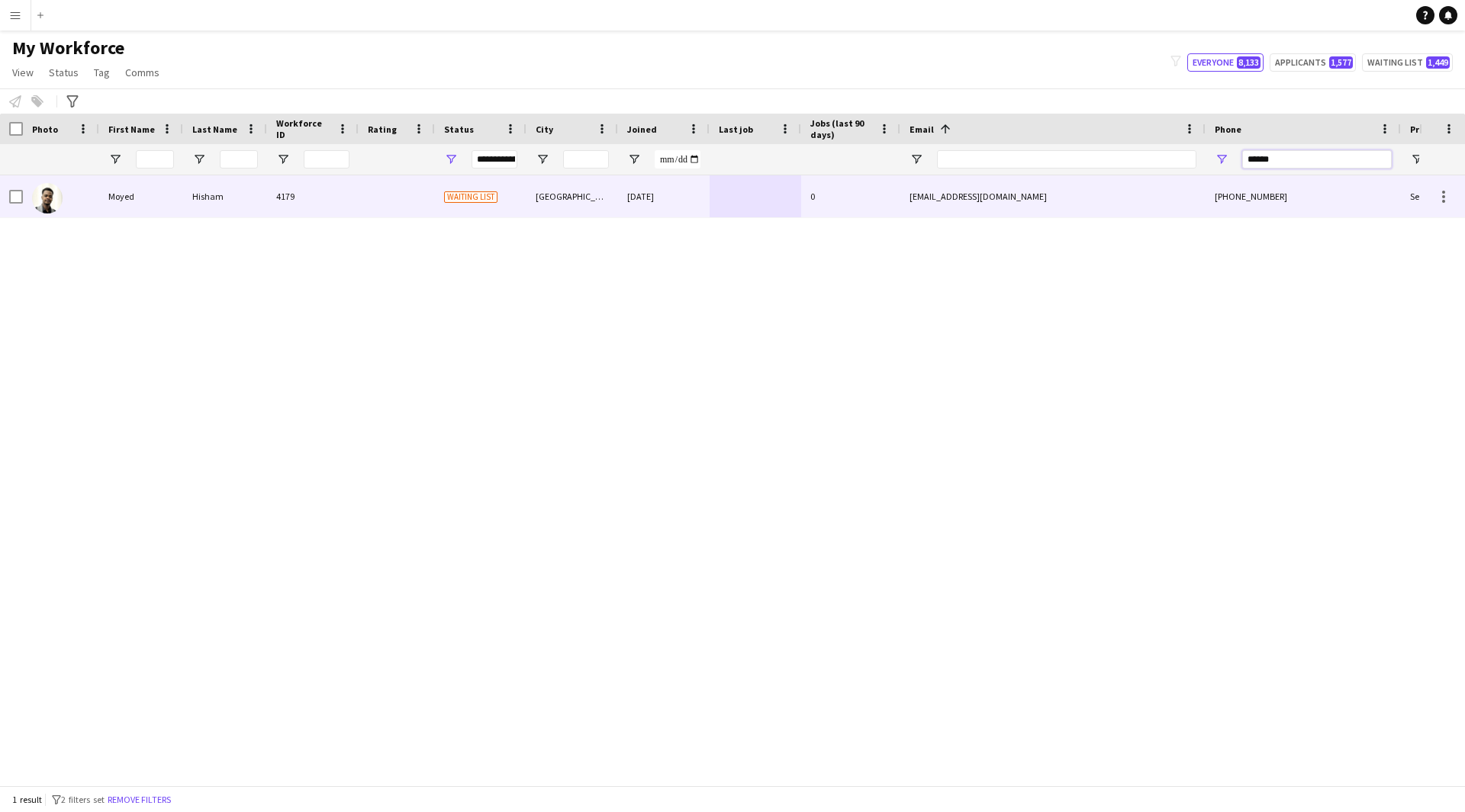
type input "******"
click at [1164, 195] on div "[EMAIL_ADDRESS][DOMAIN_NAME]" at bounding box center [1052, 197] width 305 height 42
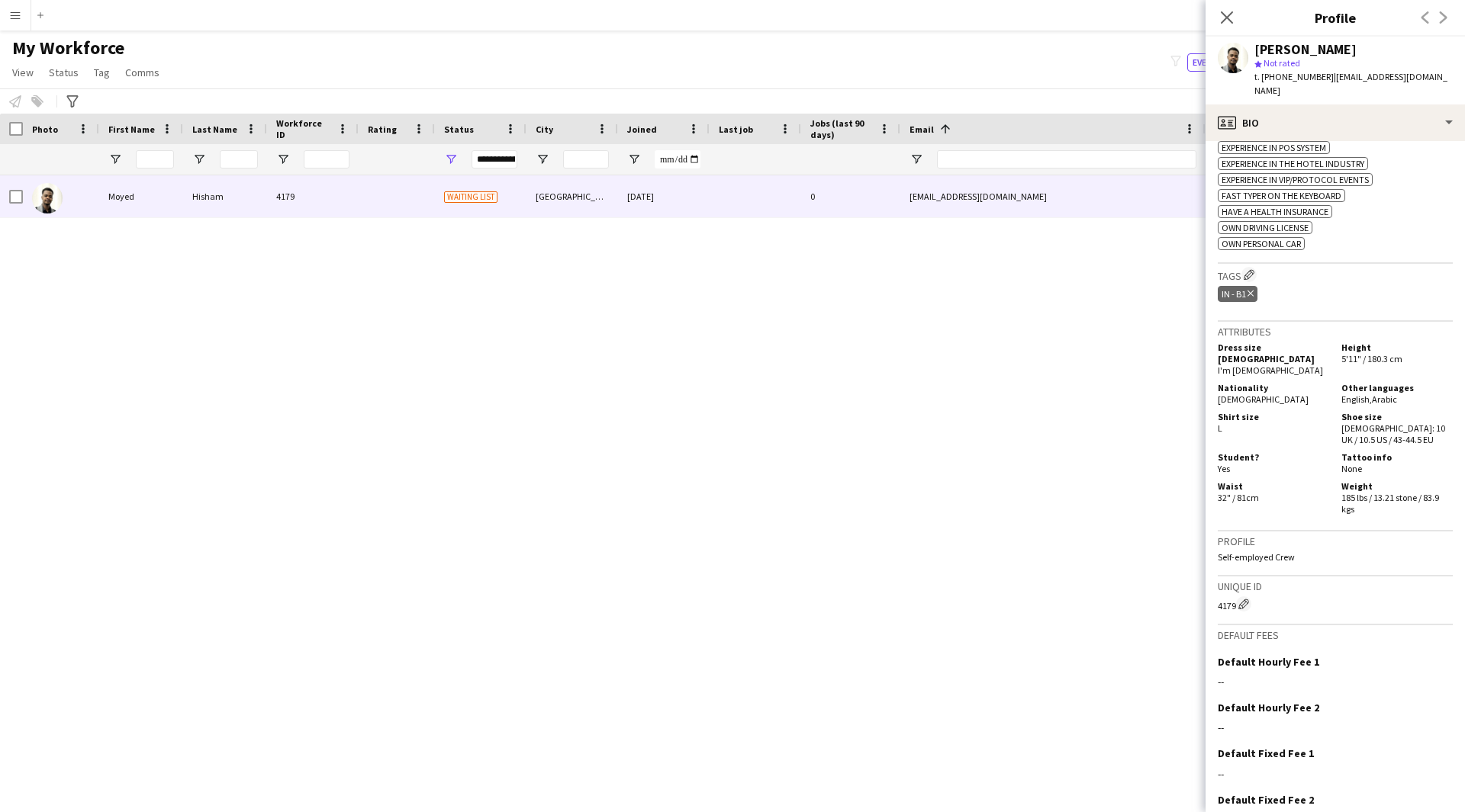
scroll to position [752, 0]
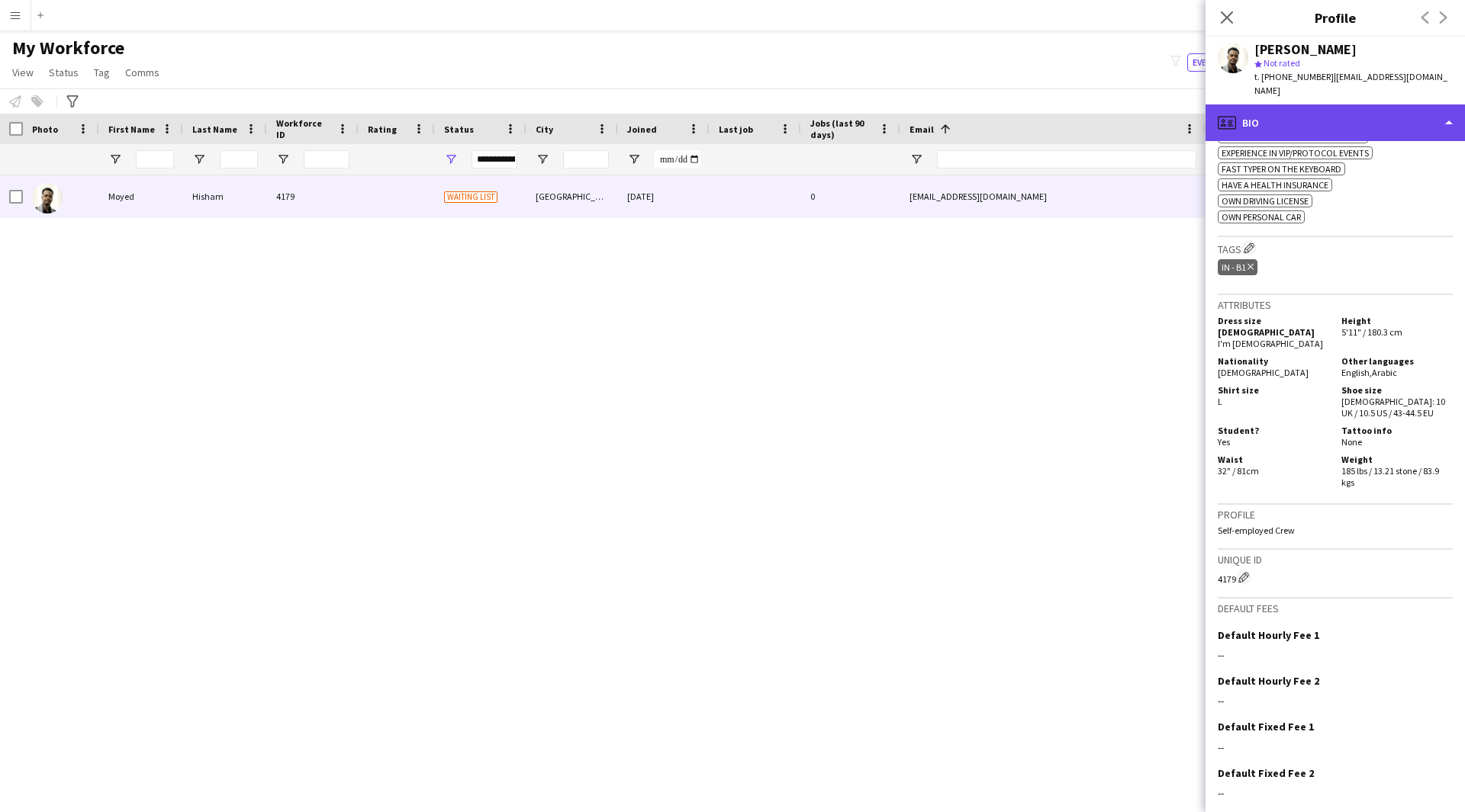
click at [1394, 118] on div "profile Bio" at bounding box center [1335, 123] width 260 height 37
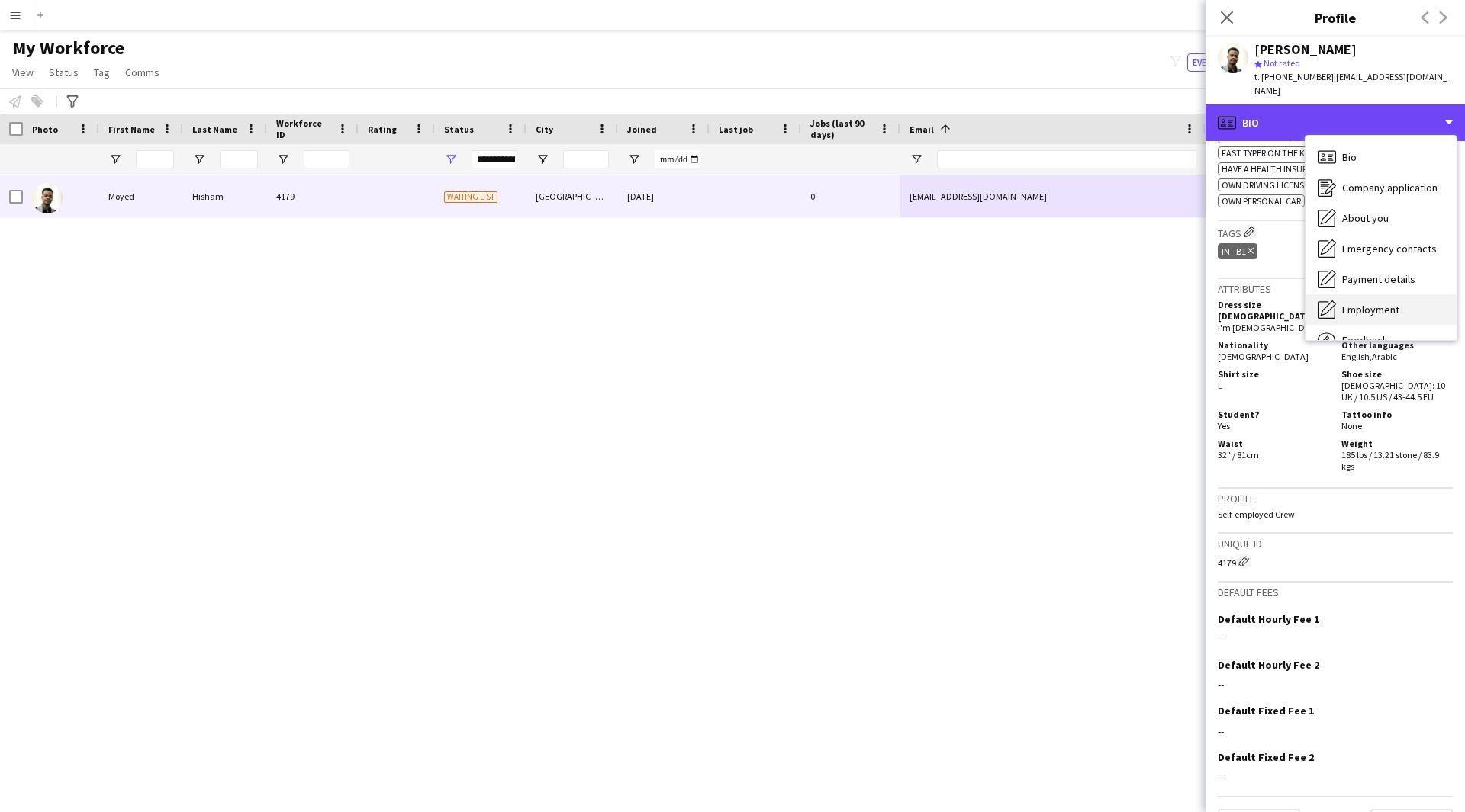
scroll to position [52, 0]
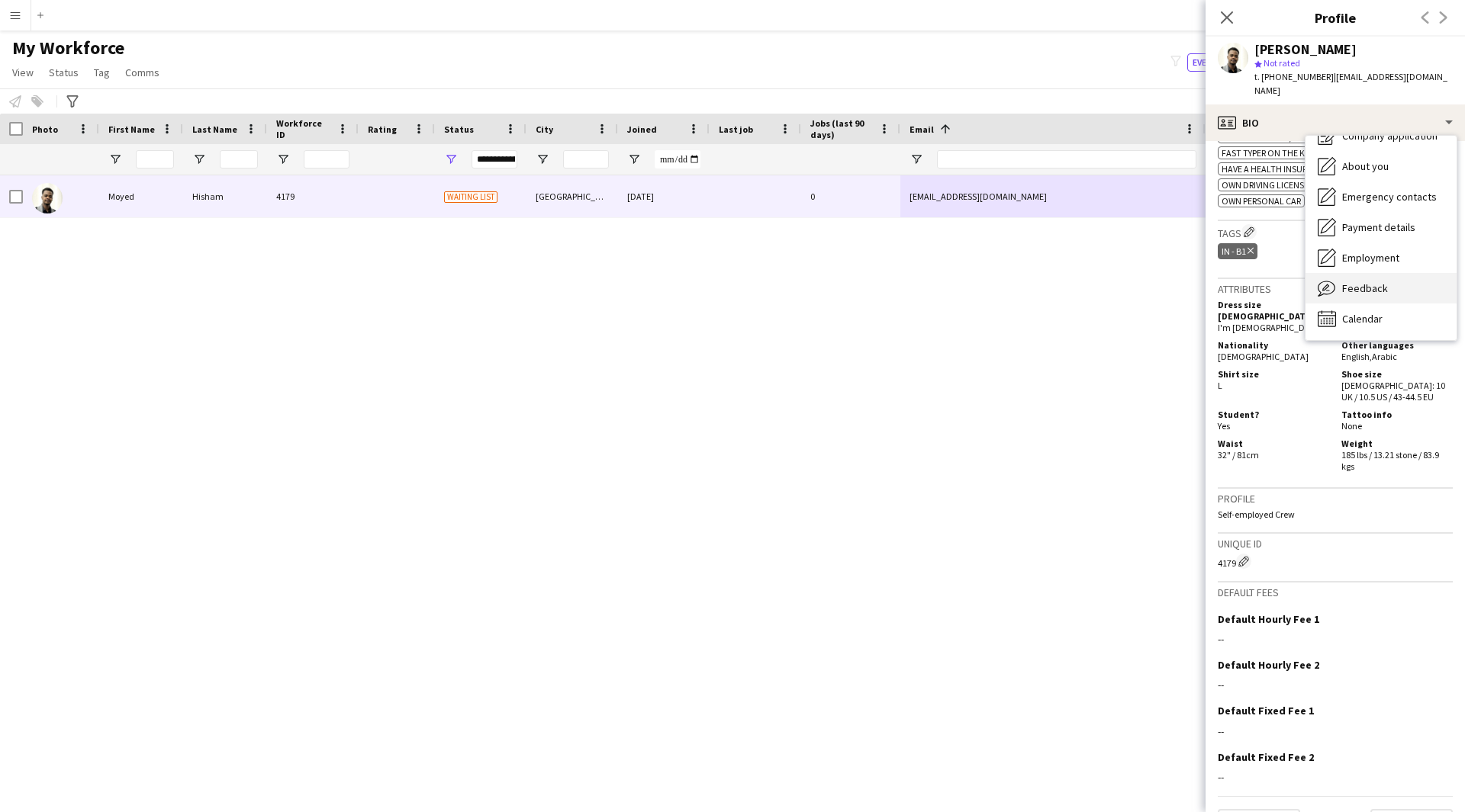
click at [1408, 273] on div "Feedback Feedback" at bounding box center [1380, 288] width 151 height 31
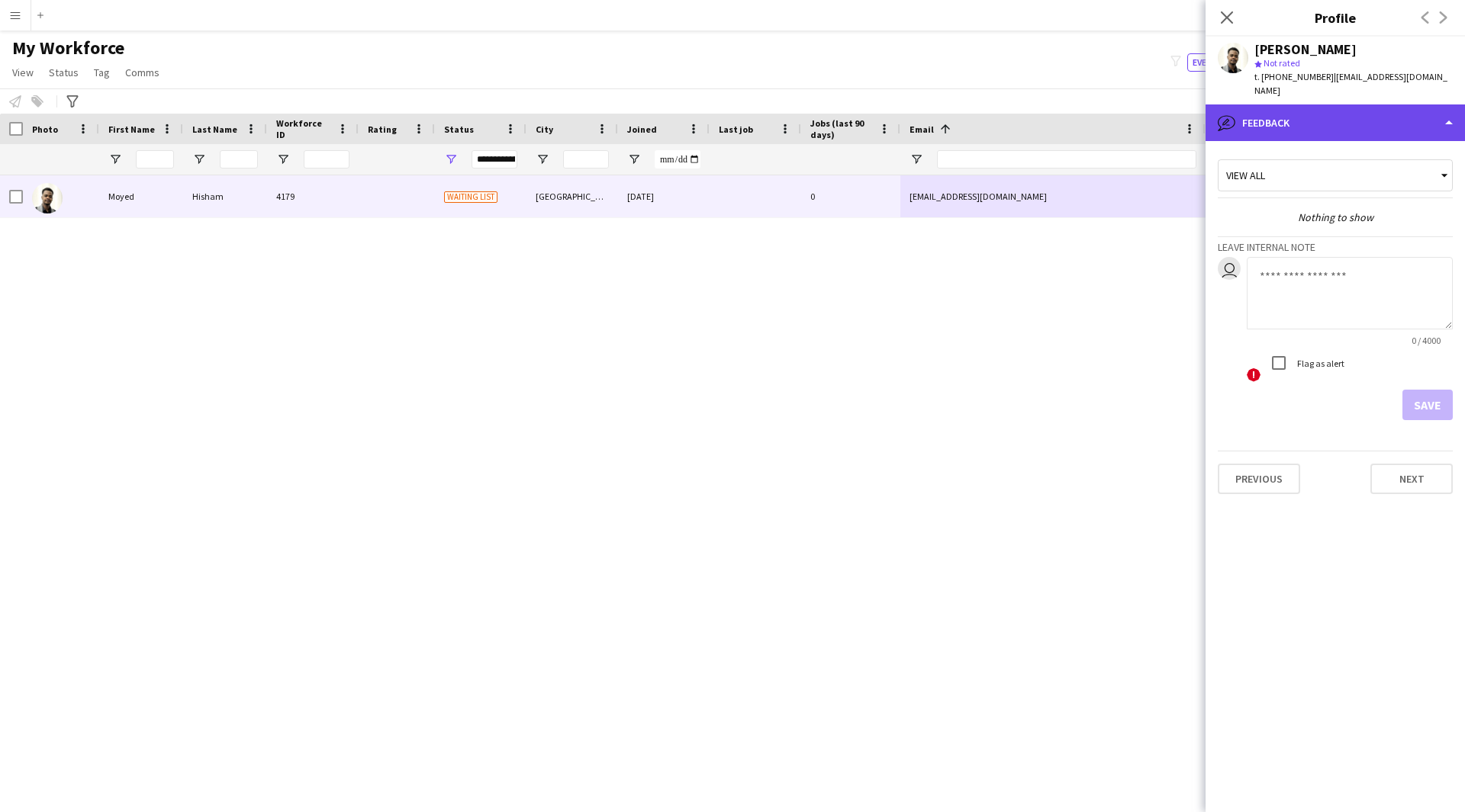
click at [1344, 121] on div "bubble-pencil Feedback" at bounding box center [1335, 123] width 260 height 37
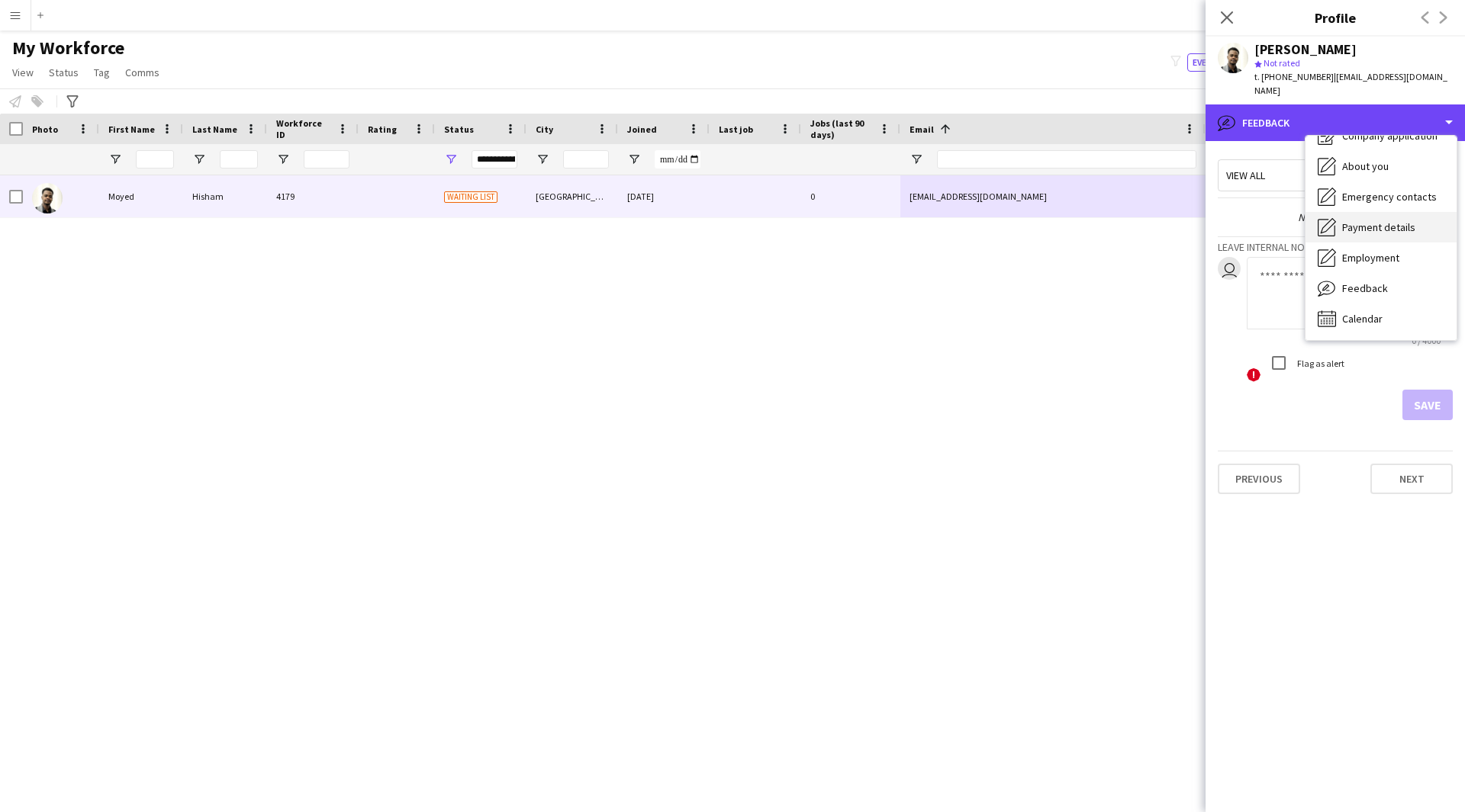
scroll to position [0, 0]
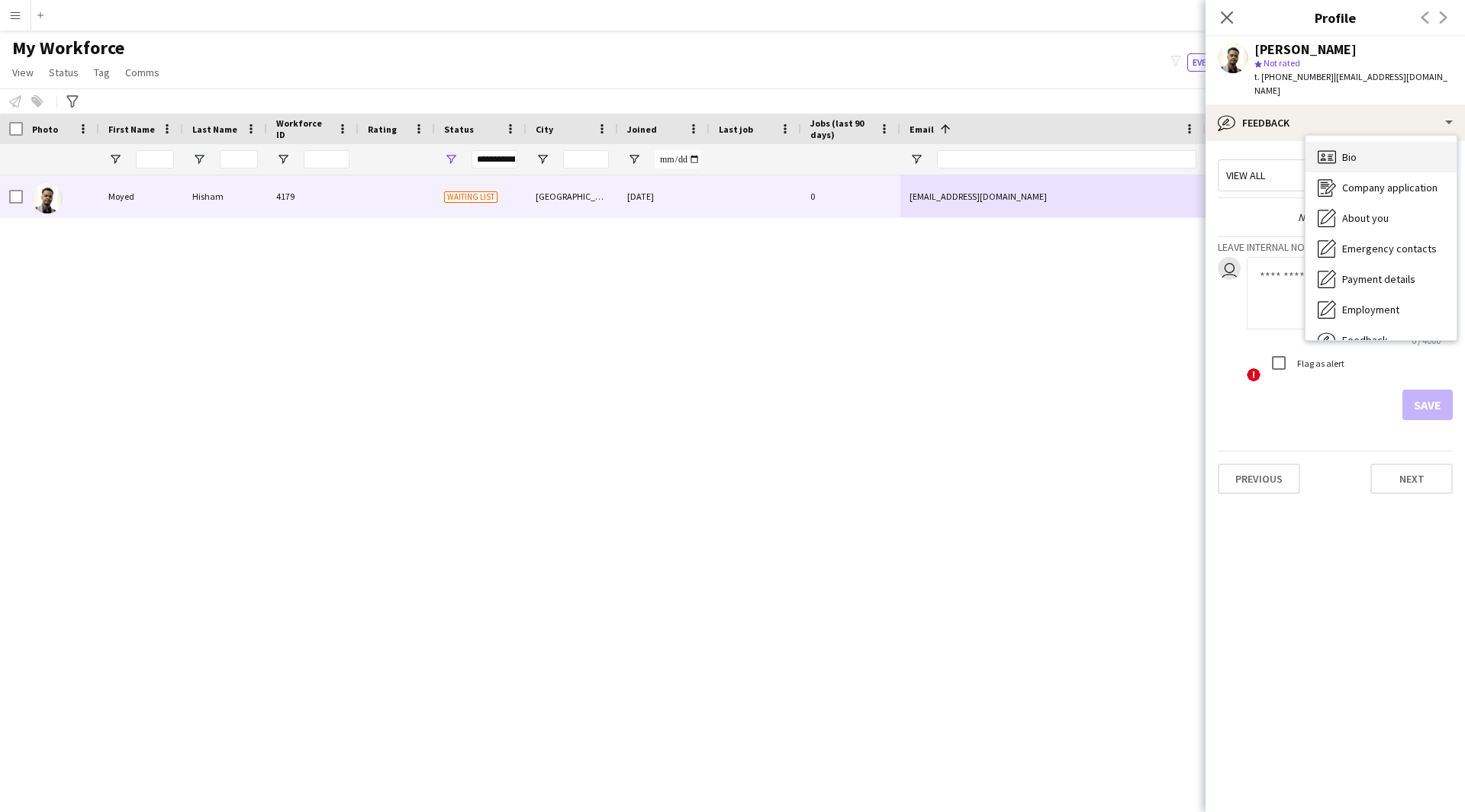
click at [1360, 147] on div "Bio Bio" at bounding box center [1380, 157] width 151 height 31
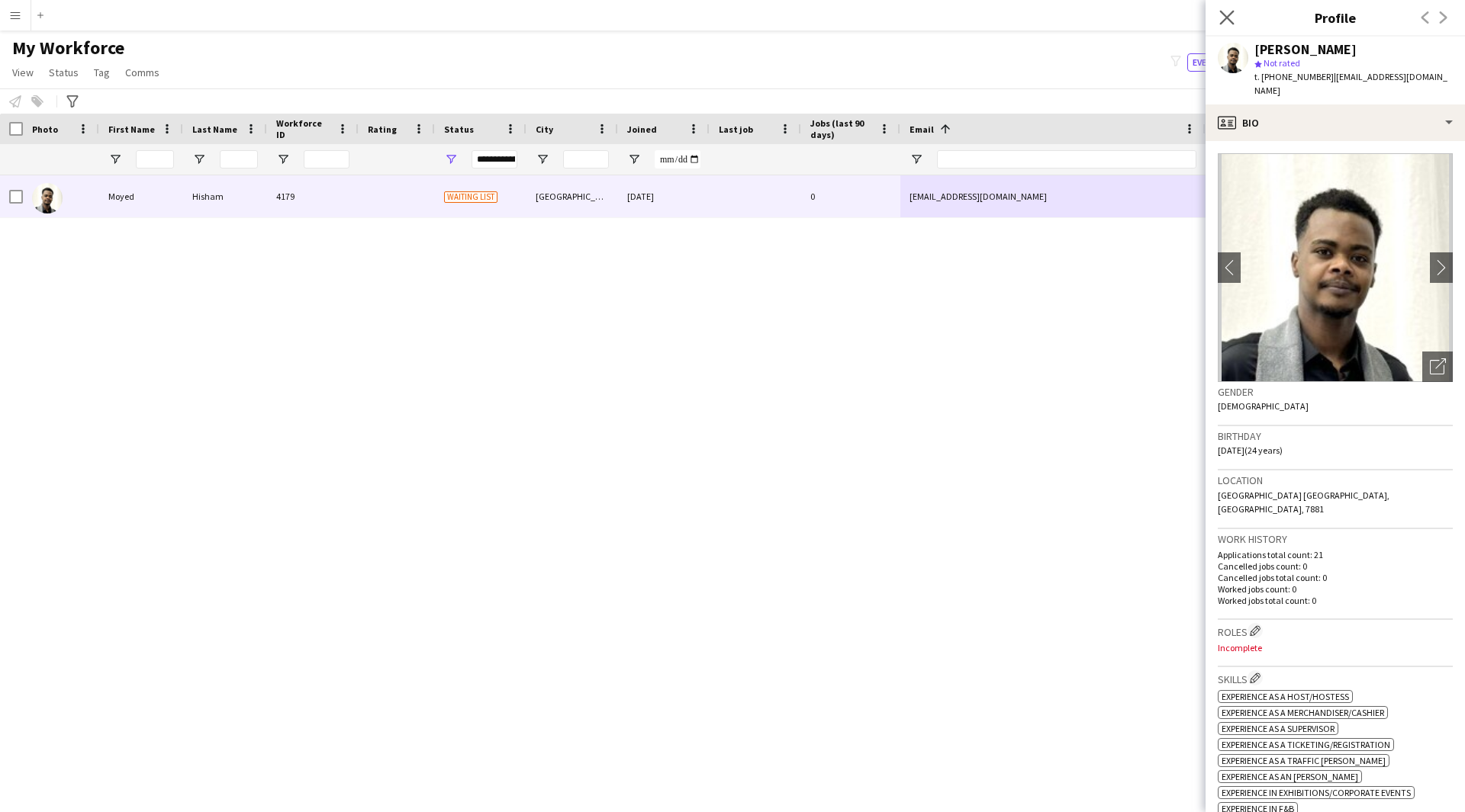
click at [1234, 20] on app-icon "Close pop-in" at bounding box center [1227, 18] width 22 height 22
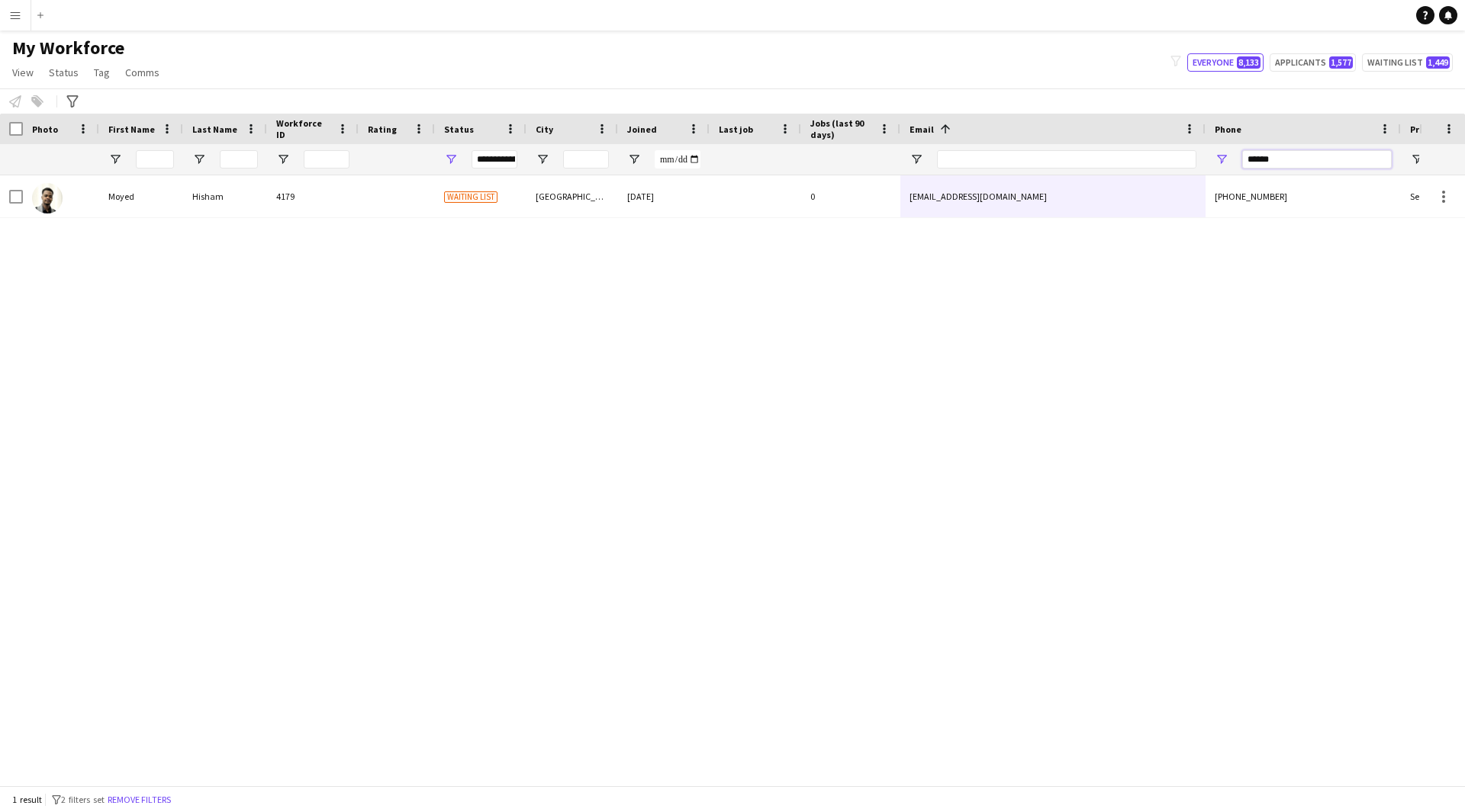
drag, startPoint x: 1306, startPoint y: 158, endPoint x: 950, endPoint y: 163, distance: 356.0
click at [950, 163] on div at bounding box center [826, 159] width 1654 height 31
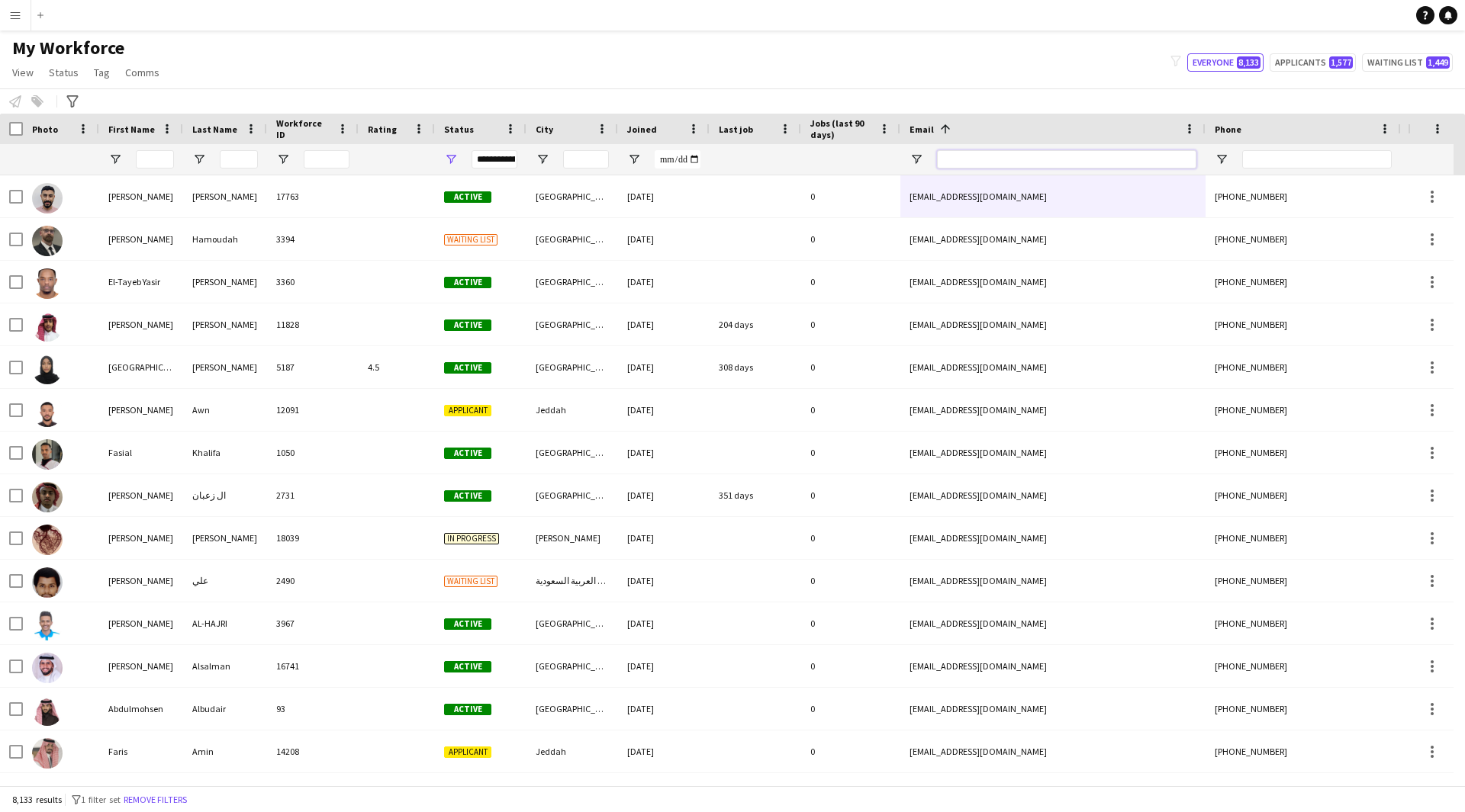
drag, startPoint x: 949, startPoint y: 161, endPoint x: 1131, endPoint y: 155, distance: 182.1
click at [1131, 155] on input "Email Filter Input" at bounding box center [1066, 159] width 260 height 18
paste input "**********"
type input "**********"
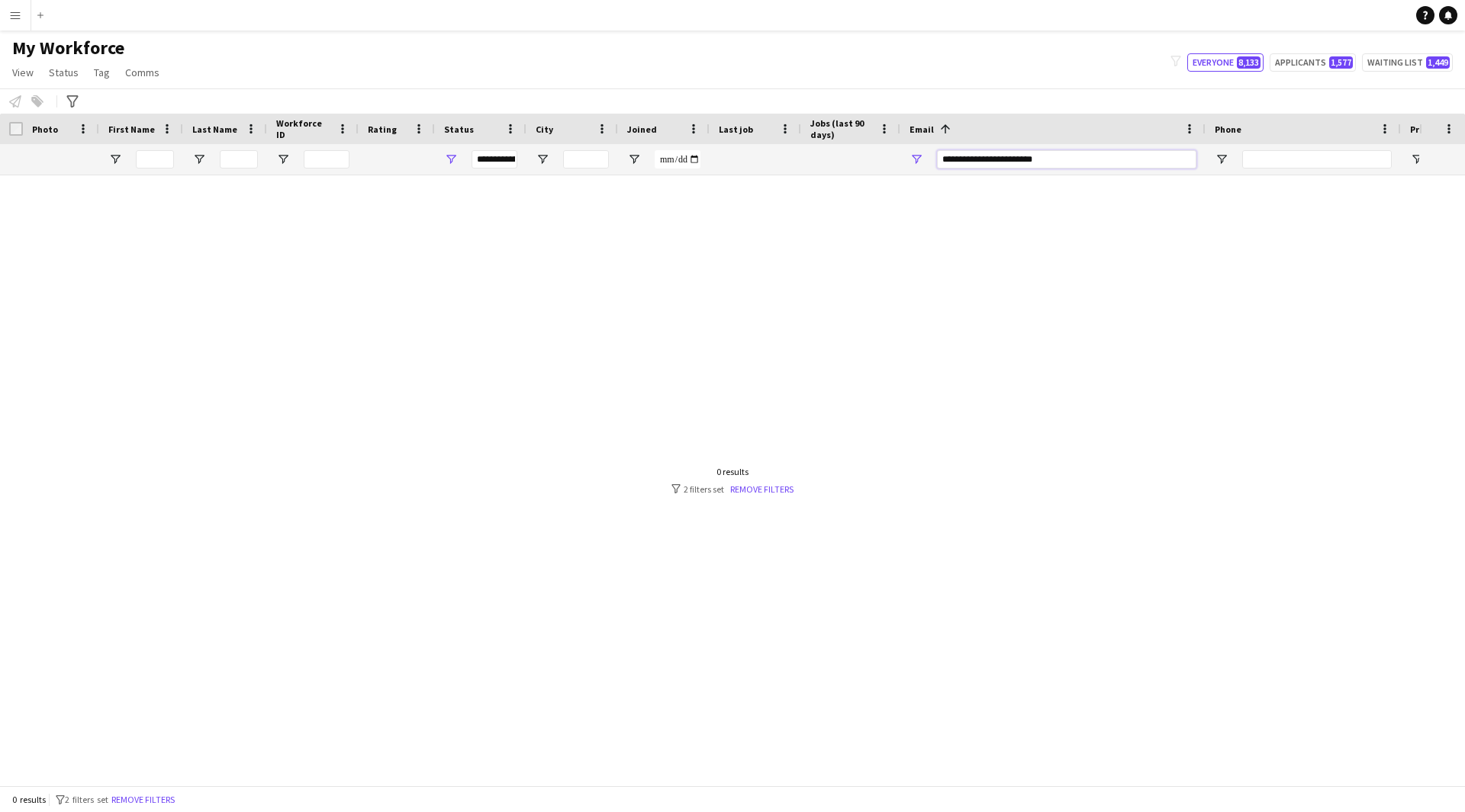
drag, startPoint x: 1125, startPoint y: 164, endPoint x: 770, endPoint y: 206, distance: 357.5
click at [770, 206] on div "Workforce Details Photo First Name" at bounding box center [732, 449] width 1465 height 671
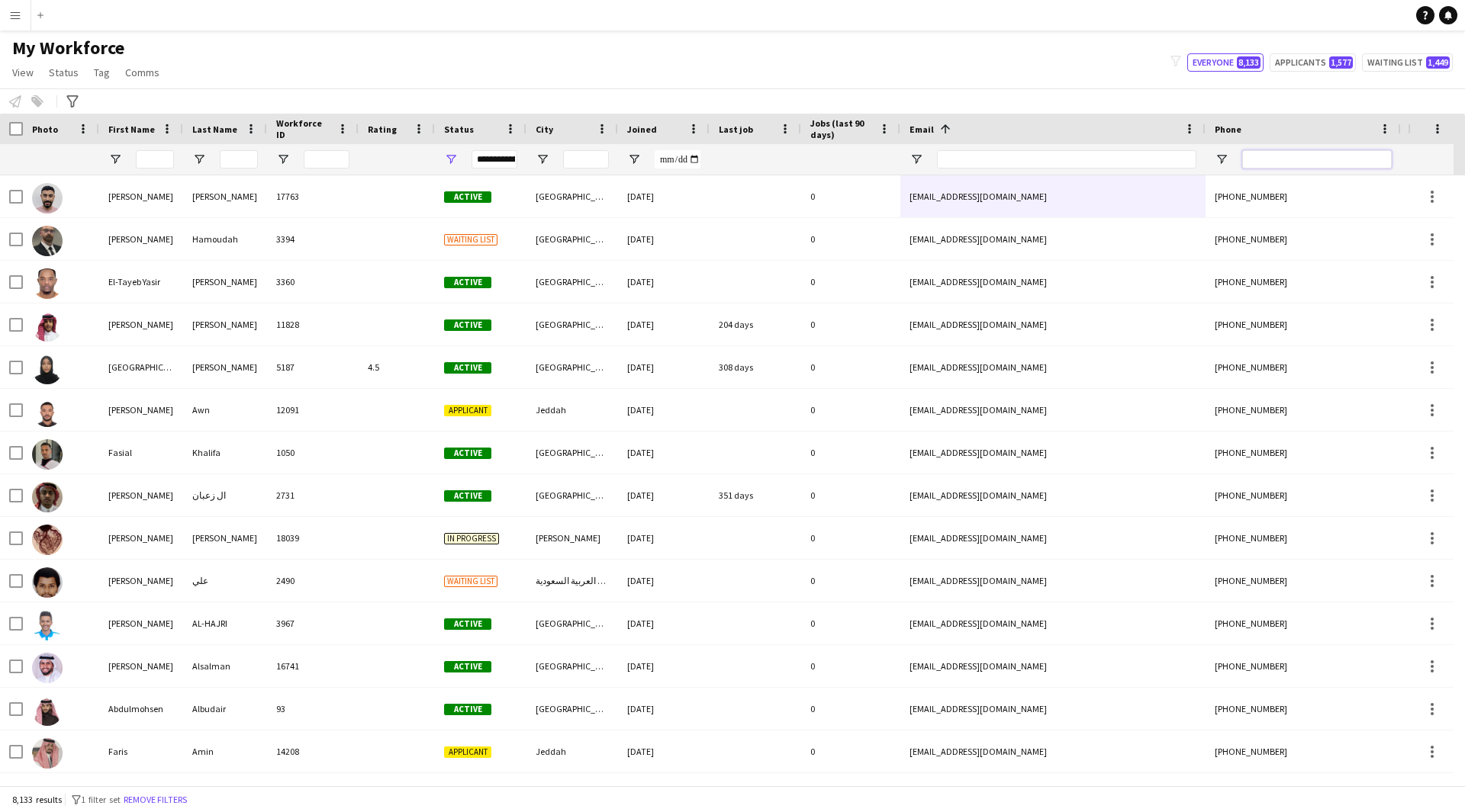
click at [1275, 166] on input "Phone Filter Input" at bounding box center [1317, 159] width 150 height 18
paste input "********"
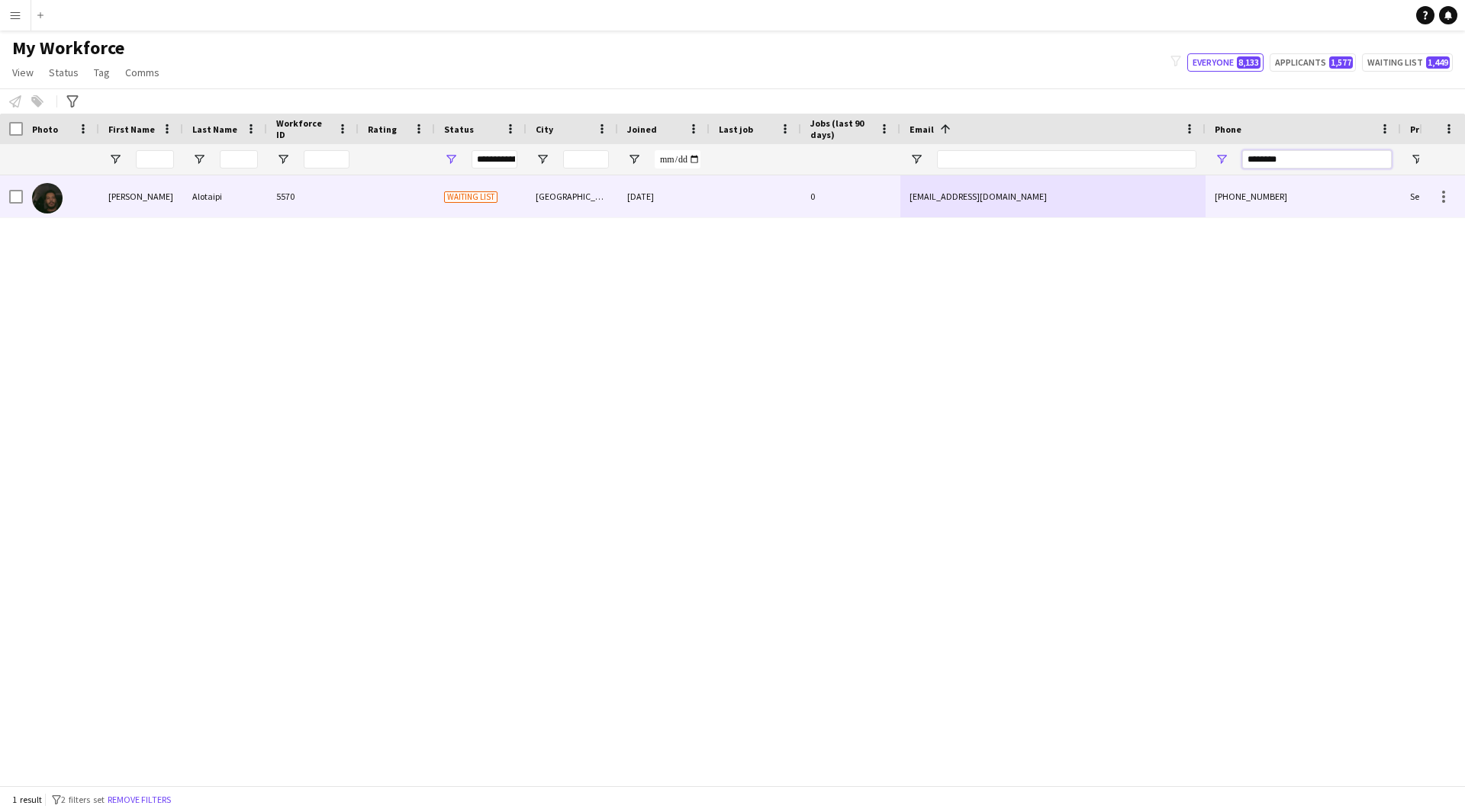
type input "********"
click at [1121, 198] on div "[EMAIL_ADDRESS][DOMAIN_NAME]" at bounding box center [1052, 197] width 305 height 42
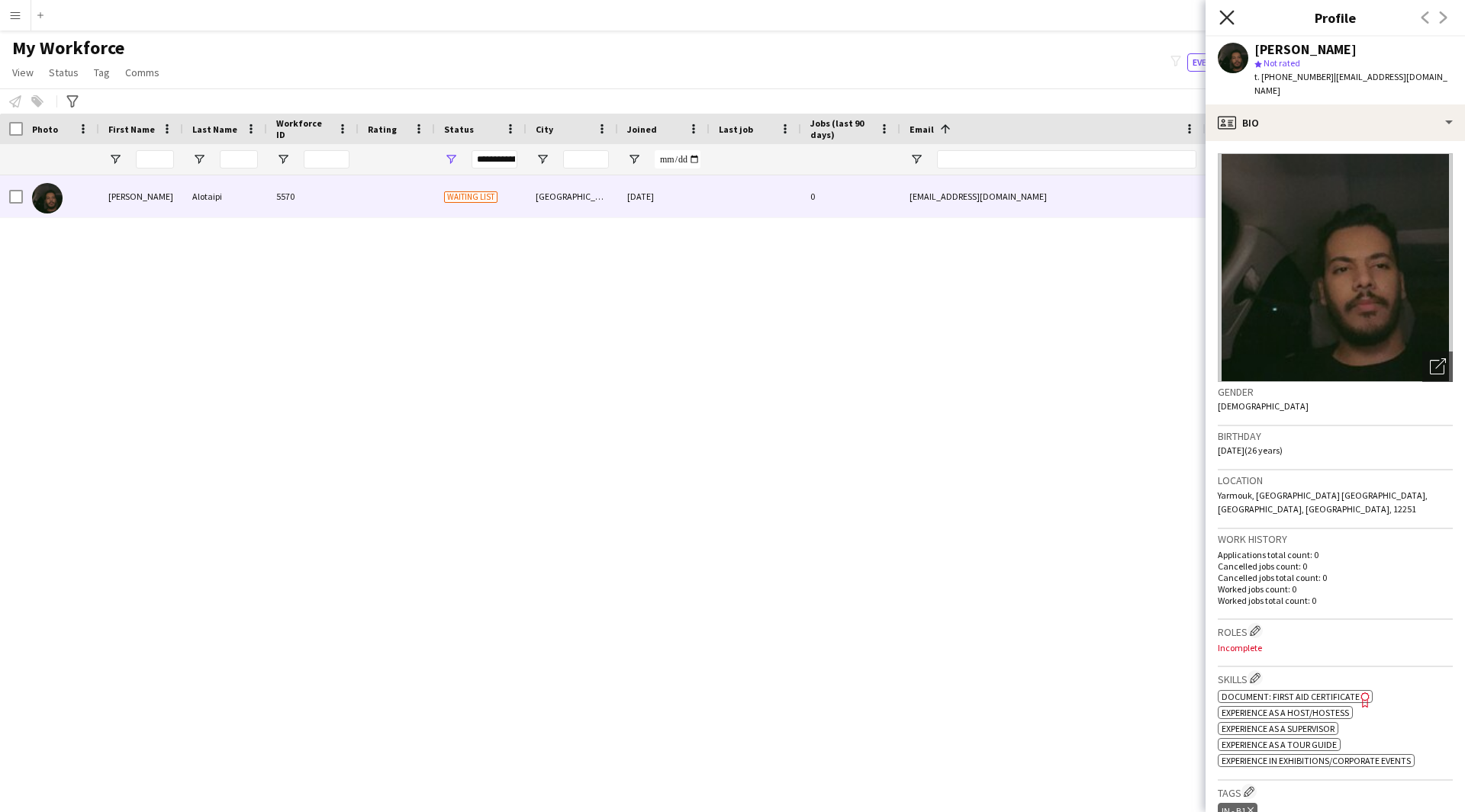
click at [1226, 20] on icon "Close pop-in" at bounding box center [1226, 17] width 15 height 15
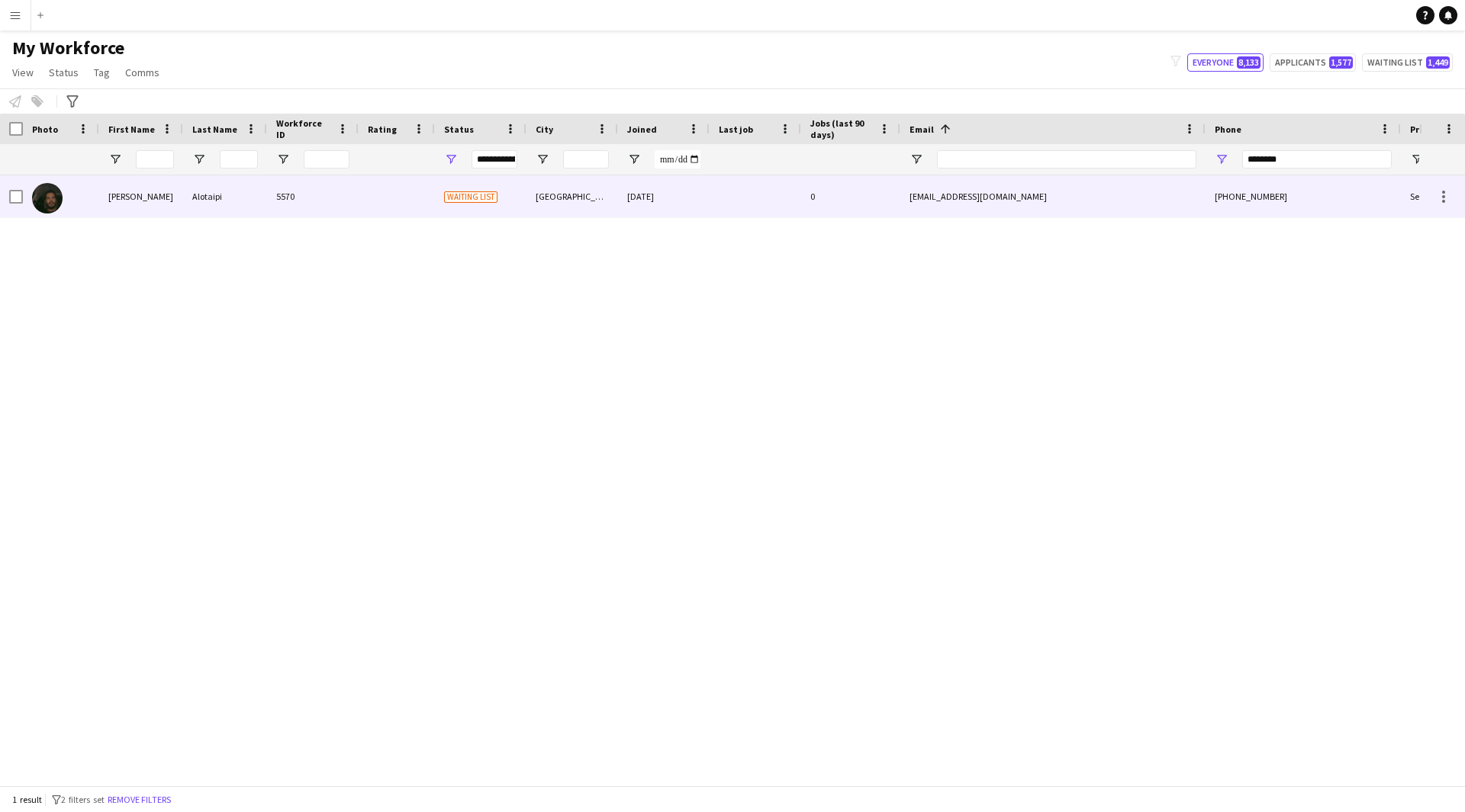
click at [1068, 189] on div "[EMAIL_ADDRESS][DOMAIN_NAME]" at bounding box center [1052, 197] width 305 height 42
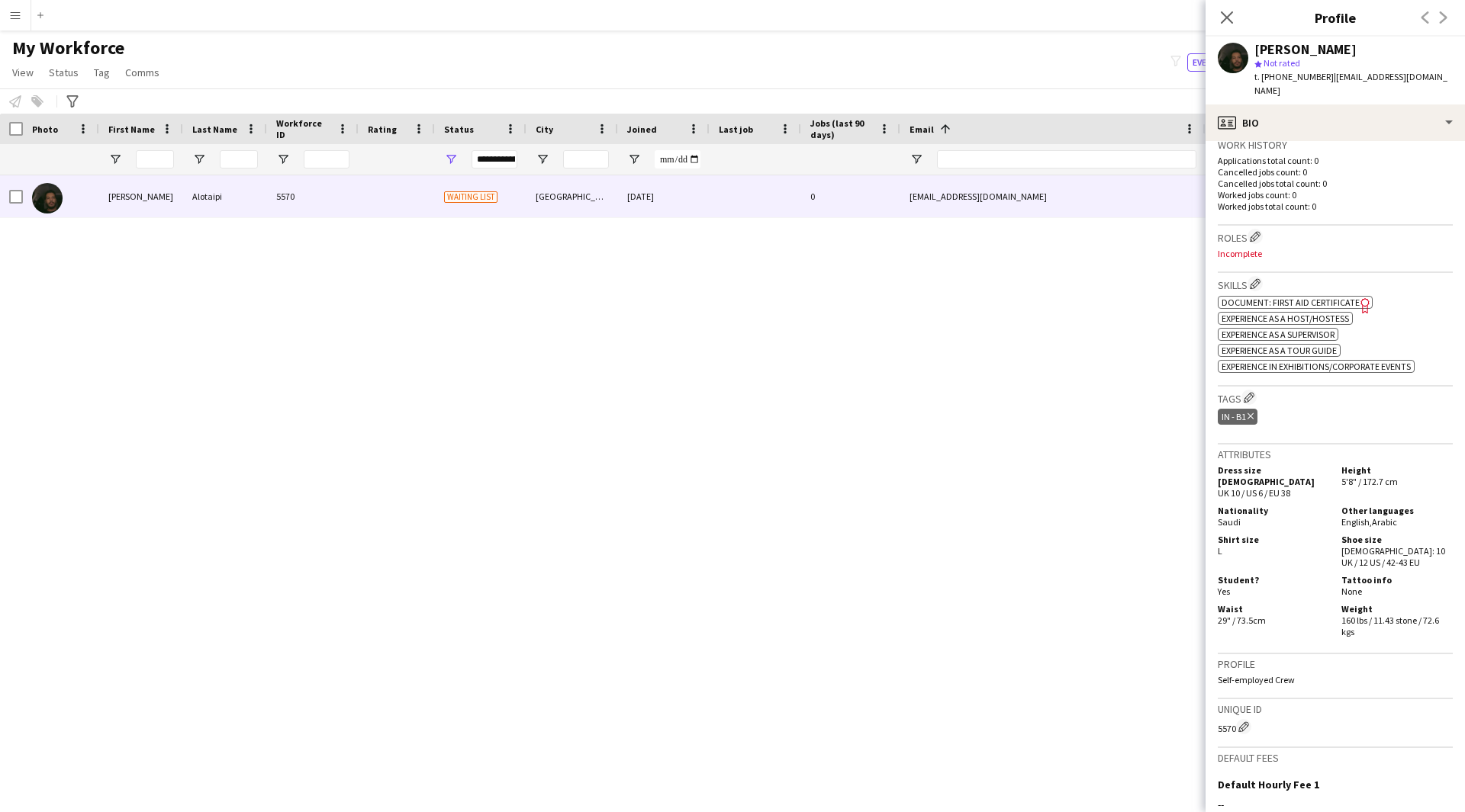
scroll to position [559, 0]
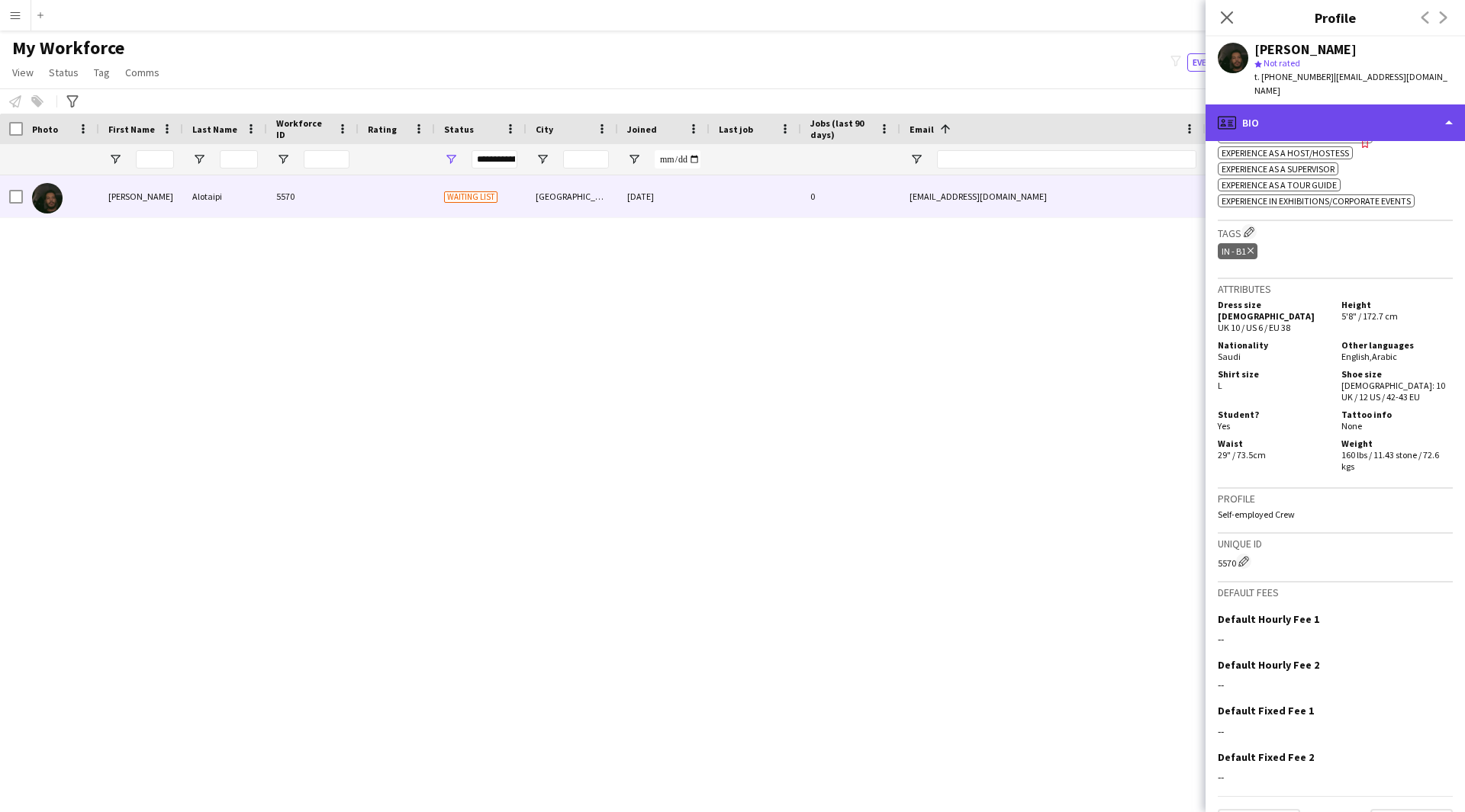
click at [1285, 114] on div "profile Bio" at bounding box center [1335, 123] width 260 height 37
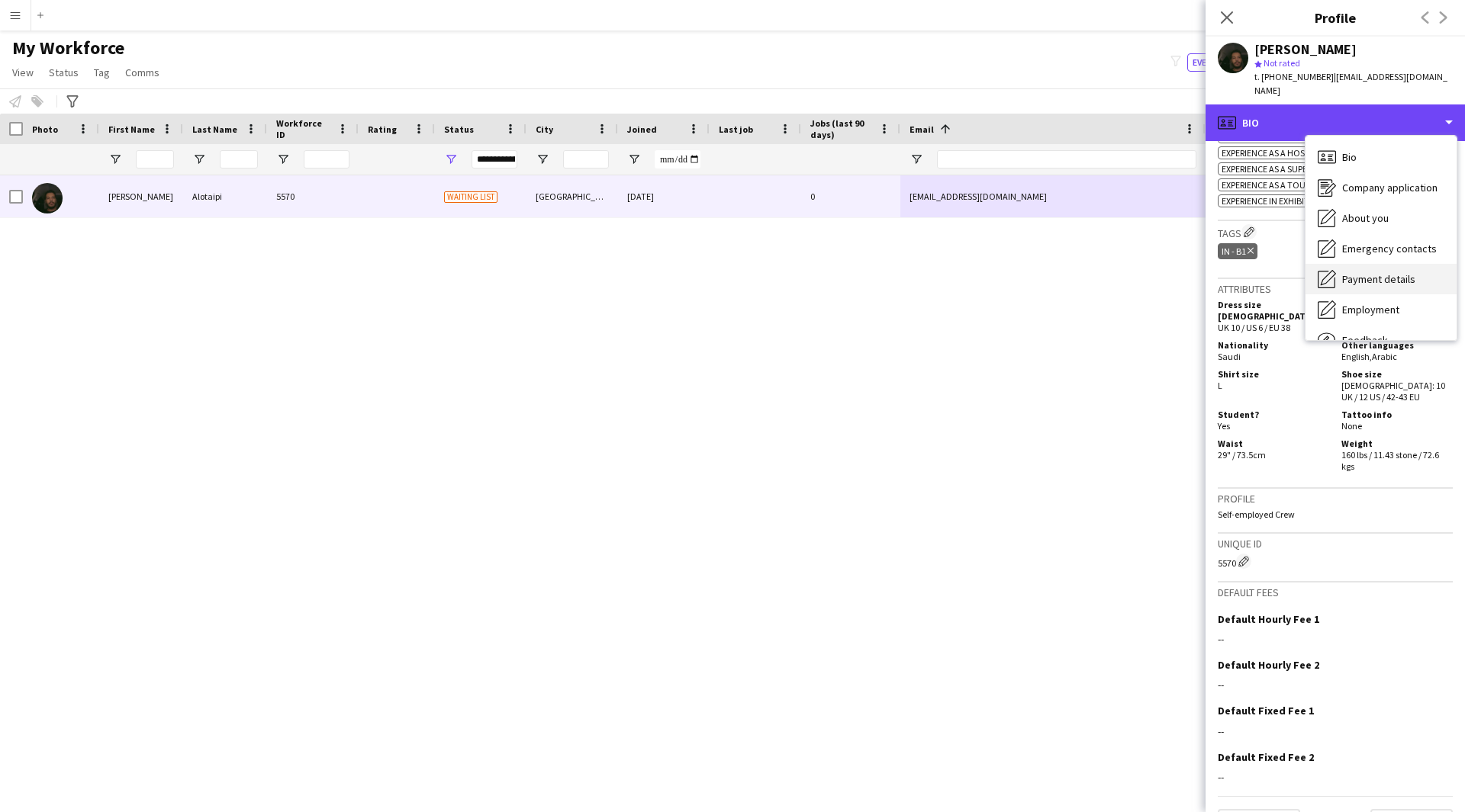
scroll to position [52, 0]
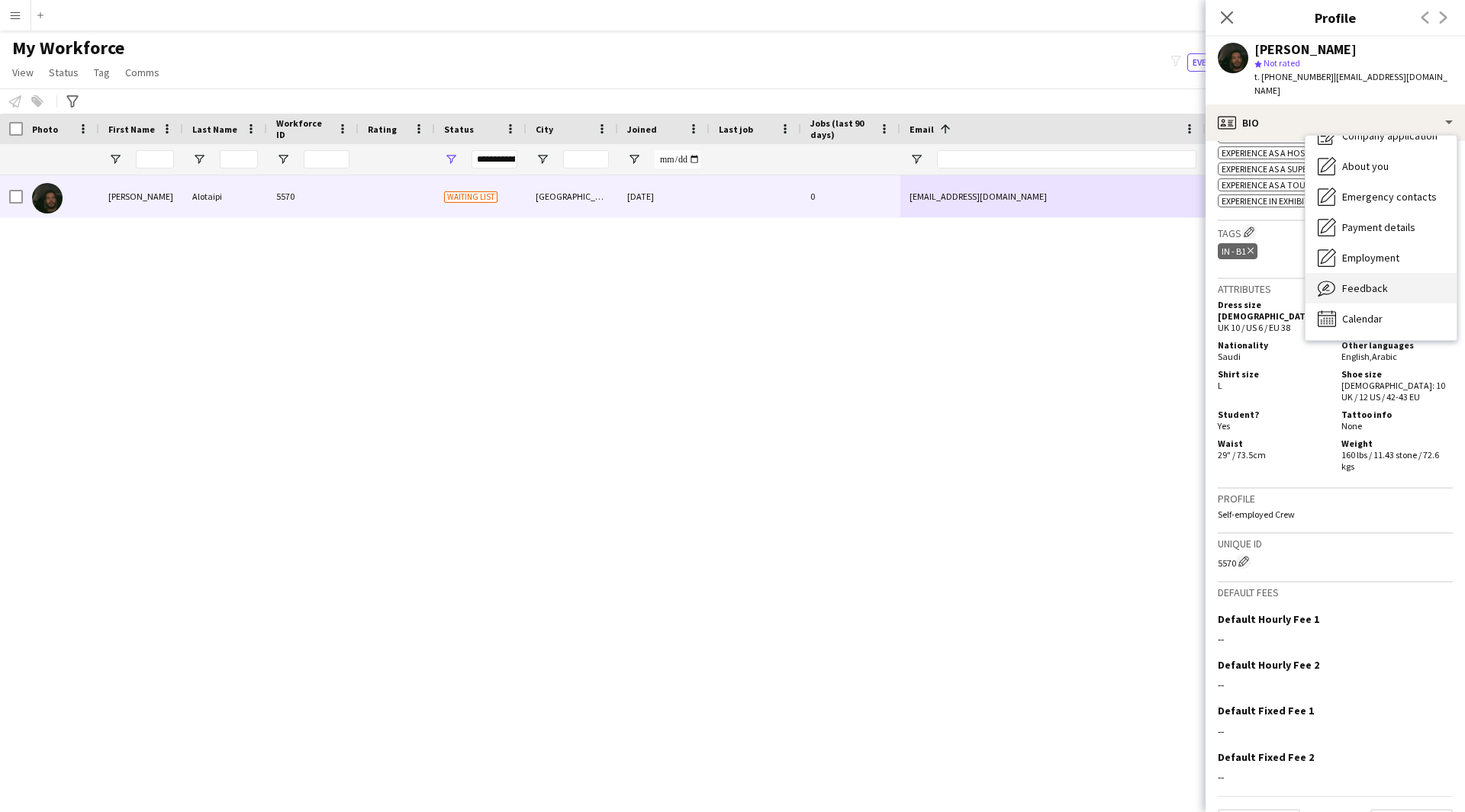
click at [1346, 273] on div "Feedback Feedback" at bounding box center [1380, 288] width 151 height 31
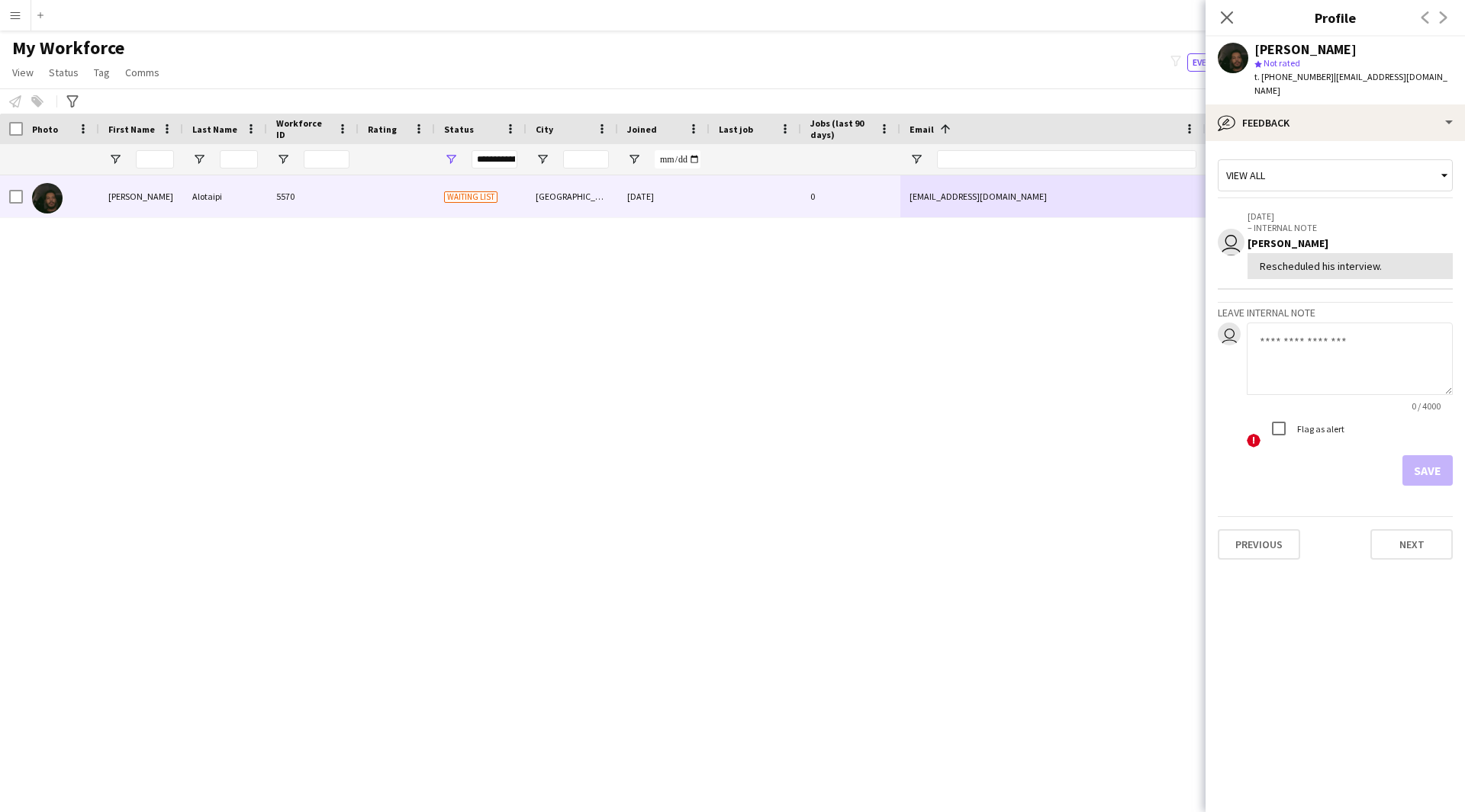
click at [1323, 323] on textarea at bounding box center [1349, 359] width 206 height 73
click at [1310, 329] on textarea at bounding box center [1349, 359] width 206 height 73
type textarea "*******"
click at [1413, 455] on button "Save" at bounding box center [1427, 470] width 50 height 31
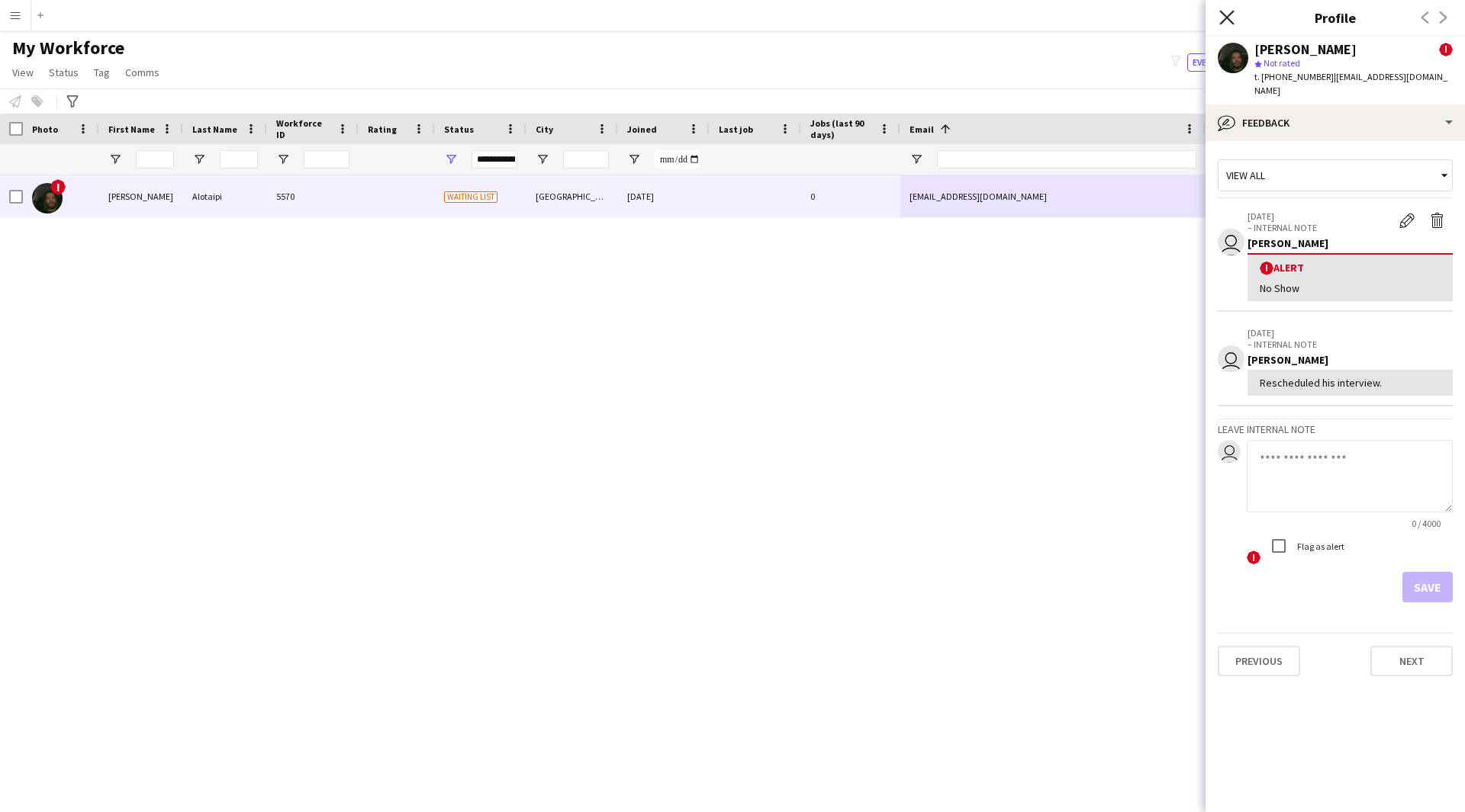
click at [1227, 21] on icon "Close pop-in" at bounding box center [1226, 17] width 15 height 15
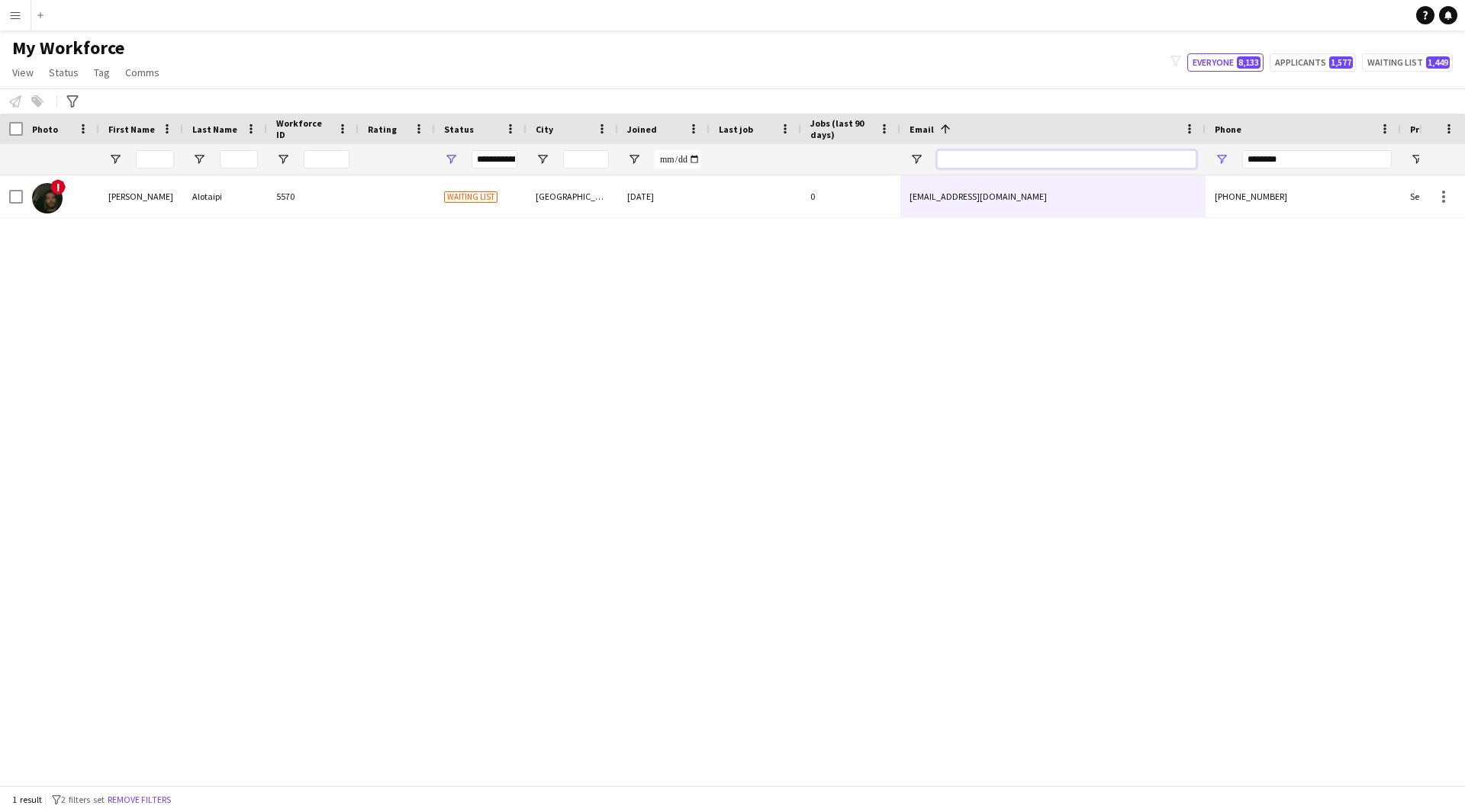
click at [1076, 155] on input "Email Filter Input" at bounding box center [1066, 159] width 260 height 18
paste input "**********"
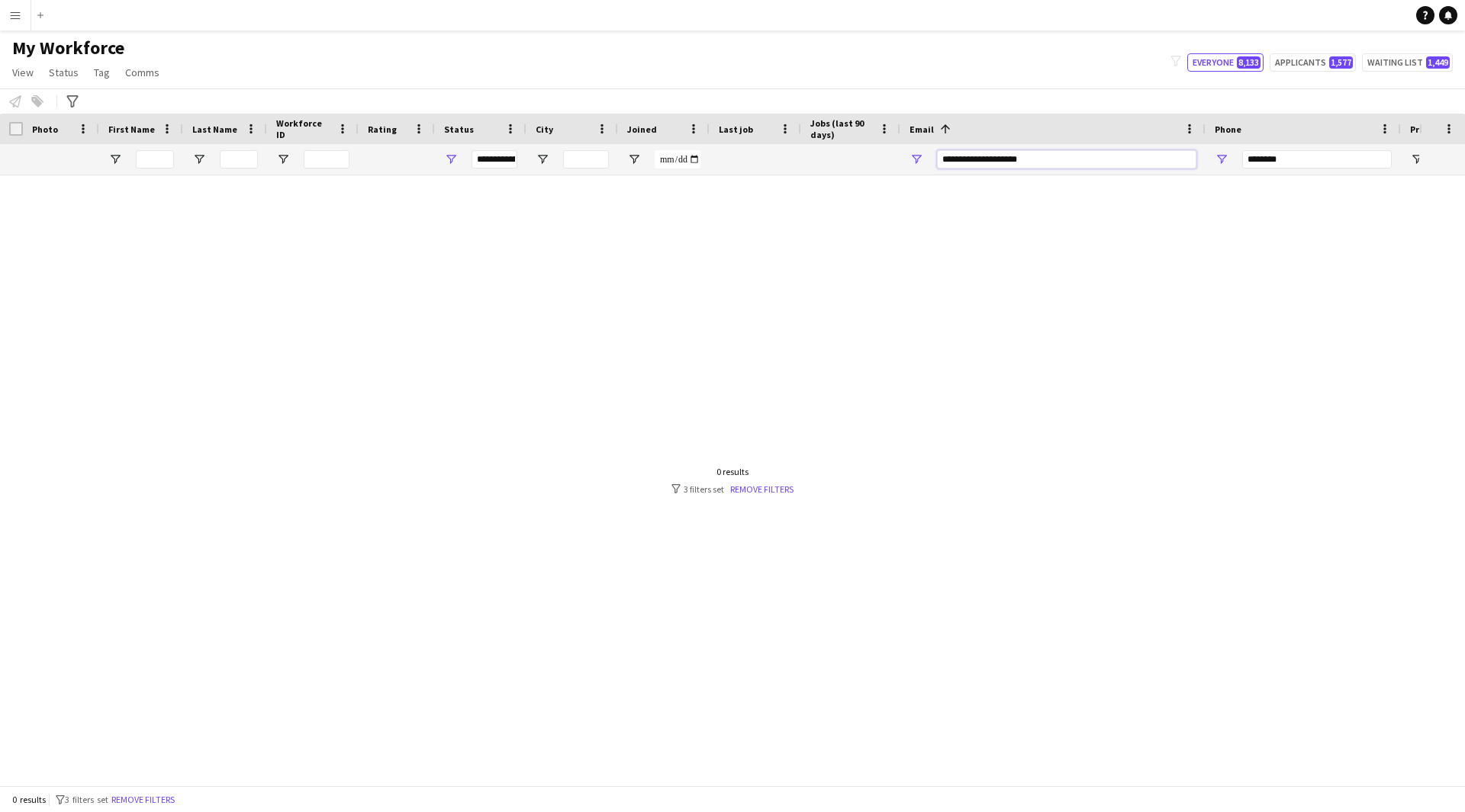
type input "**********"
drag, startPoint x: 1300, startPoint y: 159, endPoint x: 968, endPoint y: 160, distance: 332.0
click at [968, 160] on div at bounding box center [826, 159] width 1654 height 31
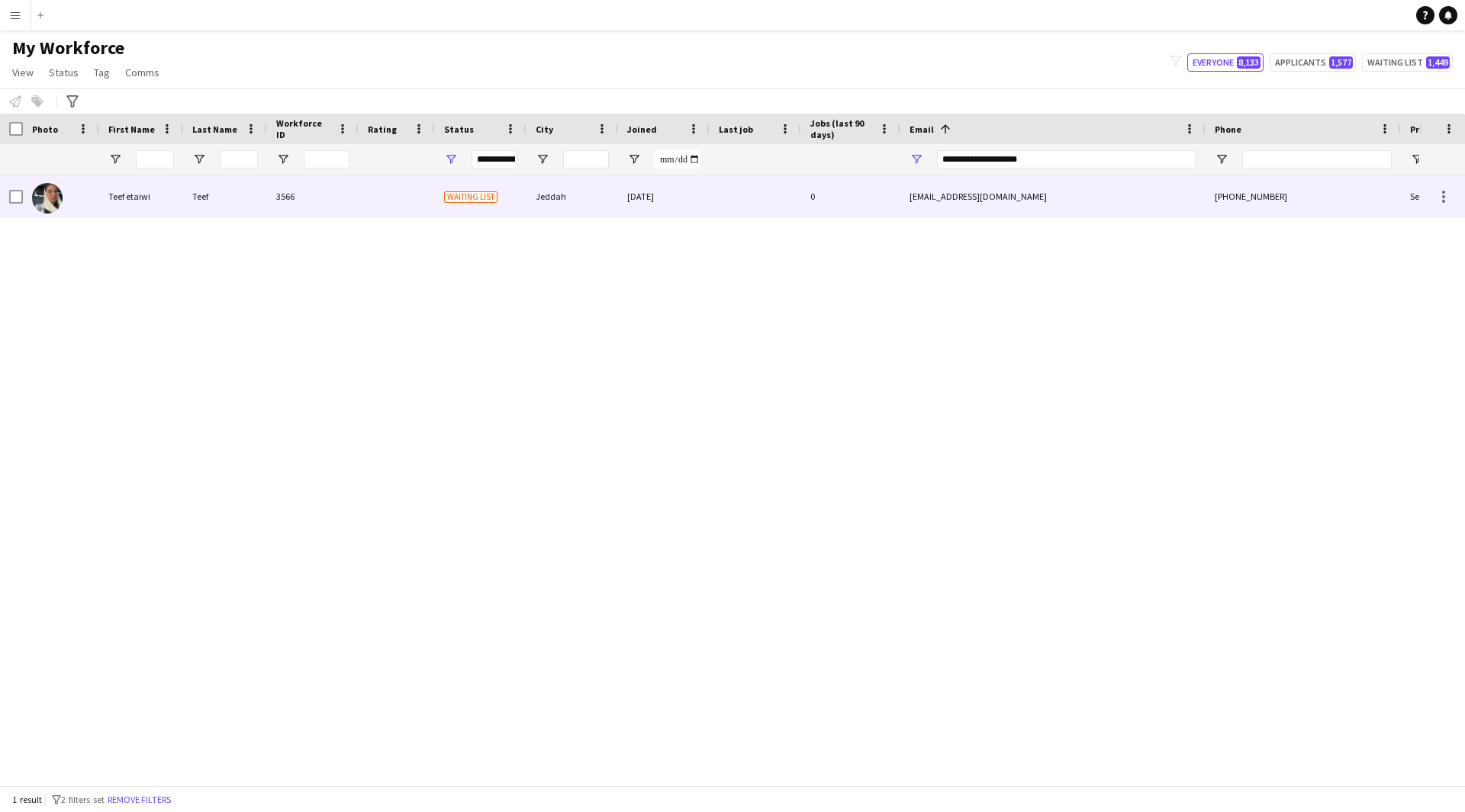
click at [816, 189] on div "0" at bounding box center [849, 197] width 99 height 42
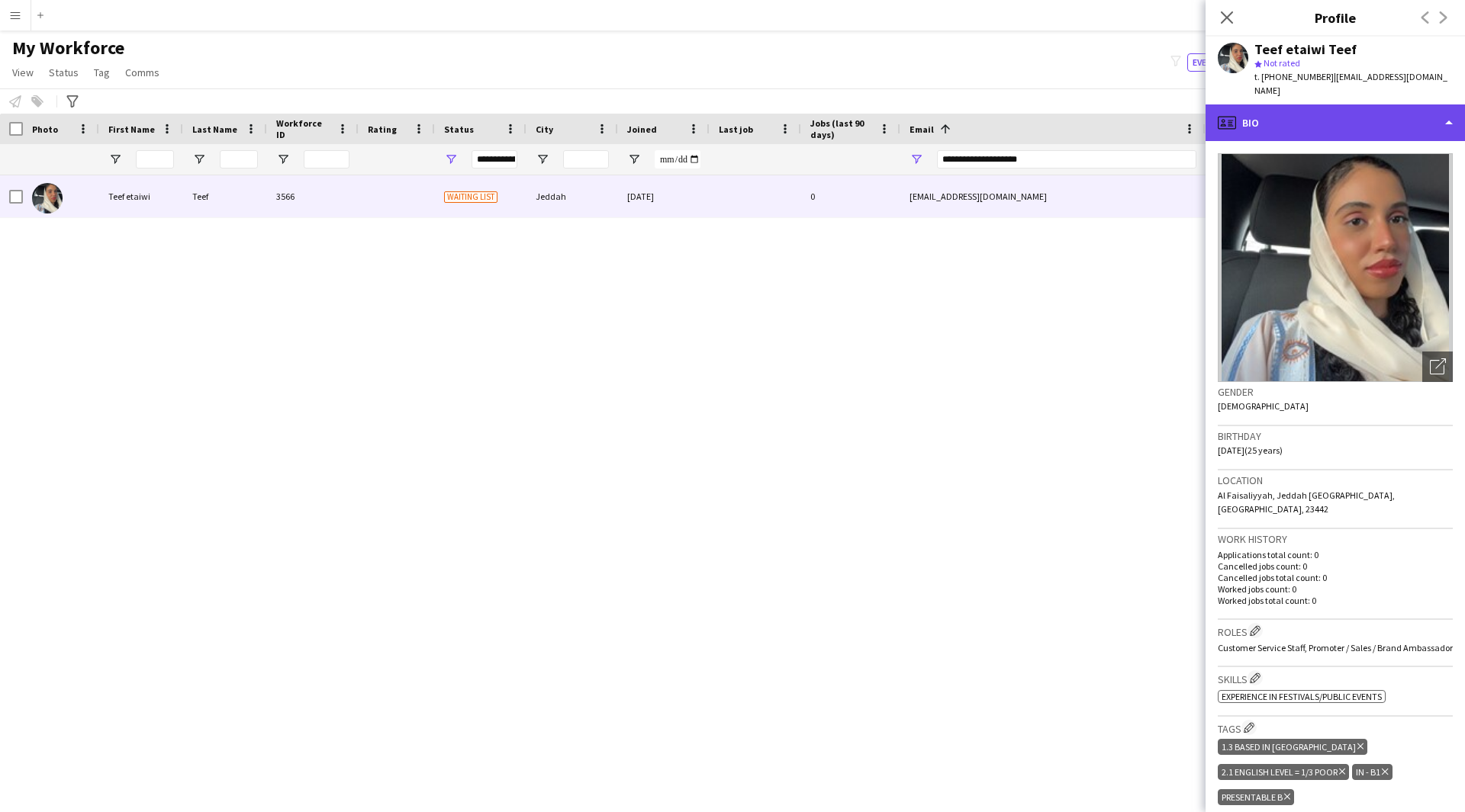
click at [1333, 120] on div "profile Bio" at bounding box center [1335, 123] width 260 height 37
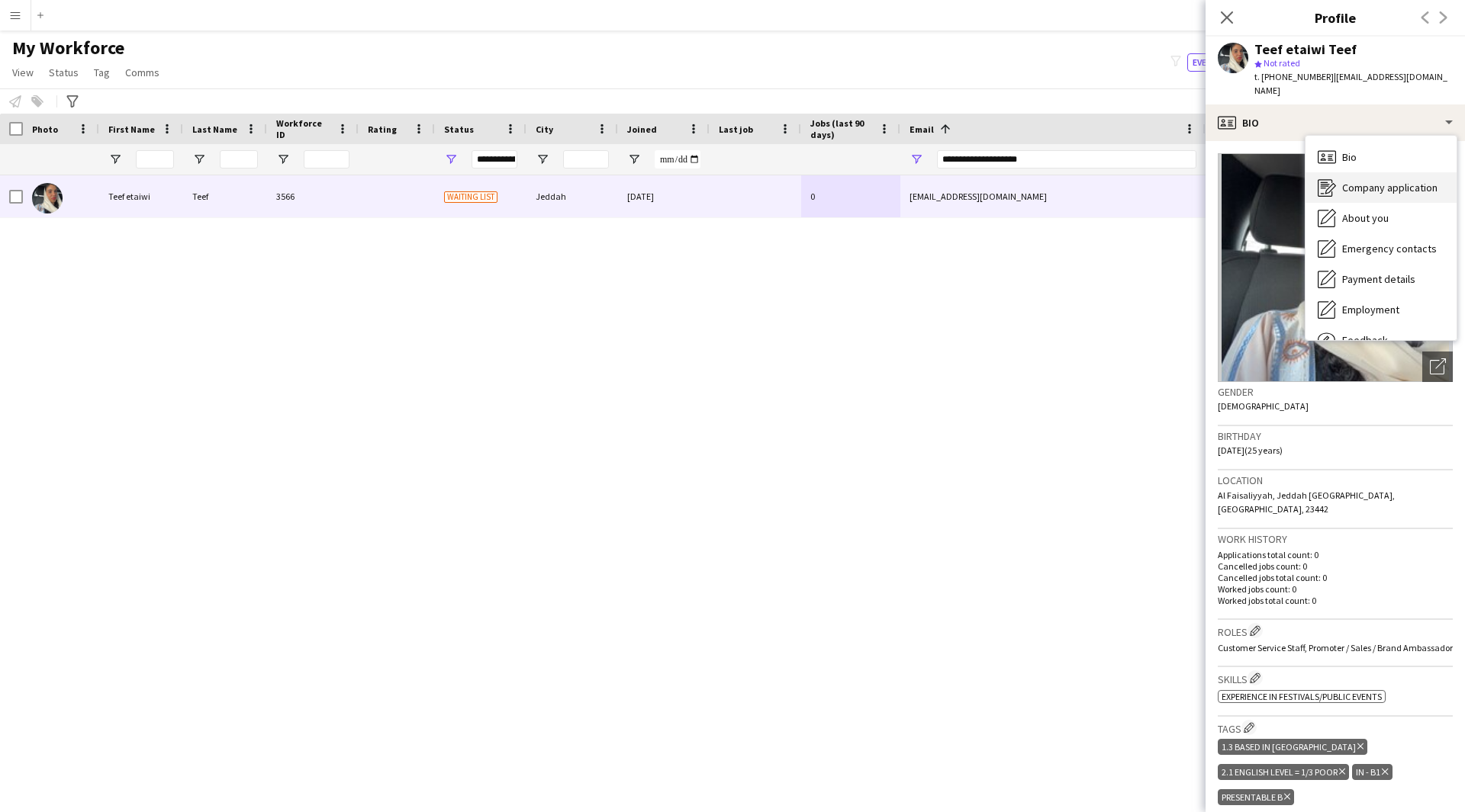
click at [1383, 173] on div "Company application Company application" at bounding box center [1380, 188] width 151 height 31
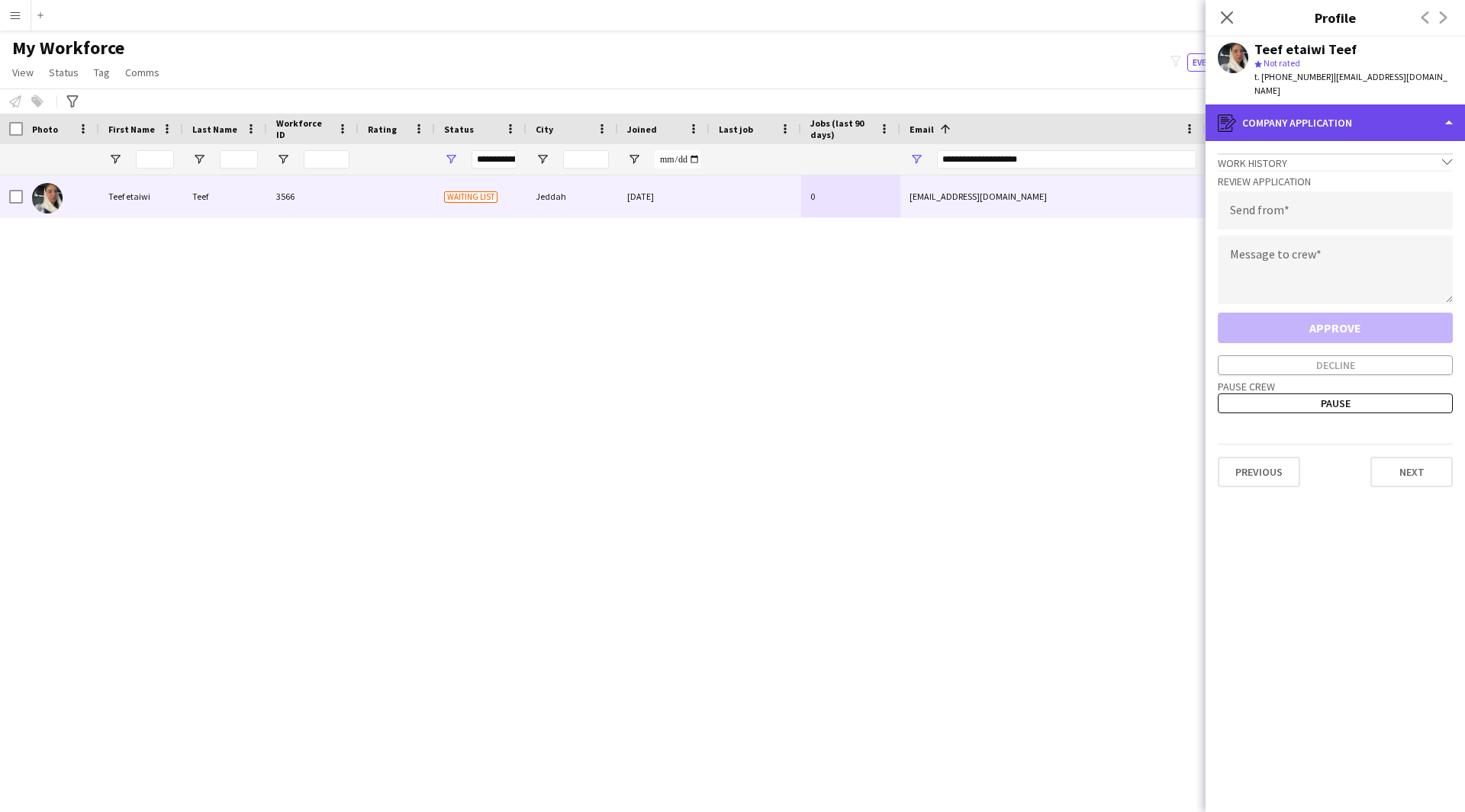
click at [1365, 105] on div "register Company application" at bounding box center [1335, 123] width 260 height 37
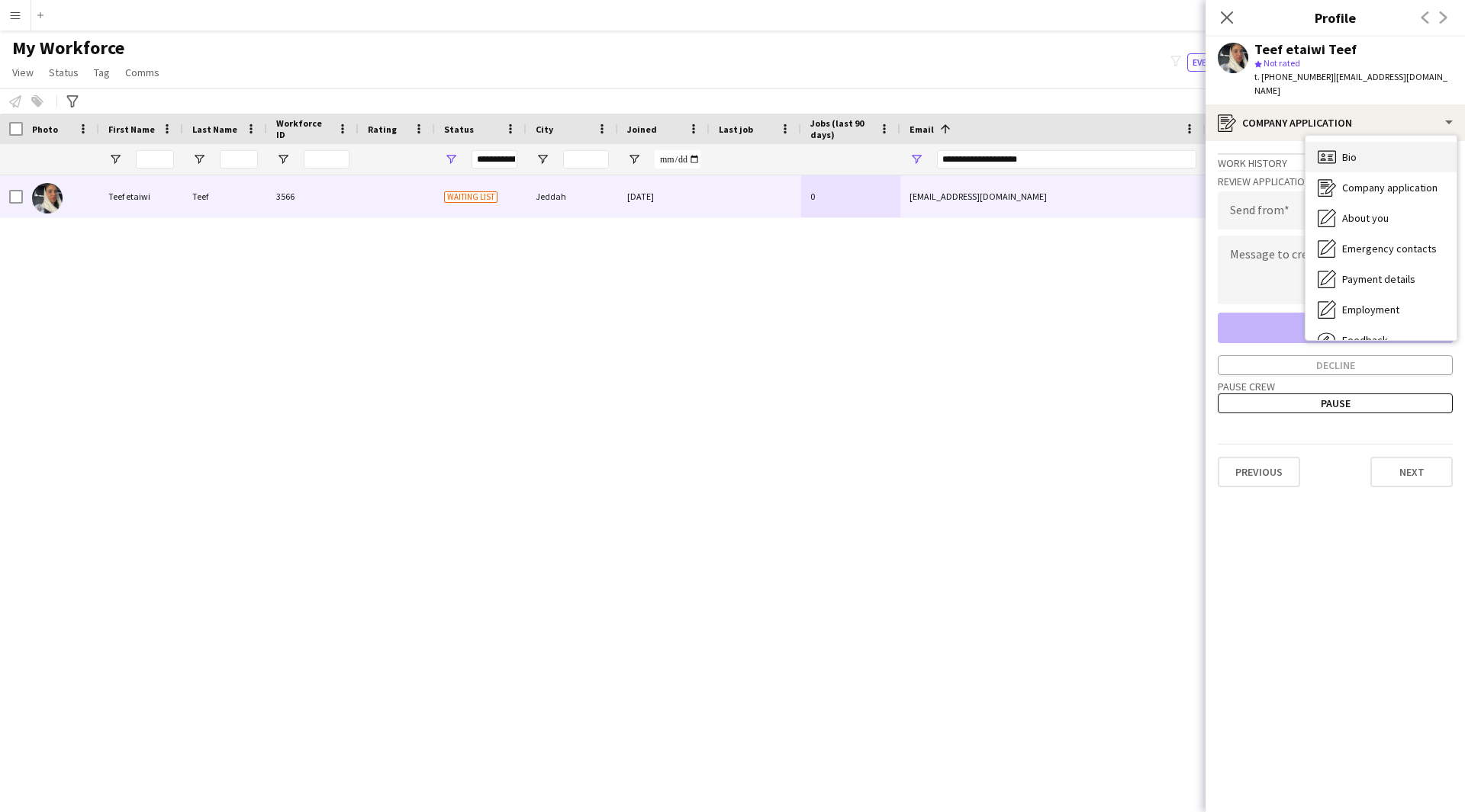
click at [1379, 143] on div "Bio Bio" at bounding box center [1380, 157] width 151 height 31
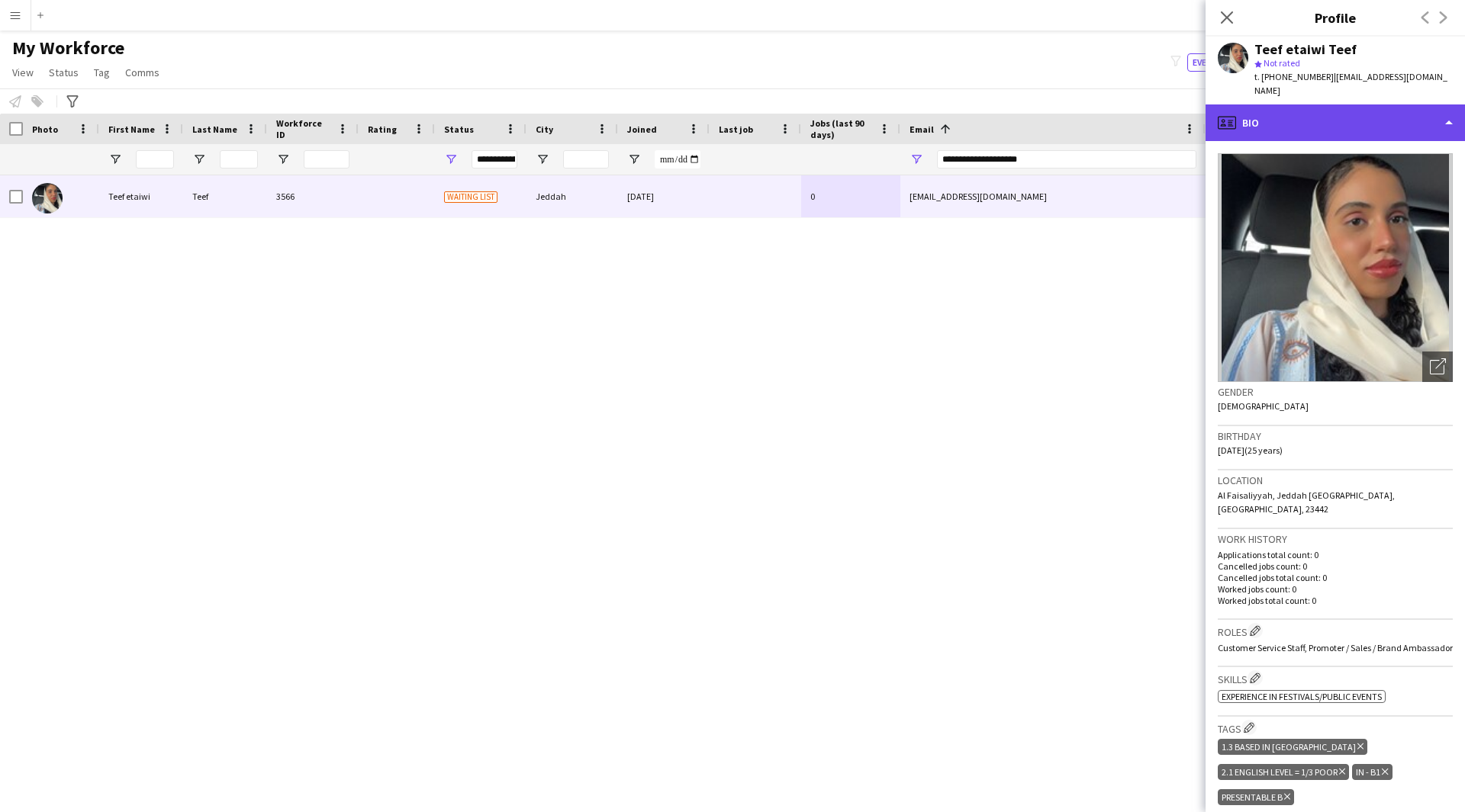
click at [1352, 114] on div "profile Bio" at bounding box center [1335, 123] width 260 height 37
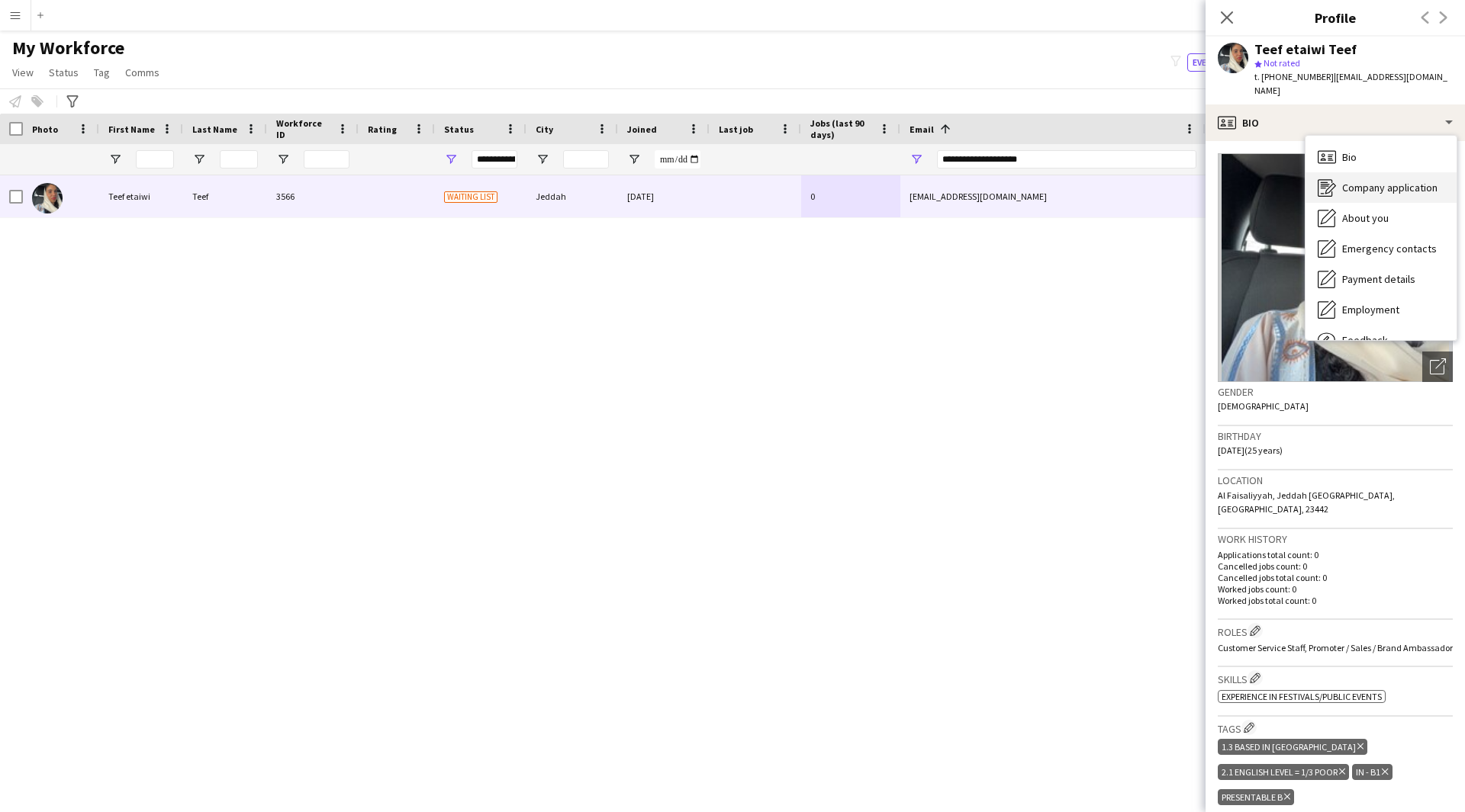
click at [1391, 181] on span "Company application" at bounding box center [1389, 188] width 95 height 14
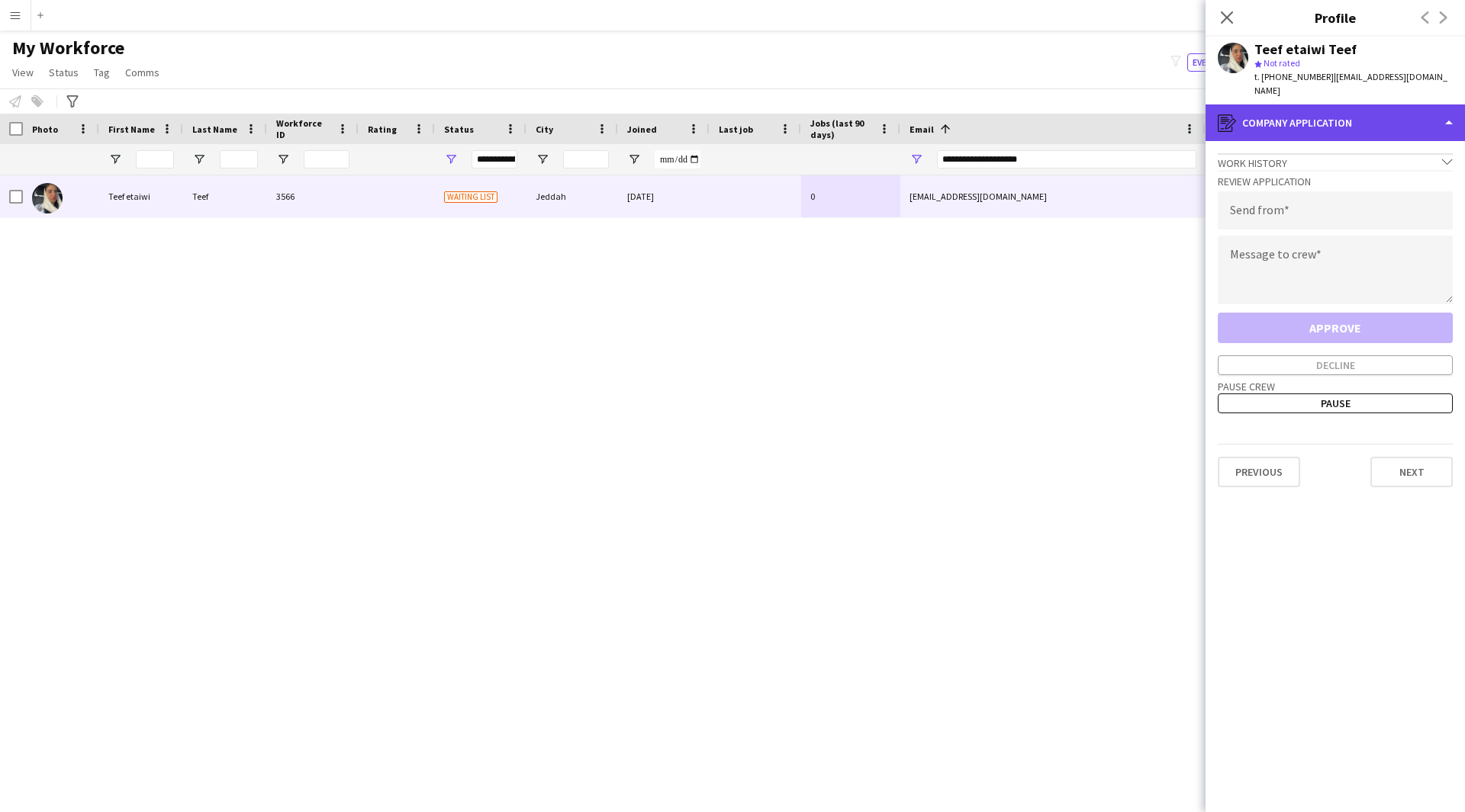
click at [1345, 124] on div "register Company application" at bounding box center [1335, 123] width 260 height 37
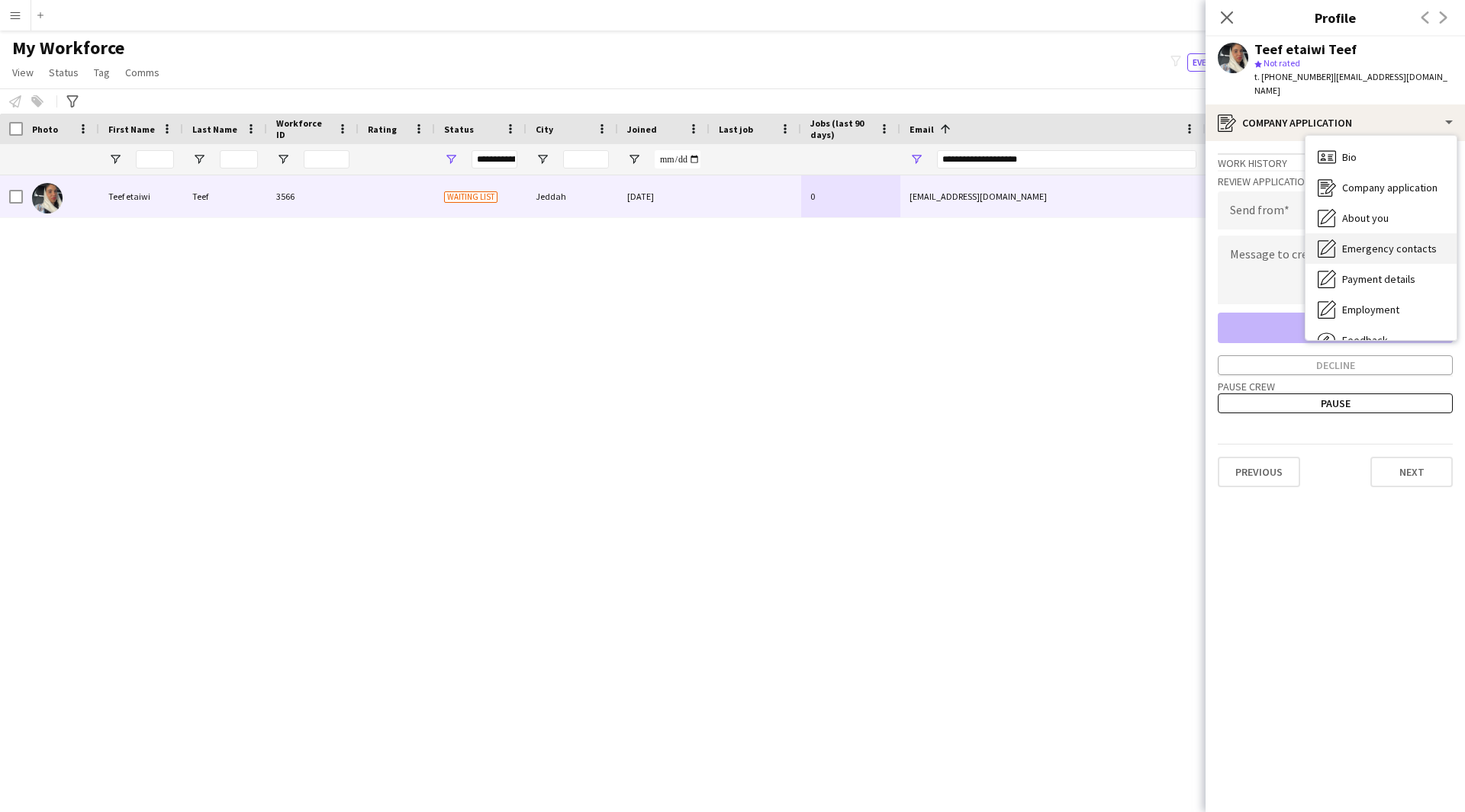
click at [1373, 242] on span "Emergency contacts" at bounding box center [1389, 249] width 95 height 14
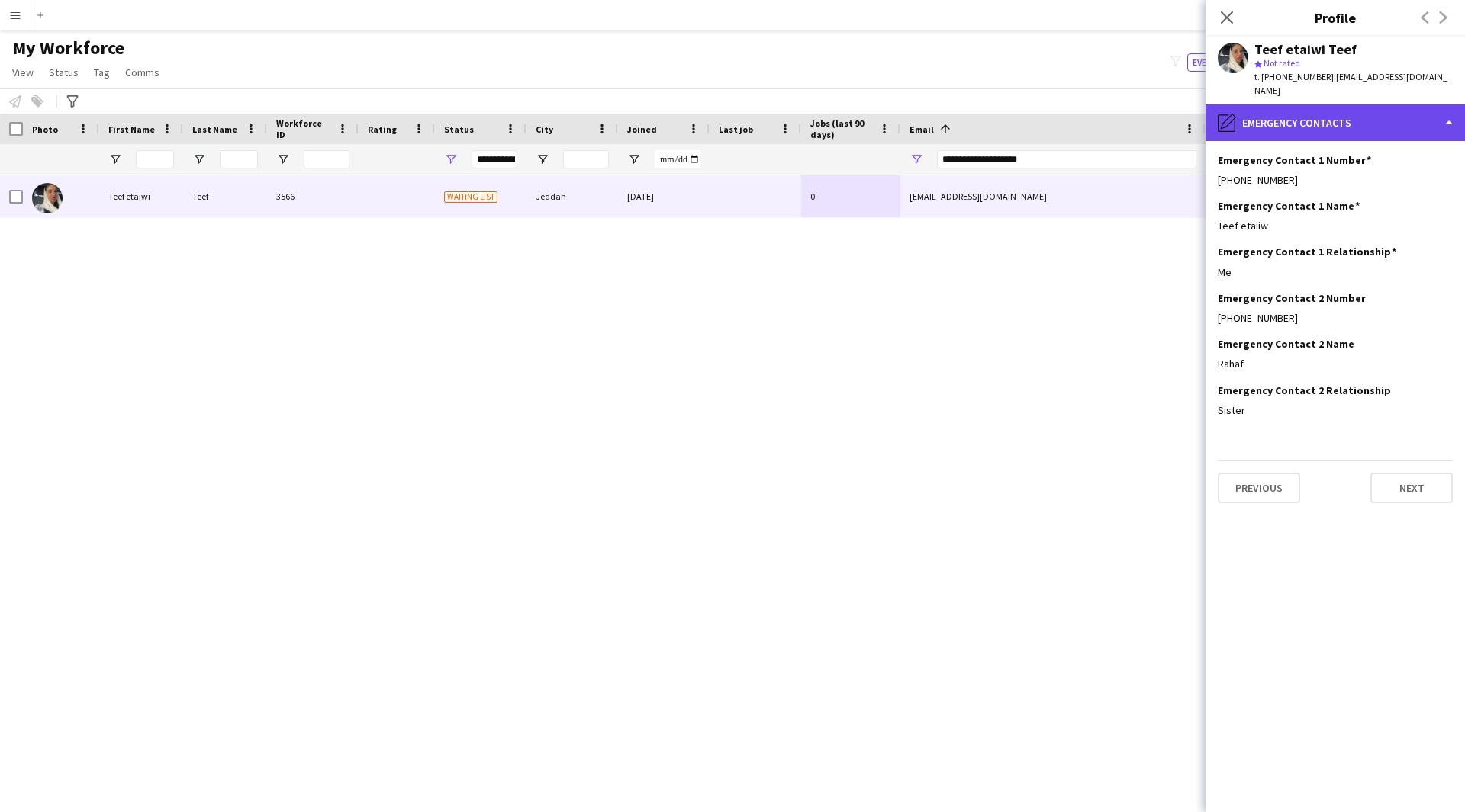
click at [1388, 106] on div "pencil4 Emergency contacts" at bounding box center [1335, 123] width 260 height 37
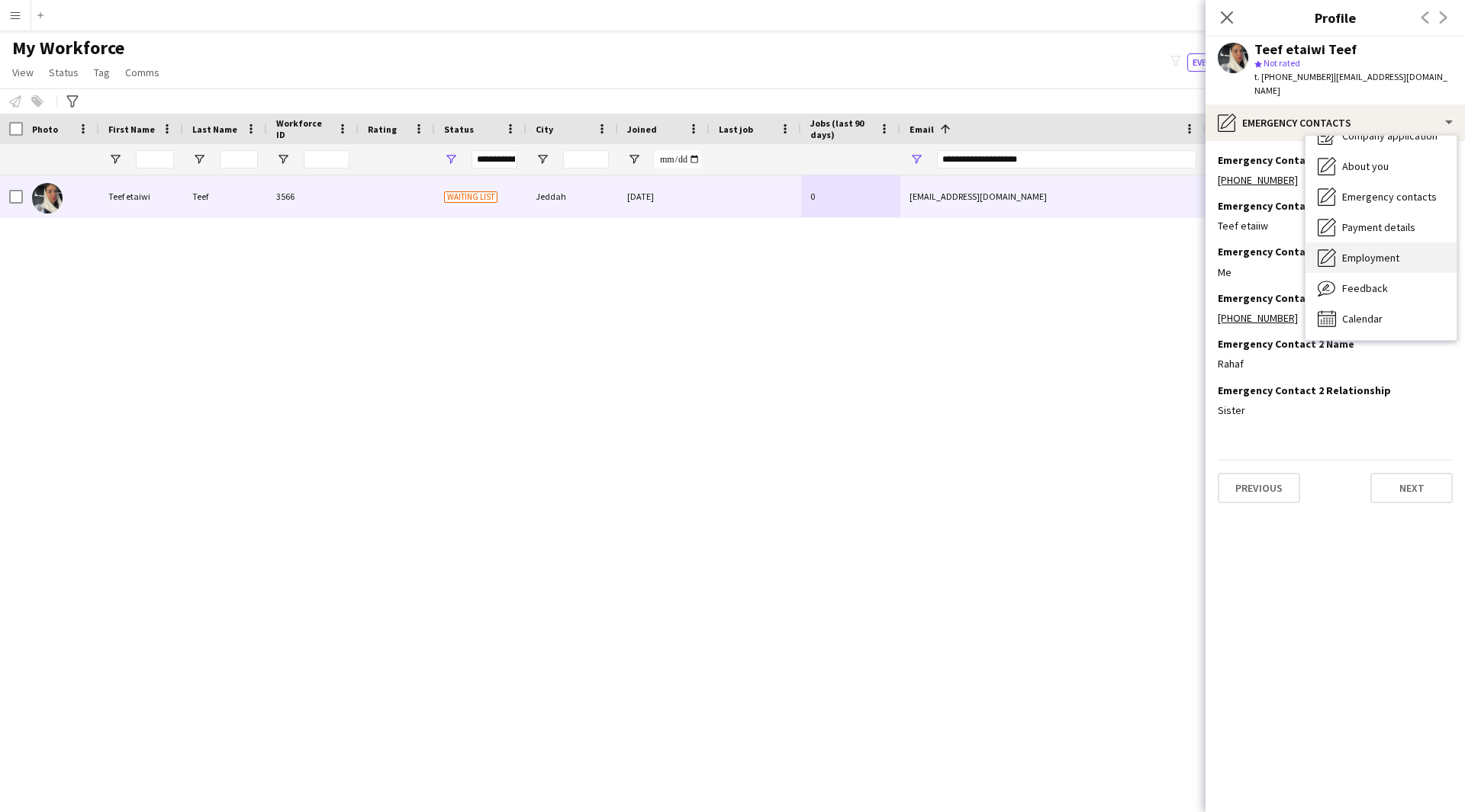
click at [1370, 251] on span "Employment" at bounding box center [1370, 258] width 57 height 14
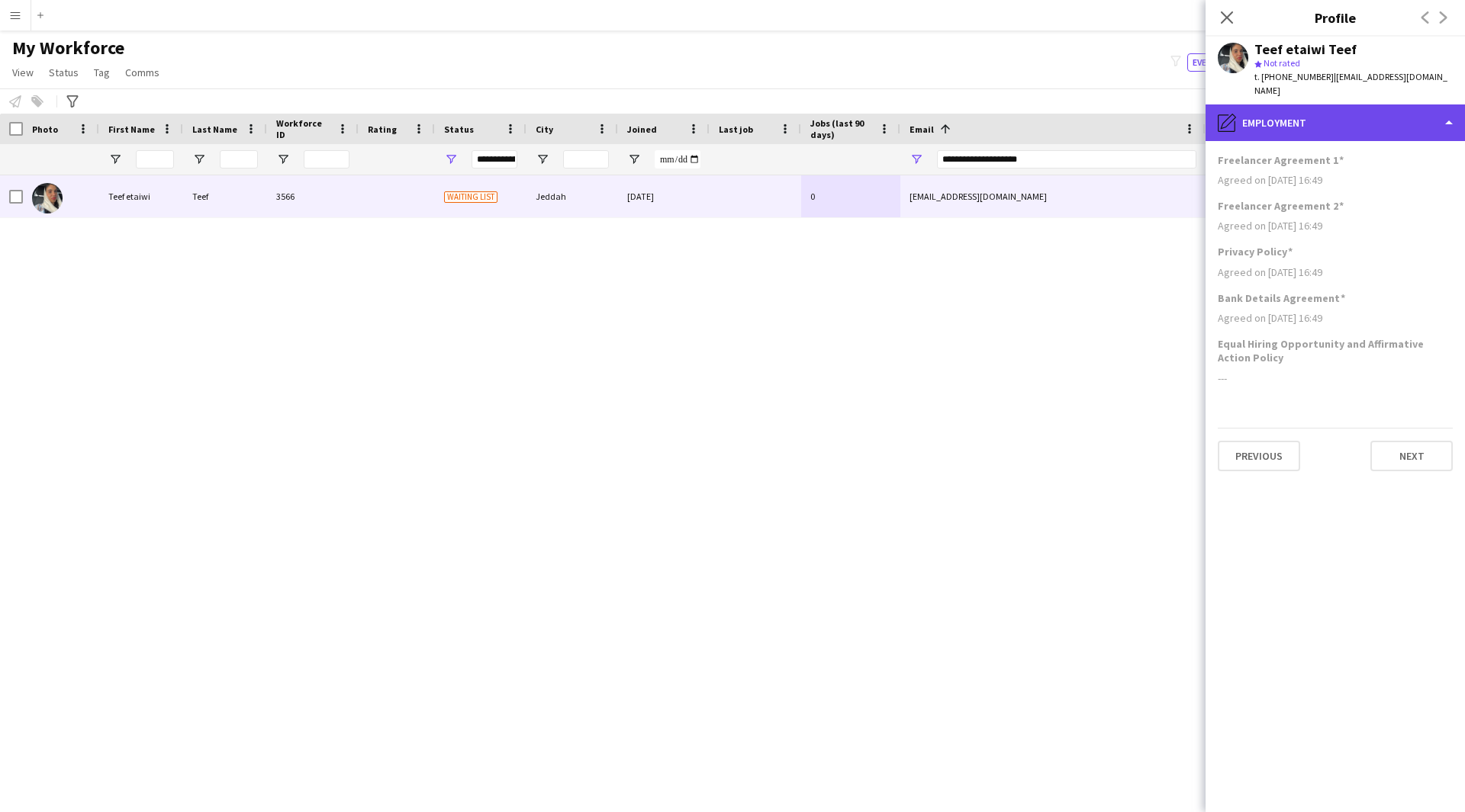
click at [1340, 118] on div "pencil4 Employment" at bounding box center [1335, 123] width 260 height 37
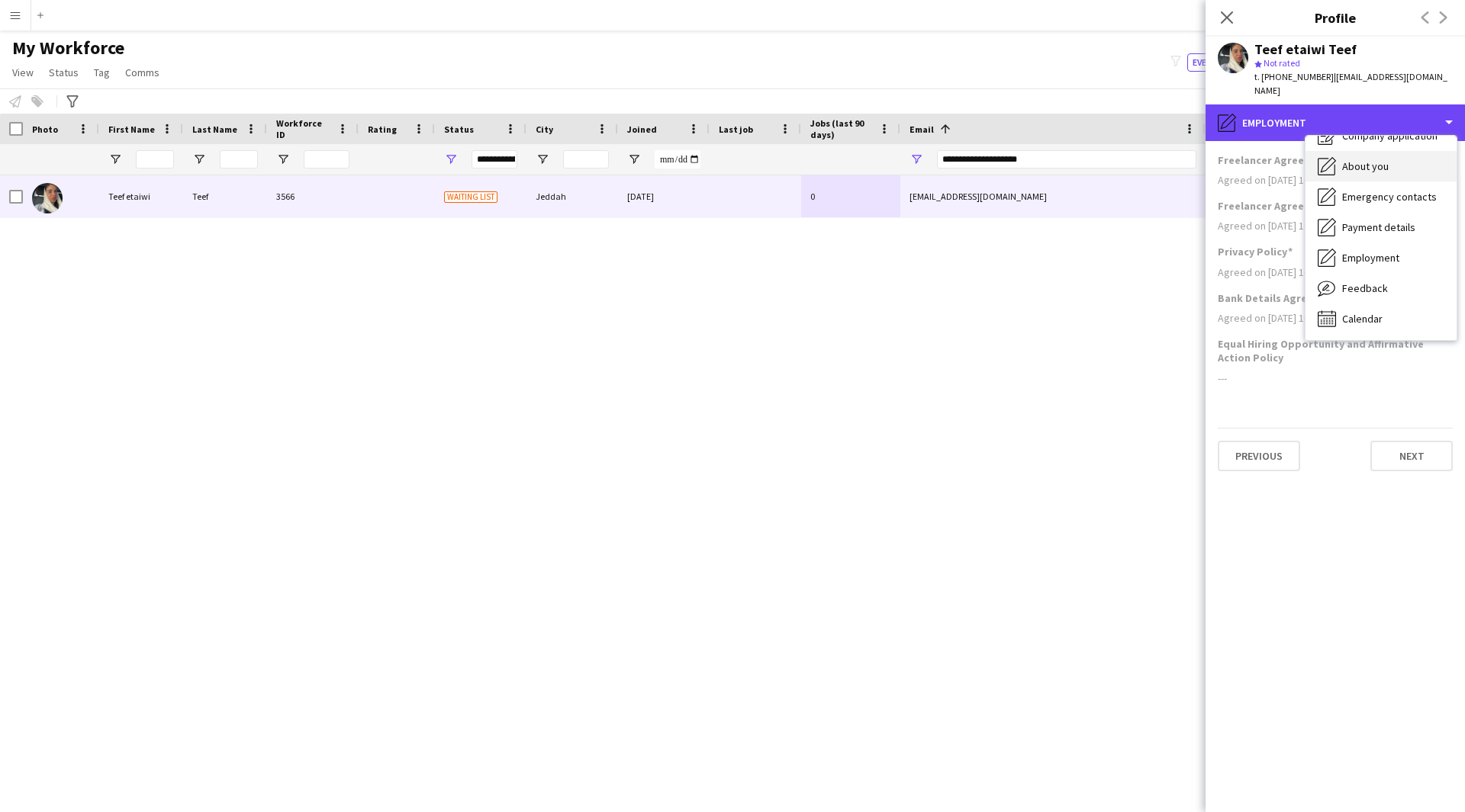
scroll to position [0, 0]
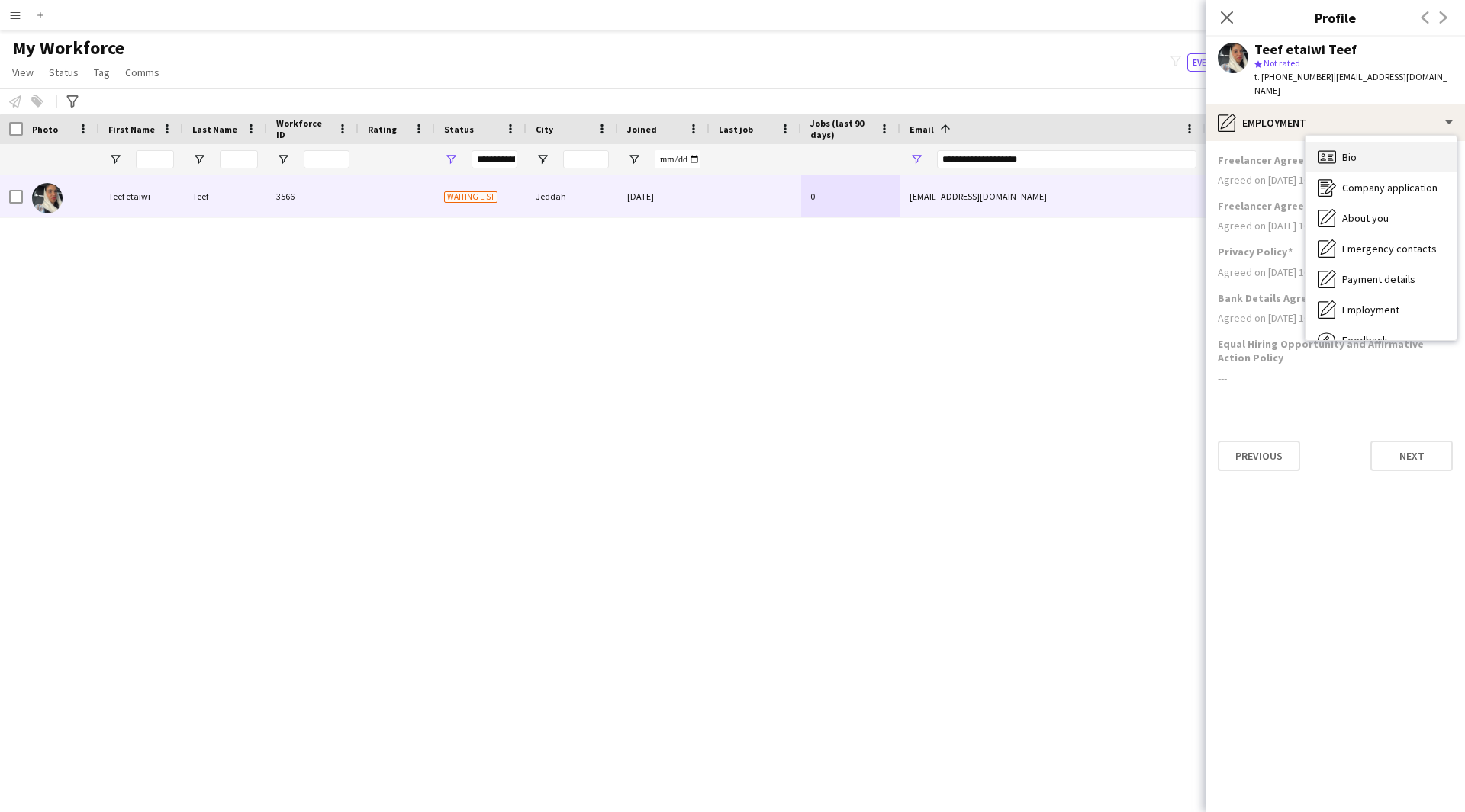
click at [1365, 148] on div "Bio Bio" at bounding box center [1380, 157] width 151 height 31
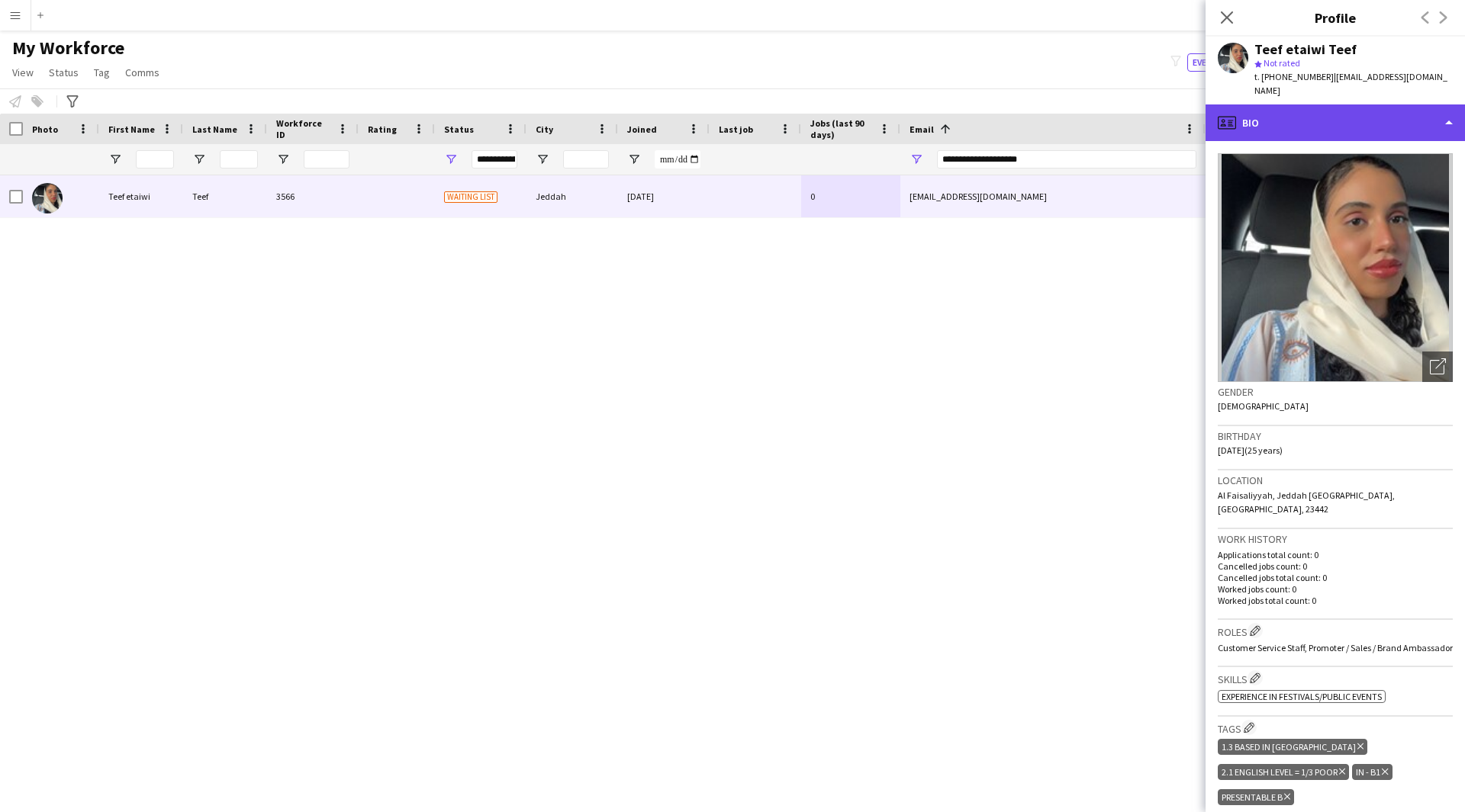
click at [1311, 105] on div "profile Bio" at bounding box center [1335, 123] width 260 height 37
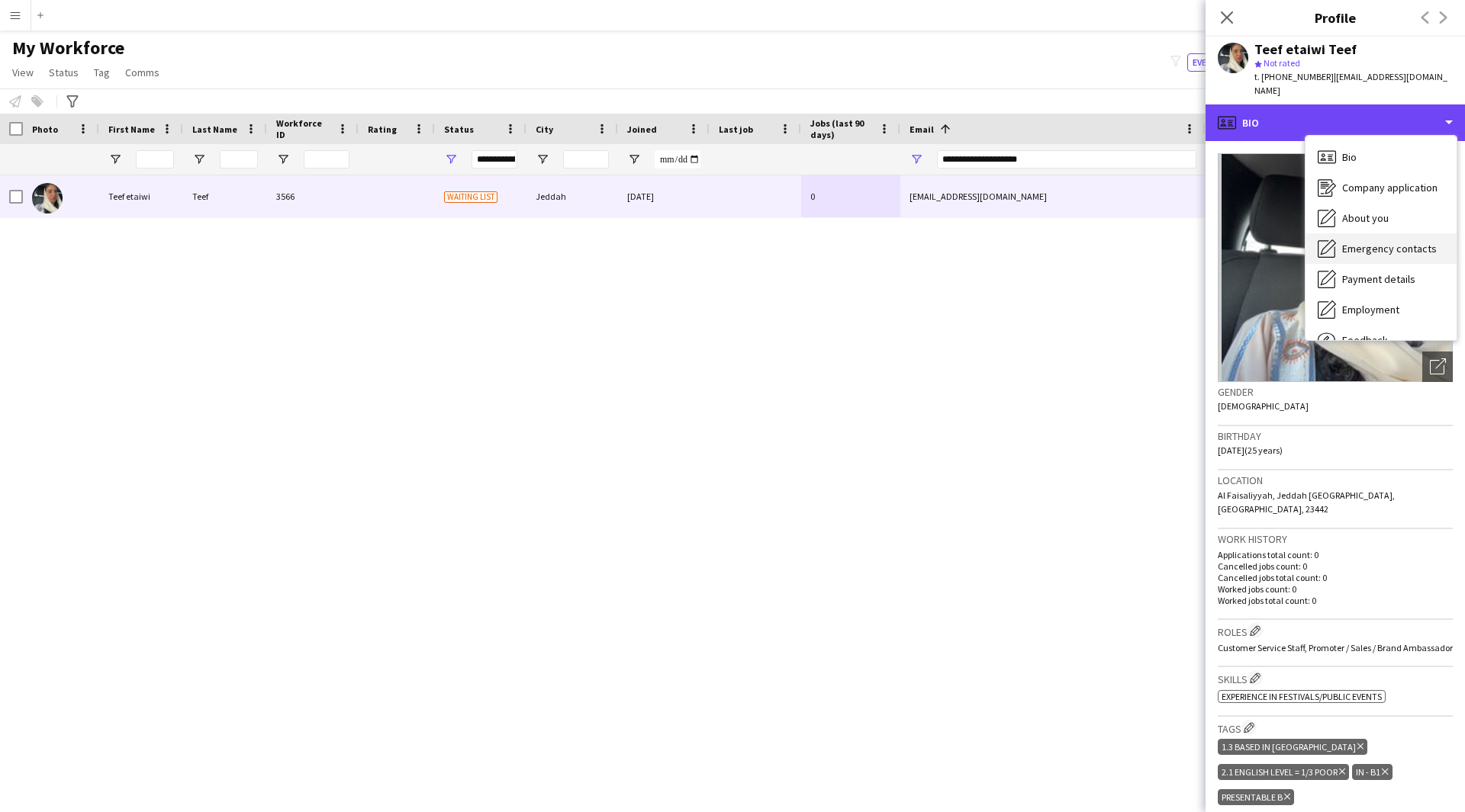
scroll to position [52, 0]
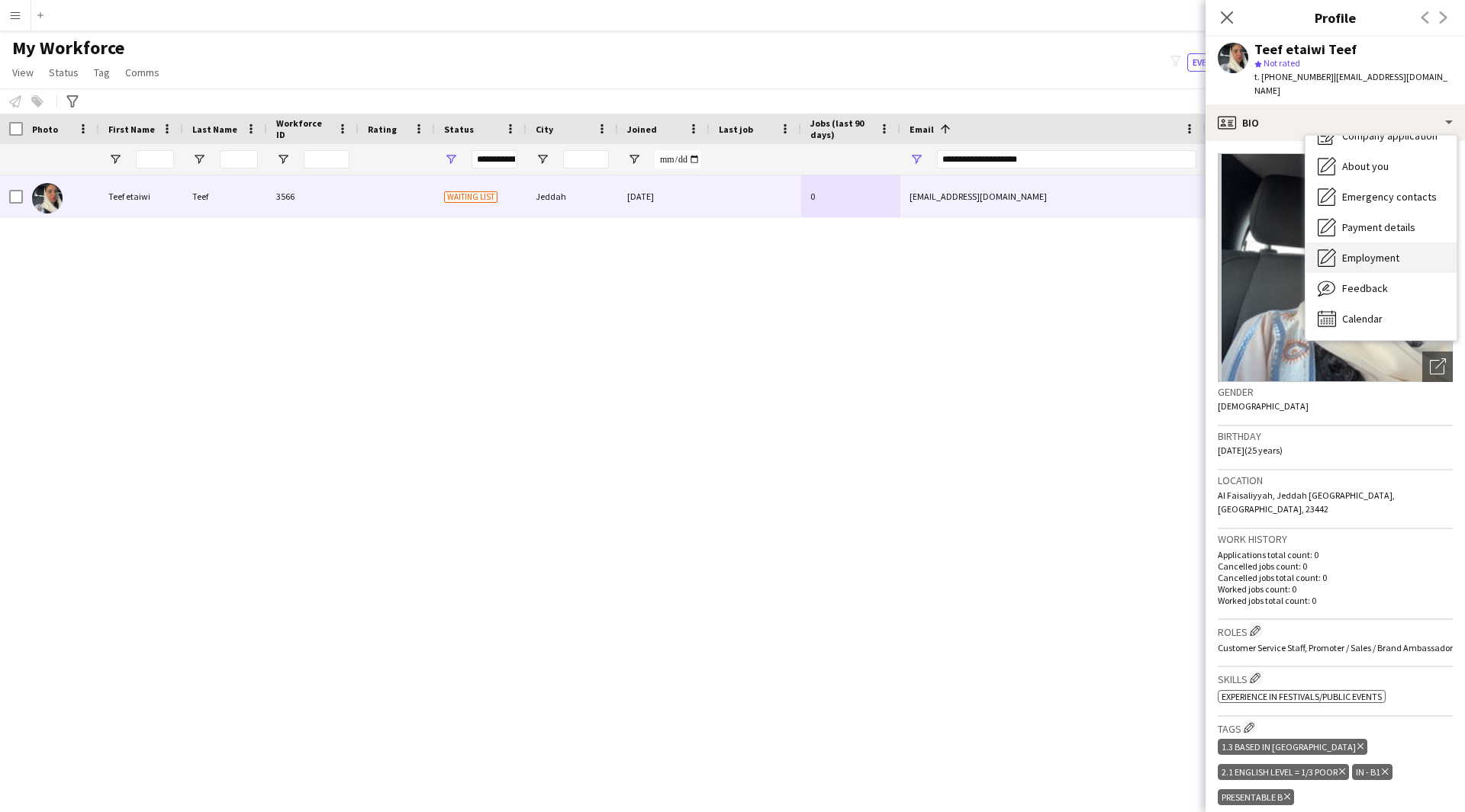
click at [1361, 251] on span "Employment" at bounding box center [1370, 258] width 57 height 14
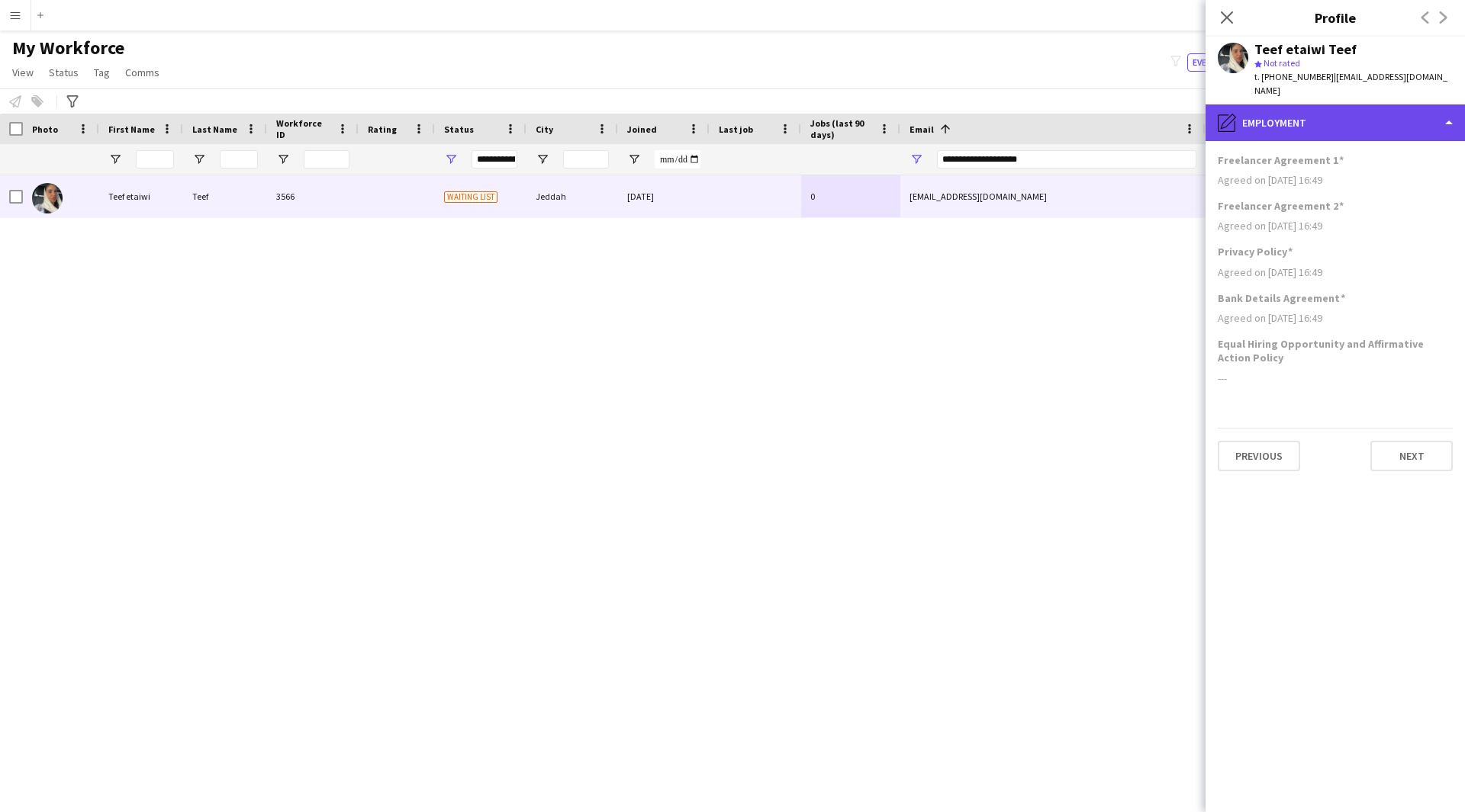
click at [1304, 105] on div "pencil4 Employment" at bounding box center [1335, 123] width 260 height 37
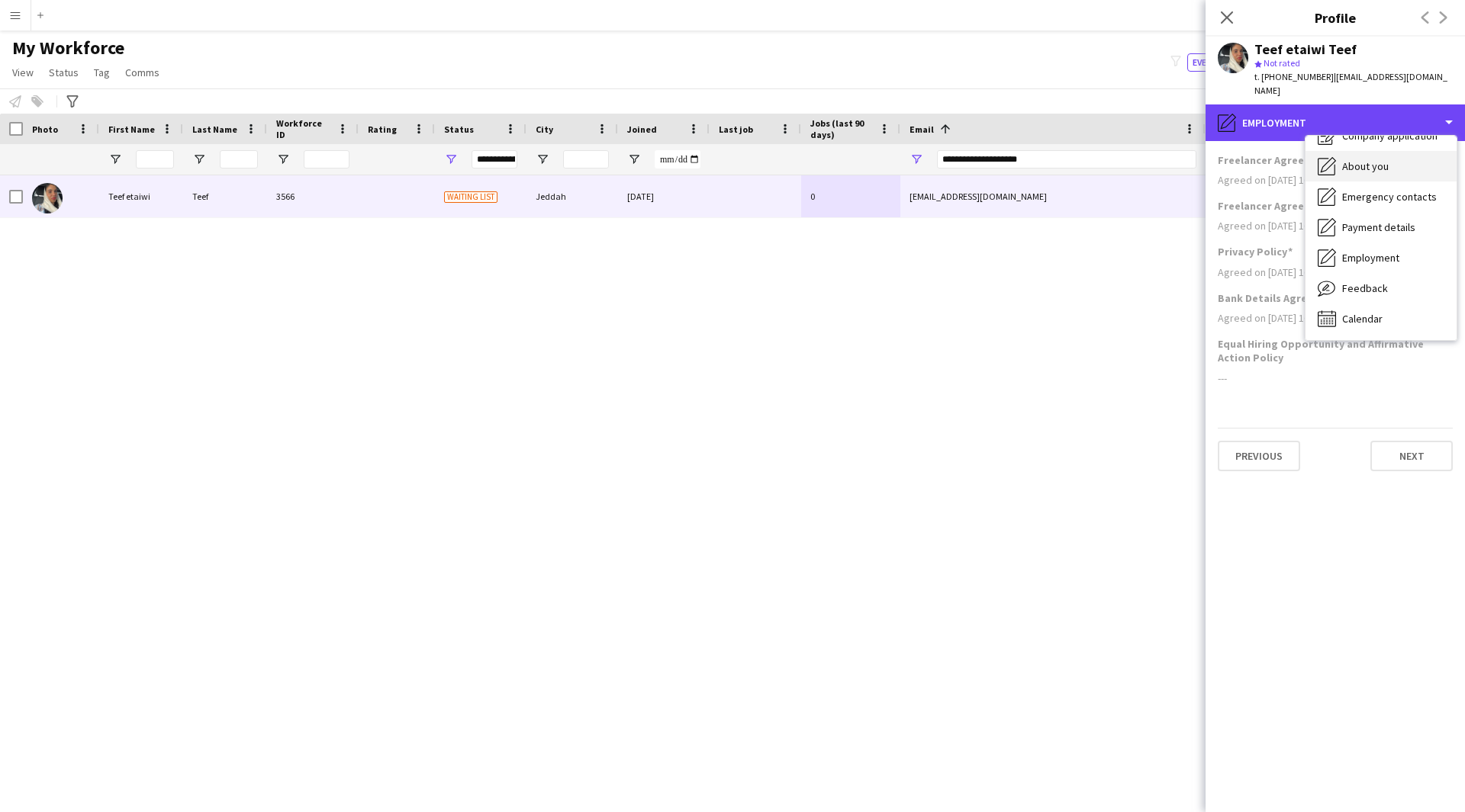
scroll to position [0, 0]
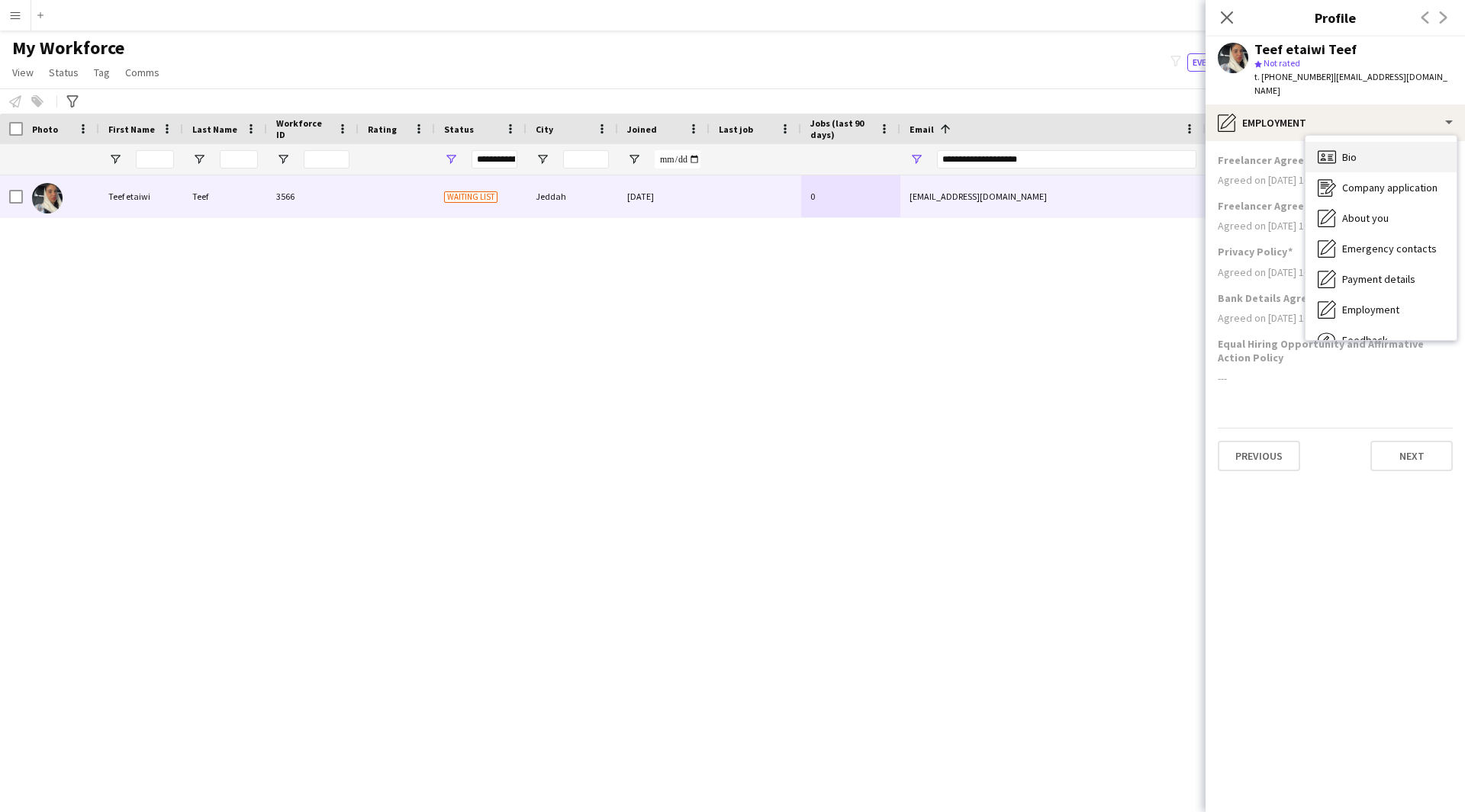
click at [1368, 144] on div "Bio Bio" at bounding box center [1380, 157] width 151 height 31
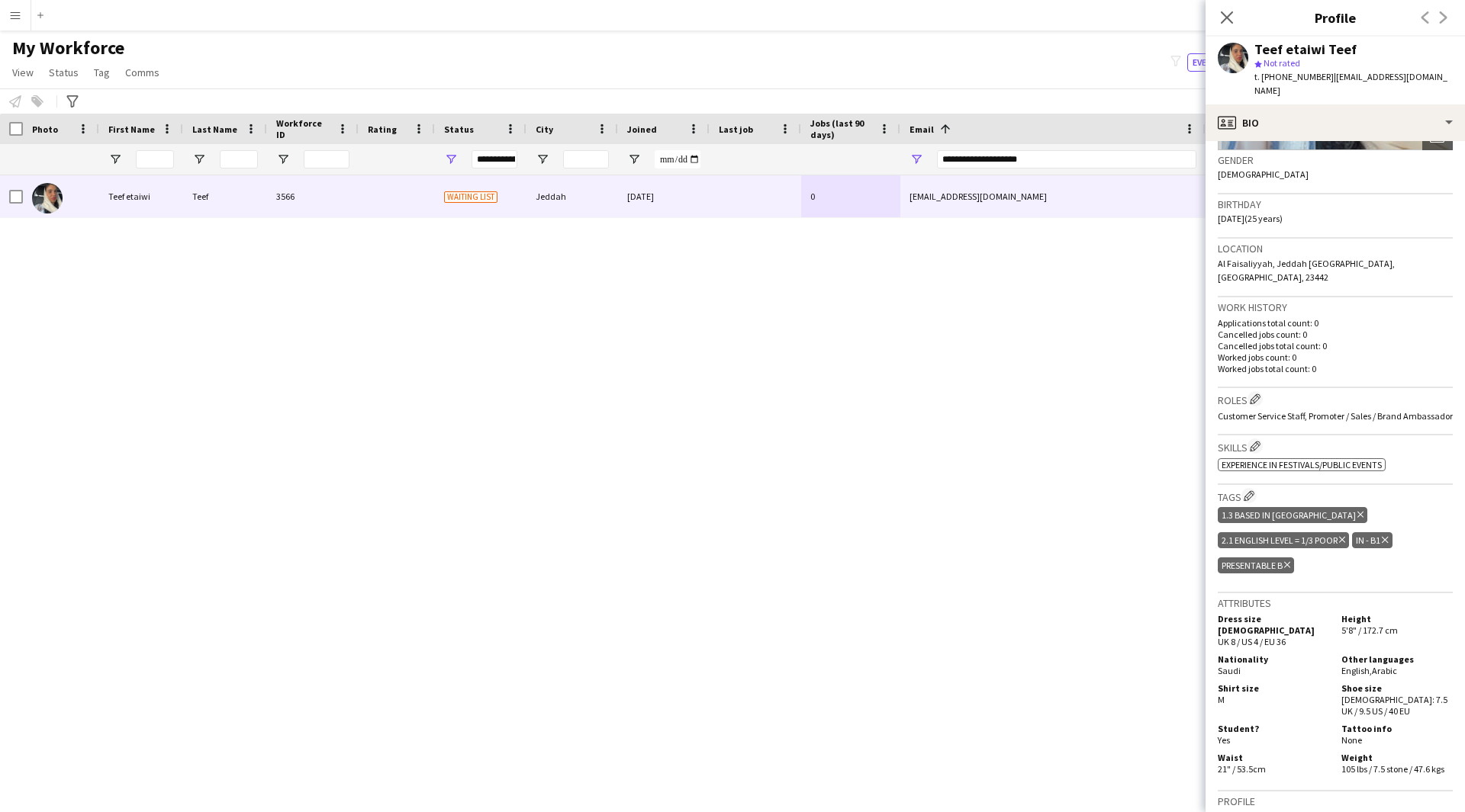
scroll to position [228, 0]
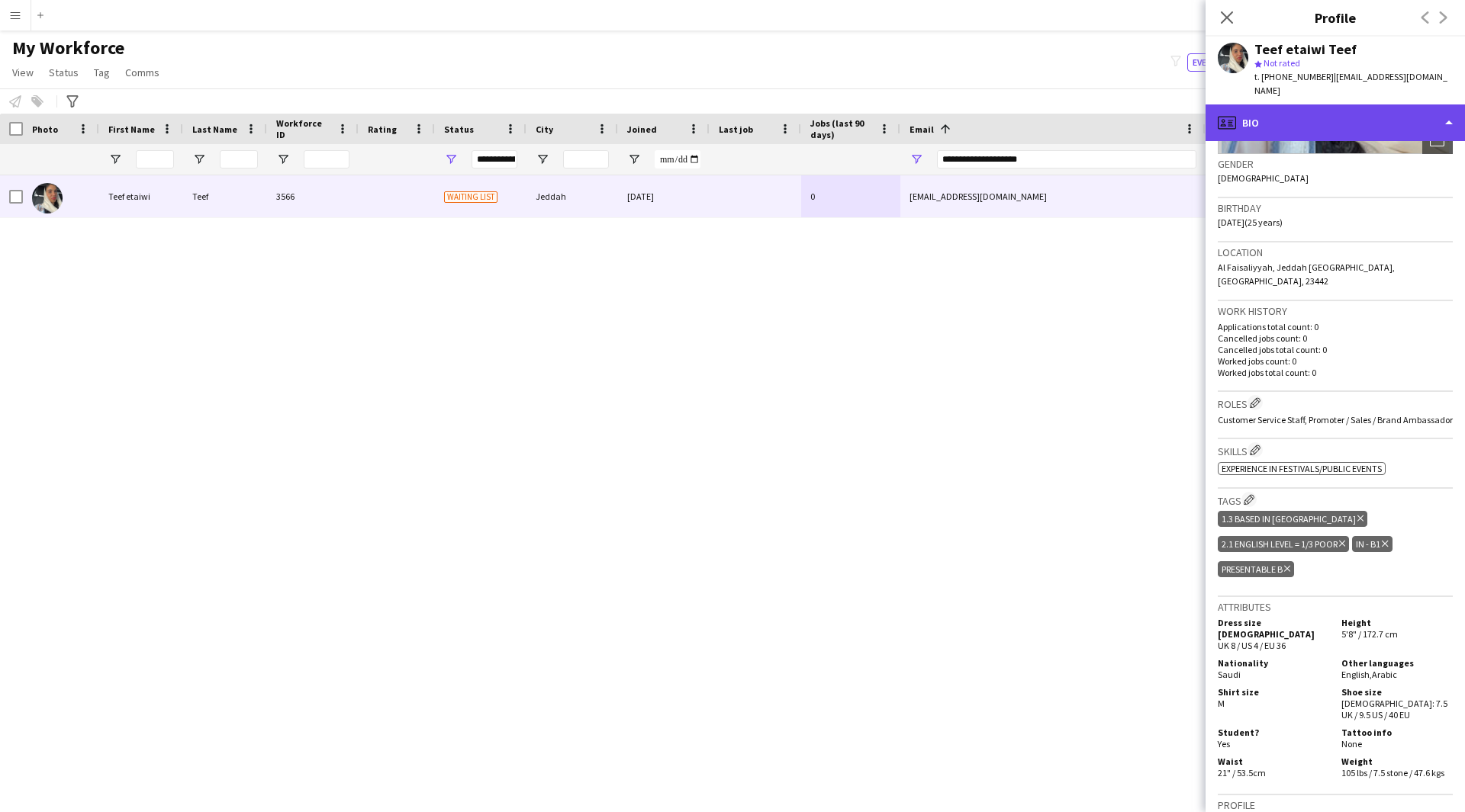
click at [1384, 105] on div "profile Bio" at bounding box center [1335, 123] width 260 height 37
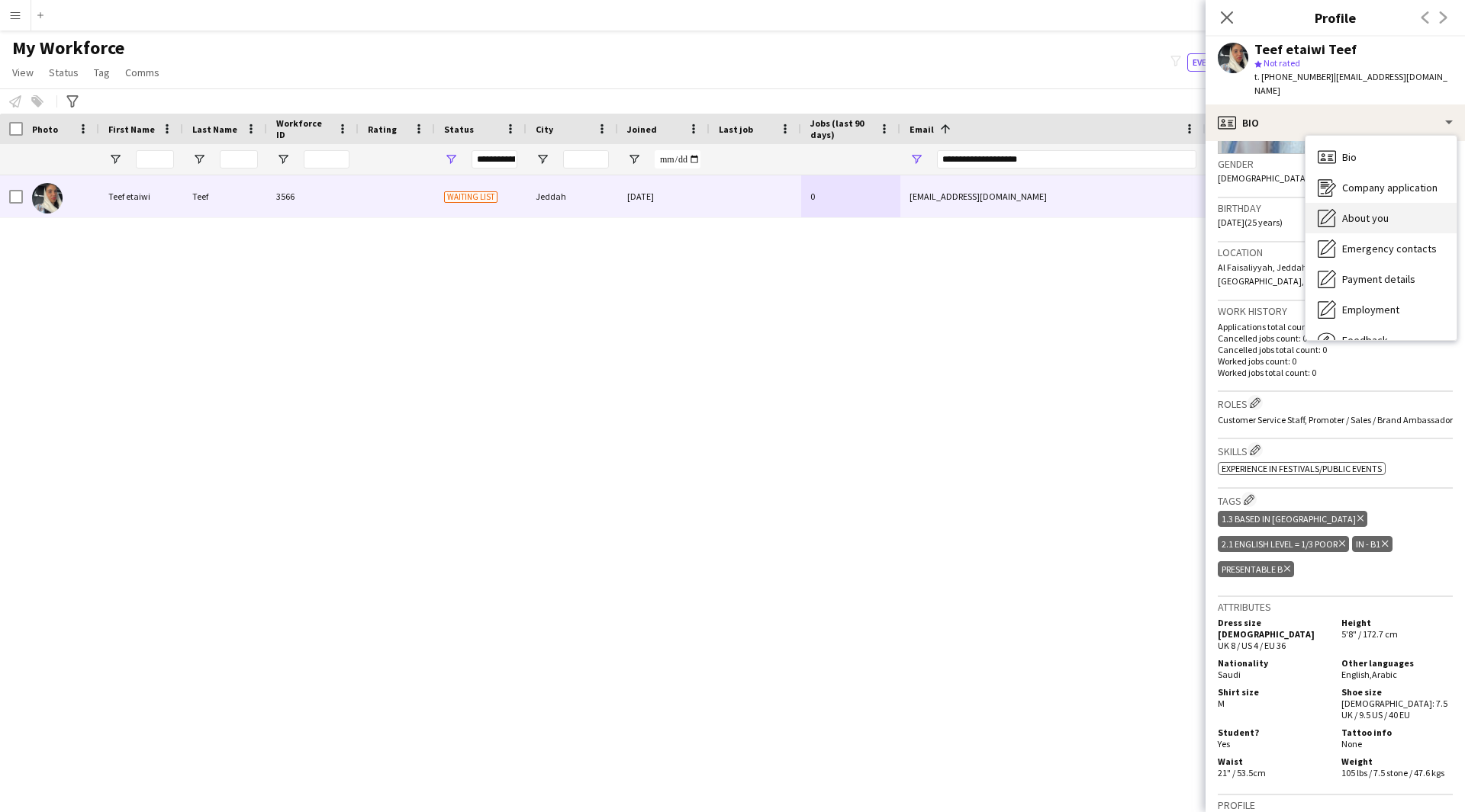
click at [1383, 203] on div "About you About you" at bounding box center [1380, 218] width 151 height 31
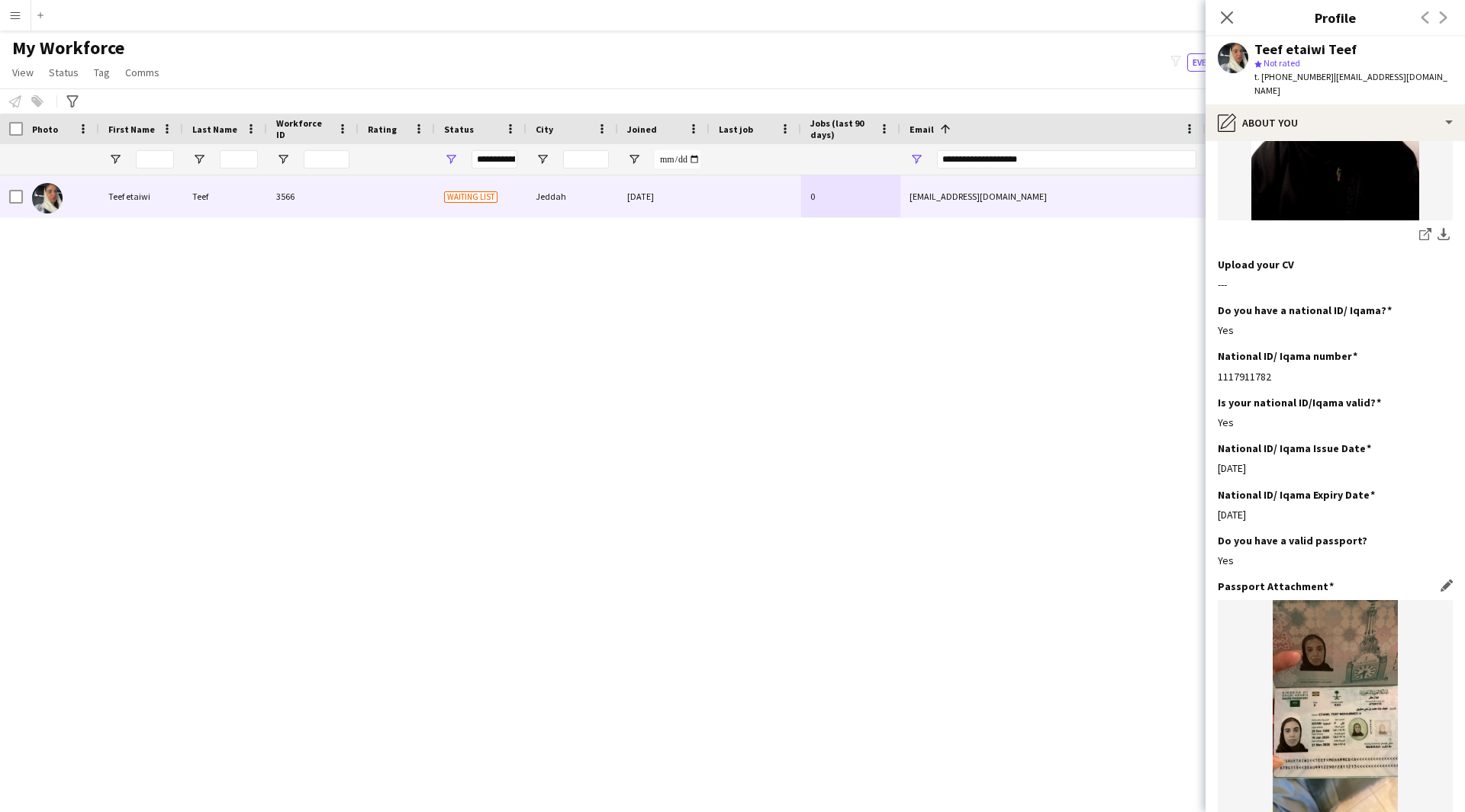
scroll to position [0, 0]
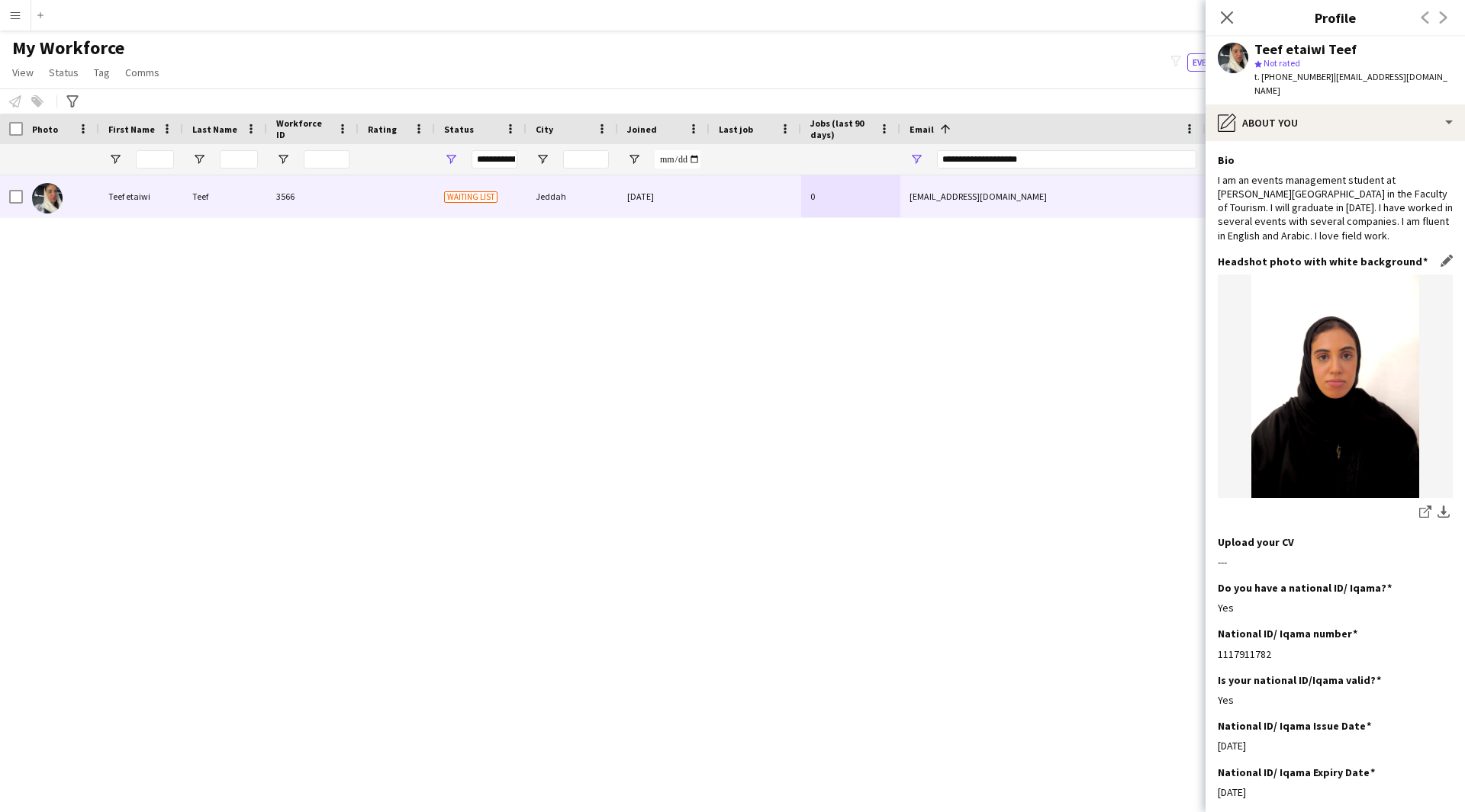
click at [1307, 358] on img at bounding box center [1334, 387] width 235 height 224
click at [1339, 111] on div "pencil4 About you" at bounding box center [1335, 123] width 260 height 37
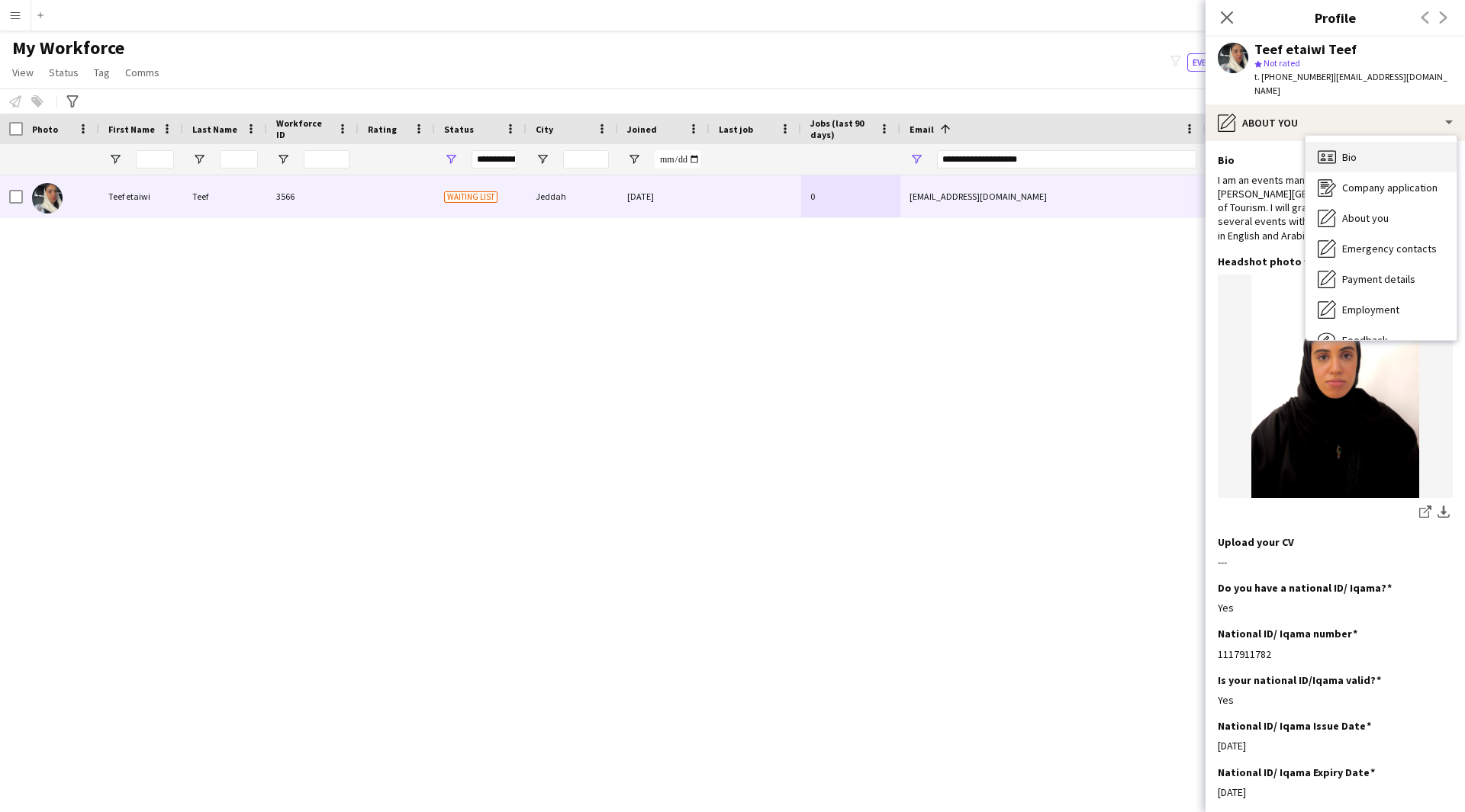
click at [1339, 148] on div "Bio Bio" at bounding box center [1380, 157] width 151 height 31
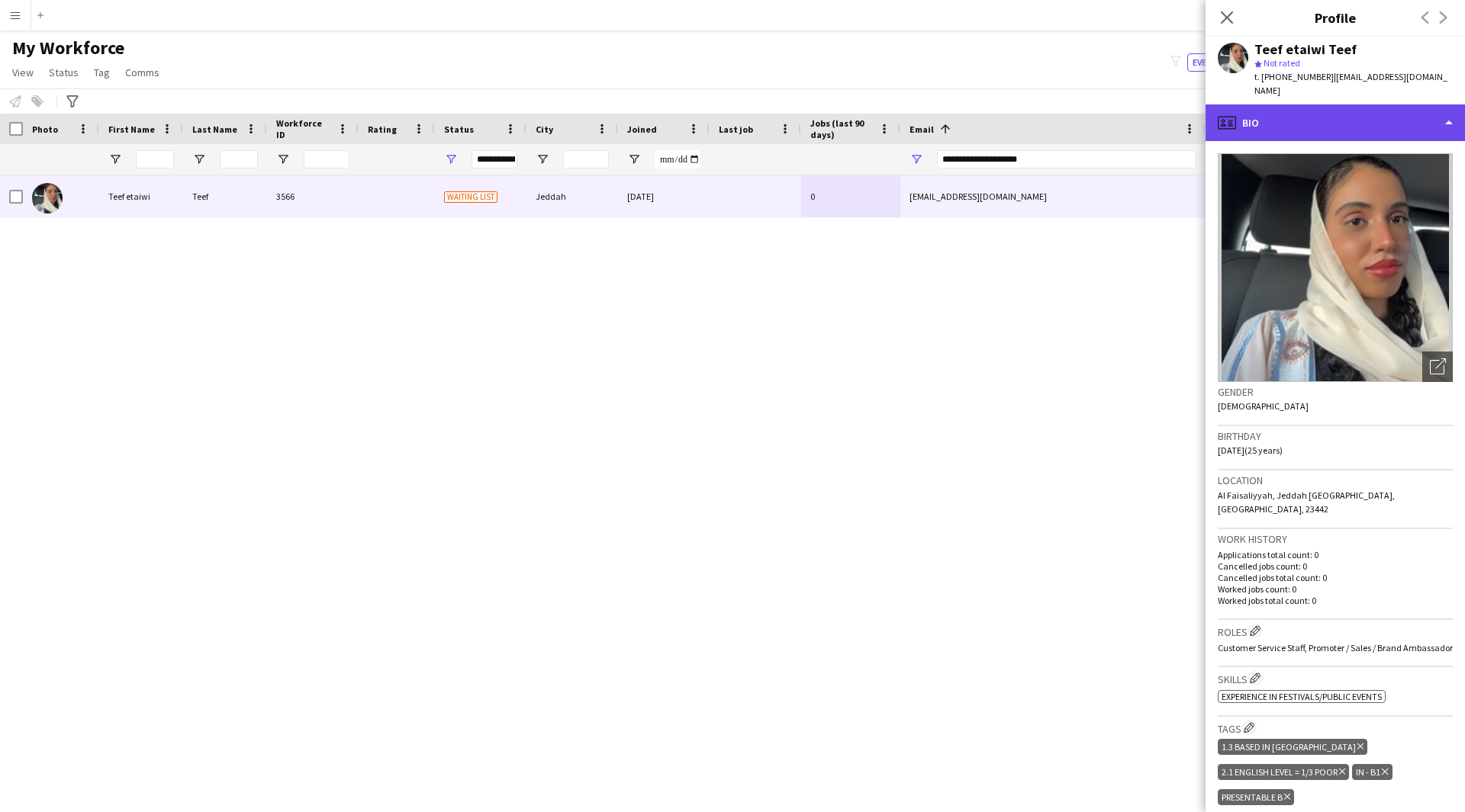
click at [1317, 105] on div "profile Bio" at bounding box center [1335, 123] width 260 height 37
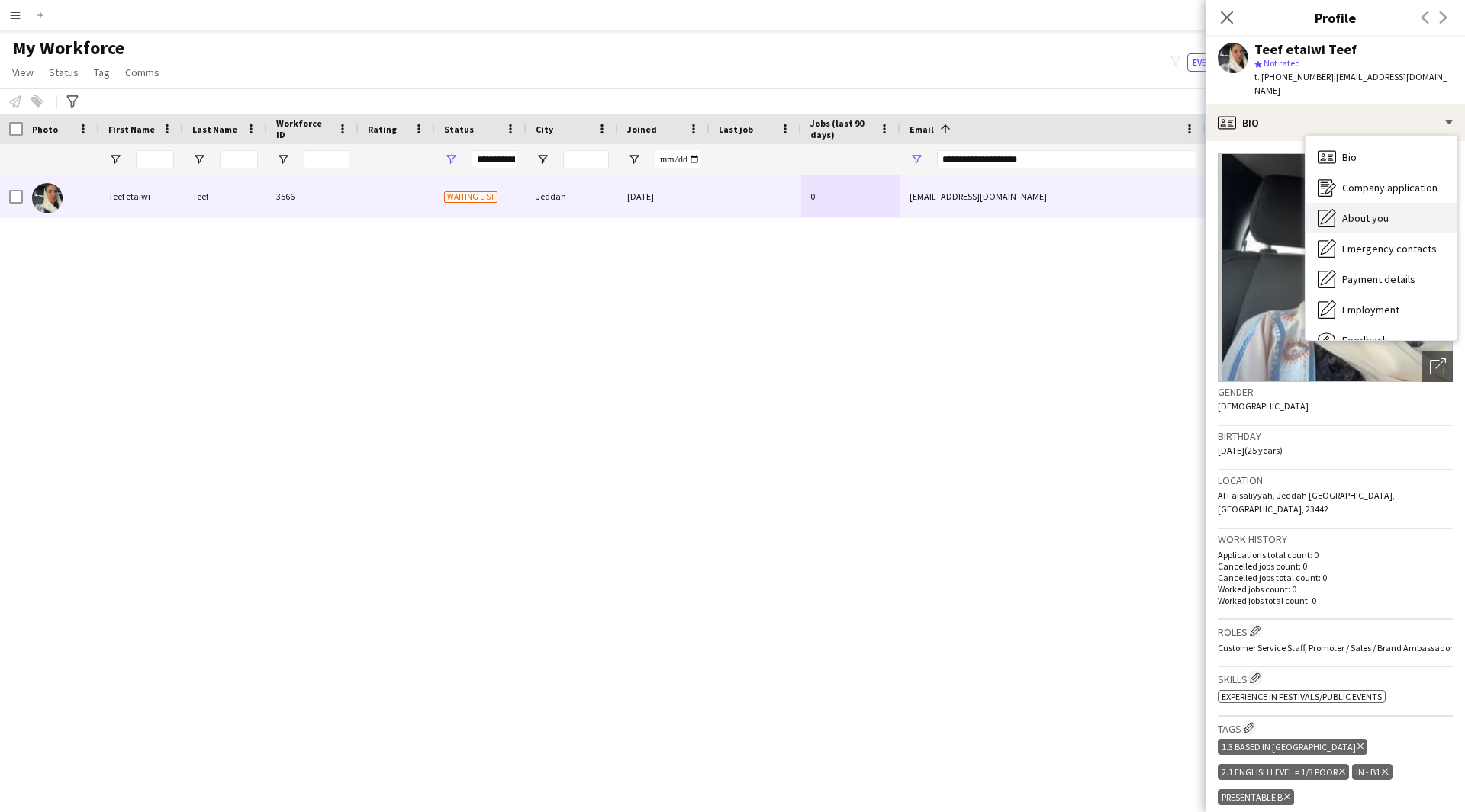
click at [1371, 211] on span "About you" at bounding box center [1365, 218] width 47 height 14
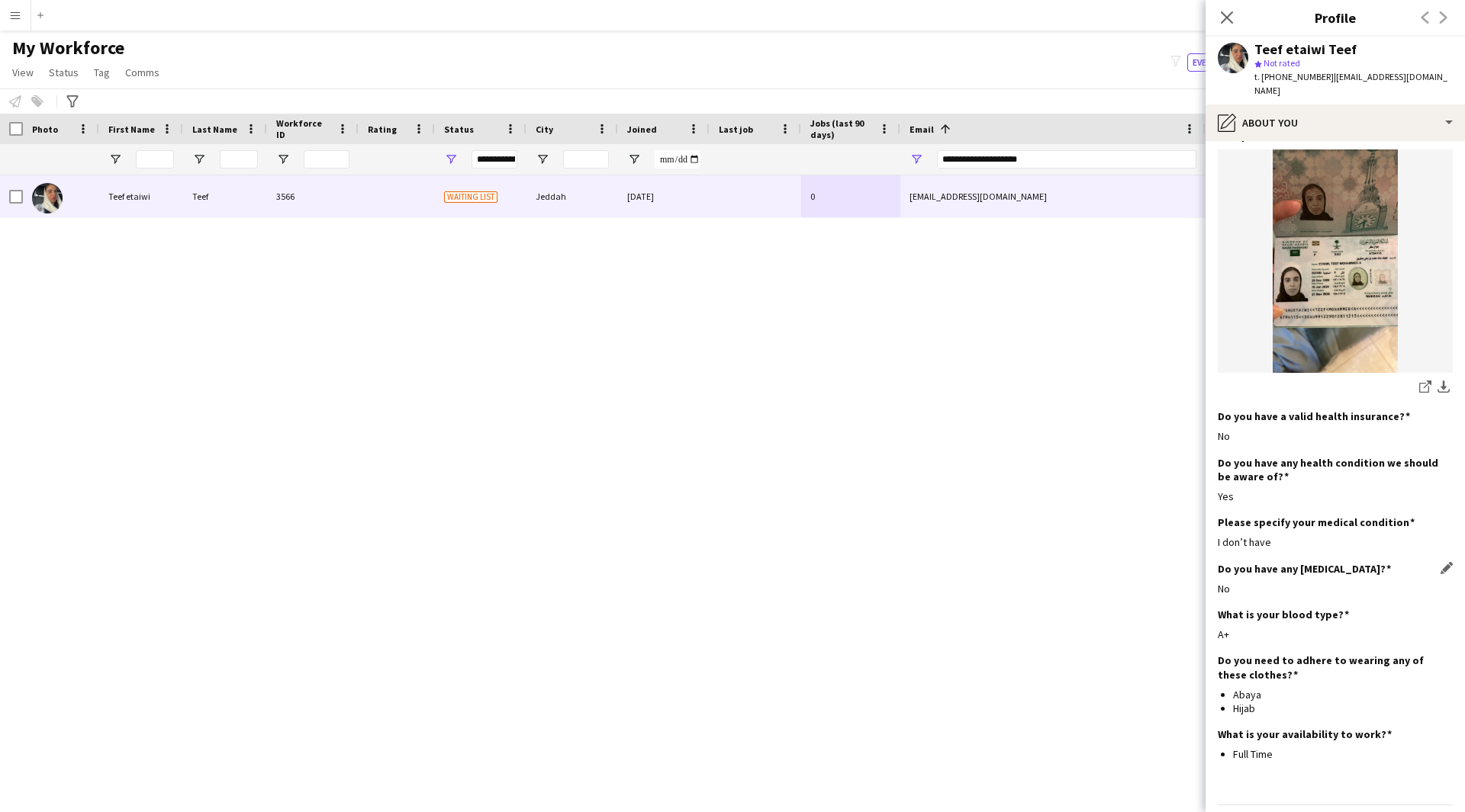
scroll to position [762, 0]
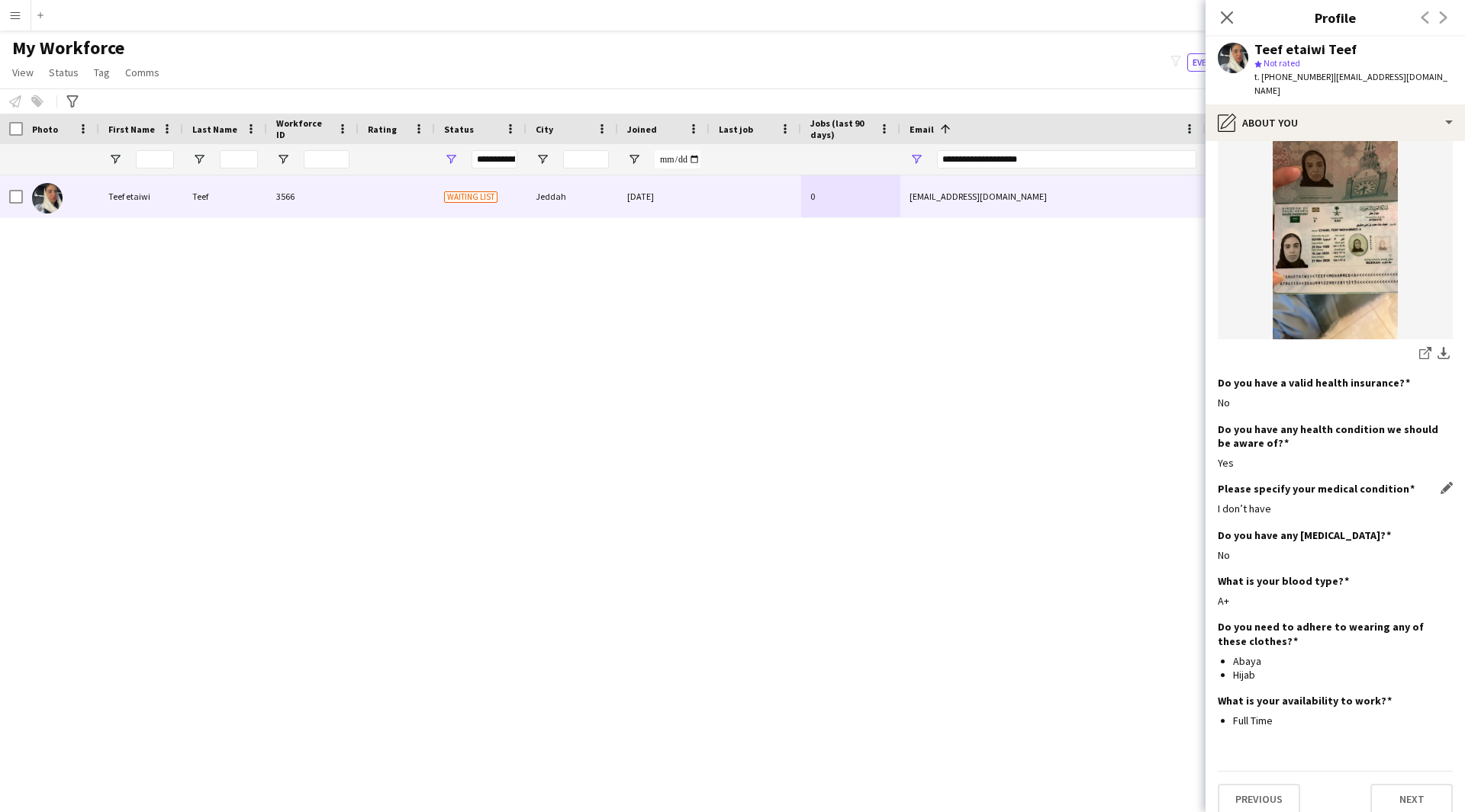
drag, startPoint x: 1329, startPoint y: 525, endPoint x: 1293, endPoint y: 495, distance: 46.9
click at [1293, 495] on app-section-data-types "Bio Edit this field I am an events management student at [PERSON_NAME][GEOGRAPH…" at bounding box center [1335, 476] width 260 height 671
click at [1293, 501] on div "I don’t have" at bounding box center [1334, 508] width 235 height 14
drag, startPoint x: 1138, startPoint y: 159, endPoint x: 804, endPoint y: 160, distance: 334.0
click at [804, 160] on div at bounding box center [826, 159] width 1654 height 31
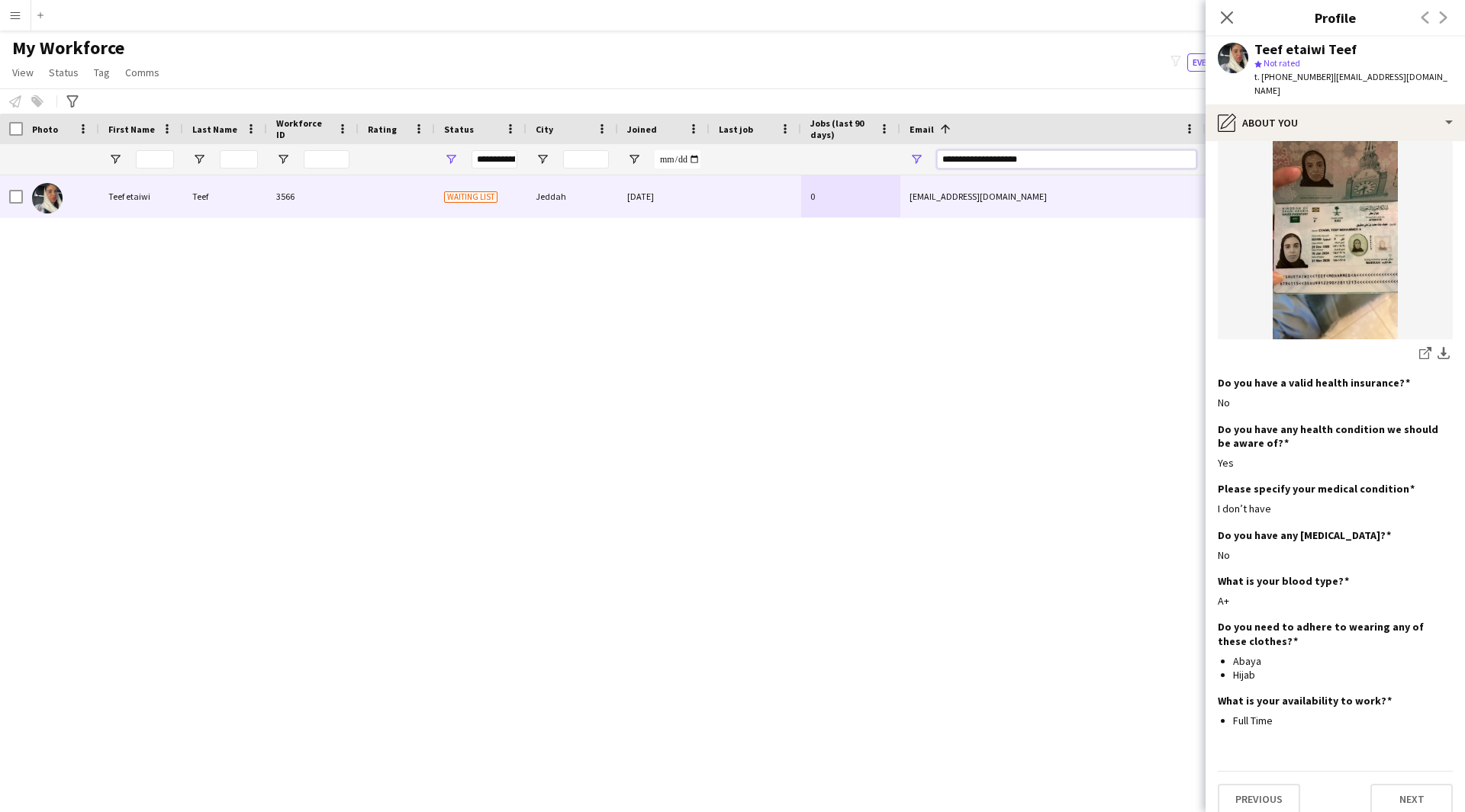
paste input "Email Filter Input"
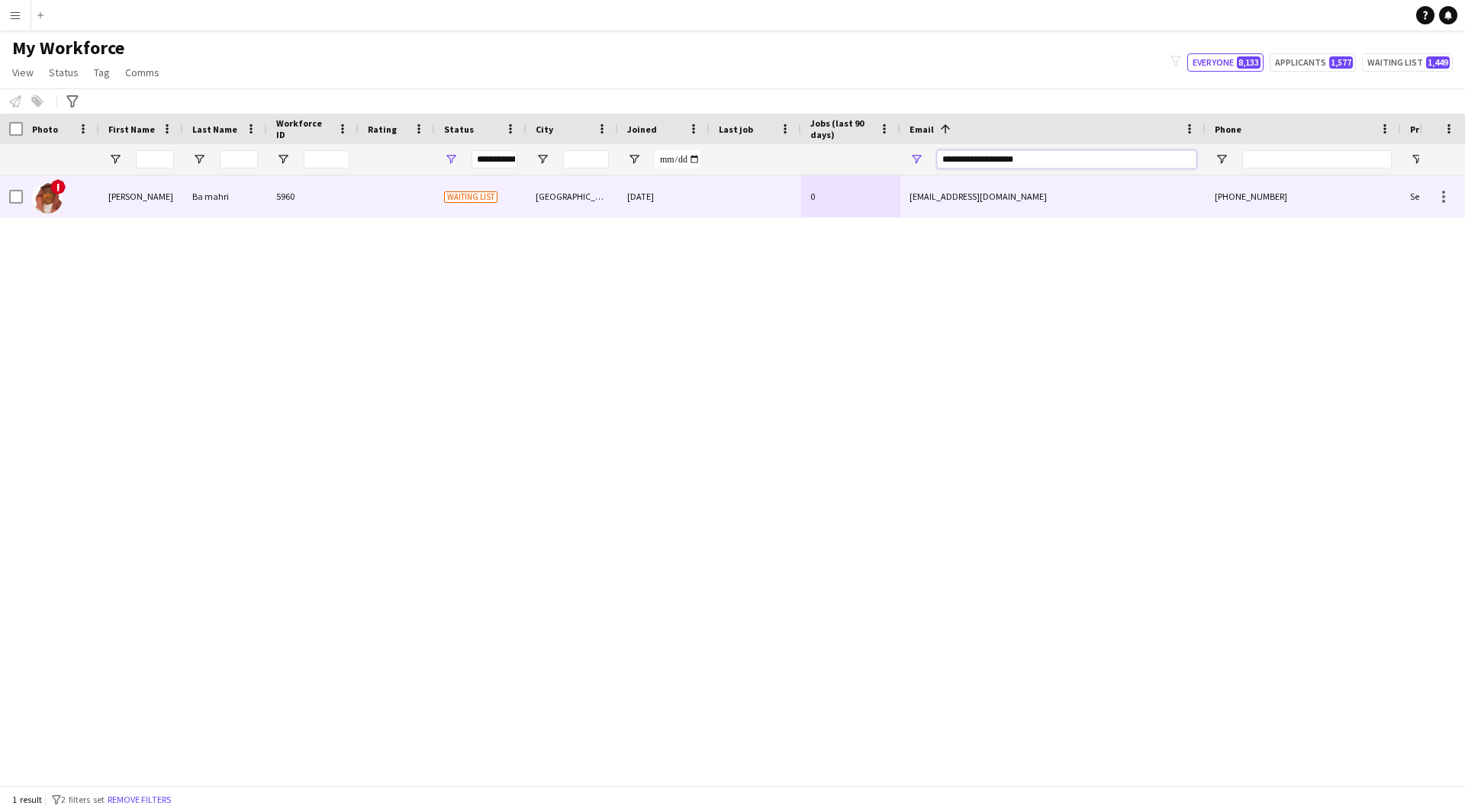
type input "**********"
click at [755, 190] on div at bounding box center [755, 197] width 92 height 42
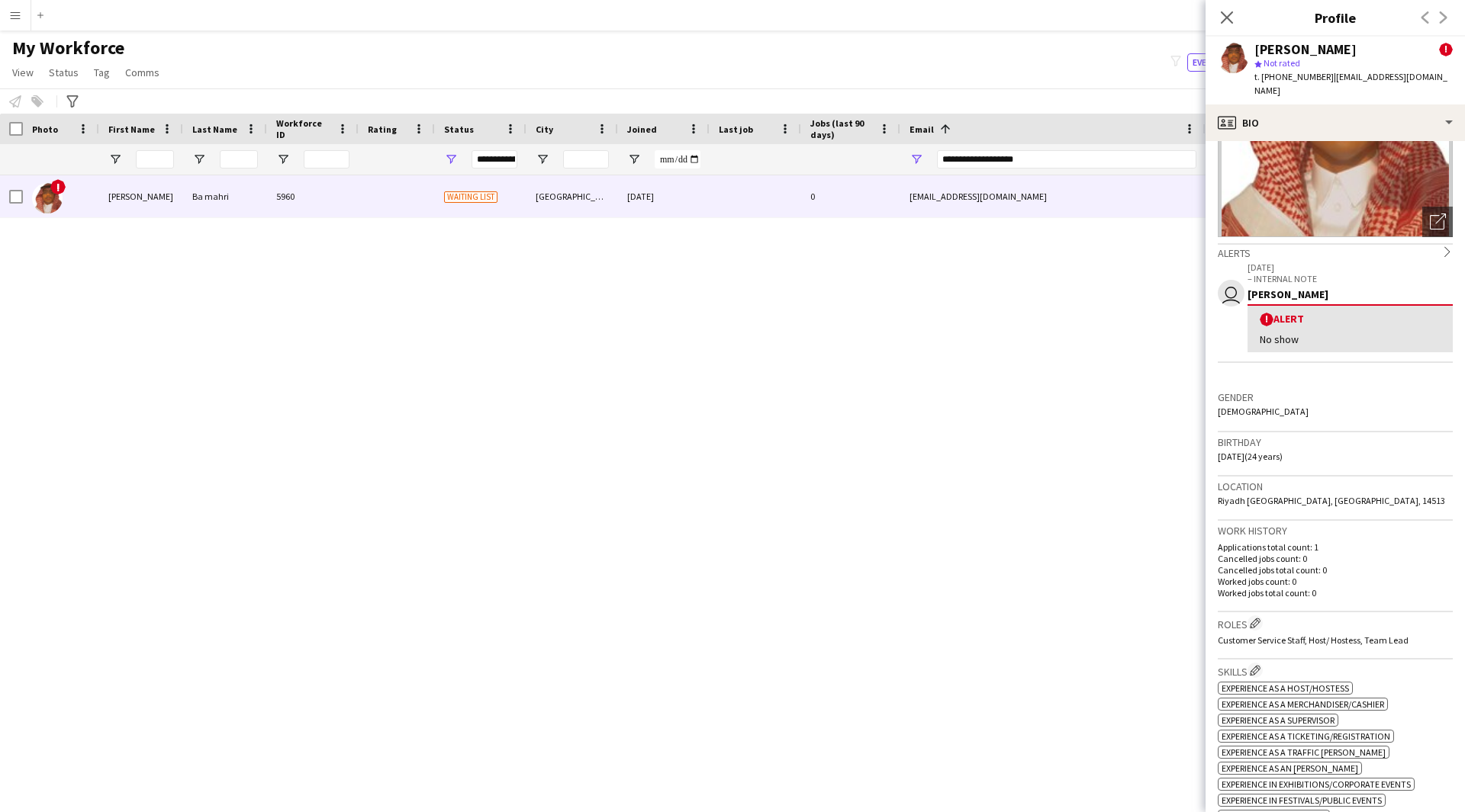
scroll to position [146, 0]
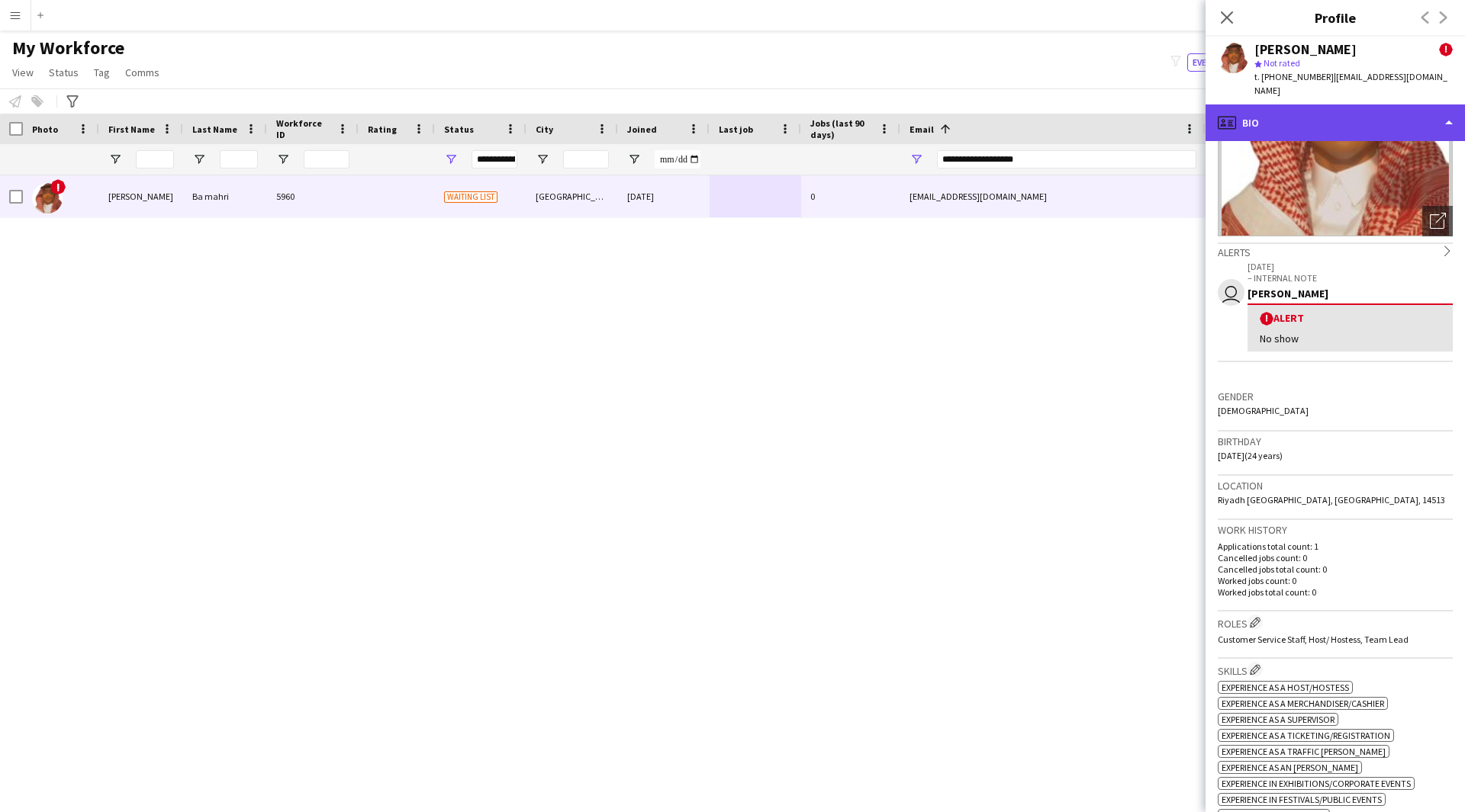
click at [1342, 113] on div "profile Bio" at bounding box center [1335, 123] width 260 height 37
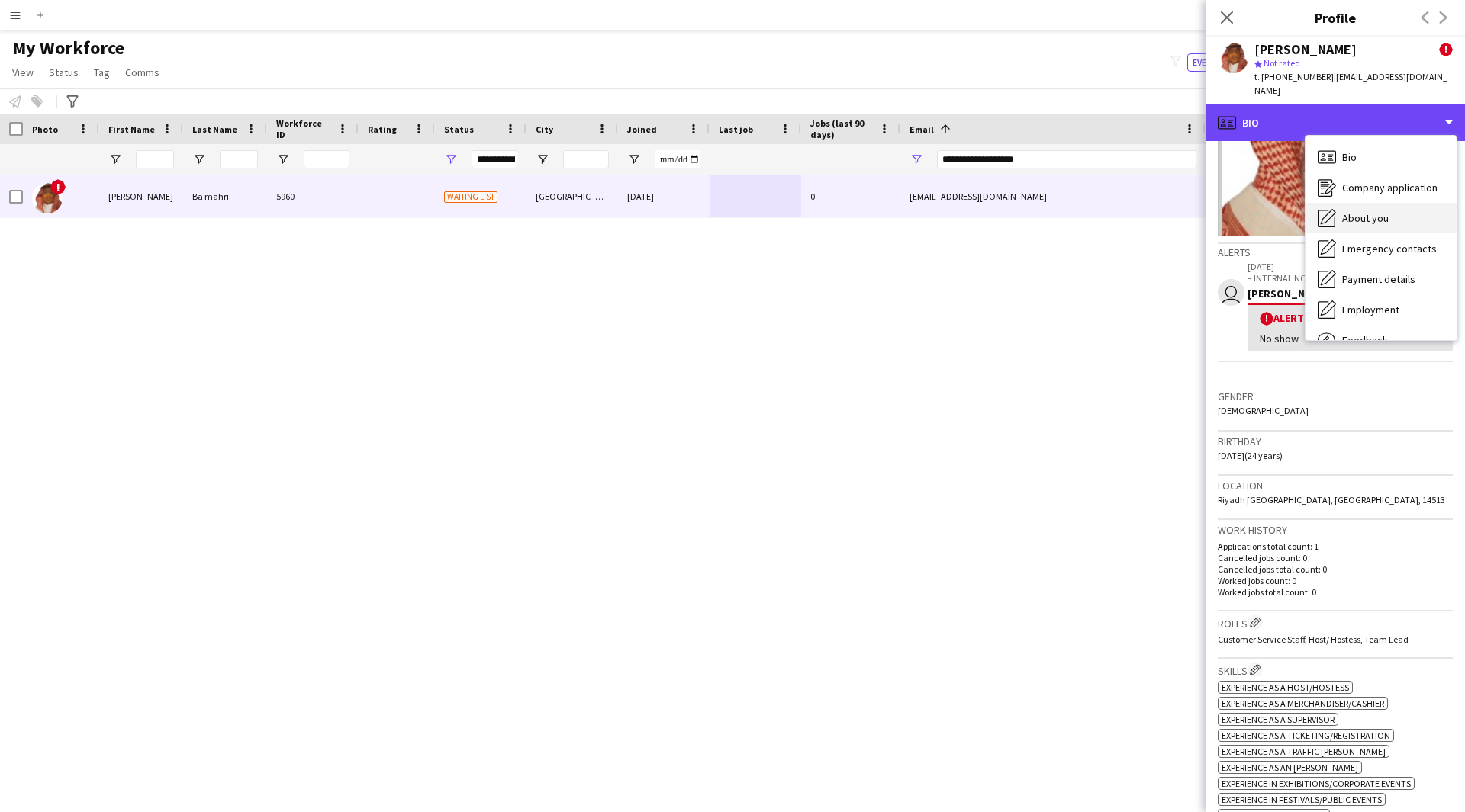
scroll to position [52, 0]
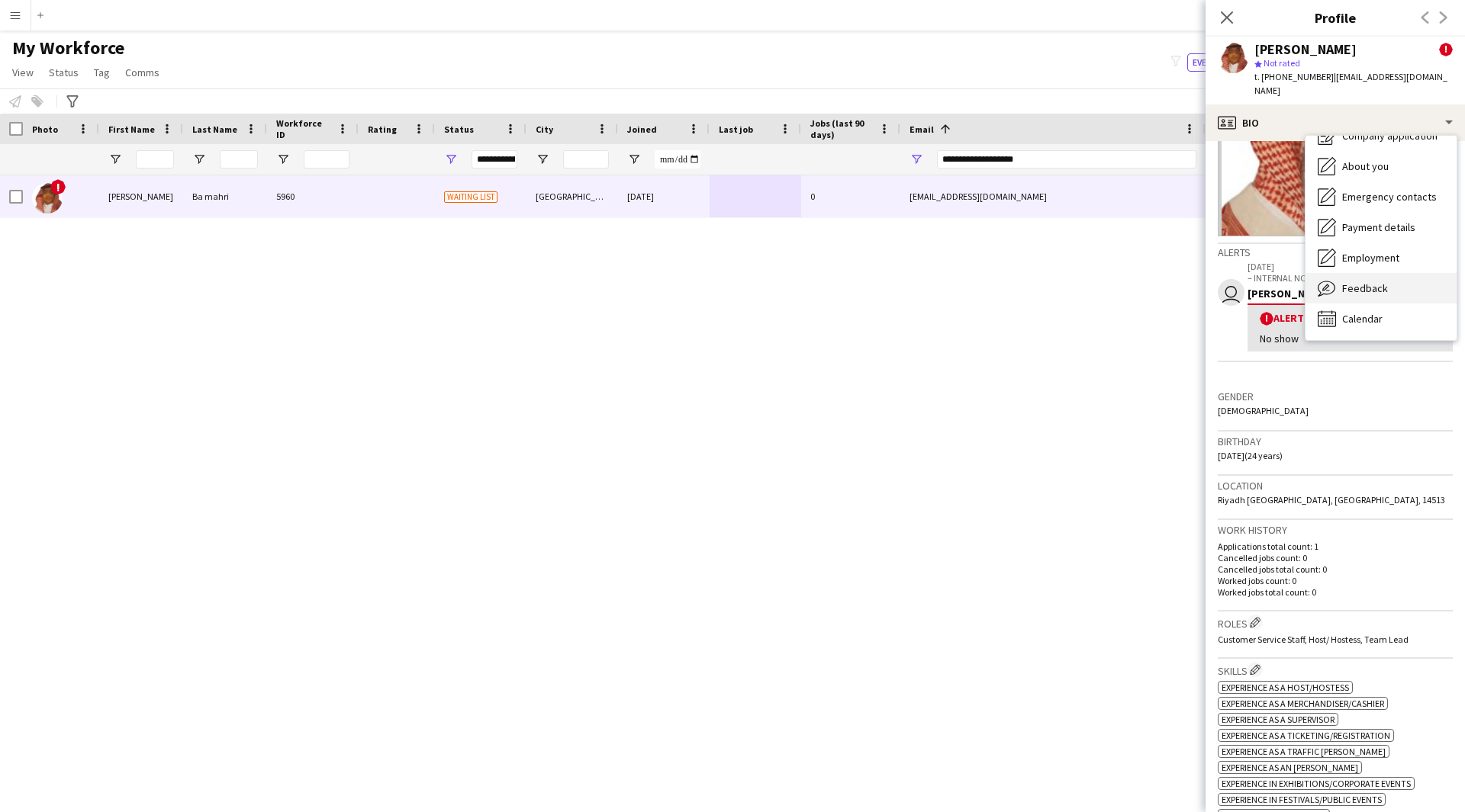
click at [1362, 273] on div "Feedback Feedback" at bounding box center [1380, 288] width 151 height 31
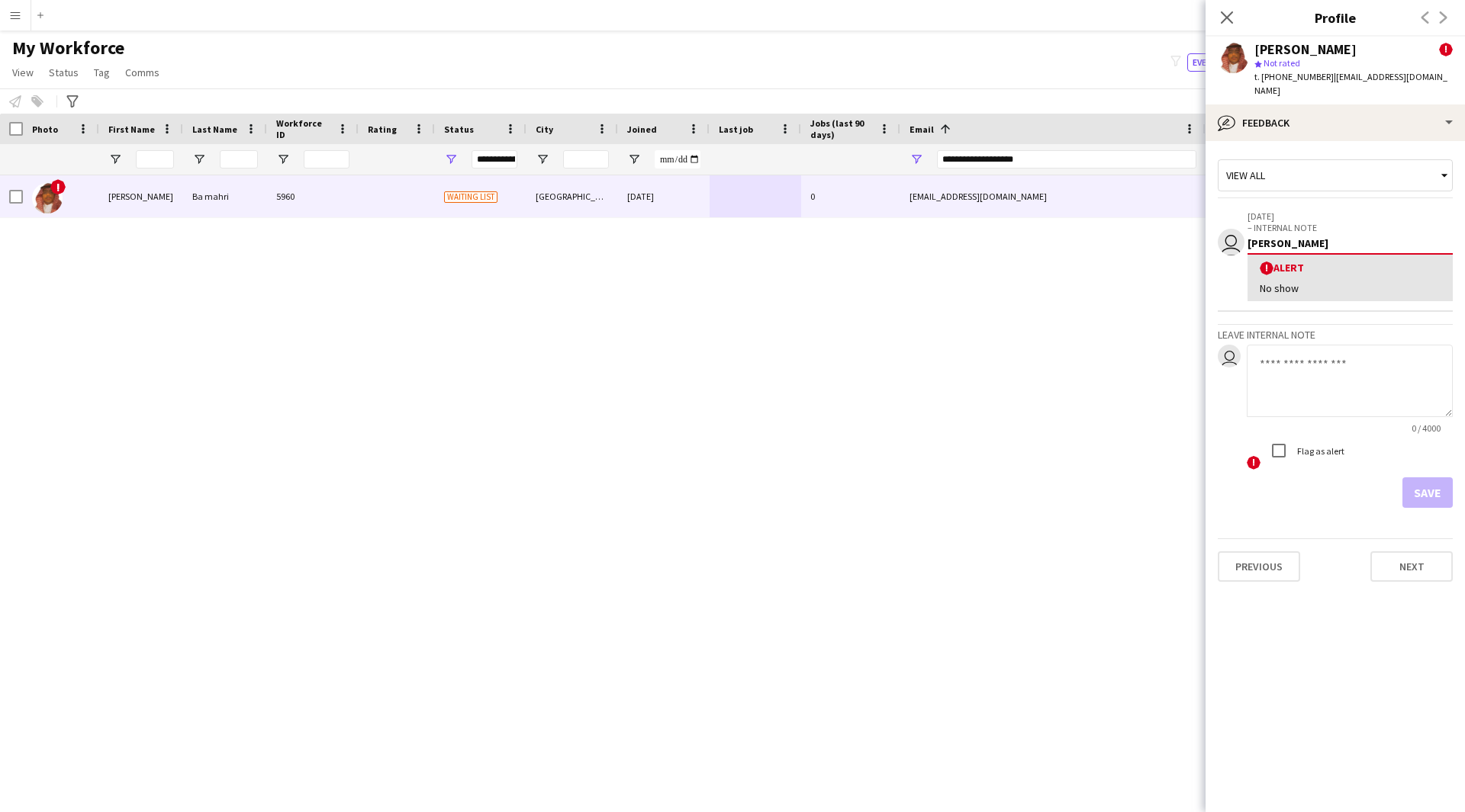
click at [1347, 330] on app-internal-note-form "Leave internal note user 0 / 4000 ! Flag as alert Save" at bounding box center [1334, 415] width 235 height 184
click at [1336, 360] on textarea at bounding box center [1349, 381] width 206 height 73
type textarea "**********"
click at [1436, 477] on button "Save" at bounding box center [1427, 492] width 50 height 31
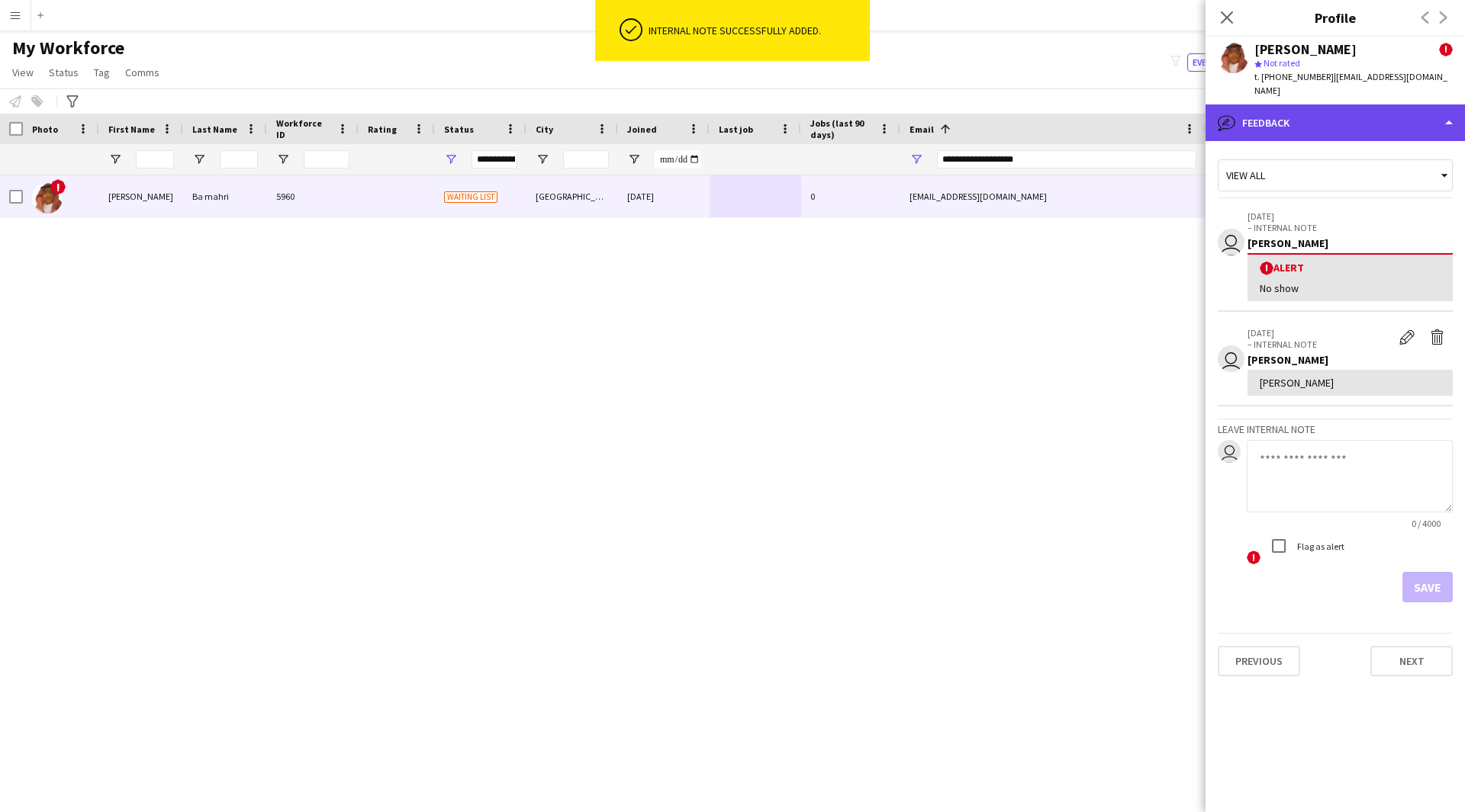
click at [1339, 107] on div "bubble-pencil Feedback" at bounding box center [1335, 123] width 260 height 37
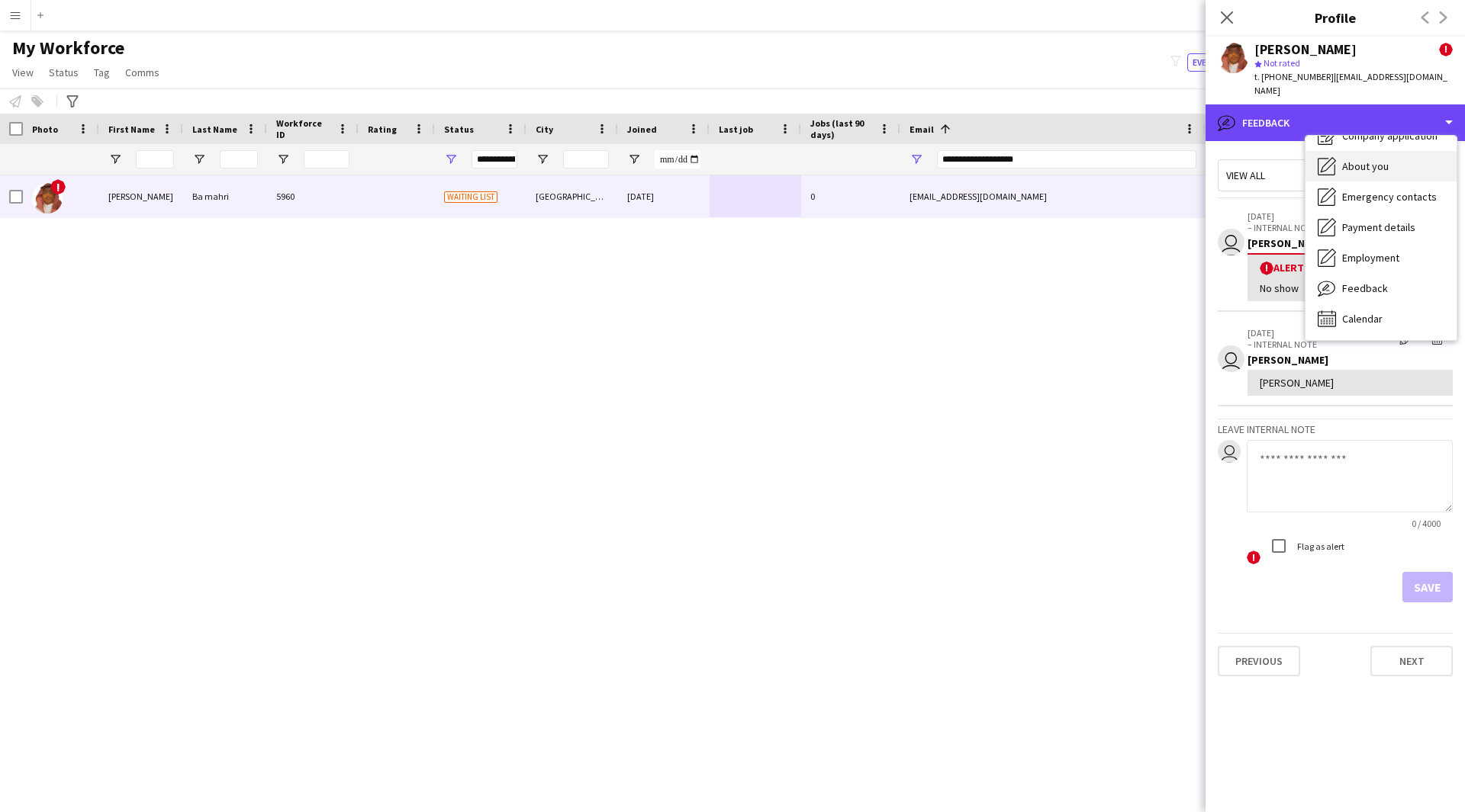
scroll to position [0, 0]
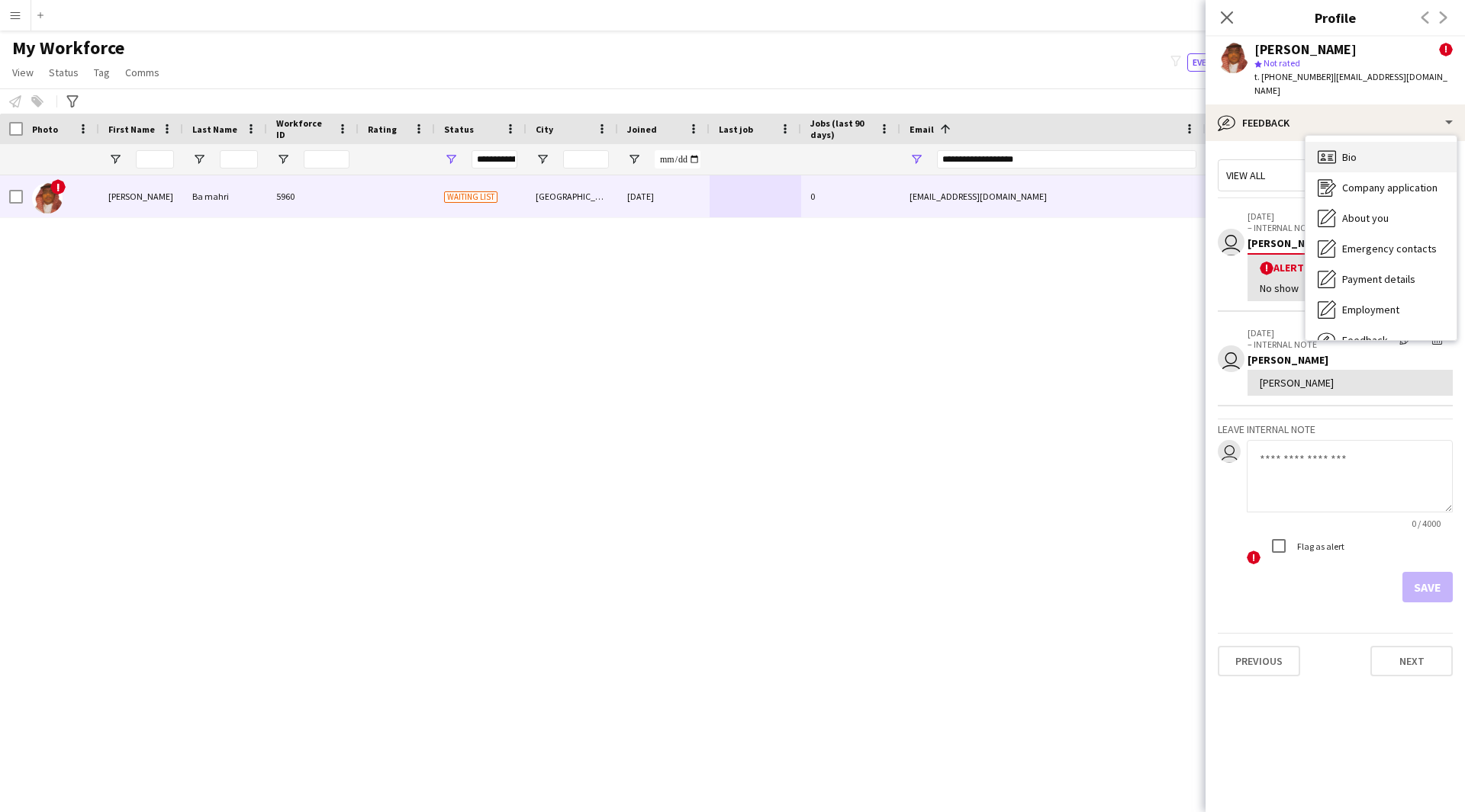
click at [1355, 150] on span "Bio" at bounding box center [1349, 157] width 15 height 14
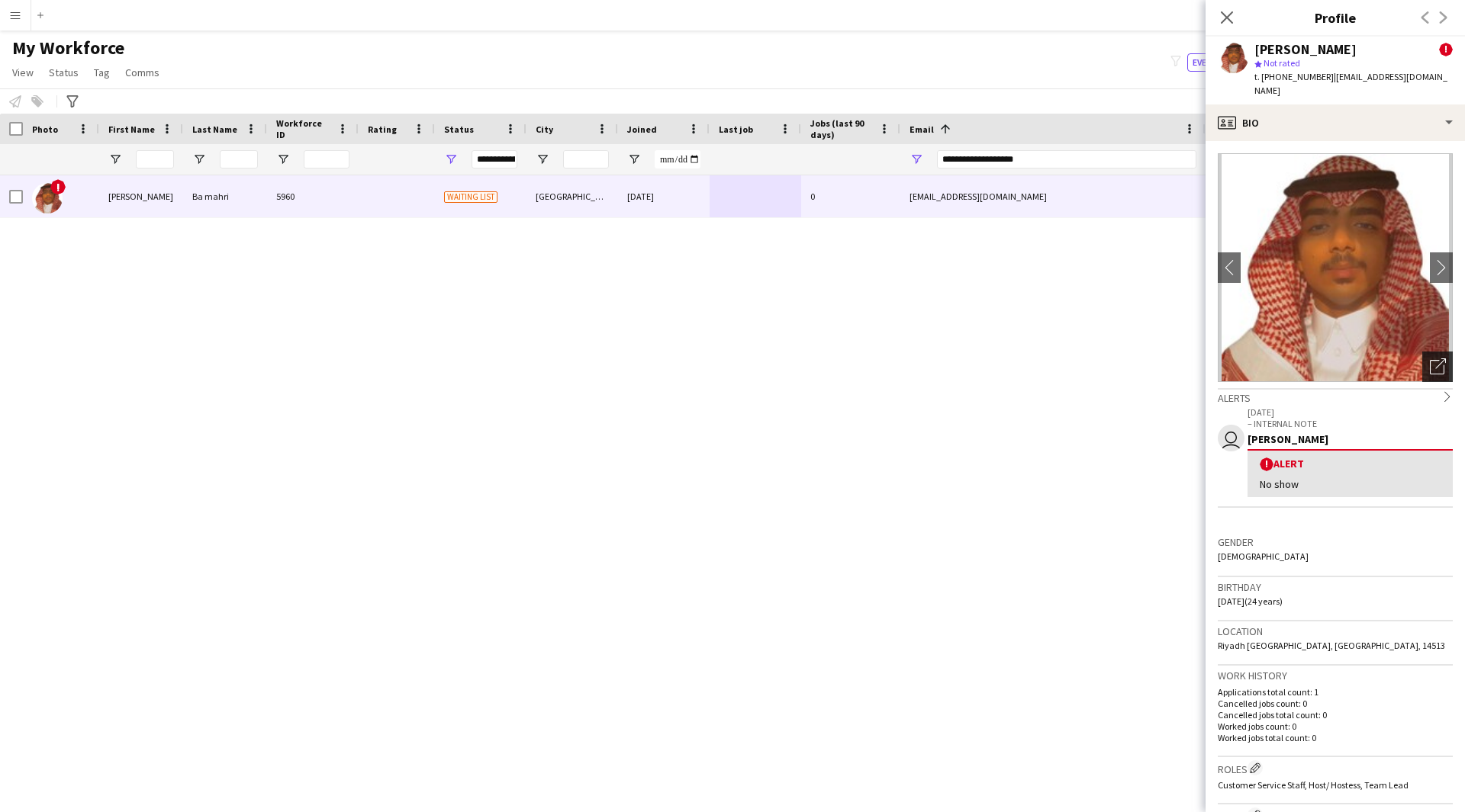
click at [1429, 359] on icon "Open photos pop-in" at bounding box center [1437, 367] width 16 height 16
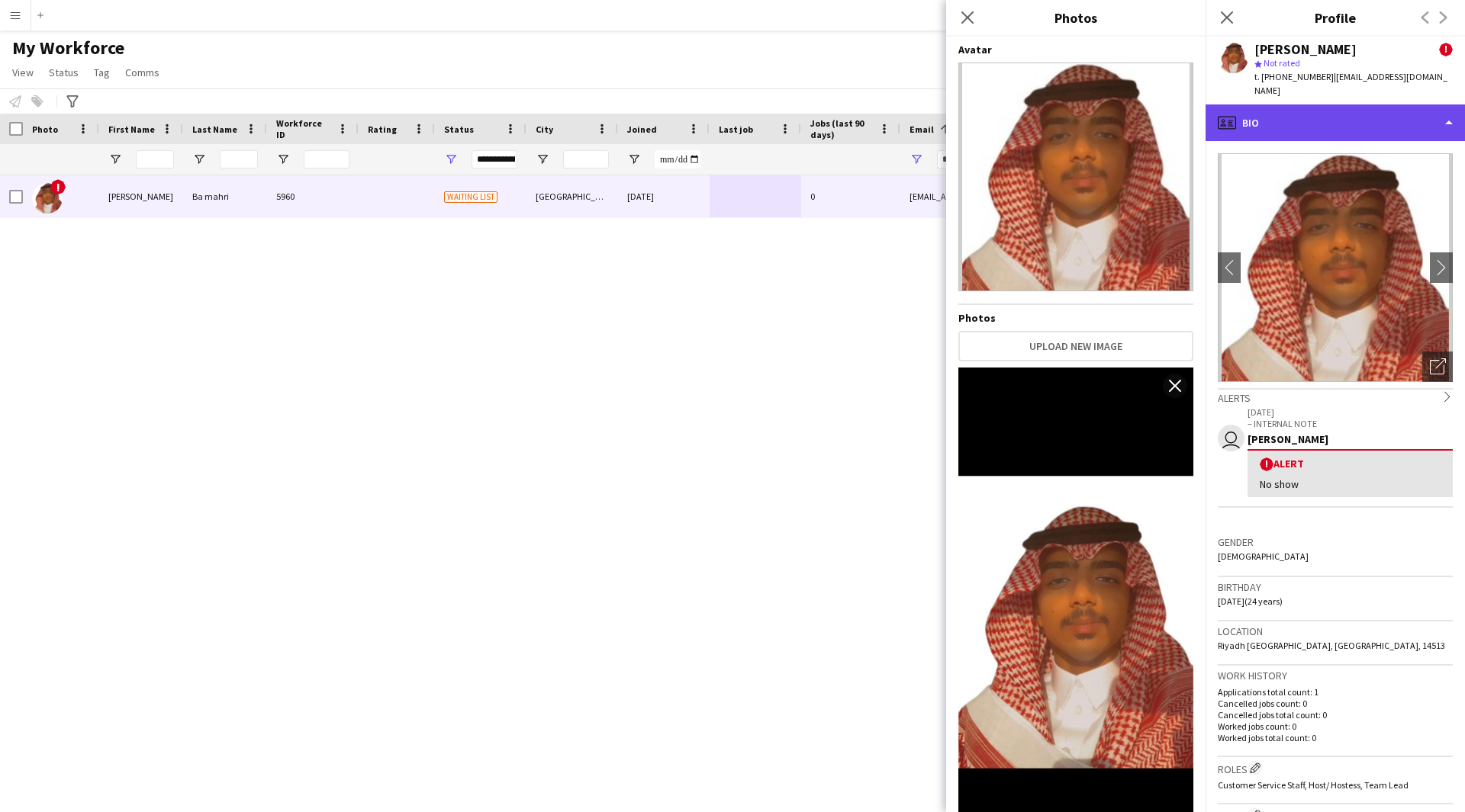
click at [1379, 105] on div "profile Bio" at bounding box center [1335, 123] width 260 height 37
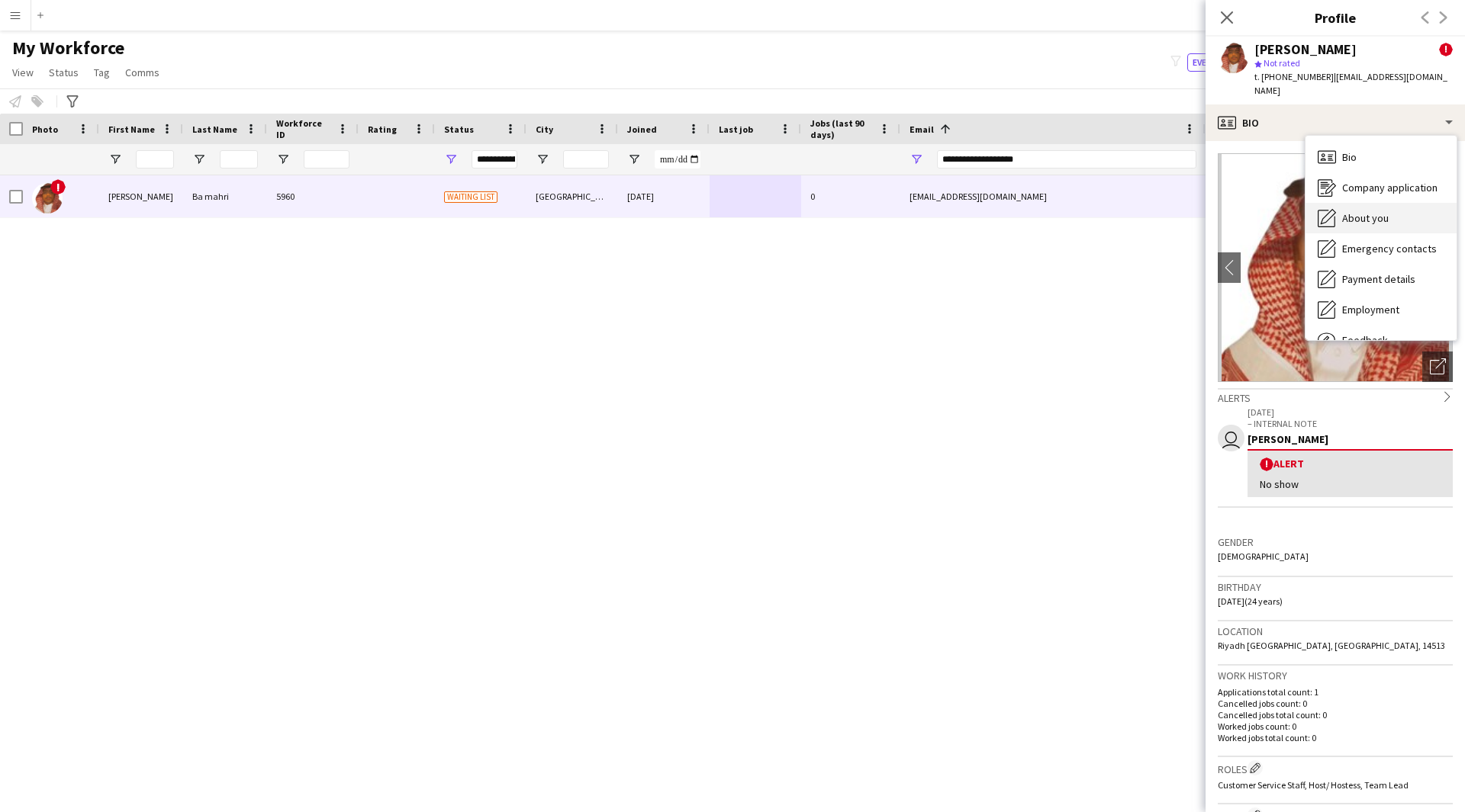
click at [1361, 211] on span "About you" at bounding box center [1365, 218] width 47 height 14
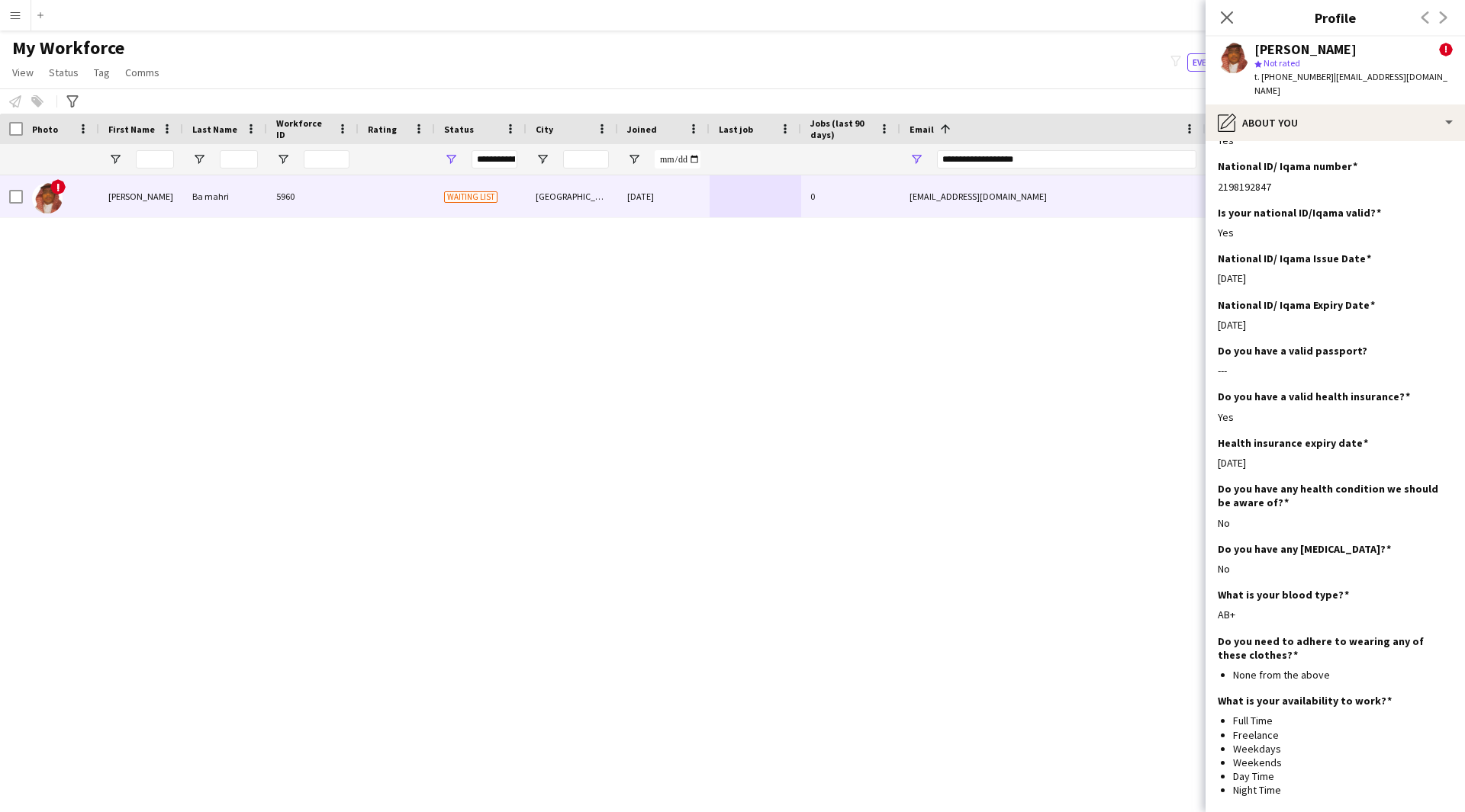
scroll to position [435, 0]
drag, startPoint x: 1362, startPoint y: 339, endPoint x: 1275, endPoint y: 357, distance: 88.8
click at [1275, 357] on div "Do you have a valid passport? Edit this field ---" at bounding box center [1334, 366] width 235 height 46
click at [1275, 363] on div "---" at bounding box center [1334, 370] width 235 height 14
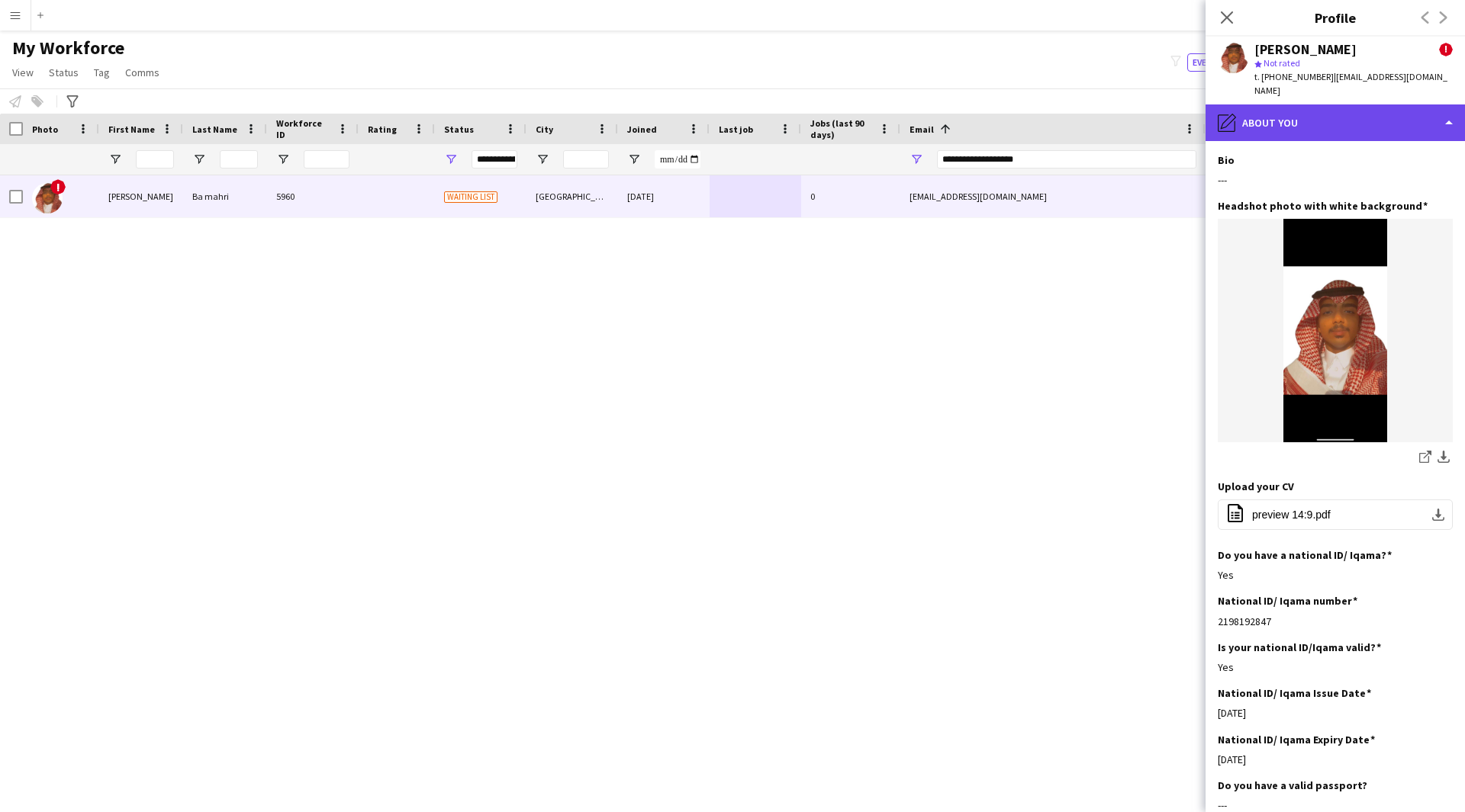
click at [1360, 105] on div "pencil4 About you" at bounding box center [1335, 123] width 260 height 37
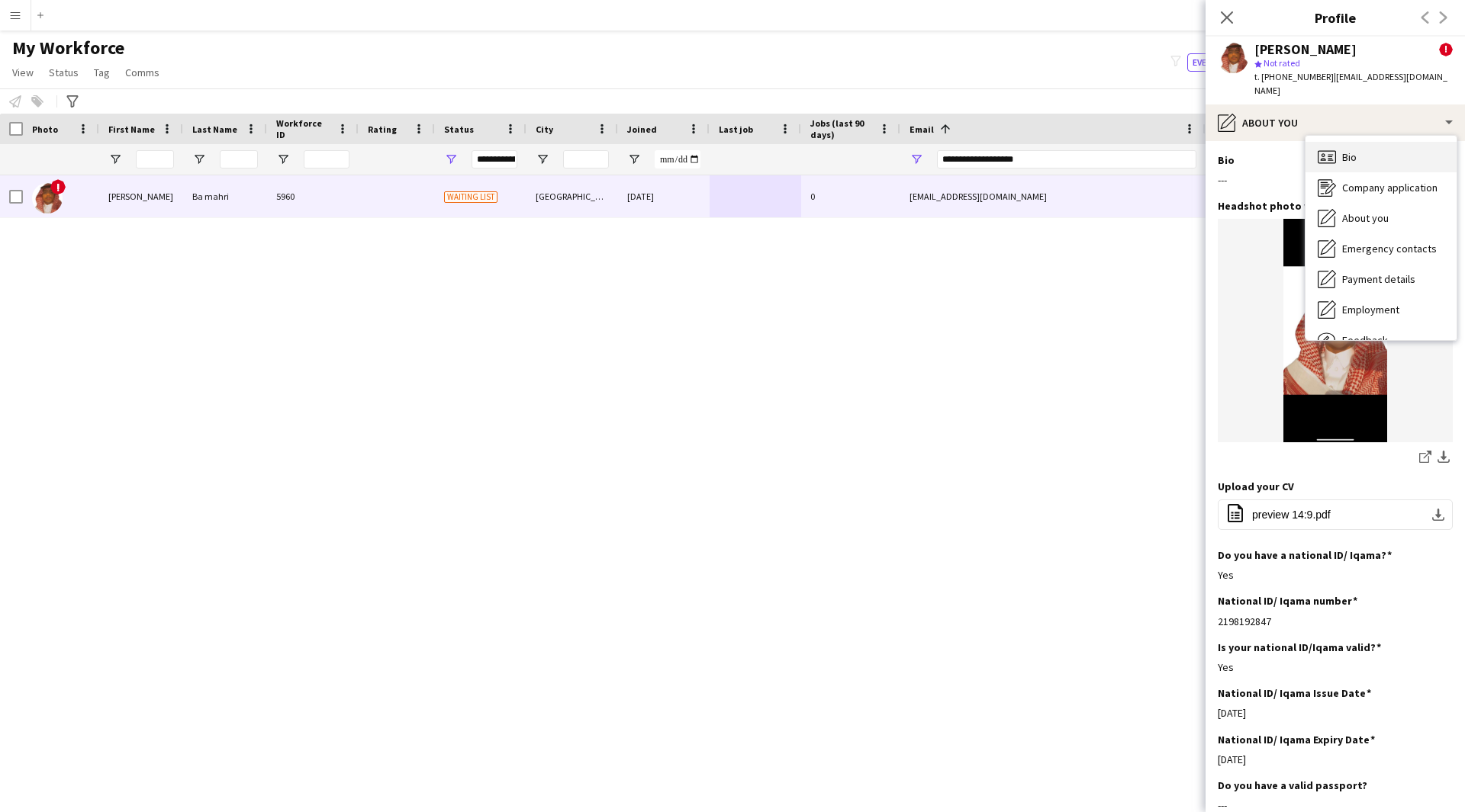
click at [1372, 150] on div "Bio Bio" at bounding box center [1380, 157] width 151 height 31
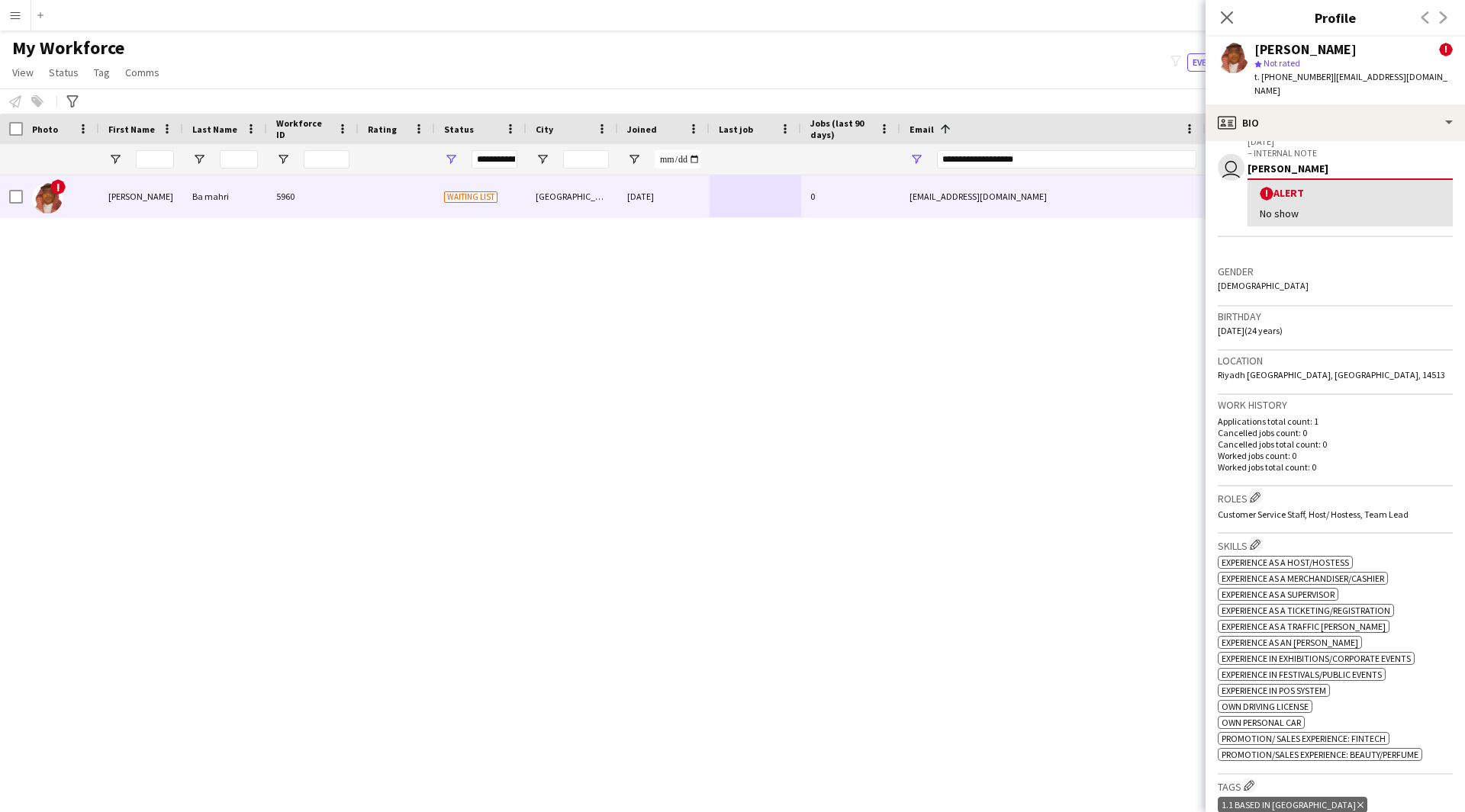
scroll to position [1, 0]
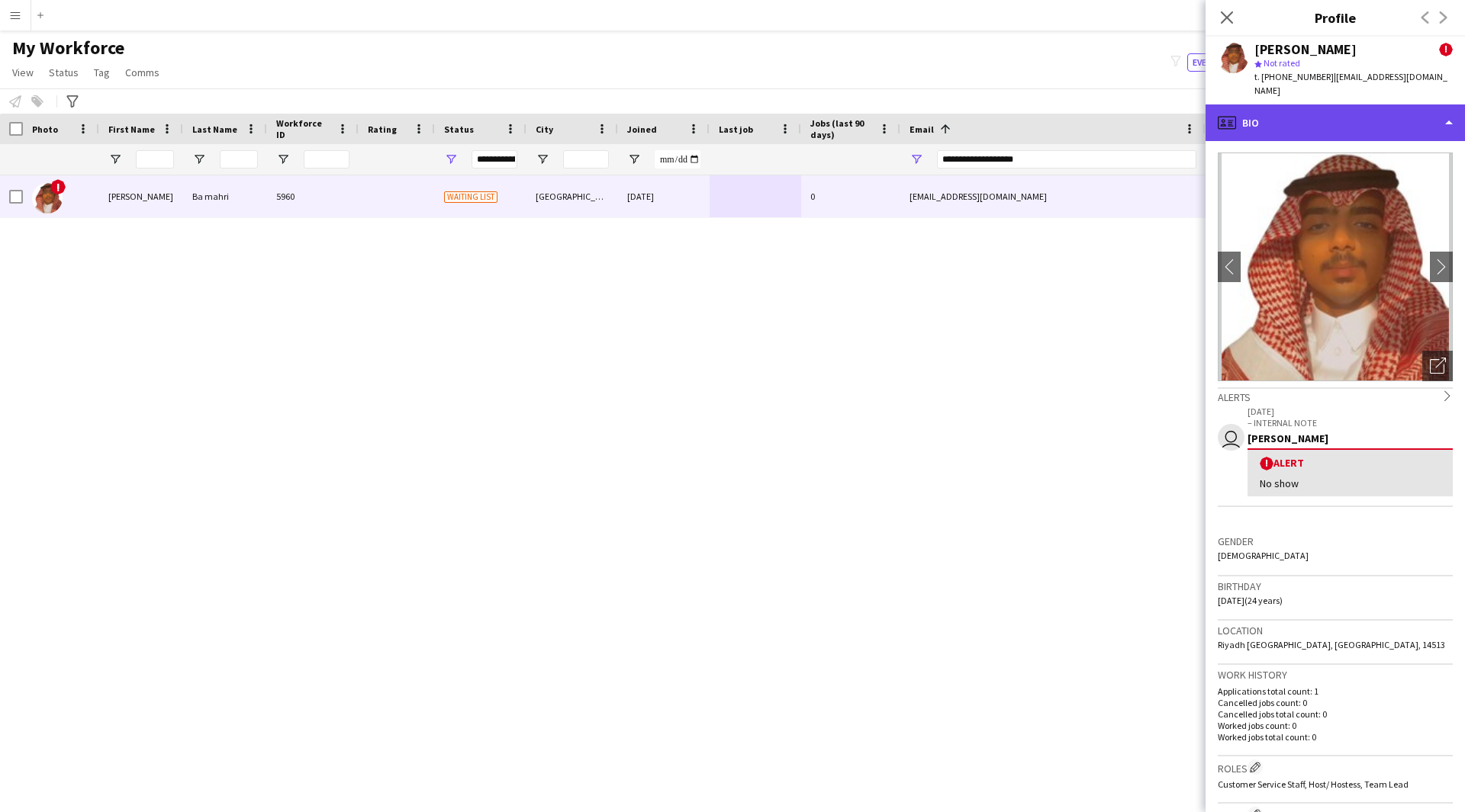
click at [1299, 119] on div "profile Bio" at bounding box center [1335, 123] width 260 height 37
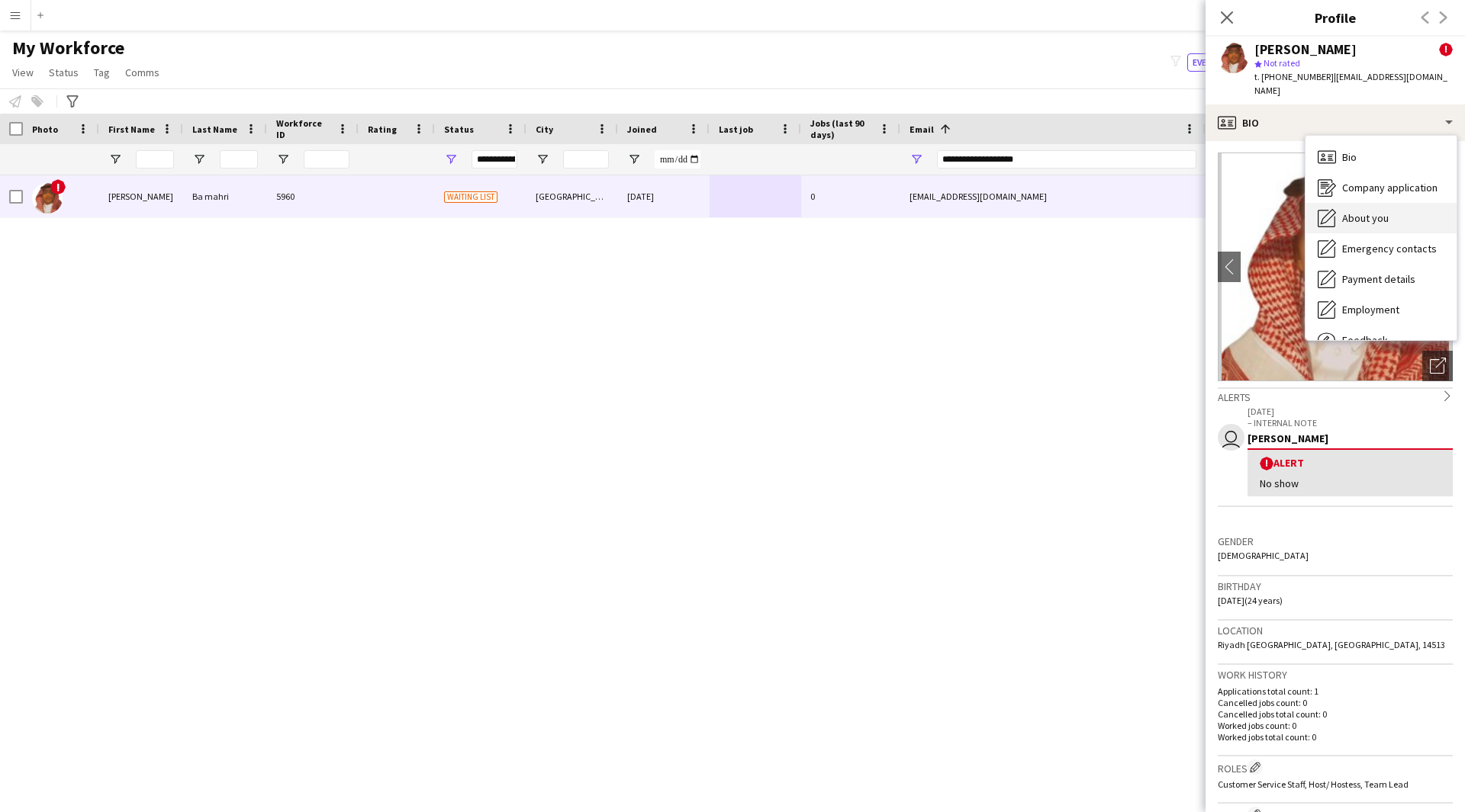
click at [1366, 211] on span "About you" at bounding box center [1365, 218] width 47 height 14
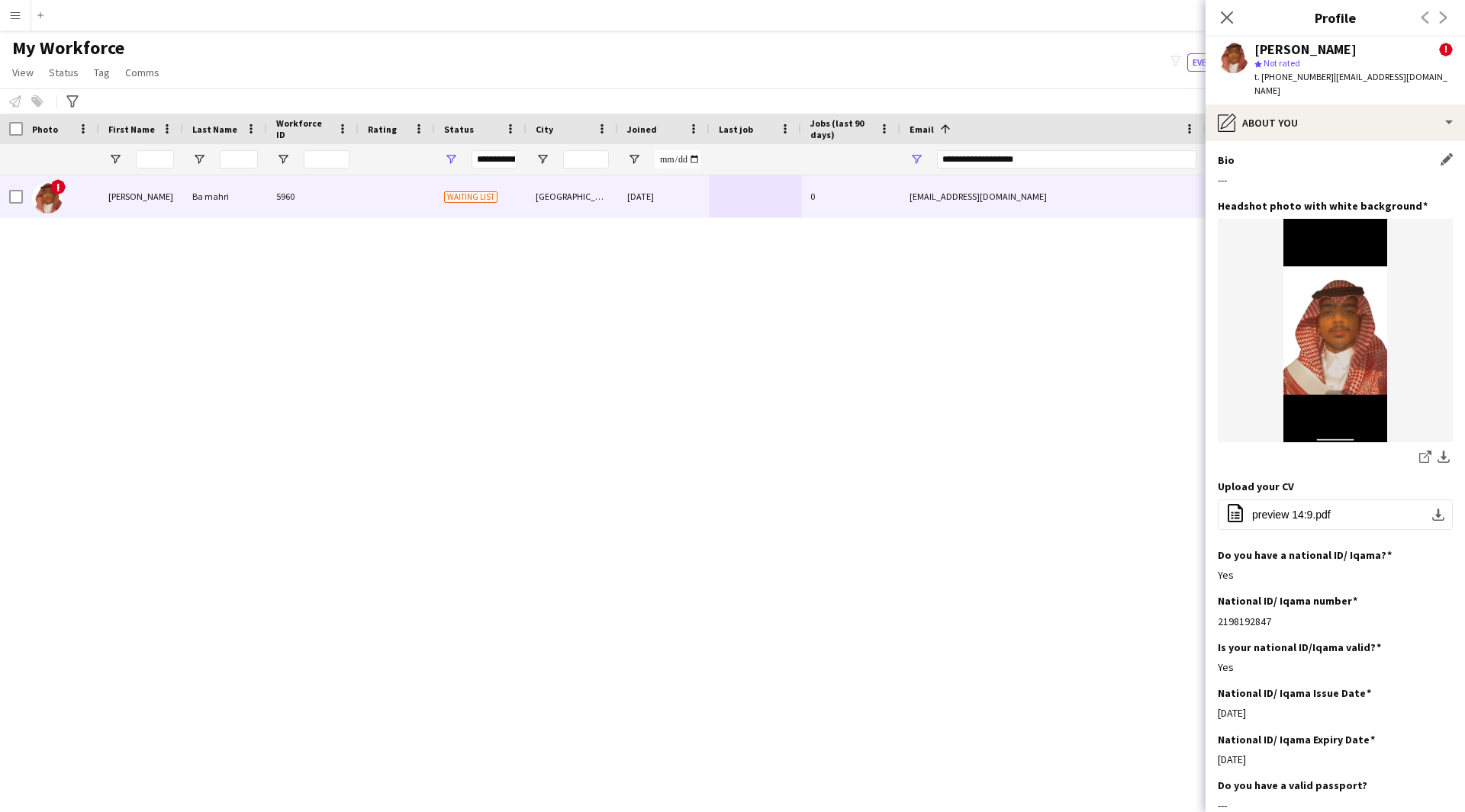
drag, startPoint x: 1236, startPoint y: 149, endPoint x: 1246, endPoint y: 153, distance: 10.8
click at [1246, 153] on div "Bio Edit this field" at bounding box center [1334, 160] width 235 height 14
drag, startPoint x: 1239, startPoint y: 160, endPoint x: 1206, endPoint y: 165, distance: 33.4
click at [1206, 165] on app-section-data-types "Bio Edit this field --- Headshot photo with white background Edit this field sh…" at bounding box center [1335, 476] width 260 height 671
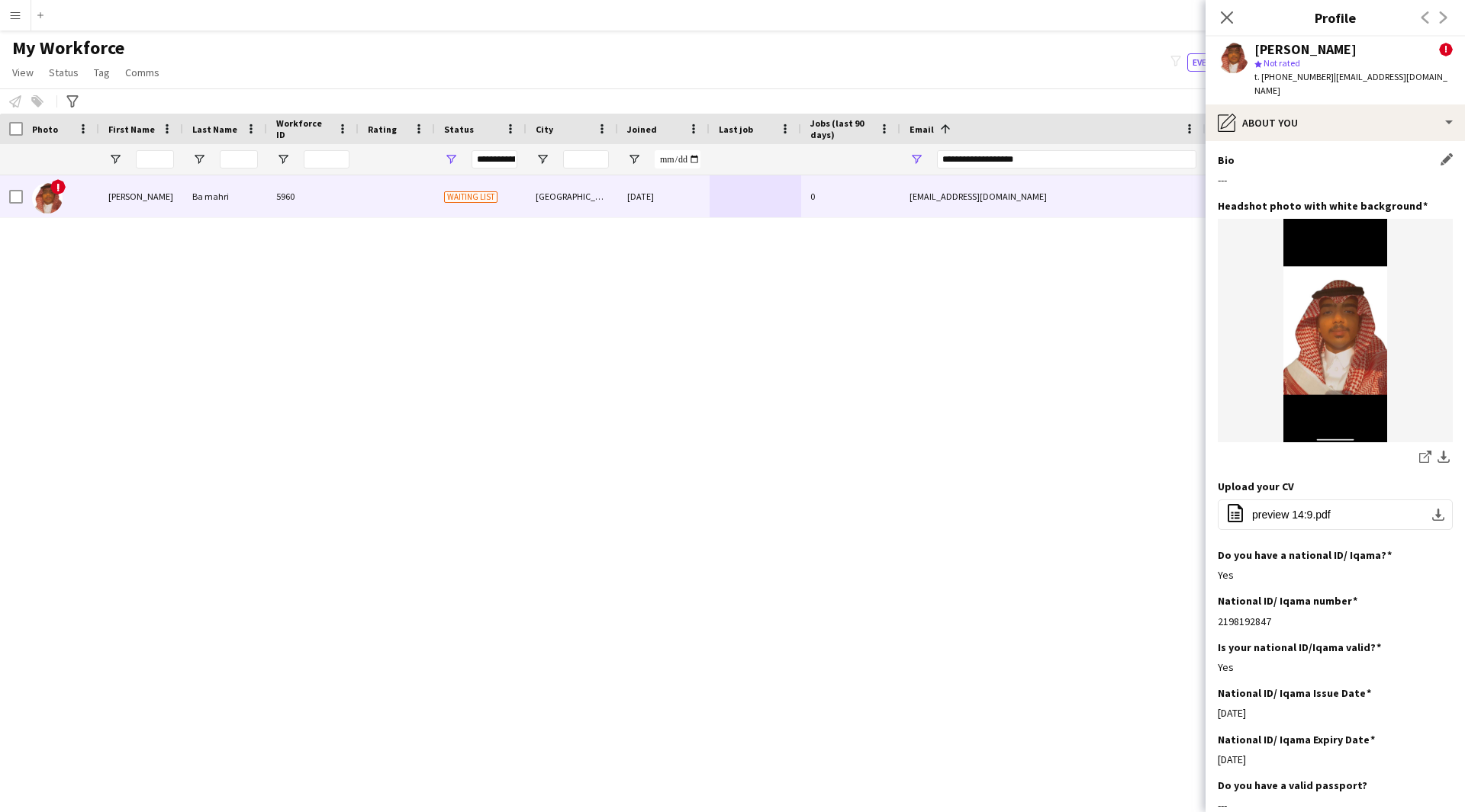
click at [1246, 173] on div "---" at bounding box center [1334, 180] width 235 height 14
click at [1323, 124] on div "pencil4 About you" at bounding box center [1335, 123] width 260 height 37
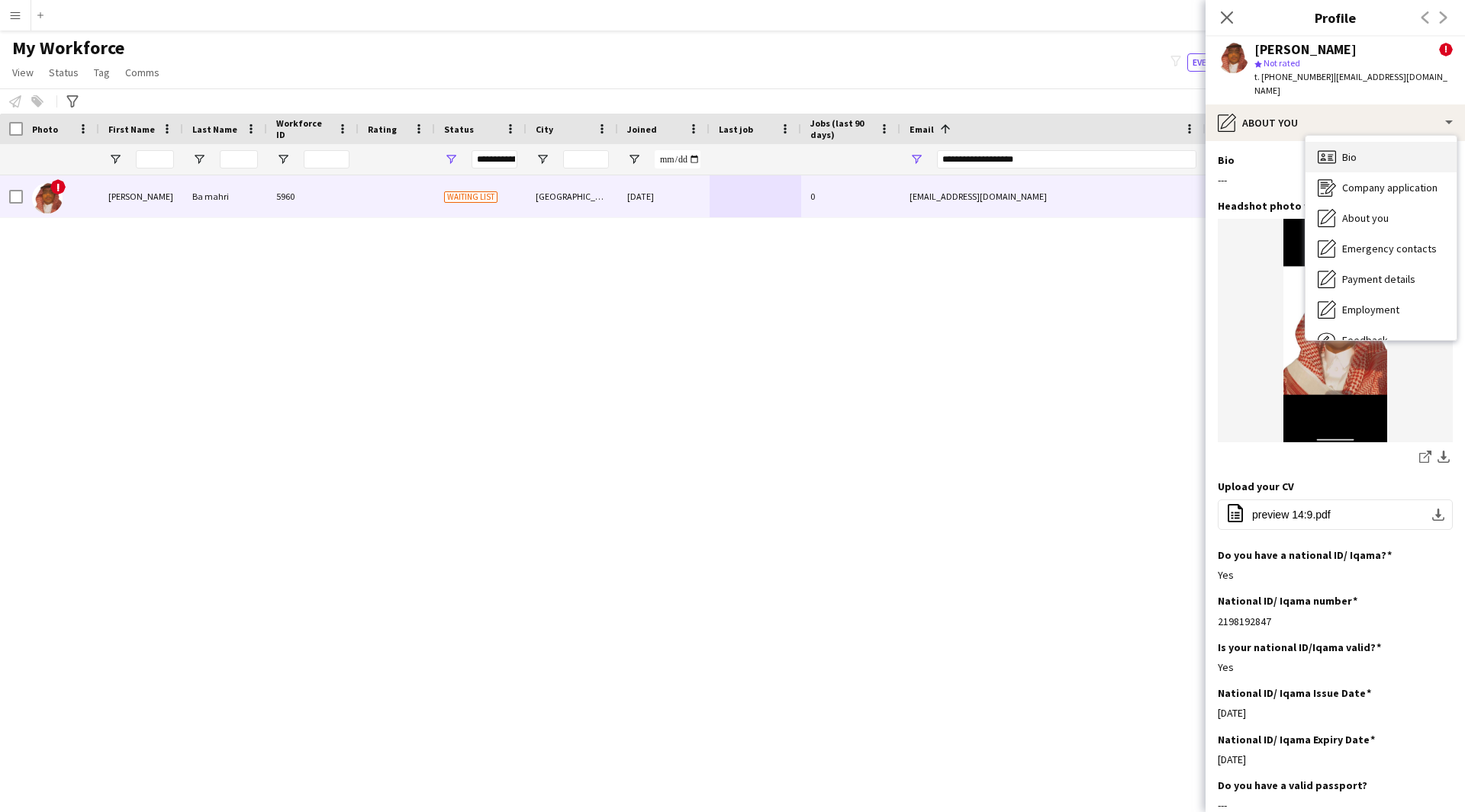
click at [1358, 150] on div "Bio Bio" at bounding box center [1380, 157] width 151 height 31
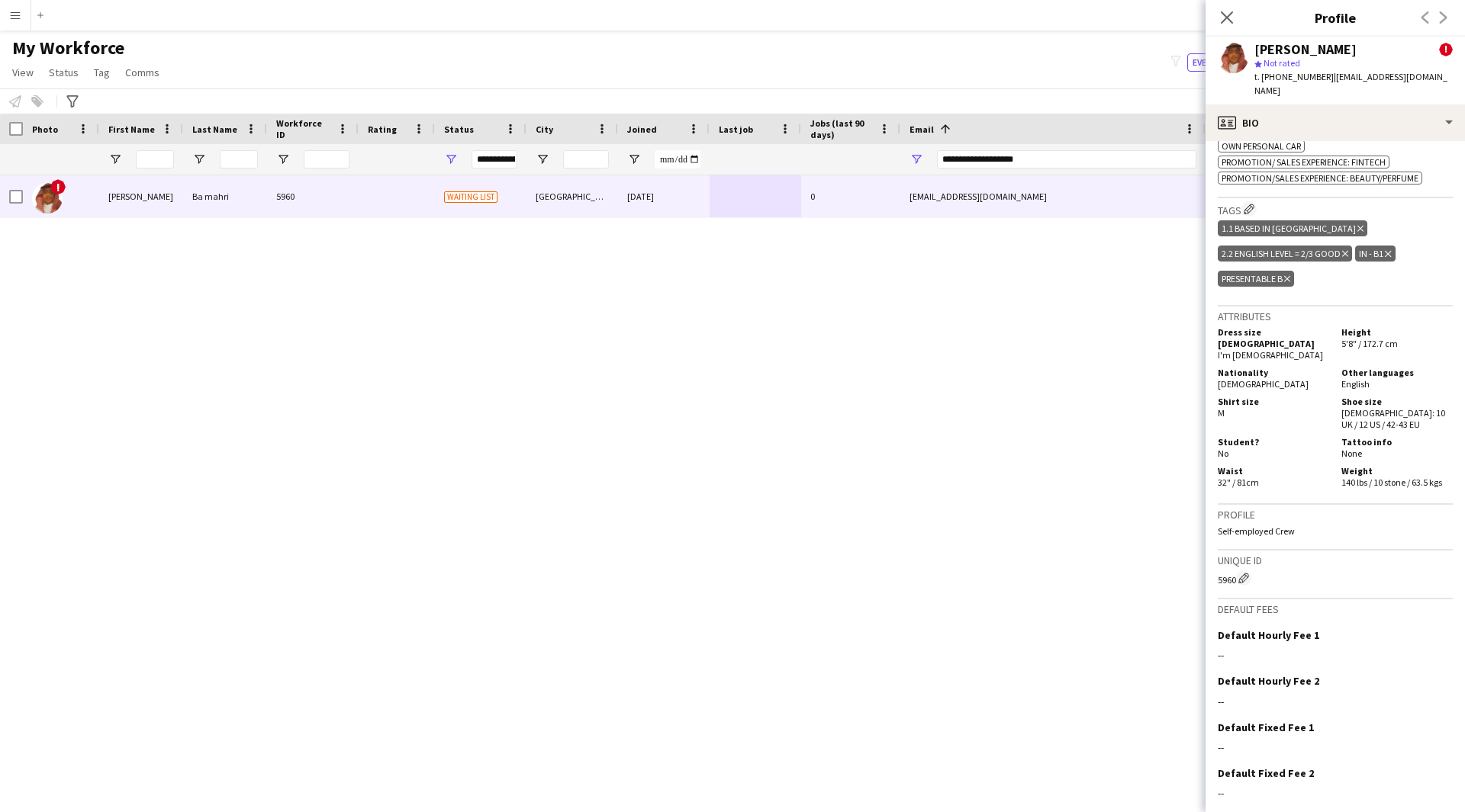
scroll to position [878, 0]
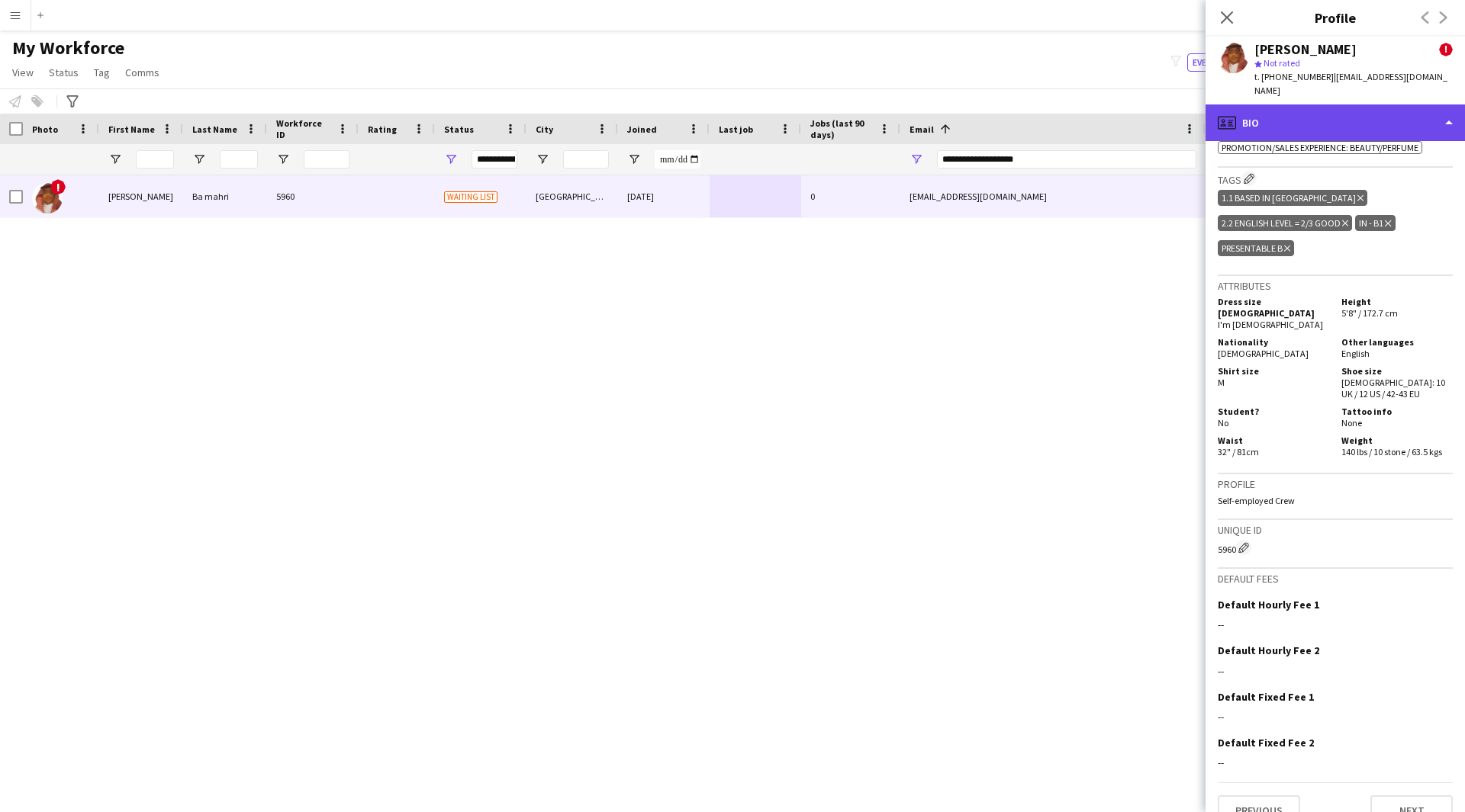
click at [1346, 114] on div "profile Bio" at bounding box center [1335, 123] width 260 height 37
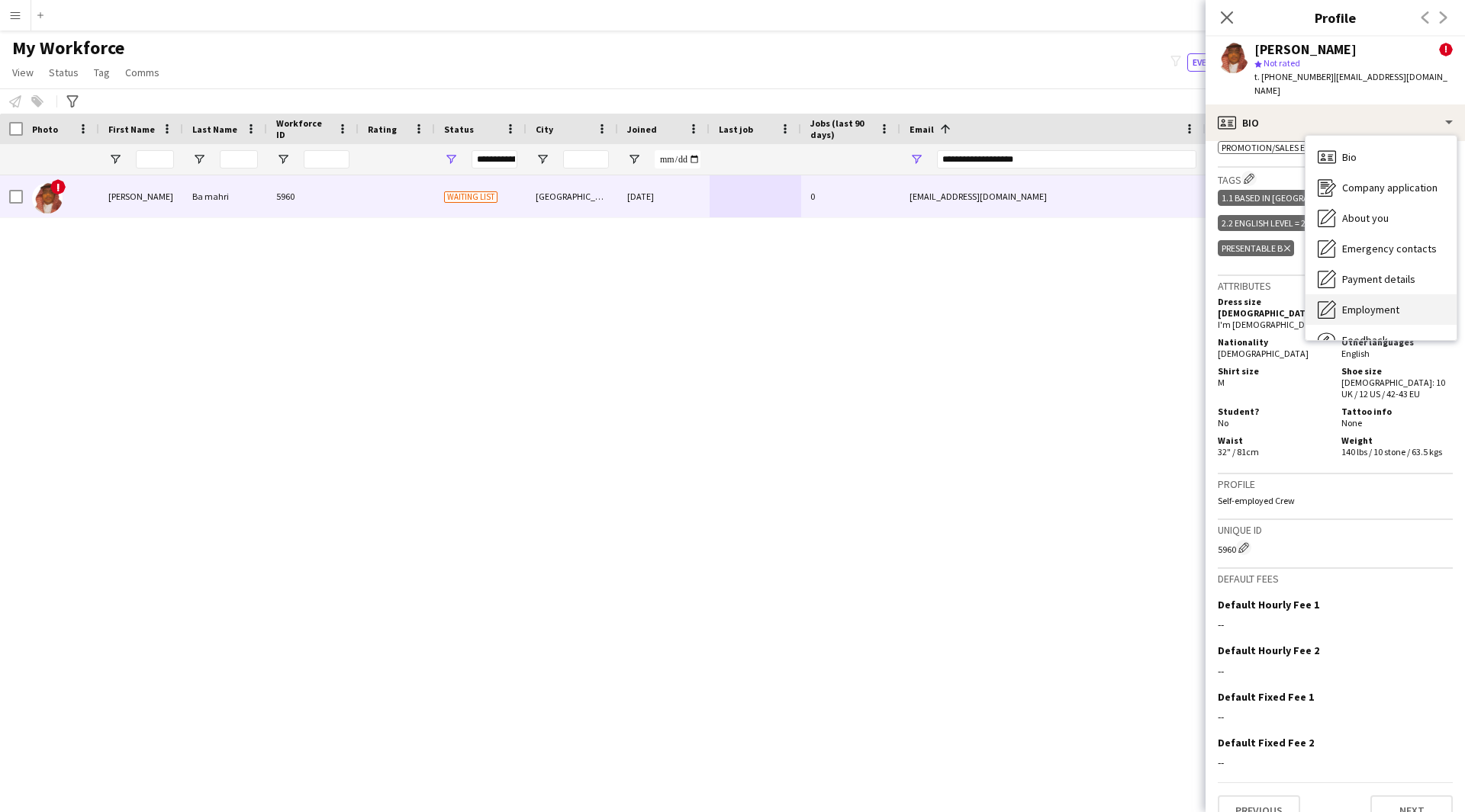
click at [1378, 303] on span "Employment" at bounding box center [1370, 310] width 57 height 14
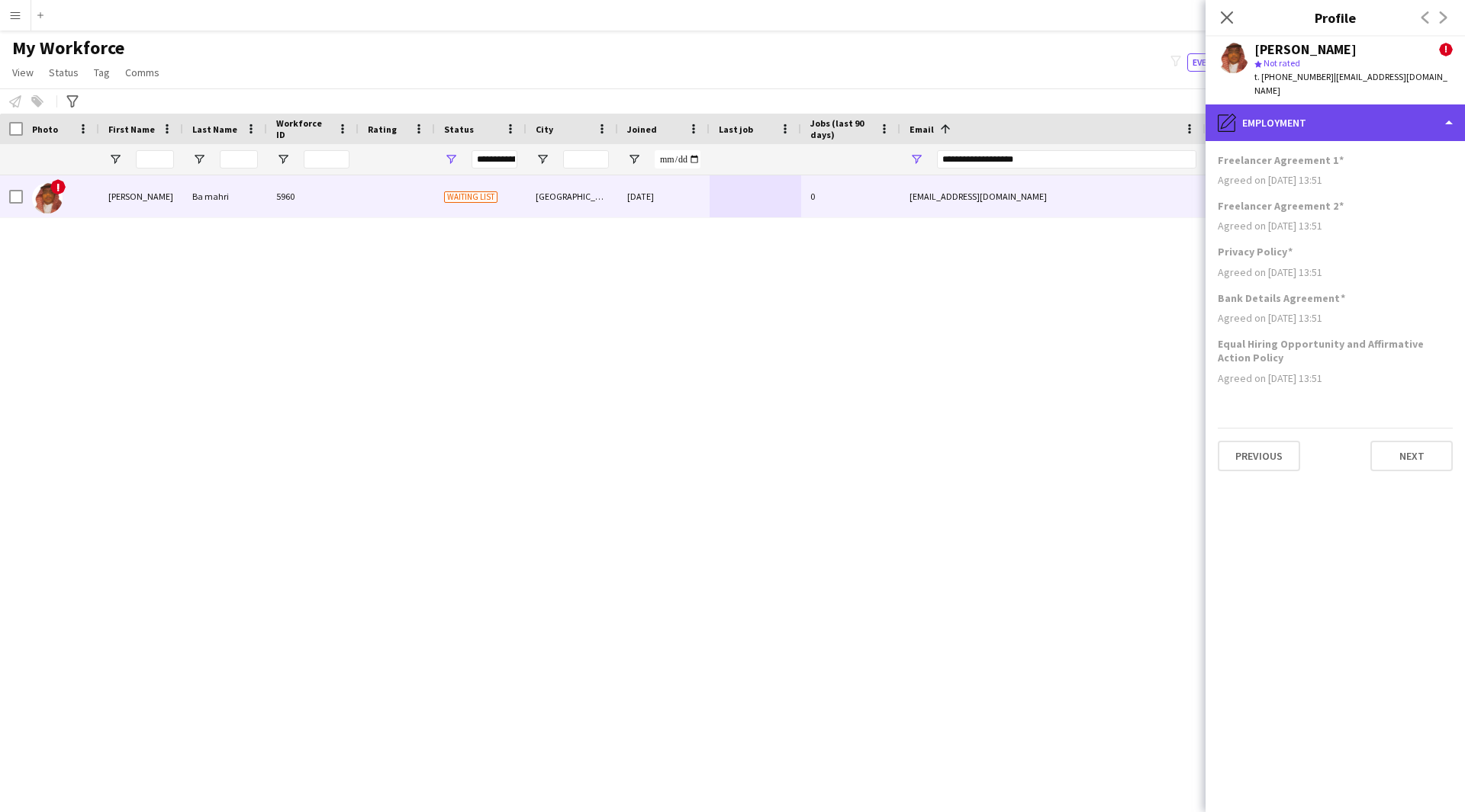
drag, startPoint x: 1315, startPoint y: 111, endPoint x: 1304, endPoint y: 113, distance: 11.2
click at [1304, 113] on div "pencil4 Employment" at bounding box center [1335, 123] width 260 height 37
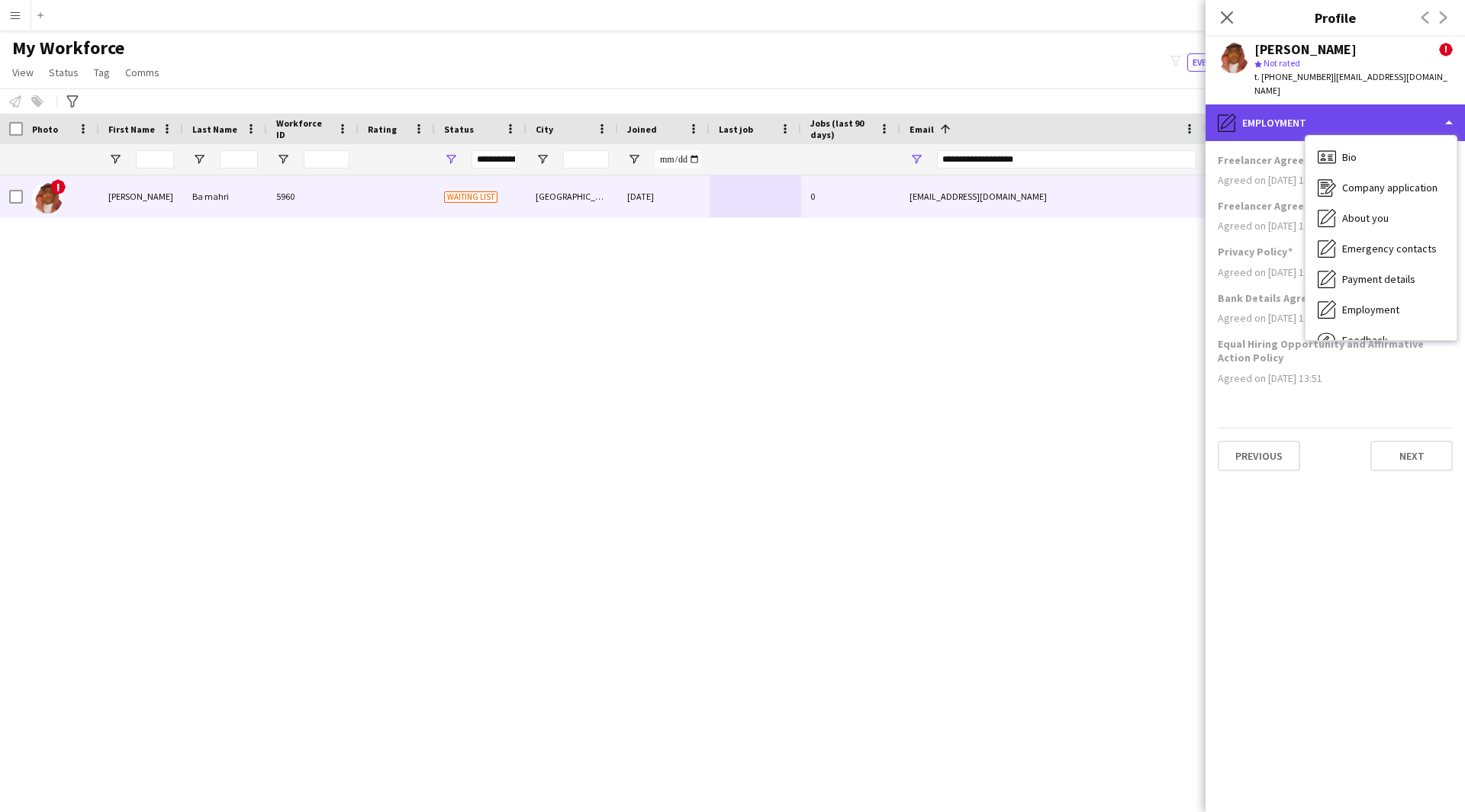
copy div "Employment"
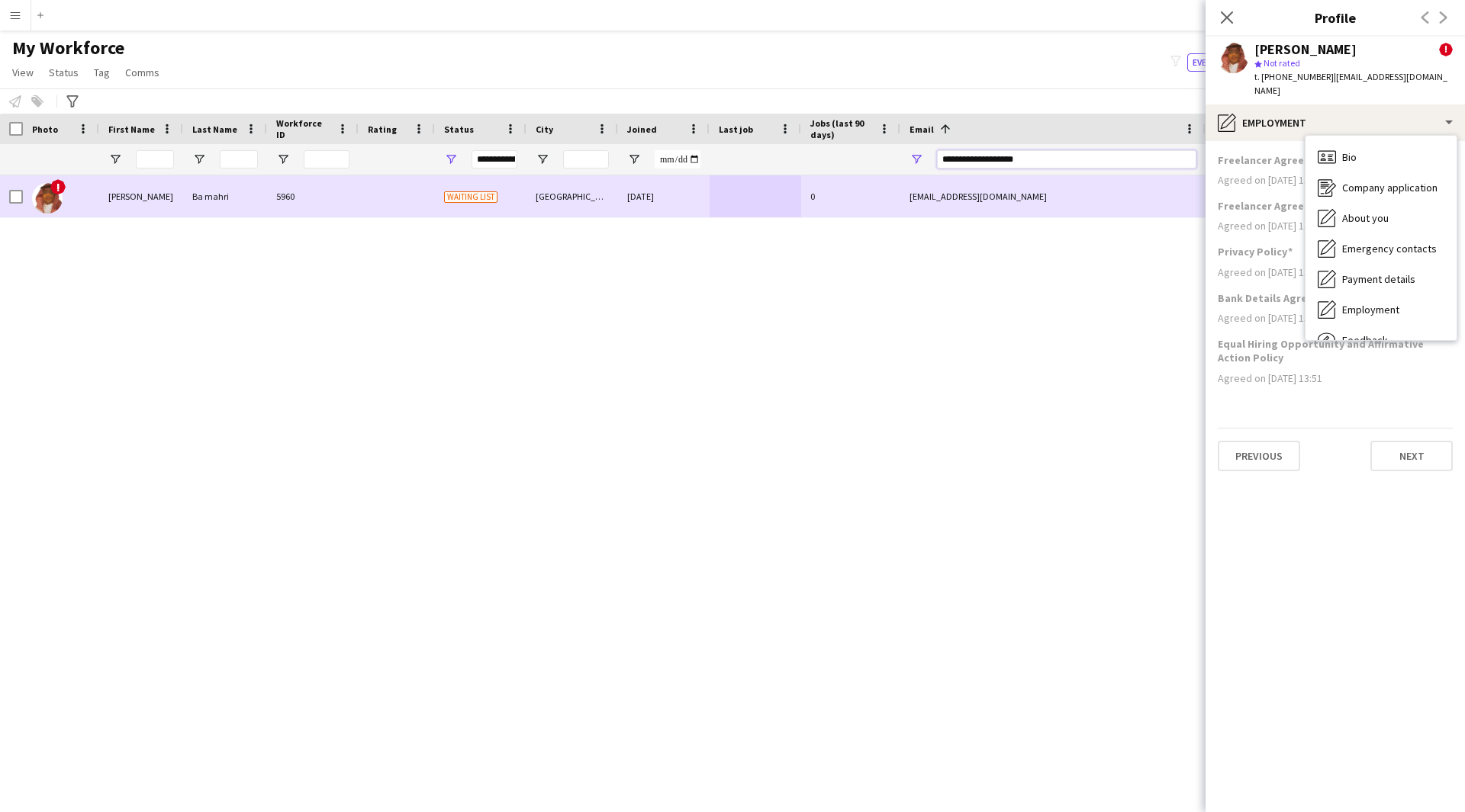
drag, startPoint x: 1091, startPoint y: 150, endPoint x: 826, endPoint y: 183, distance: 267.0
click at [826, 183] on div "Workforce Details Photo First Name" at bounding box center [732, 449] width 1465 height 671
paste input "*******"
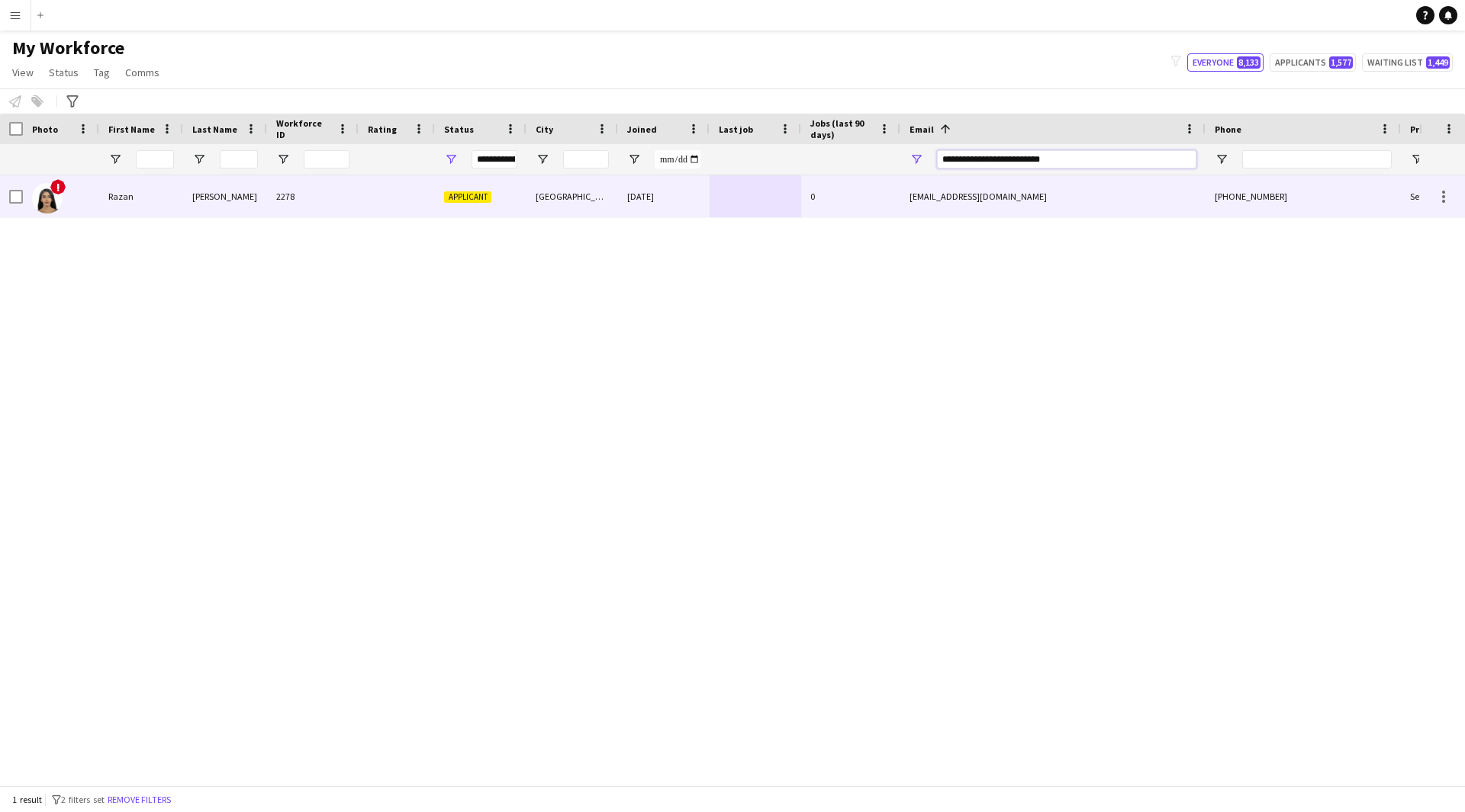
type input "**********"
click at [817, 202] on div "0" at bounding box center [849, 197] width 99 height 42
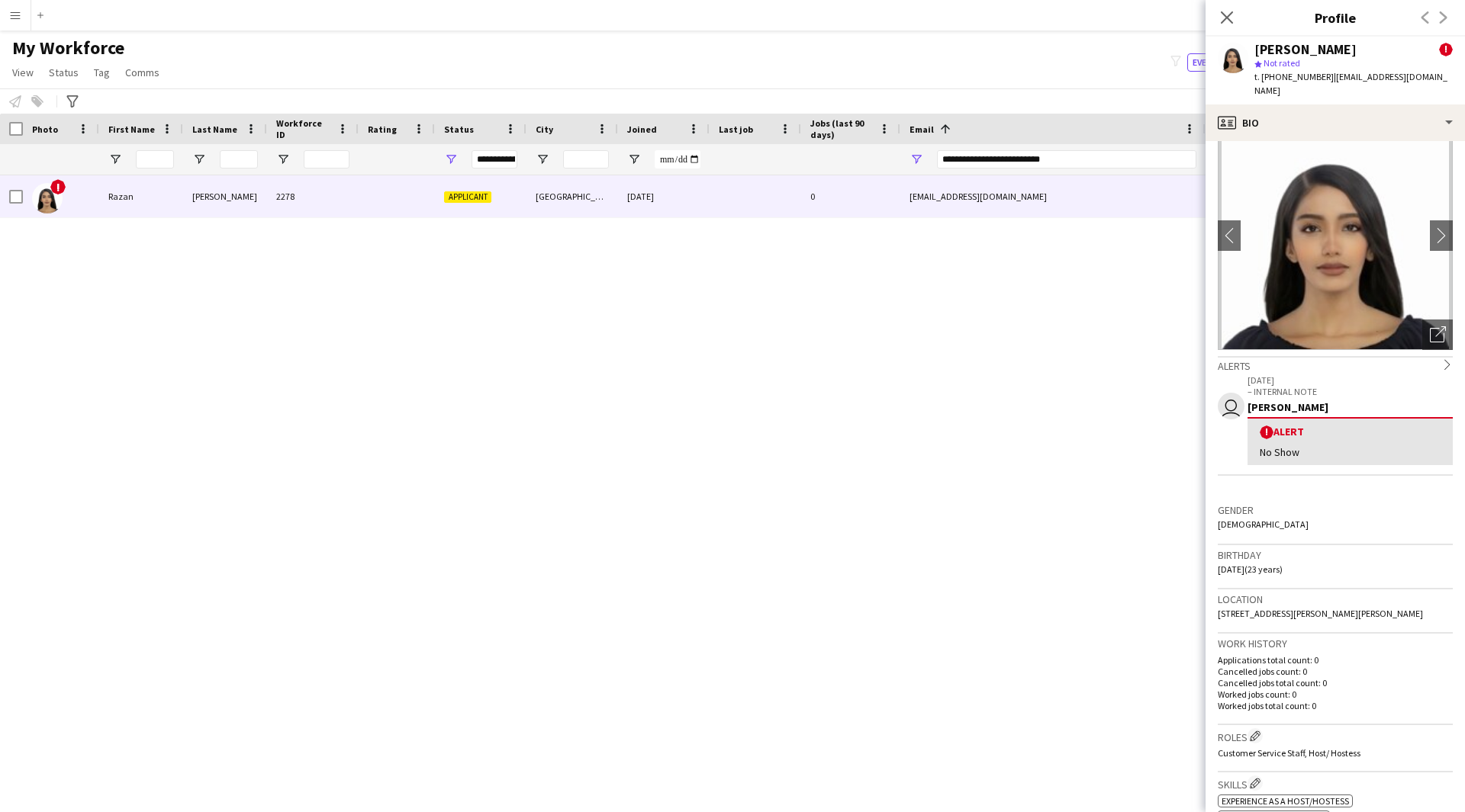
scroll to position [0, 0]
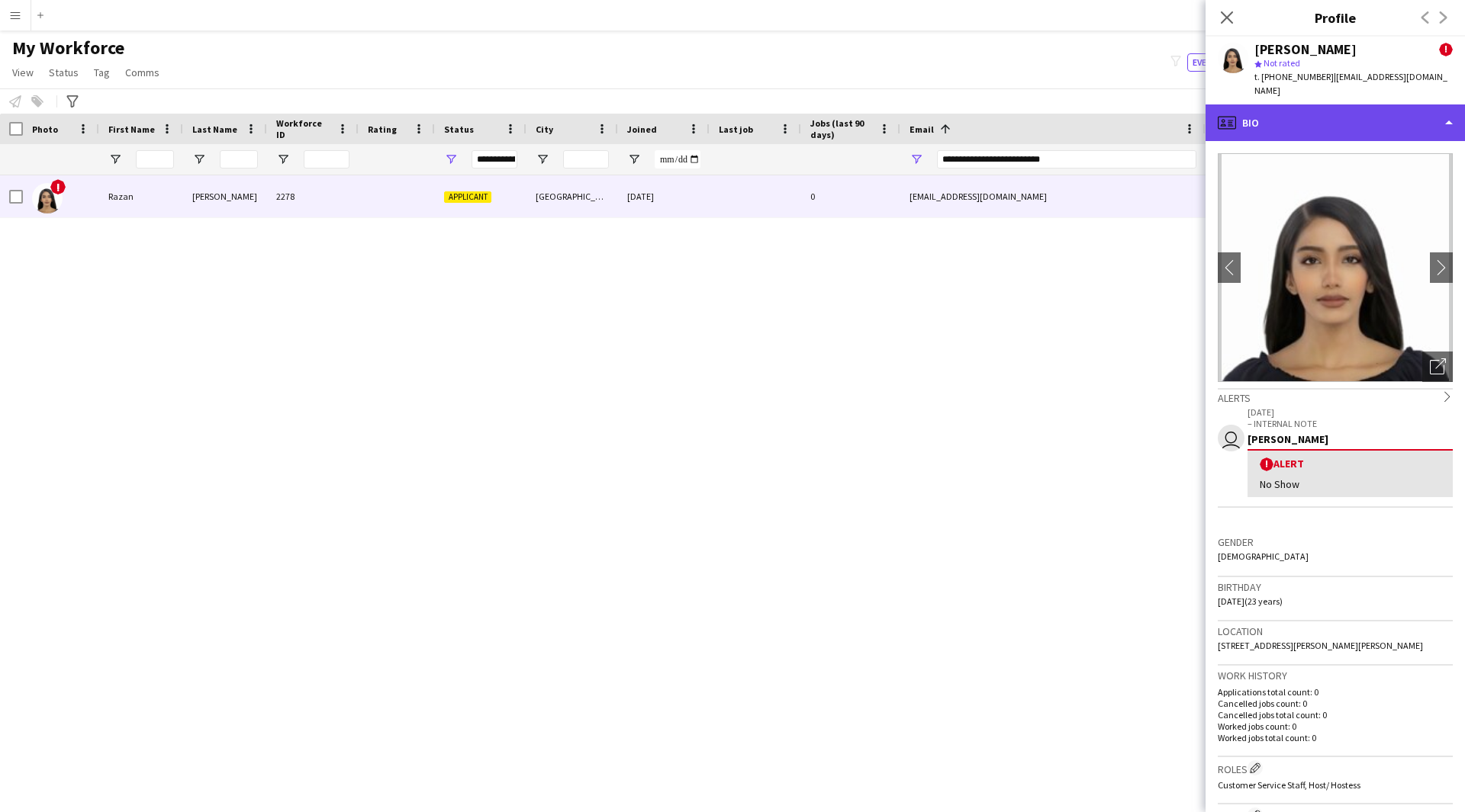
click at [1333, 106] on div "profile Bio" at bounding box center [1335, 123] width 260 height 37
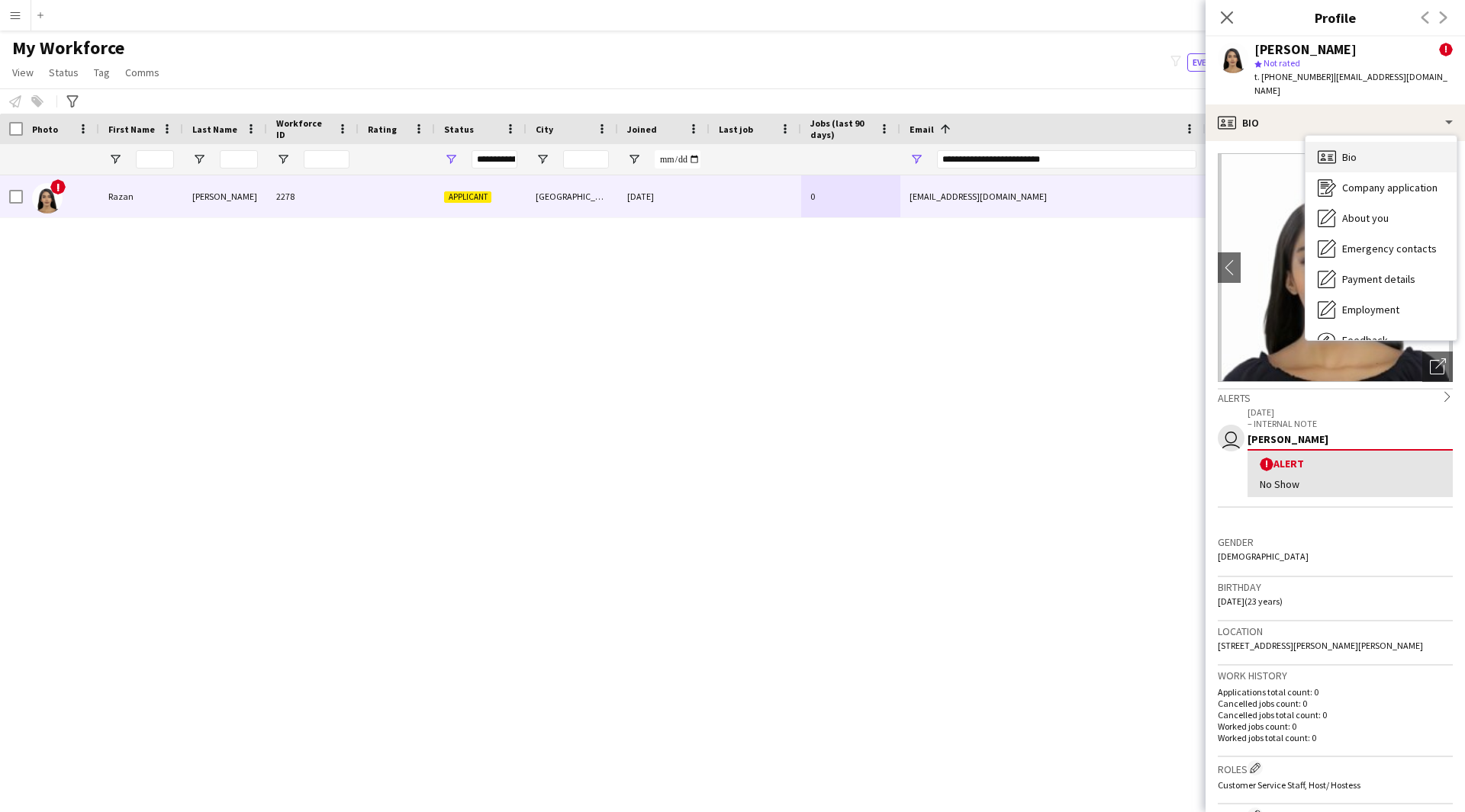
click at [1370, 142] on div "Bio Bio" at bounding box center [1380, 157] width 151 height 31
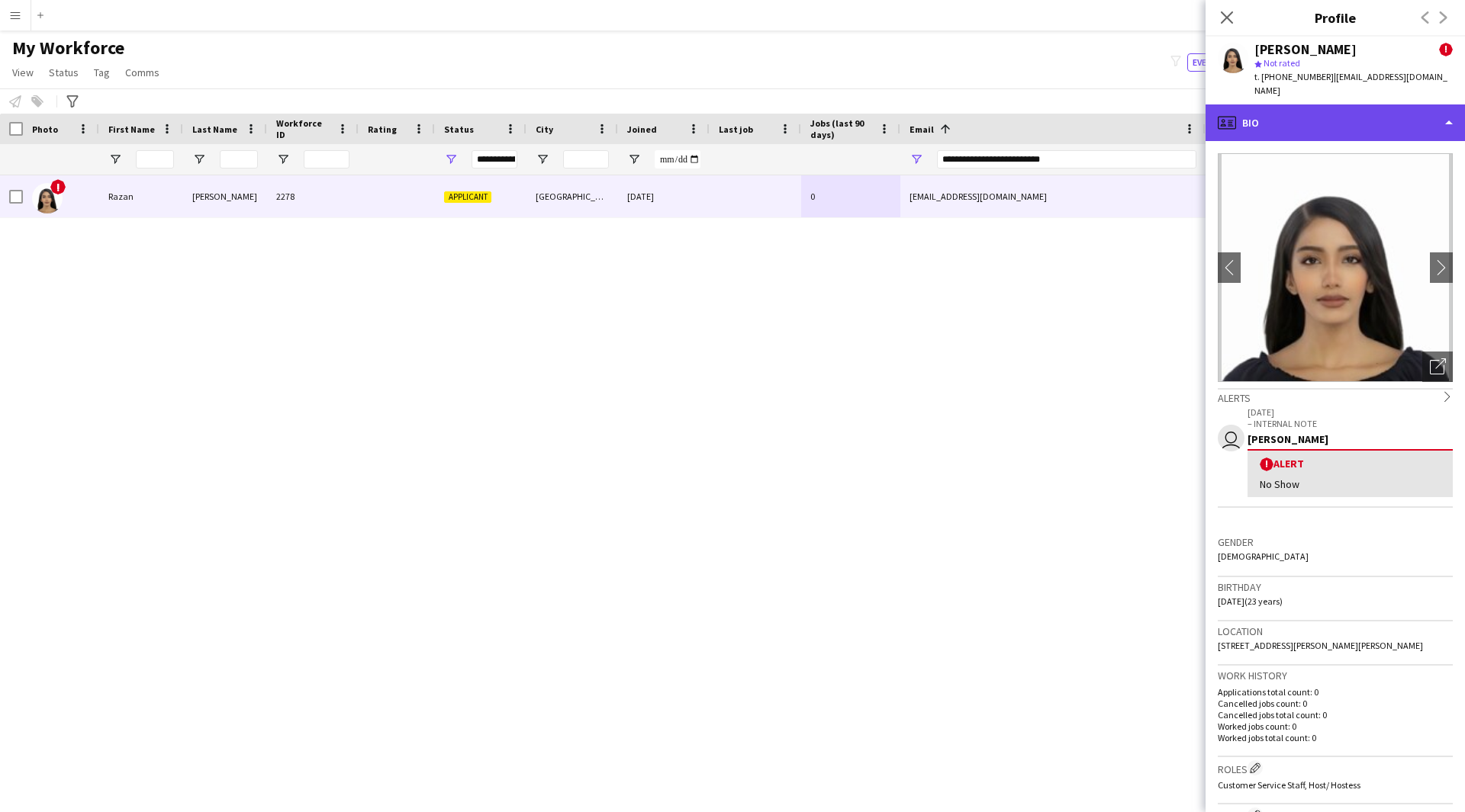
click at [1350, 114] on div "profile Bio" at bounding box center [1335, 123] width 260 height 37
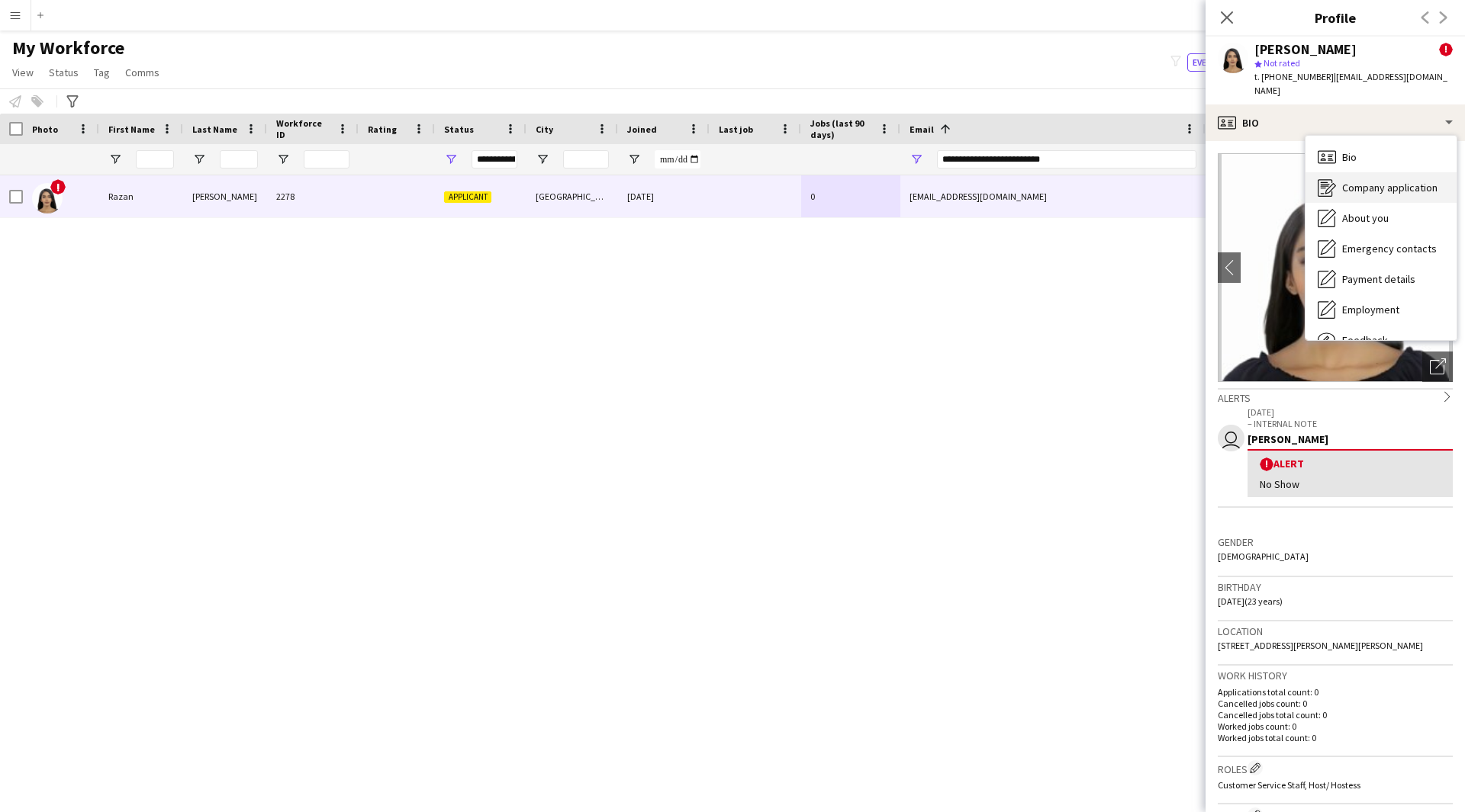
click at [1387, 181] on span "Company application" at bounding box center [1389, 188] width 95 height 14
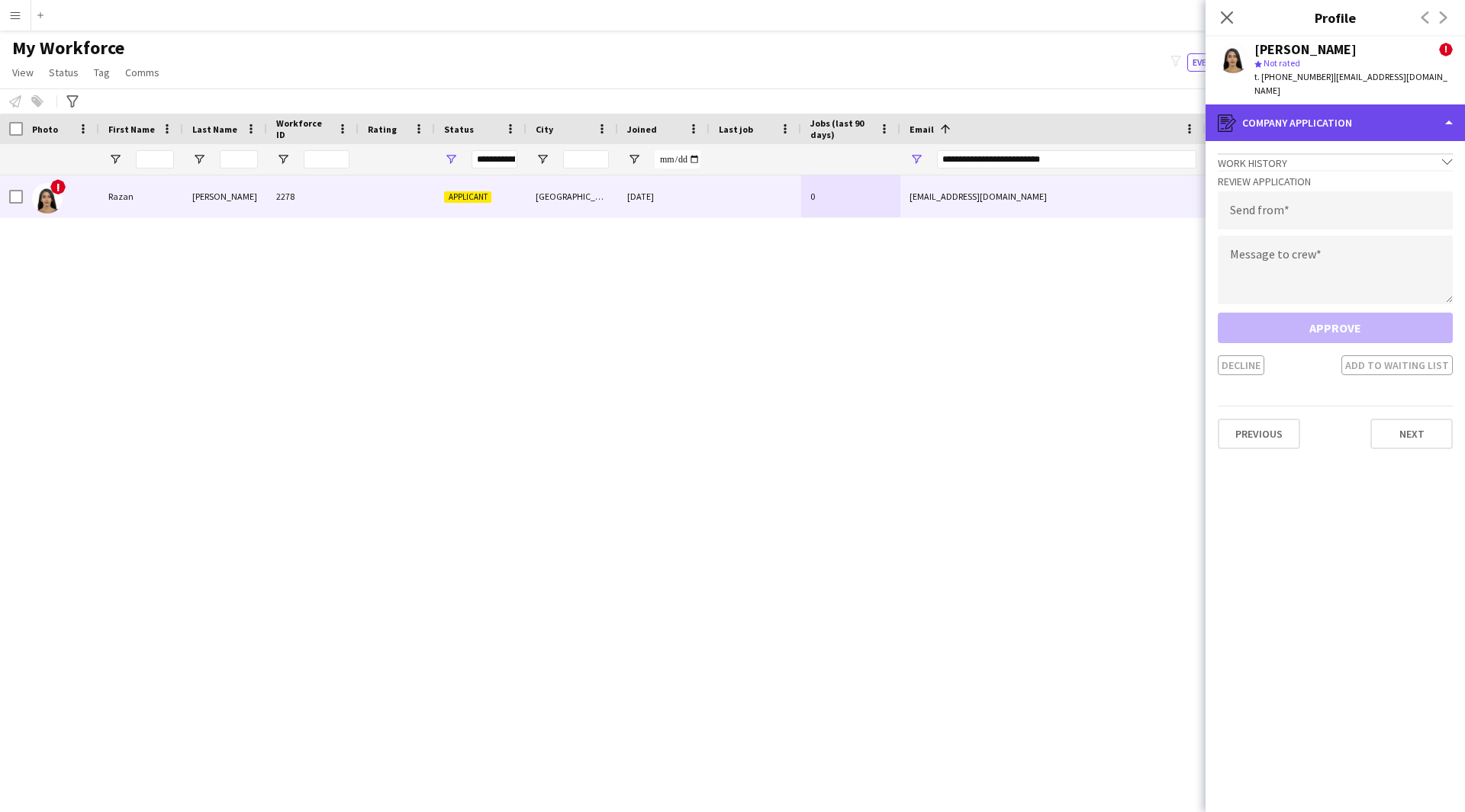
click at [1336, 122] on div "register Company application" at bounding box center [1335, 123] width 260 height 37
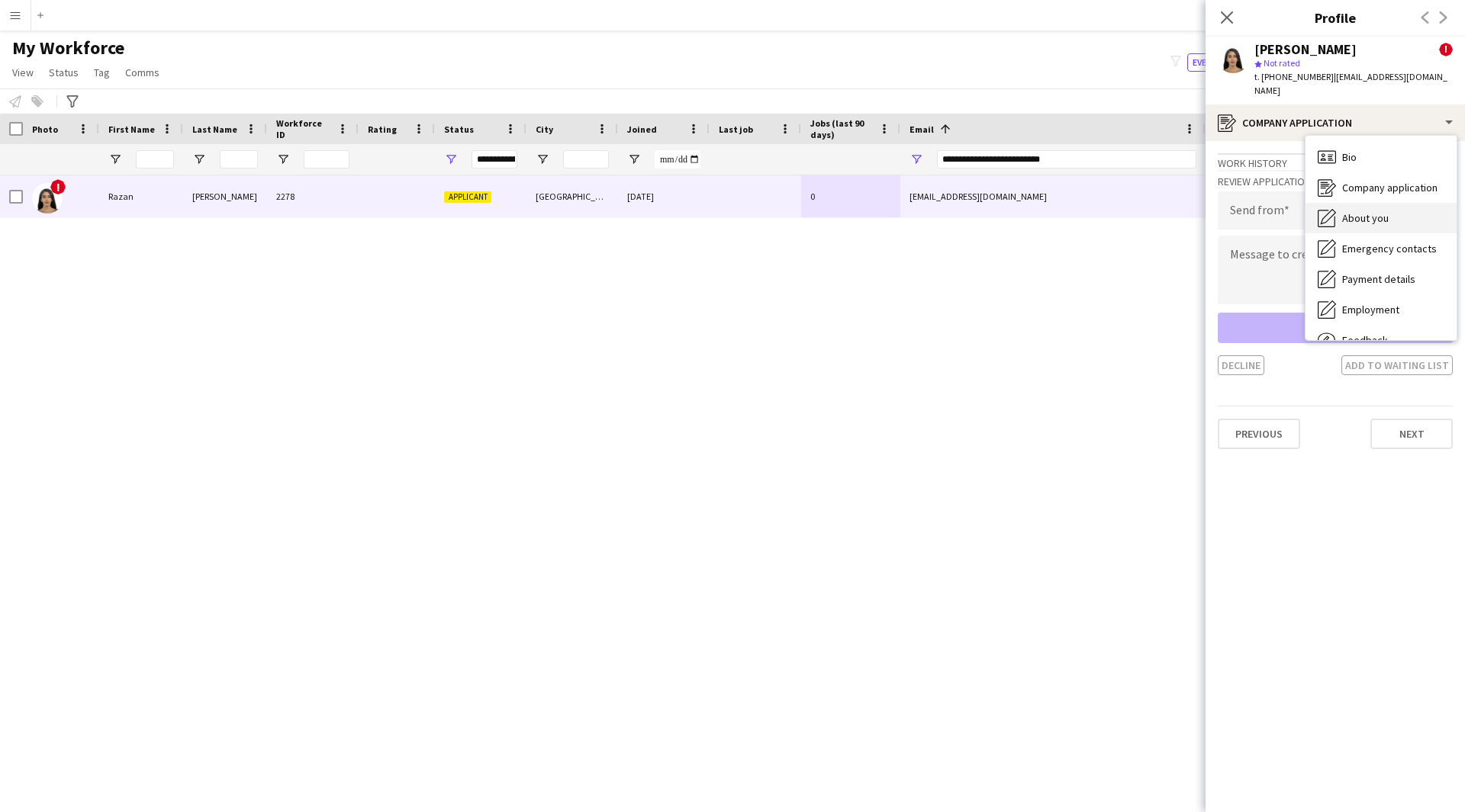
click at [1375, 203] on div "About you About you" at bounding box center [1380, 218] width 151 height 31
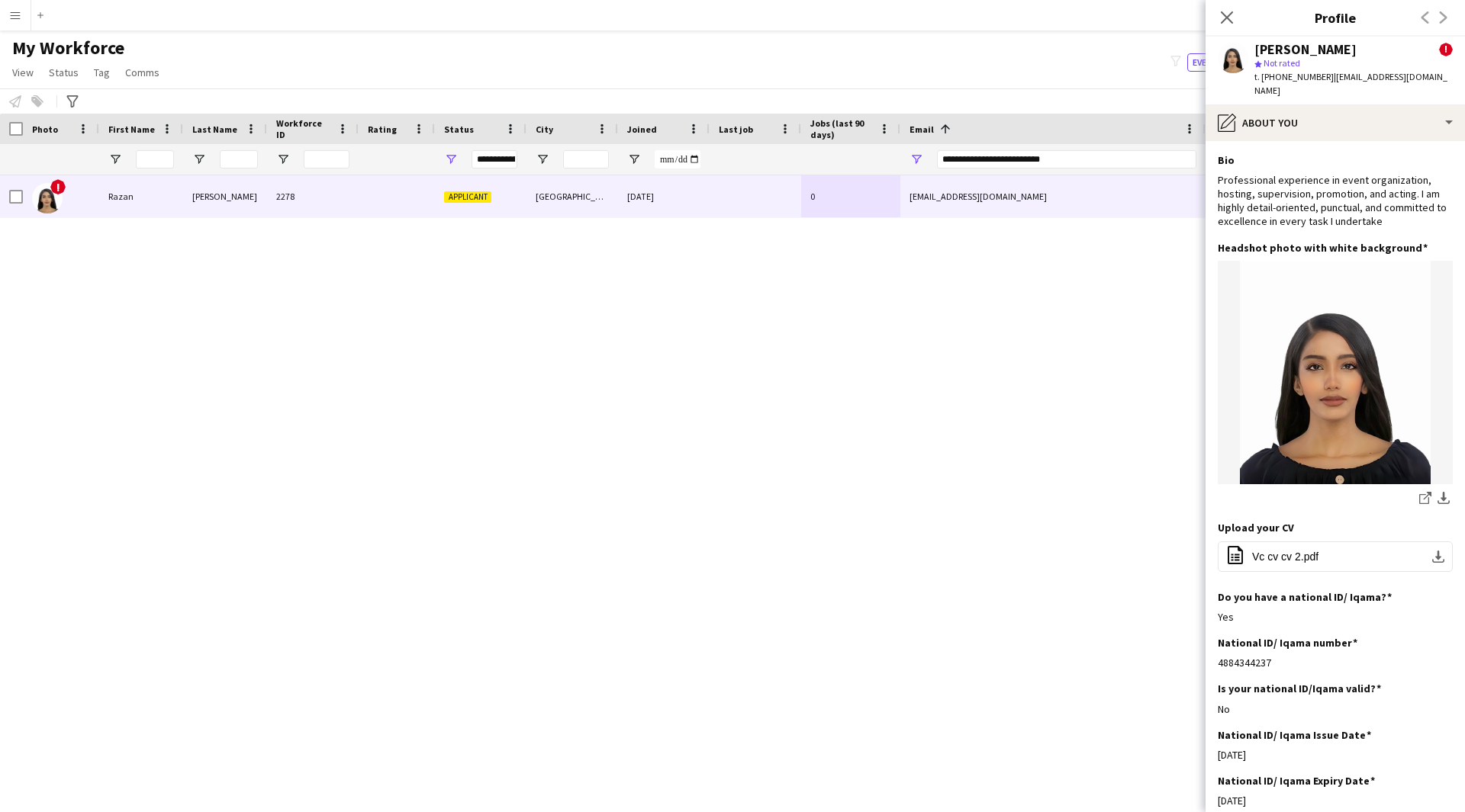
click at [1337, 141] on app-section-data-types "Bio Edit this field Professional experience in event organization, hosting, sup…" at bounding box center [1335, 476] width 260 height 671
click at [1333, 115] on div "pencil4 About you" at bounding box center [1335, 123] width 260 height 37
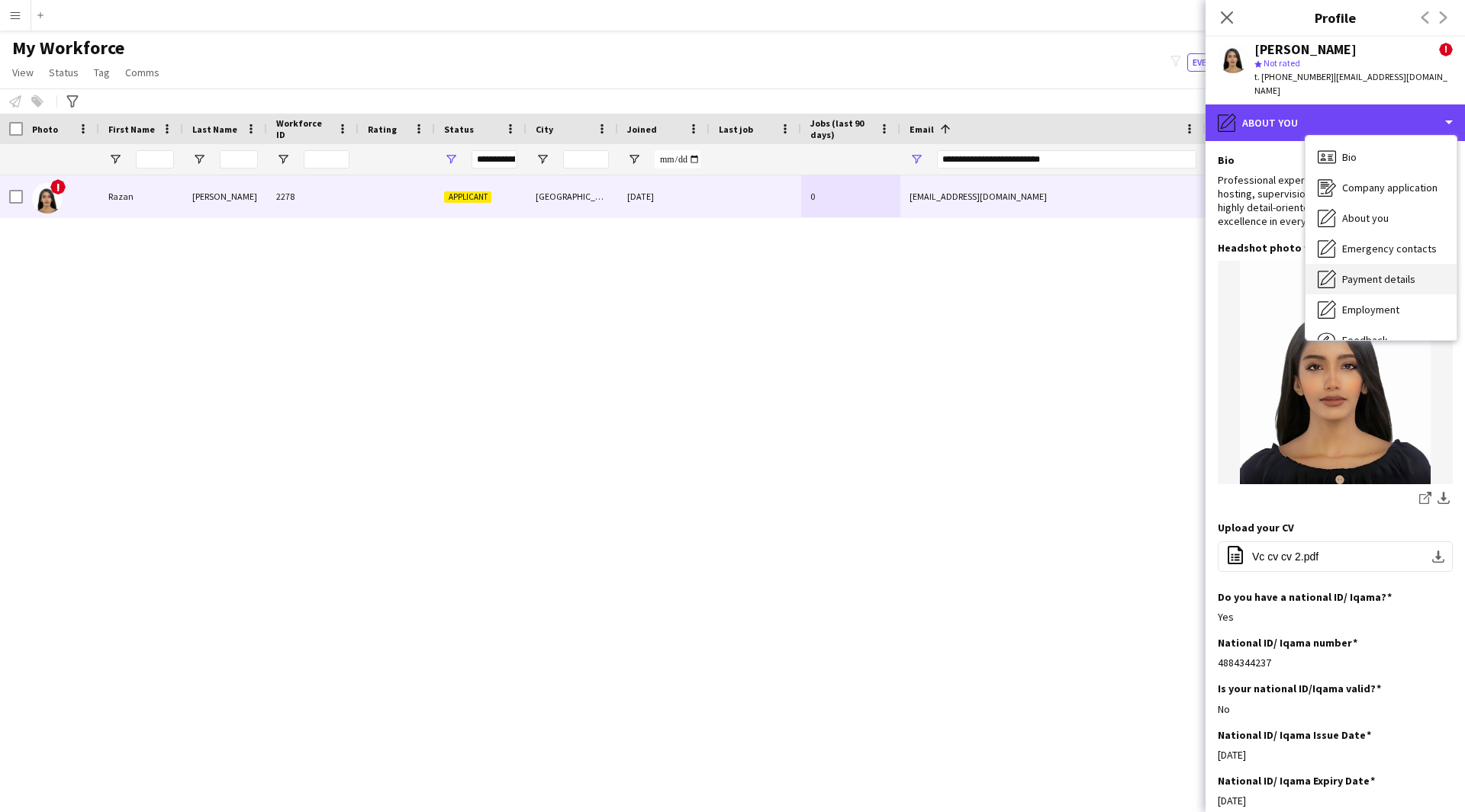
scroll to position [52, 0]
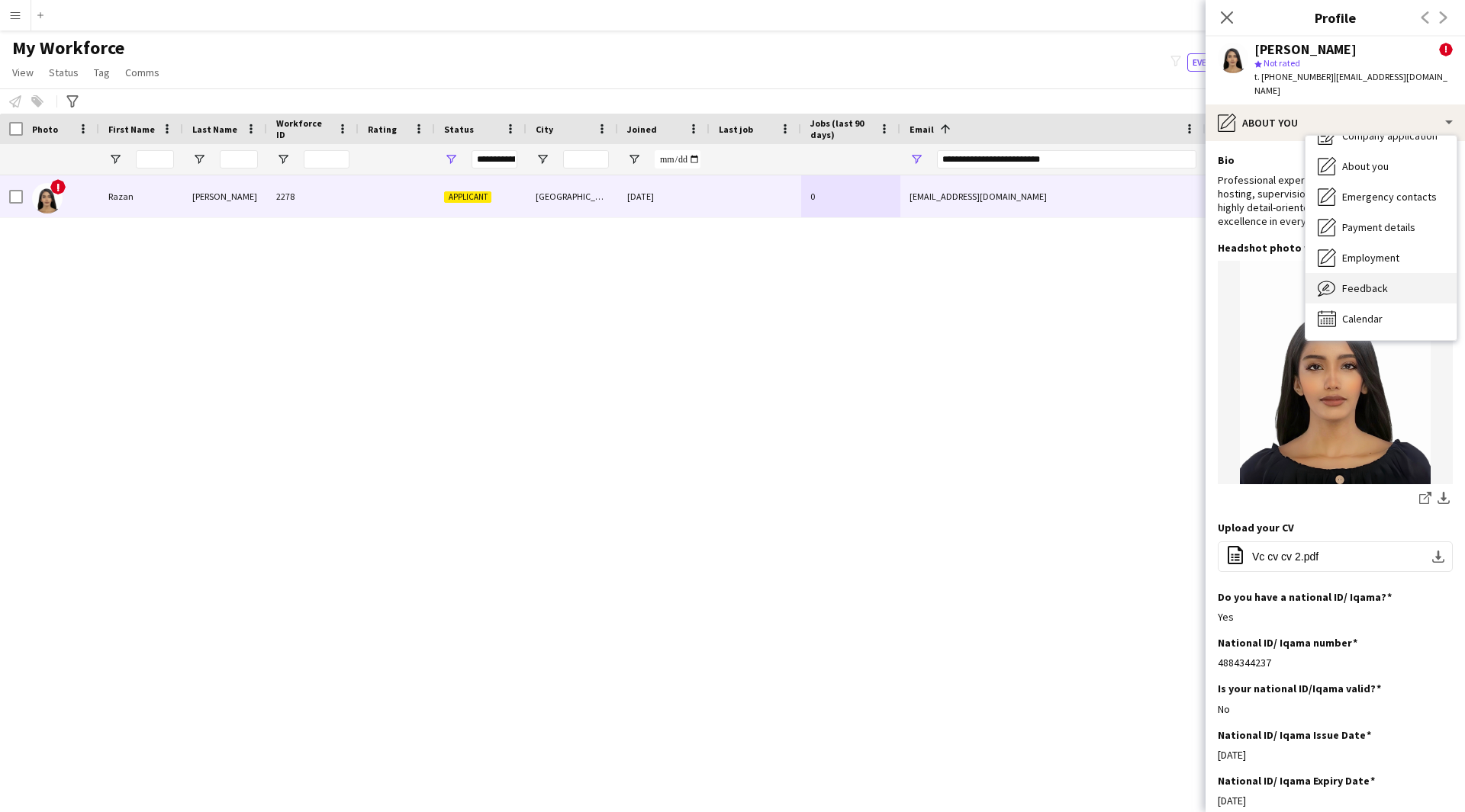
click at [1382, 282] on span "Feedback" at bounding box center [1365, 289] width 46 height 14
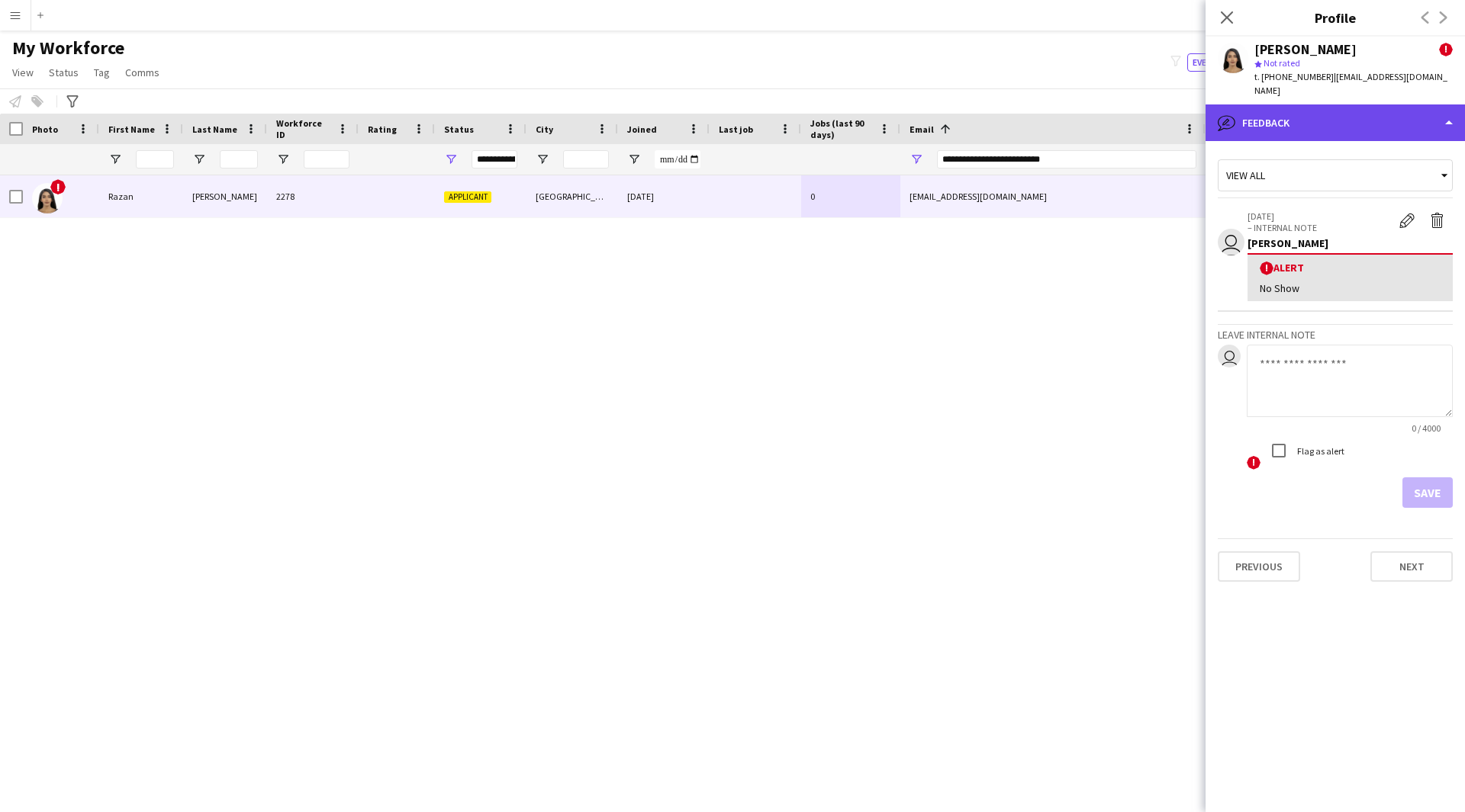
click at [1326, 114] on div "bubble-pencil Feedback" at bounding box center [1335, 123] width 260 height 37
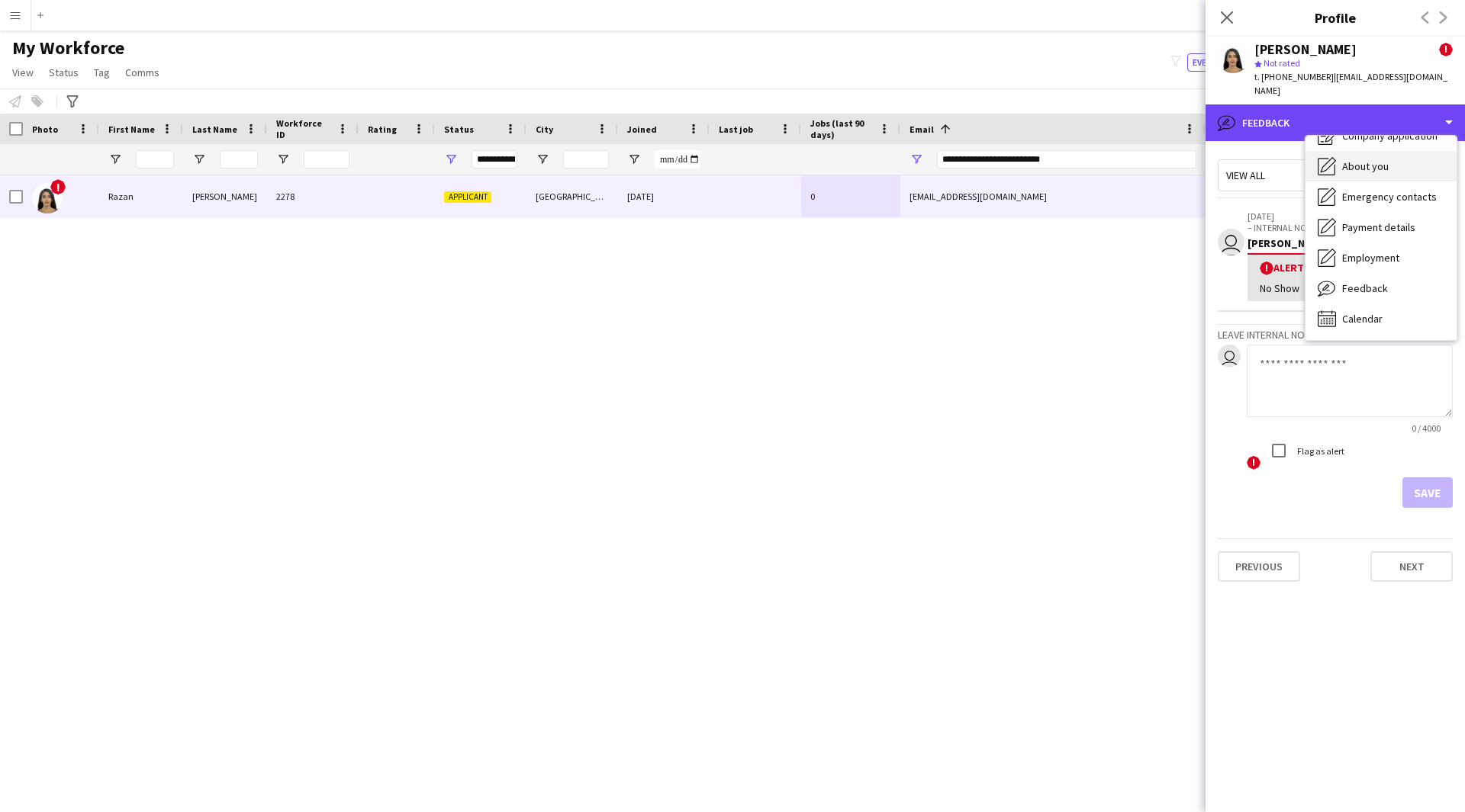
scroll to position [0, 0]
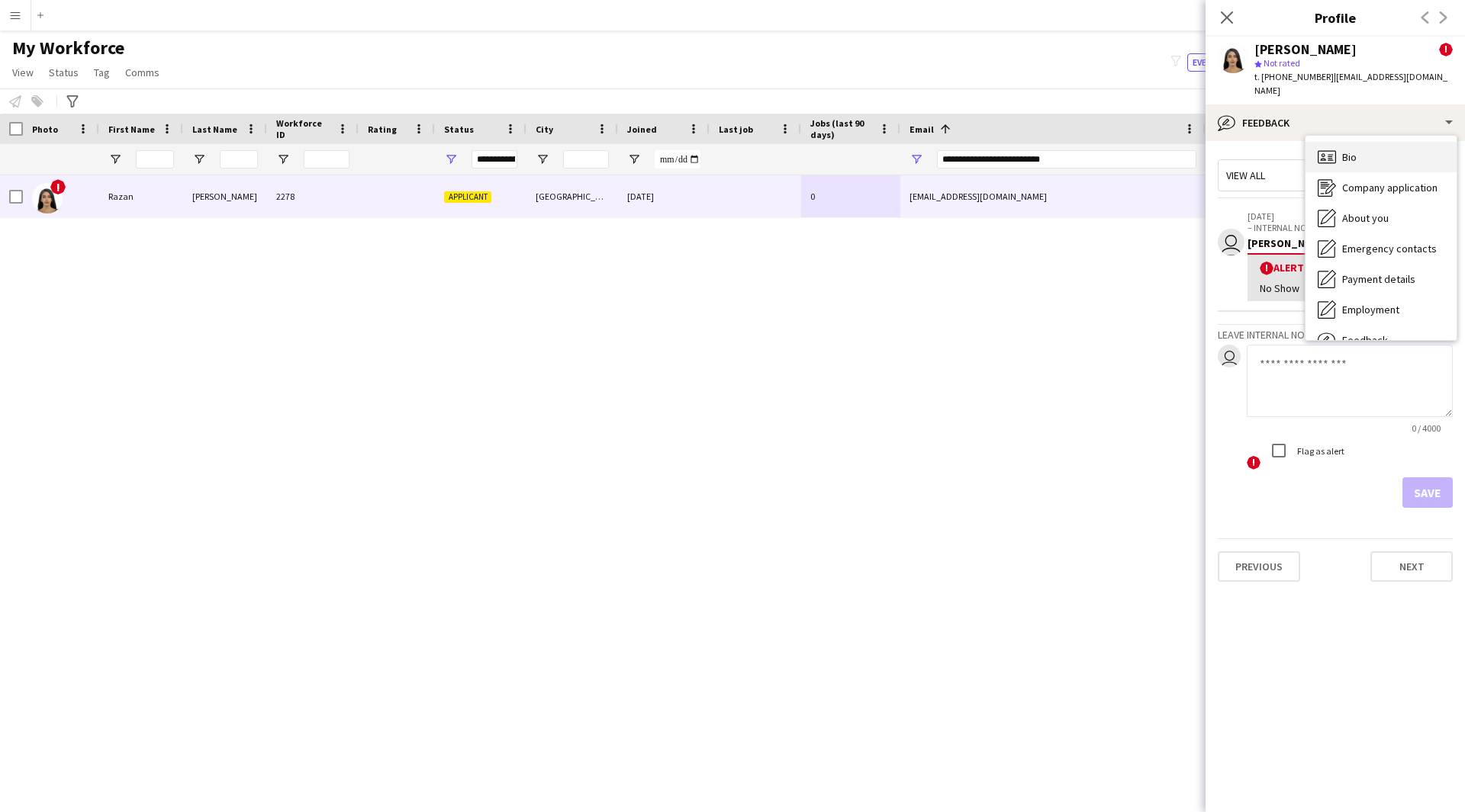
click at [1365, 145] on div "Bio Bio" at bounding box center [1380, 157] width 151 height 31
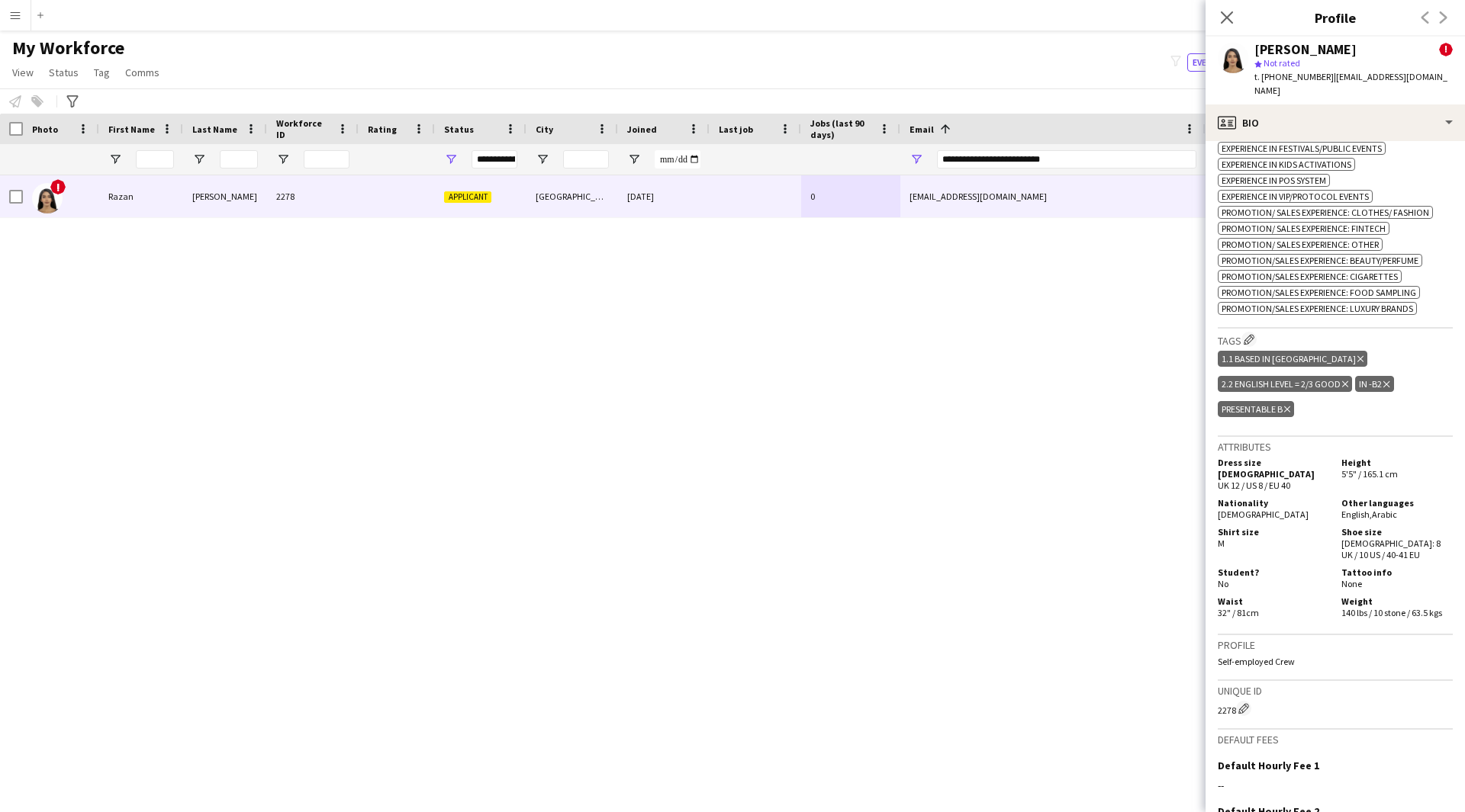
scroll to position [894, 0]
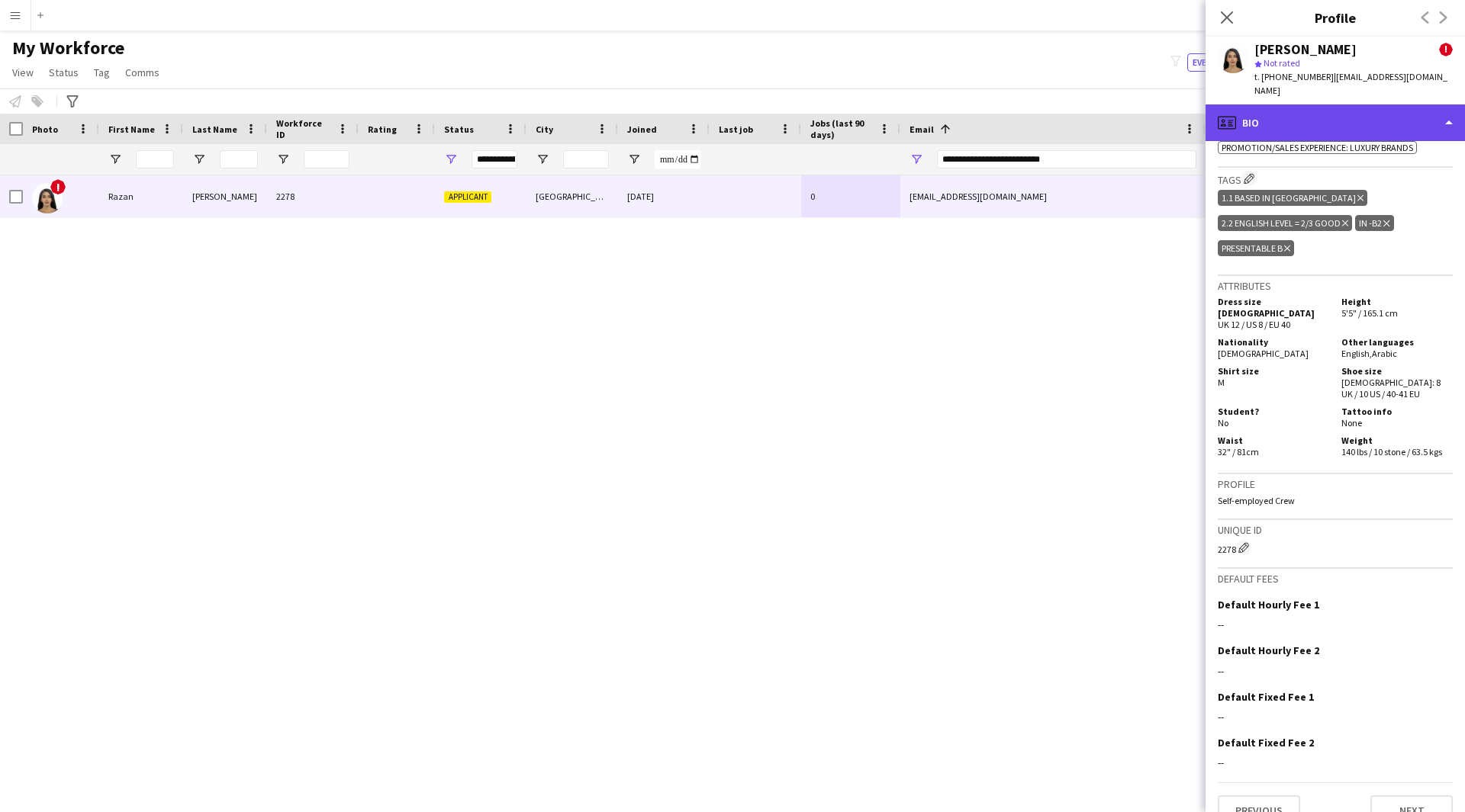
click at [1358, 106] on div "profile Bio" at bounding box center [1335, 123] width 260 height 37
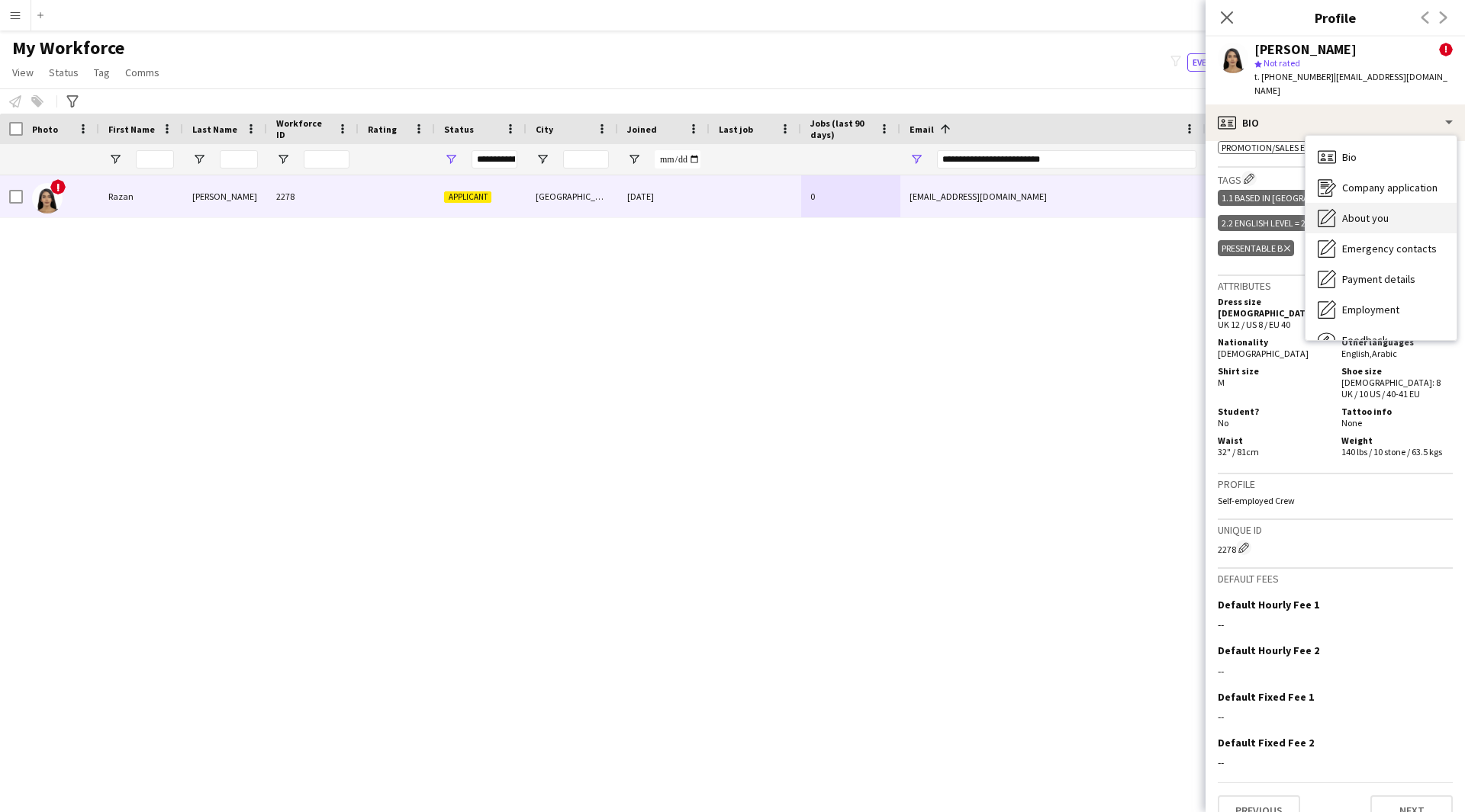
click at [1393, 208] on div "About you About you" at bounding box center [1380, 218] width 151 height 31
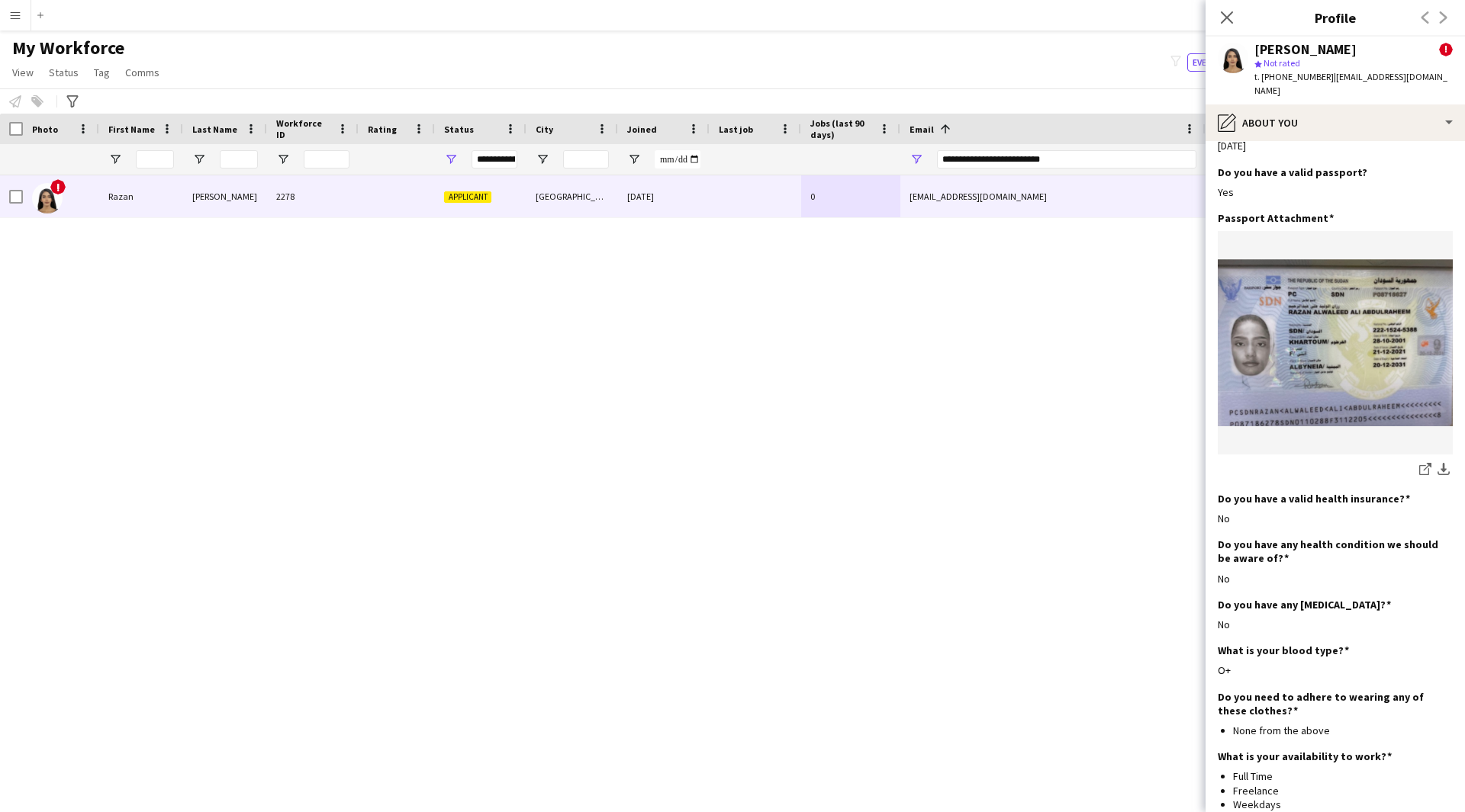
scroll to position [780, 0]
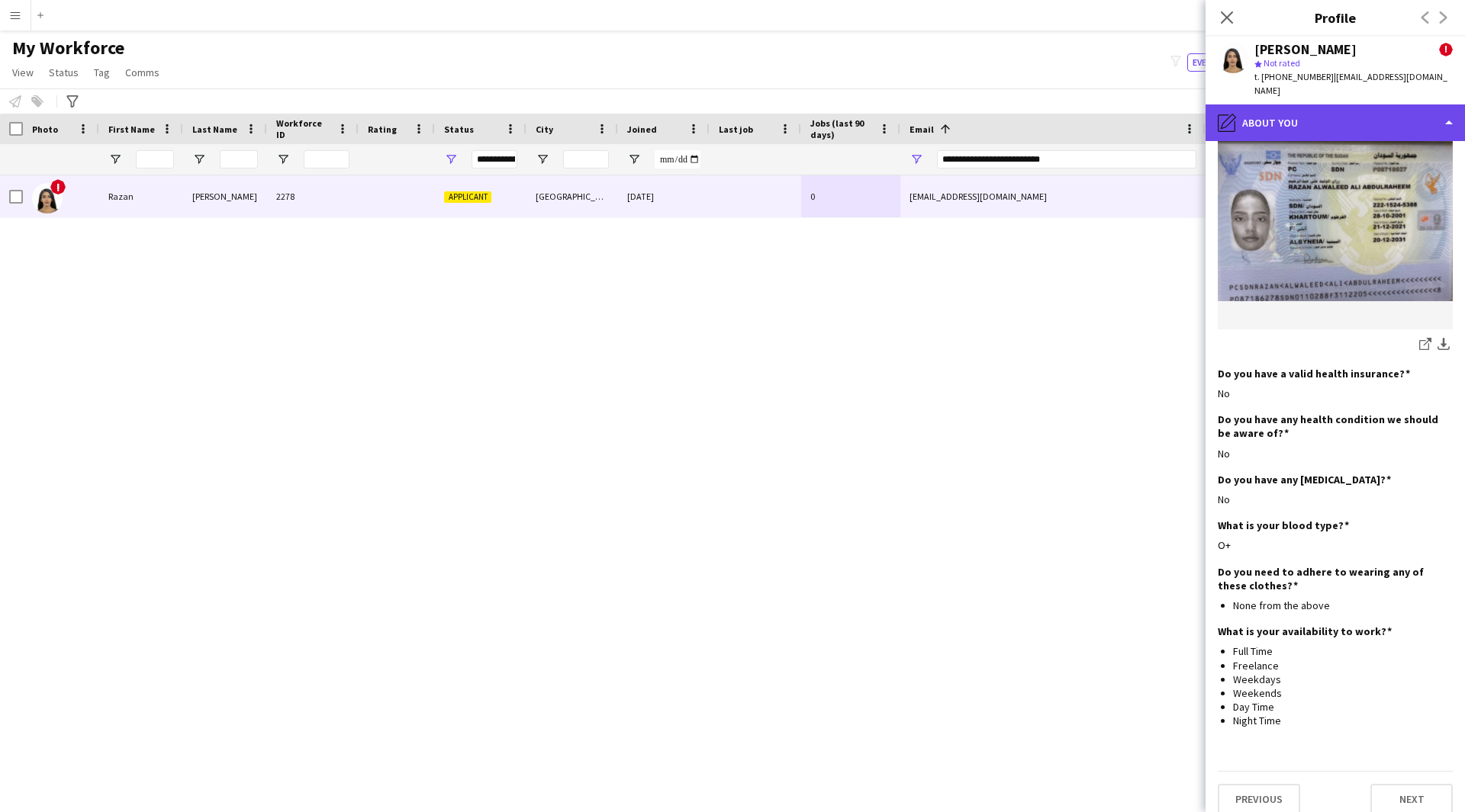
click at [1322, 105] on div "pencil4 About you" at bounding box center [1335, 123] width 260 height 37
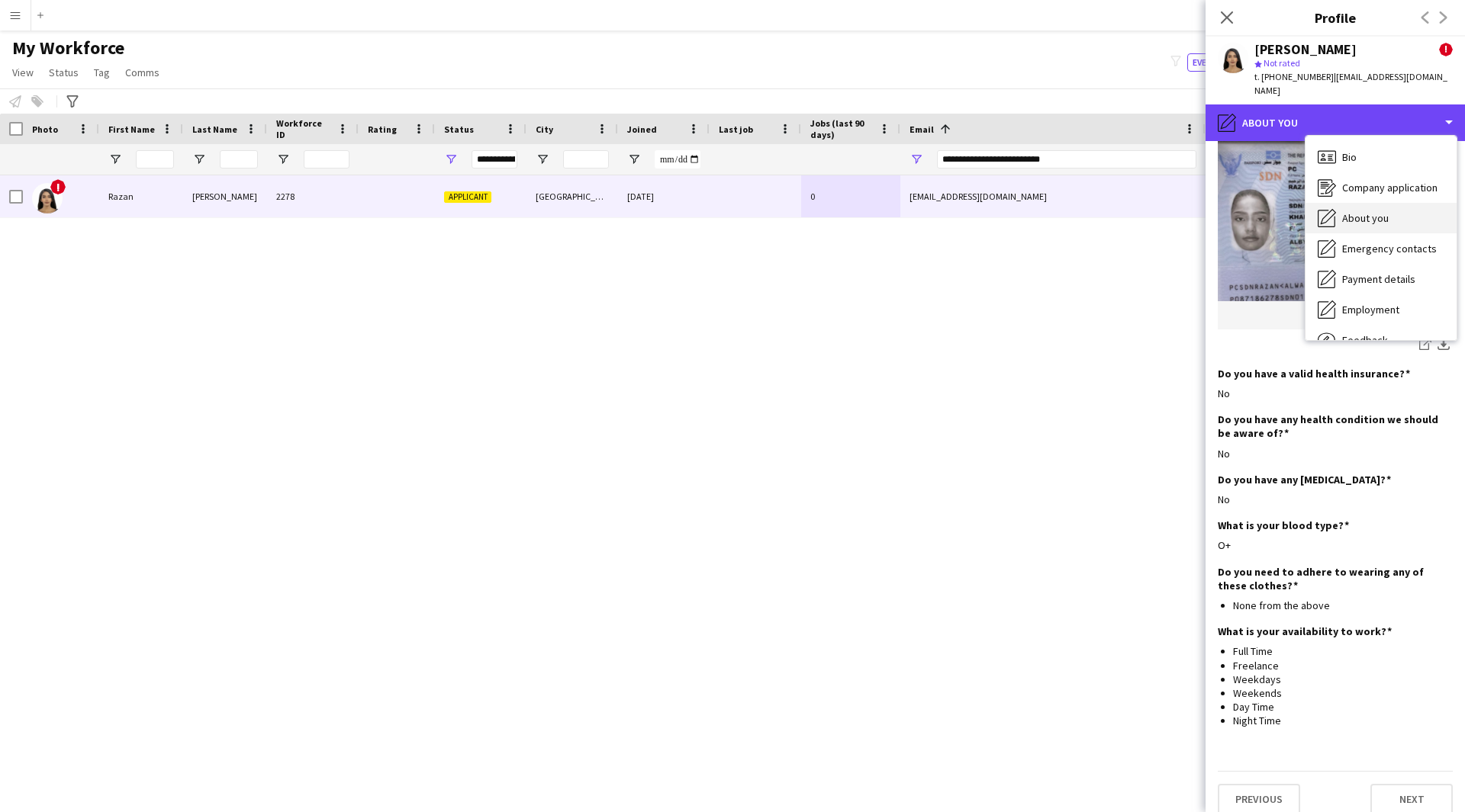
scroll to position [52, 0]
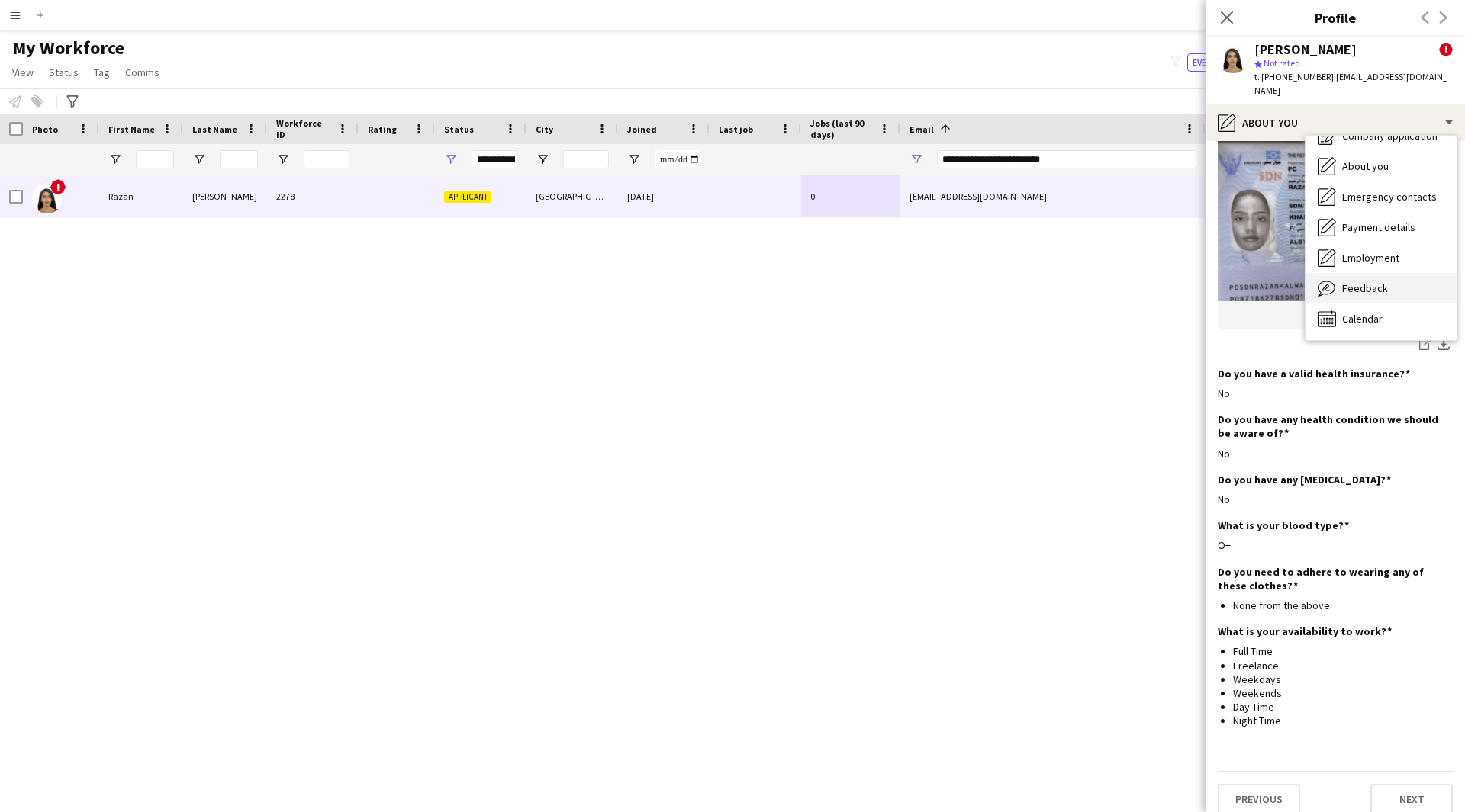
click at [1375, 273] on div "Feedback Feedback" at bounding box center [1380, 288] width 151 height 31
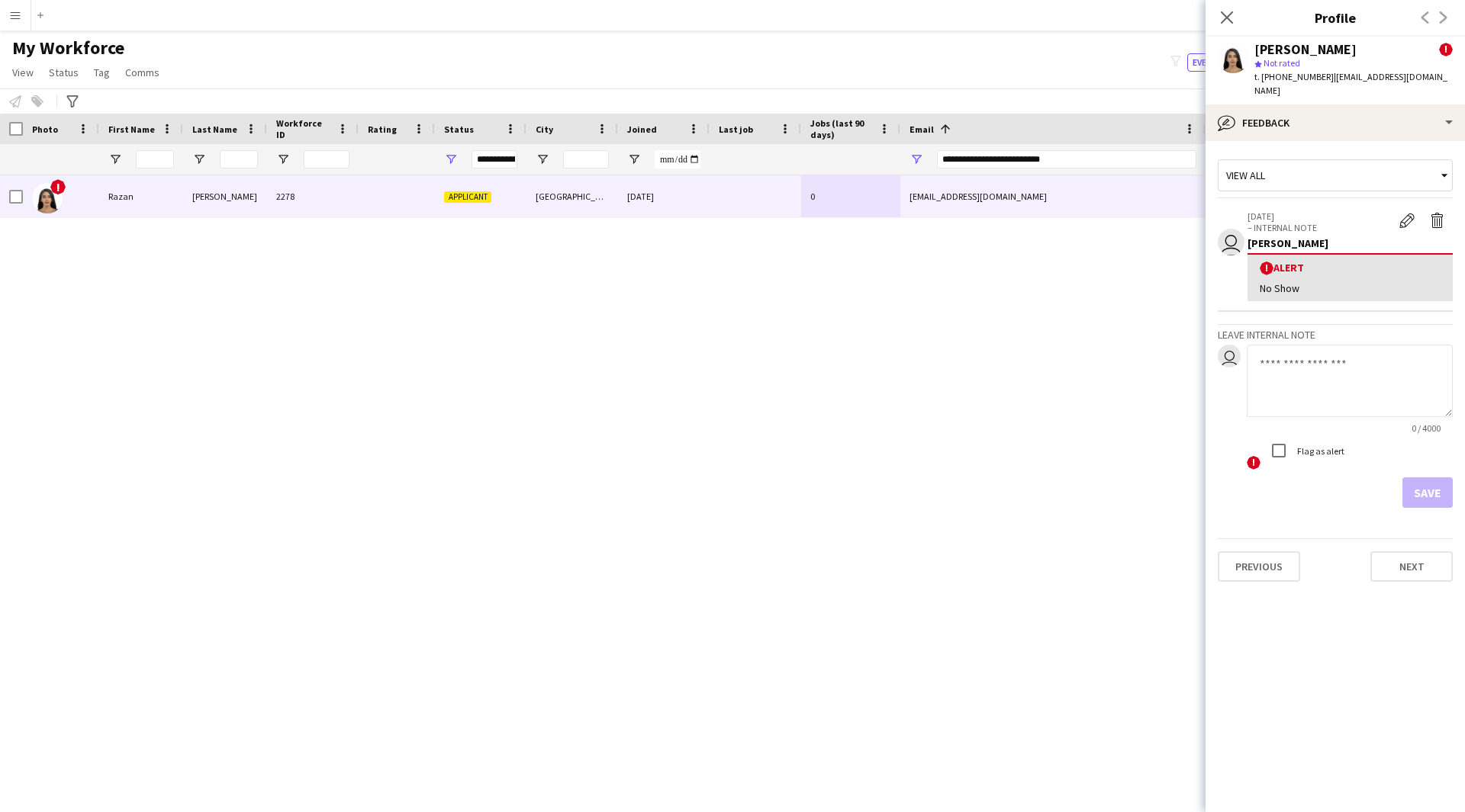
click at [1347, 347] on textarea at bounding box center [1349, 381] width 206 height 73
paste textarea "**********"
type textarea "**********"
click at [1428, 477] on button "Save" at bounding box center [1427, 492] width 50 height 31
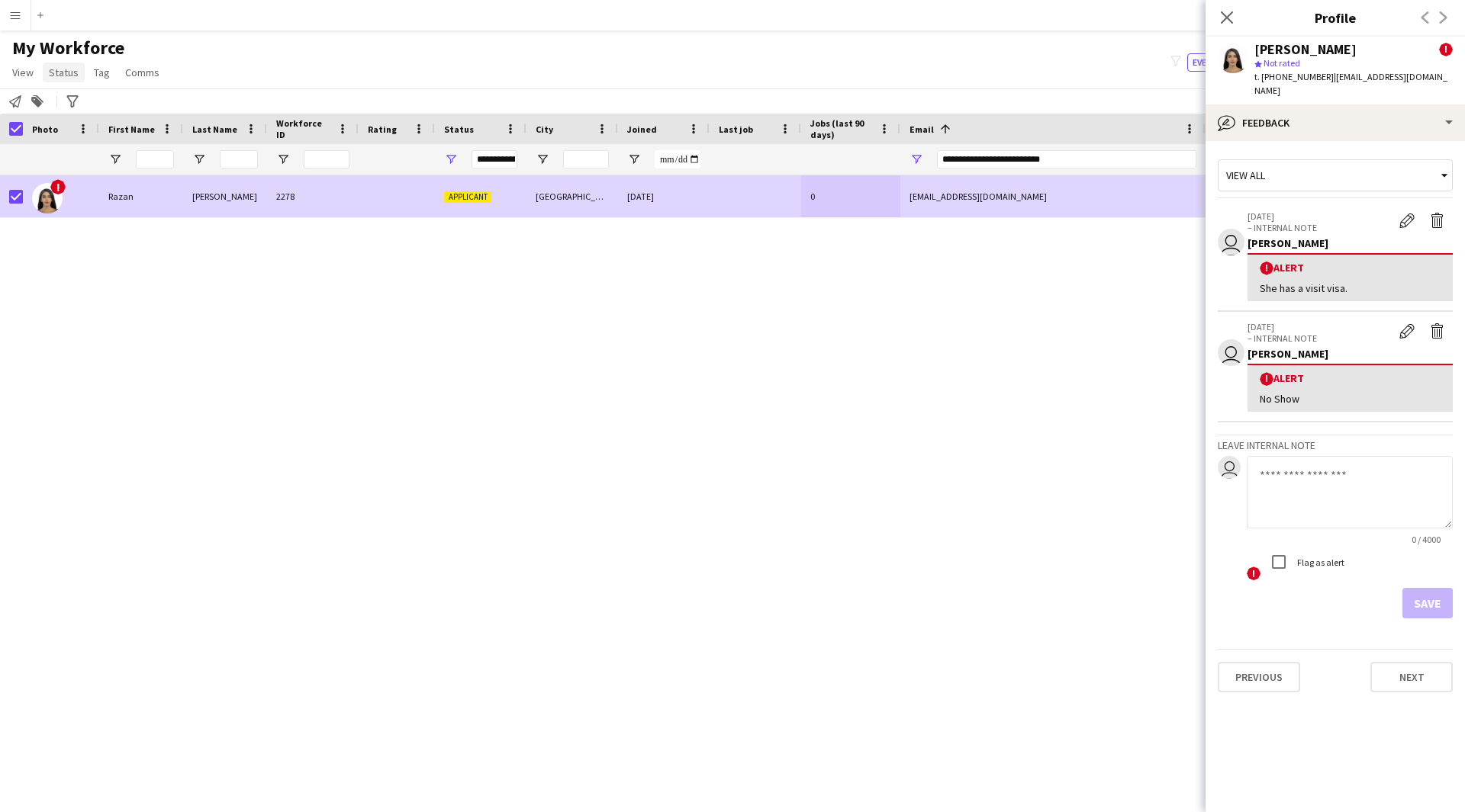
click at [60, 73] on span "Status" at bounding box center [64, 73] width 30 height 14
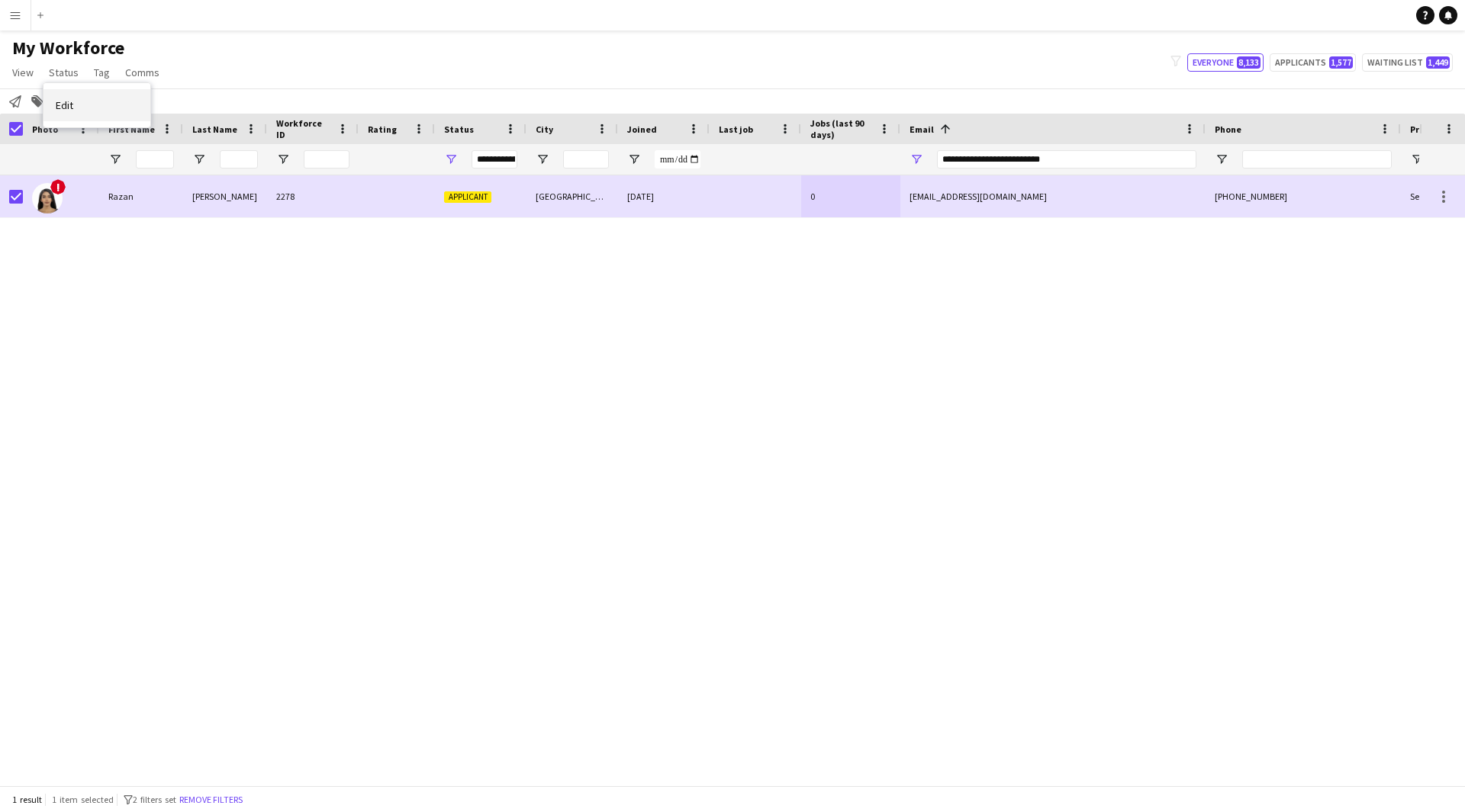
click at [109, 112] on link "Edit" at bounding box center [97, 105] width 107 height 32
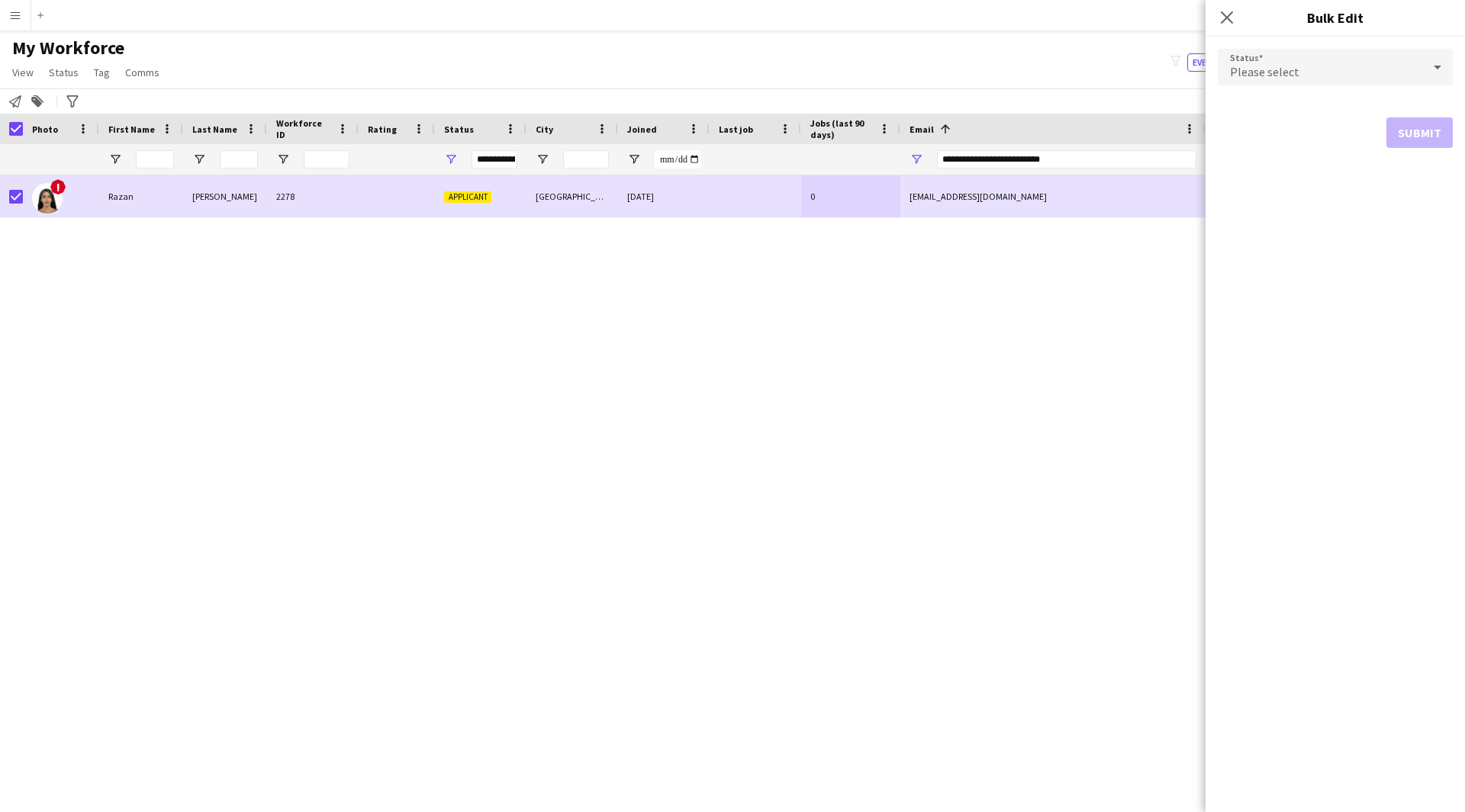
click at [1292, 69] on span "Please select" at bounding box center [1263, 71] width 69 height 15
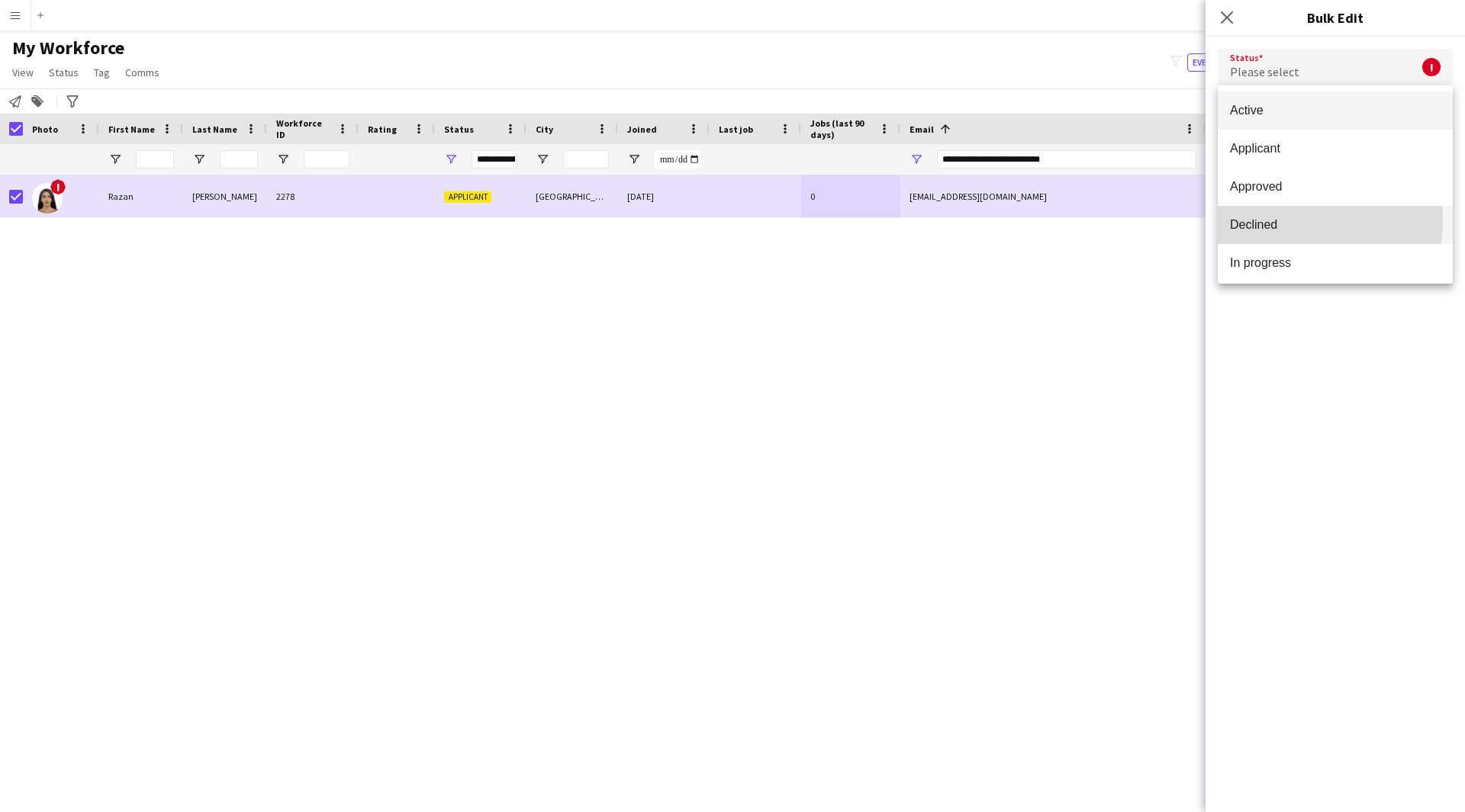
click at [1296, 221] on span "Declined" at bounding box center [1334, 225] width 211 height 15
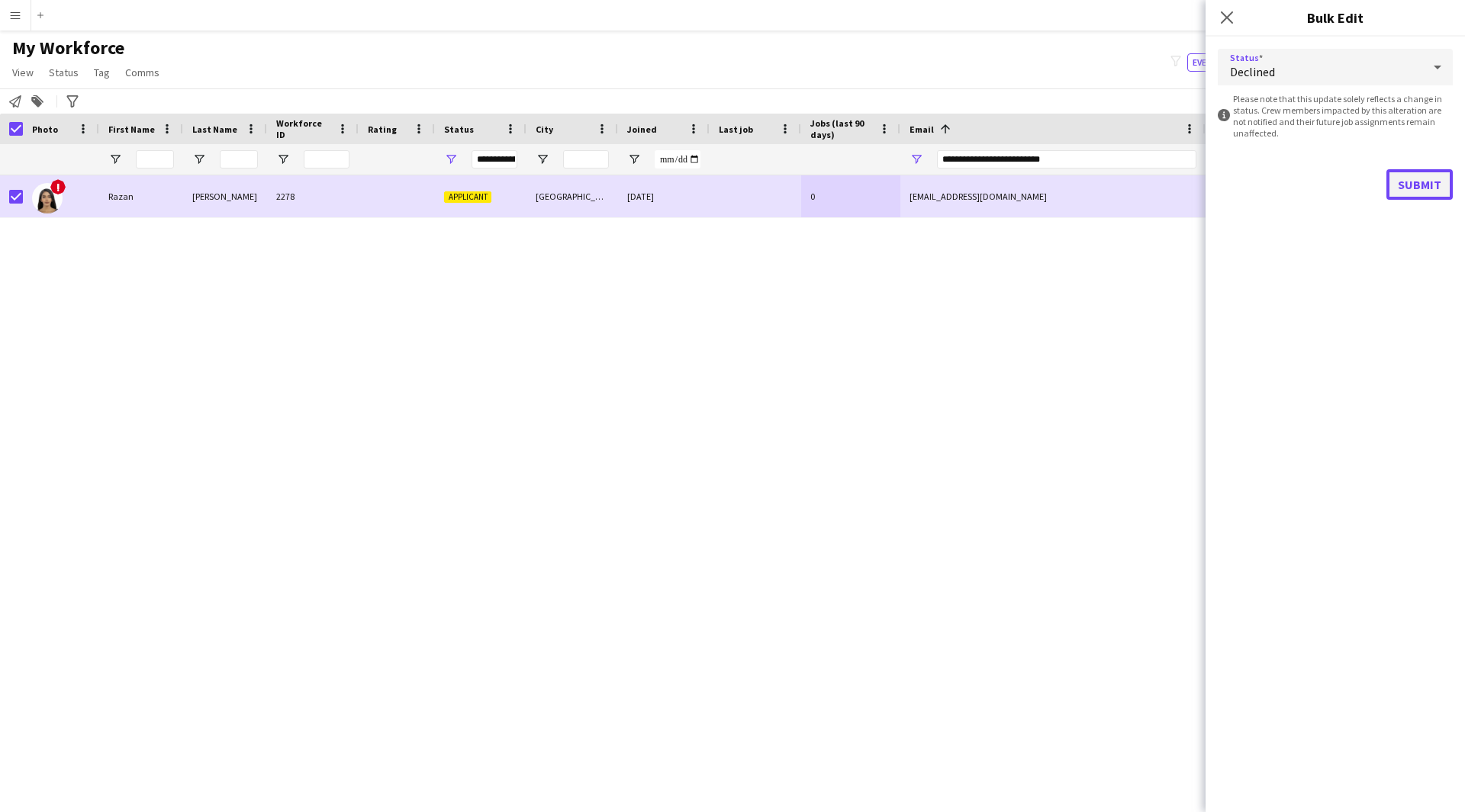
click at [1399, 181] on button "Submit" at bounding box center [1419, 184] width 66 height 31
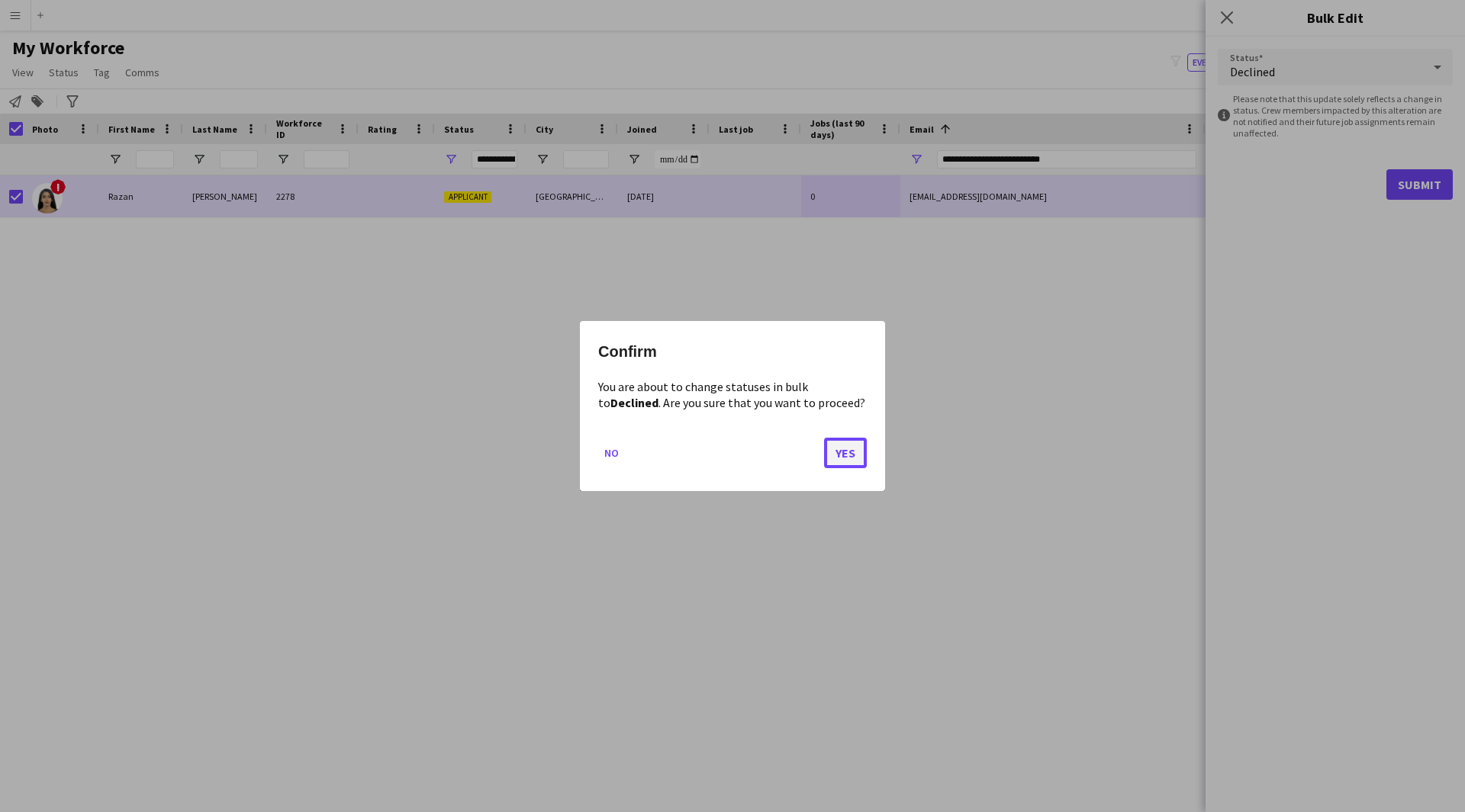
click at [838, 462] on button "Yes" at bounding box center [844, 452] width 43 height 31
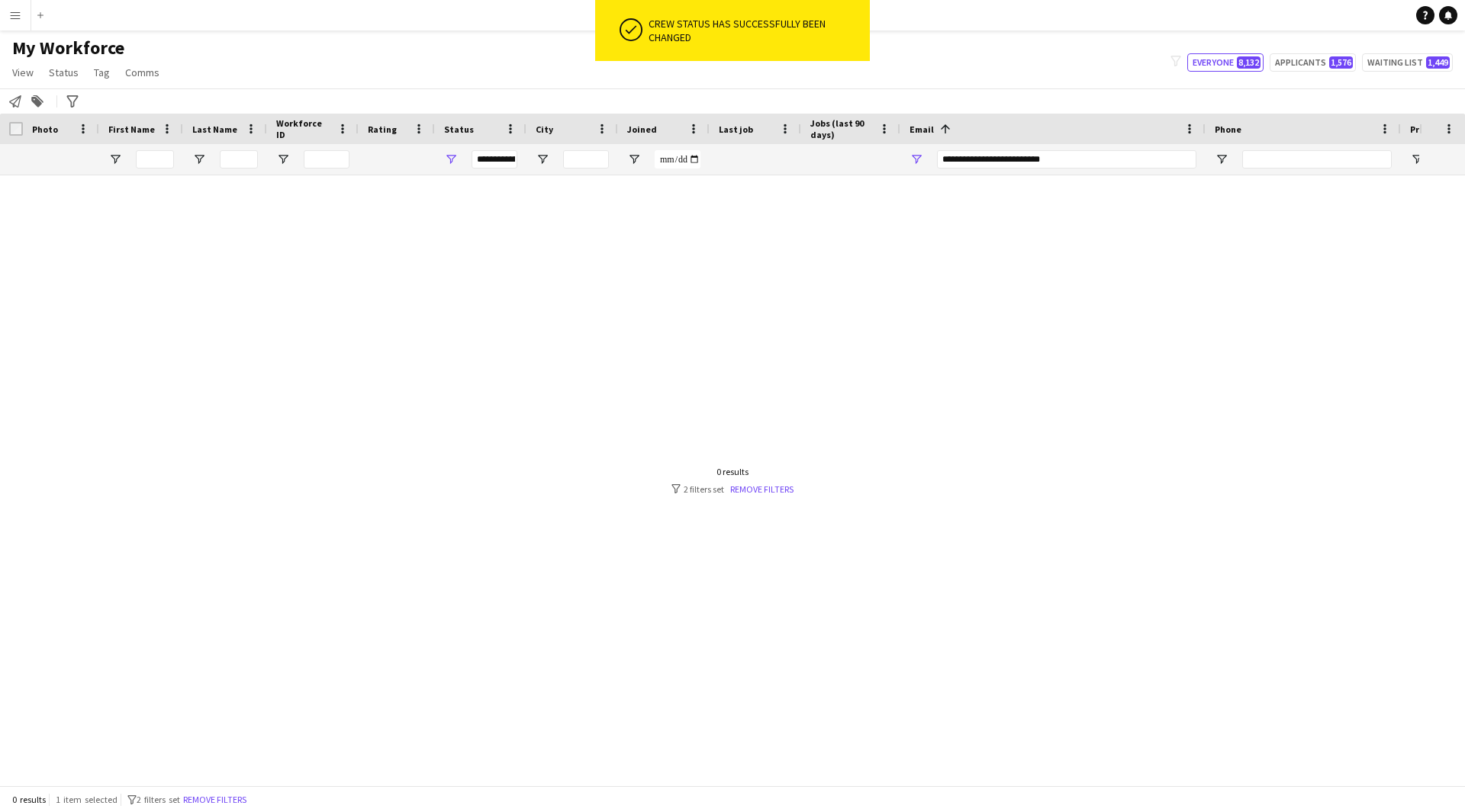
drag, startPoint x: 1097, startPoint y: 172, endPoint x: 1088, endPoint y: 164, distance: 12.0
click at [1088, 164] on div "**********" at bounding box center [1066, 159] width 260 height 31
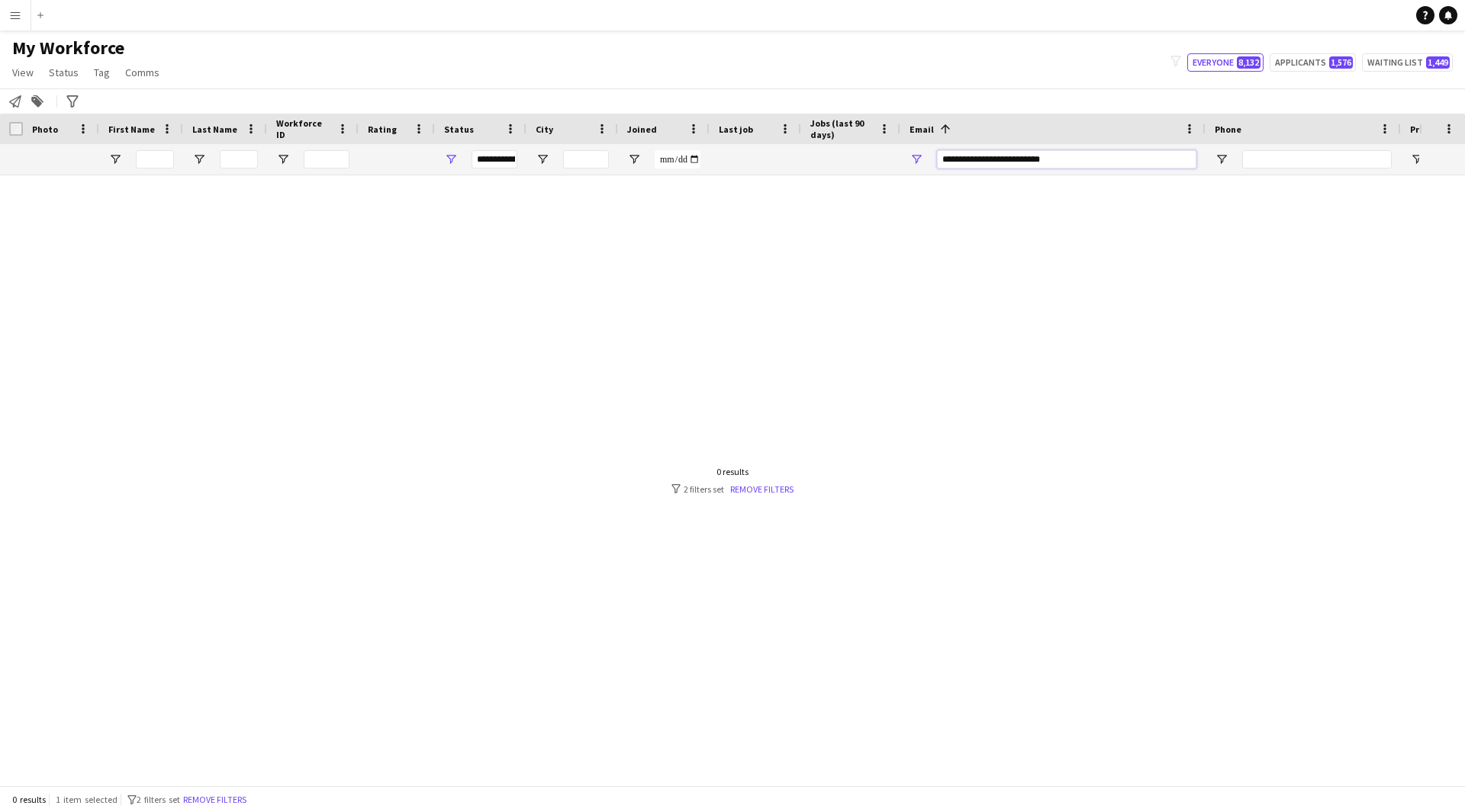
drag, startPoint x: 1088, startPoint y: 164, endPoint x: 731, endPoint y: 190, distance: 357.9
click at [731, 190] on div "Workforce Details Photo First Name" at bounding box center [732, 449] width 1465 height 671
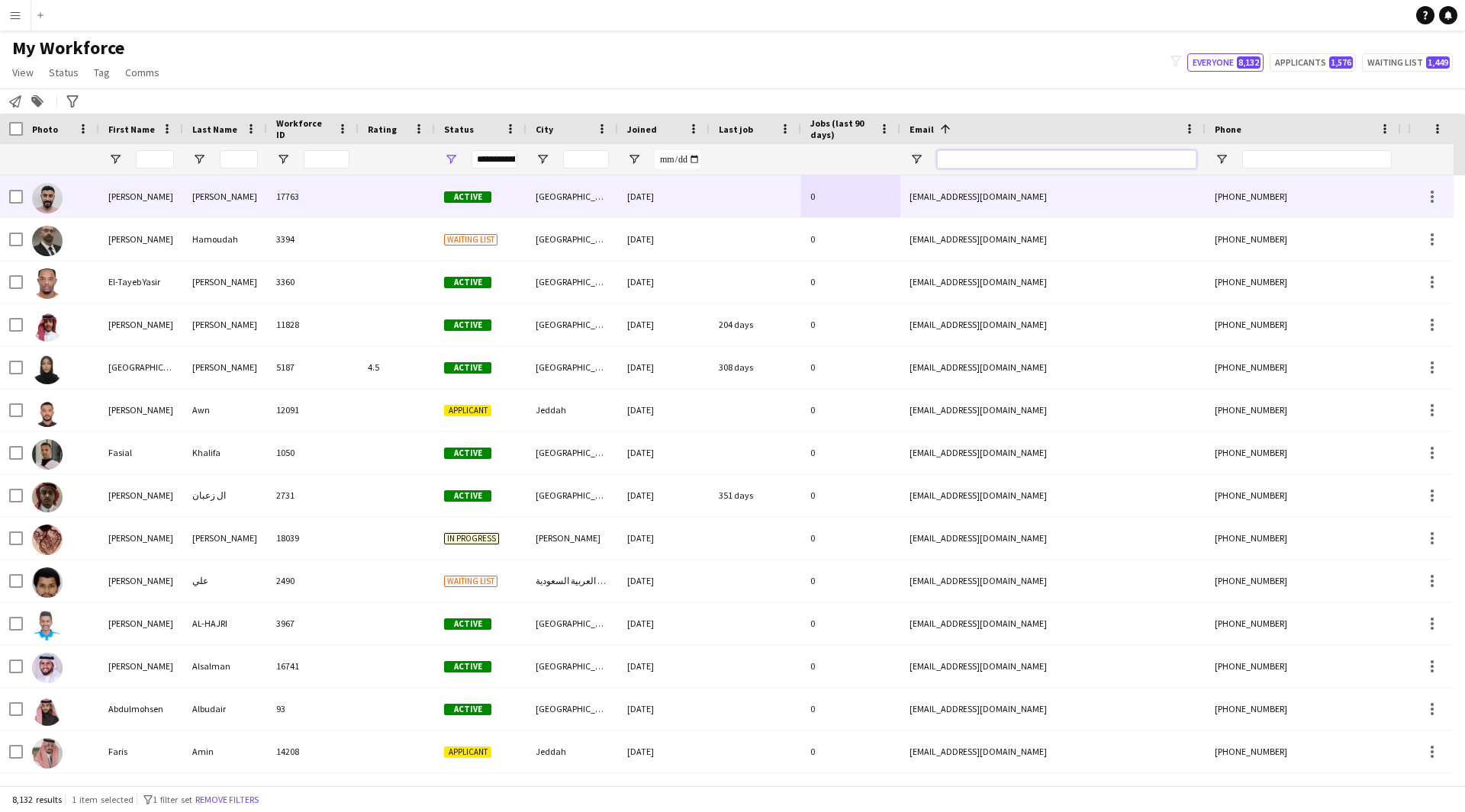
paste input "**********"
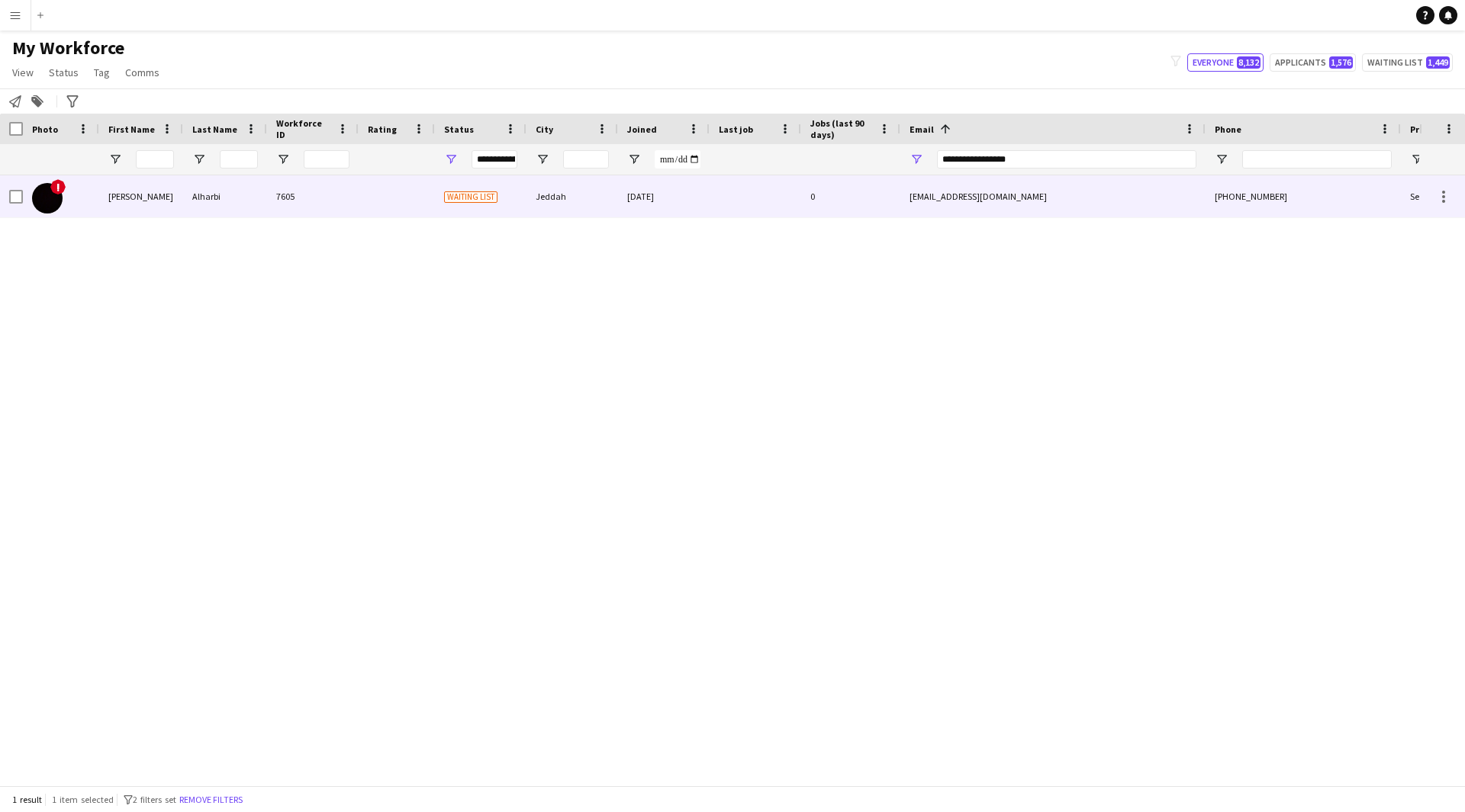
click at [828, 194] on div "0" at bounding box center [849, 197] width 99 height 42
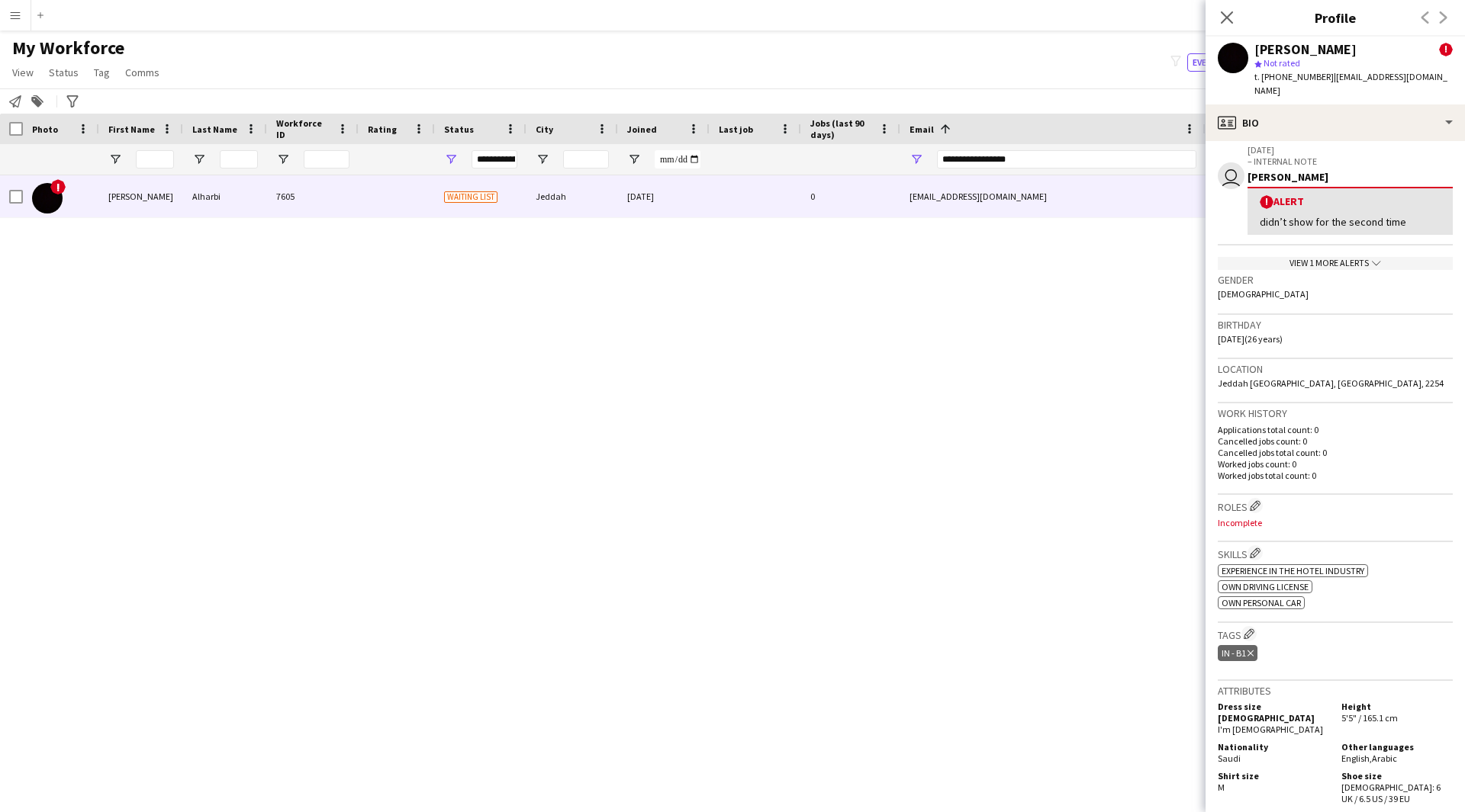
scroll to position [263, 0]
drag, startPoint x: 1406, startPoint y: 203, endPoint x: 1254, endPoint y: 214, distance: 152.4
click at [1254, 214] on div "! Alert didn’t show for the second time" at bounding box center [1349, 210] width 205 height 48
copy div "didn’t show for the second time"
click at [1320, 144] on p "[DATE]" at bounding box center [1349, 149] width 205 height 11
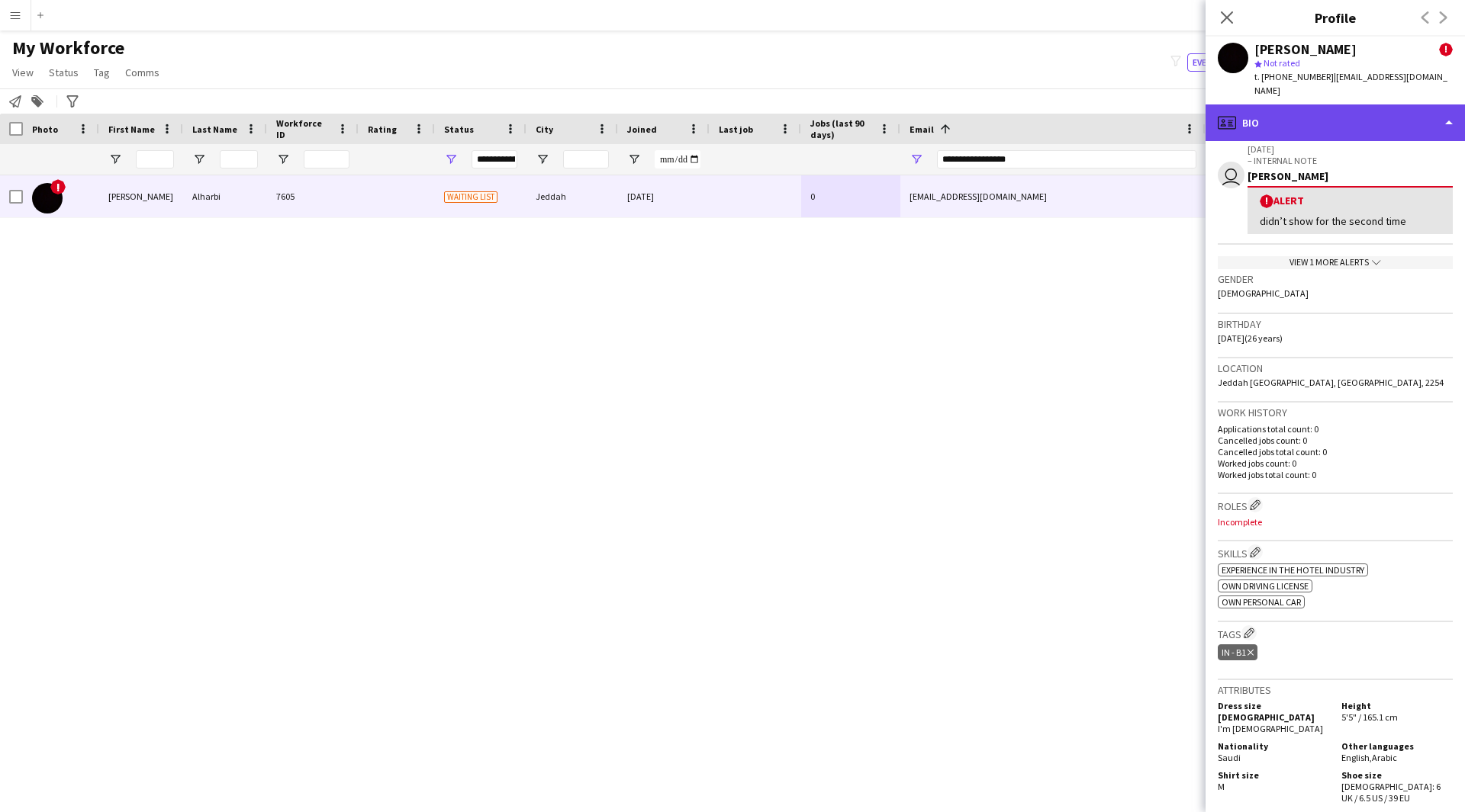
click at [1335, 114] on div "profile Bio" at bounding box center [1335, 123] width 260 height 37
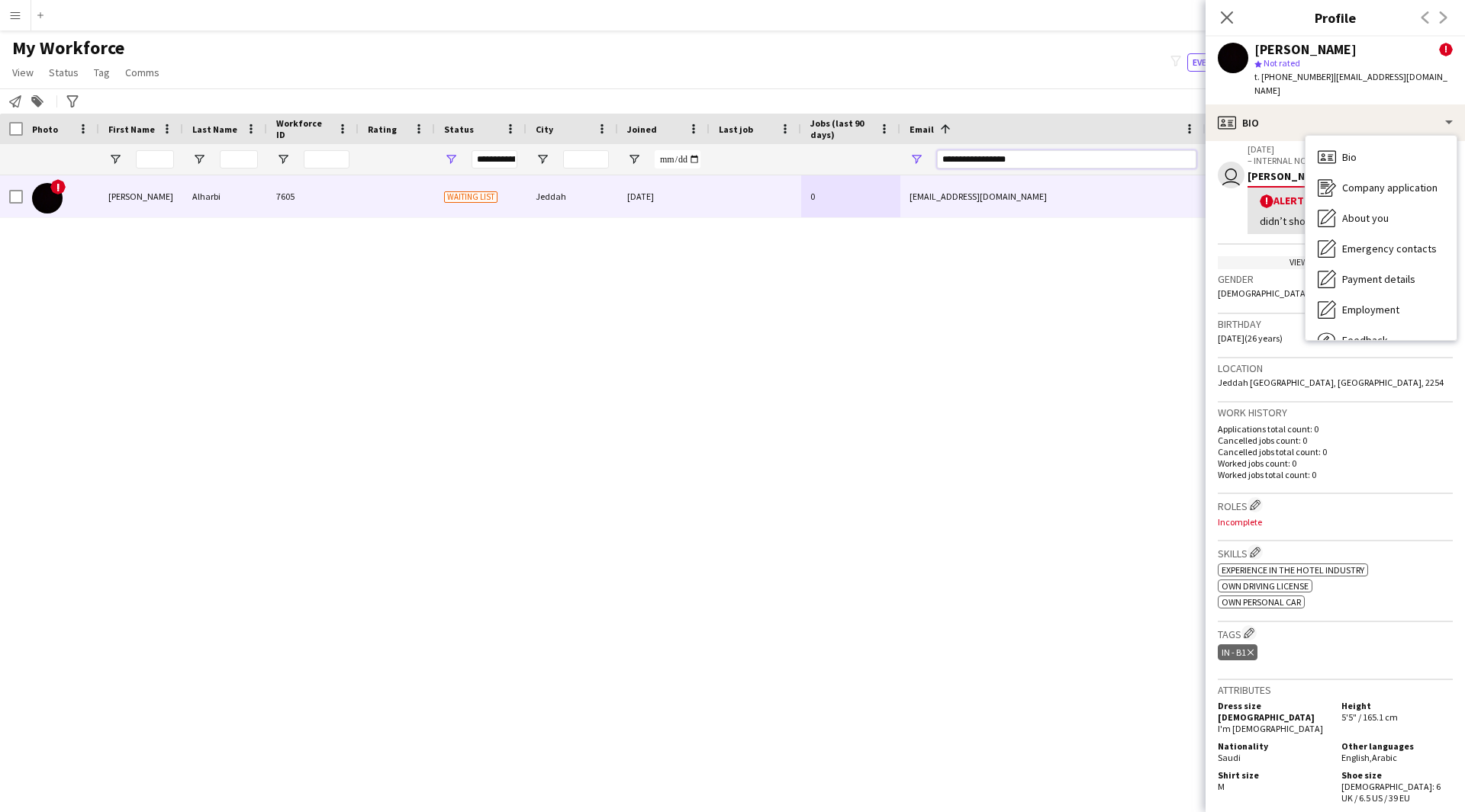
drag, startPoint x: 1035, startPoint y: 163, endPoint x: 647, endPoint y: 186, distance: 388.7
click at [647, 186] on div "Workforce Details Photo First Name" at bounding box center [732, 449] width 1465 height 671
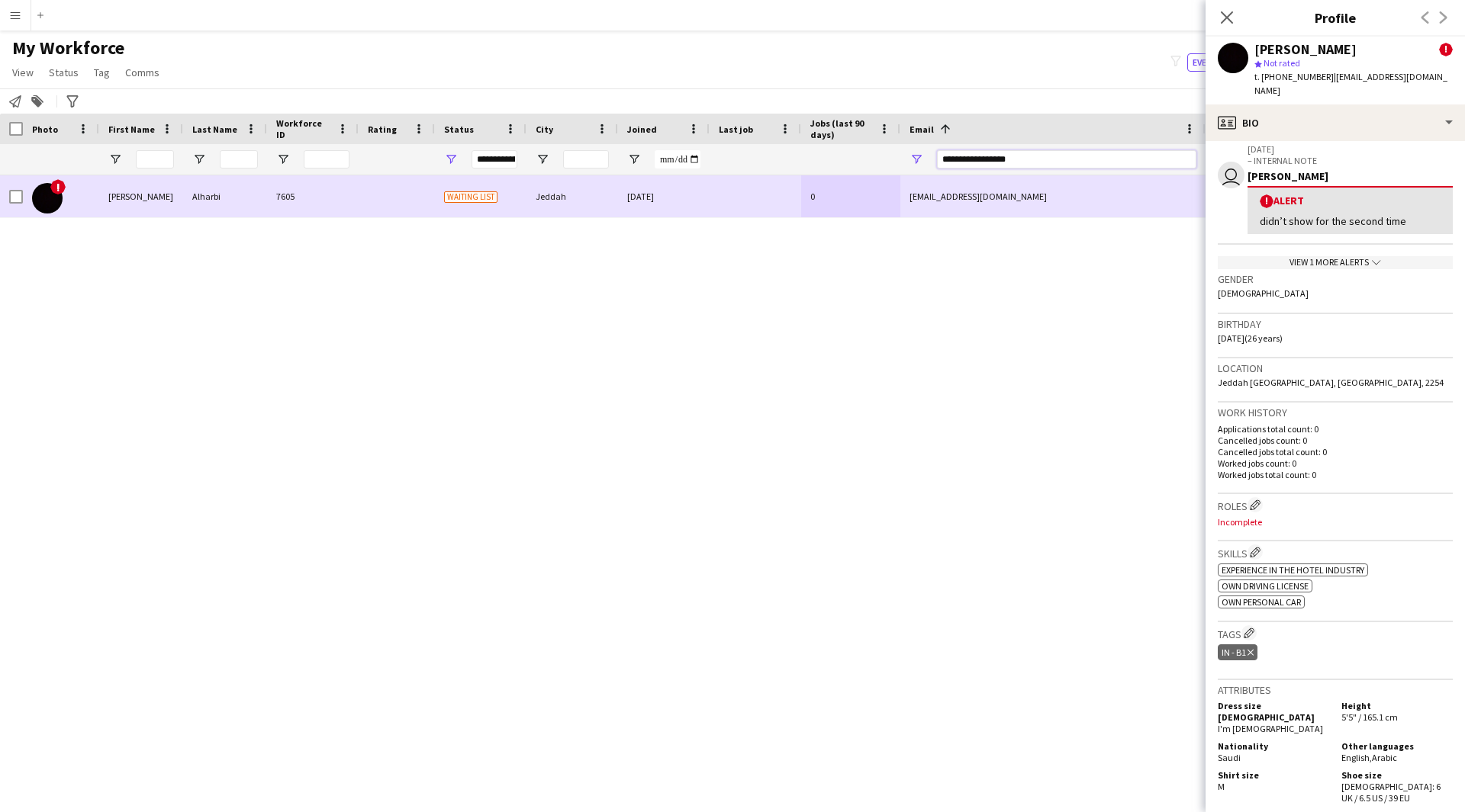
paste input "******"
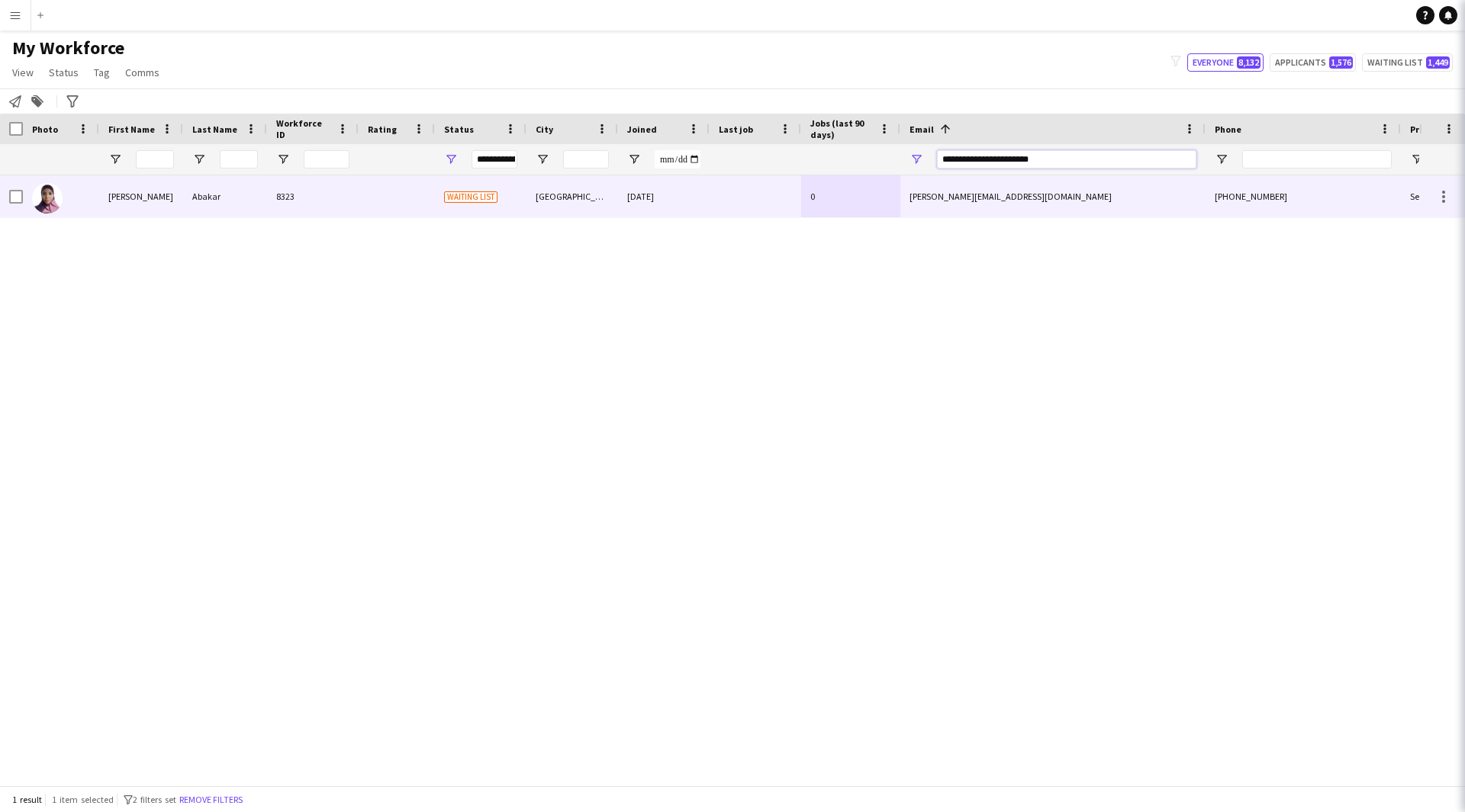
type input "**********"
click at [657, 196] on div "[DATE]" at bounding box center [664, 197] width 92 height 42
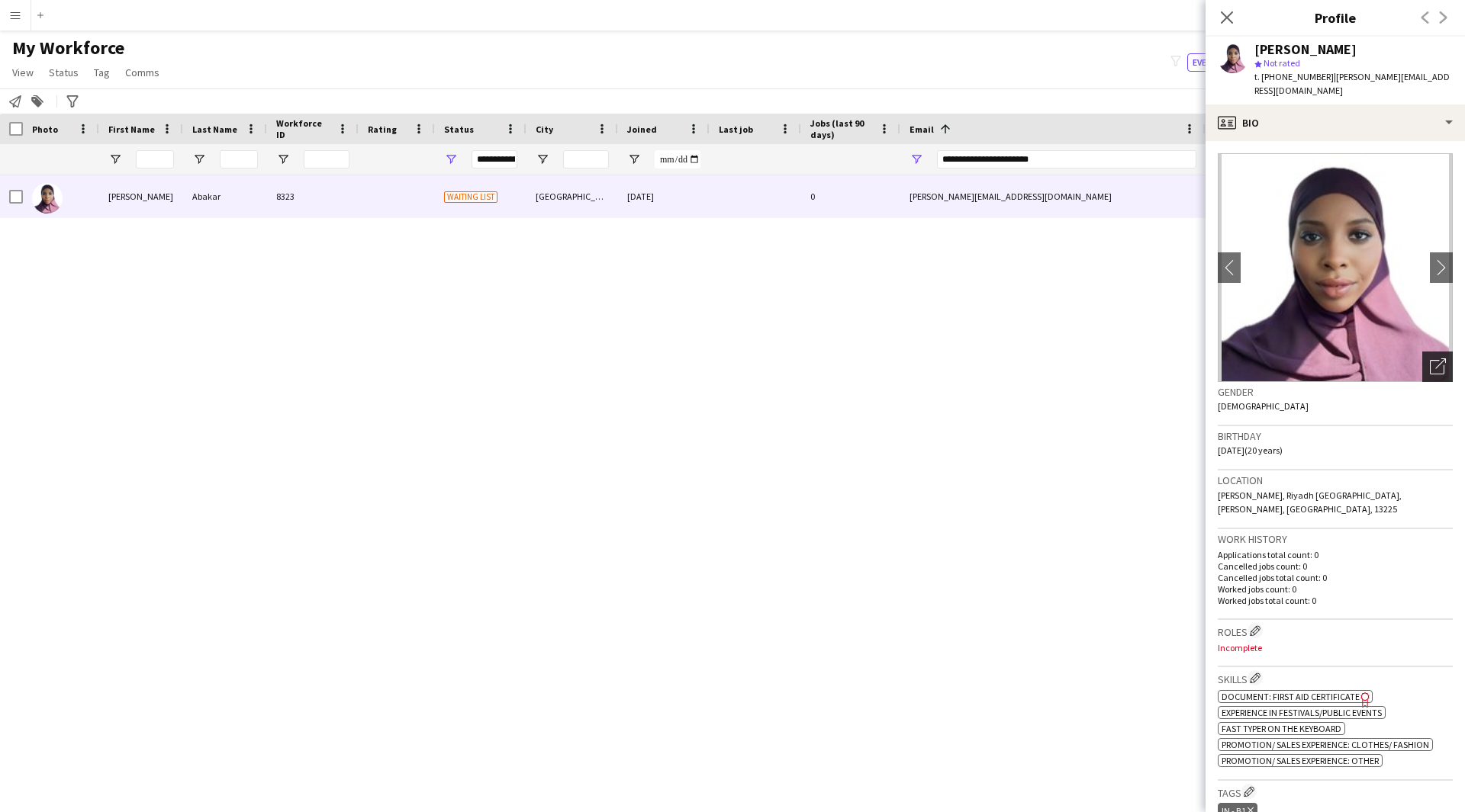
click at [1429, 359] on icon "Open photos pop-in" at bounding box center [1437, 367] width 16 height 16
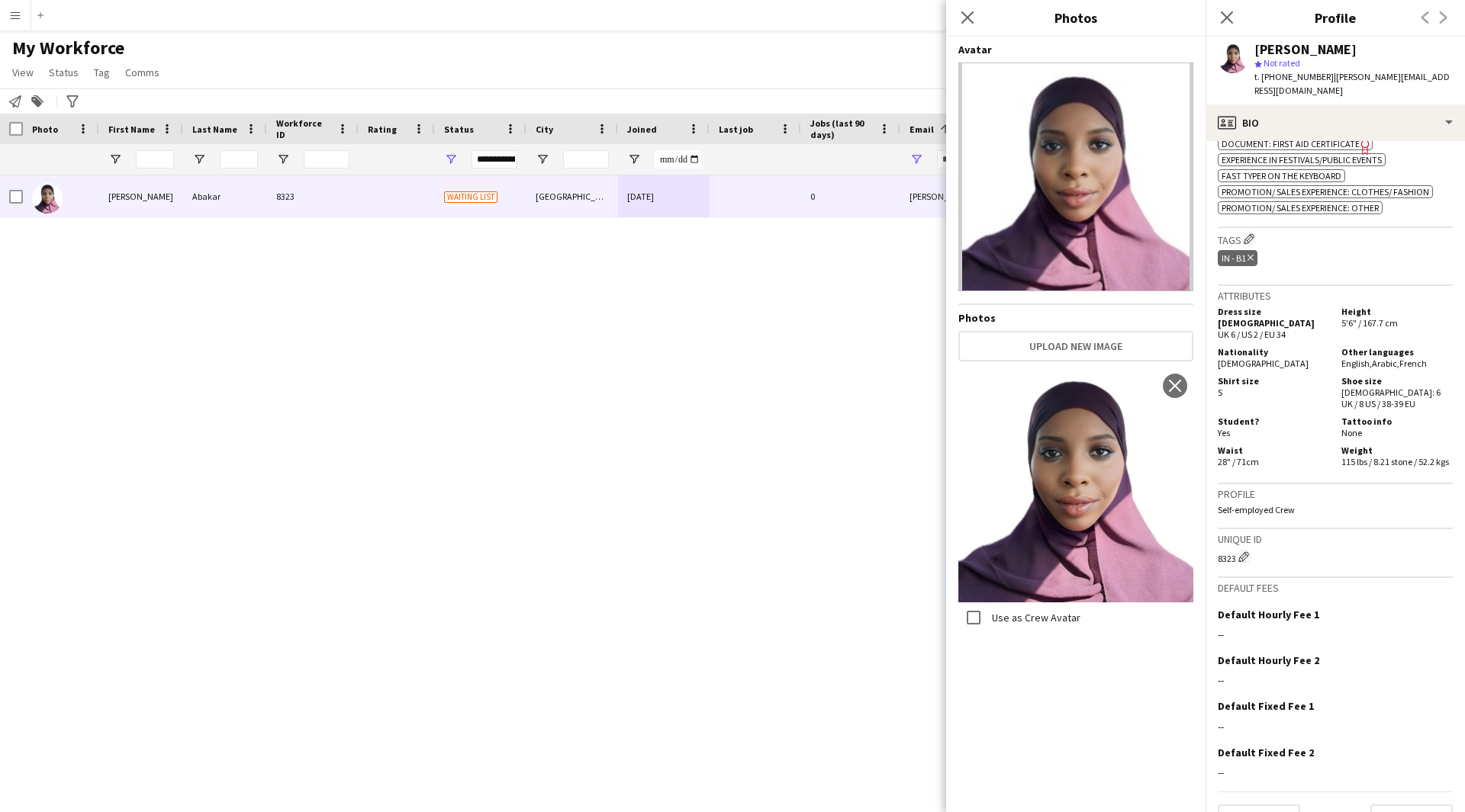
scroll to position [574, 0]
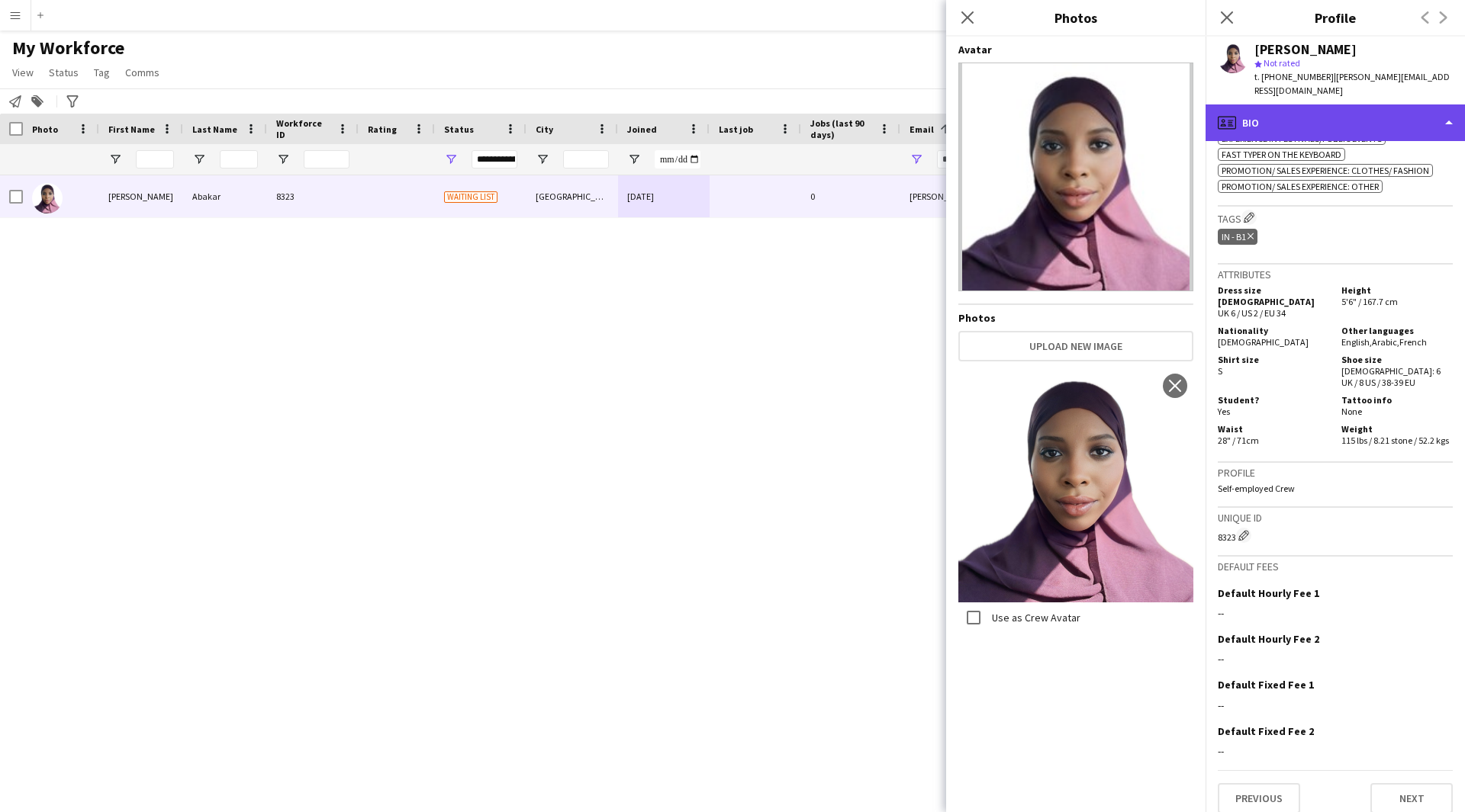
click at [1342, 105] on div "profile Bio" at bounding box center [1335, 123] width 260 height 37
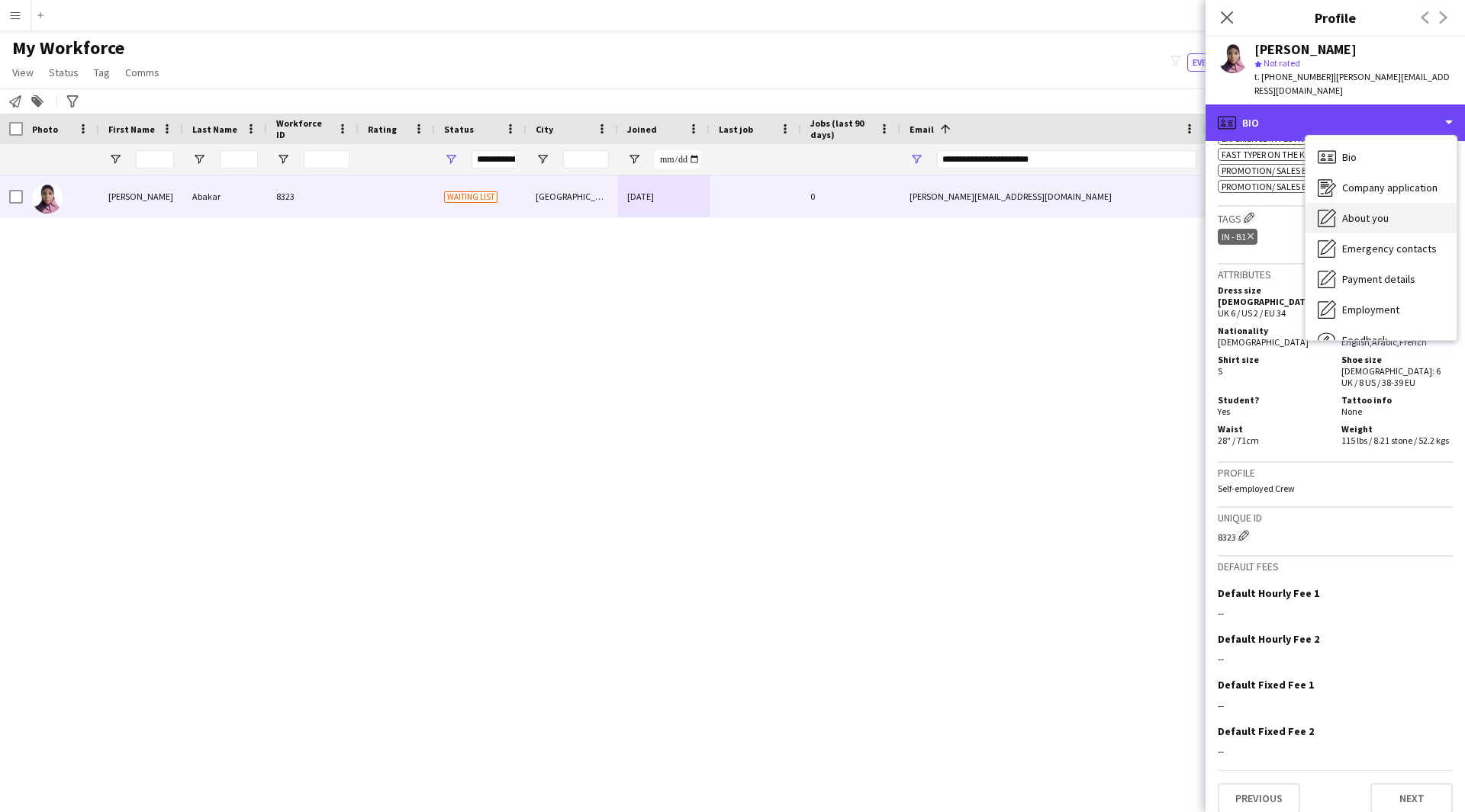
scroll to position [52, 0]
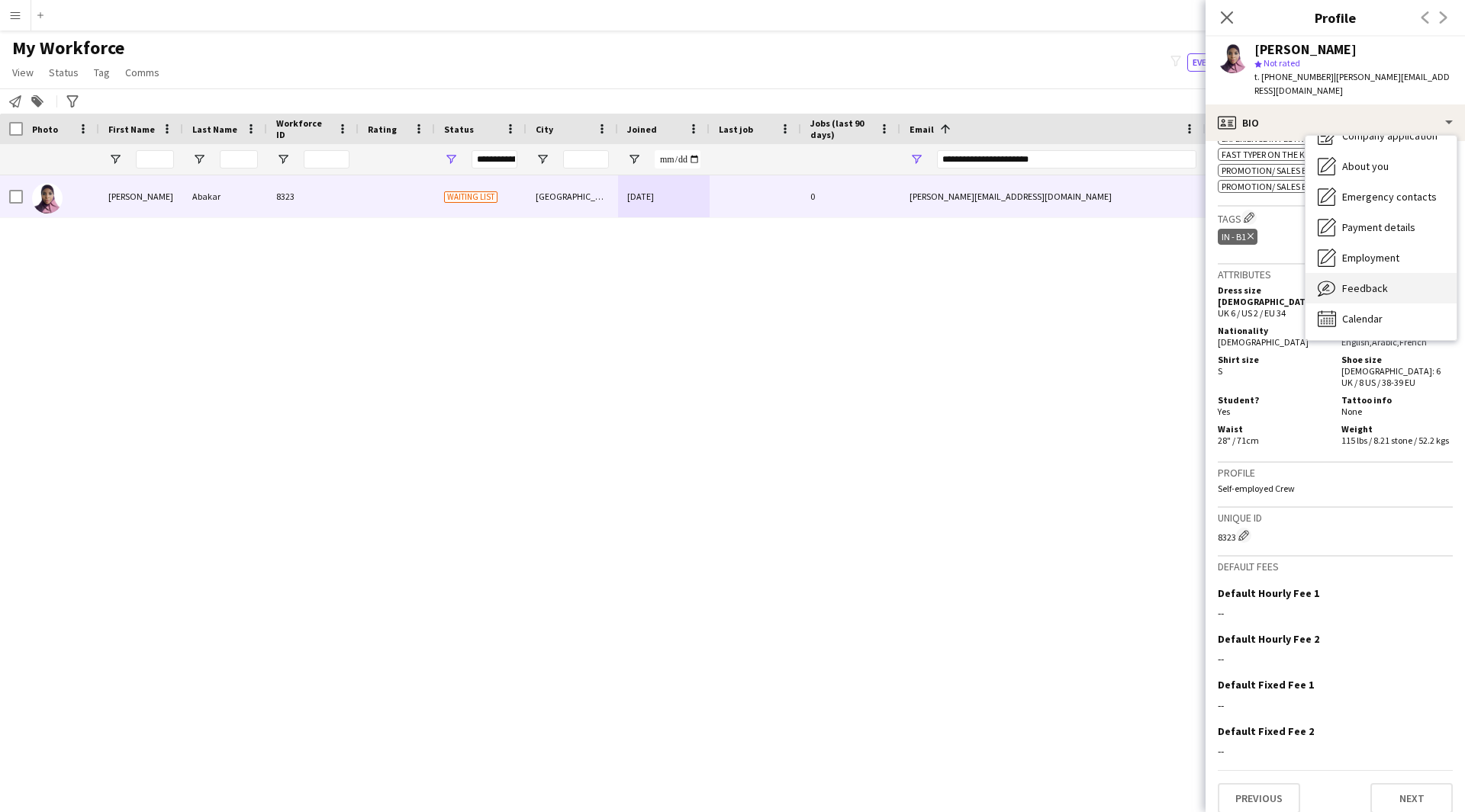
click at [1365, 273] on div "Feedback Feedback" at bounding box center [1380, 288] width 151 height 31
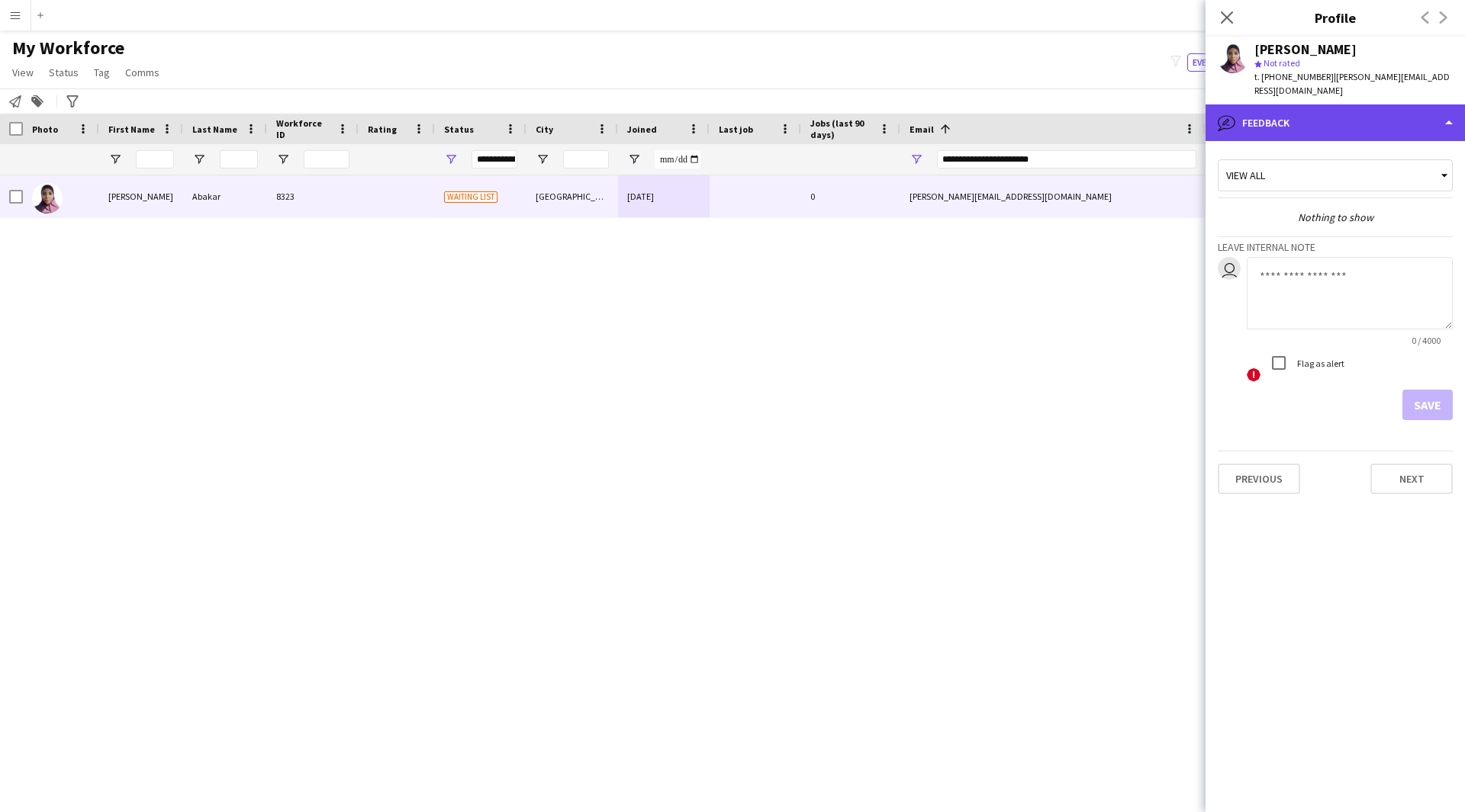
click at [1367, 114] on div "bubble-pencil Feedback" at bounding box center [1335, 123] width 260 height 37
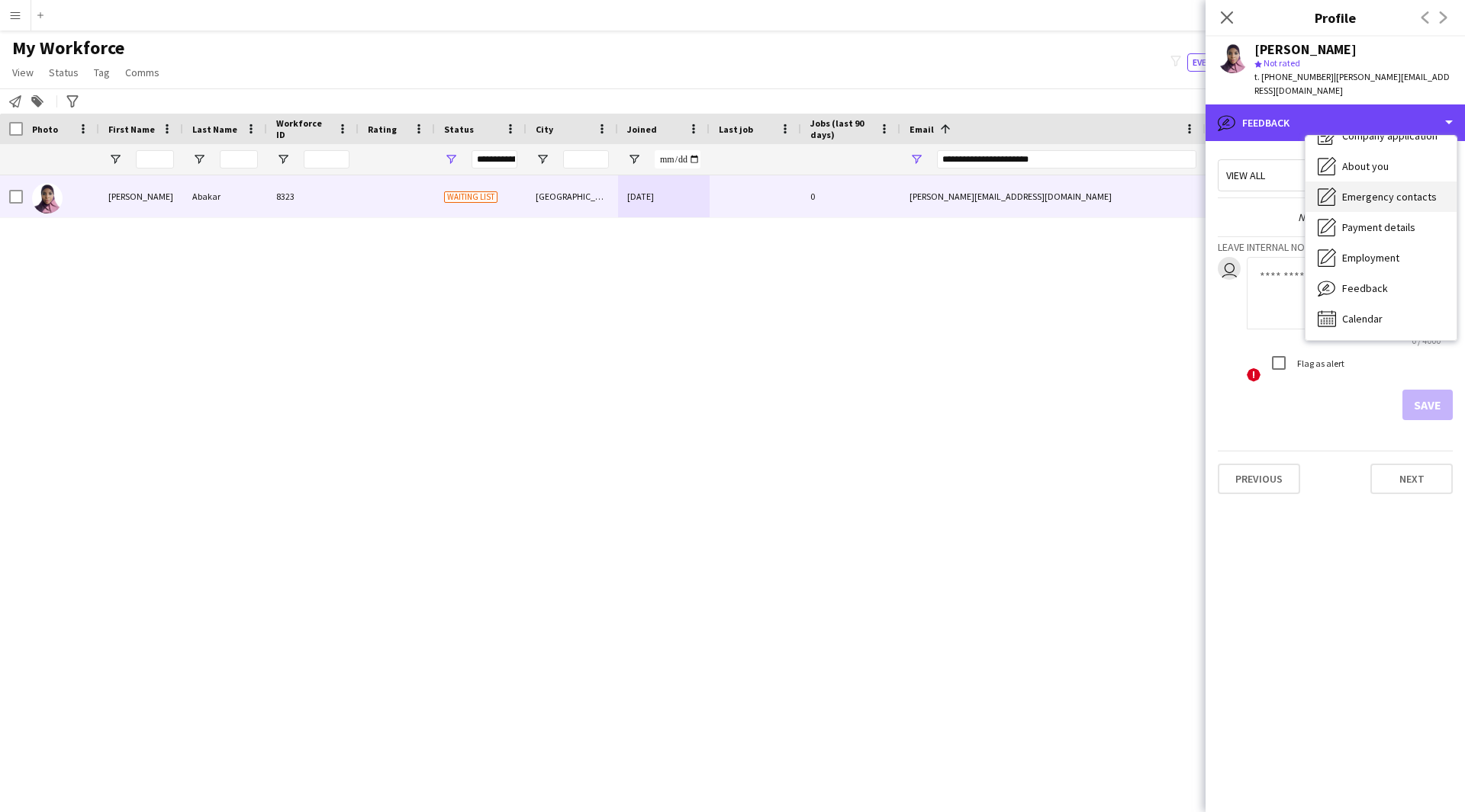
scroll to position [0, 0]
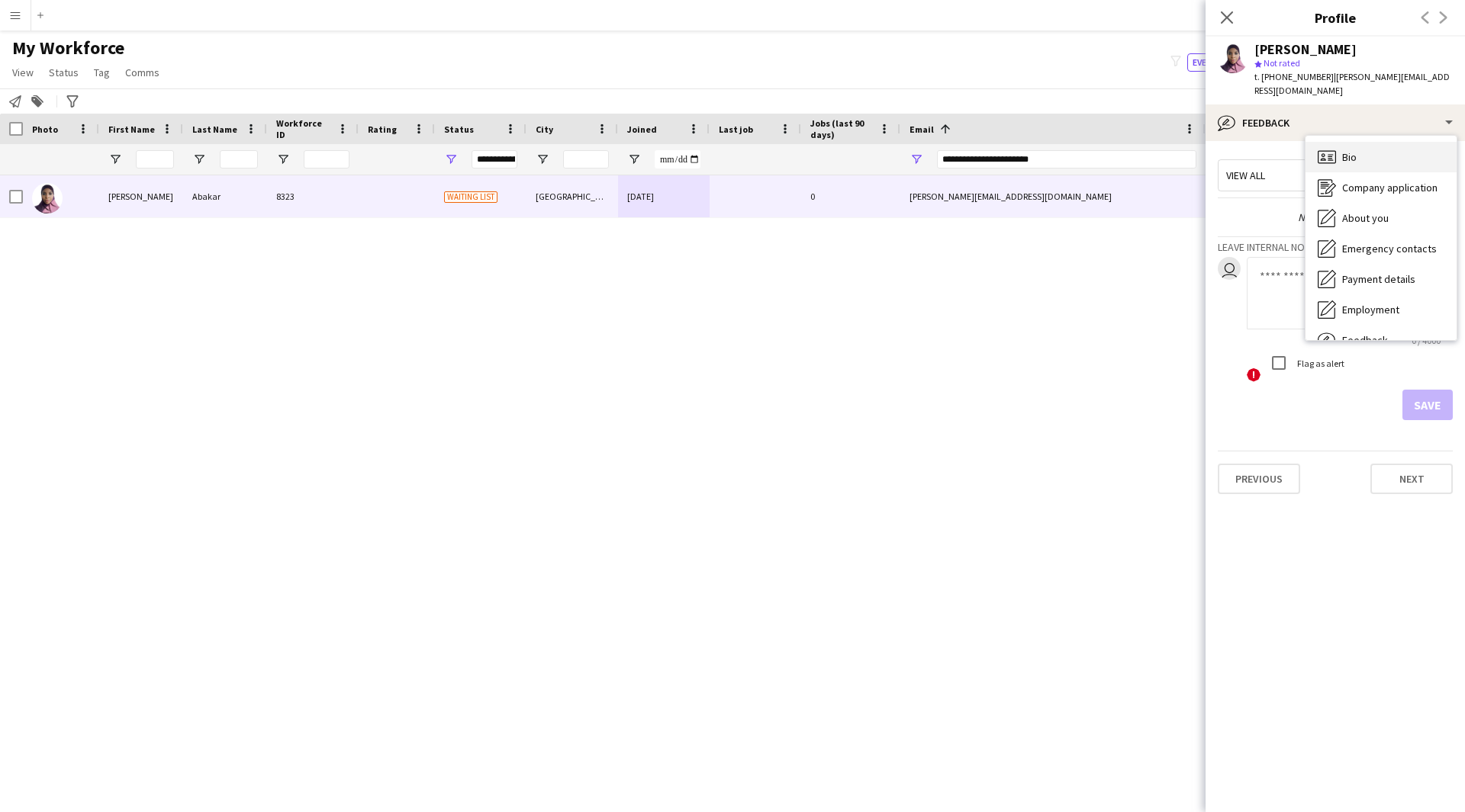
click at [1381, 149] on div "Bio Bio" at bounding box center [1380, 157] width 151 height 31
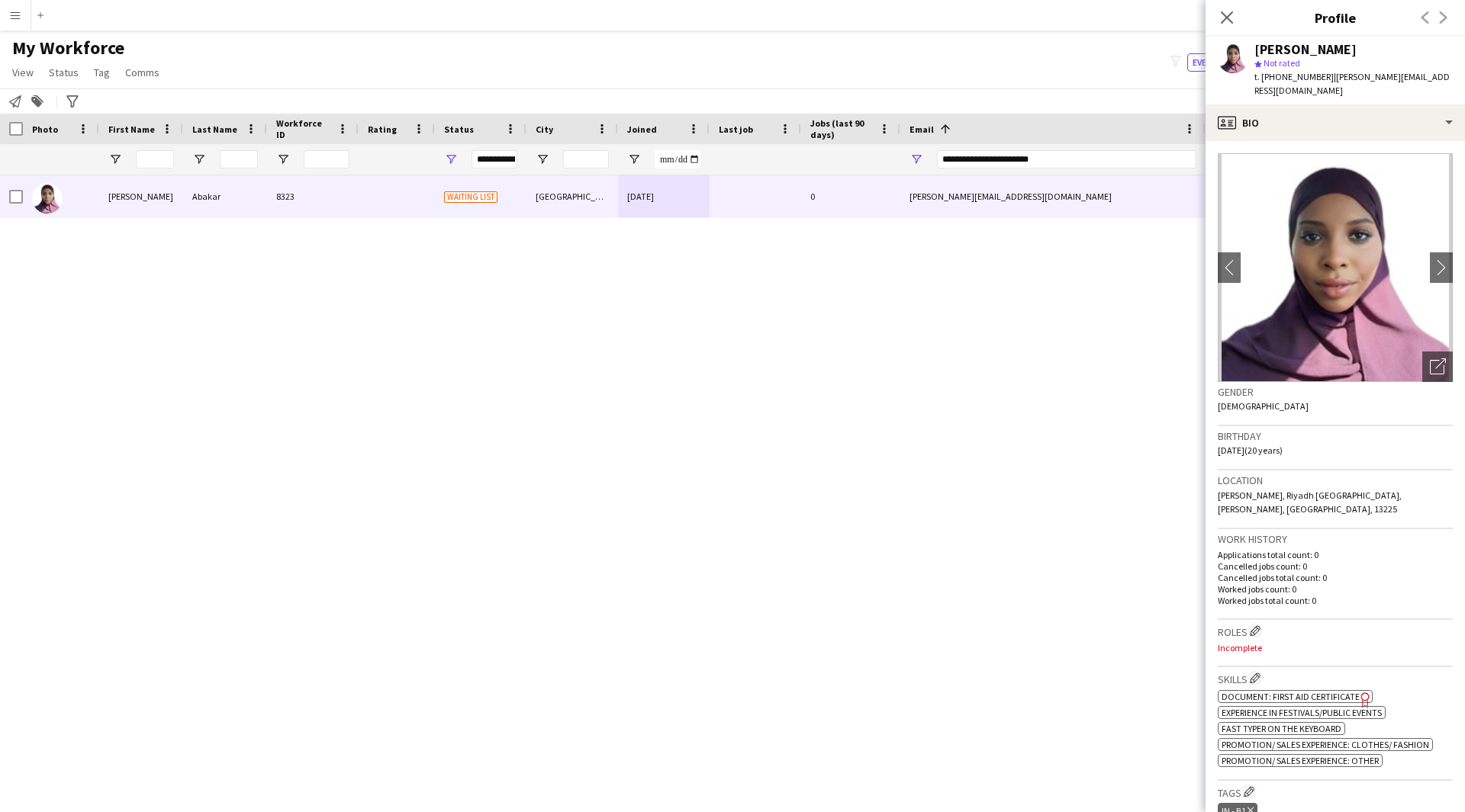
click at [1416, 247] on img at bounding box center [1334, 267] width 235 height 229
click at [1429, 260] on app-icon "chevron-right" at bounding box center [1441, 268] width 24 height 16
click at [1360, 691] on icon "Freelancer has uploaded a photo validation of skill. Click to see" at bounding box center [1365, 699] width 16 height 16
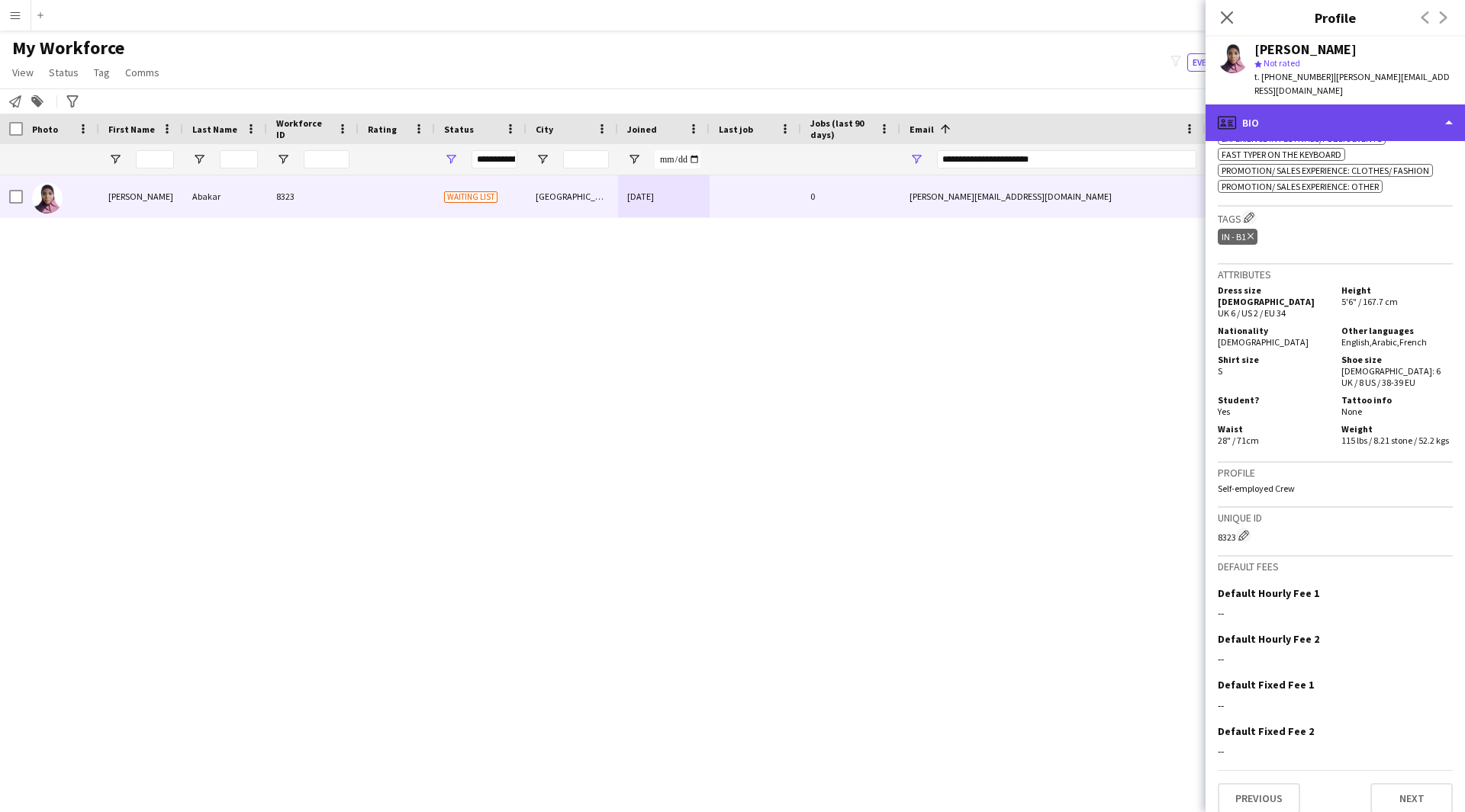
click at [1310, 105] on div "profile Bio" at bounding box center [1335, 123] width 260 height 37
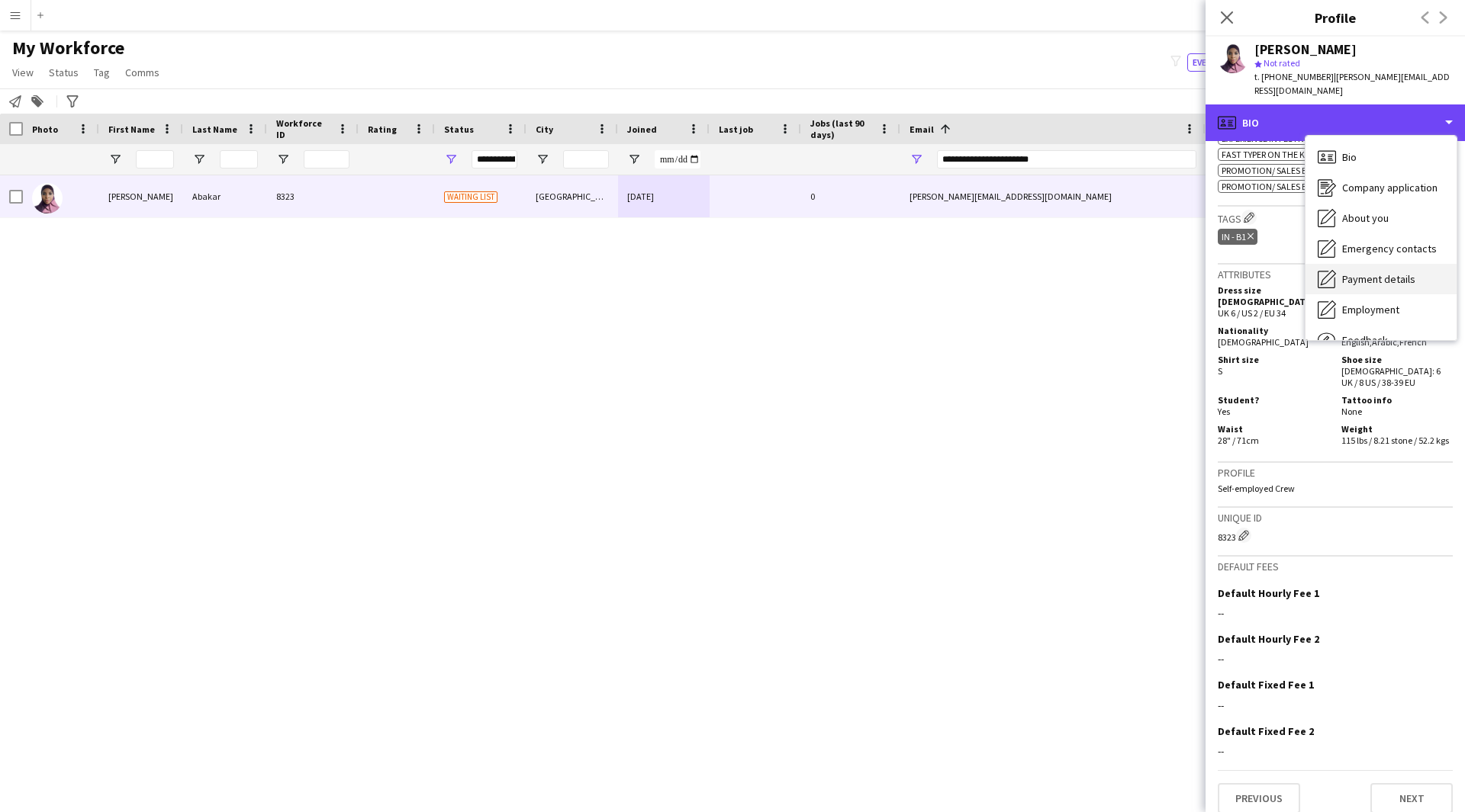
scroll to position [52, 0]
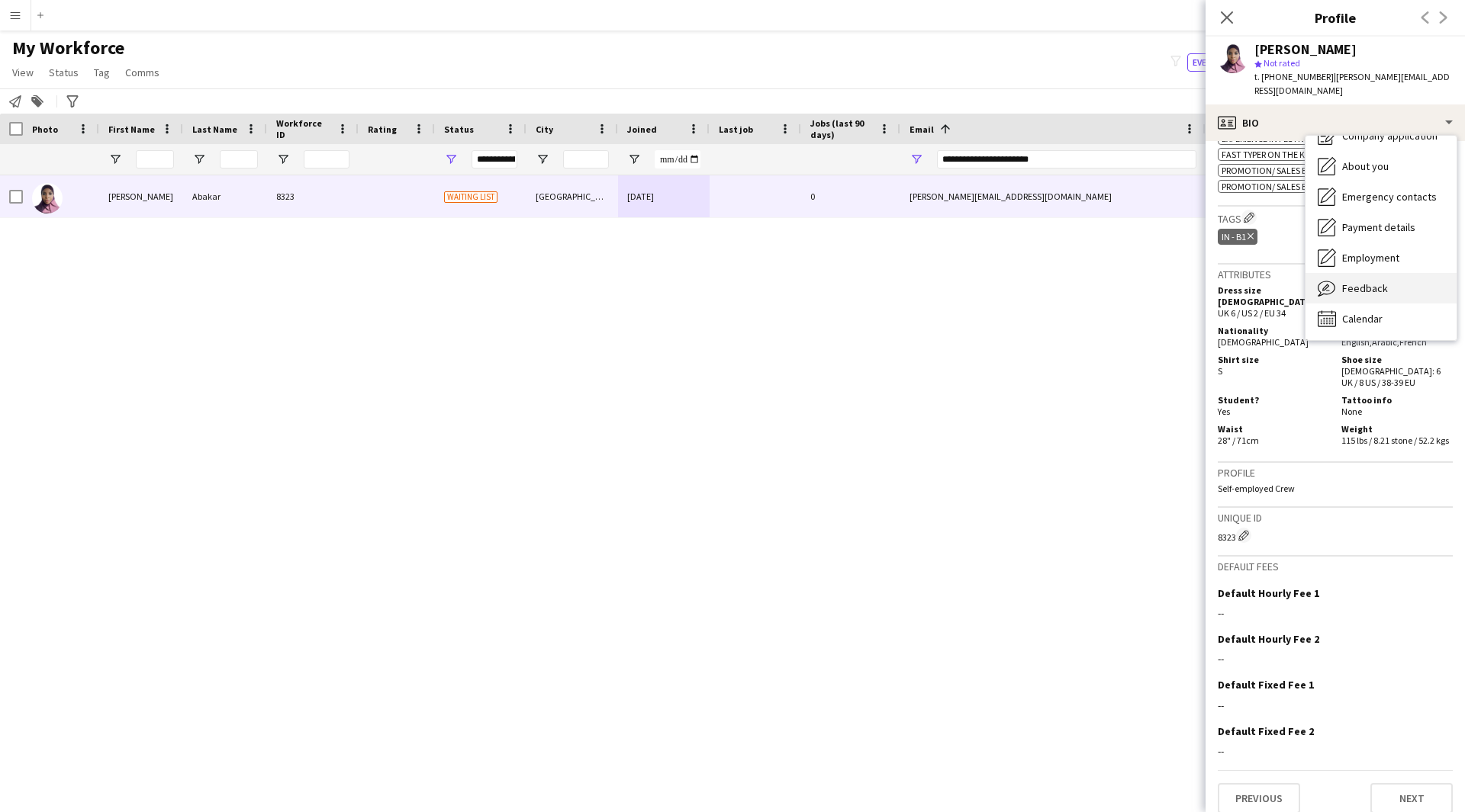
click at [1370, 282] on span "Feedback" at bounding box center [1365, 289] width 46 height 14
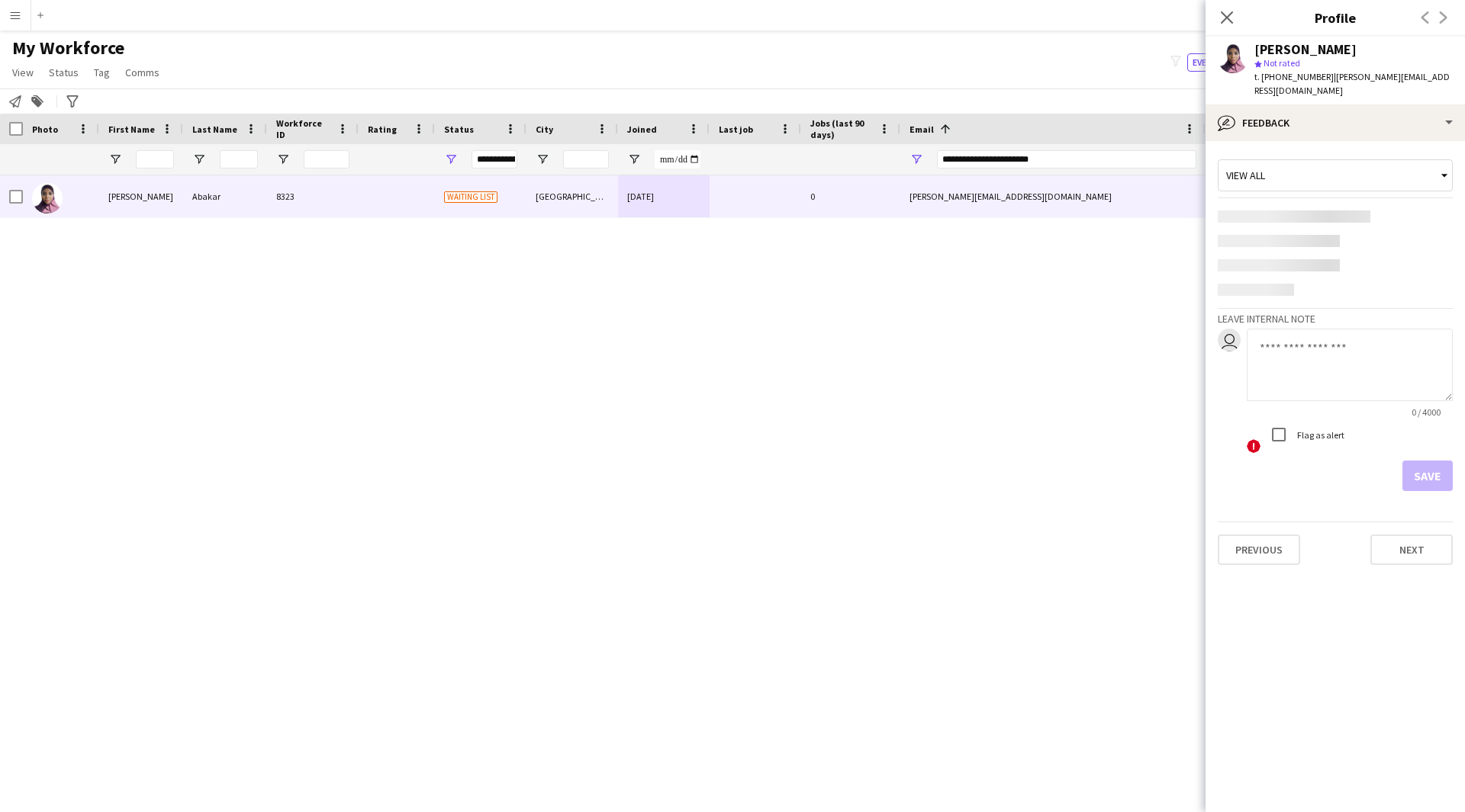
click at [1329, 353] on div "0 / 4000 ! Flag as alert" at bounding box center [1349, 392] width 206 height 127
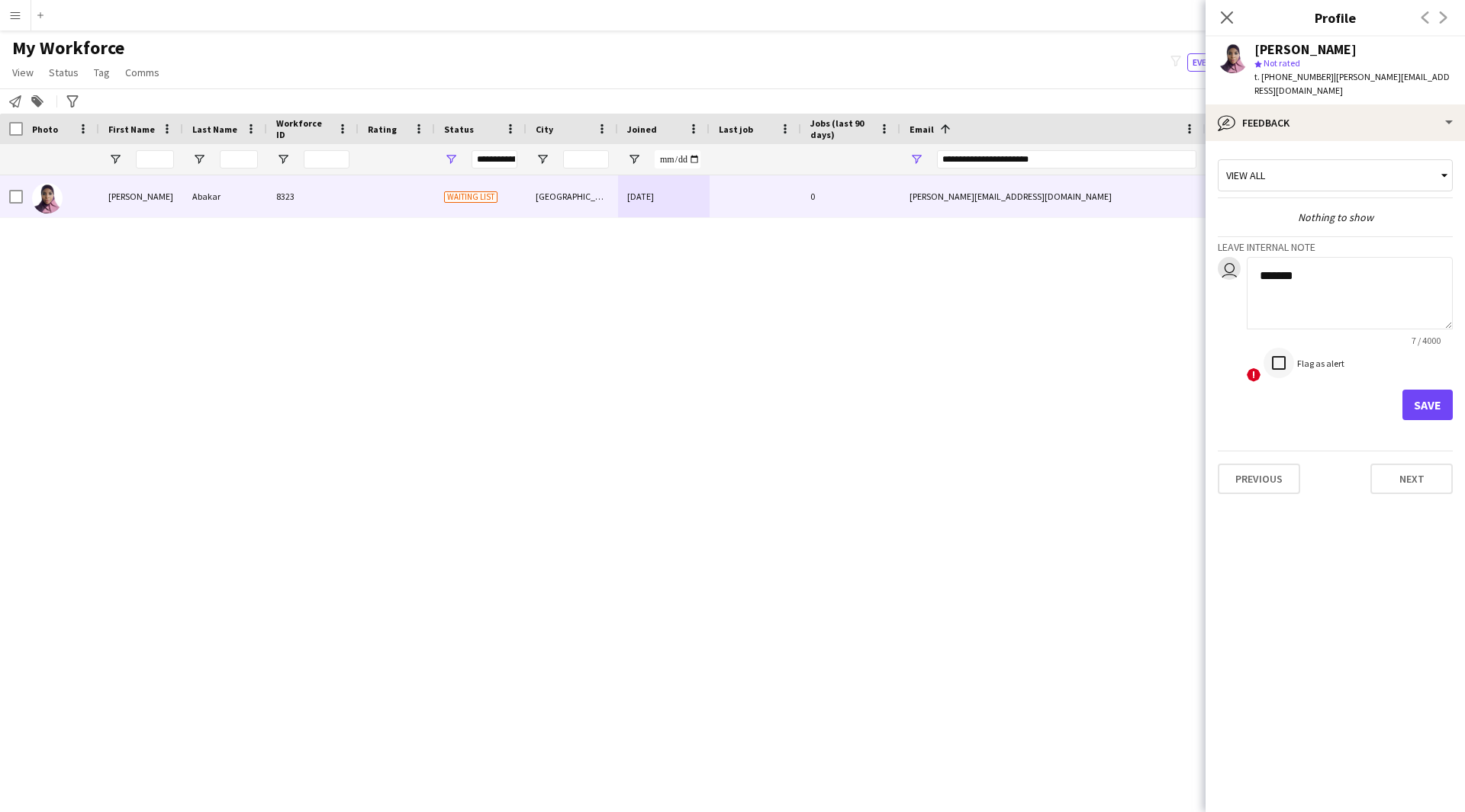
type textarea "*******"
click at [1413, 392] on button "Save" at bounding box center [1427, 405] width 50 height 31
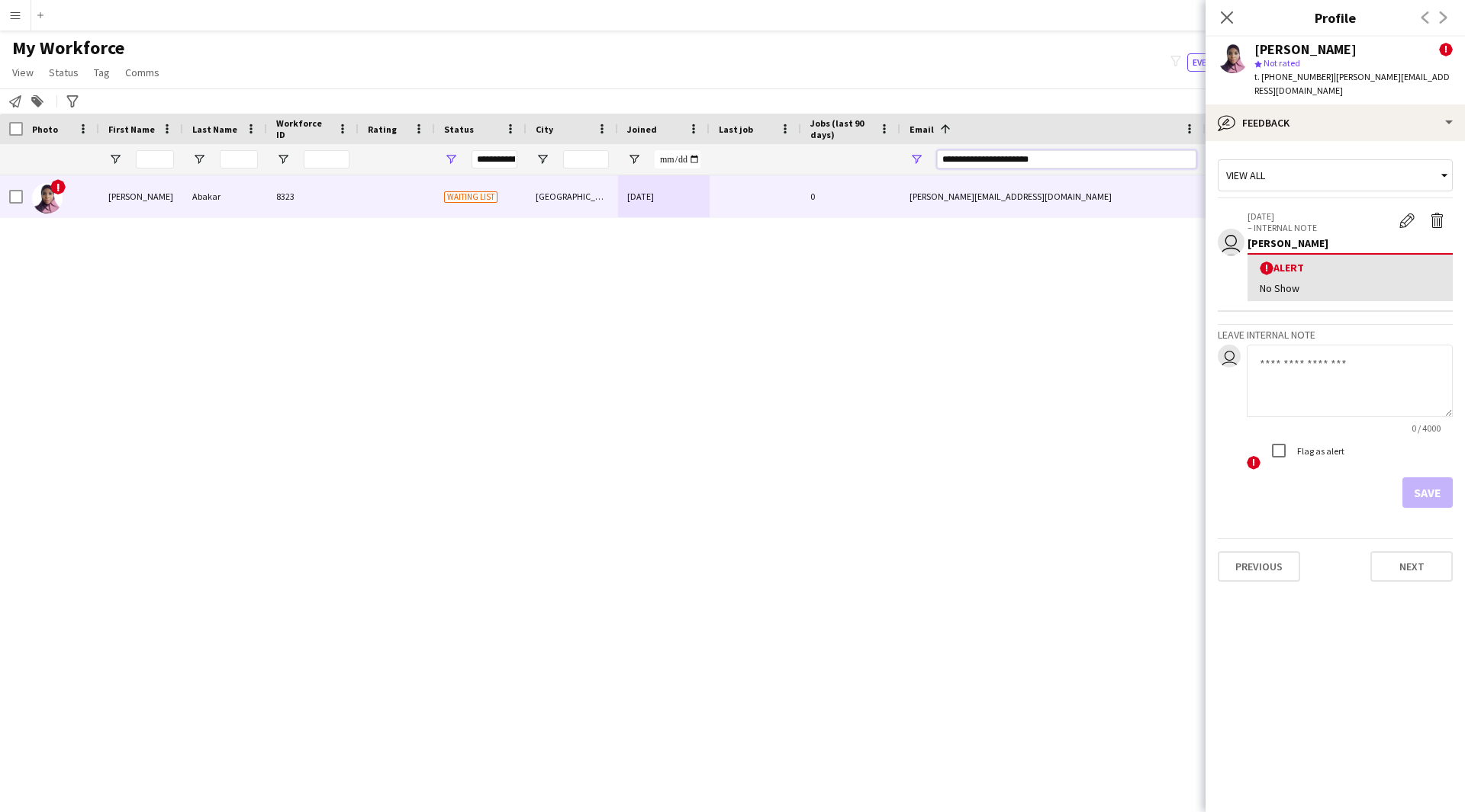
drag, startPoint x: 1102, startPoint y: 166, endPoint x: 684, endPoint y: 140, distance: 418.8
click at [684, 140] on div "Workforce Details Photo First Name 1" at bounding box center [826, 145] width 1654 height 62
paste input "Email Filter Input"
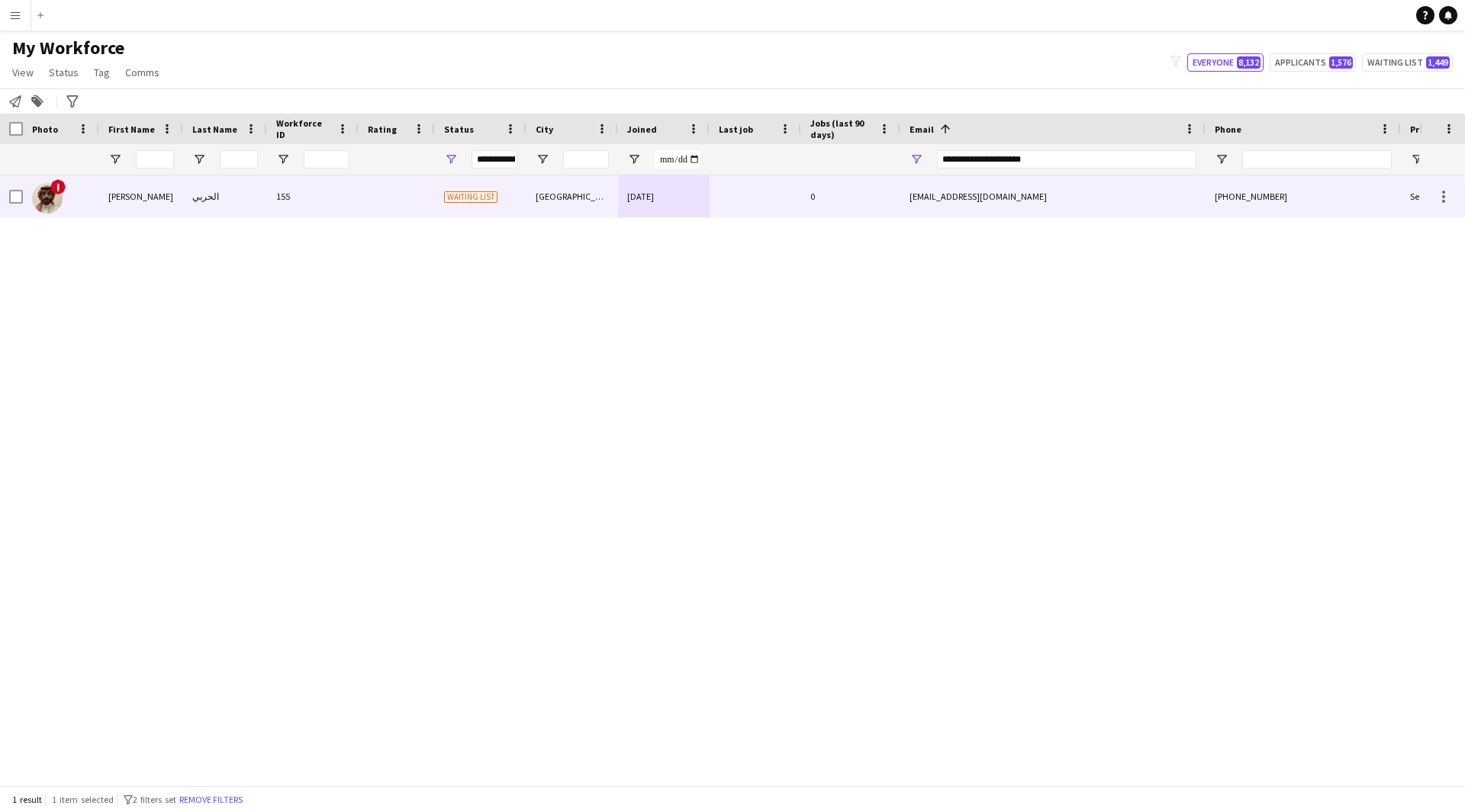
click at [732, 187] on div at bounding box center [755, 197] width 92 height 42
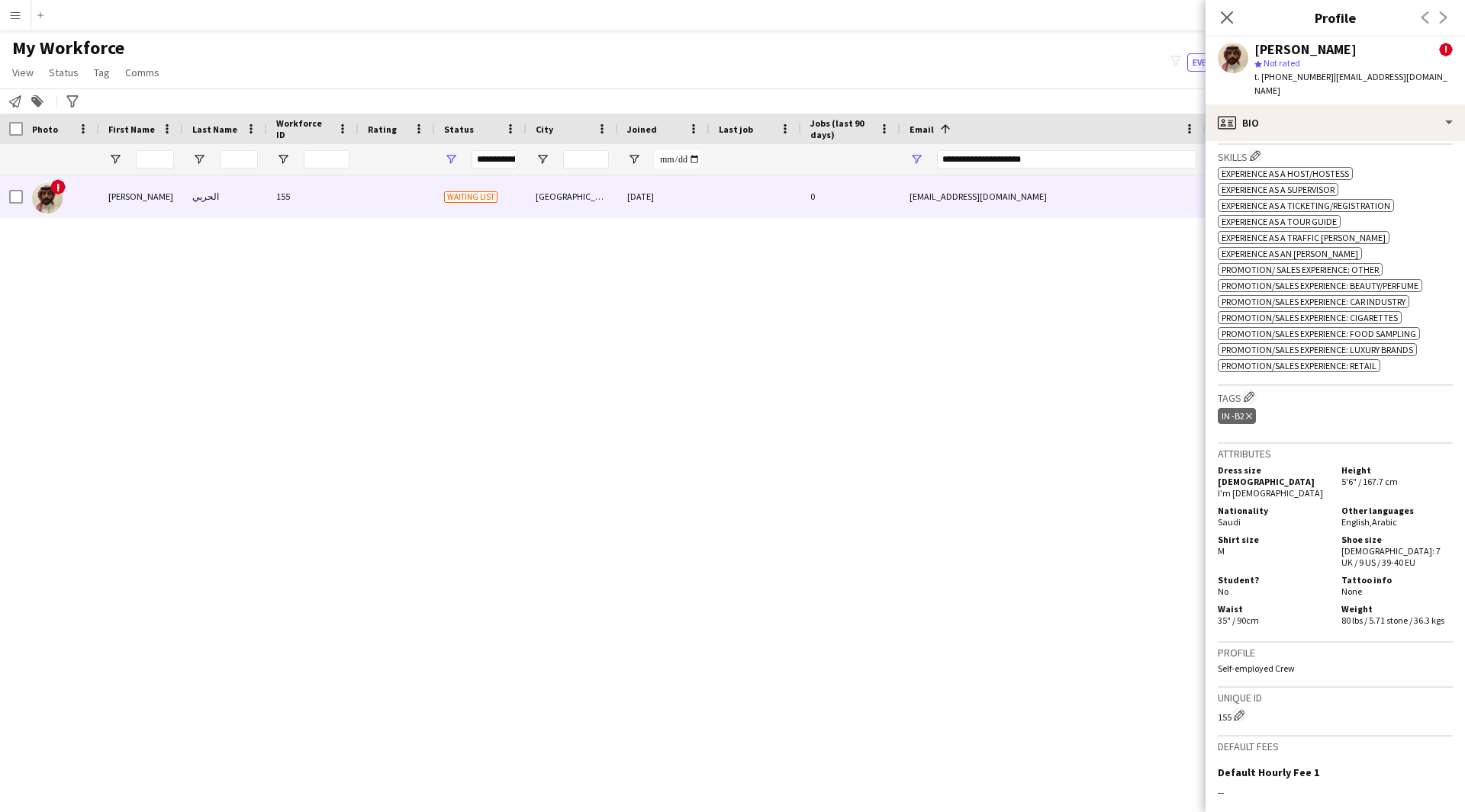
scroll to position [736, 0]
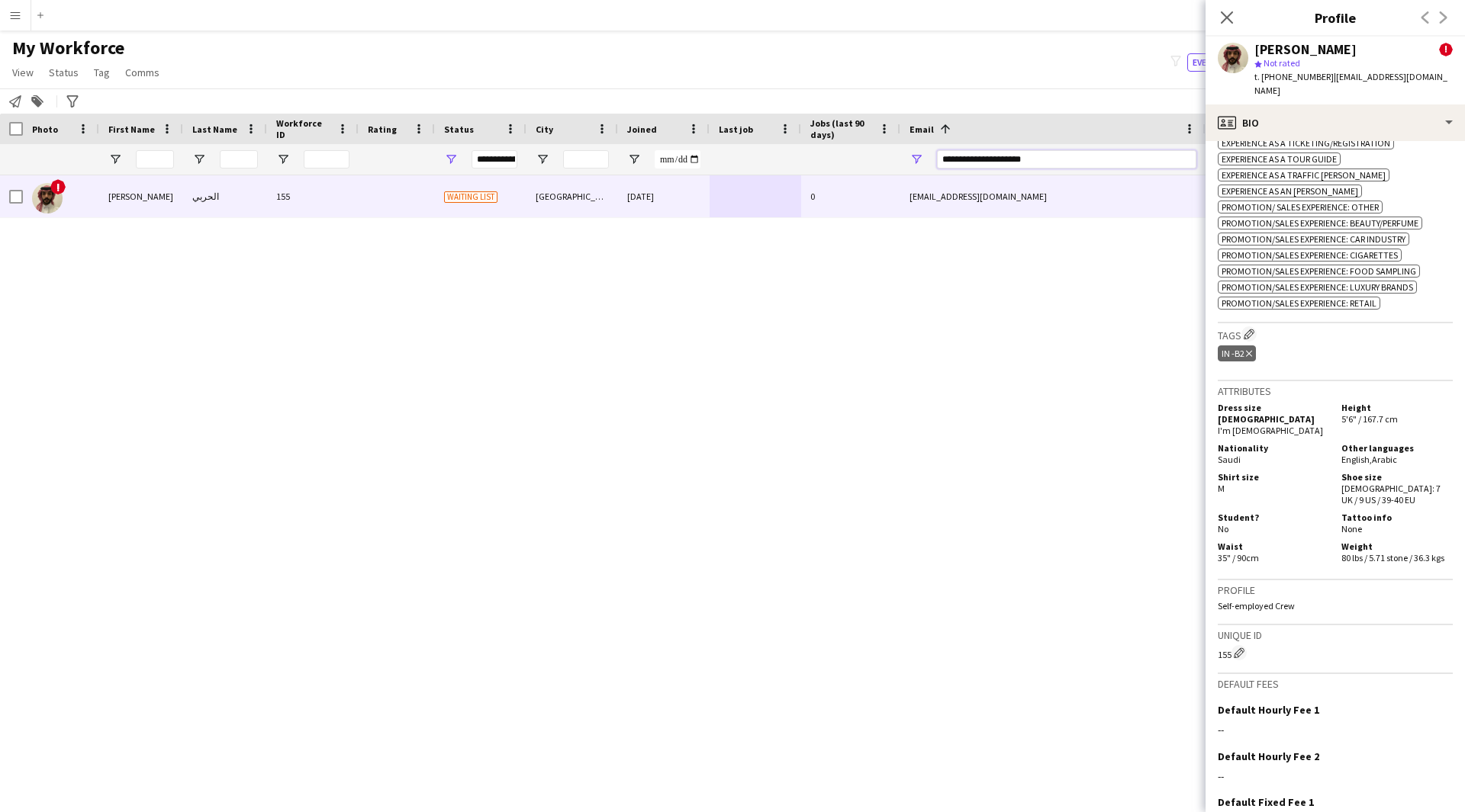
drag, startPoint x: 1055, startPoint y: 160, endPoint x: 690, endPoint y: 170, distance: 365.1
click at [690, 170] on div at bounding box center [826, 159] width 1654 height 31
paste input "Email Filter Input"
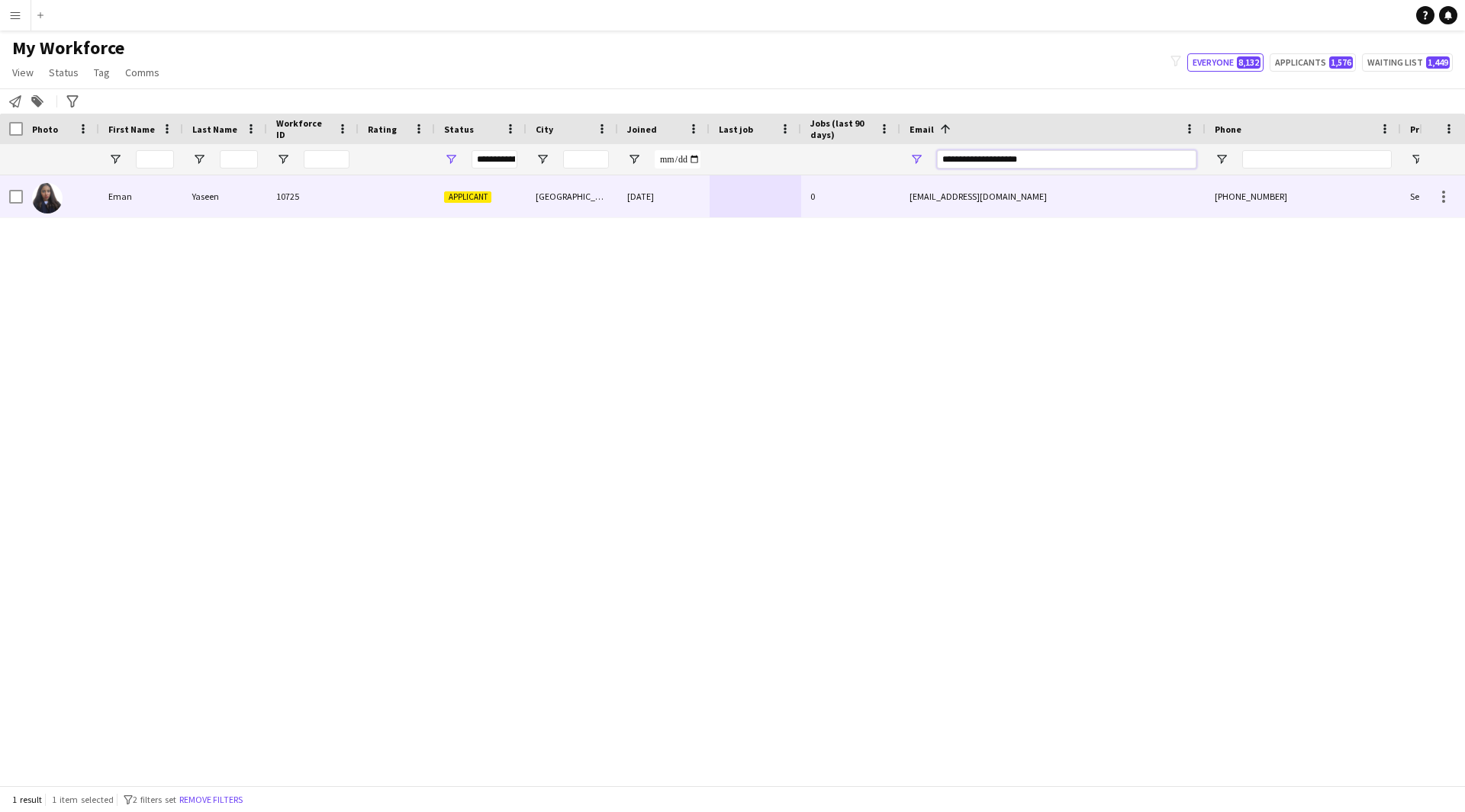
type input "**********"
click at [768, 203] on div at bounding box center [755, 197] width 92 height 42
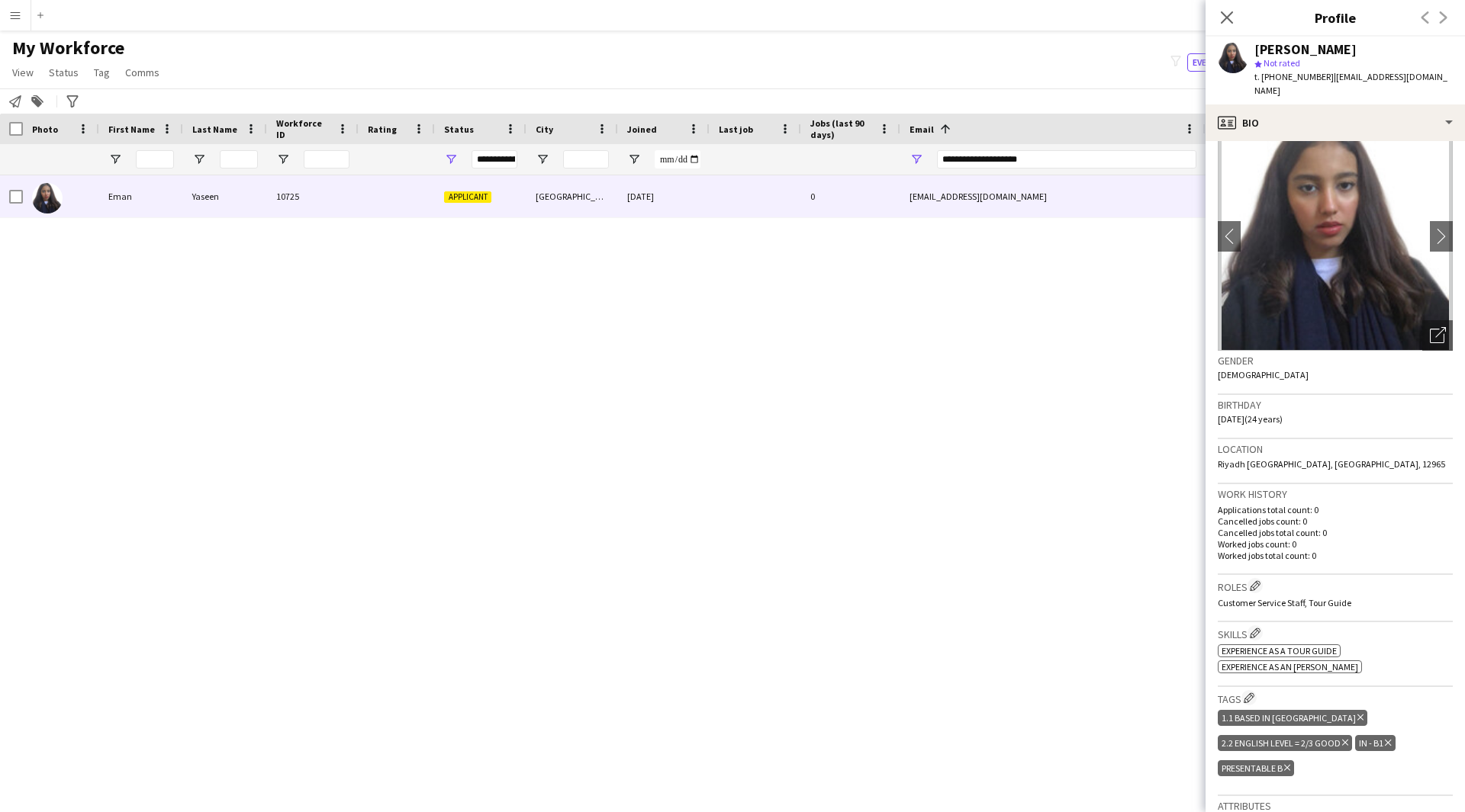
scroll to position [0, 0]
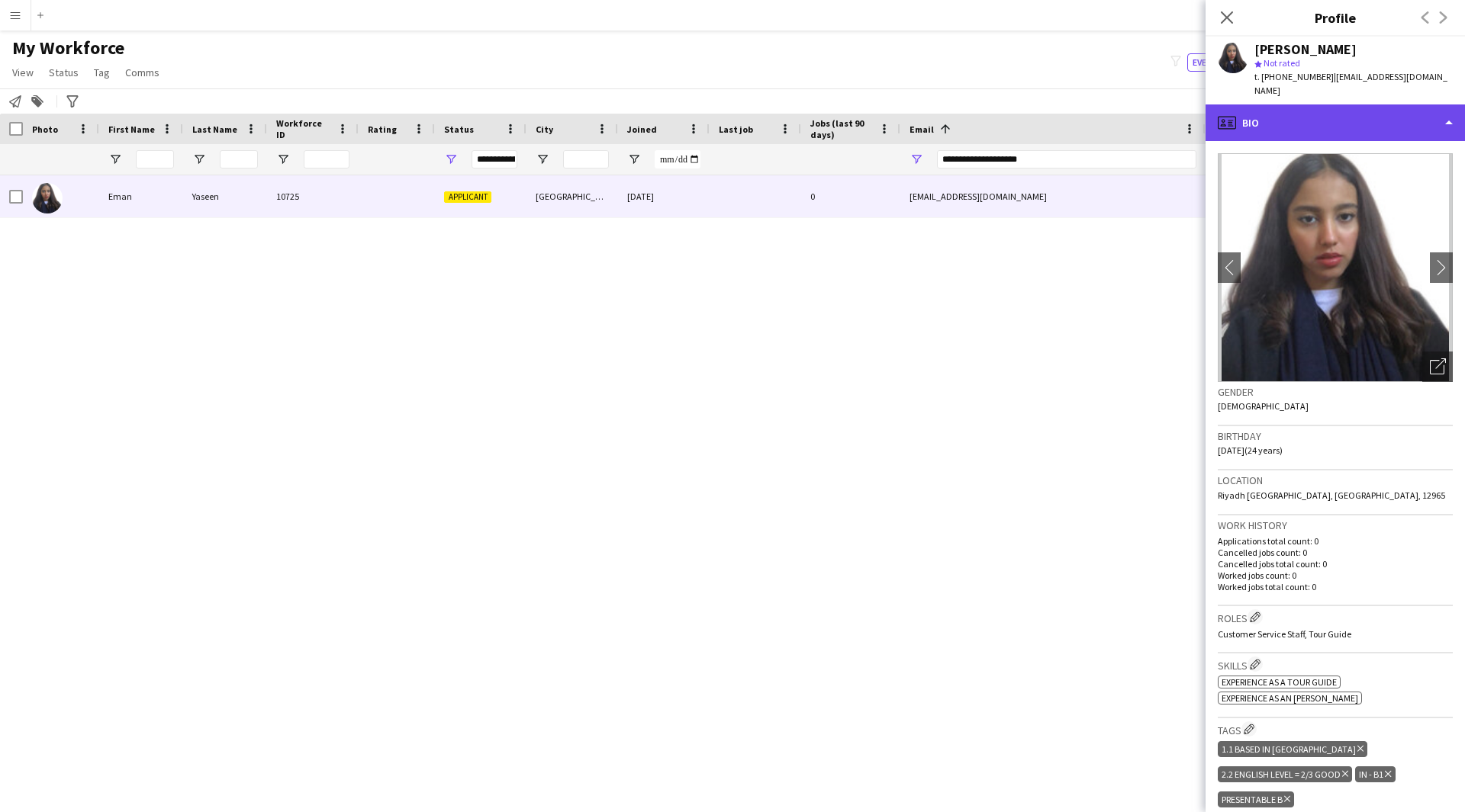
click at [1365, 117] on div "profile Bio" at bounding box center [1335, 123] width 260 height 37
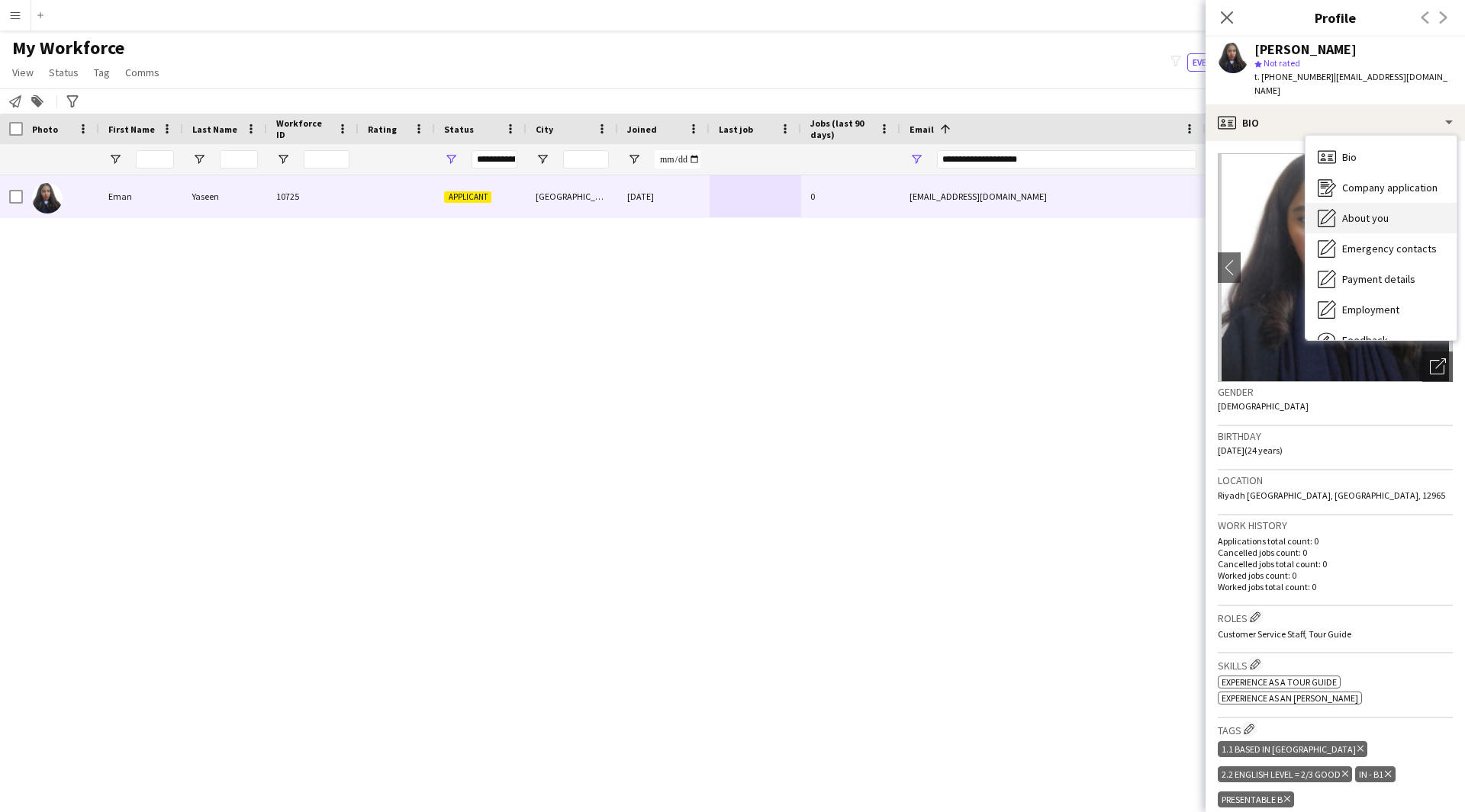
click at [1403, 203] on div "About you About you" at bounding box center [1380, 218] width 151 height 31
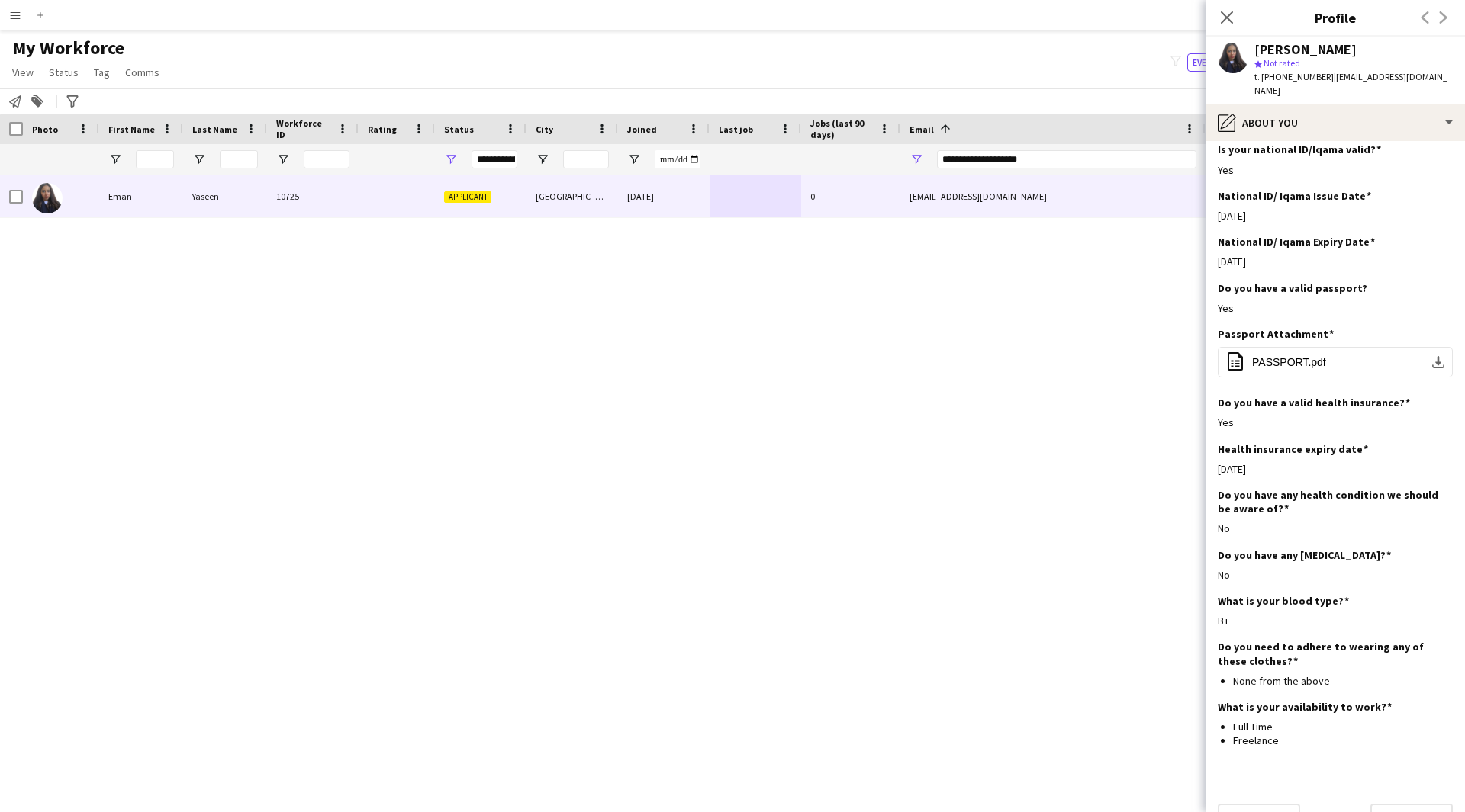
scroll to position [559, 0]
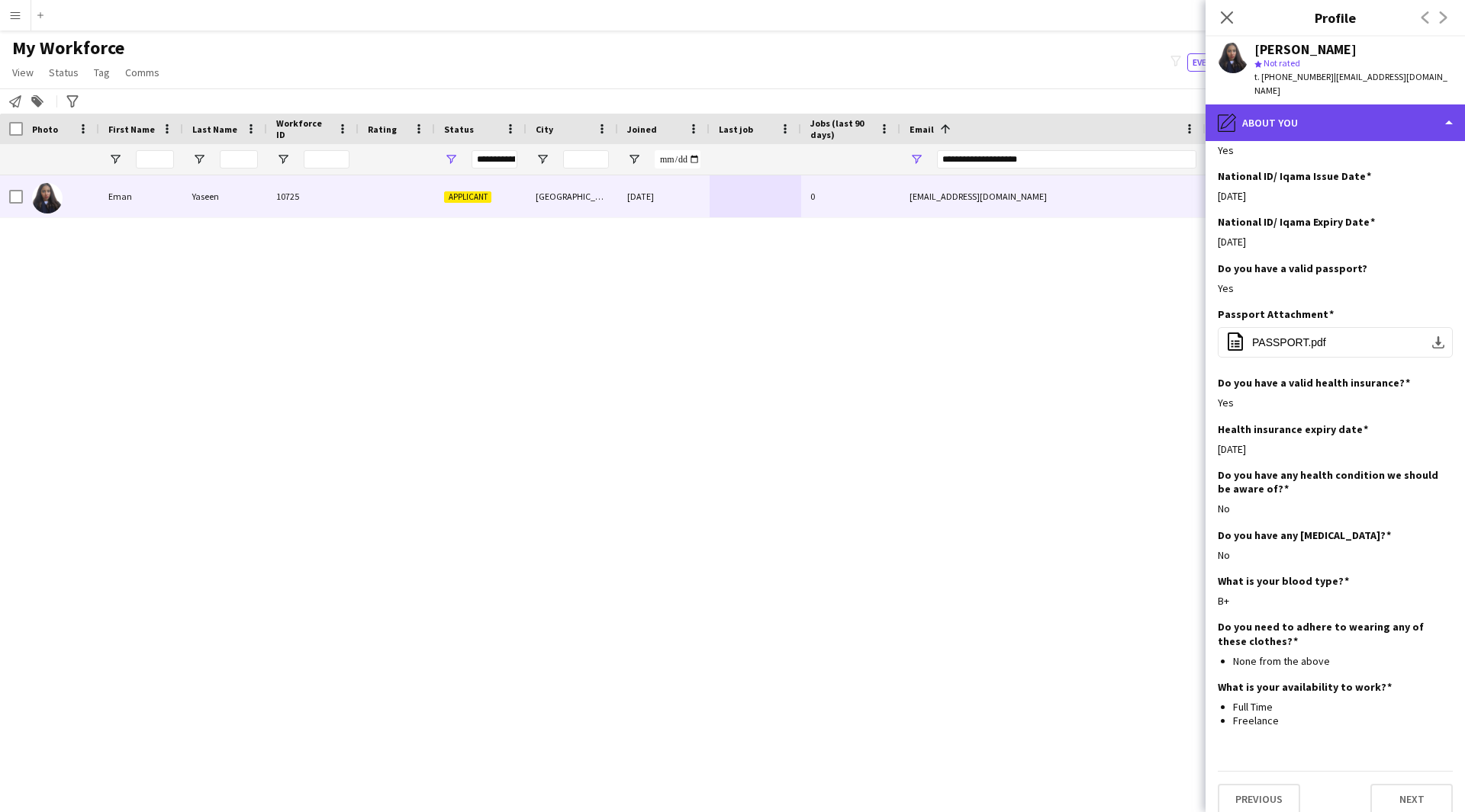
click at [1390, 111] on div "pencil4 About you" at bounding box center [1335, 123] width 260 height 37
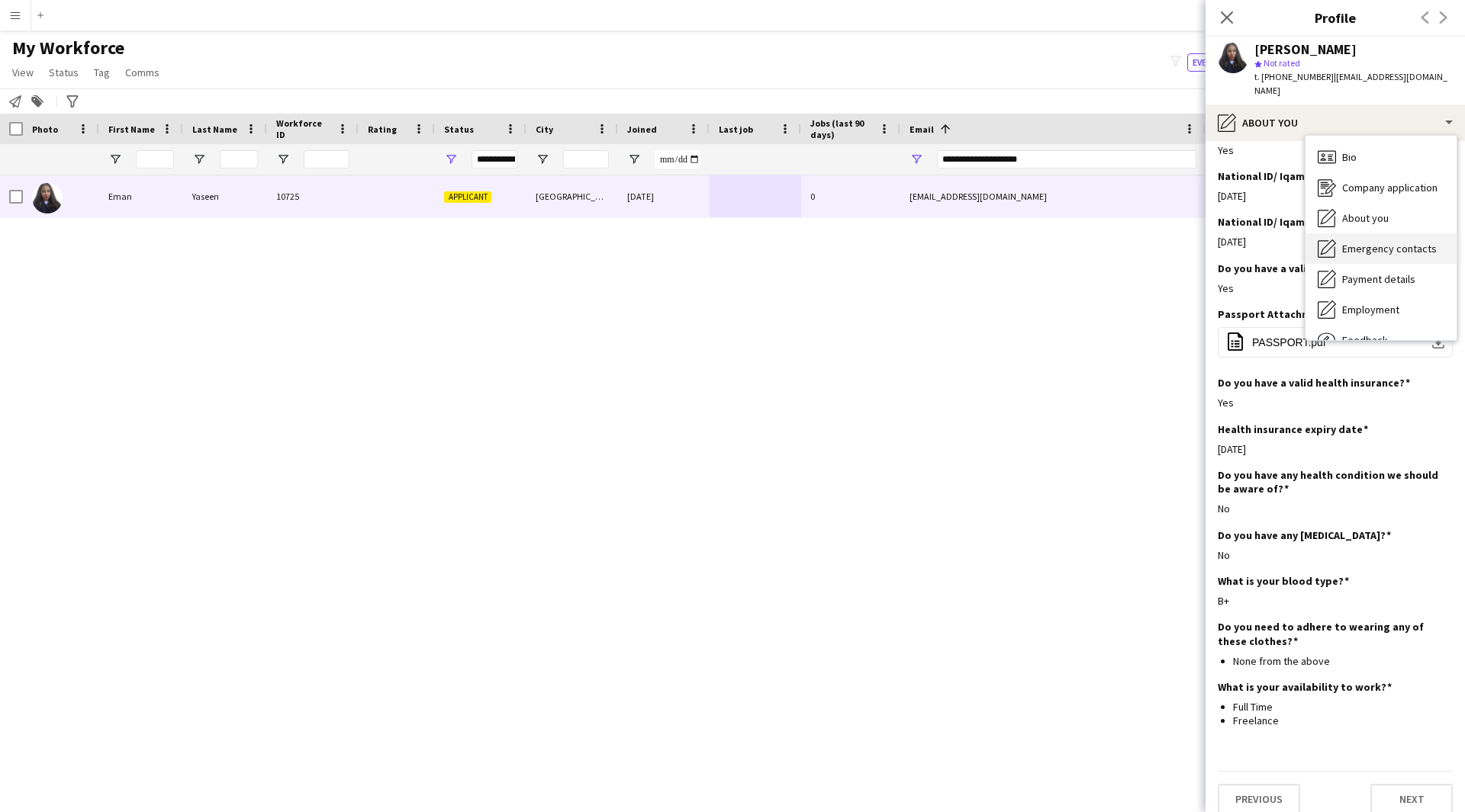
click at [1388, 234] on div "Emergency contacts Emergency contacts" at bounding box center [1380, 249] width 151 height 31
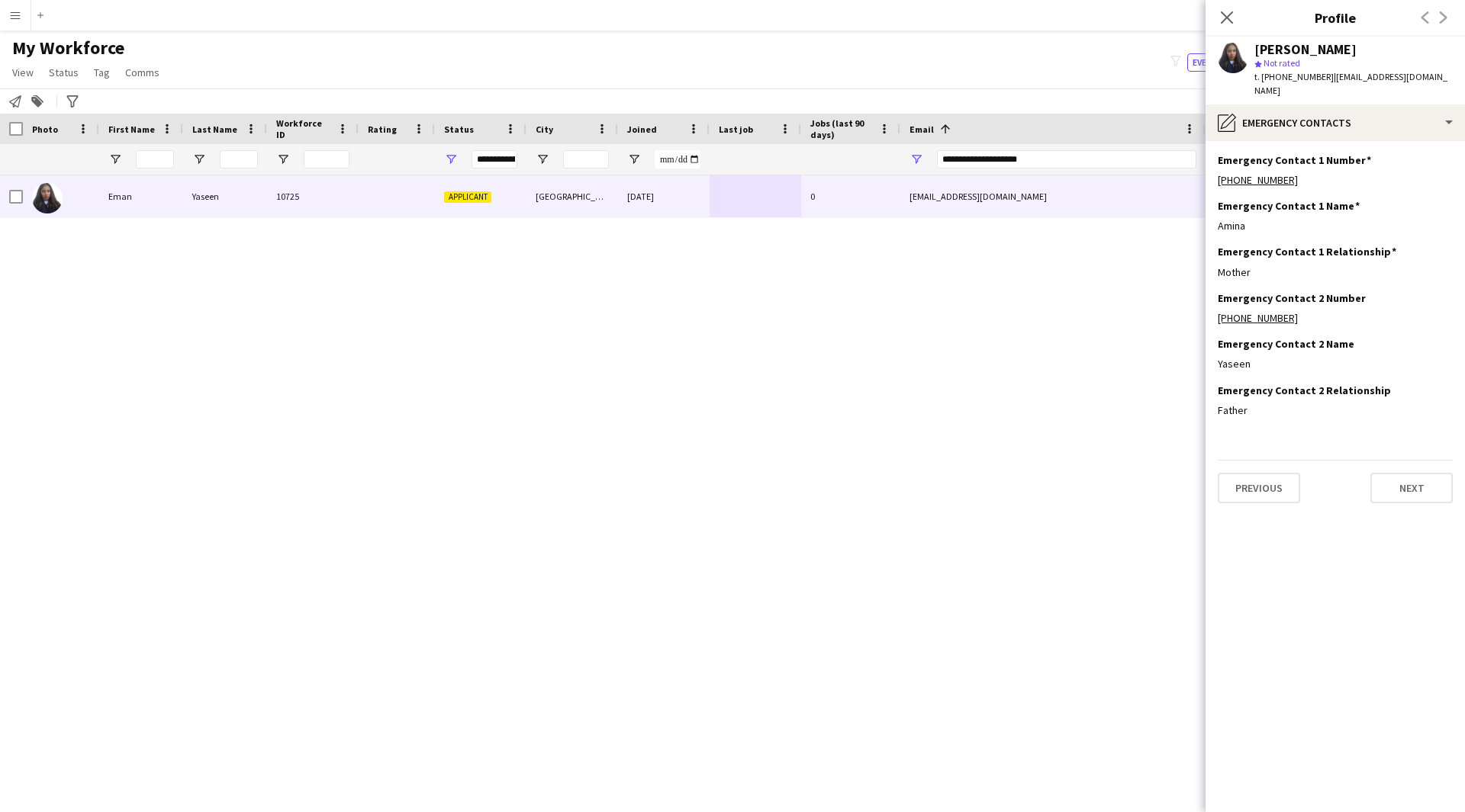
scroll to position [0, 0]
click at [1336, 120] on div "pencil4 Emergency contacts" at bounding box center [1335, 123] width 260 height 37
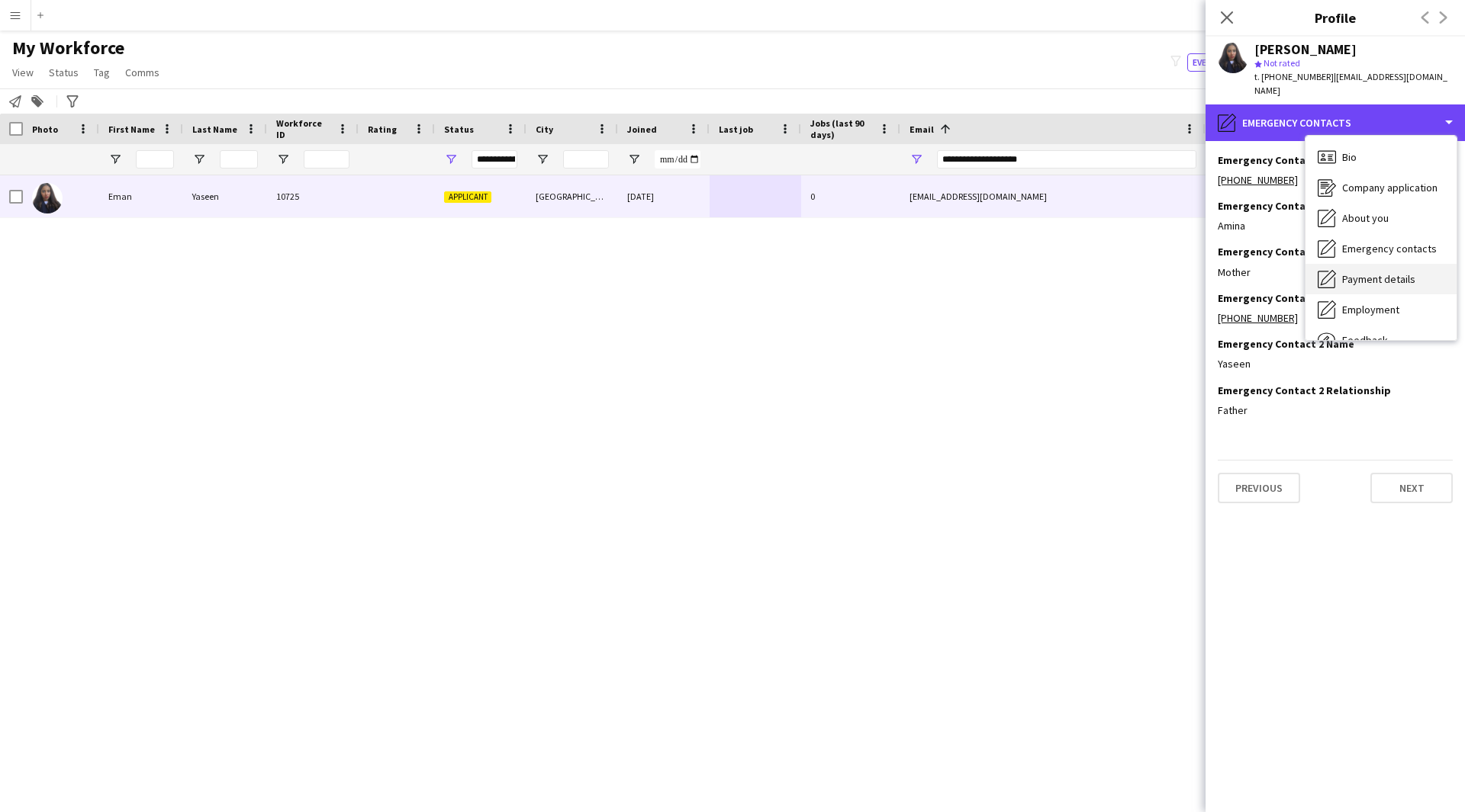
scroll to position [52, 0]
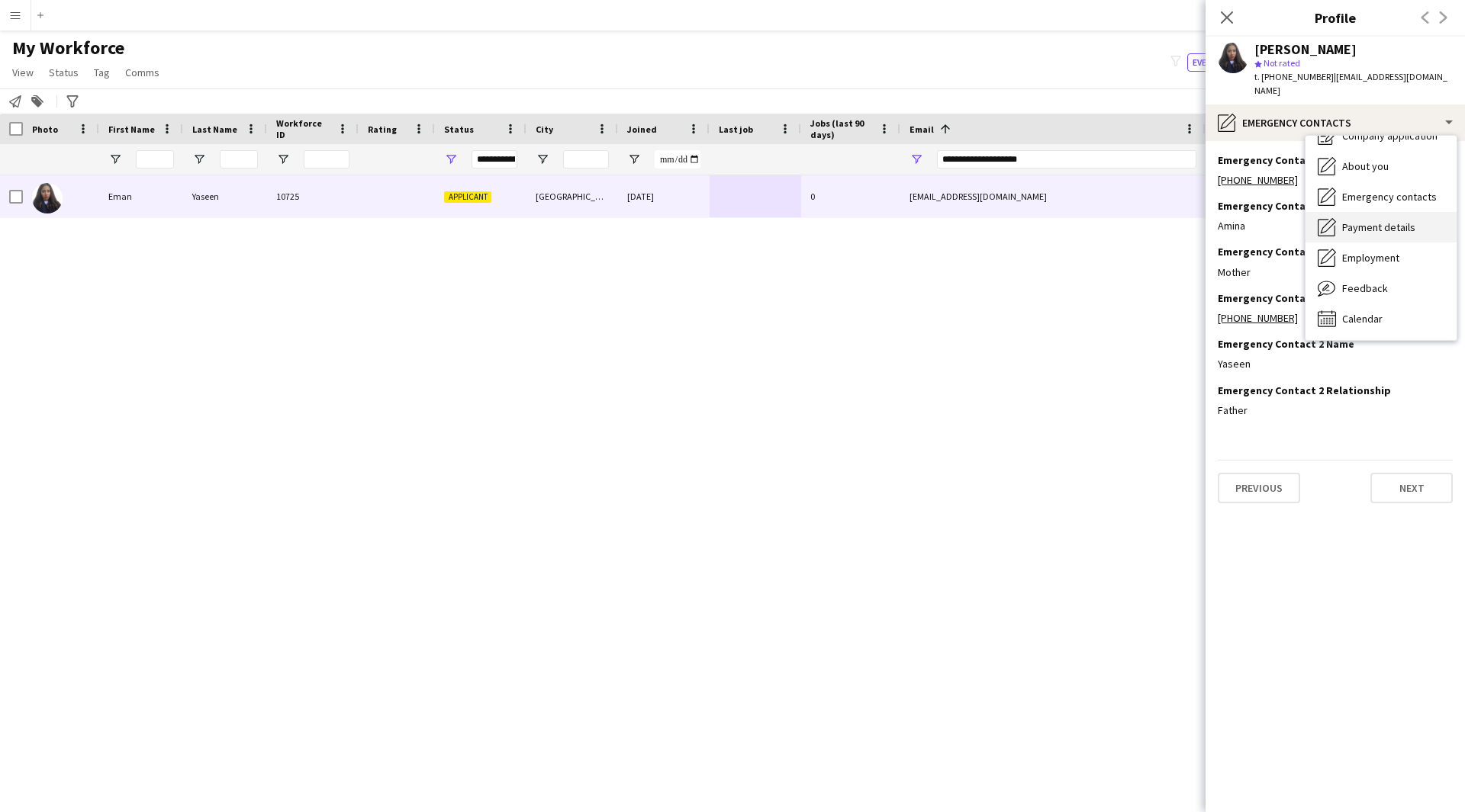
click at [1401, 221] on span "Payment details" at bounding box center [1378, 228] width 73 height 14
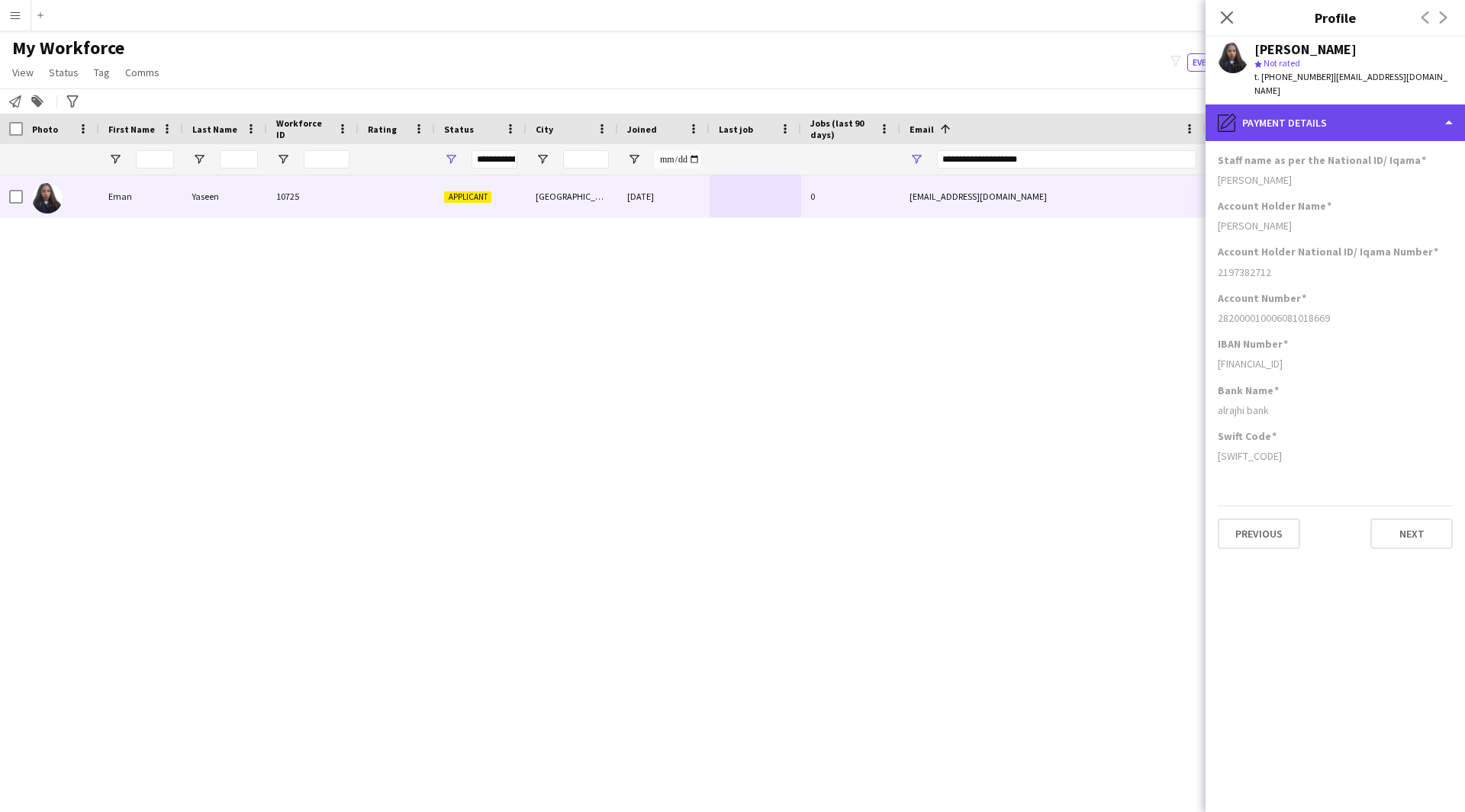
click at [1345, 105] on div "pencil4 Payment details" at bounding box center [1335, 123] width 260 height 37
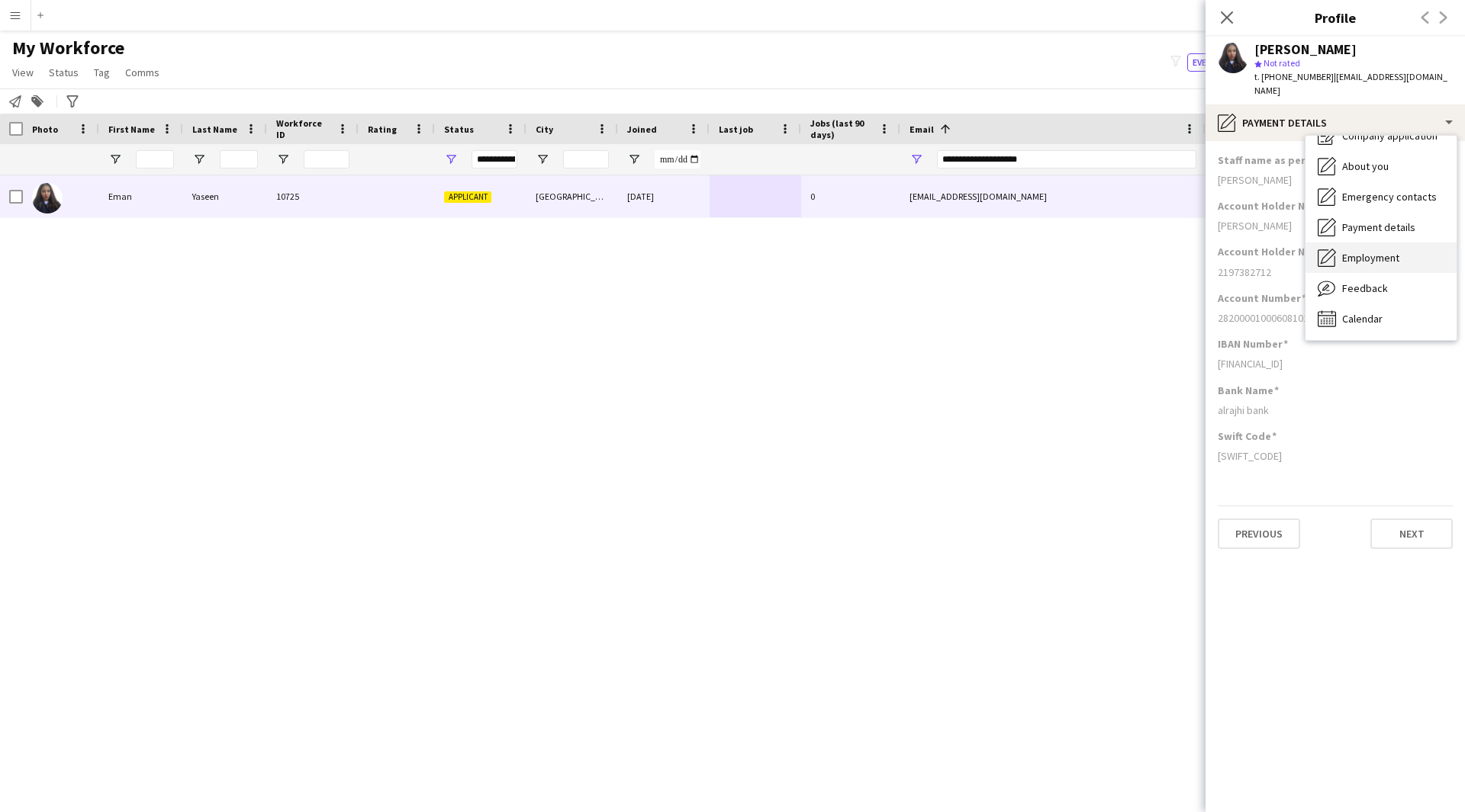
click at [1366, 243] on div "Employment Employment" at bounding box center [1380, 258] width 151 height 31
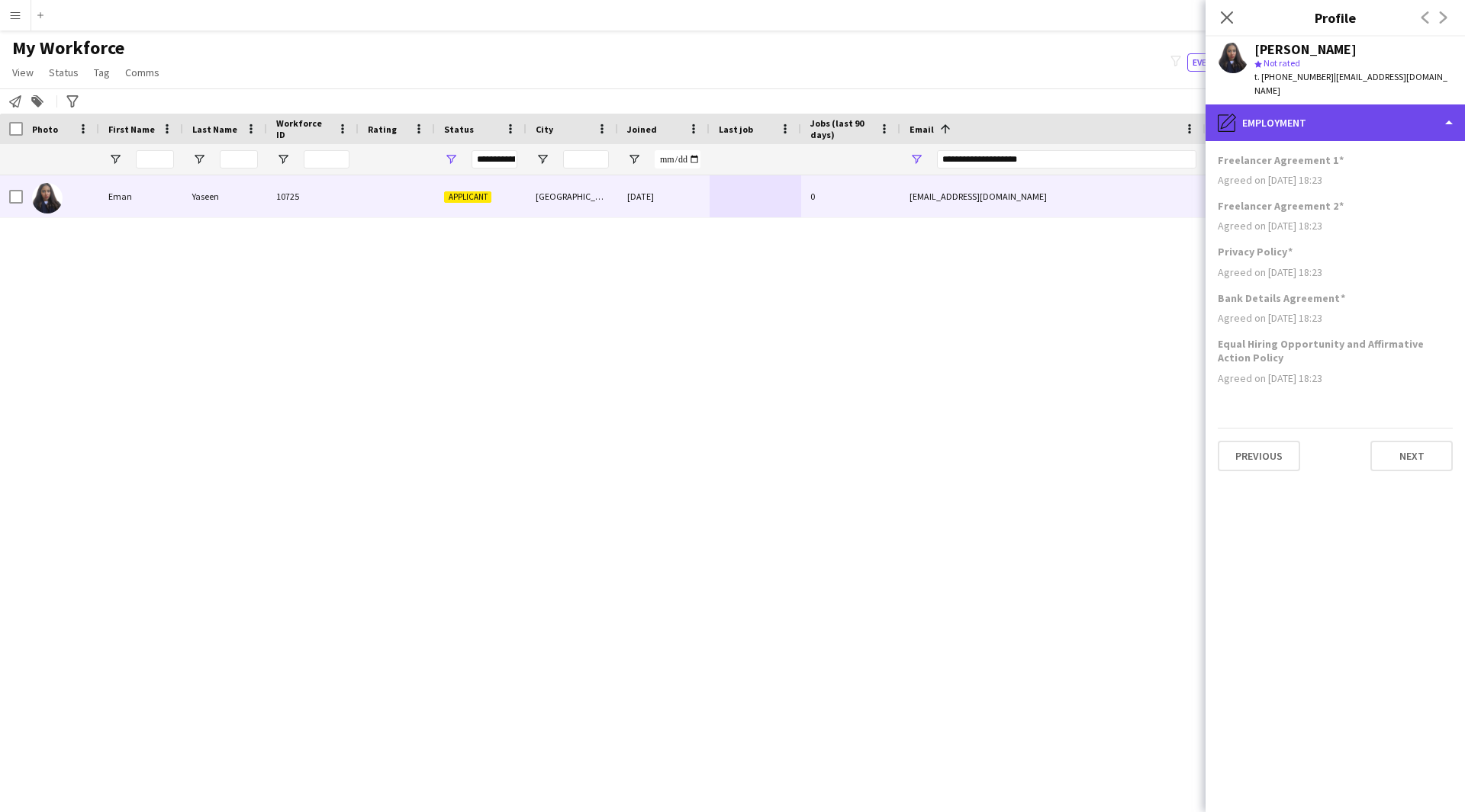
click at [1351, 110] on div "pencil4 Employment" at bounding box center [1335, 123] width 260 height 37
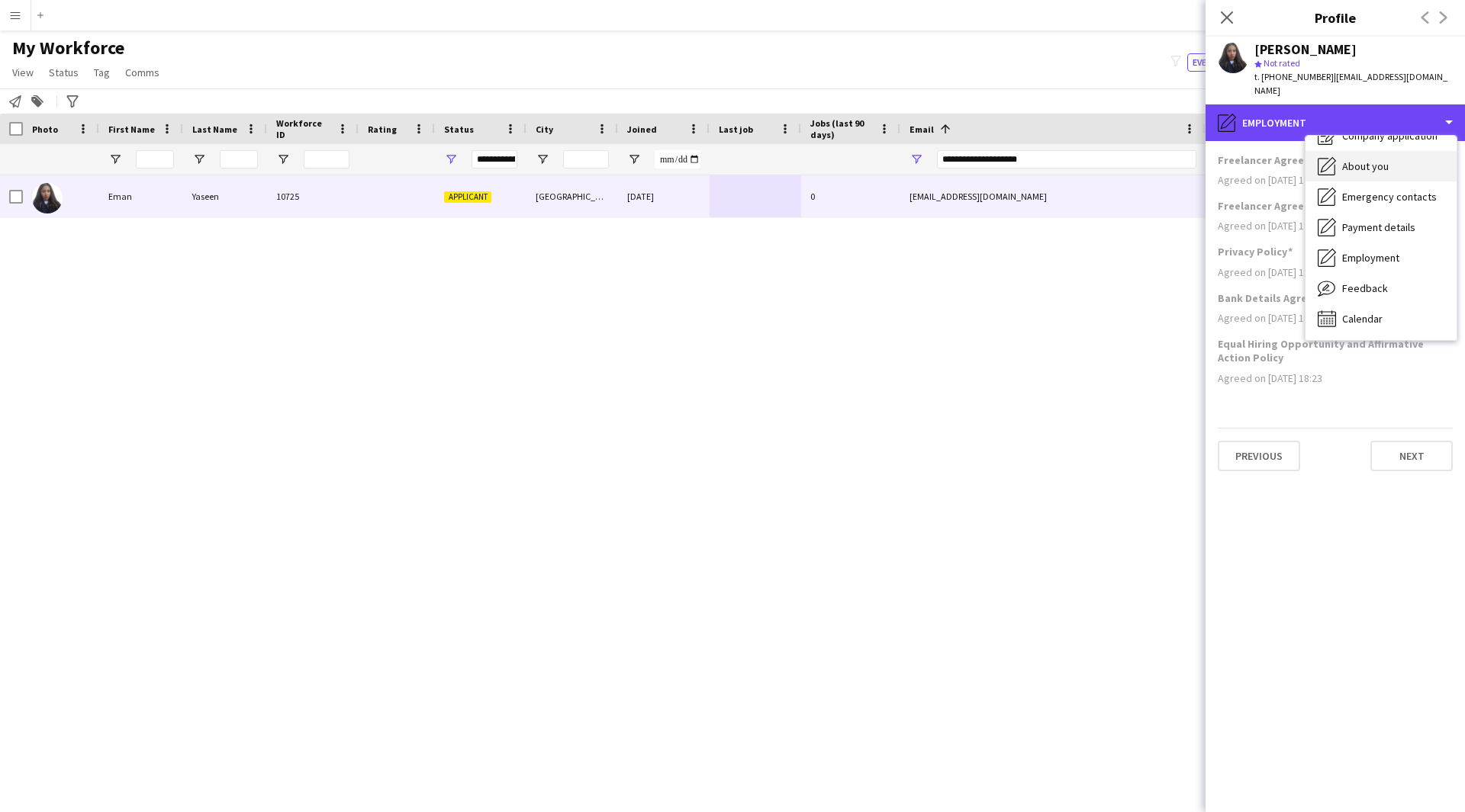
scroll to position [0, 0]
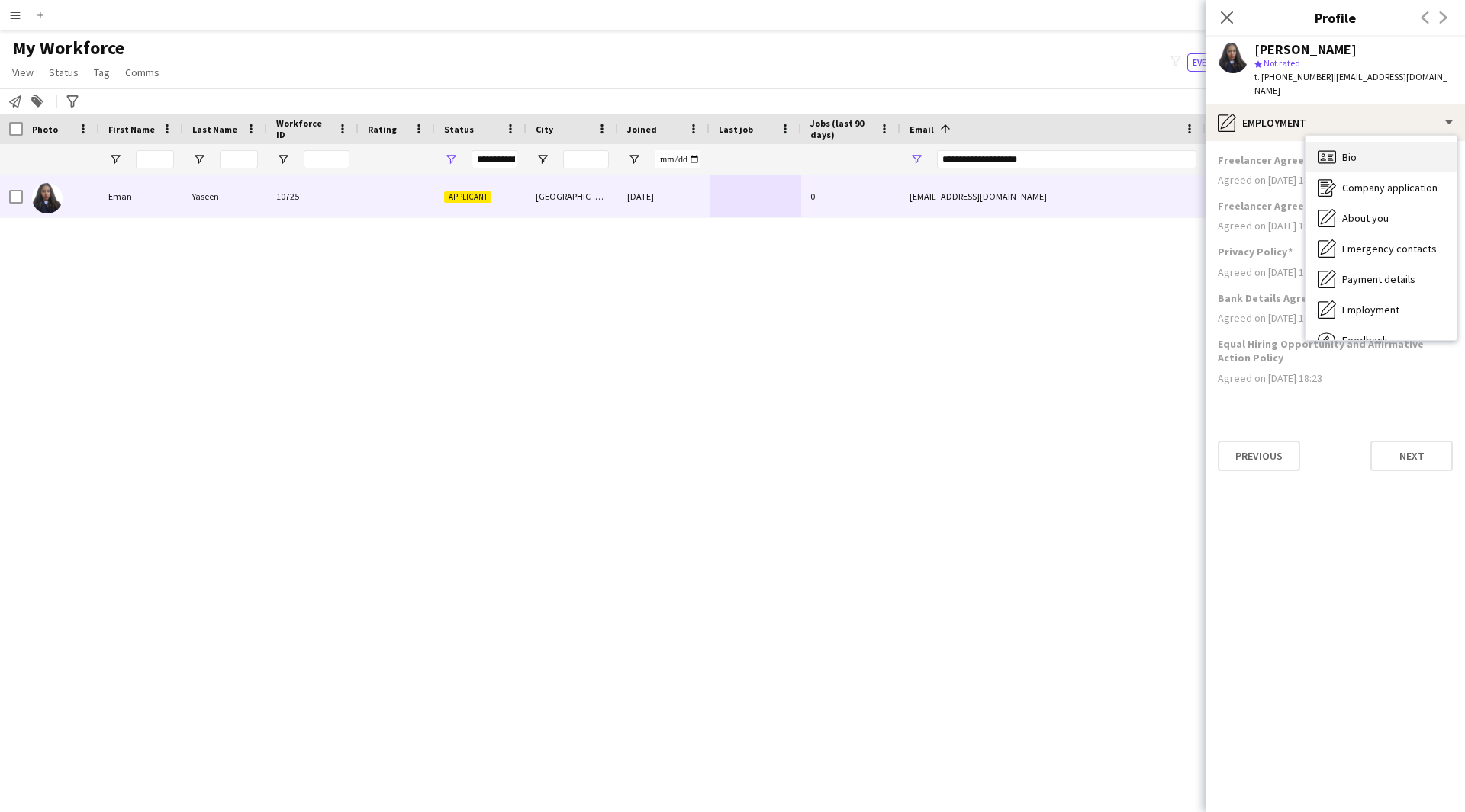
click at [1354, 150] on span "Bio" at bounding box center [1349, 157] width 15 height 14
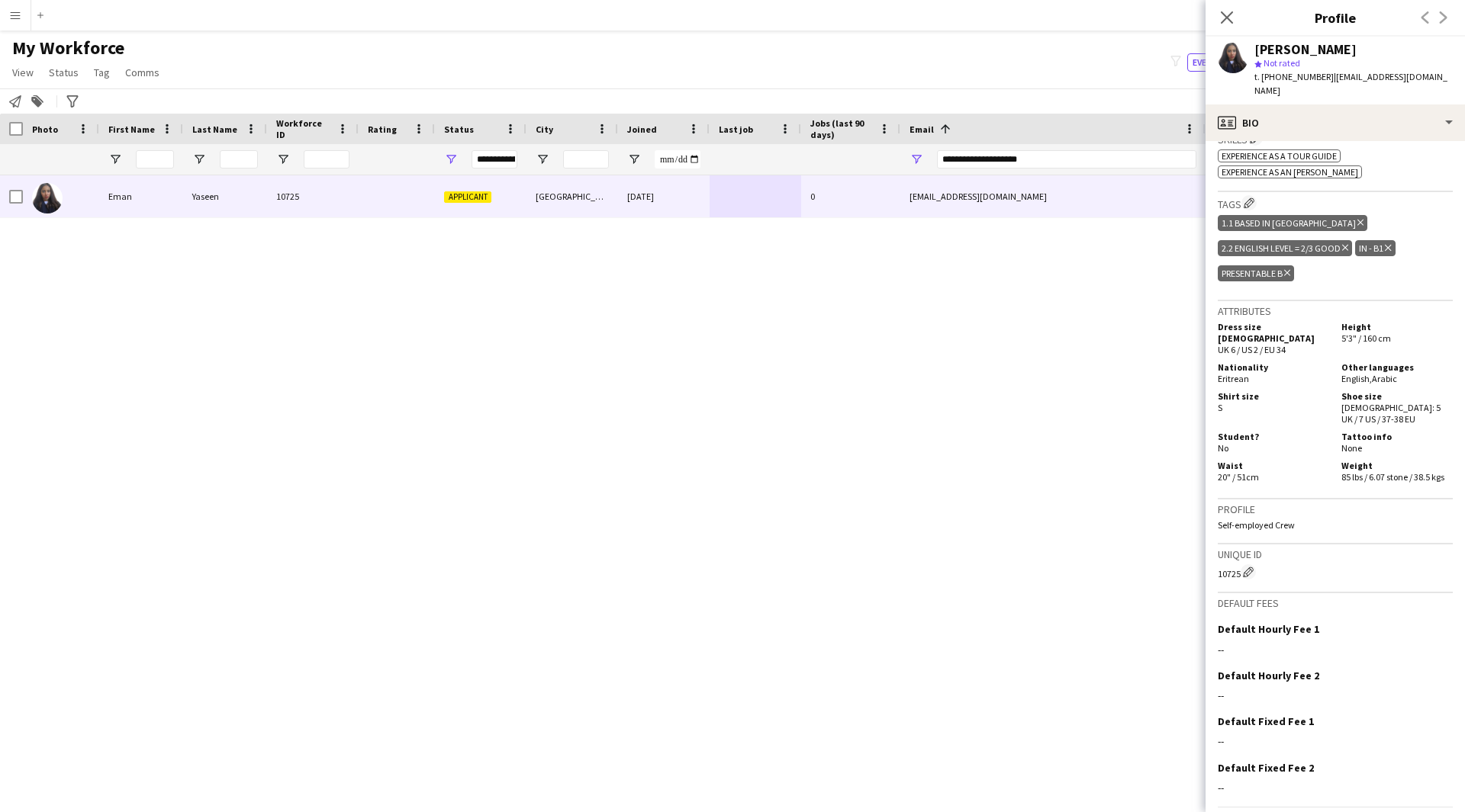
scroll to position [527, 0]
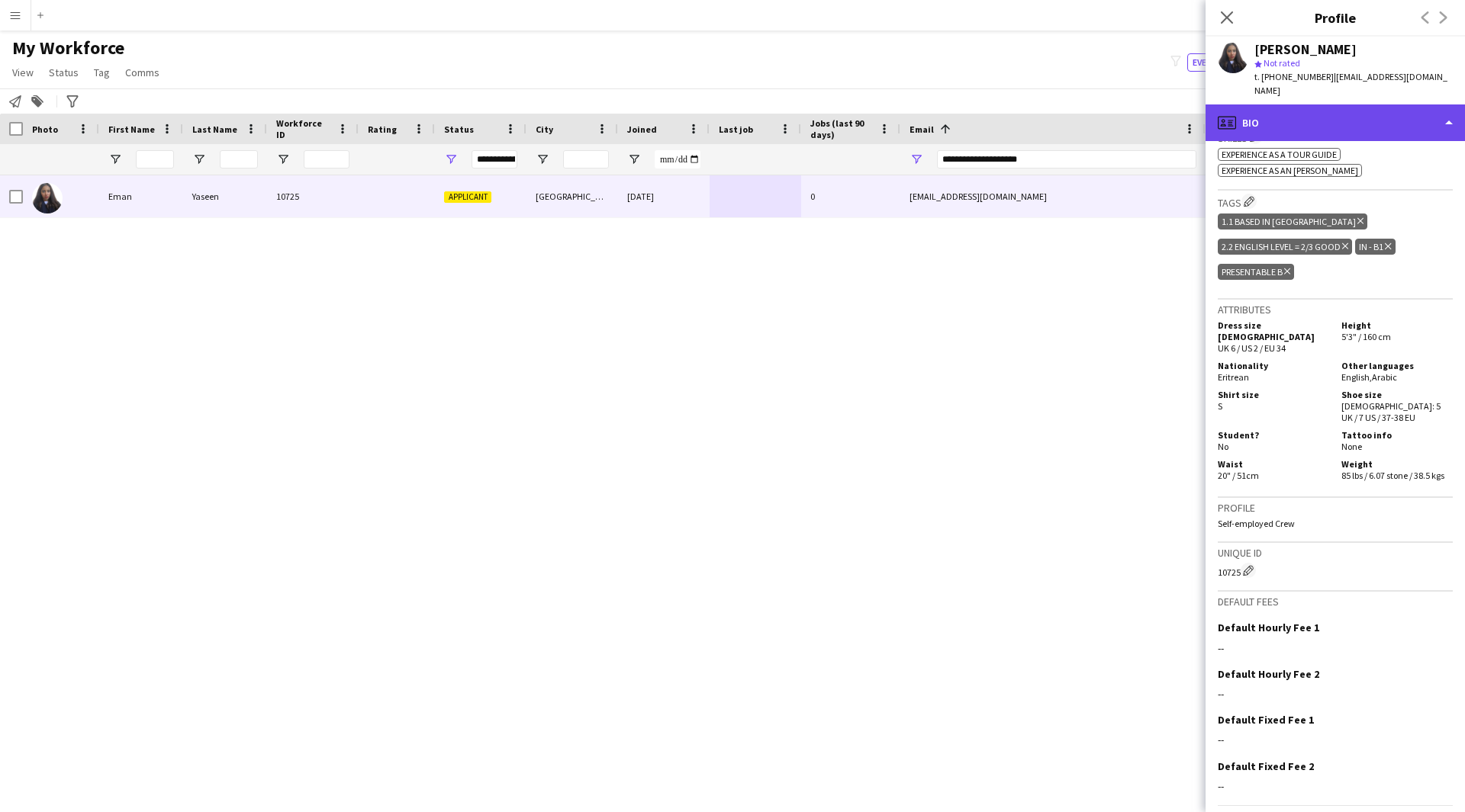
click at [1241, 118] on div "profile Bio" at bounding box center [1335, 123] width 260 height 37
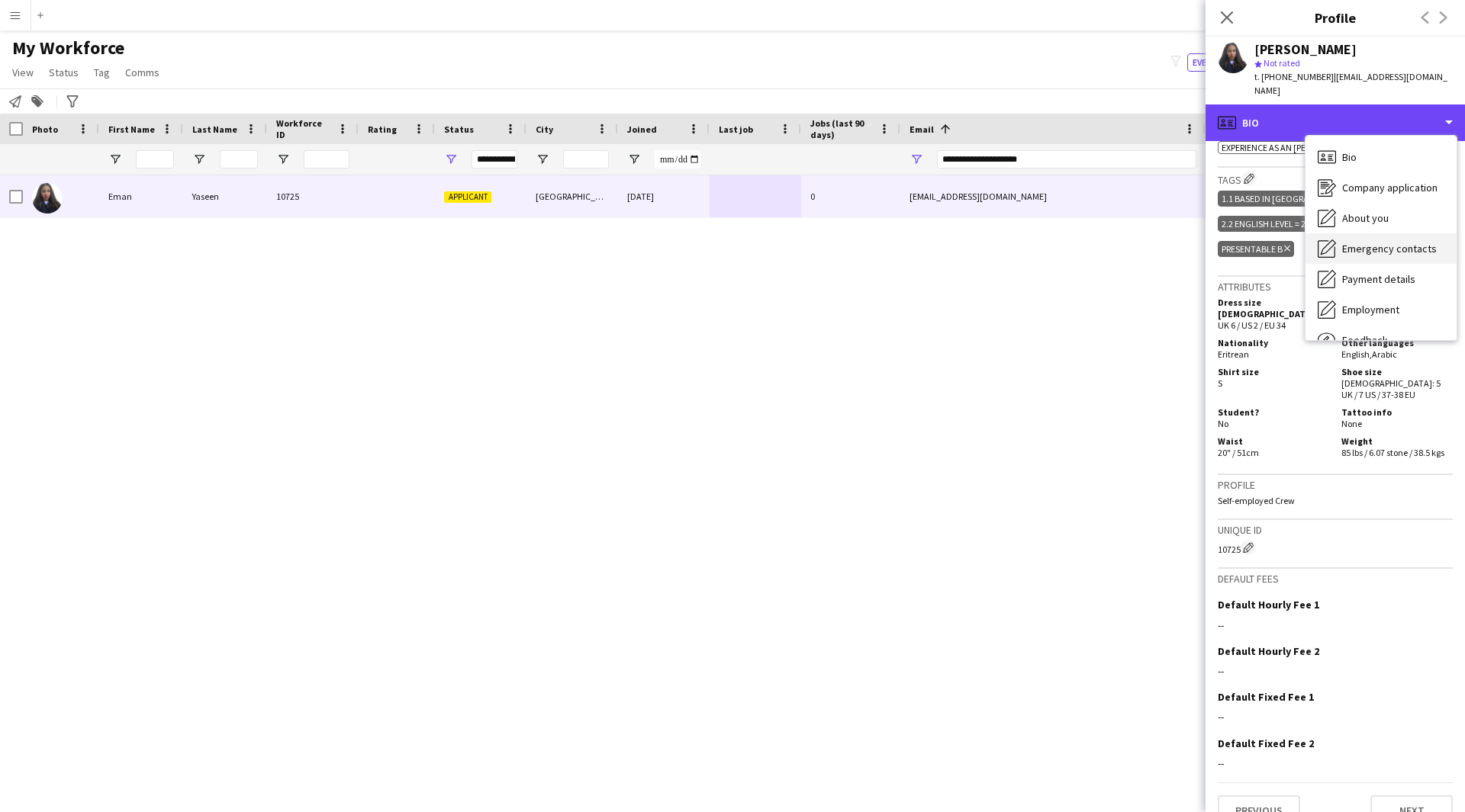
scroll to position [52, 0]
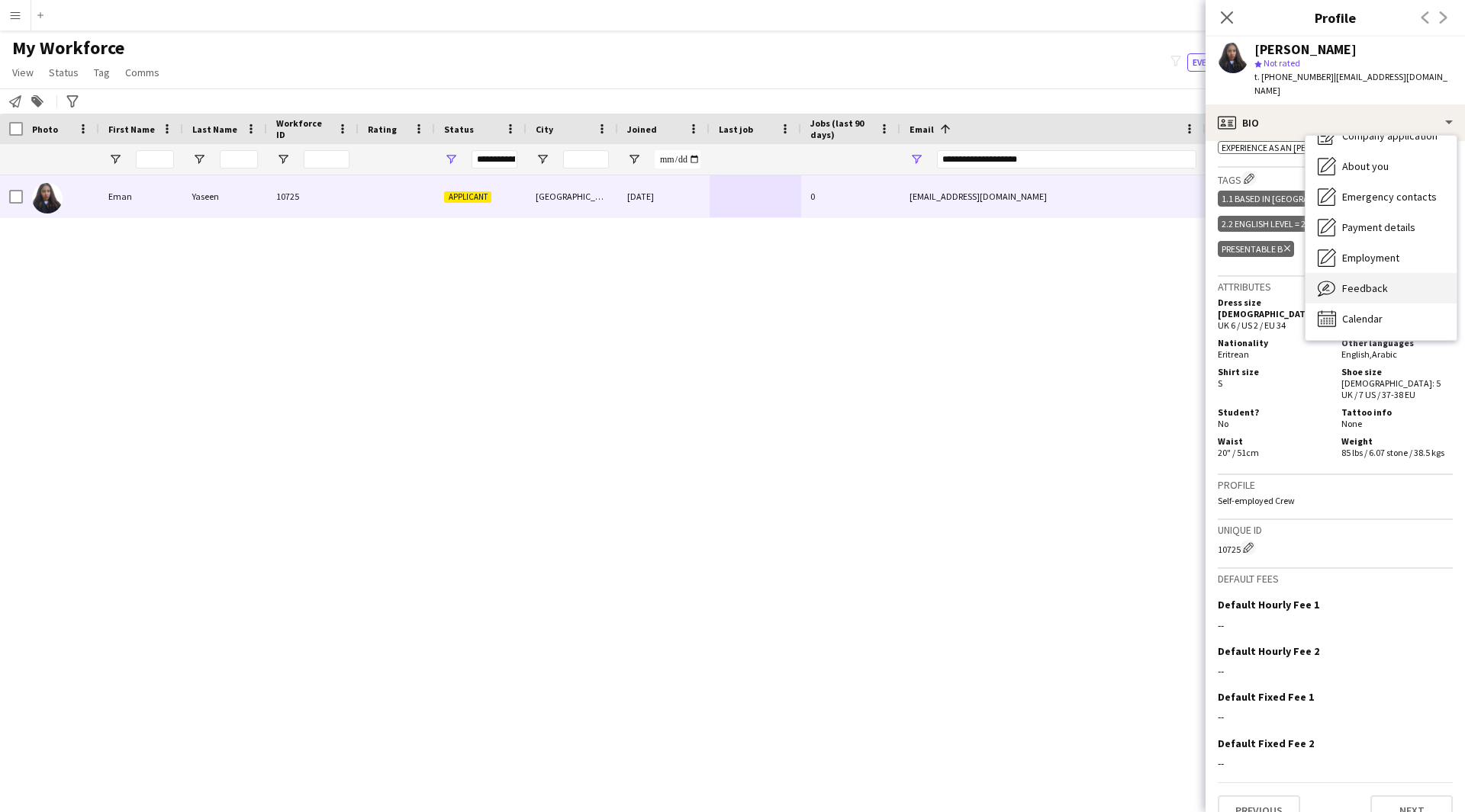
click at [1364, 282] on span "Feedback" at bounding box center [1365, 289] width 46 height 14
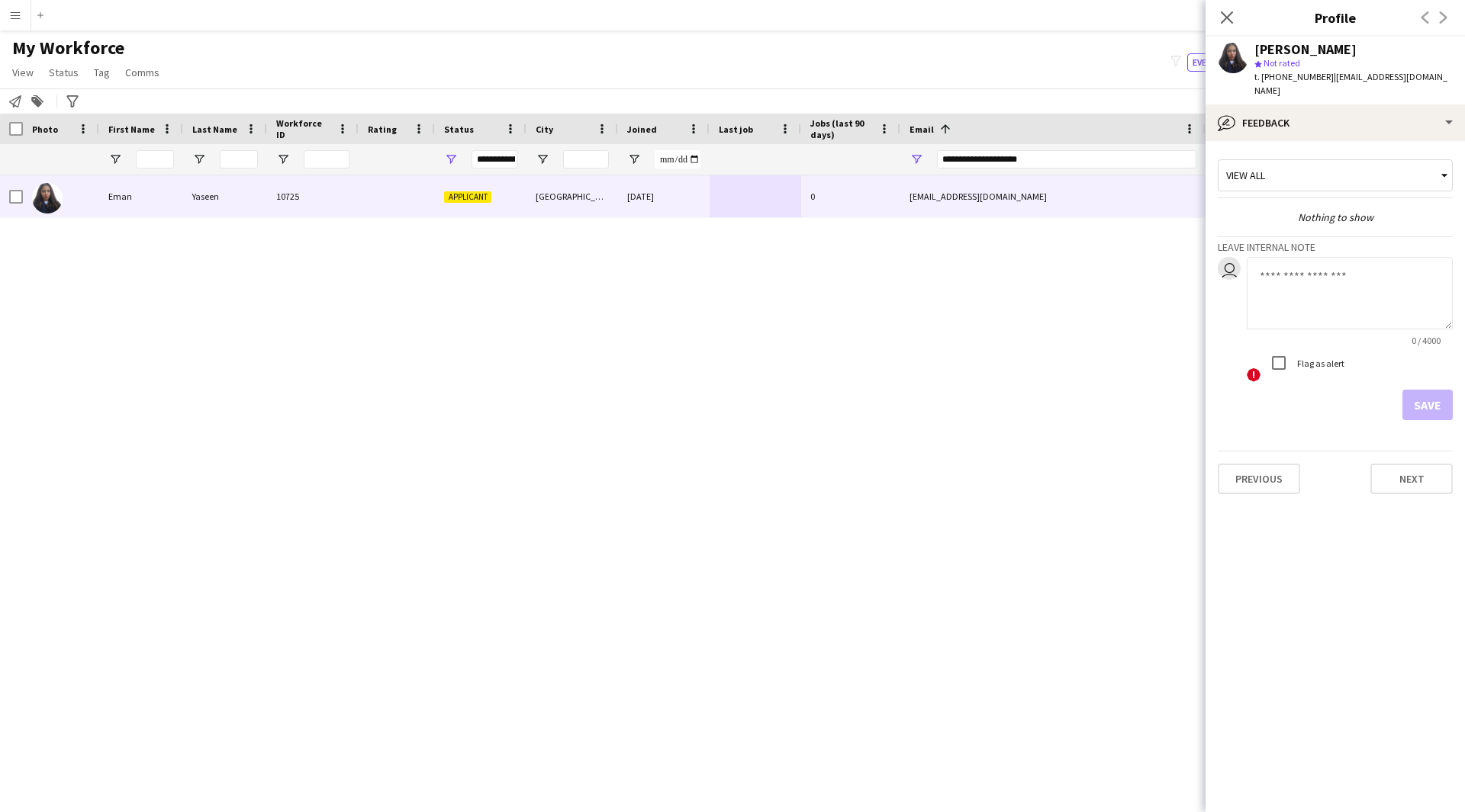
click at [1317, 293] on textarea at bounding box center [1349, 293] width 206 height 73
paste textarea "**********"
type textarea "**********"
click at [1429, 390] on button "Save" at bounding box center [1427, 405] width 50 height 31
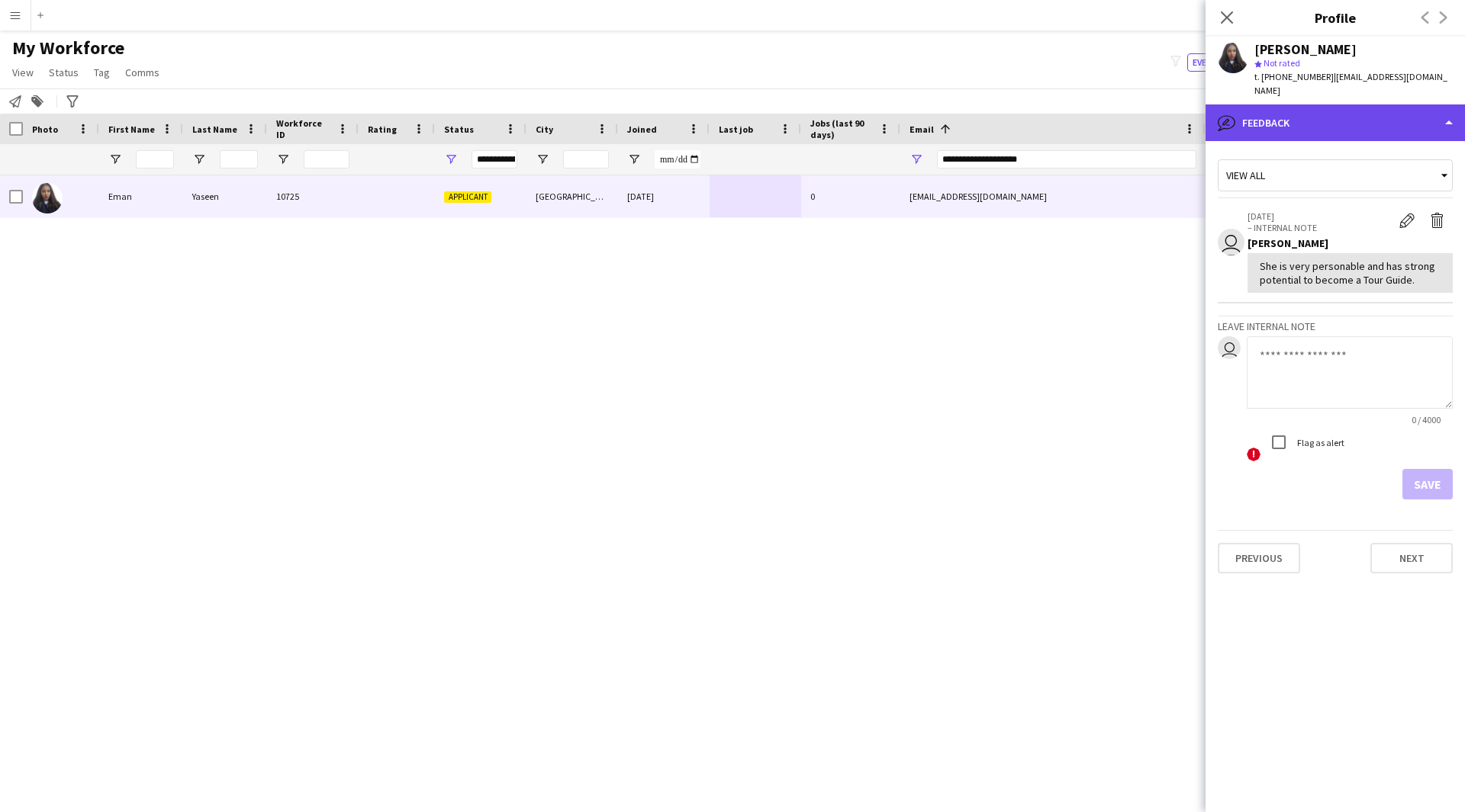
click at [1342, 116] on div "bubble-pencil Feedback" at bounding box center [1335, 123] width 260 height 37
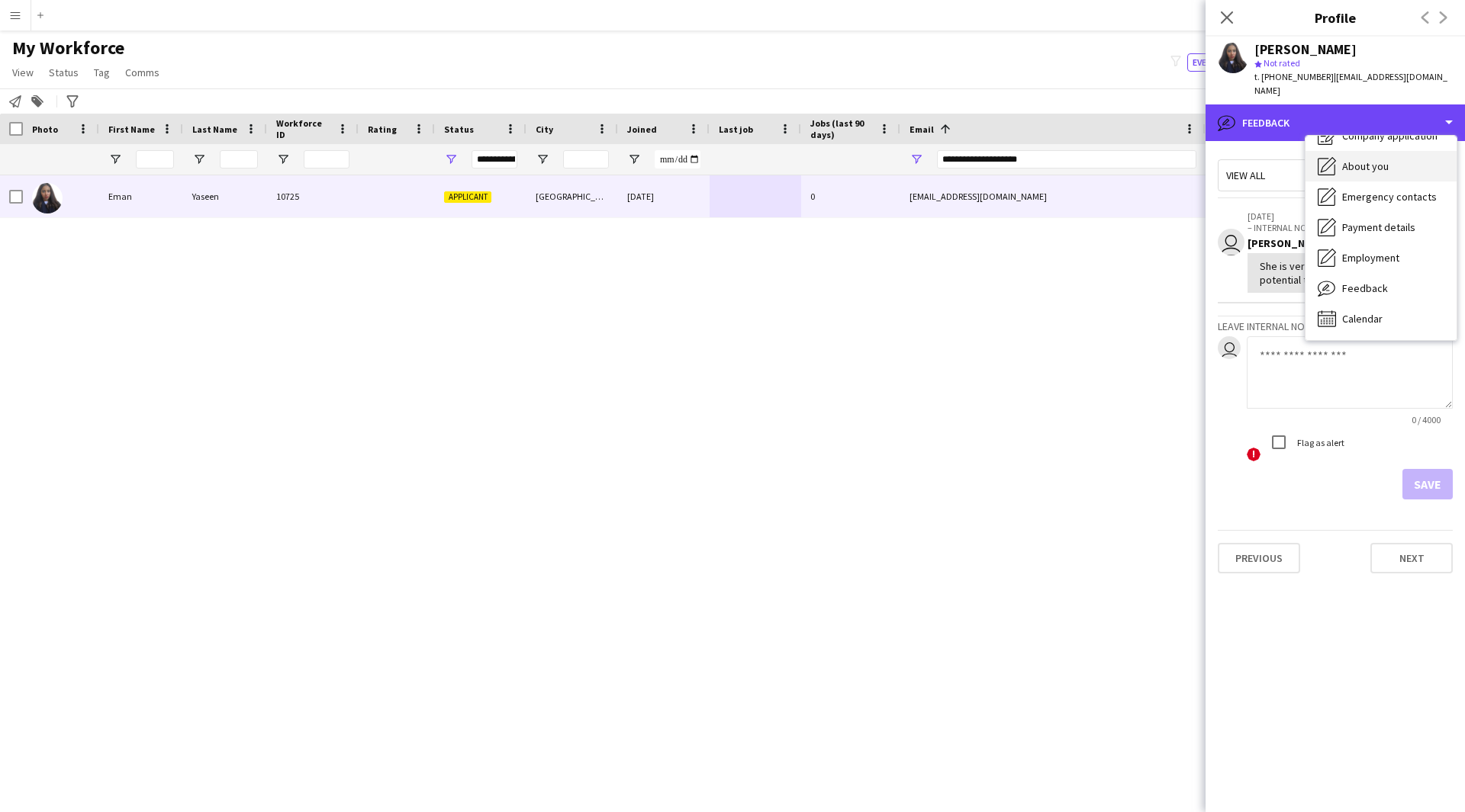
scroll to position [0, 0]
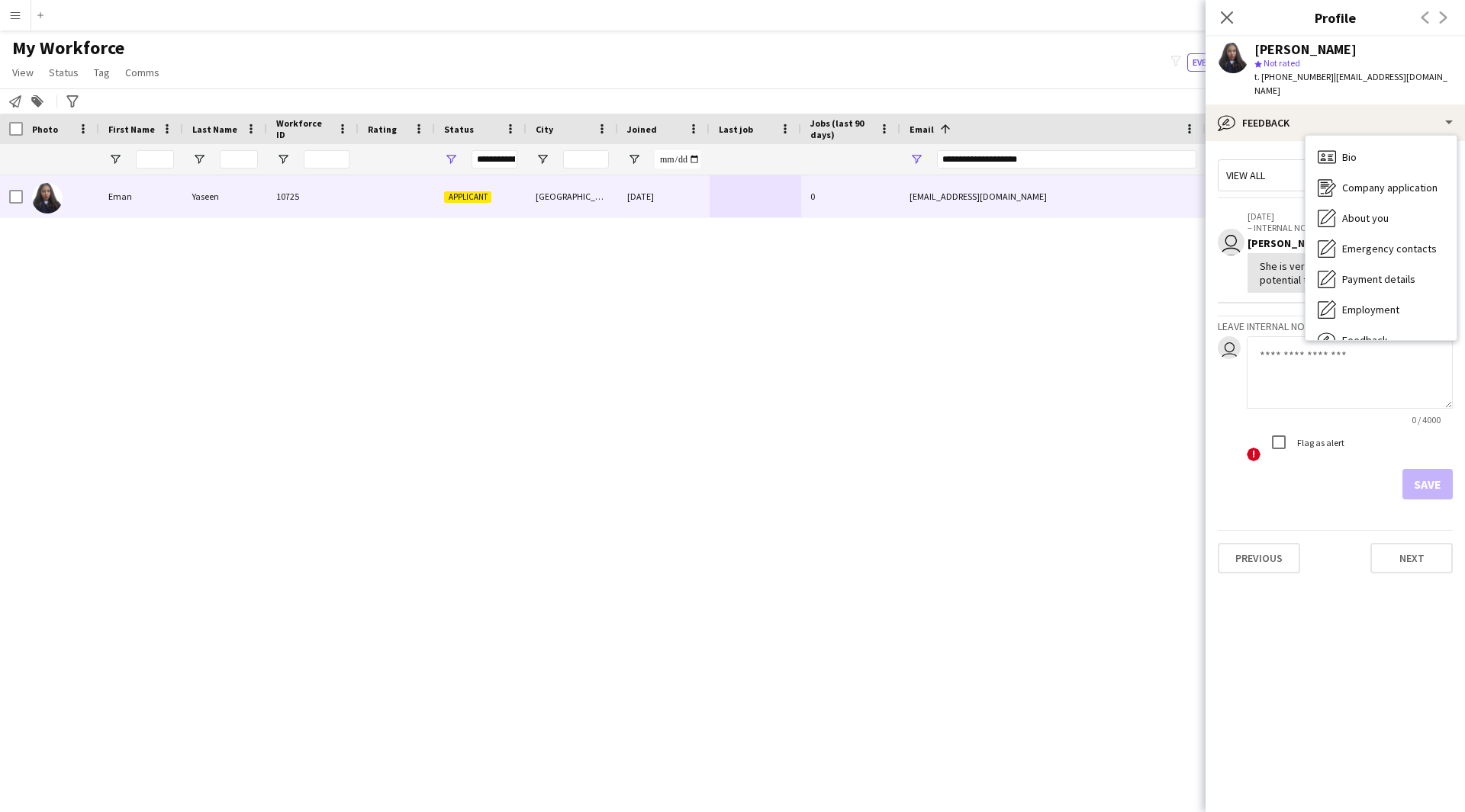
click at [1365, 136] on div "Bio Bio Company application Company application About you About you Emergency c…" at bounding box center [1380, 238] width 151 height 205
click at [1367, 143] on div "Bio Bio" at bounding box center [1380, 157] width 151 height 31
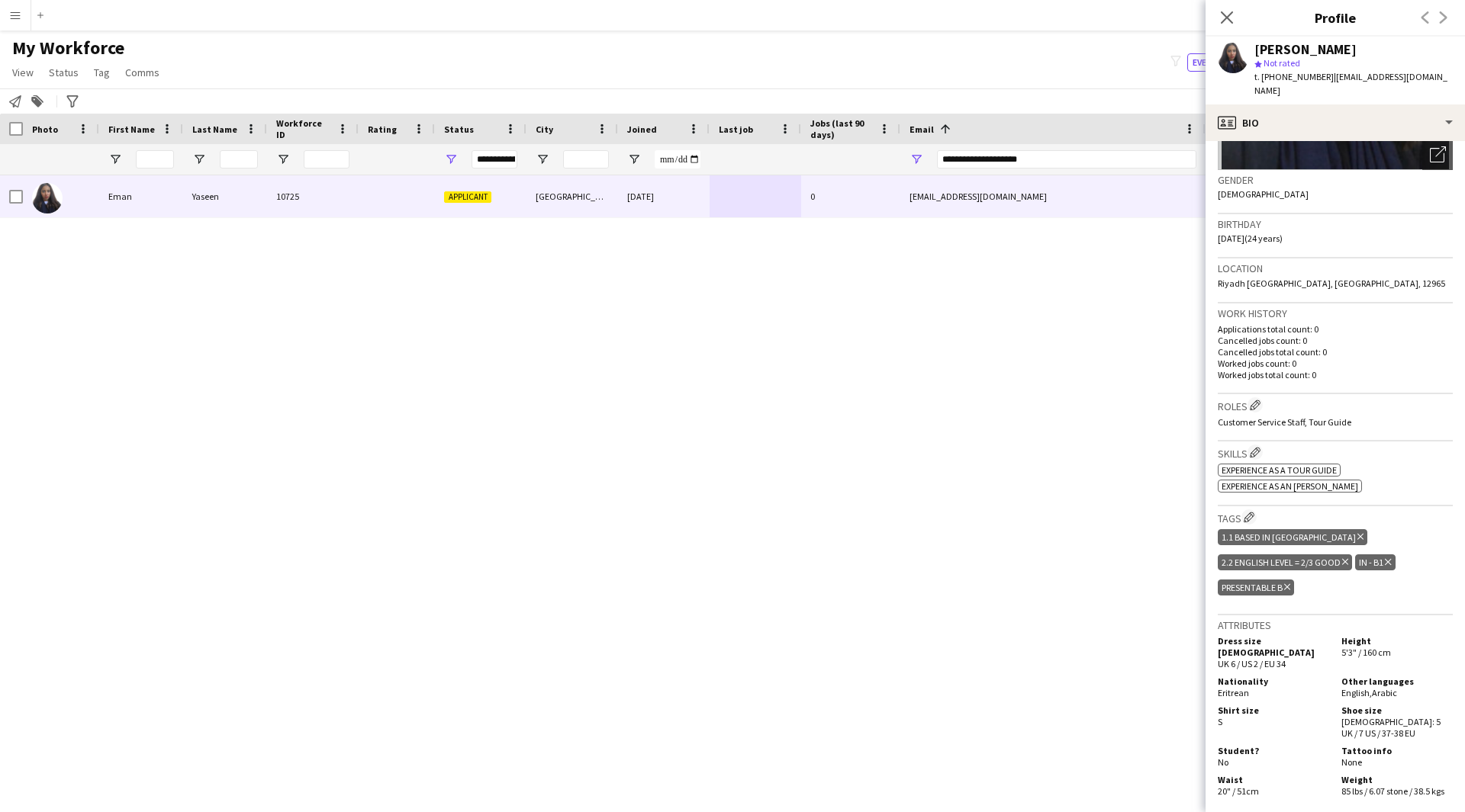
scroll to position [213, 0]
click at [1254, 446] on app-icon "Edit crew company skills" at bounding box center [1254, 451] width 11 height 11
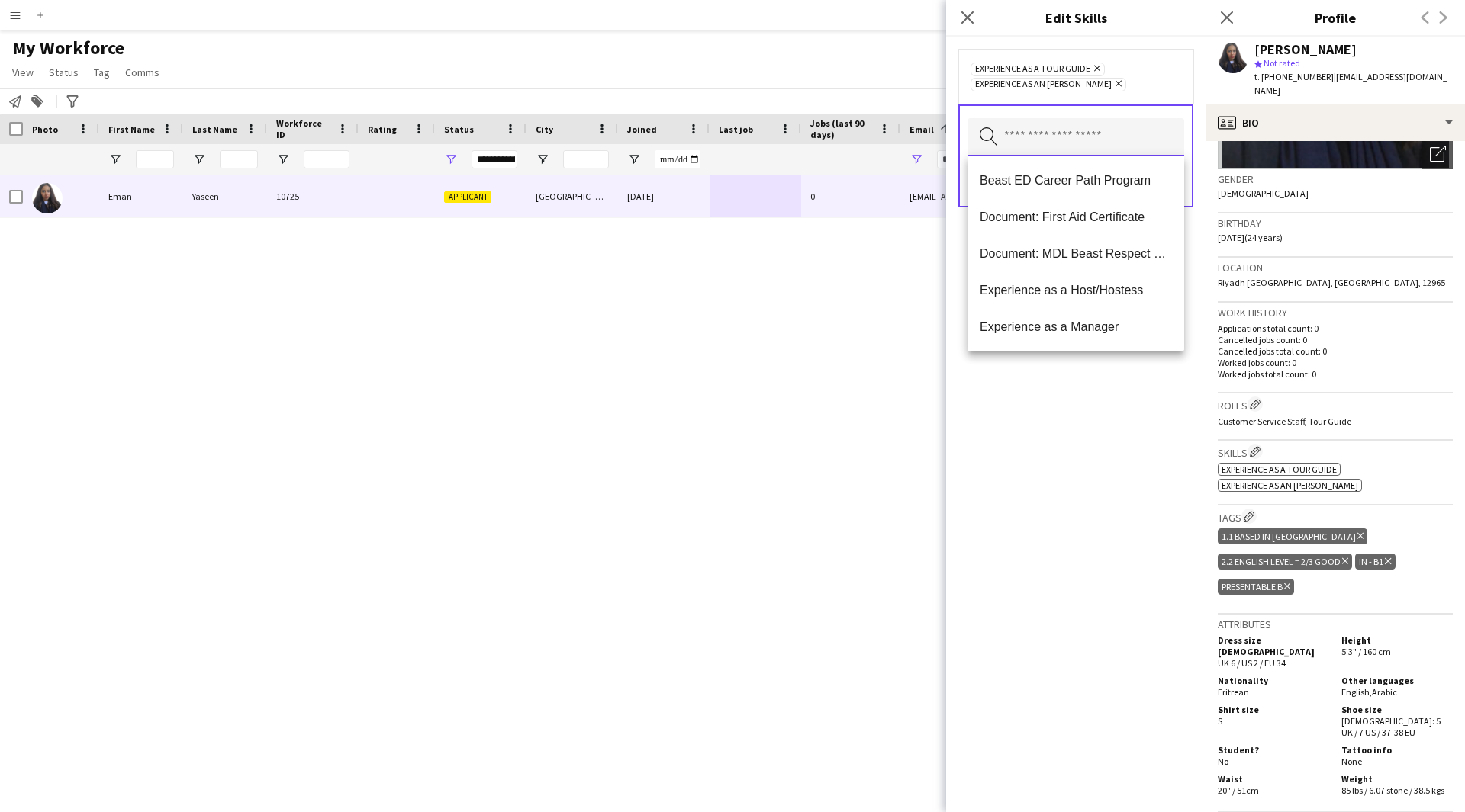
drag, startPoint x: 1126, startPoint y: 134, endPoint x: 1079, endPoint y: 138, distance: 47.2
click at [1079, 138] on input "text" at bounding box center [1075, 137] width 217 height 38
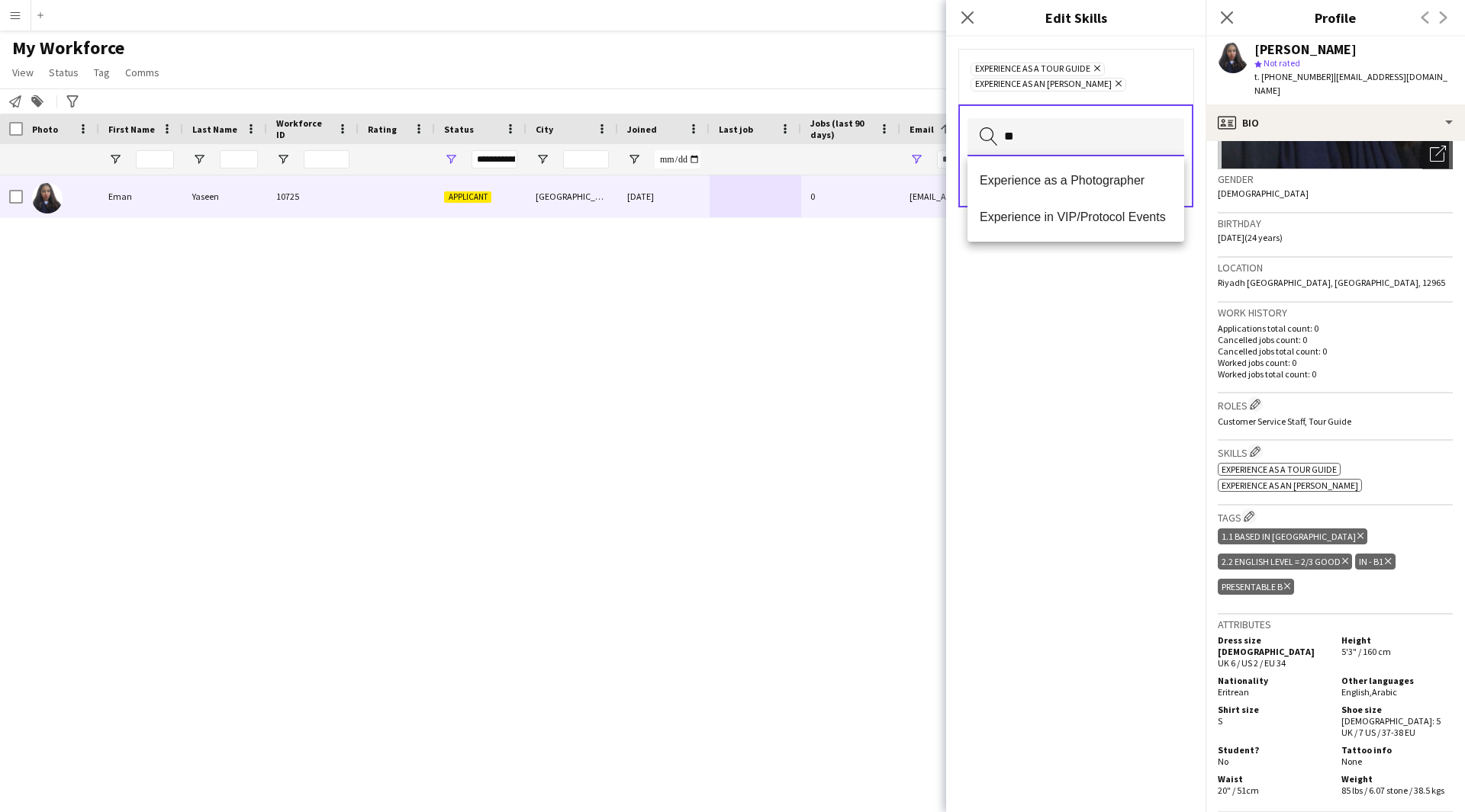
type input "*"
type input "**"
click at [1097, 327] on div "Experience as a Tour Guide Remove Experience as an [PERSON_NAME] Remove ** Sear…" at bounding box center [1076, 424] width 260 height 775
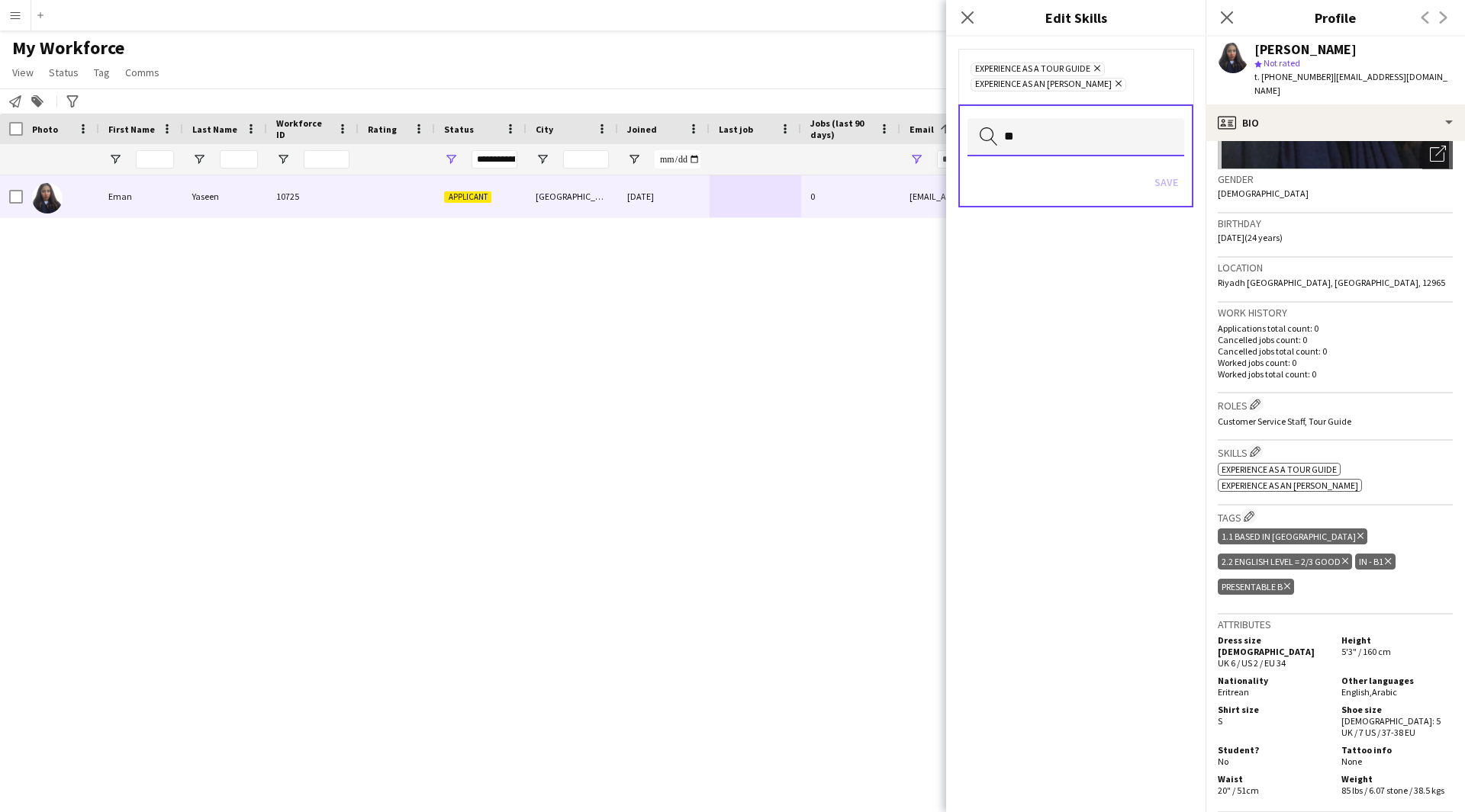
drag, startPoint x: 1038, startPoint y: 140, endPoint x: 813, endPoint y: 144, distance: 225.0
click at [813, 144] on body "Menu Boards Boards Boards All jobs Status Workforce Workforce My Workforce Recr…" at bounding box center [732, 406] width 1465 height 812
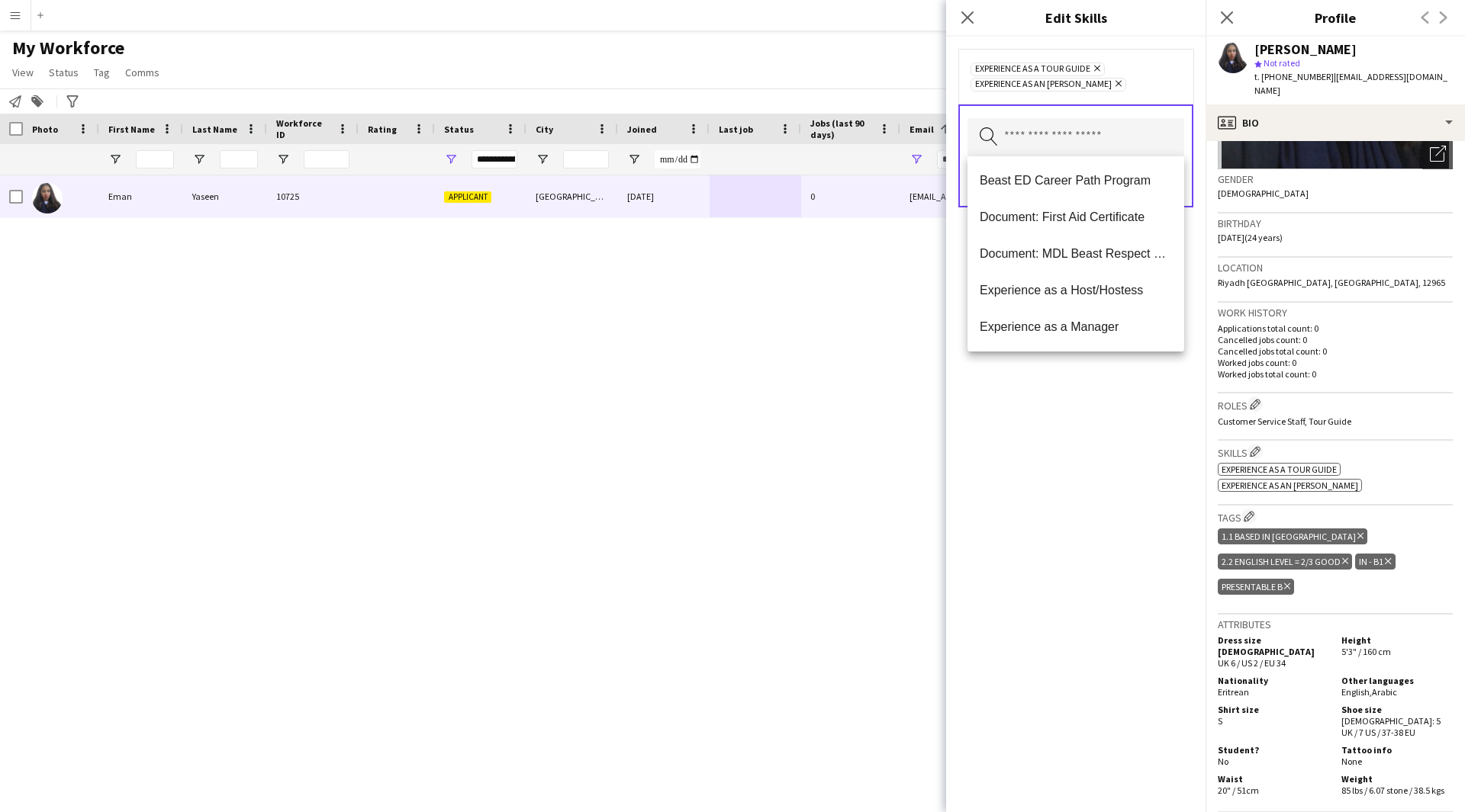
click at [887, 581] on div "[PERSON_NAME] 10725 Applicant [GEOGRAPHIC_DATA] [DATE] 0 [EMAIL_ADDRESS][DOMAIN…" at bounding box center [710, 474] width 1419 height 598
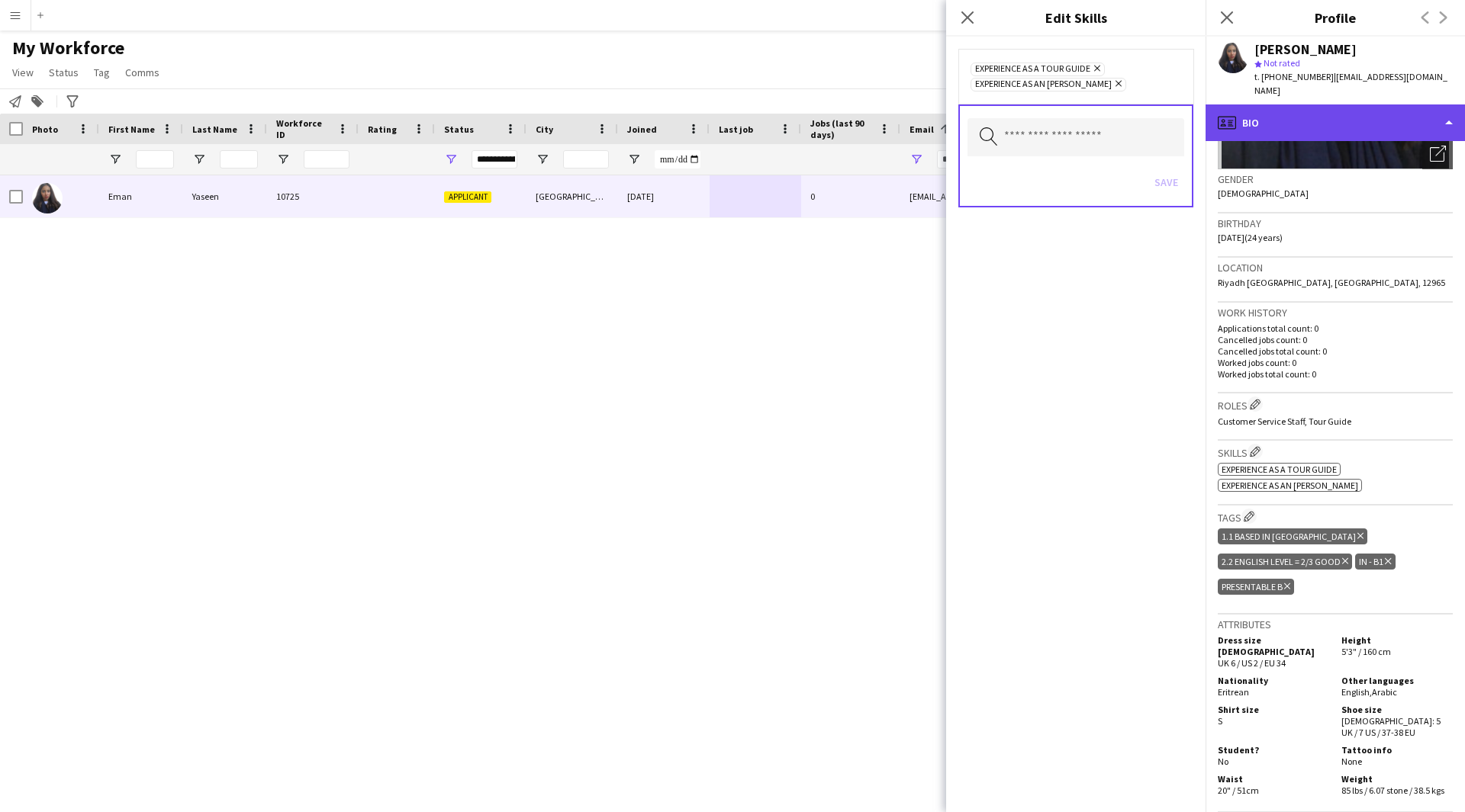
click at [1326, 105] on div "profile Bio" at bounding box center [1335, 123] width 260 height 37
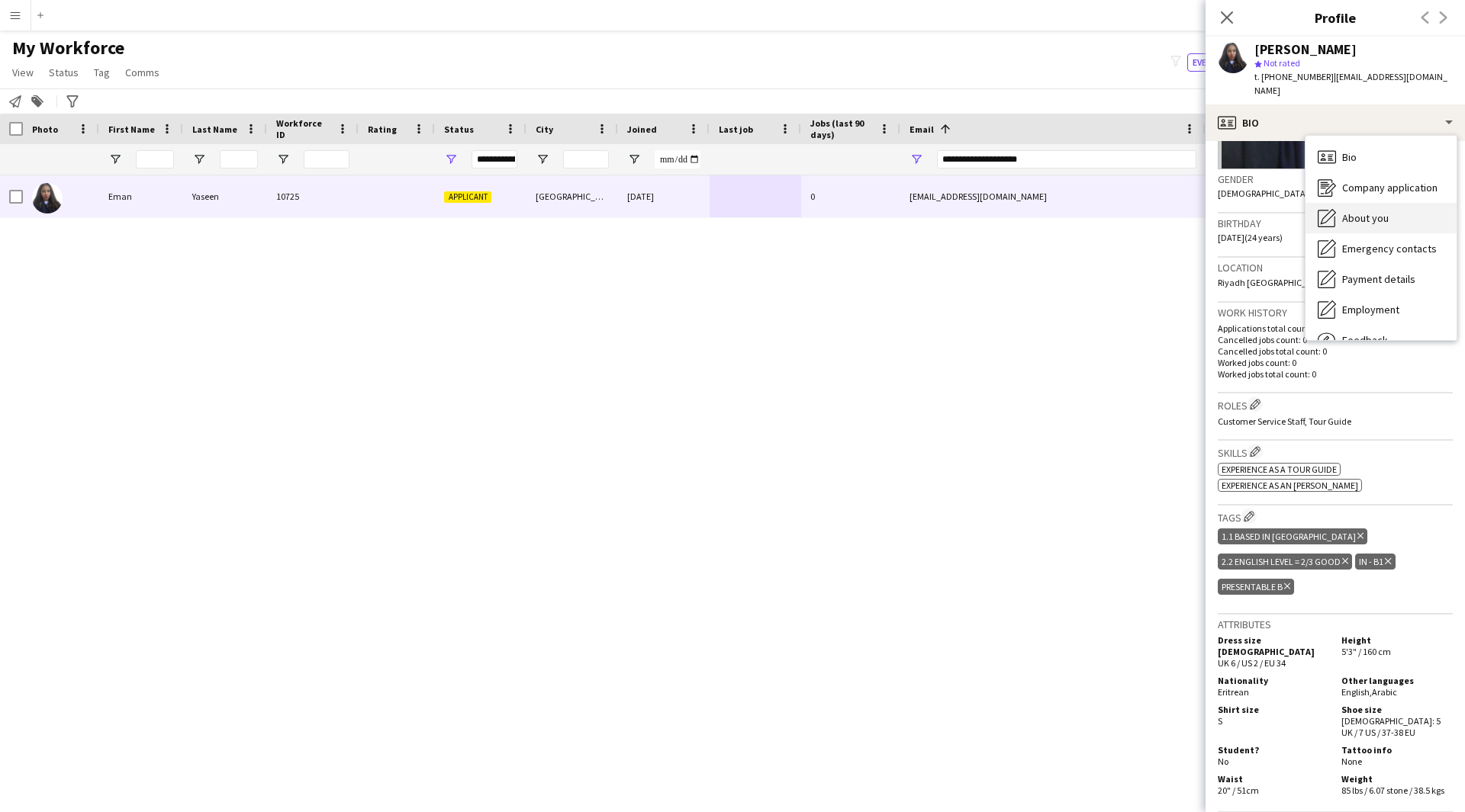
click at [1365, 211] on span "About you" at bounding box center [1365, 218] width 47 height 14
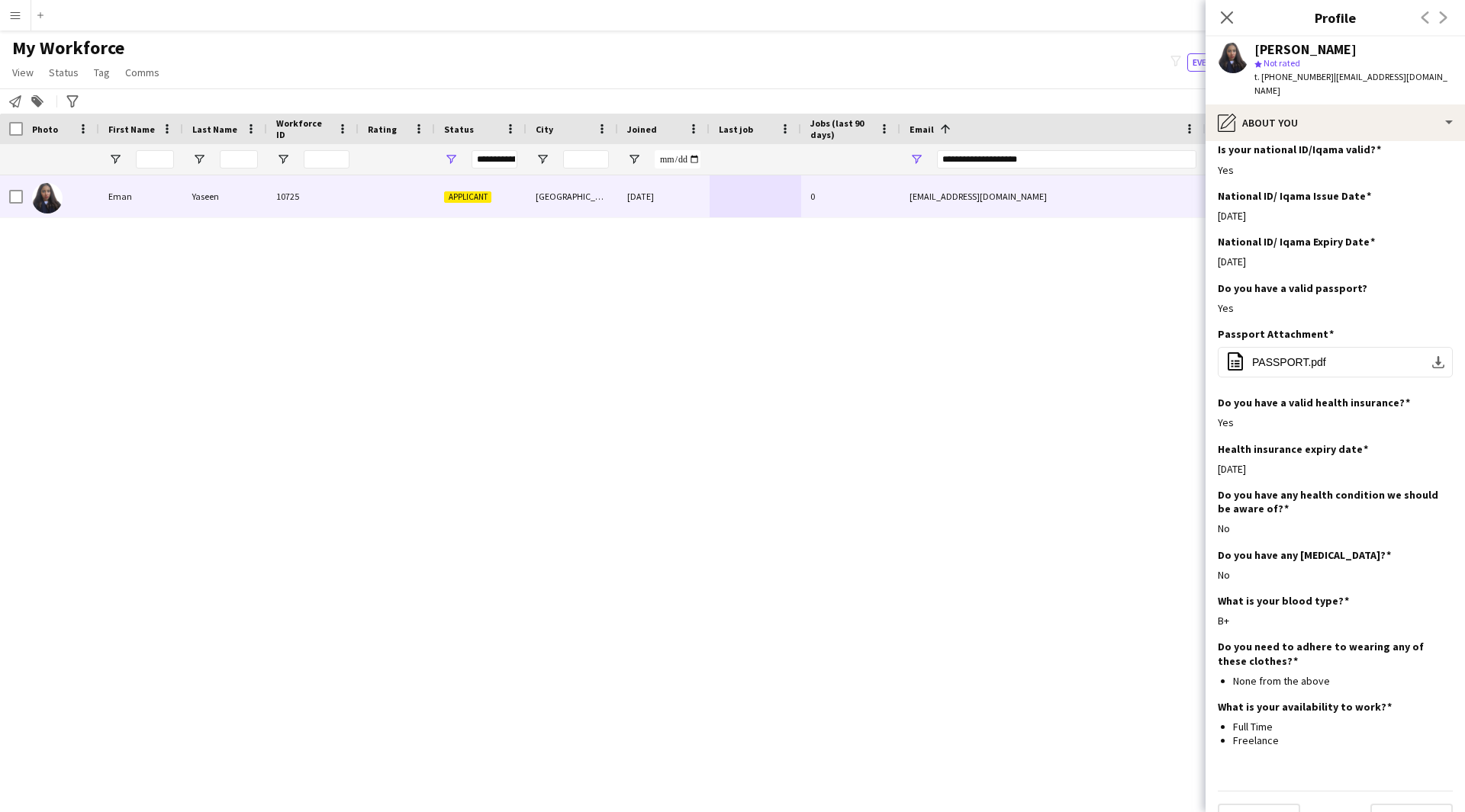
scroll to position [559, 0]
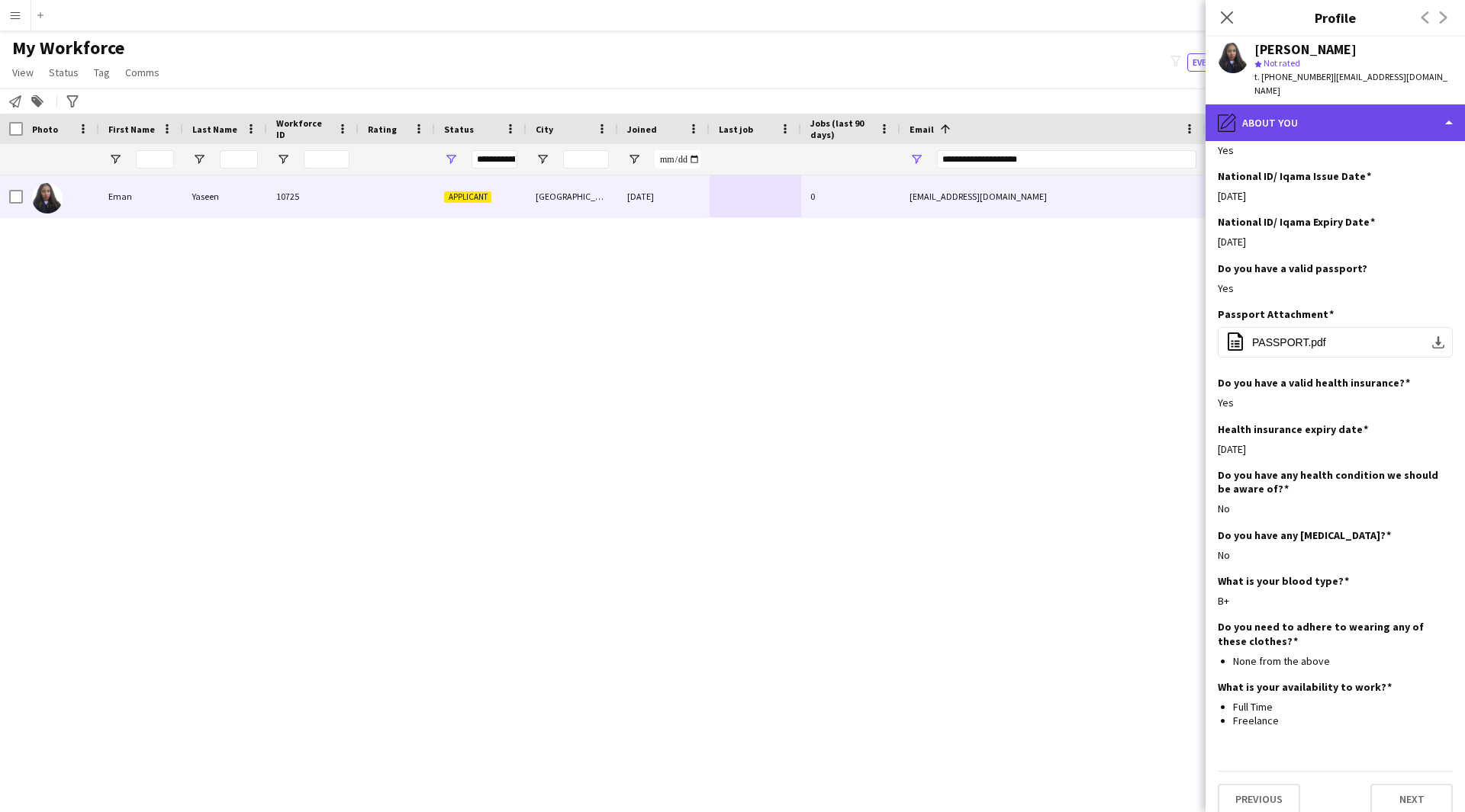
click at [1362, 120] on div "pencil4 About you" at bounding box center [1335, 123] width 260 height 37
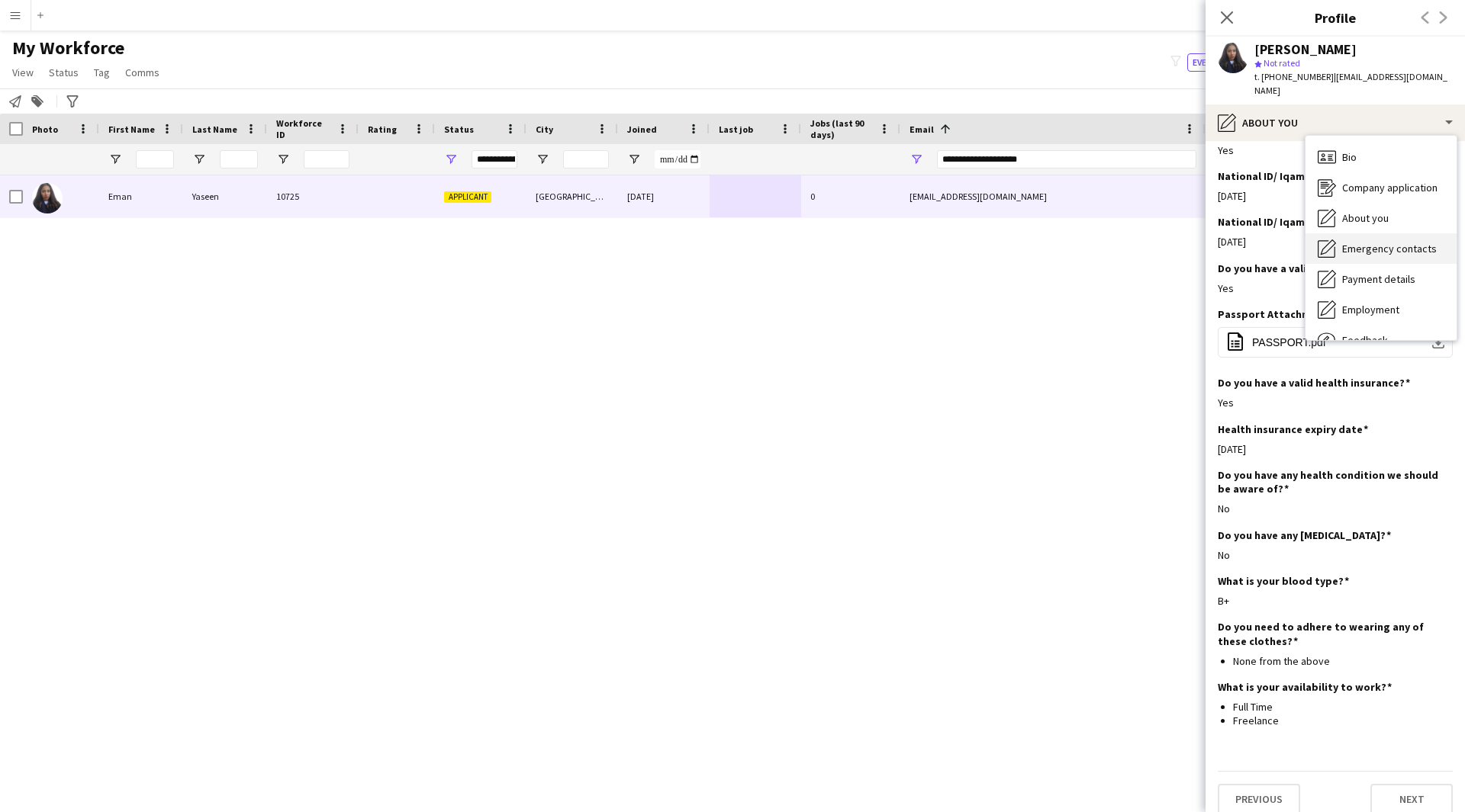
click at [1394, 242] on span "Emergency contacts" at bounding box center [1389, 249] width 95 height 14
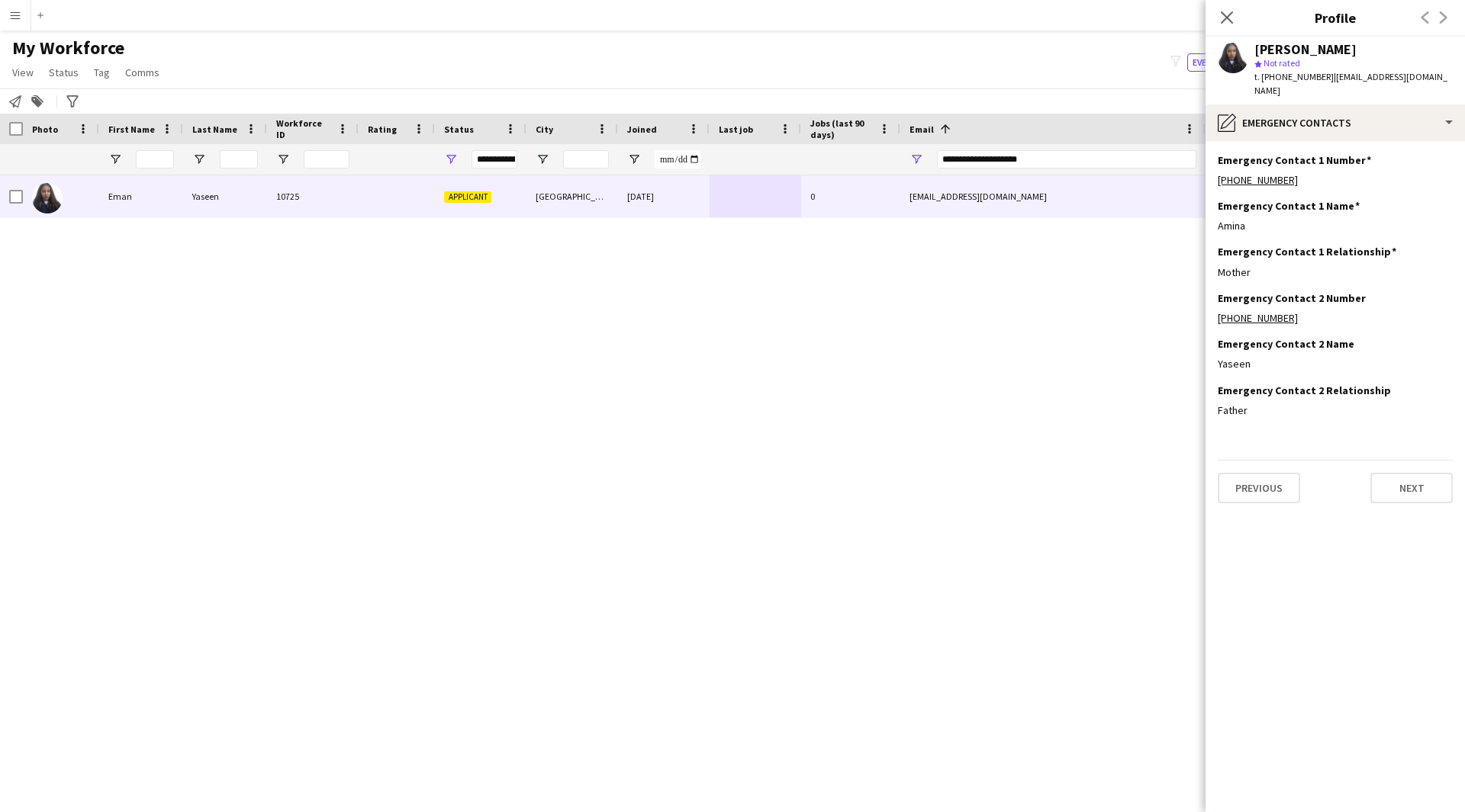
scroll to position [0, 0]
click at [1379, 112] on div "pencil4 Emergency contacts" at bounding box center [1335, 123] width 260 height 37
drag, startPoint x: 1382, startPoint y: 279, endPoint x: 1389, endPoint y: 264, distance: 16.6
click at [1389, 273] on span "Payment details" at bounding box center [1378, 280] width 73 height 14
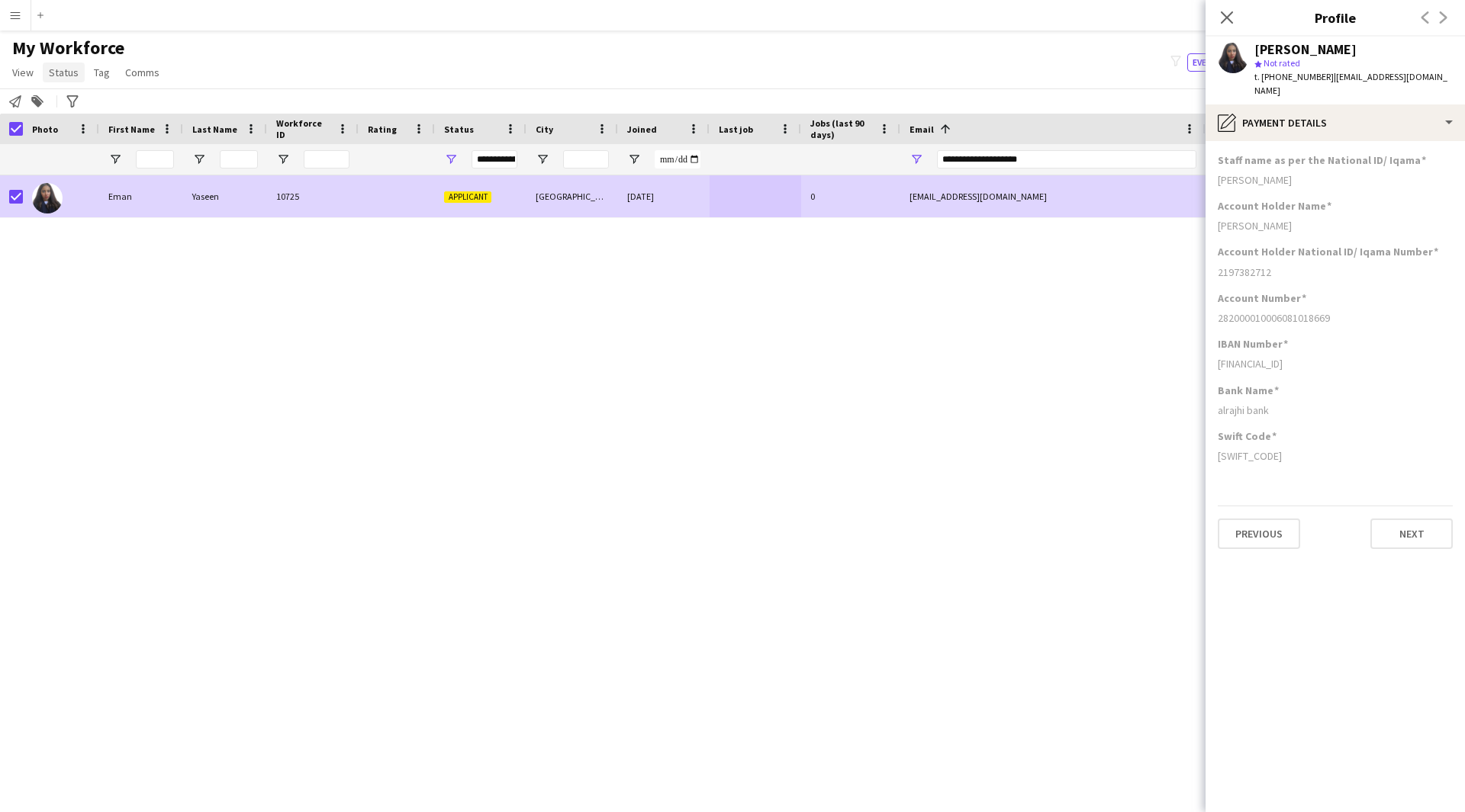
click at [58, 77] on span "Status" at bounding box center [64, 73] width 30 height 14
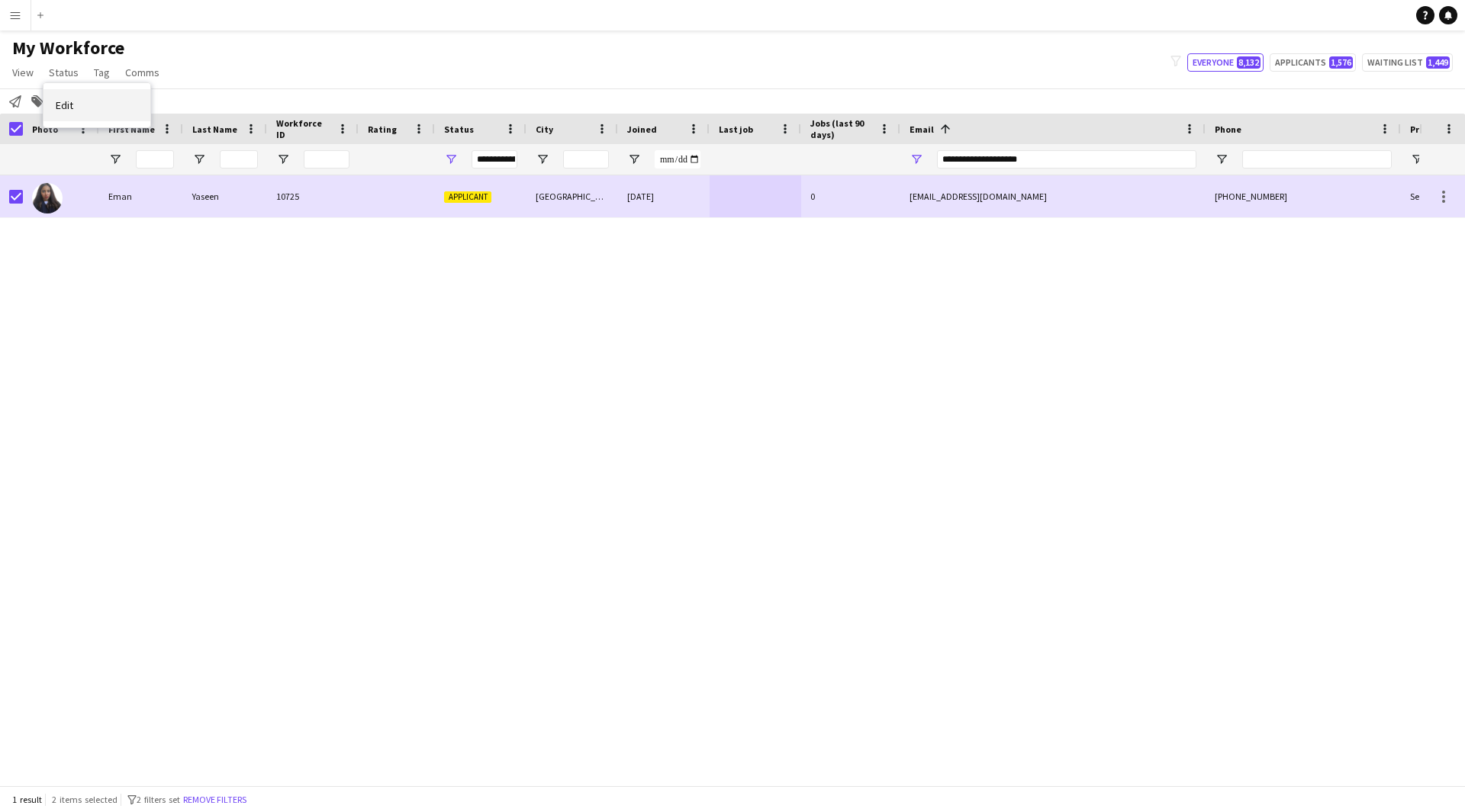
click at [121, 108] on link "Edit" at bounding box center [97, 105] width 107 height 32
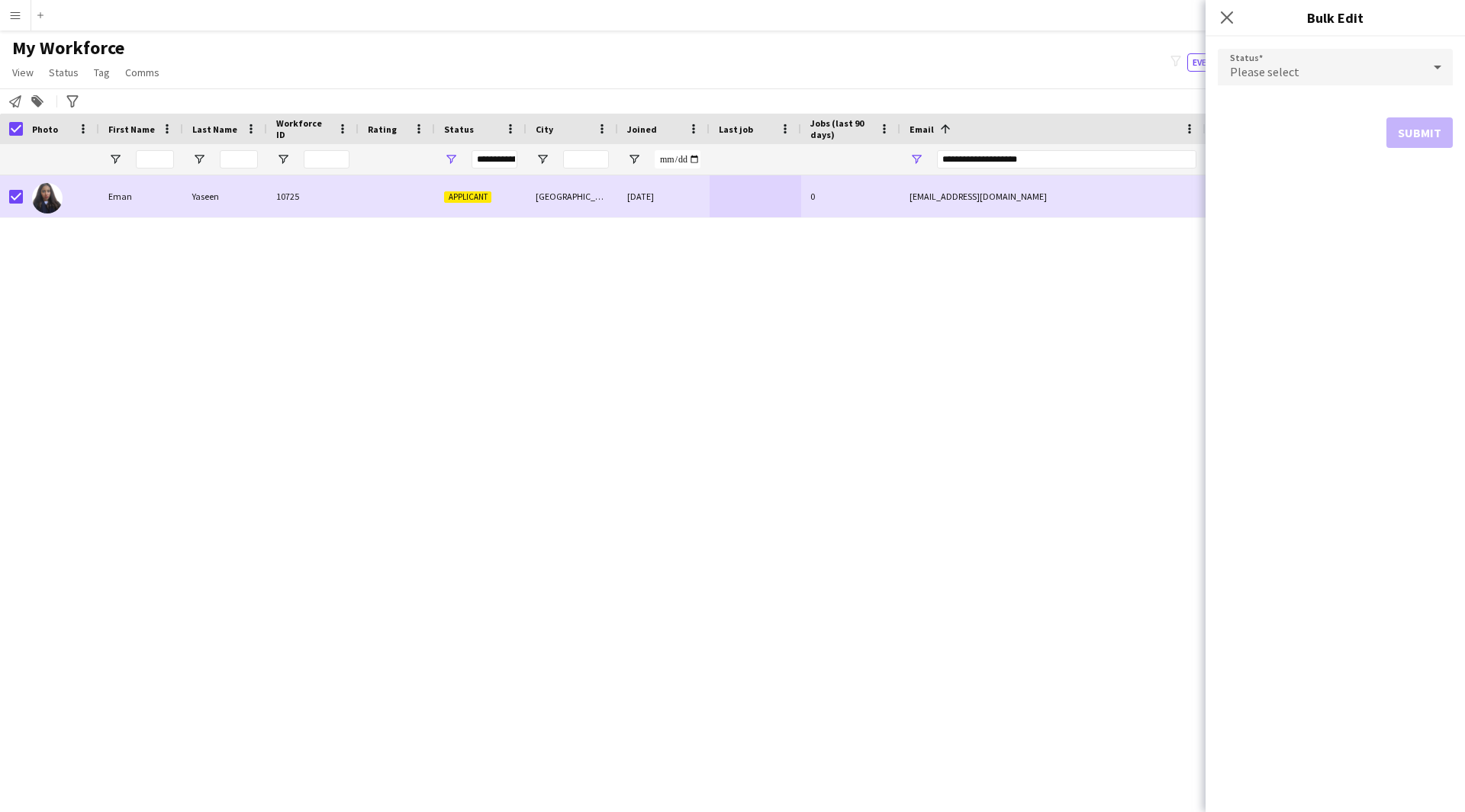
click at [1250, 75] on span "Please select" at bounding box center [1263, 71] width 69 height 15
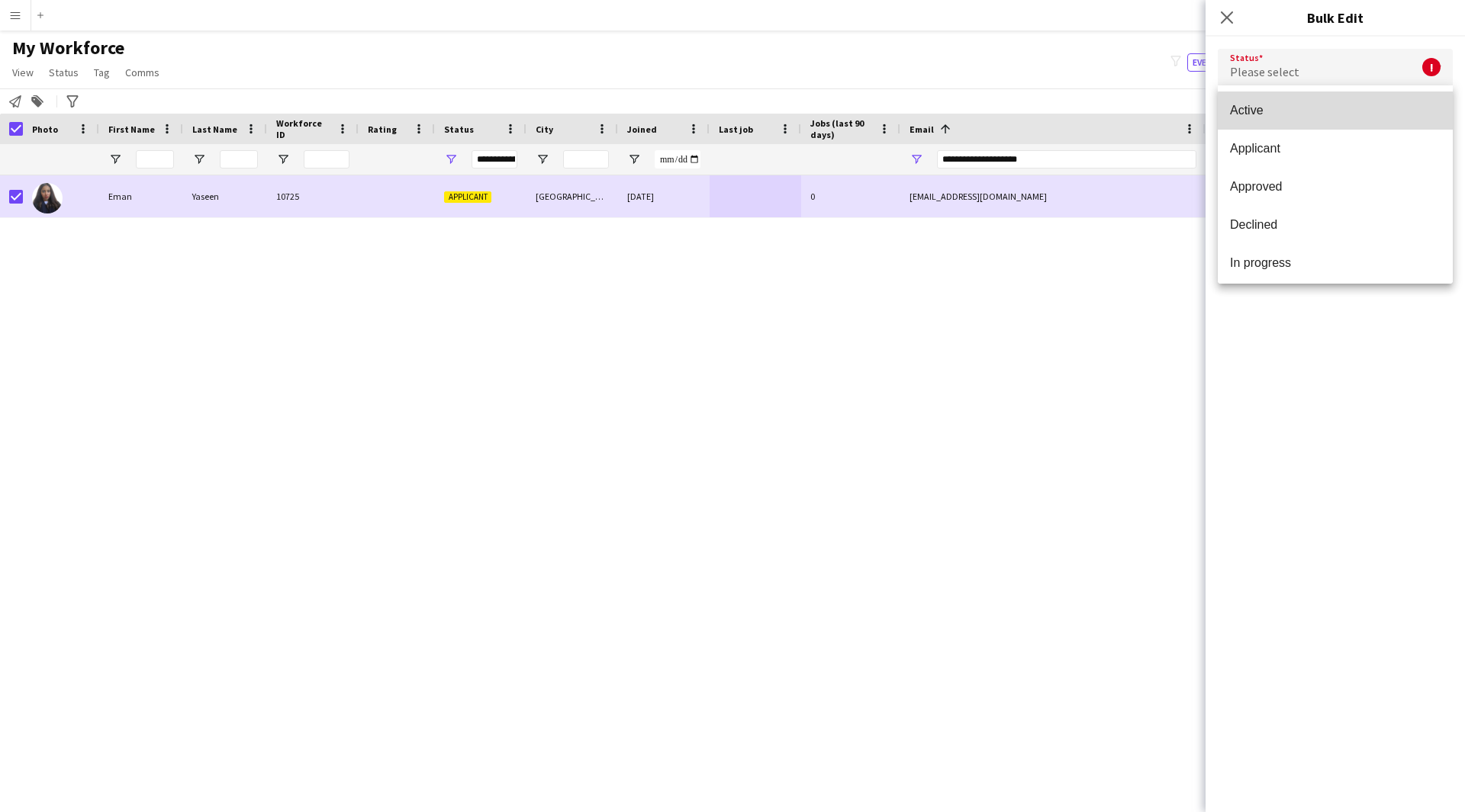
click at [1339, 111] on span "Active" at bounding box center [1334, 110] width 211 height 15
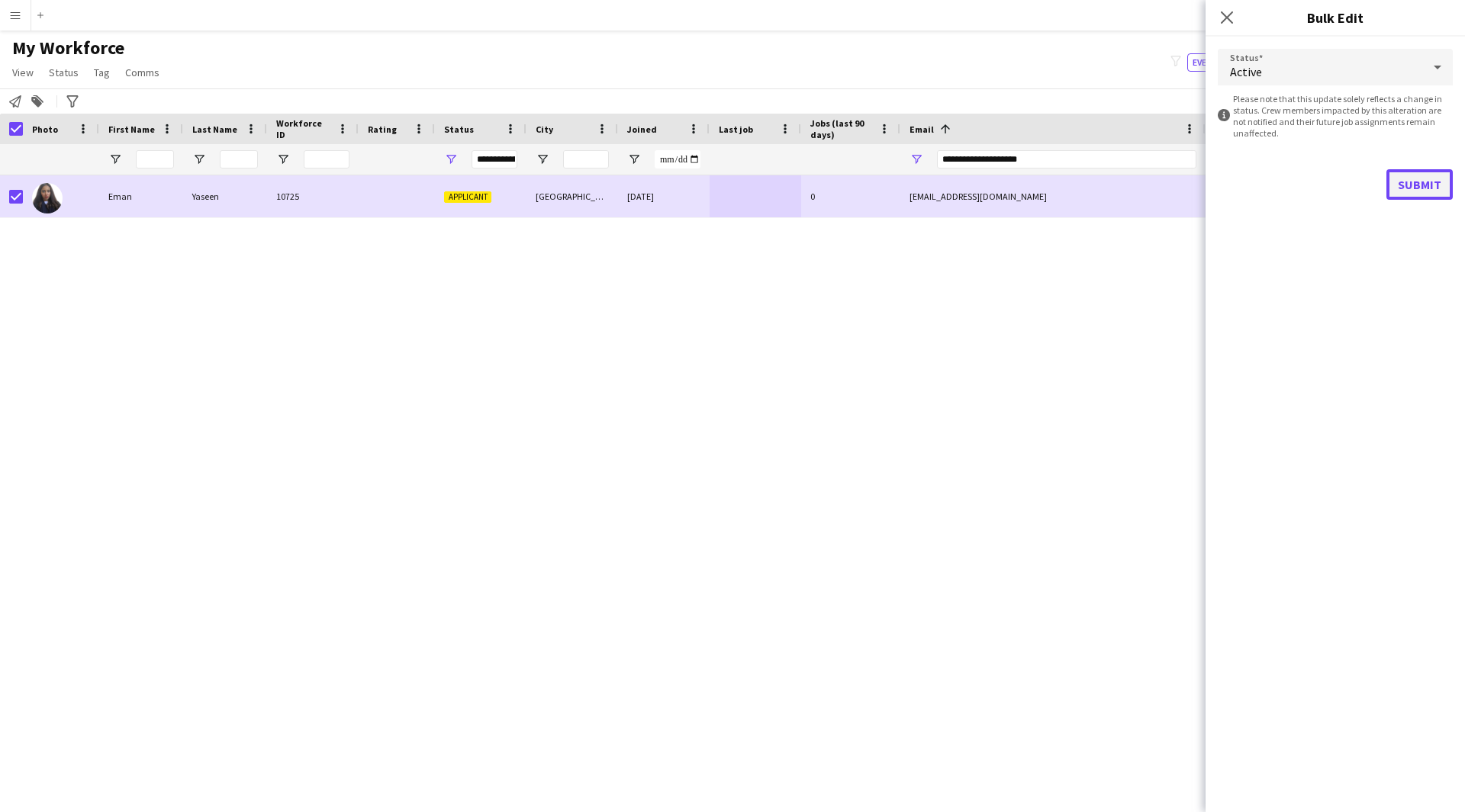
click at [1424, 179] on button "Submit" at bounding box center [1419, 184] width 66 height 31
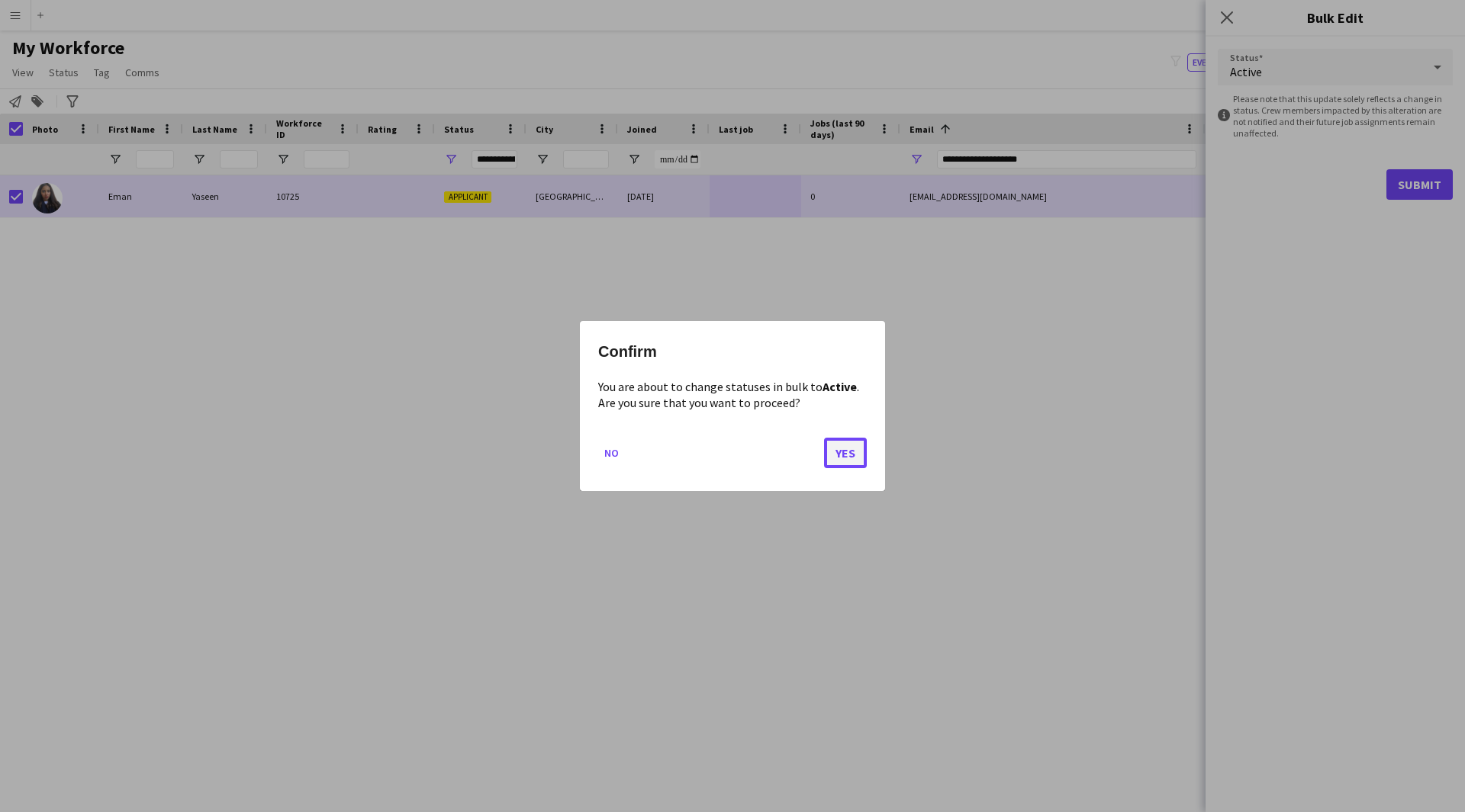
click at [848, 457] on button "Yes" at bounding box center [844, 452] width 43 height 31
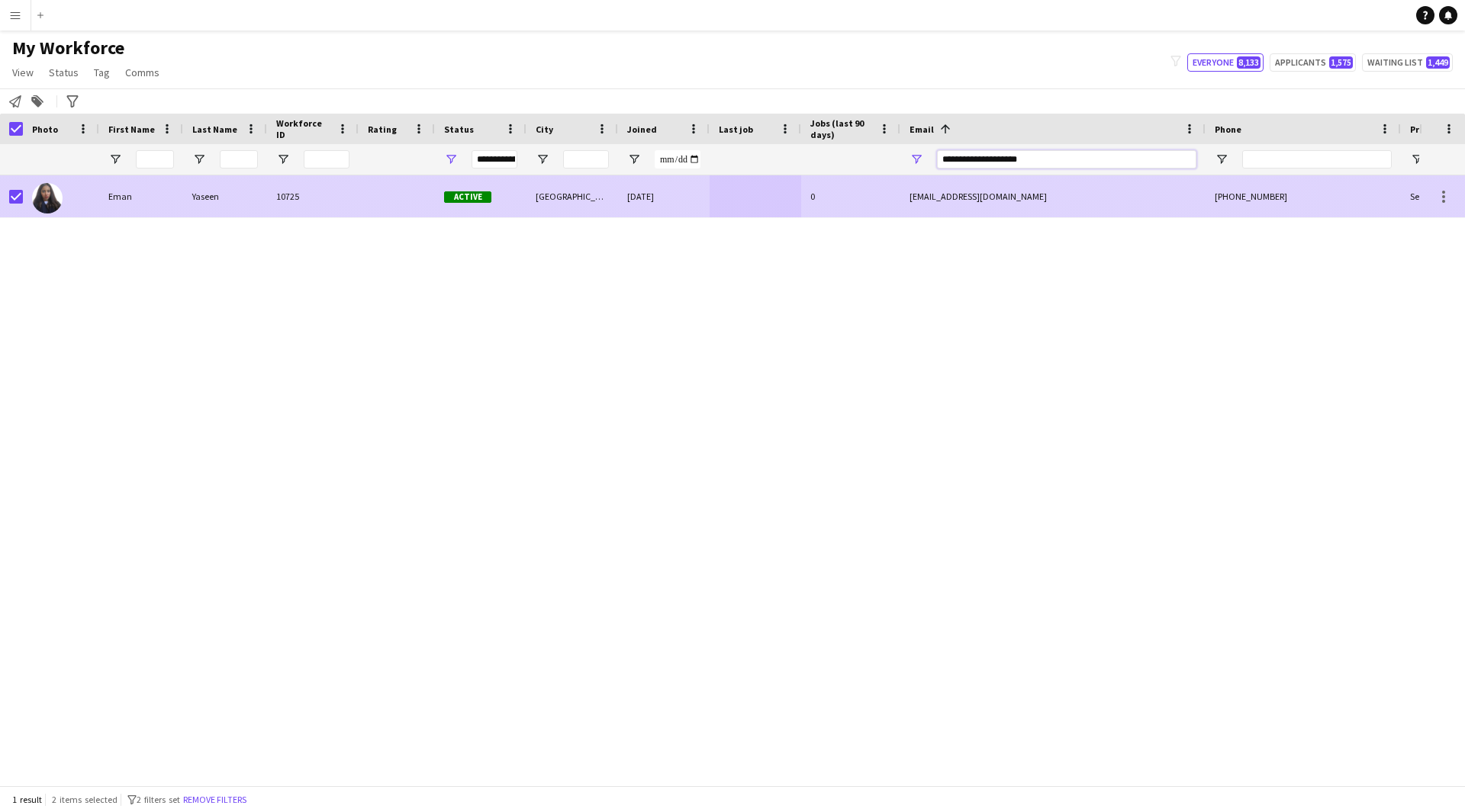
drag, startPoint x: 1062, startPoint y: 161, endPoint x: 723, endPoint y: 219, distance: 343.9
click at [723, 219] on div "Workforce Details Photo First Name" at bounding box center [732, 449] width 1465 height 671
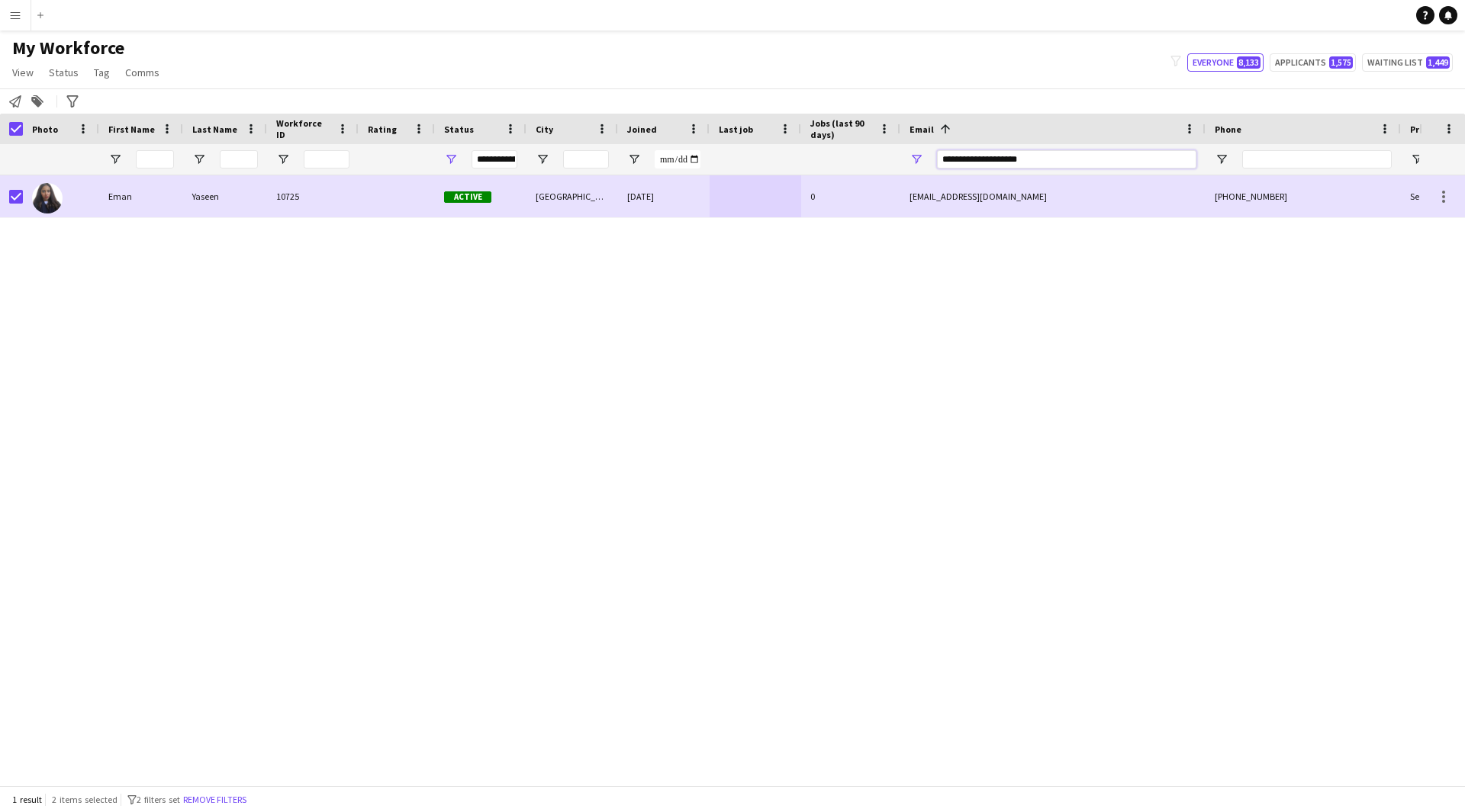
paste input "******"
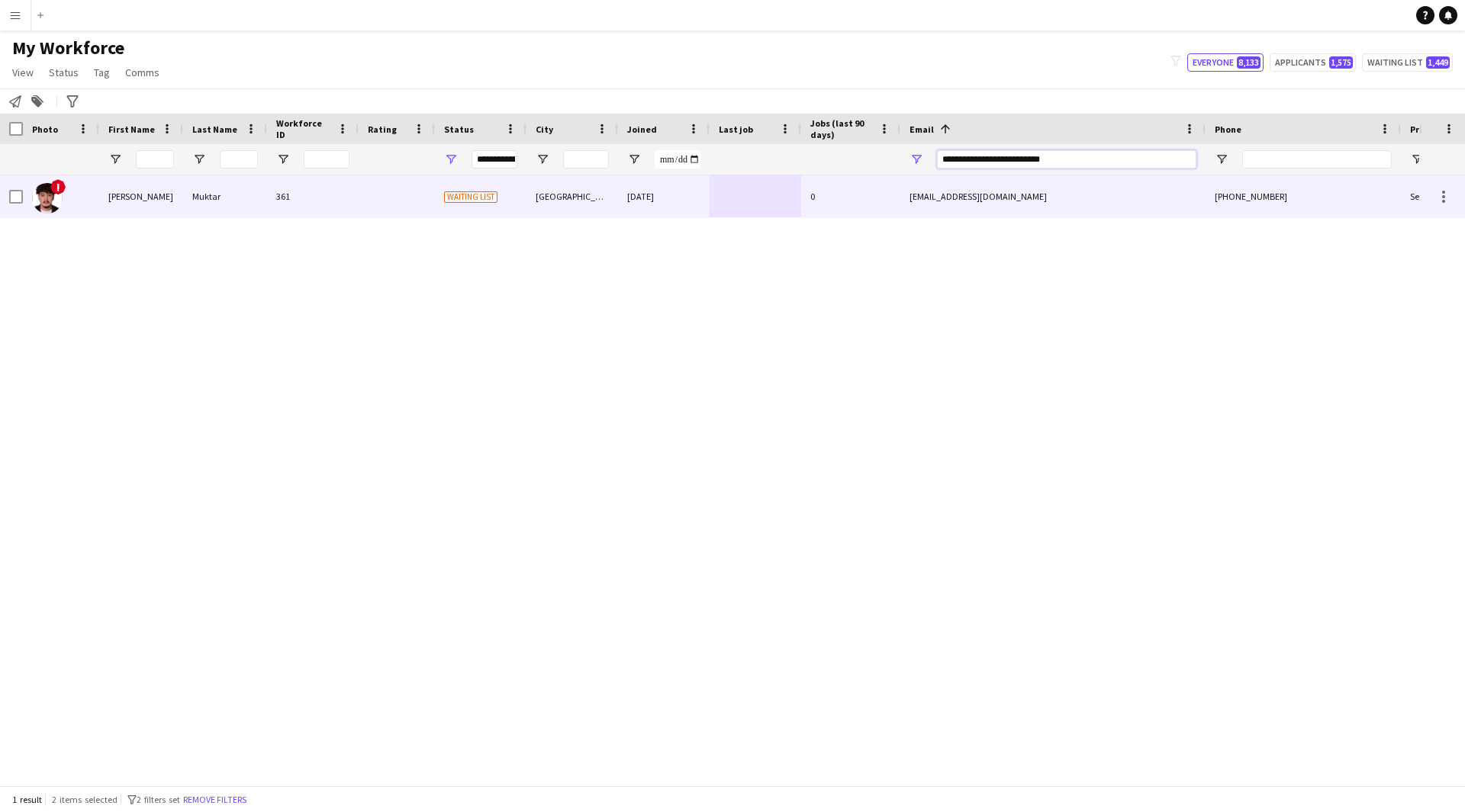
type input "**********"
click at [797, 206] on div at bounding box center [755, 197] width 92 height 42
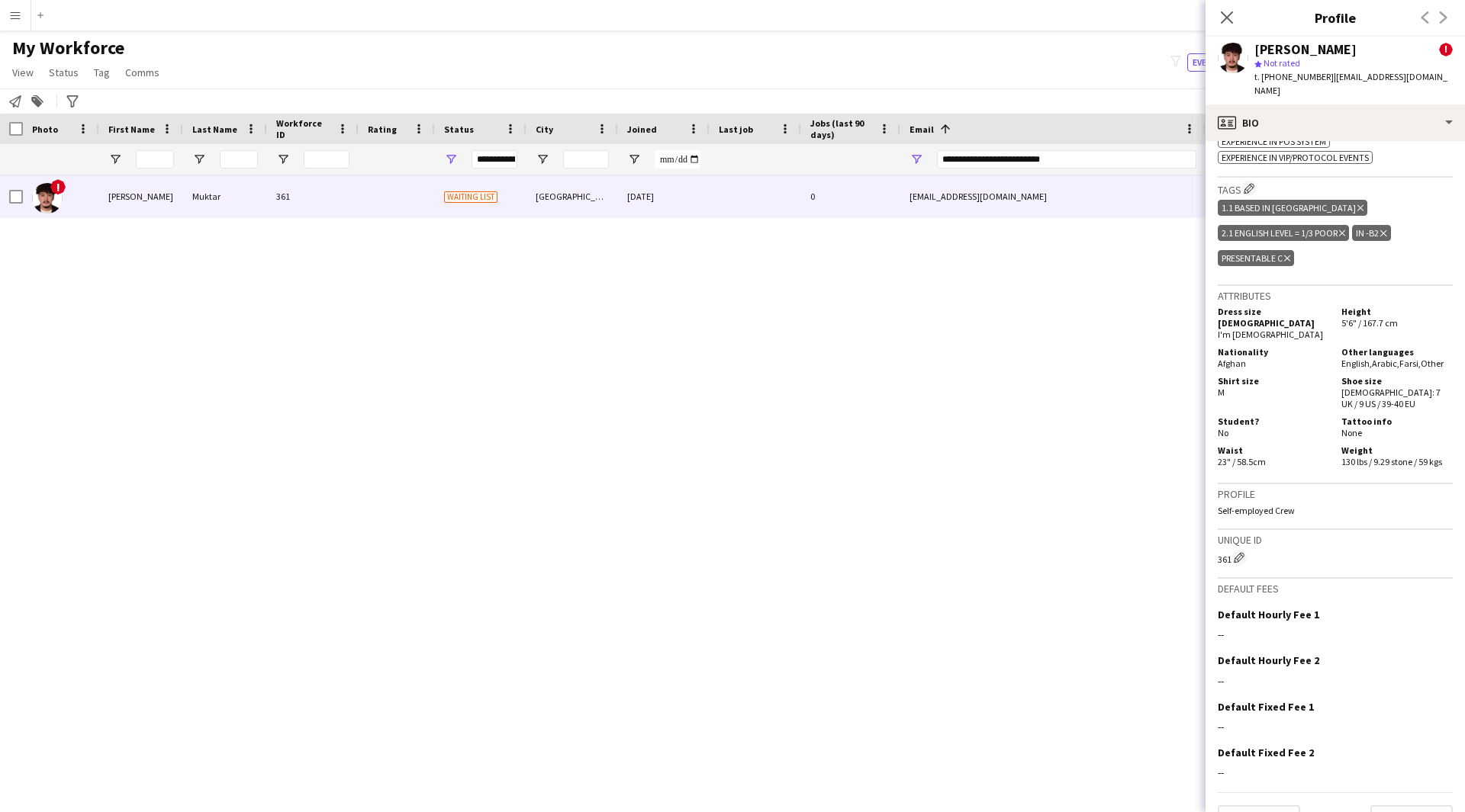
scroll to position [788, 0]
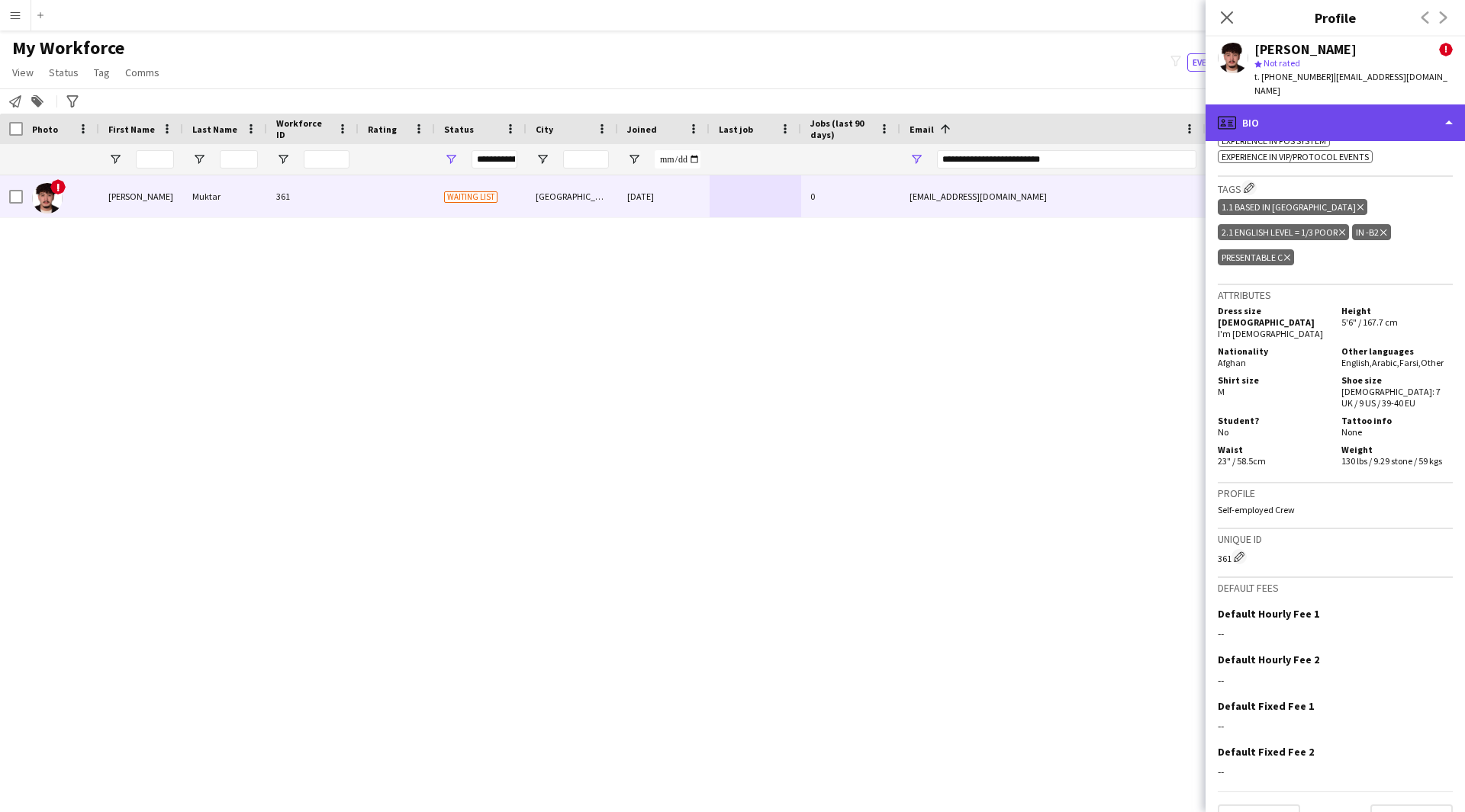
drag, startPoint x: 1364, startPoint y: 122, endPoint x: 1422, endPoint y: 110, distance: 59.2
click at [1422, 110] on div "profile Bio" at bounding box center [1335, 123] width 260 height 37
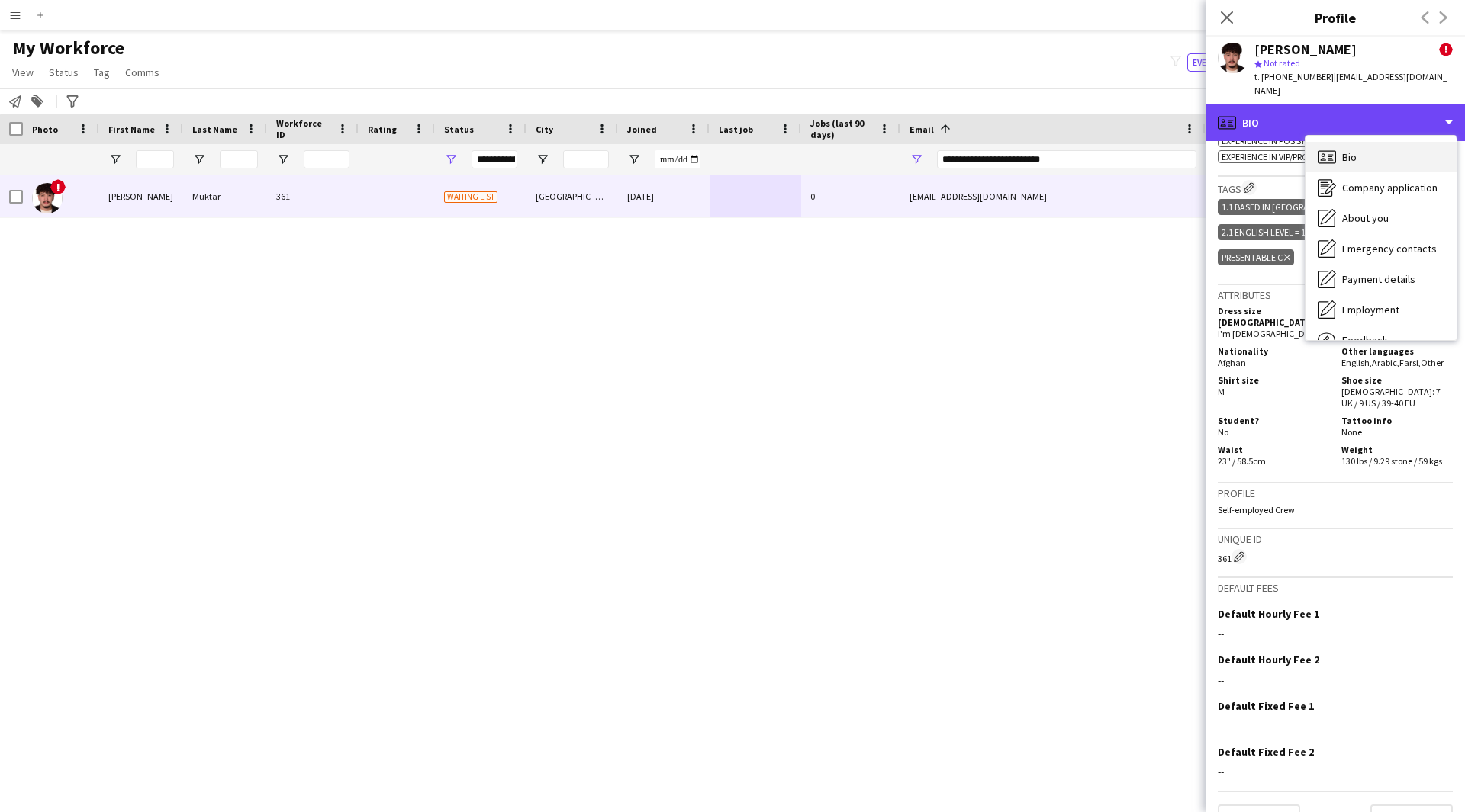
scroll to position [52, 0]
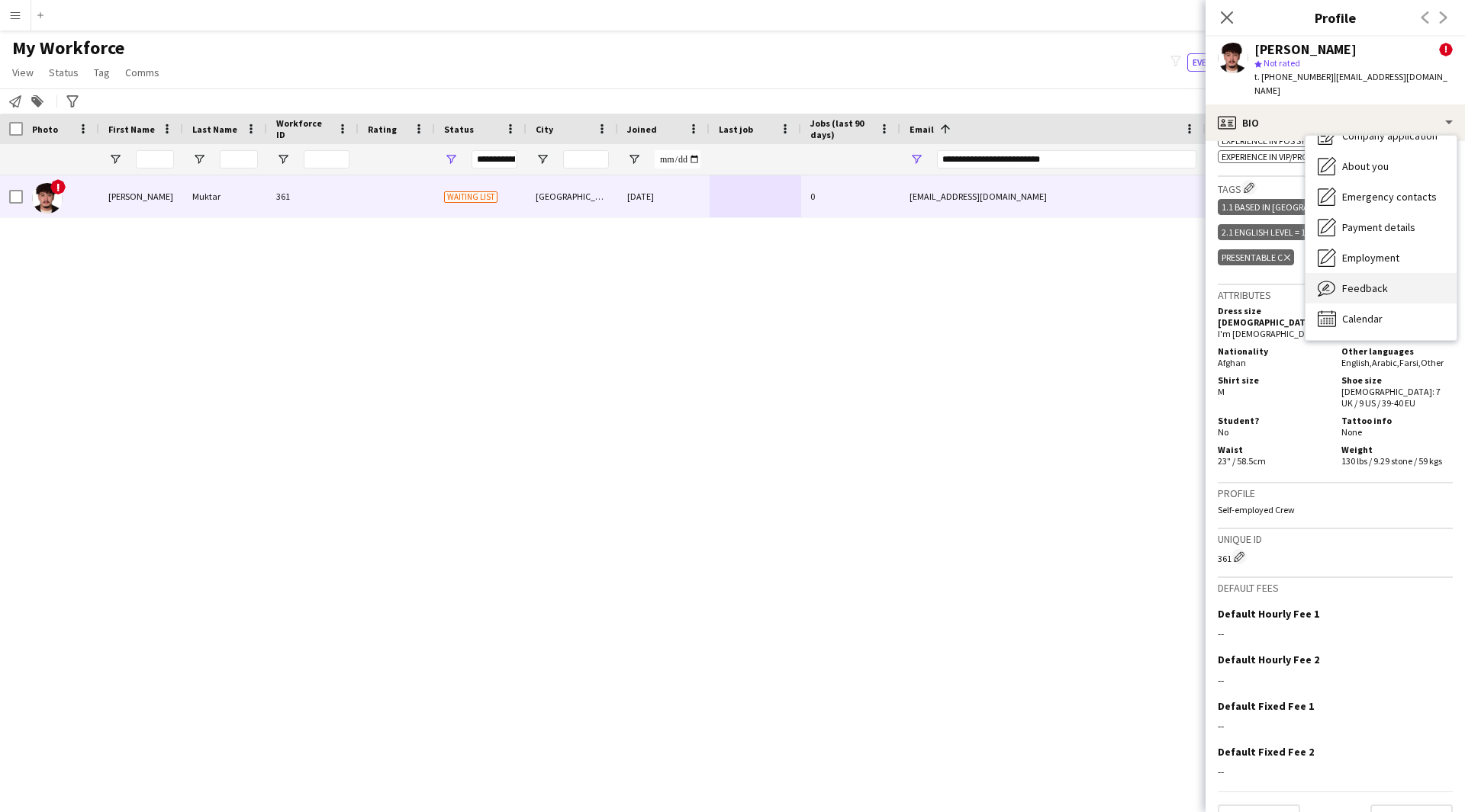
click at [1380, 282] on span "Feedback" at bounding box center [1365, 289] width 46 height 14
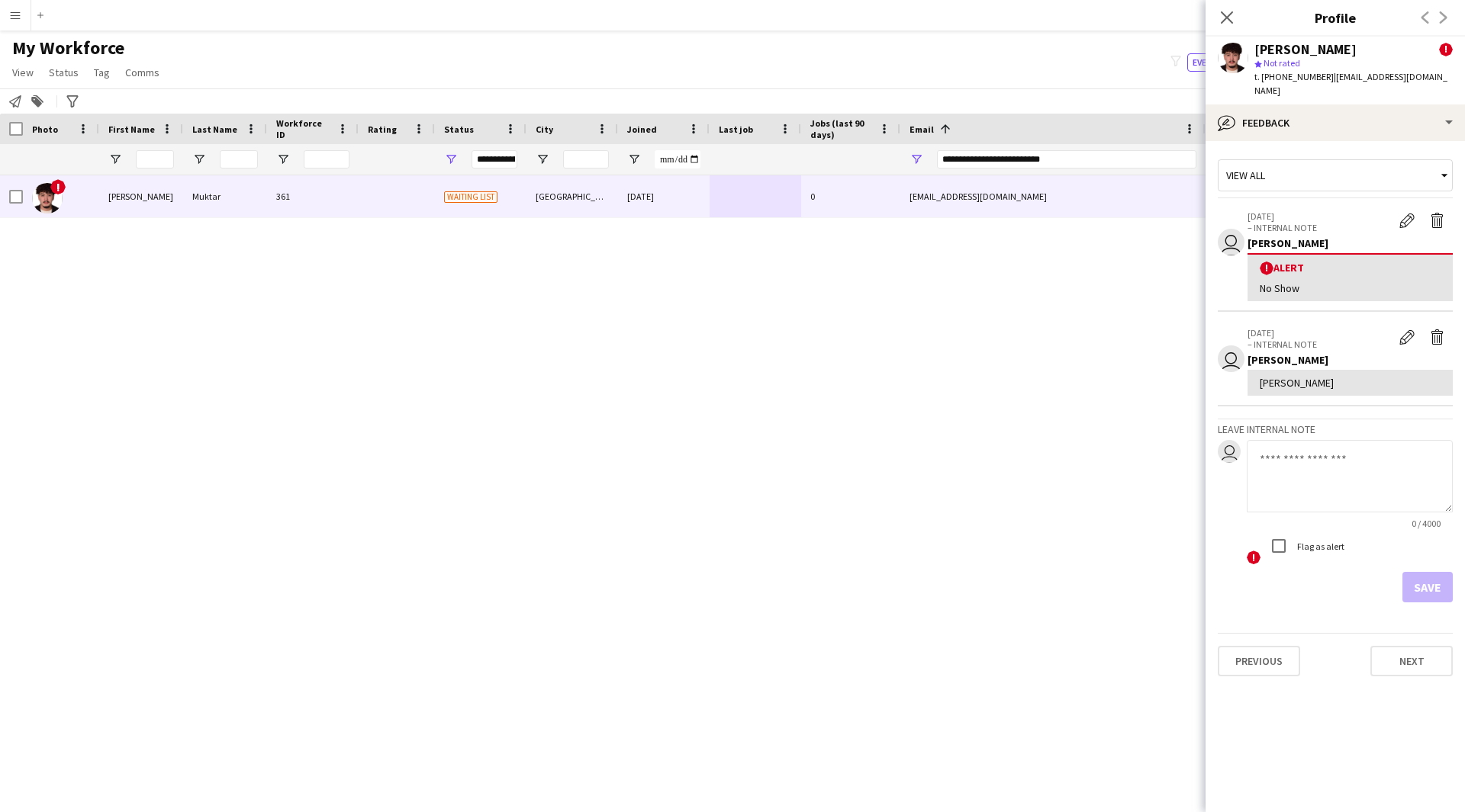
click at [1335, 450] on textarea at bounding box center [1349, 475] width 206 height 73
paste textarea "**********"
type textarea "**********"
drag, startPoint x: 1383, startPoint y: 455, endPoint x: 1094, endPoint y: 461, distance: 289.1
click at [1094, 461] on body "Menu Boards Boards Boards All jobs Status Workforce Workforce My Workforce Recr…" at bounding box center [732, 406] width 1465 height 812
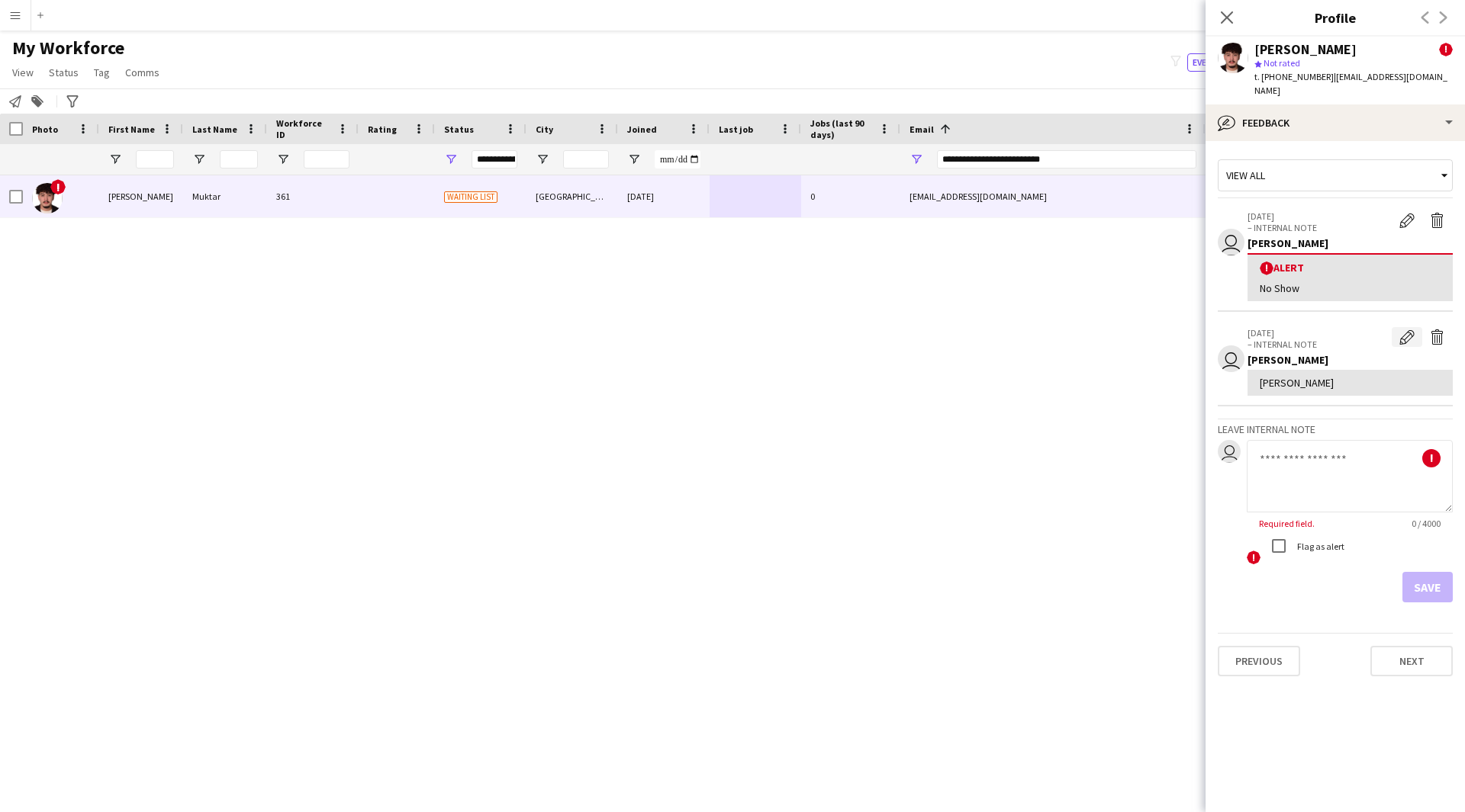
click at [1404, 330] on app-icon "Edit internal note" at bounding box center [1406, 337] width 15 height 15
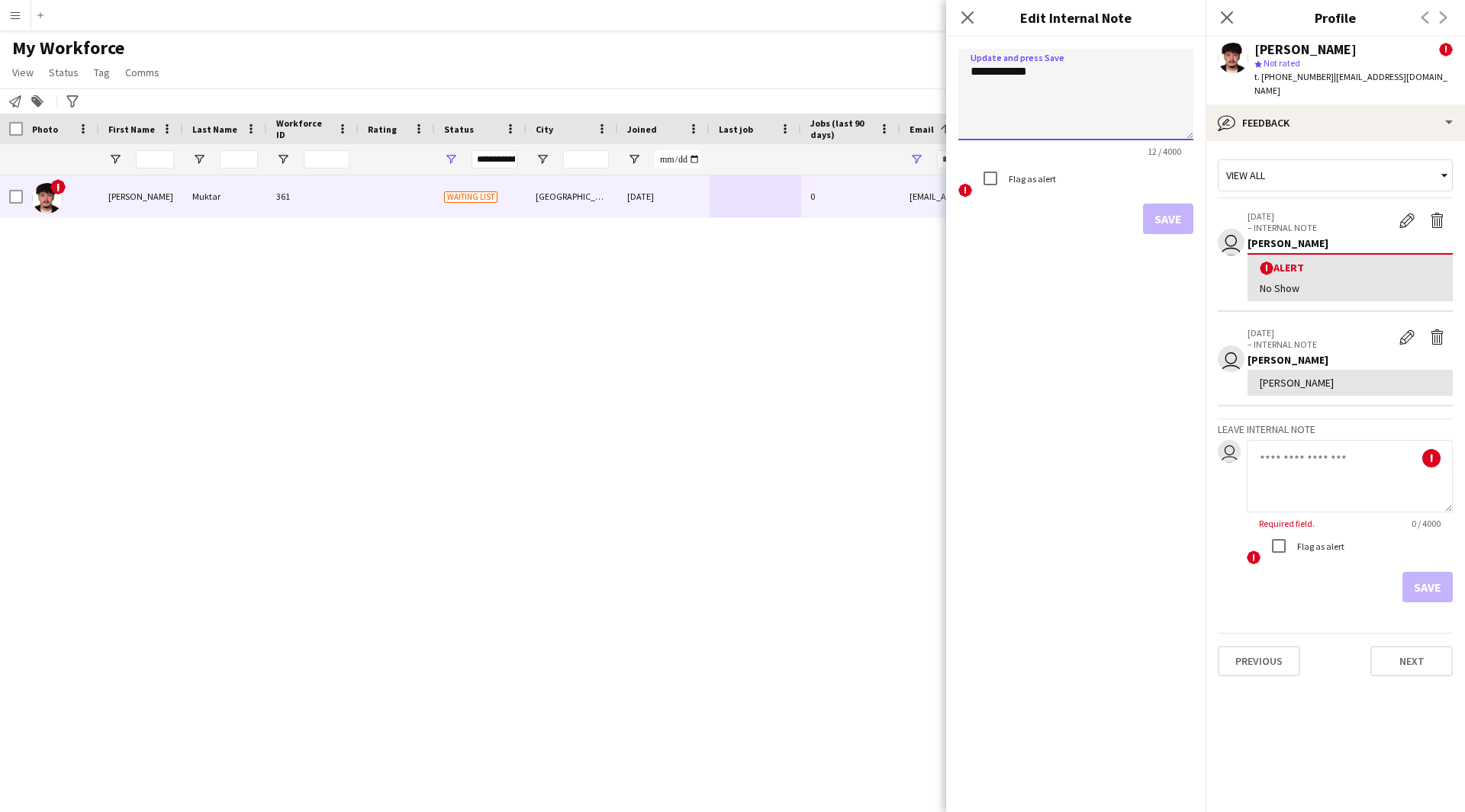
drag, startPoint x: 1082, startPoint y: 85, endPoint x: 746, endPoint y: 121, distance: 337.9
click at [746, 121] on body "Menu Boards Boards Boards All jobs Status Workforce Workforce My Workforce Recr…" at bounding box center [732, 406] width 1465 height 812
paste textarea "***"
type textarea "**********"
click at [1180, 226] on button "Save" at bounding box center [1167, 219] width 50 height 31
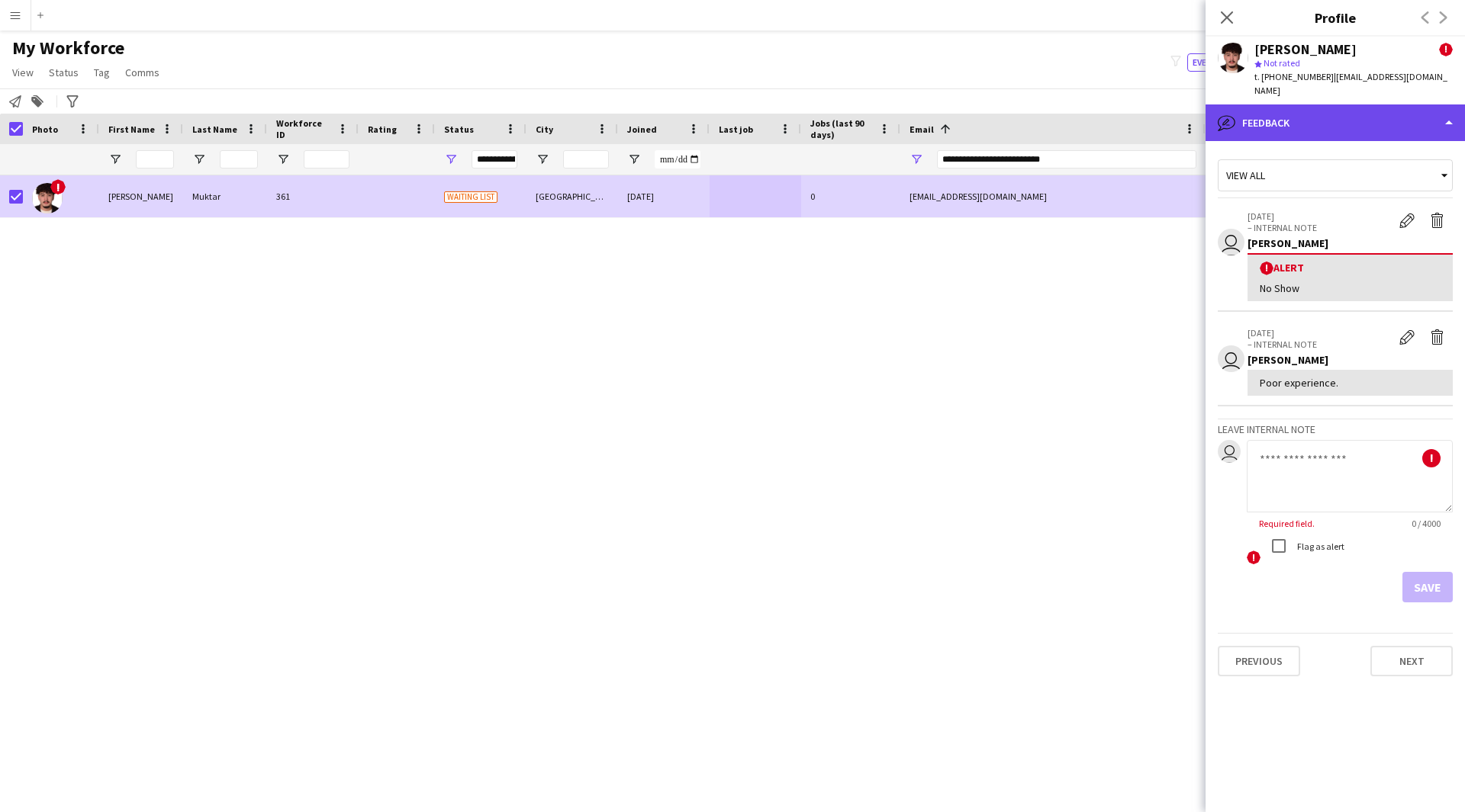
click at [1338, 124] on div "bubble-pencil Feedback" at bounding box center [1335, 123] width 260 height 37
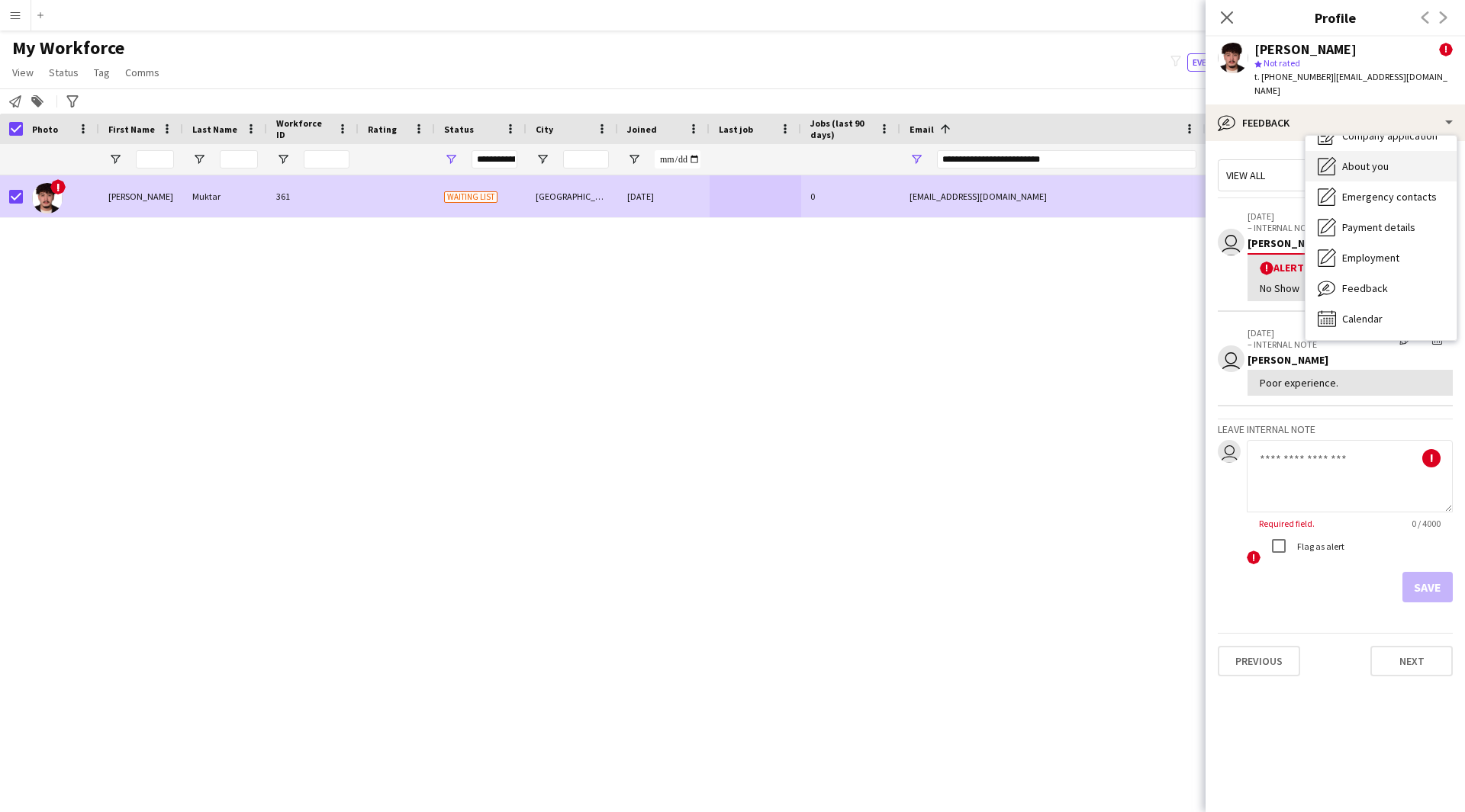
click at [1372, 151] on div "About you About you" at bounding box center [1380, 166] width 151 height 31
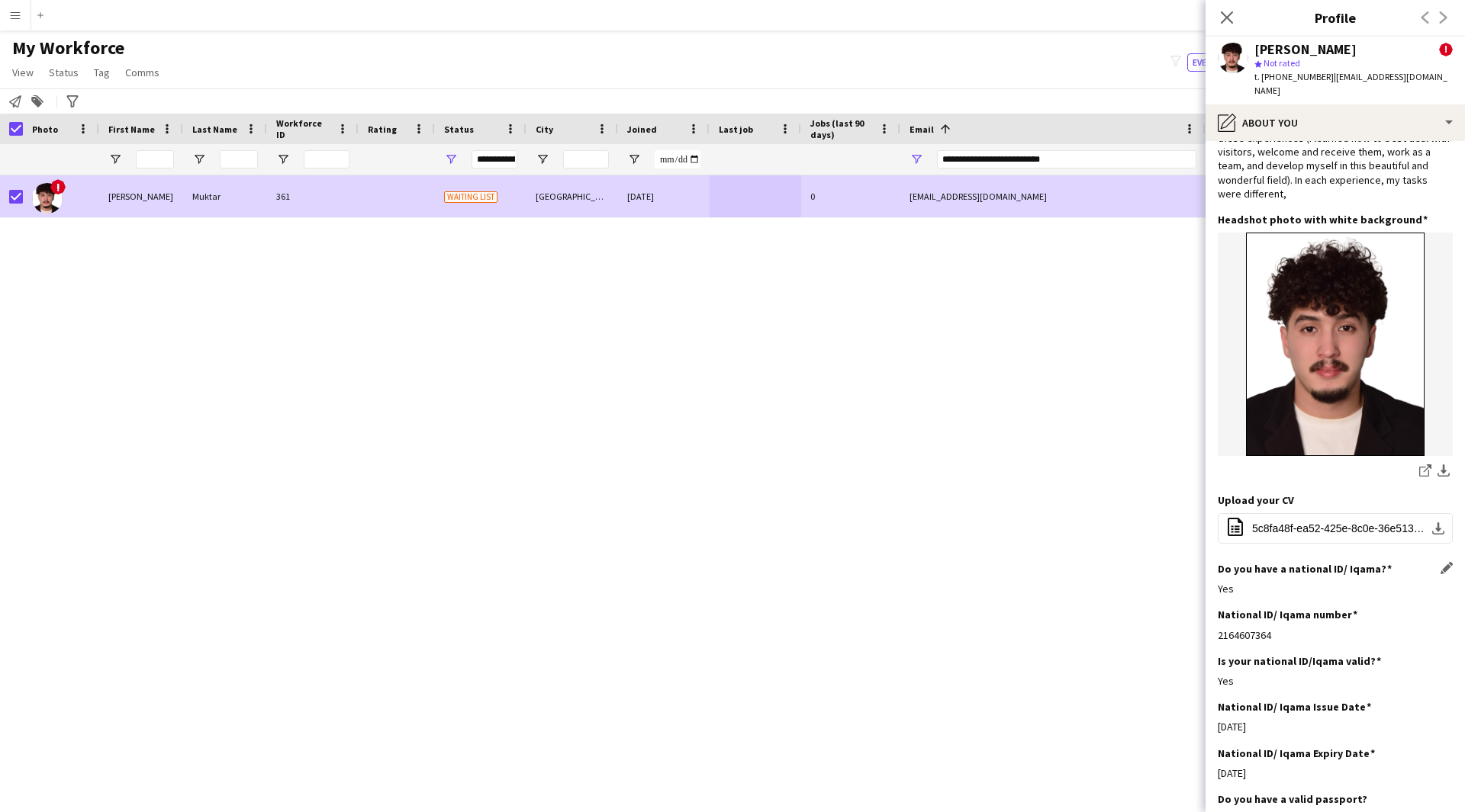
scroll to position [0, 0]
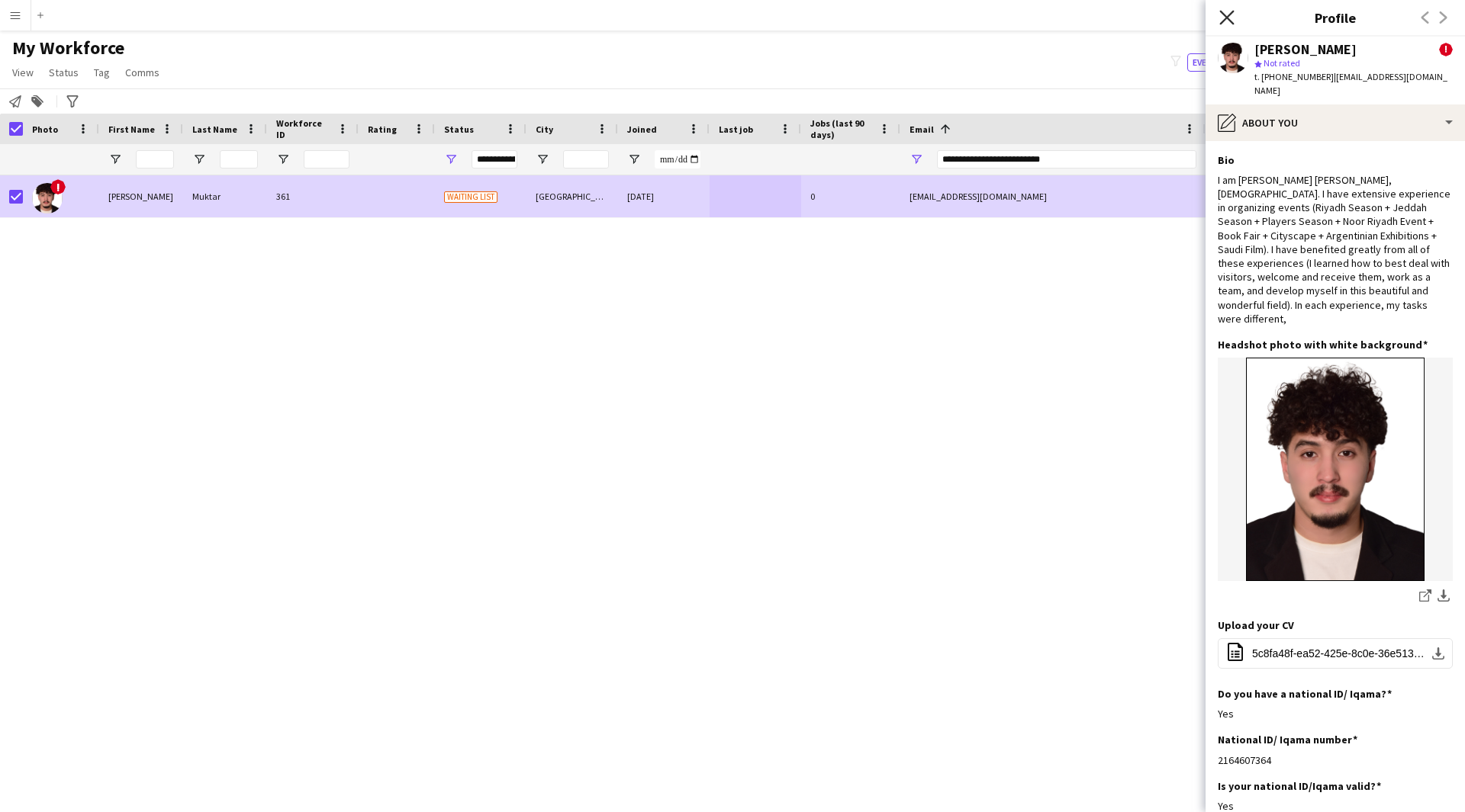
click at [1231, 21] on icon "Close pop-in" at bounding box center [1226, 17] width 15 height 15
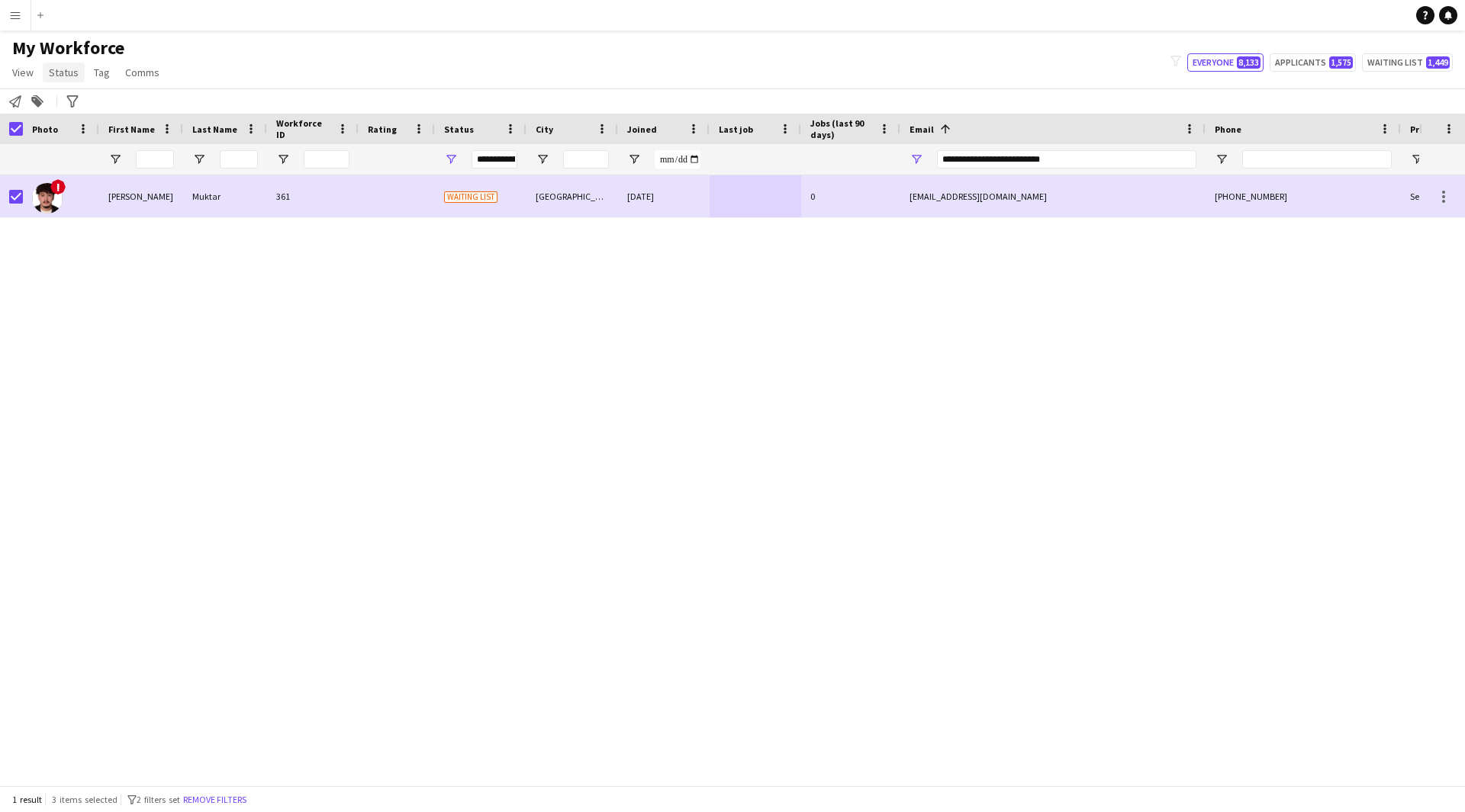
click at [59, 76] on span "Status" at bounding box center [64, 73] width 30 height 14
click at [128, 110] on link "Edit" at bounding box center [97, 105] width 107 height 32
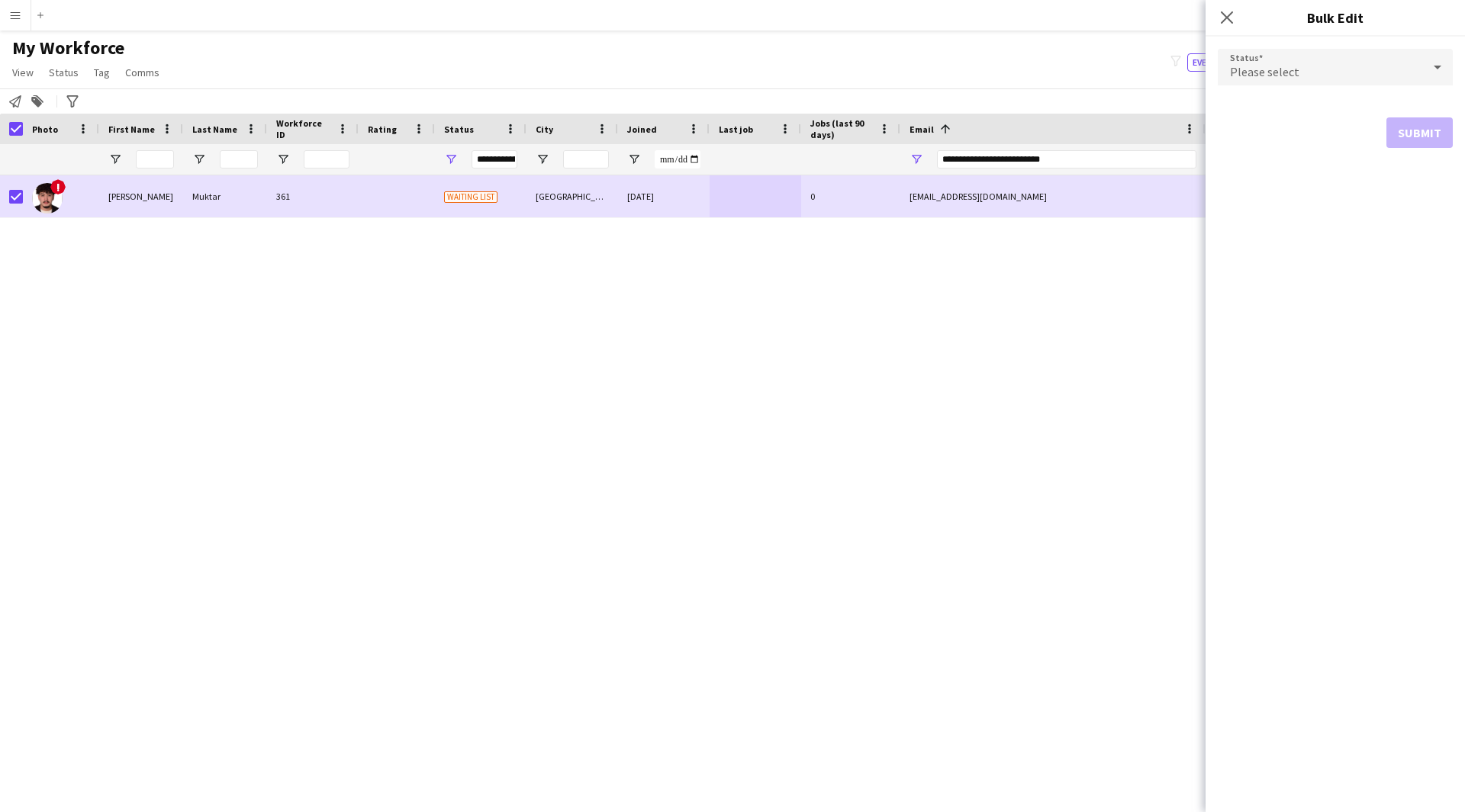
click at [1390, 68] on div "Please select" at bounding box center [1319, 67] width 205 height 37
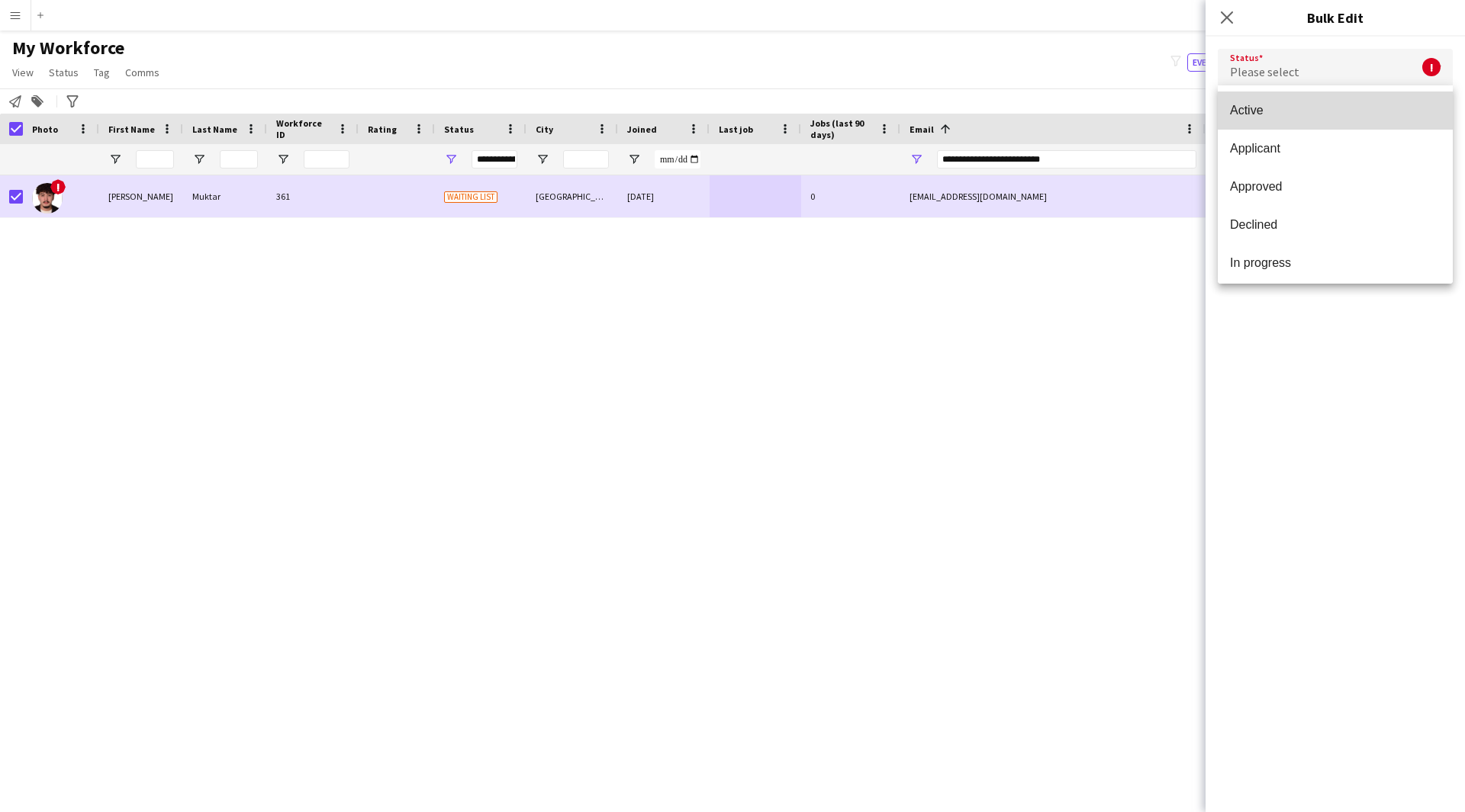
click at [1352, 117] on span "Active" at bounding box center [1334, 110] width 211 height 15
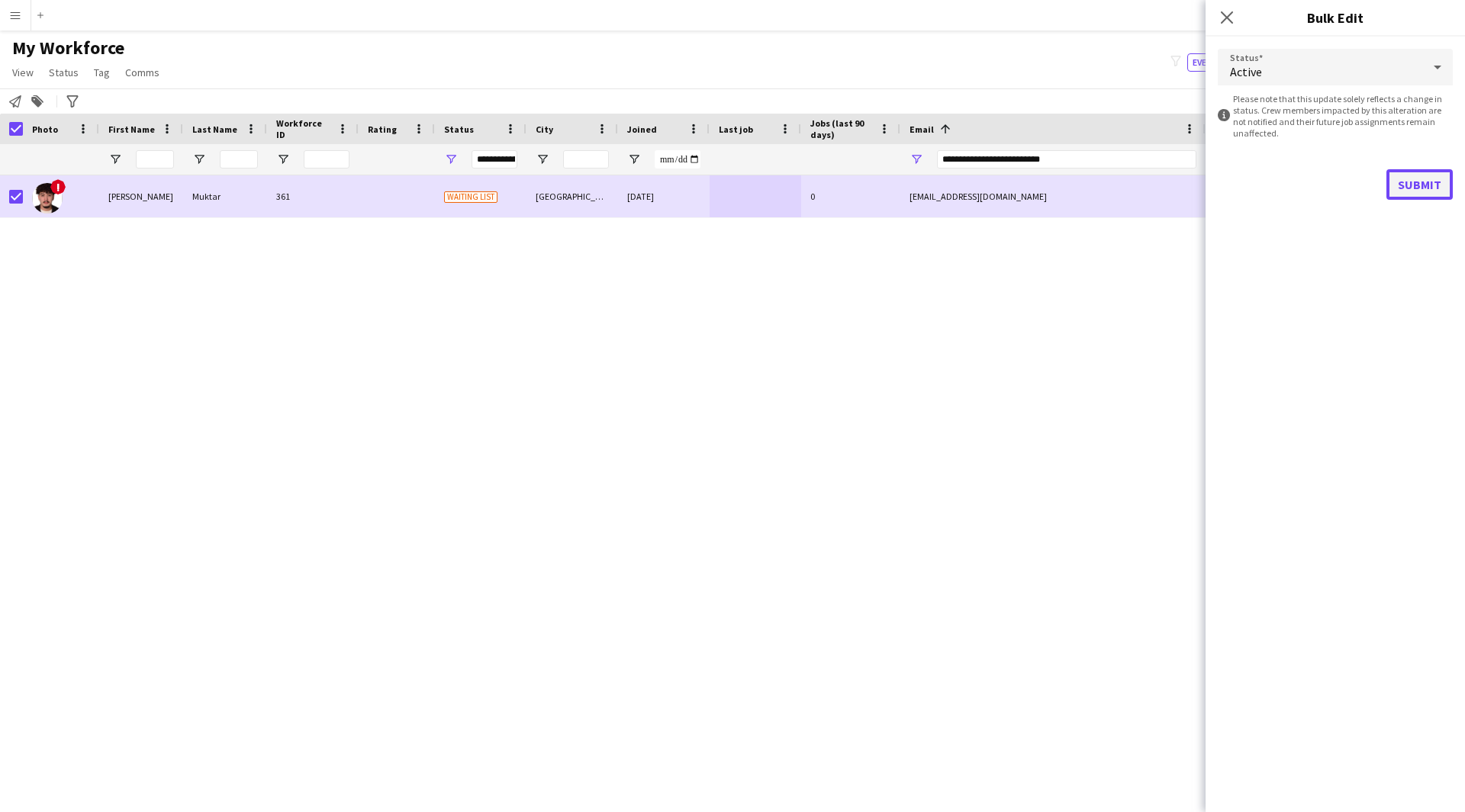
click at [1410, 177] on button "Submit" at bounding box center [1419, 184] width 66 height 31
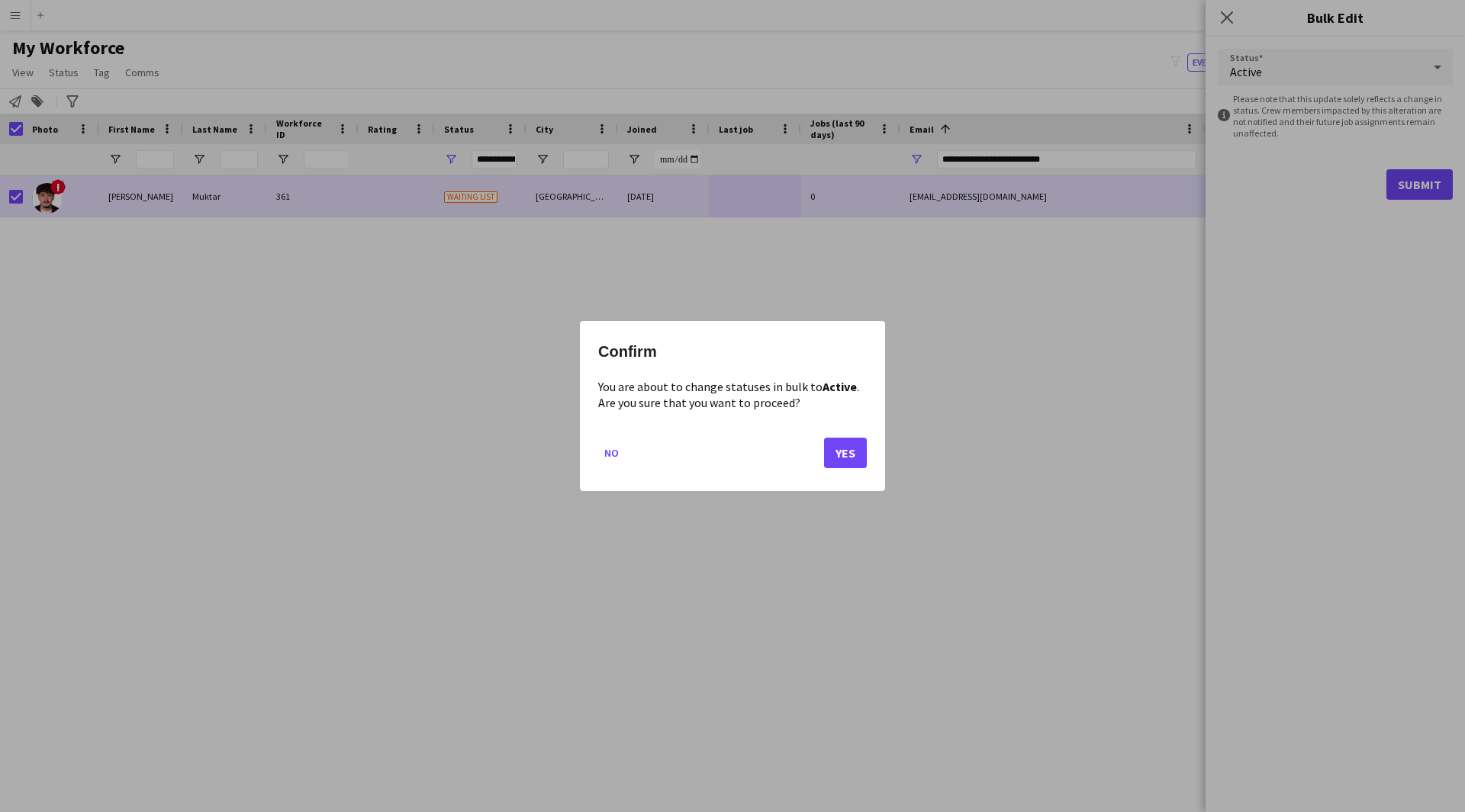
click at [852, 468] on mat-dialog-actions "No Yes" at bounding box center [732, 458] width 269 height 65
click at [852, 462] on button "Yes" at bounding box center [844, 452] width 43 height 31
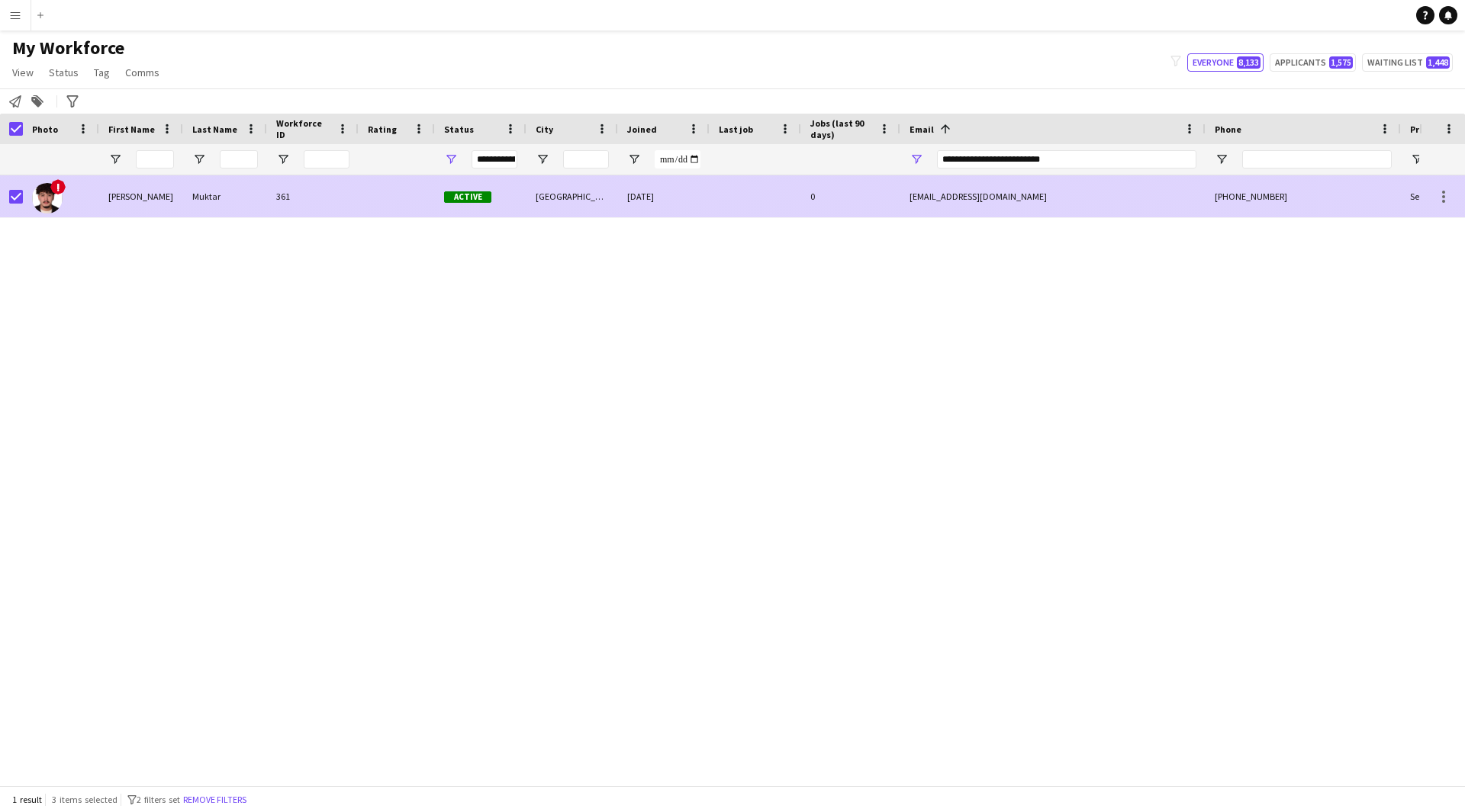
click at [430, 204] on div at bounding box center [397, 197] width 76 height 42
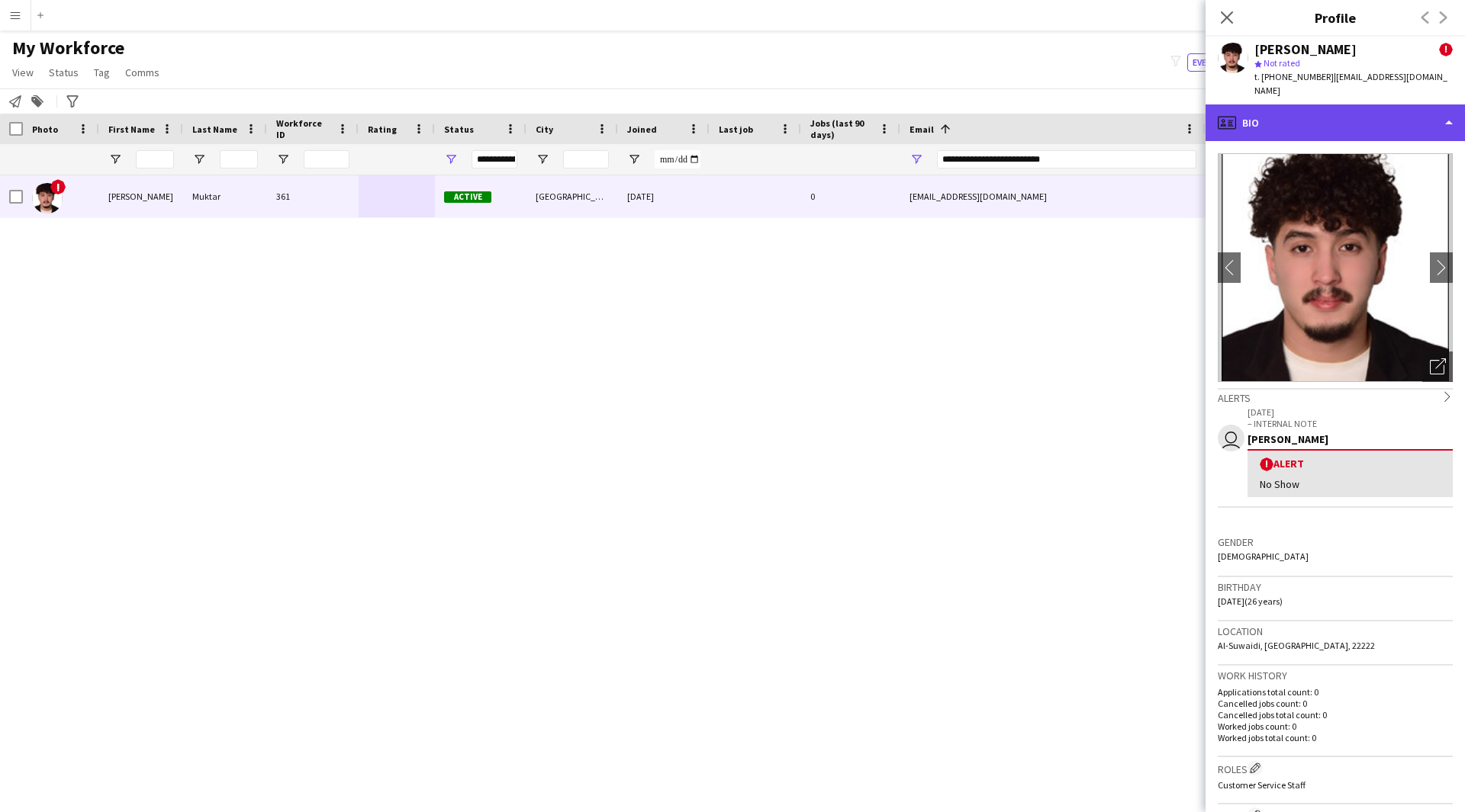
click at [1370, 124] on div "profile Bio" at bounding box center [1335, 123] width 260 height 37
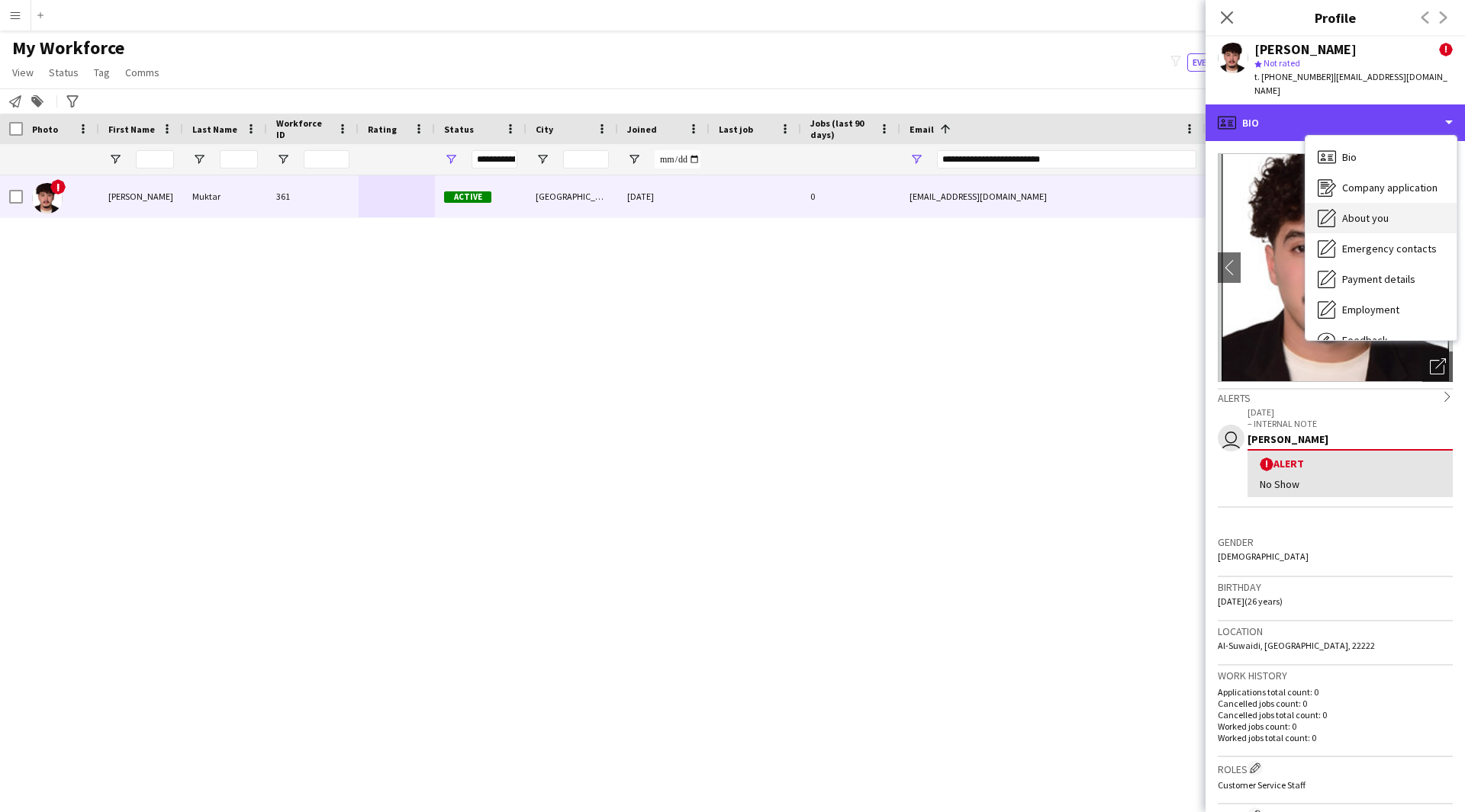
scroll to position [52, 0]
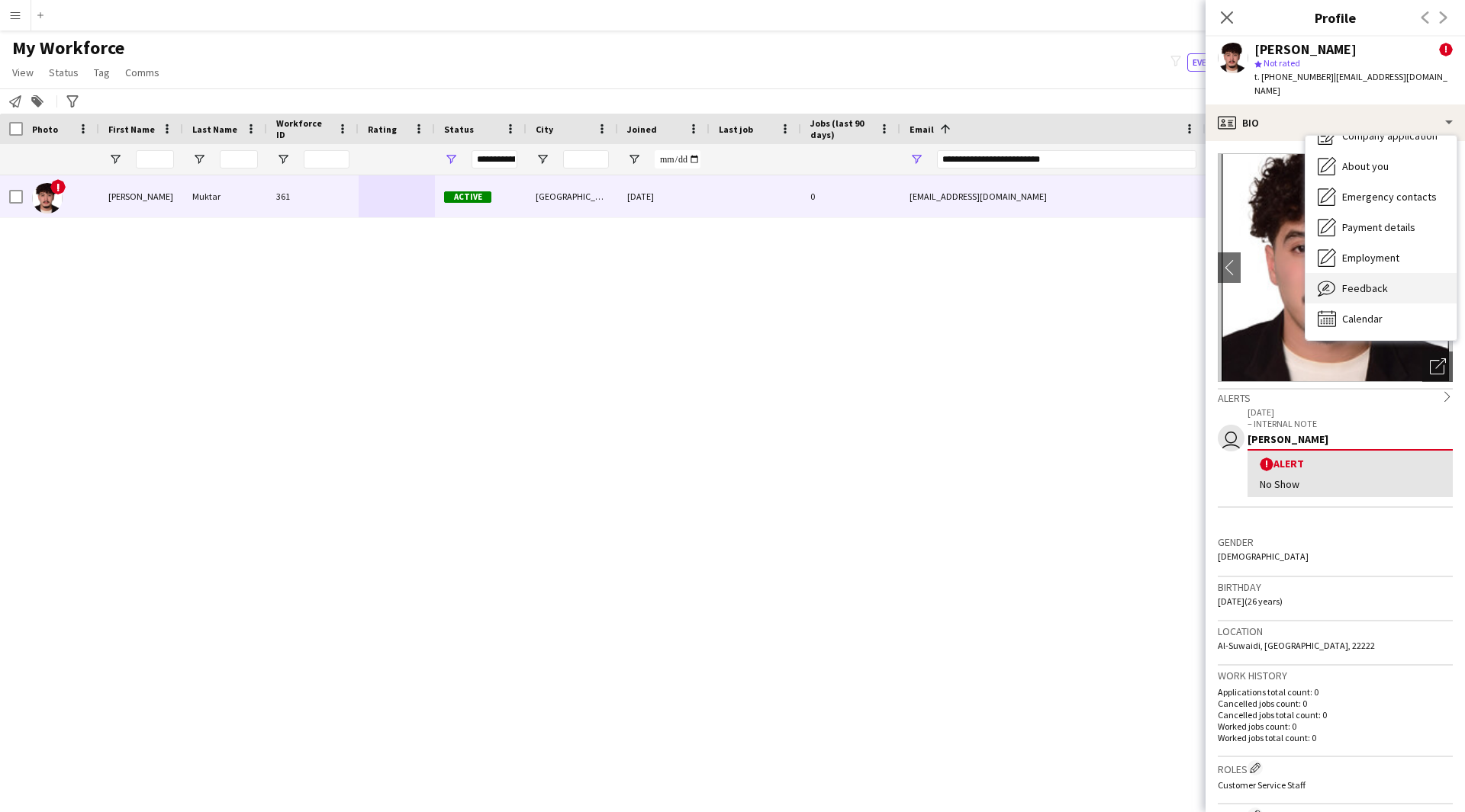
click at [1365, 273] on div "Feedback Feedback" at bounding box center [1380, 288] width 151 height 31
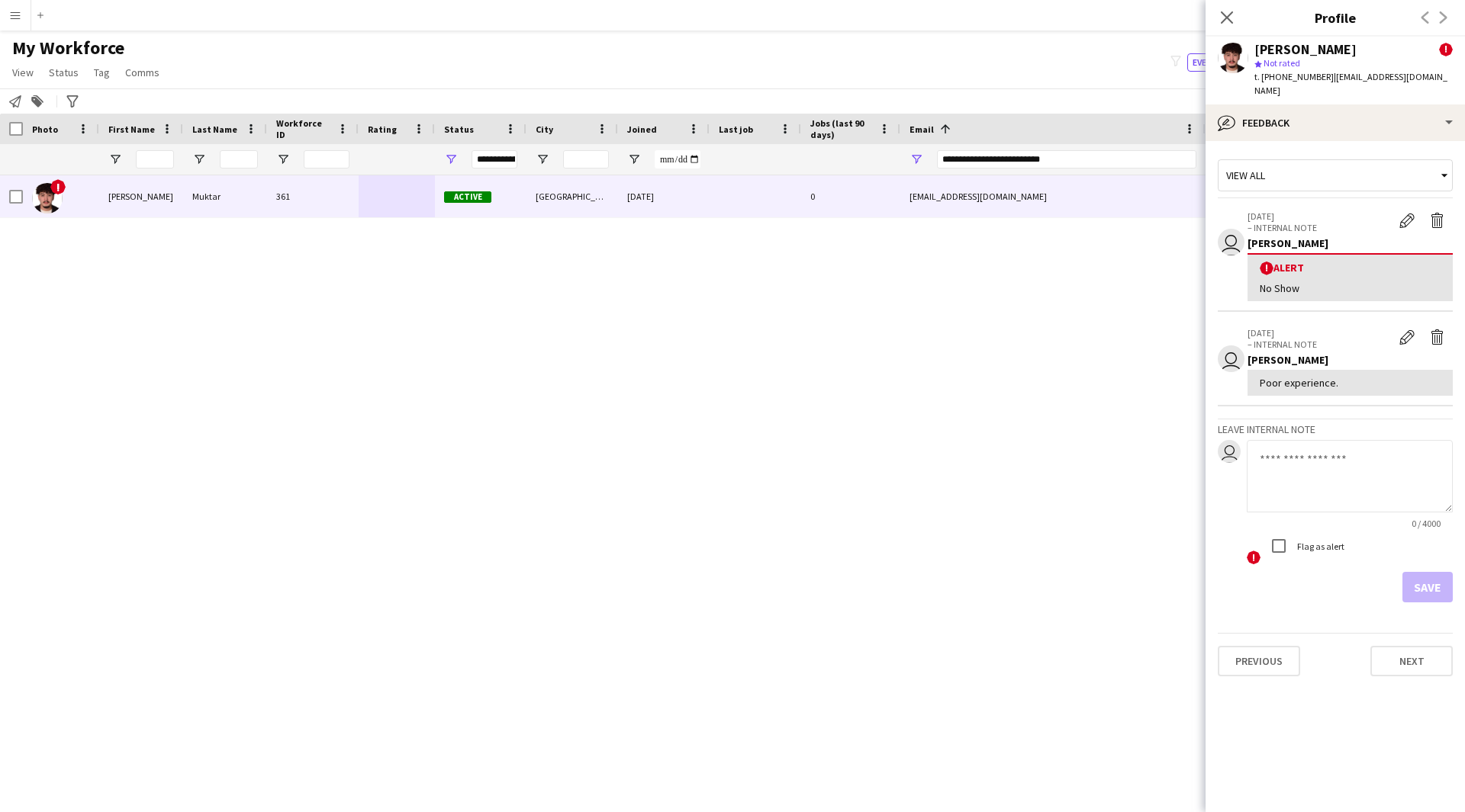
drag, startPoint x: 1337, startPoint y: 368, endPoint x: 1248, endPoint y: 376, distance: 89.4
click at [1248, 376] on div "Poor experience." at bounding box center [1349, 383] width 205 height 26
copy div "Poor experience."
drag, startPoint x: 1084, startPoint y: 167, endPoint x: 749, endPoint y: 201, distance: 336.7
click at [749, 201] on div "Workforce Details Photo First Name" at bounding box center [732, 449] width 1465 height 671
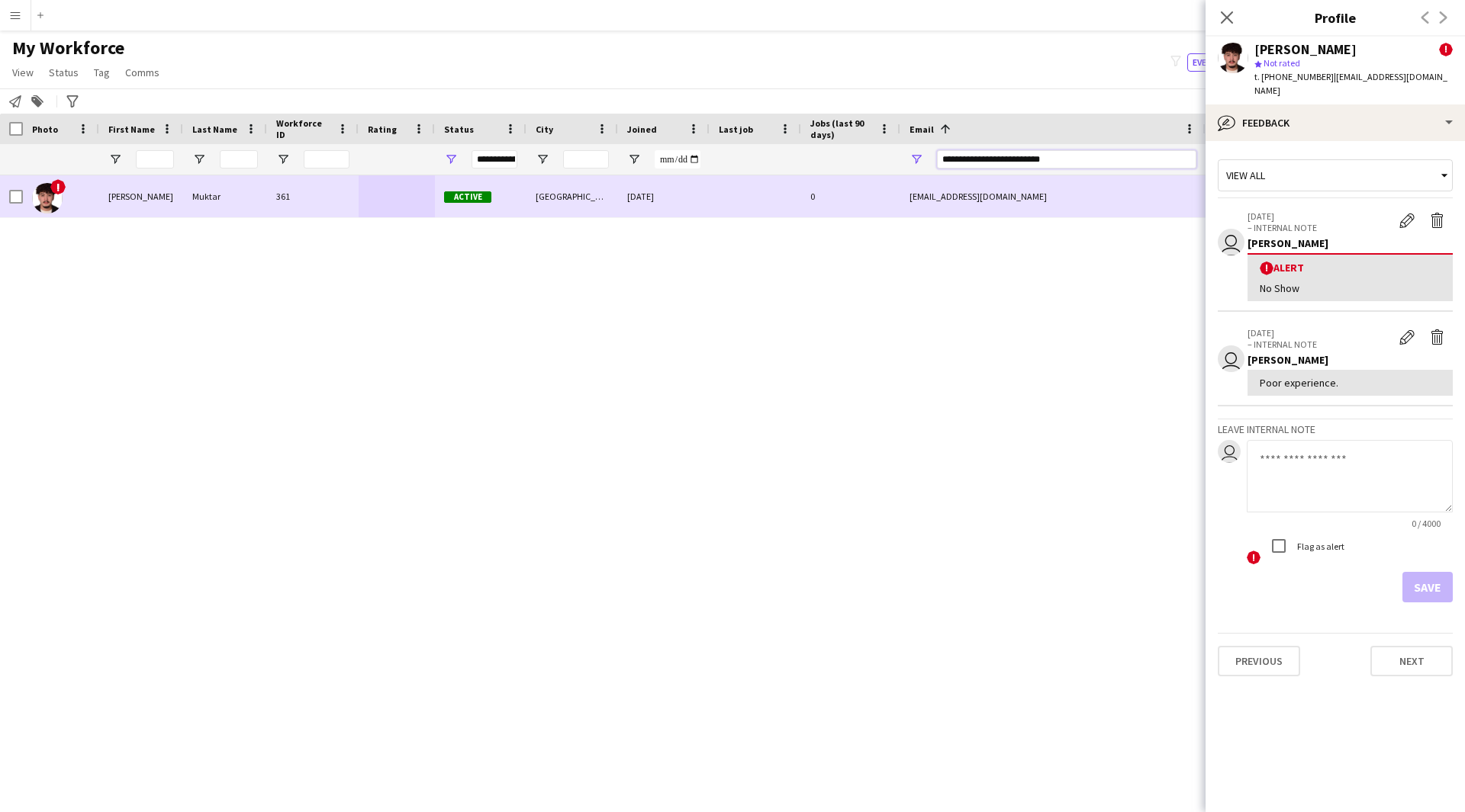
paste input "Email Filter Input"
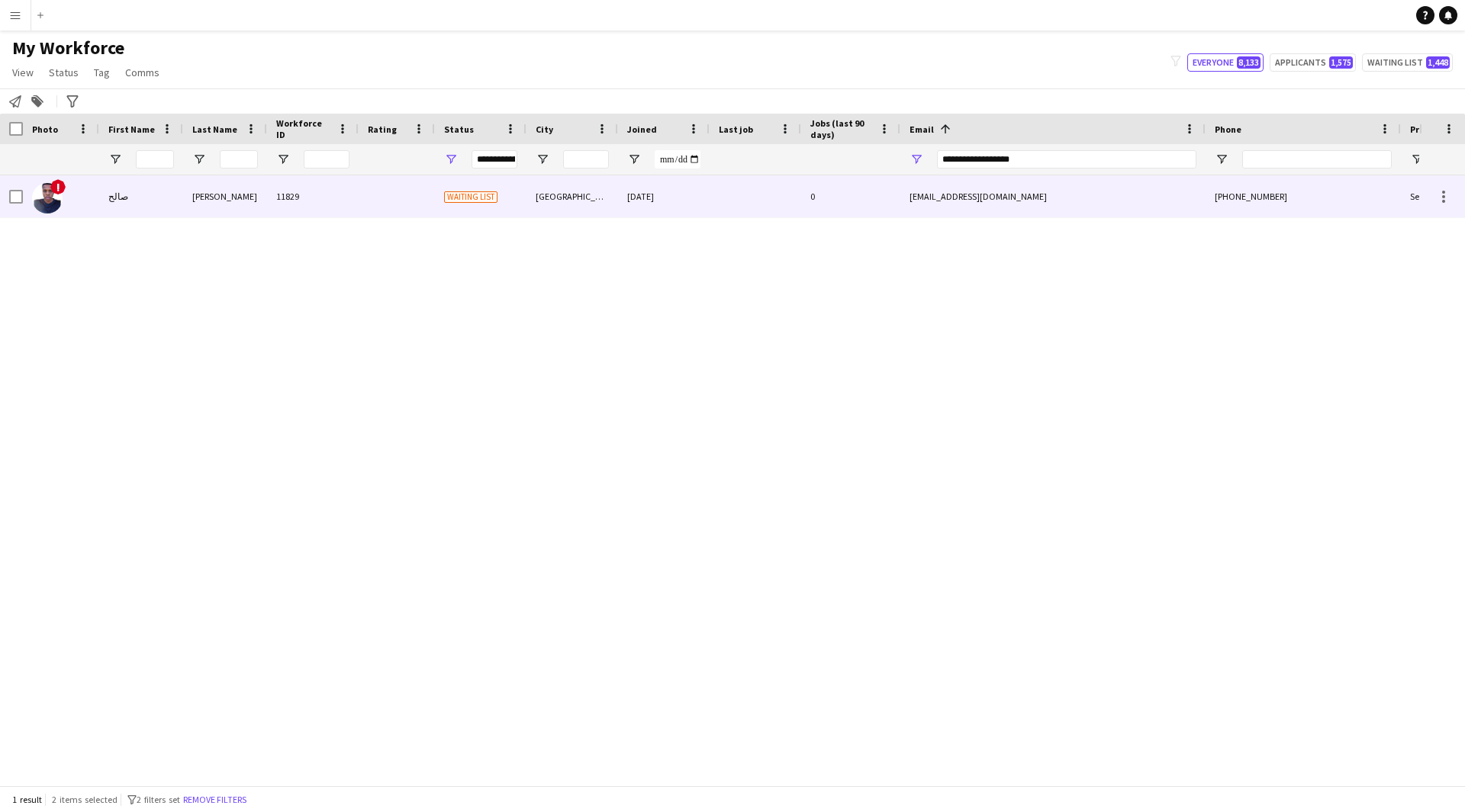
click at [781, 192] on div at bounding box center [755, 197] width 92 height 42
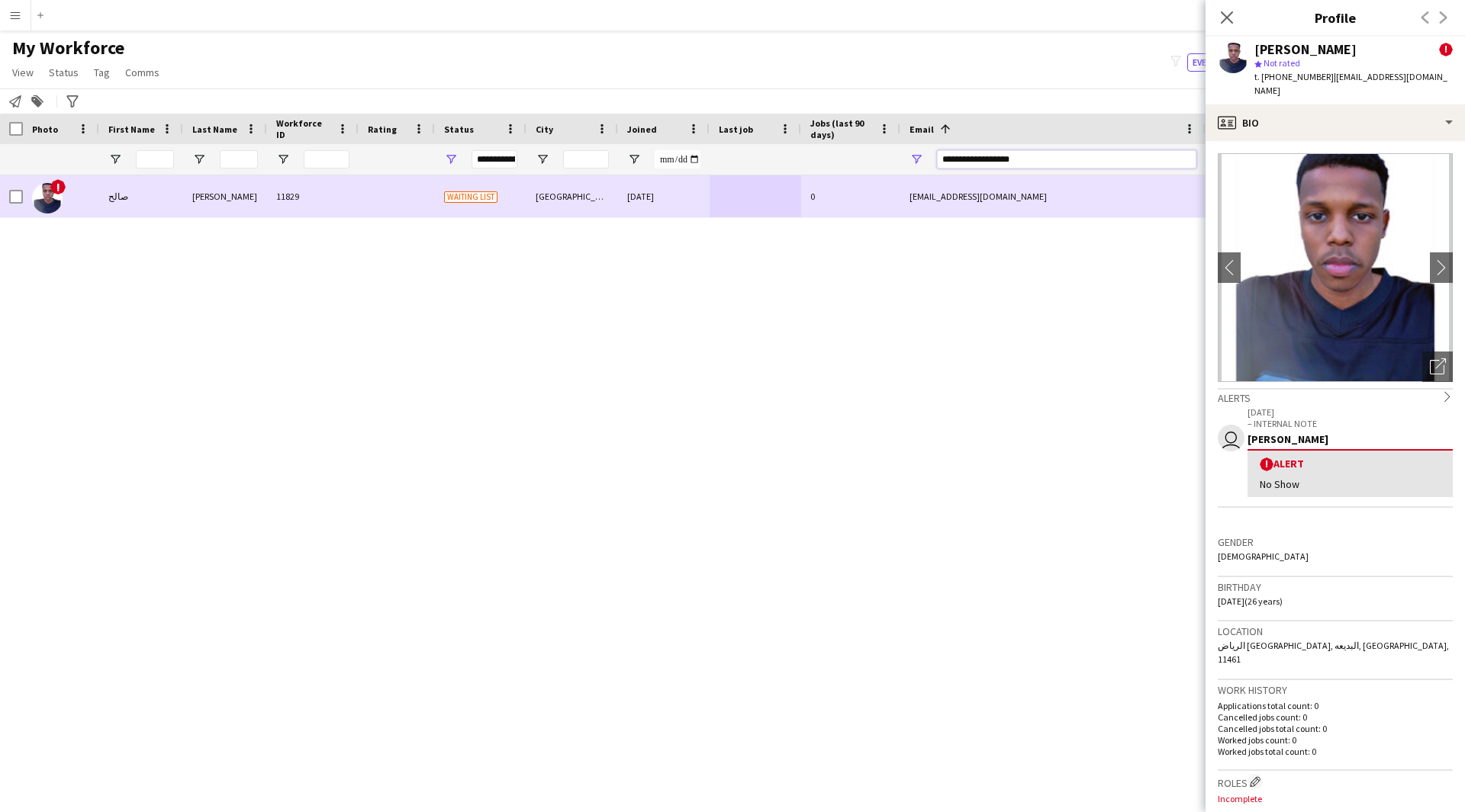
drag, startPoint x: 1072, startPoint y: 163, endPoint x: 627, endPoint y: 231, distance: 450.2
click at [627, 231] on div "Workforce Details Photo First Name" at bounding box center [732, 449] width 1465 height 671
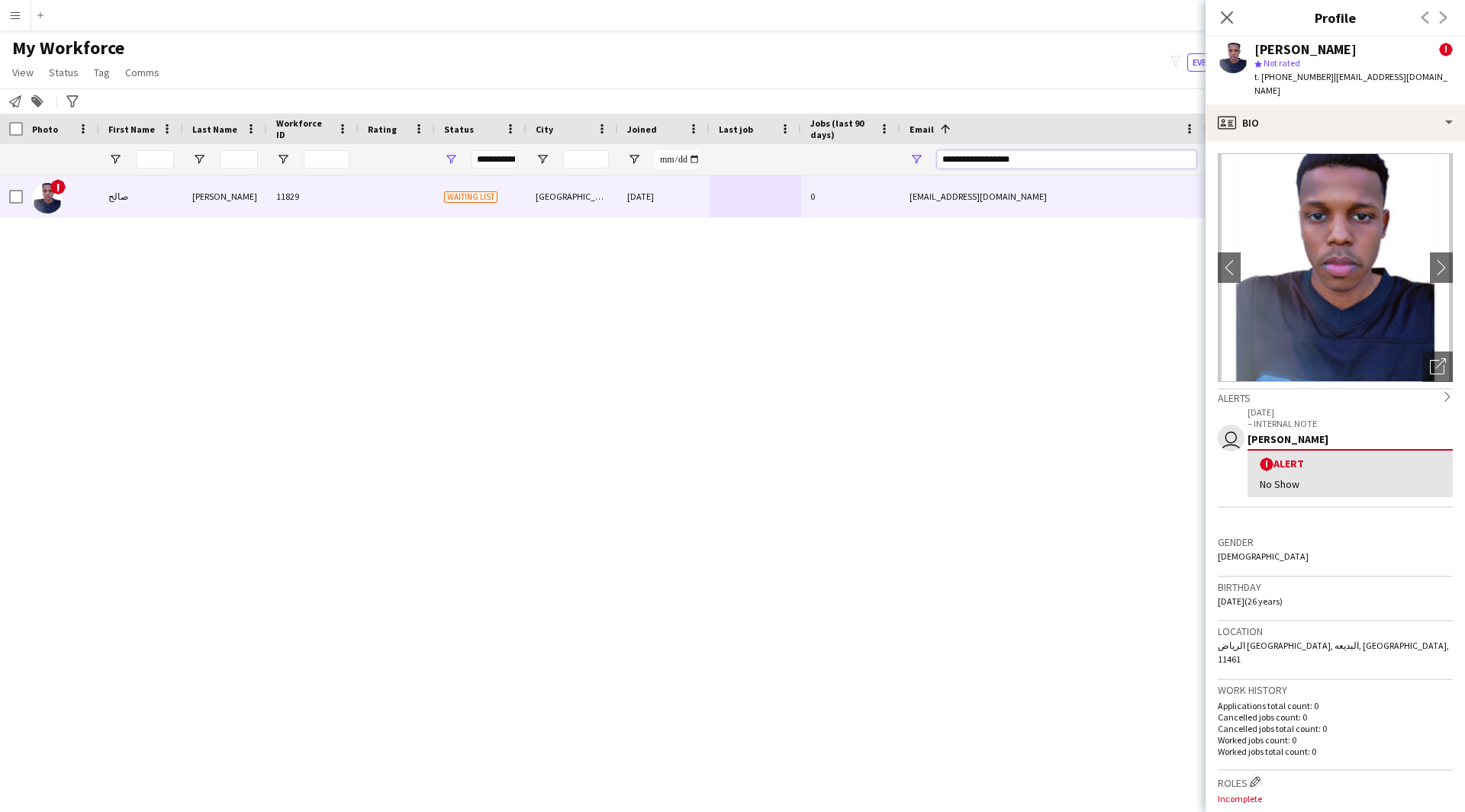
paste input "*"
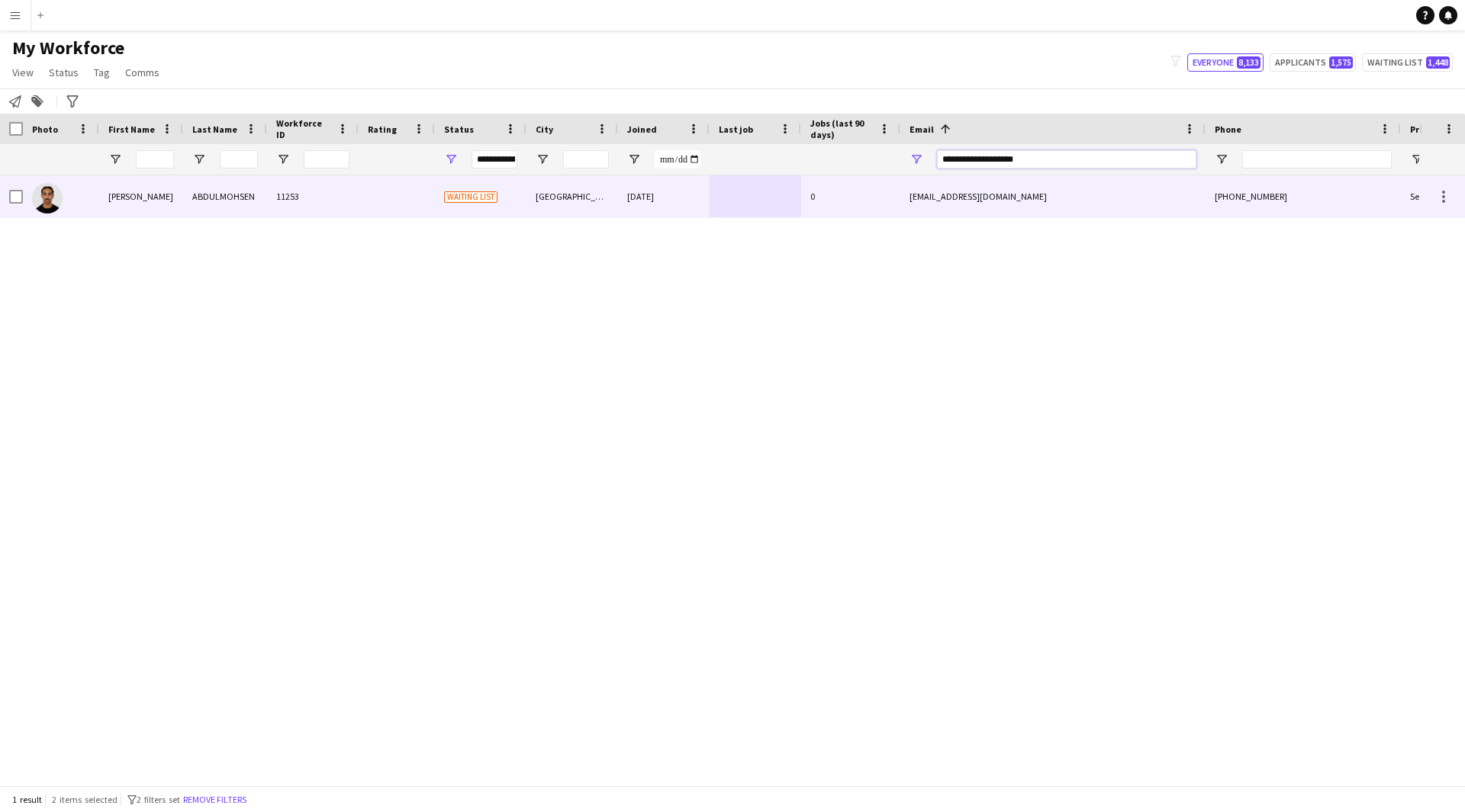
type input "**********"
click at [752, 206] on div at bounding box center [755, 197] width 92 height 42
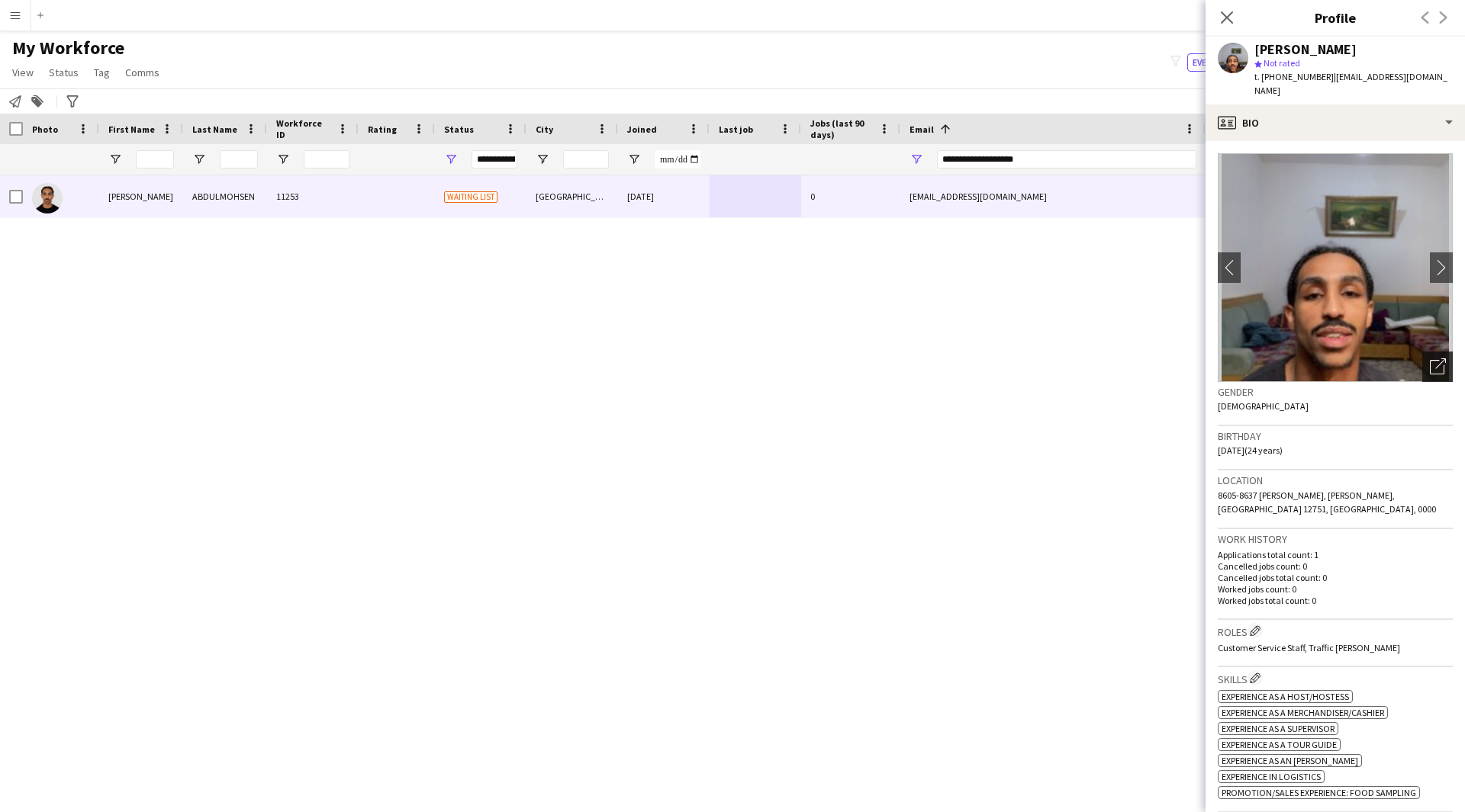
click at [1429, 360] on icon "Open photos pop-in" at bounding box center [1437, 367] width 16 height 16
